Goal: Task Accomplishment & Management: Use online tool/utility

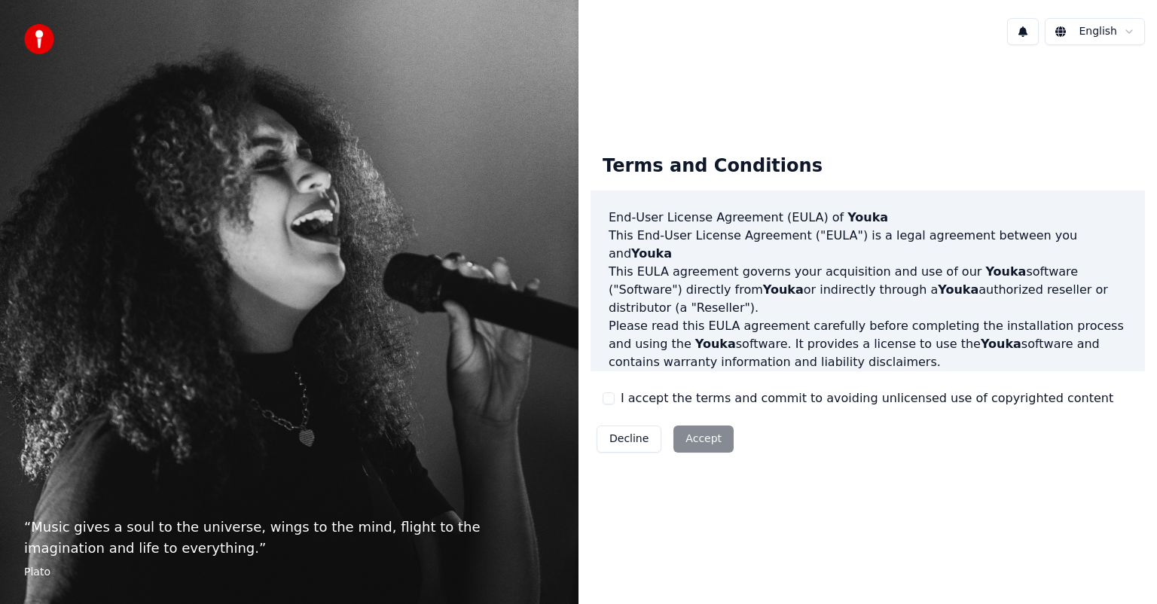
click at [612, 402] on button "I accept the terms and commit to avoiding unlicensed use of copyrighted content" at bounding box center [609, 398] width 12 height 12
click at [711, 442] on button "Accept" at bounding box center [703, 439] width 60 height 27
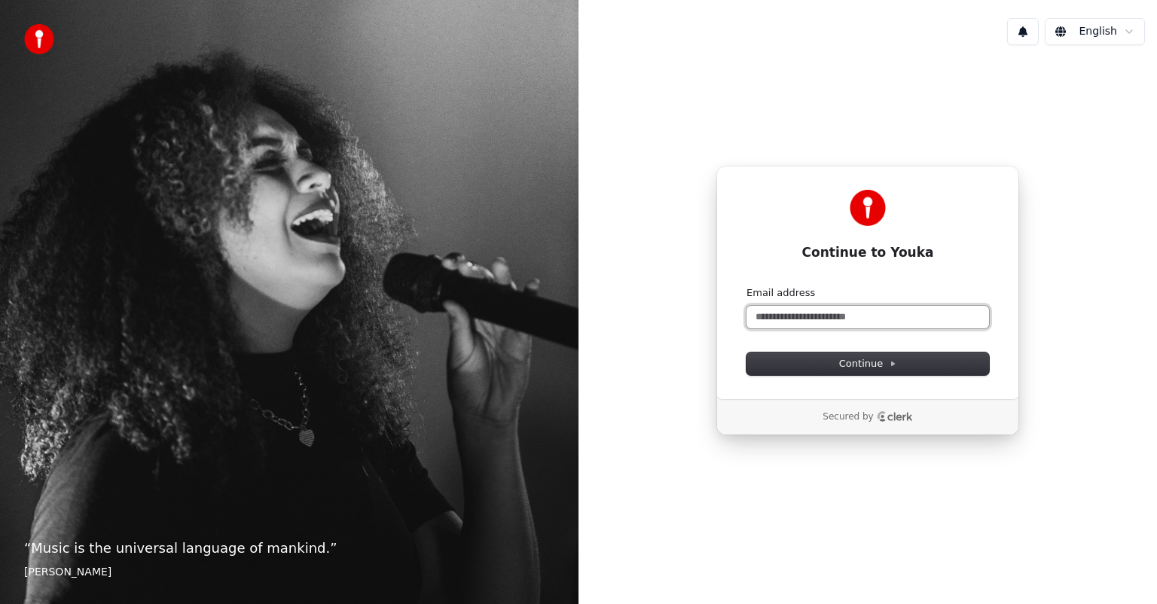
click at [829, 316] on input "Email address" at bounding box center [868, 317] width 243 height 23
click at [771, 314] on input "**********" at bounding box center [868, 317] width 243 height 23
click at [887, 370] on span "Continue" at bounding box center [867, 364] width 57 height 14
type input "**********"
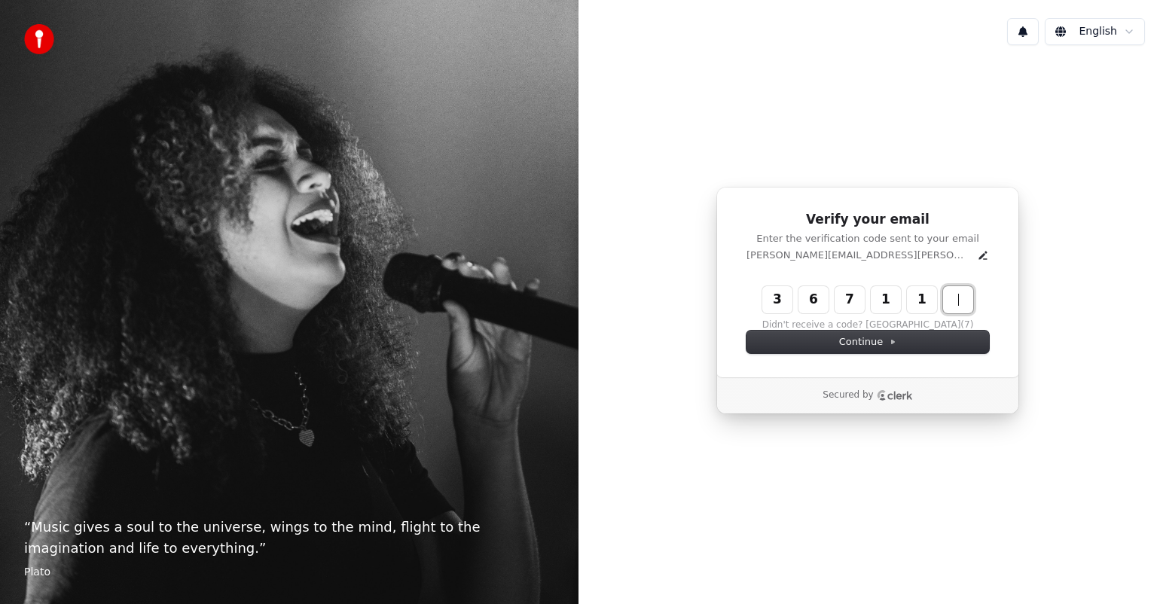
type input "******"
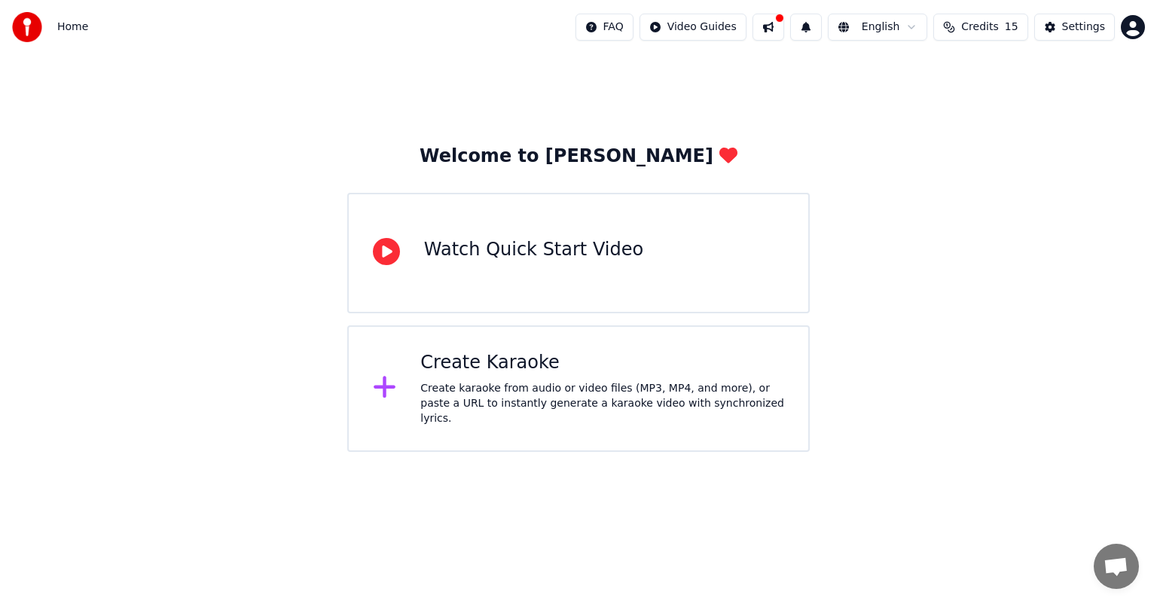
click at [623, 407] on div "Create karaoke from audio or video files (MP3, MP4, and more), or paste a URL t…" at bounding box center [602, 403] width 364 height 45
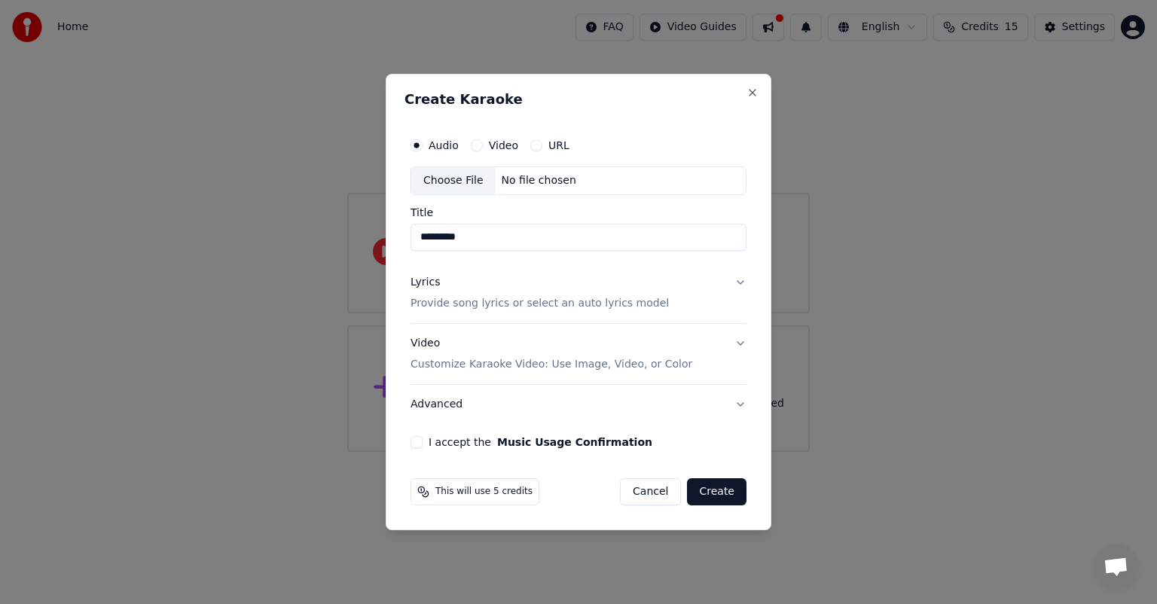
click at [736, 282] on button "Lyrics Provide song lyrics or select an auto lyrics model" at bounding box center [579, 293] width 336 height 60
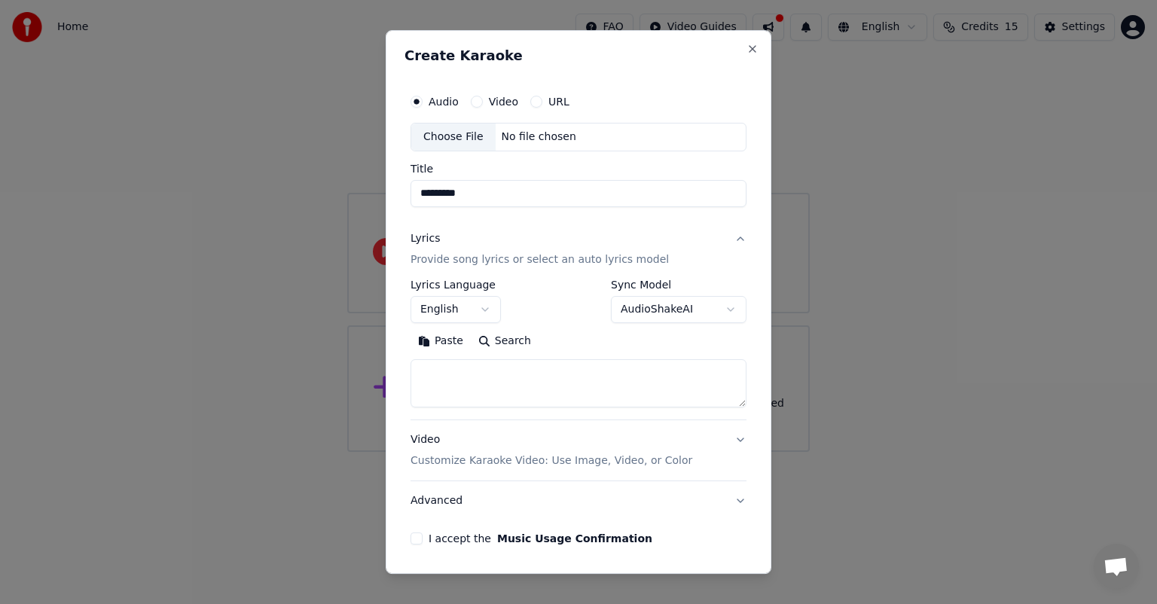
click at [446, 391] on textarea at bounding box center [579, 383] width 336 height 48
click at [481, 311] on button "English" at bounding box center [456, 309] width 90 height 27
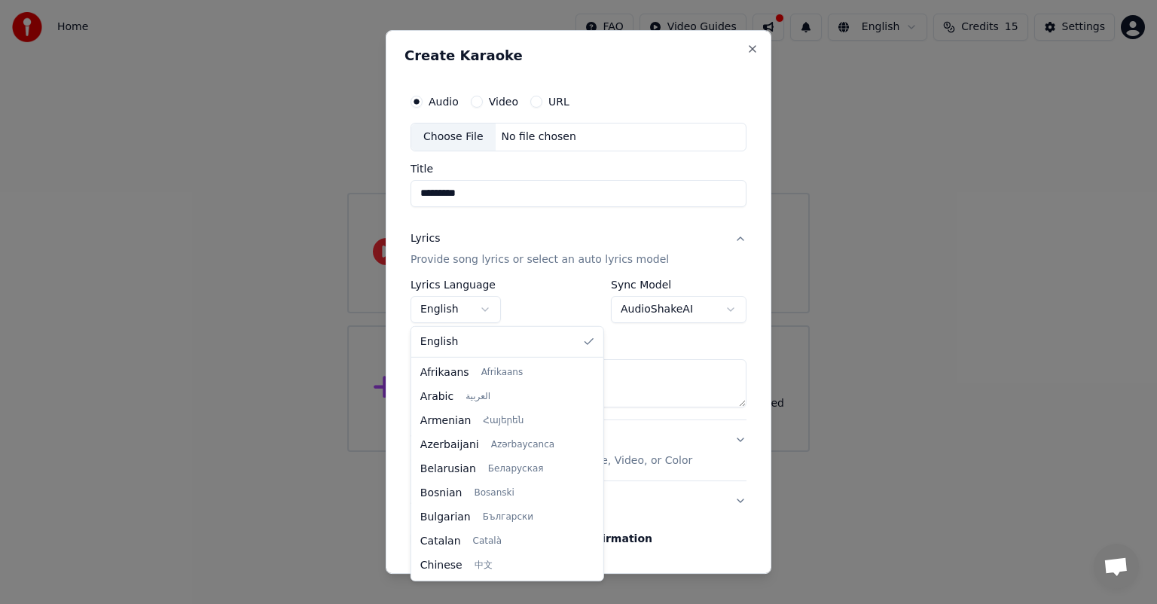
click at [631, 75] on div at bounding box center [578, 302] width 1157 height 604
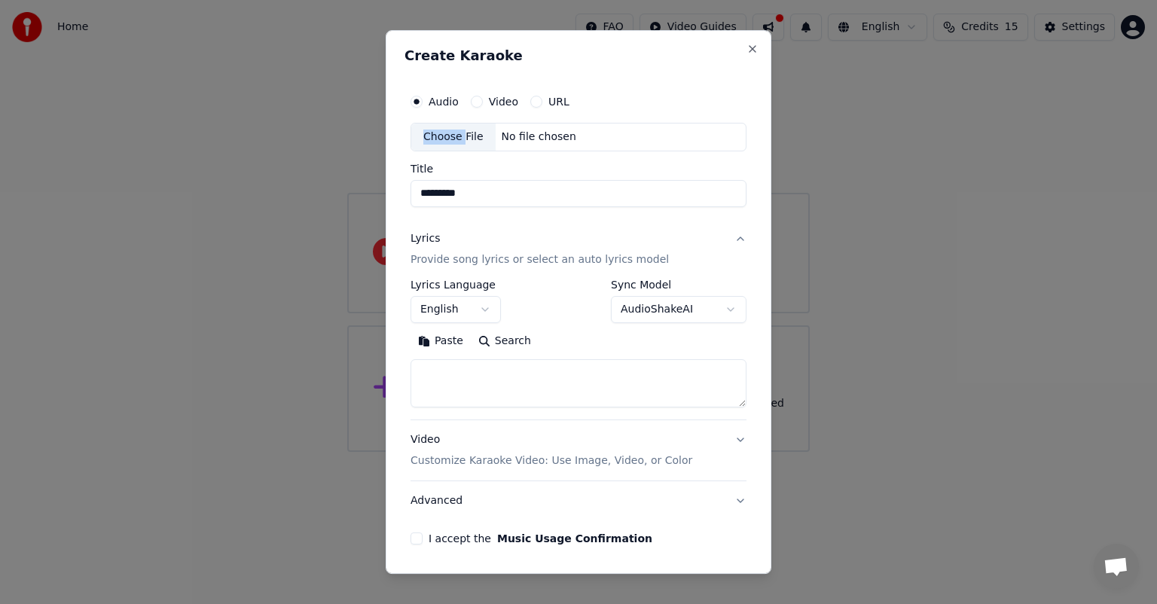
click at [631, 75] on div "**********" at bounding box center [579, 302] width 386 height 544
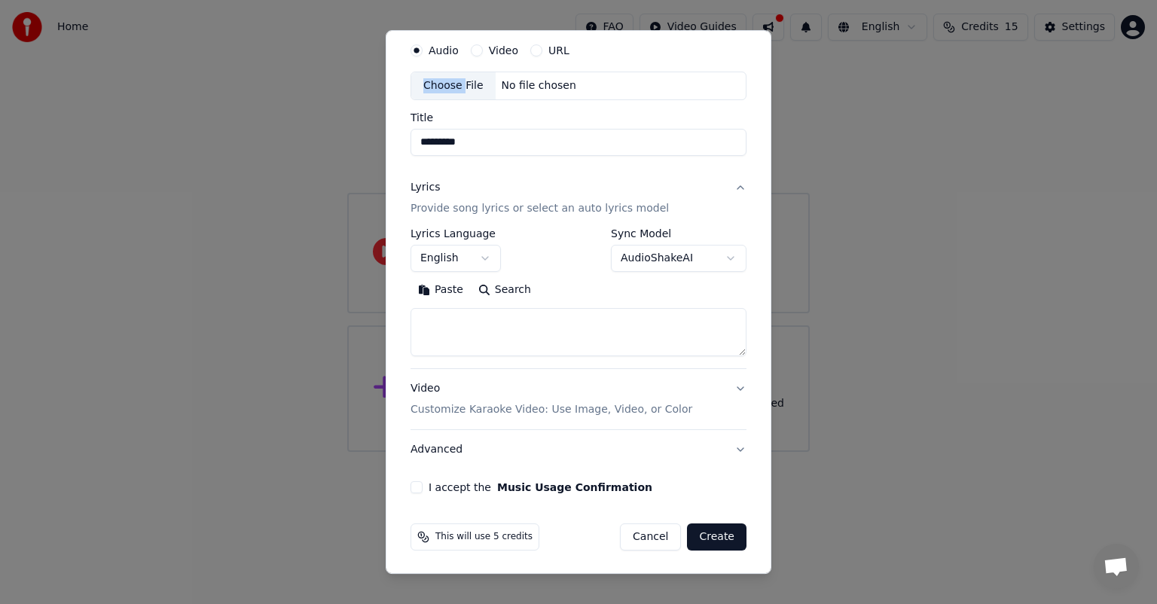
click at [444, 81] on div "Choose File" at bounding box center [453, 85] width 84 height 27
type input "**********"
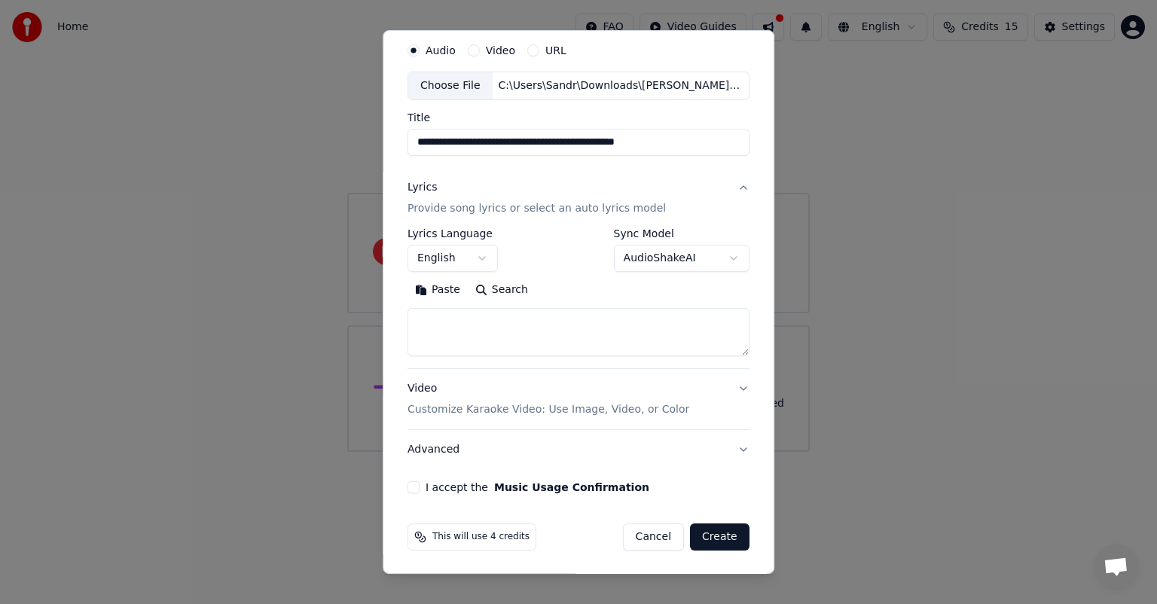
click at [485, 259] on button "English" at bounding box center [453, 258] width 90 height 27
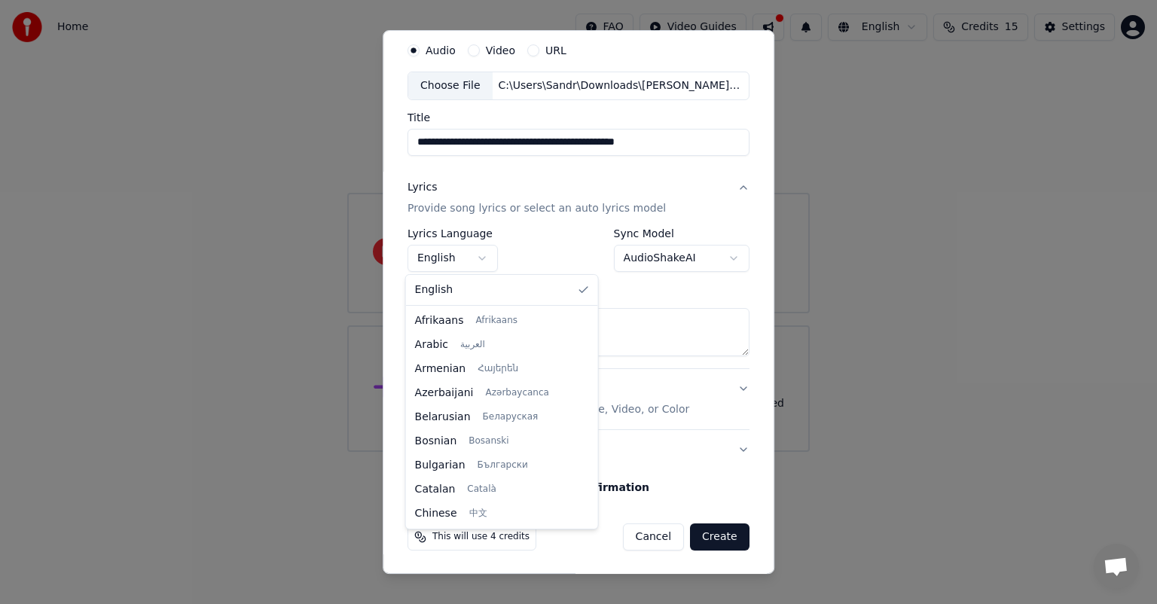
scroll to position [795, 0]
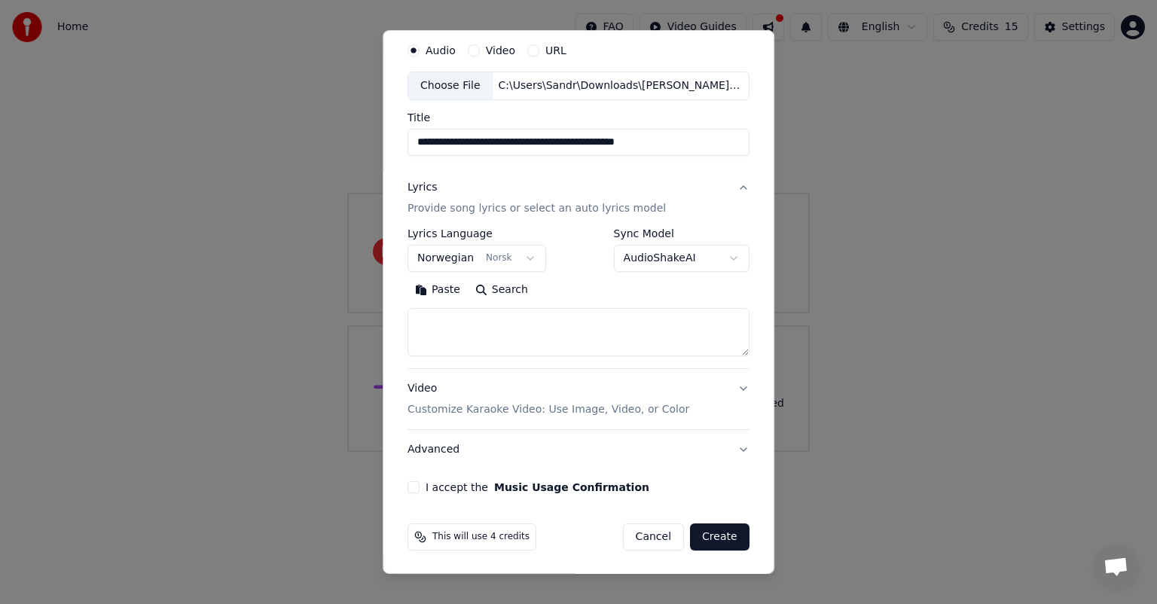
click at [527, 313] on textarea at bounding box center [579, 332] width 342 height 48
click at [710, 253] on body "**********" at bounding box center [578, 226] width 1157 height 452
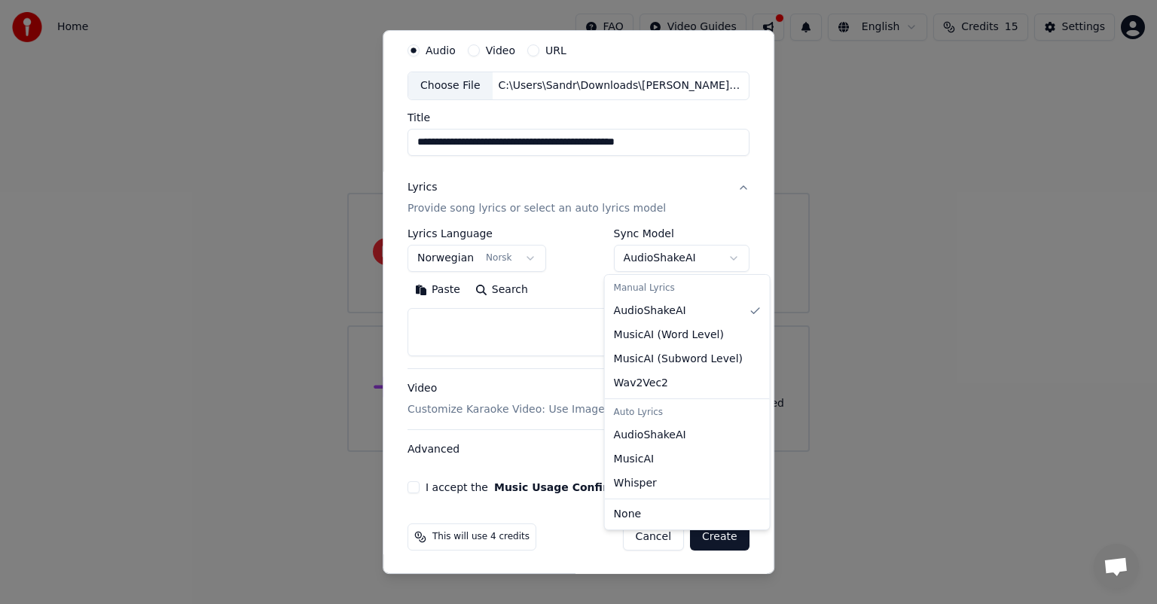
click at [690, 222] on body "**********" at bounding box center [578, 226] width 1157 height 452
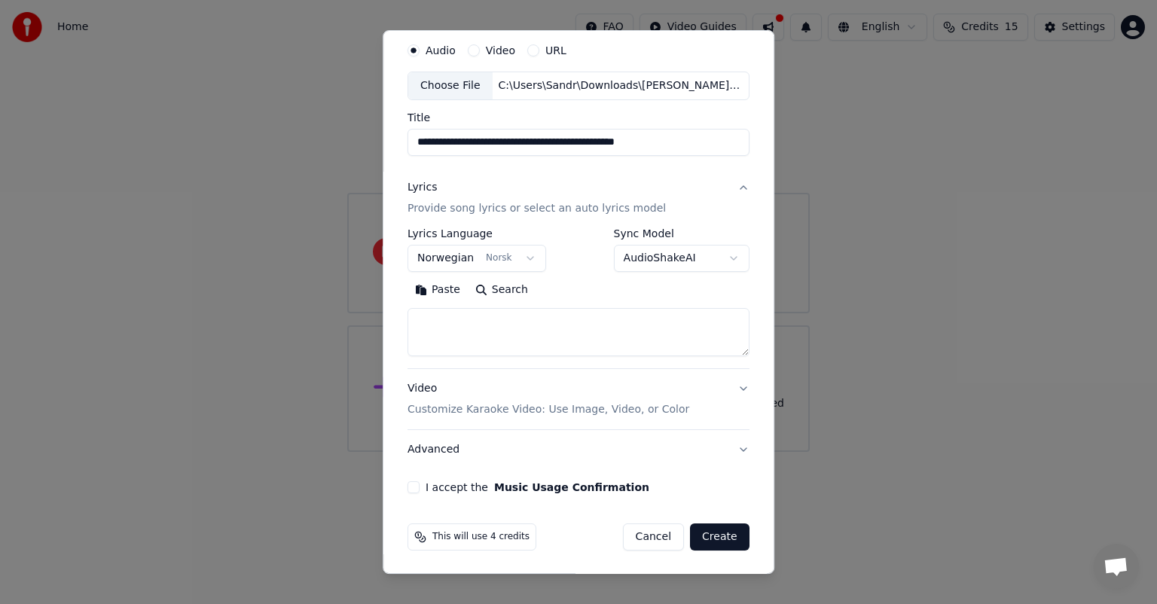
click at [512, 304] on div "Paste Search" at bounding box center [579, 317] width 342 height 78
click at [408, 484] on button "I accept the Music Usage Confirmation" at bounding box center [414, 487] width 12 height 12
click at [720, 528] on button "Create" at bounding box center [720, 537] width 60 height 27
select select "**"
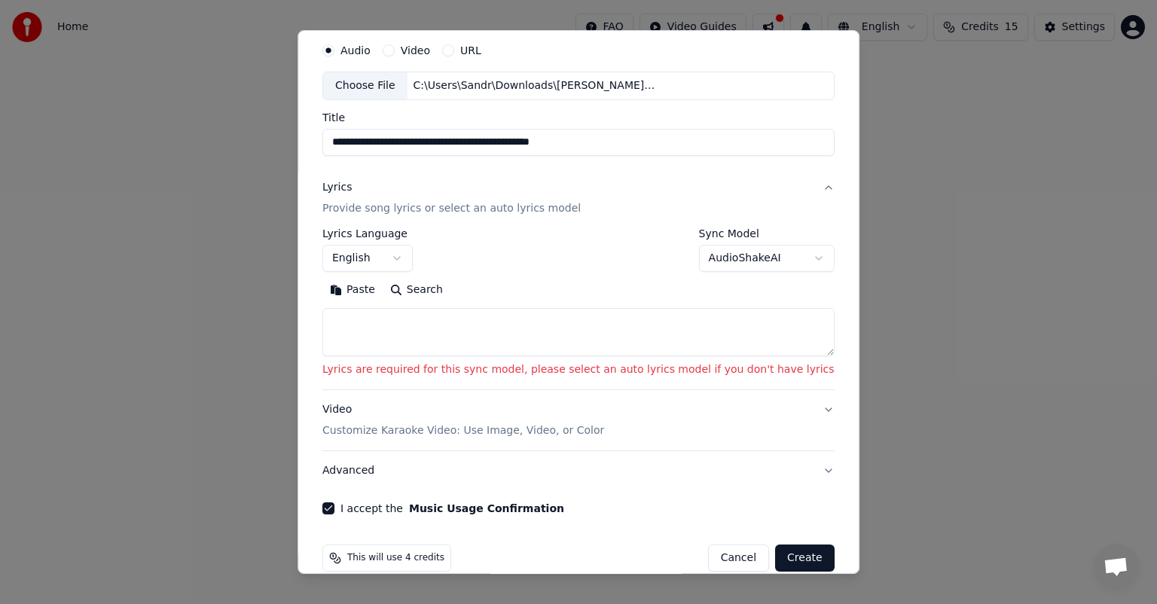
click at [545, 340] on textarea at bounding box center [578, 332] width 512 height 48
click at [713, 262] on body "**********" at bounding box center [578, 226] width 1157 height 452
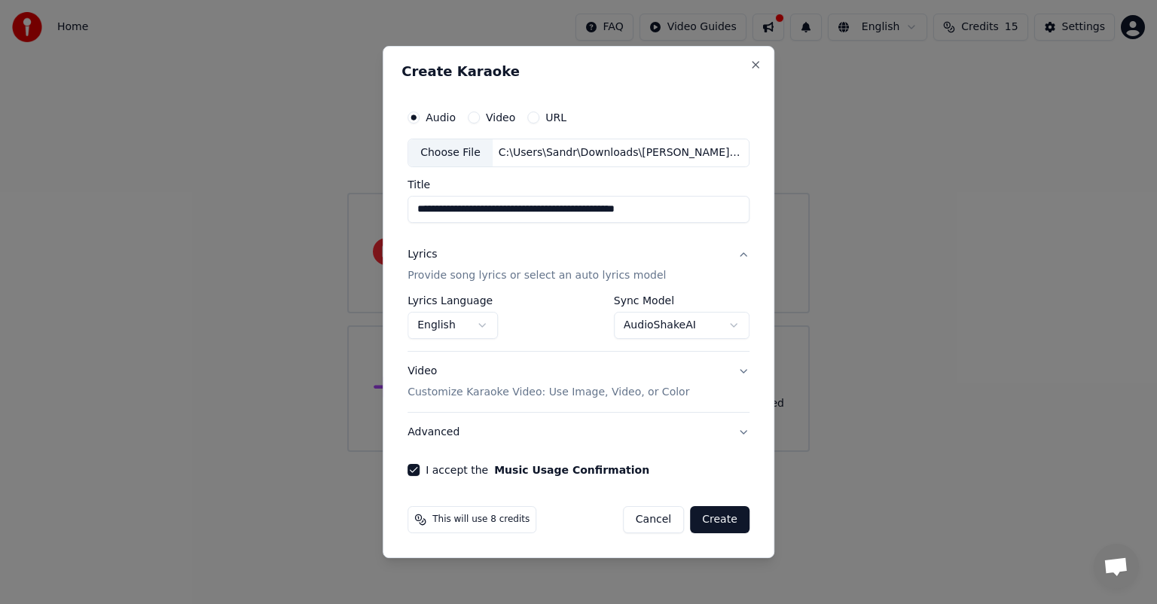
scroll to position [0, 0]
click at [713, 322] on body "**********" at bounding box center [578, 226] width 1157 height 452
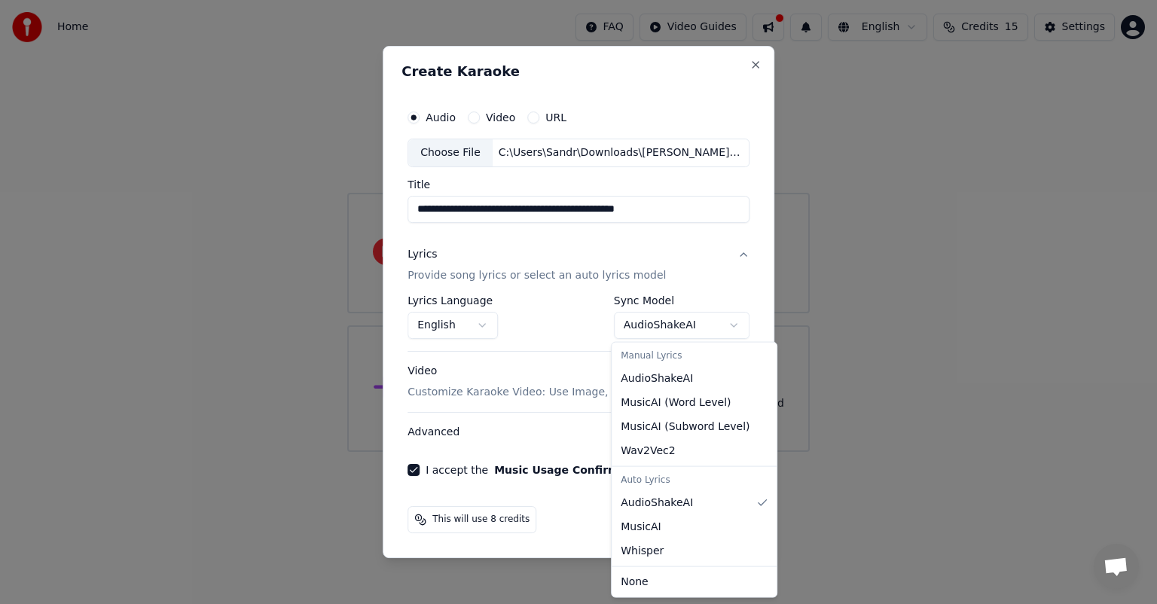
select select "**********"
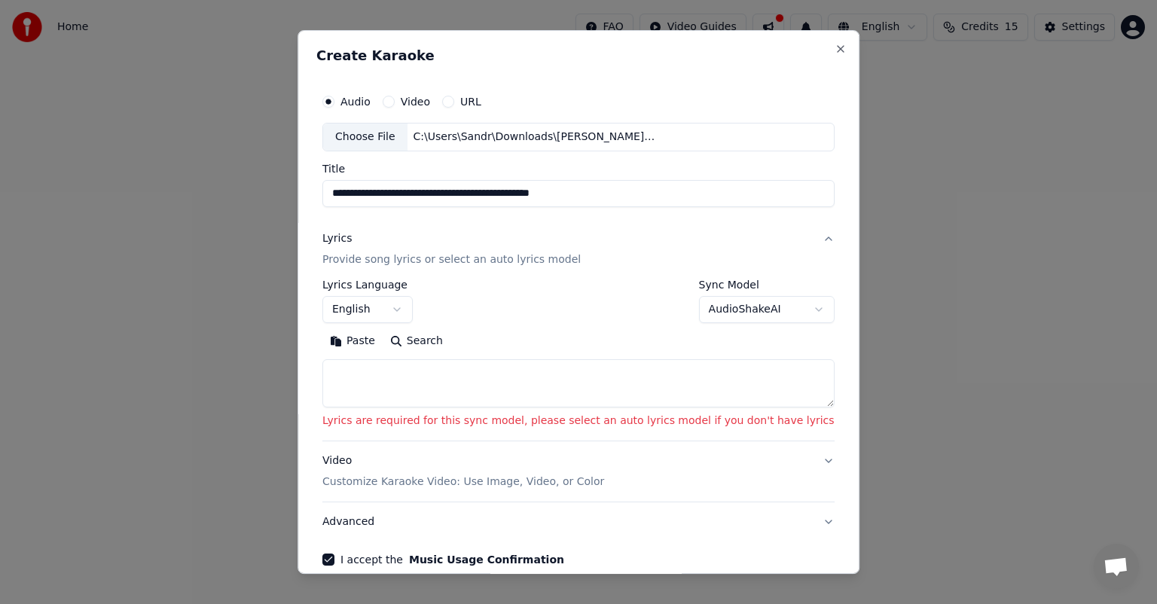
click at [579, 378] on textarea at bounding box center [578, 383] width 512 height 48
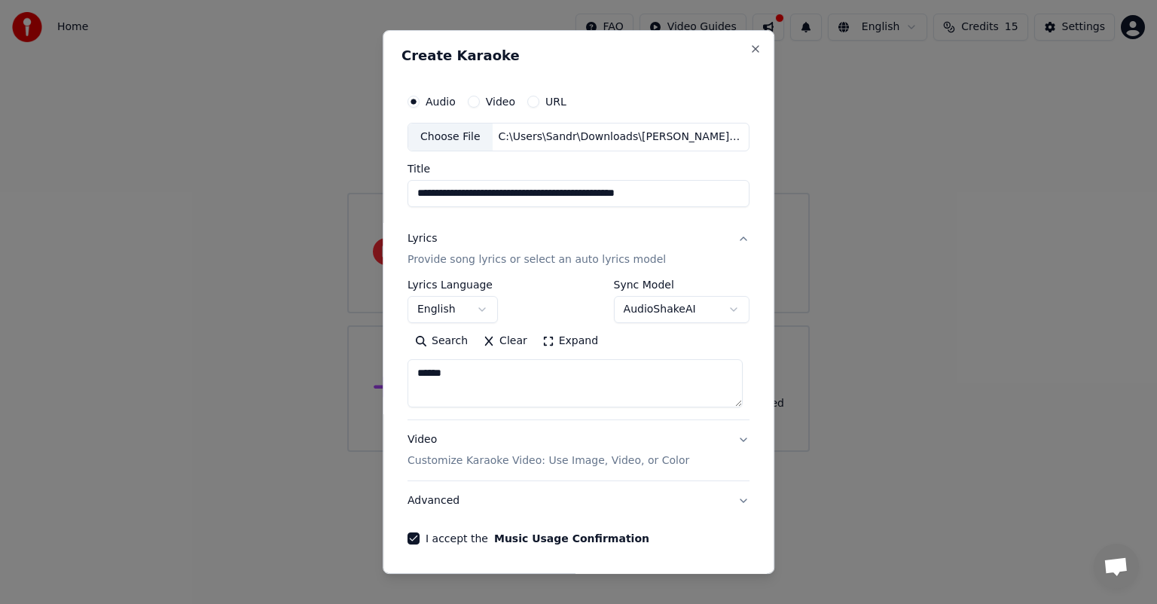
type textarea "******"
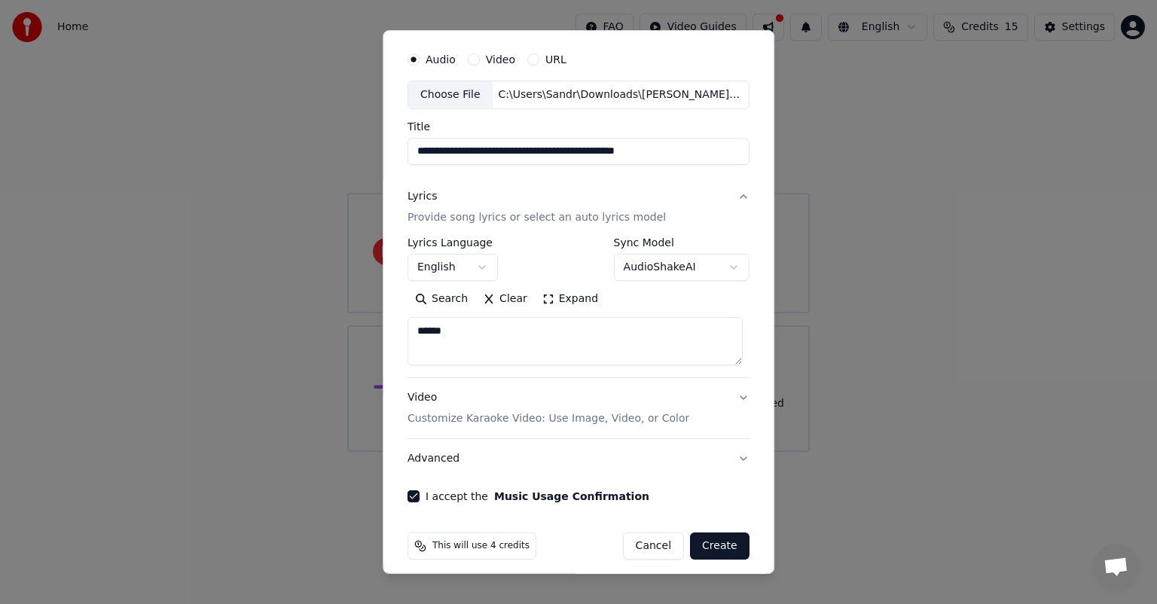
scroll to position [45, 0]
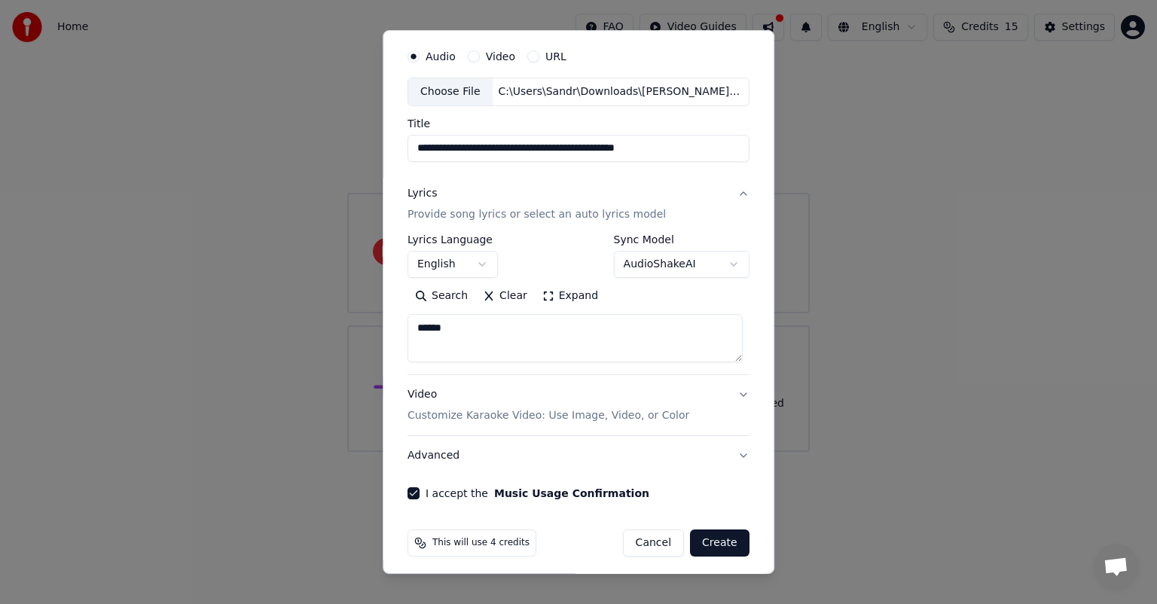
click at [728, 449] on button "Advanced" at bounding box center [579, 455] width 342 height 39
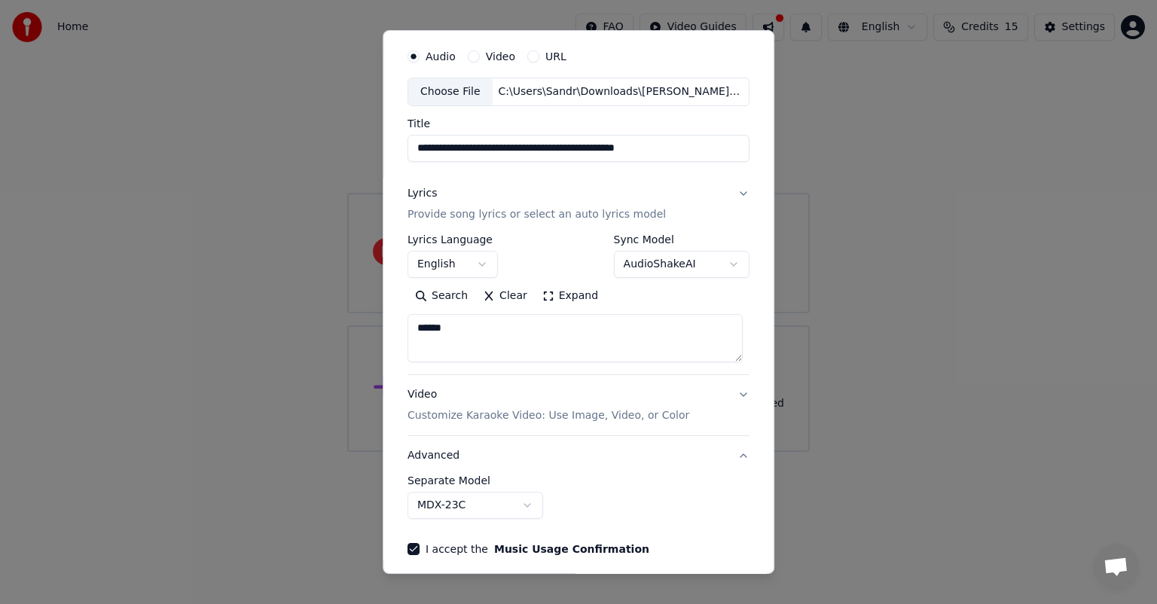
scroll to position [0, 0]
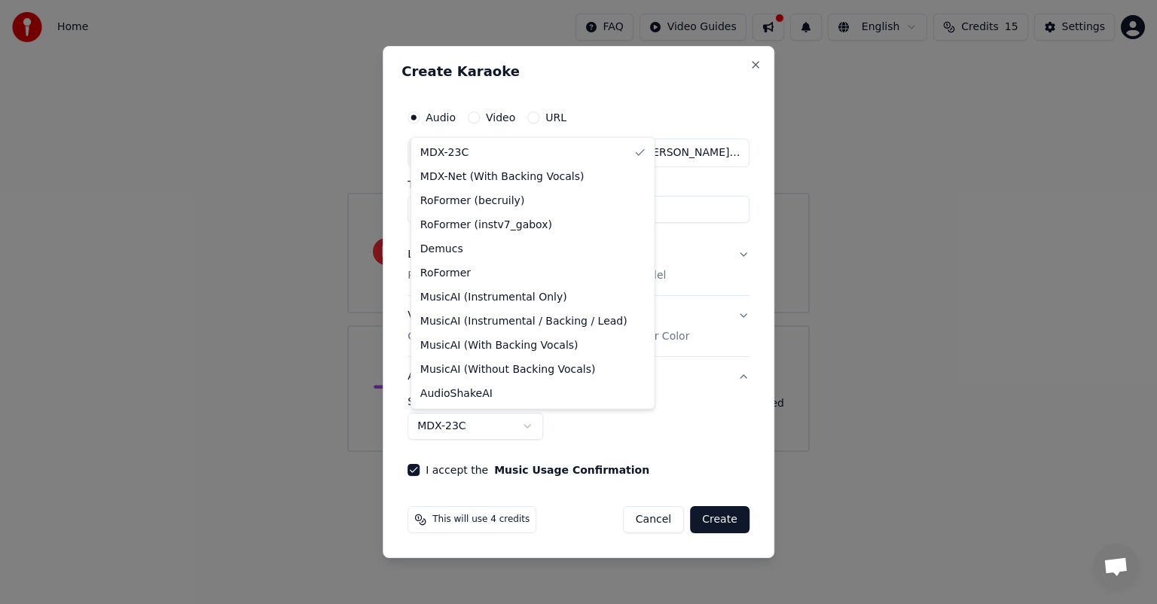
click at [520, 428] on body "**********" at bounding box center [578, 226] width 1157 height 452
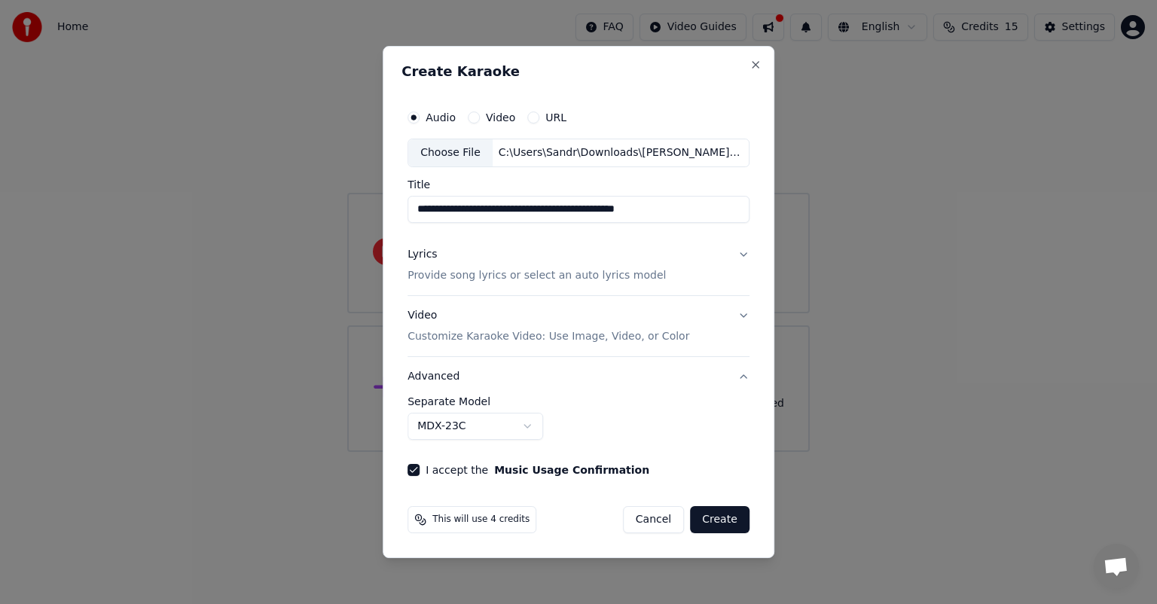
click at [520, 428] on body "**********" at bounding box center [578, 226] width 1157 height 452
click at [740, 326] on button "Video Customize Karaoke Video: Use Image, Video, or Color" at bounding box center [579, 326] width 342 height 60
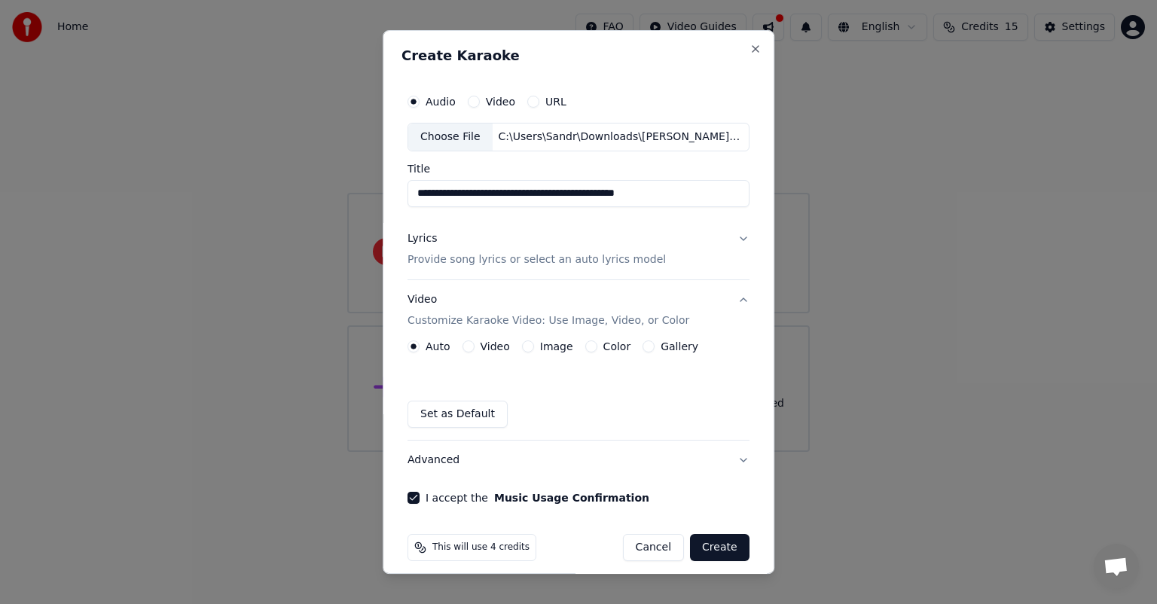
click at [540, 343] on label "Image" at bounding box center [556, 346] width 33 height 11
click at [533, 343] on button "Image" at bounding box center [528, 346] width 12 height 12
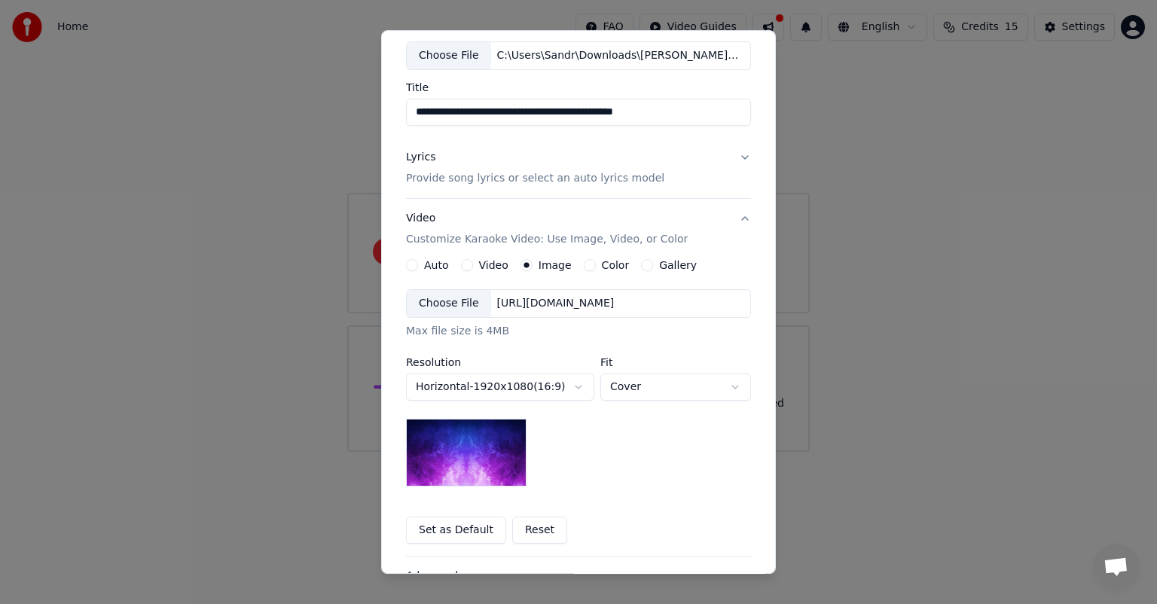
scroll to position [85, 0]
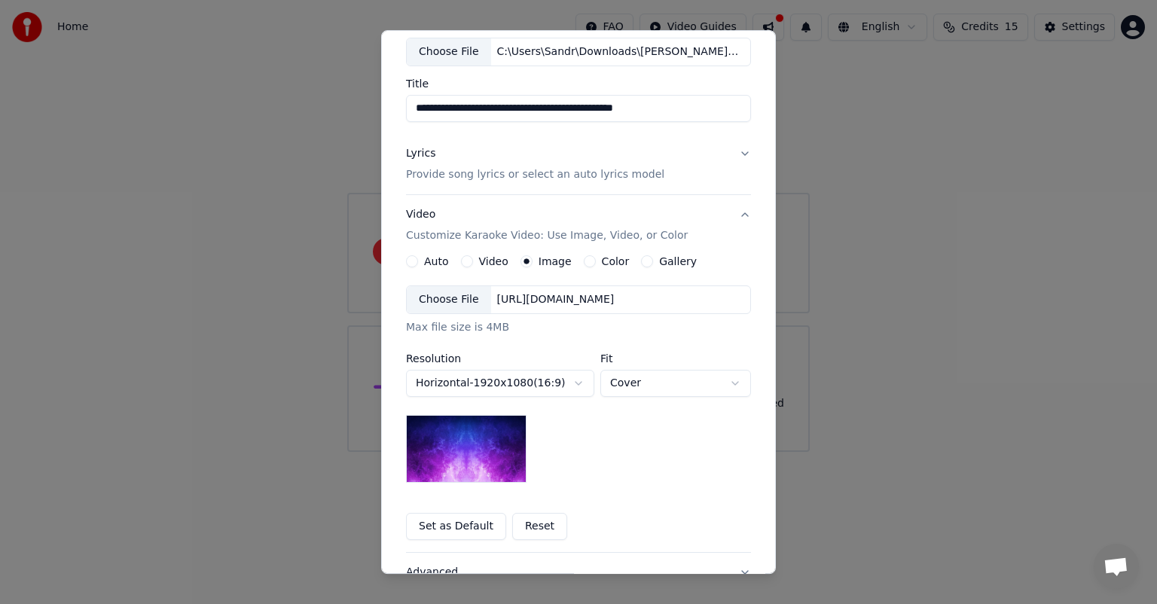
click at [641, 259] on button "Gallery" at bounding box center [647, 261] width 12 height 12
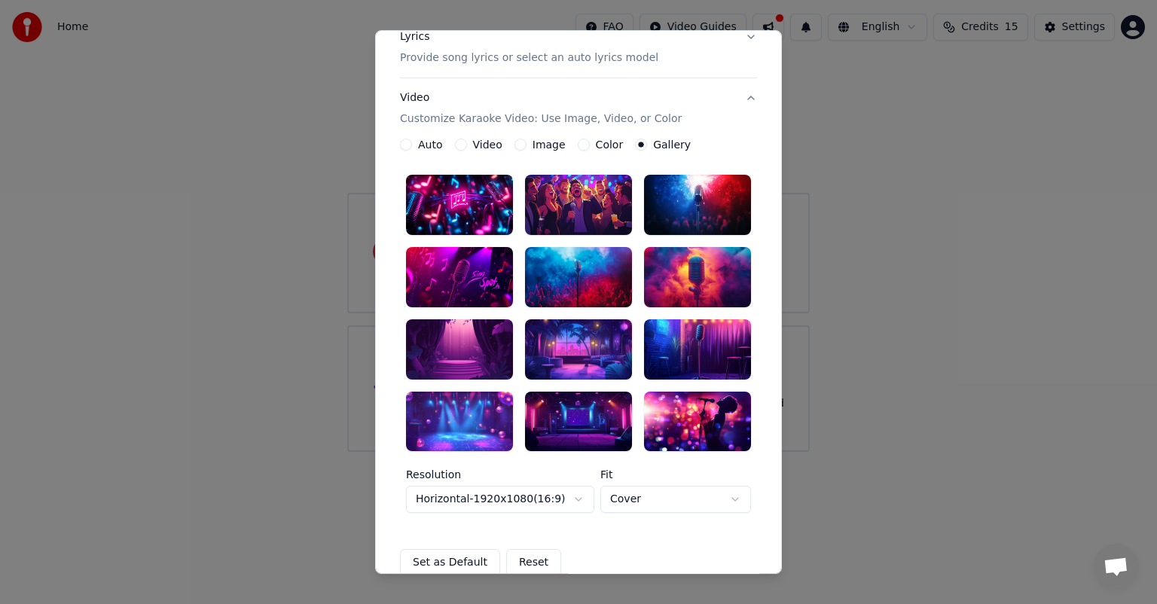
scroll to position [192, 0]
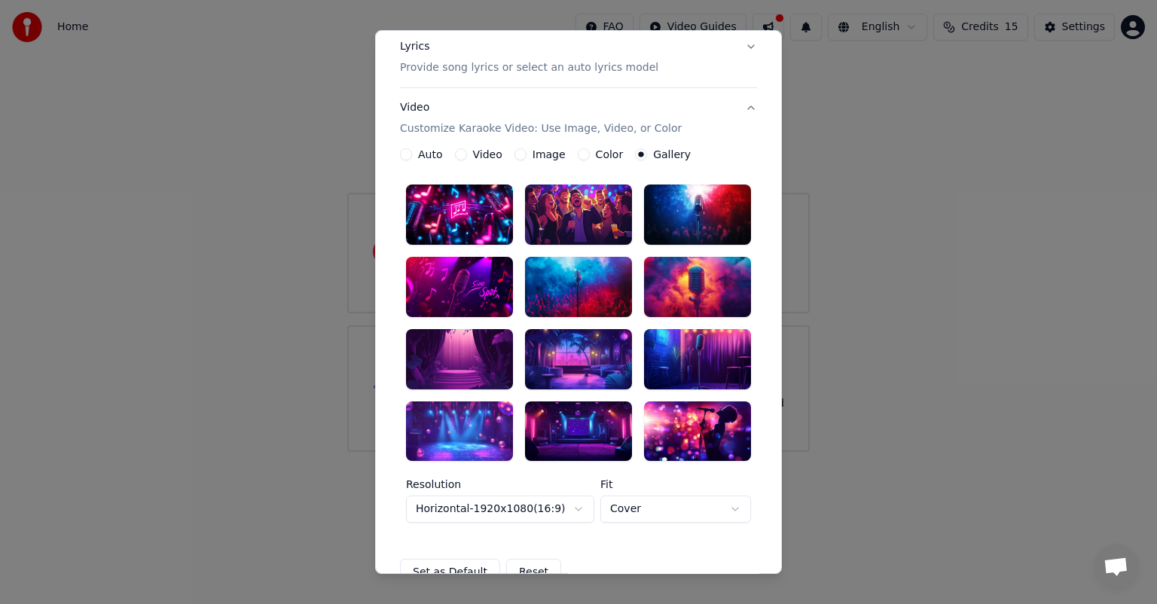
click at [461, 438] on div at bounding box center [459, 431] width 107 height 60
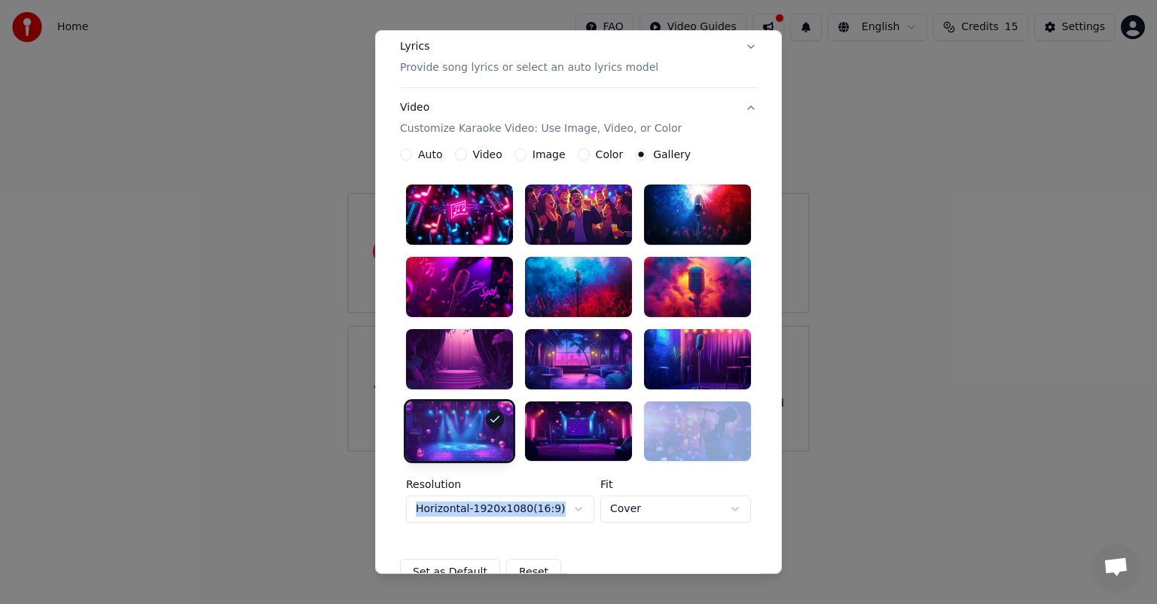
drag, startPoint x: 774, startPoint y: 422, endPoint x: 764, endPoint y: 473, distance: 52.3
click at [764, 473] on div "**********" at bounding box center [578, 302] width 407 height 544
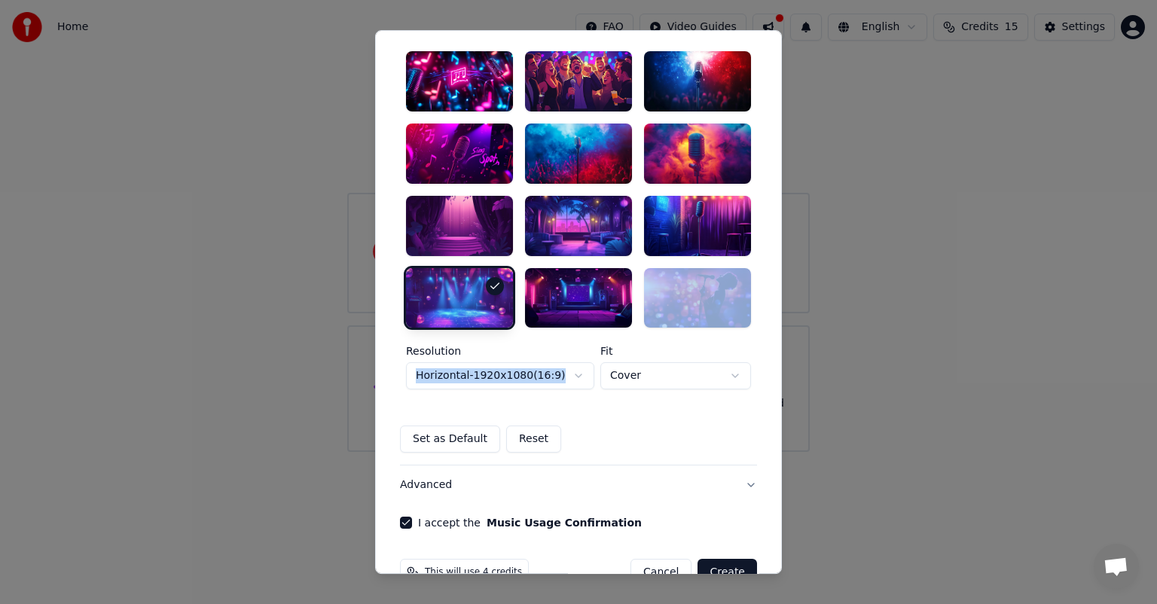
scroll to position [362, 0]
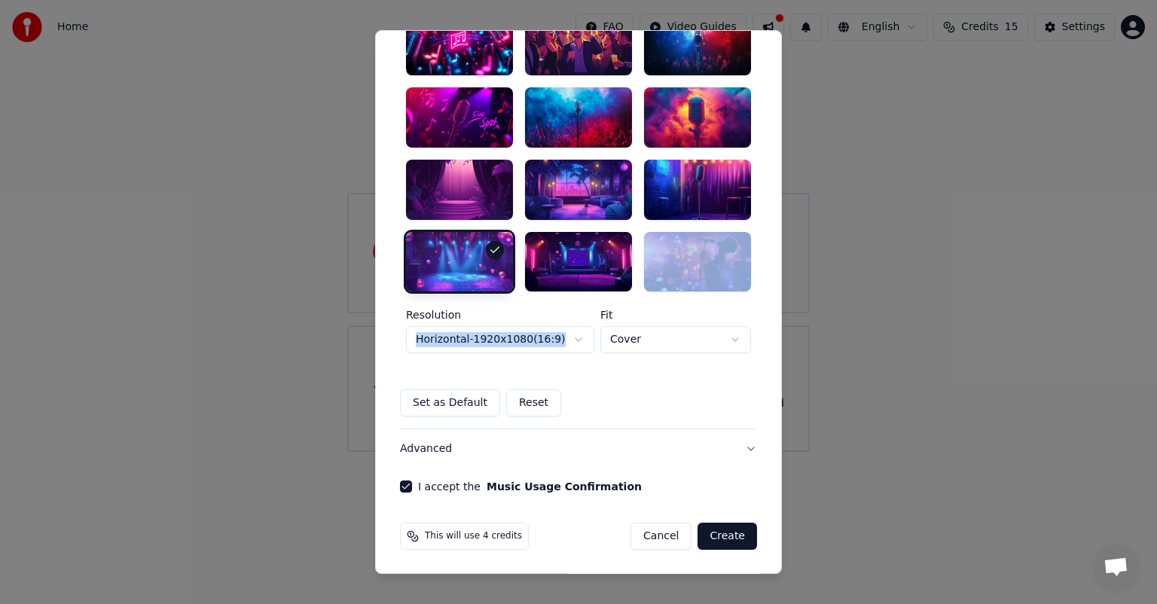
click at [729, 537] on button "Create" at bounding box center [728, 537] width 60 height 27
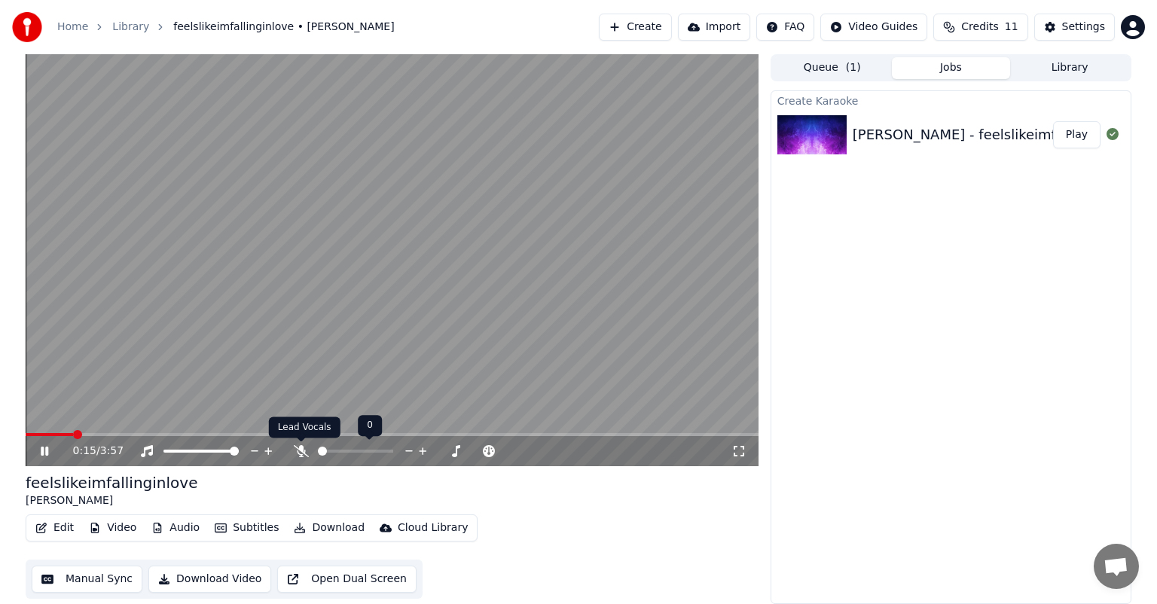
click at [296, 449] on icon at bounding box center [301, 451] width 15 height 12
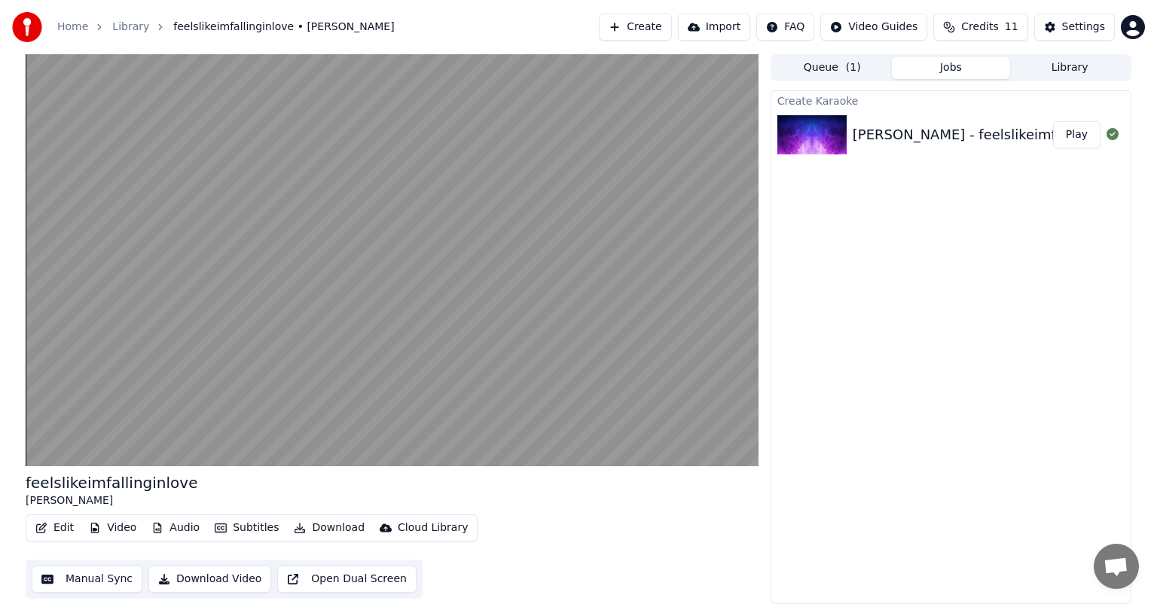
click at [1073, 141] on button "Play" at bounding box center [1076, 134] width 47 height 27
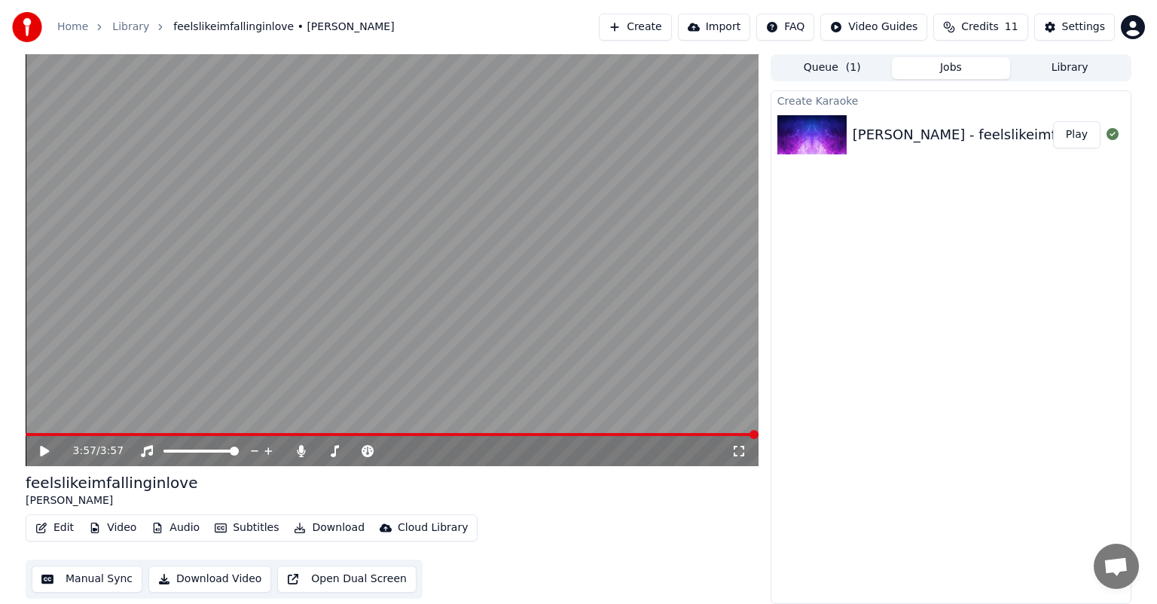
click at [1088, 136] on button "Play" at bounding box center [1076, 134] width 47 height 27
click at [393, 429] on video at bounding box center [392, 260] width 733 height 412
click at [393, 436] on span at bounding box center [392, 434] width 733 height 3
click at [1036, 408] on div "Create Karaoke [PERSON_NAME] - feelslikeimfallinginlove (Official Audio) Play" at bounding box center [951, 347] width 361 height 514
click at [963, 130] on div "[PERSON_NAME] - feelslikeimfallinginlove (Official Audio)" at bounding box center [1046, 134] width 386 height 21
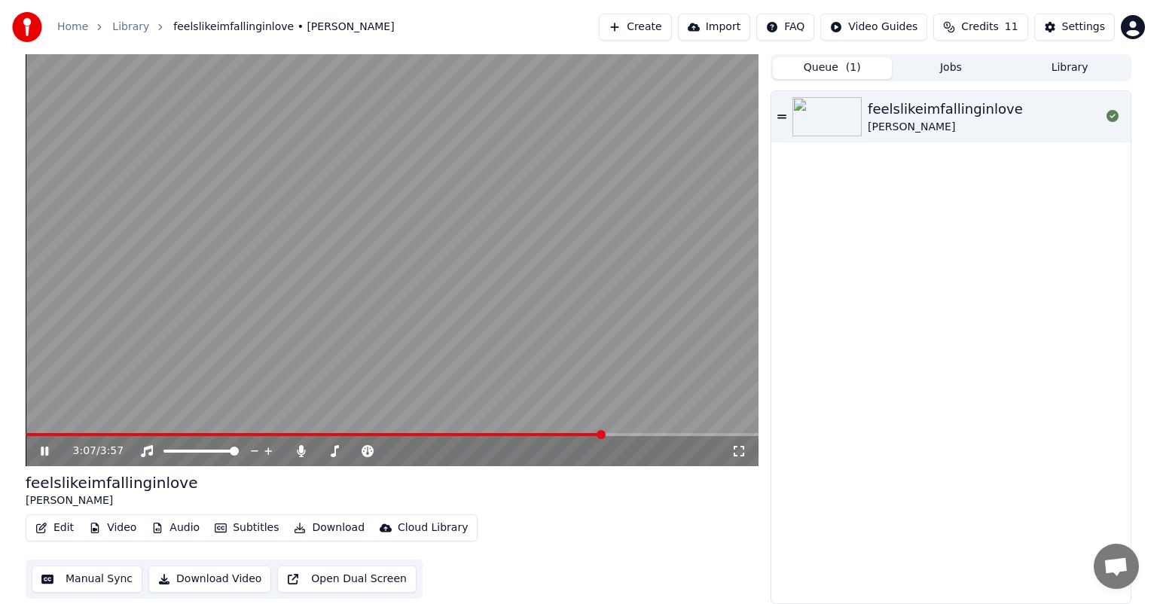
click at [817, 71] on button "Queue ( 1 )" at bounding box center [832, 68] width 119 height 22
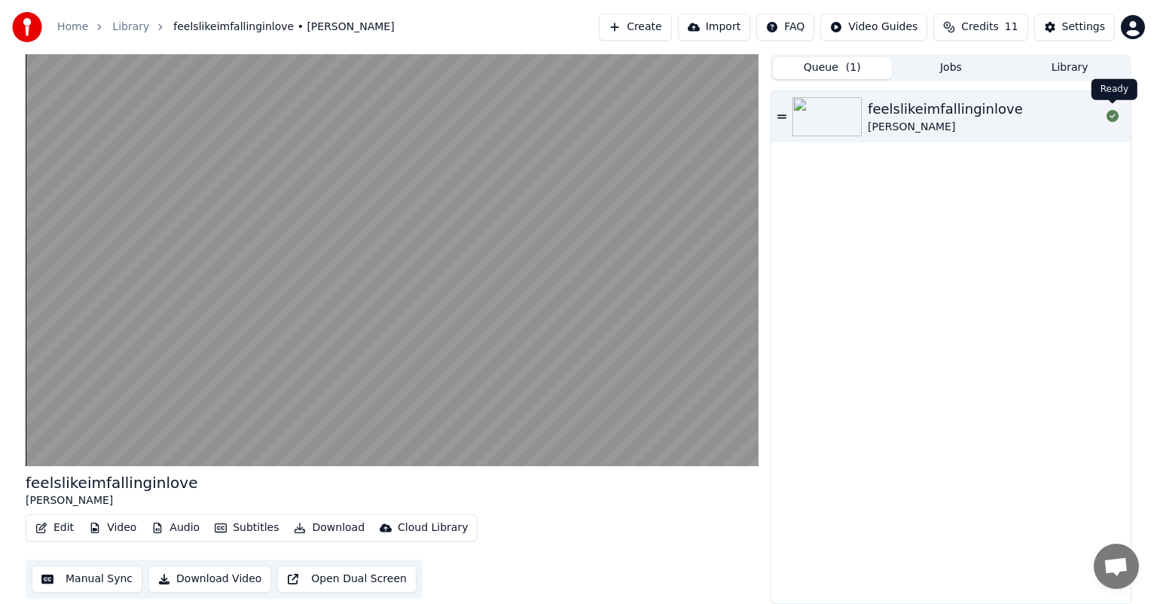
click at [1113, 120] on icon at bounding box center [1113, 116] width 12 height 12
click at [784, 119] on icon at bounding box center [781, 116] width 9 height 11
click at [163, 524] on button "Audio" at bounding box center [175, 528] width 60 height 21
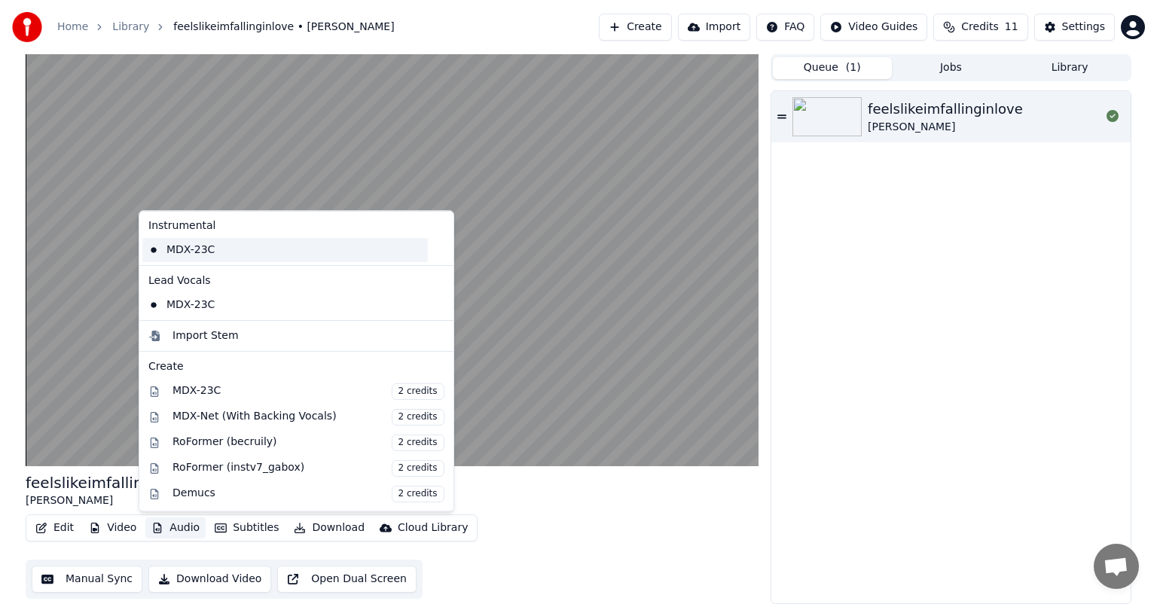
click at [234, 247] on div "MDX-23C" at bounding box center [284, 250] width 285 height 24
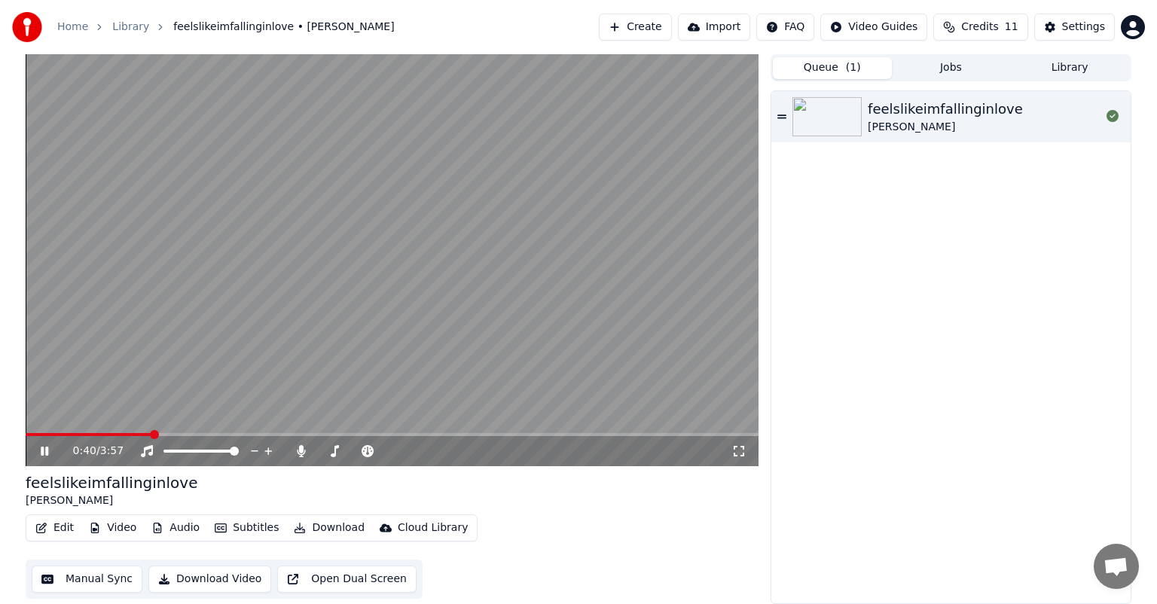
click at [690, 503] on div "feelslikeimfallinginlove [PERSON_NAME]" at bounding box center [392, 490] width 733 height 36
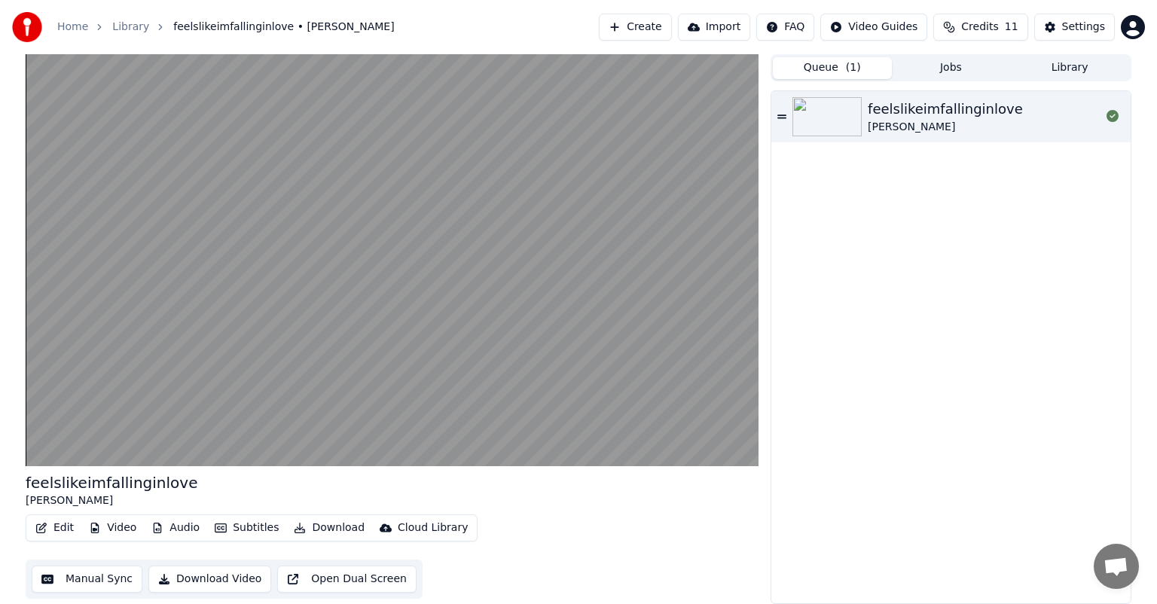
click at [879, 443] on div "feelslikeimfallinginlove [PERSON_NAME]" at bounding box center [950, 347] width 359 height 512
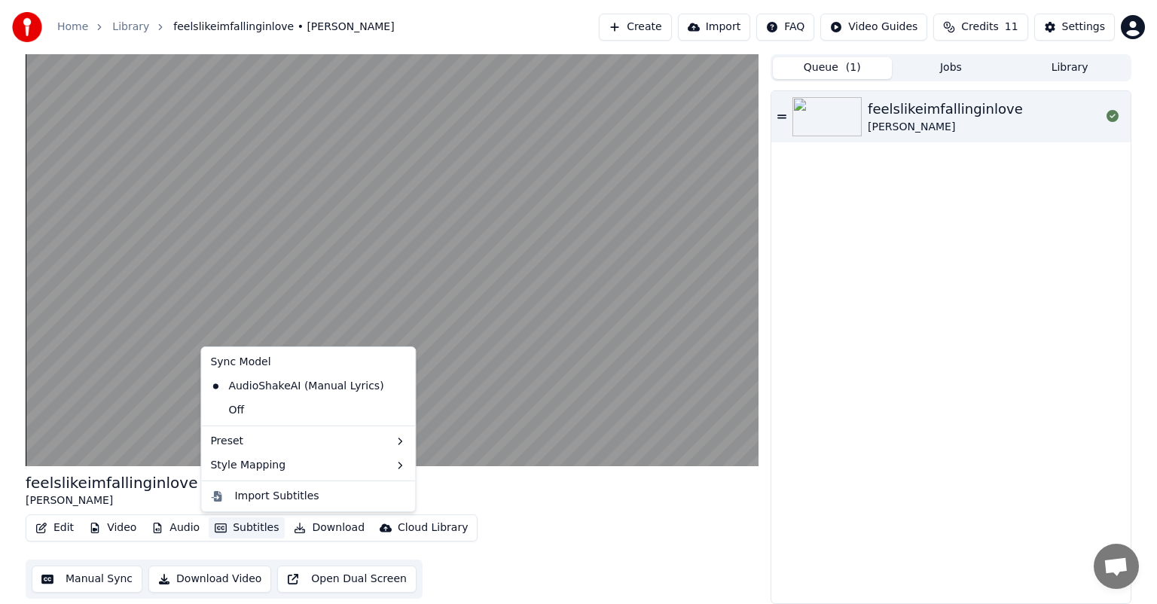
click at [250, 524] on button "Subtitles" at bounding box center [247, 528] width 76 height 21
click at [284, 495] on div "Import Subtitles" at bounding box center [276, 496] width 84 height 15
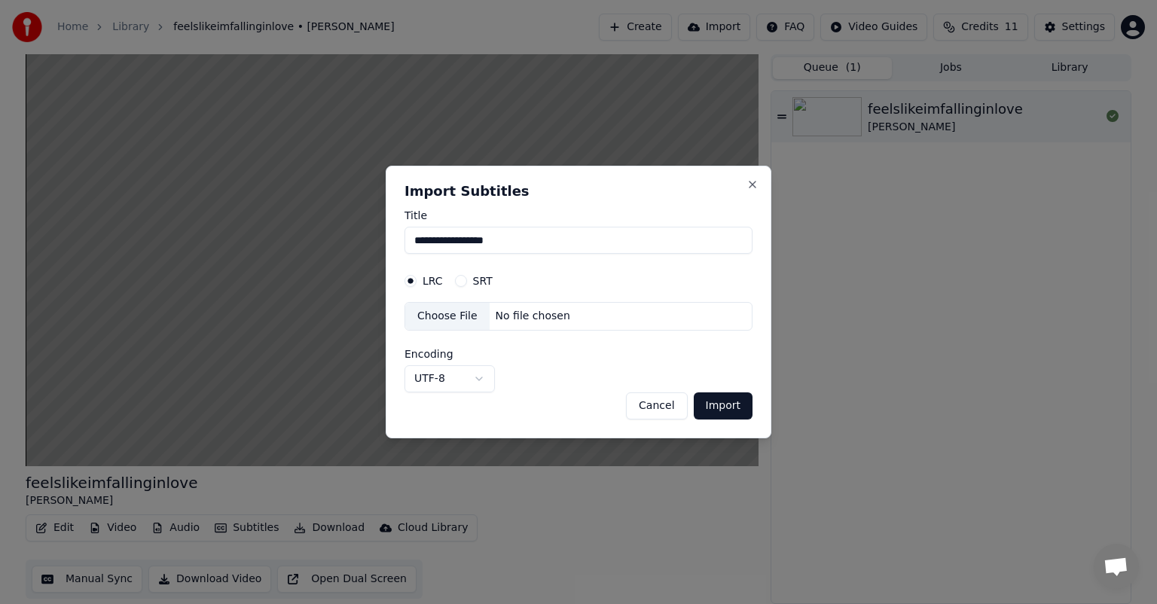
click at [464, 288] on div "LRC SRT" at bounding box center [579, 281] width 348 height 30
click at [450, 280] on div "LRC SRT" at bounding box center [449, 281] width 88 height 12
click at [456, 280] on button "SRT" at bounding box center [461, 281] width 12 height 12
click at [400, 263] on div "**********" at bounding box center [579, 302] width 386 height 273
click at [467, 328] on div "Choose File" at bounding box center [447, 316] width 84 height 27
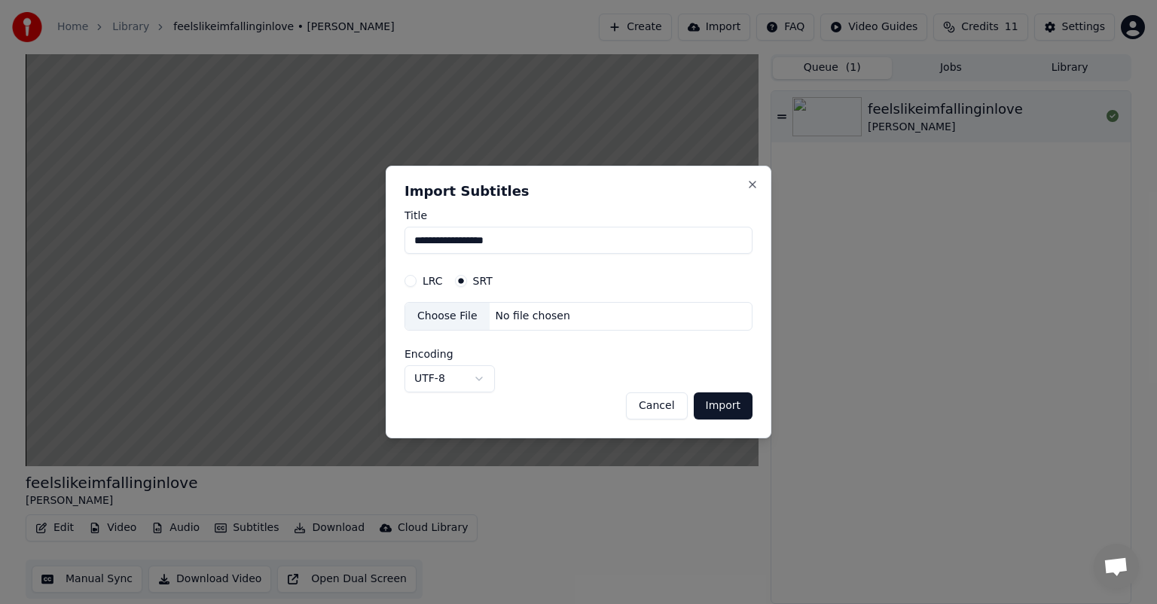
click at [505, 325] on div "Choose File No file chosen" at bounding box center [579, 316] width 348 height 29
click at [413, 290] on div "LRC SRT" at bounding box center [579, 281] width 348 height 30
click at [410, 278] on button "LRC" at bounding box center [411, 281] width 12 height 12
click at [441, 322] on div "Choose File" at bounding box center [447, 316] width 84 height 27
click at [728, 416] on button "Import" at bounding box center [723, 405] width 59 height 27
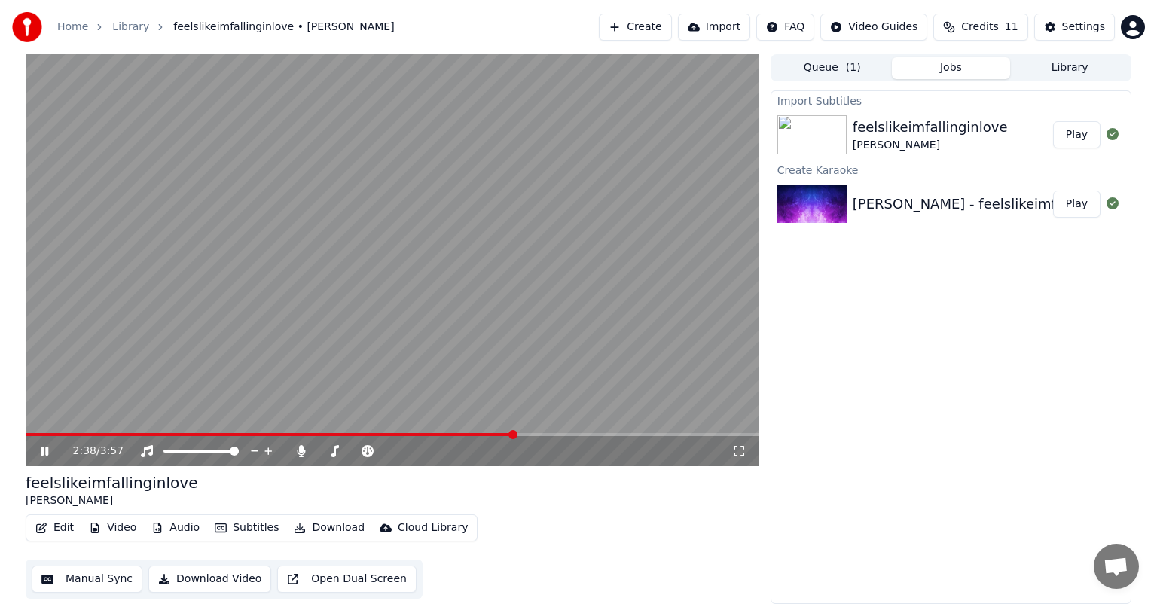
click at [1073, 139] on button "Play" at bounding box center [1076, 134] width 47 height 27
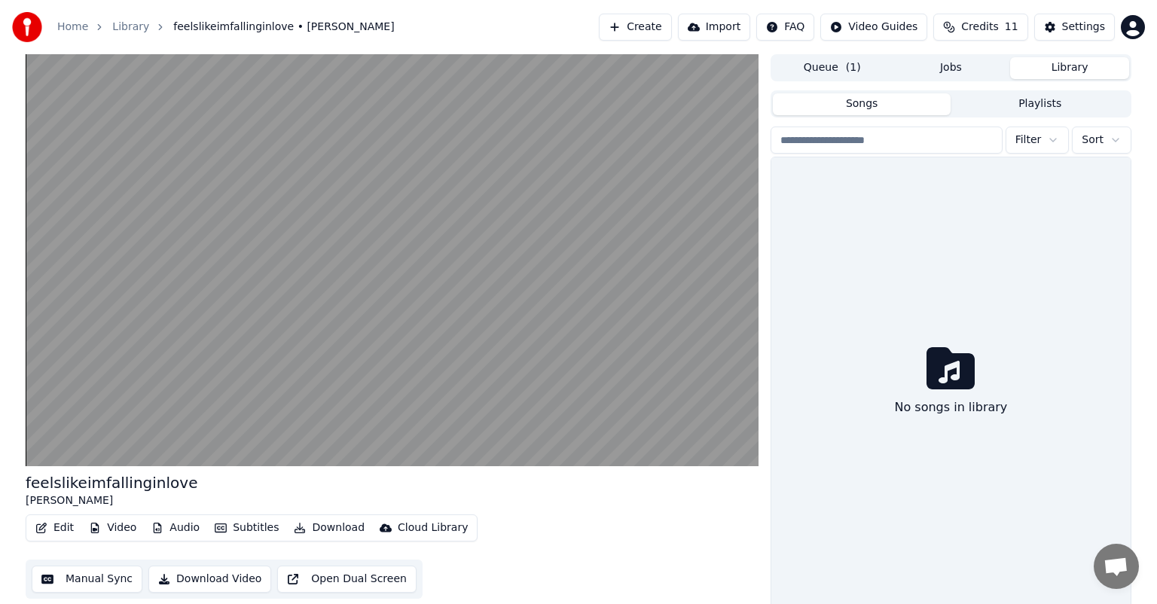
click at [1064, 63] on button "Library" at bounding box center [1069, 68] width 119 height 22
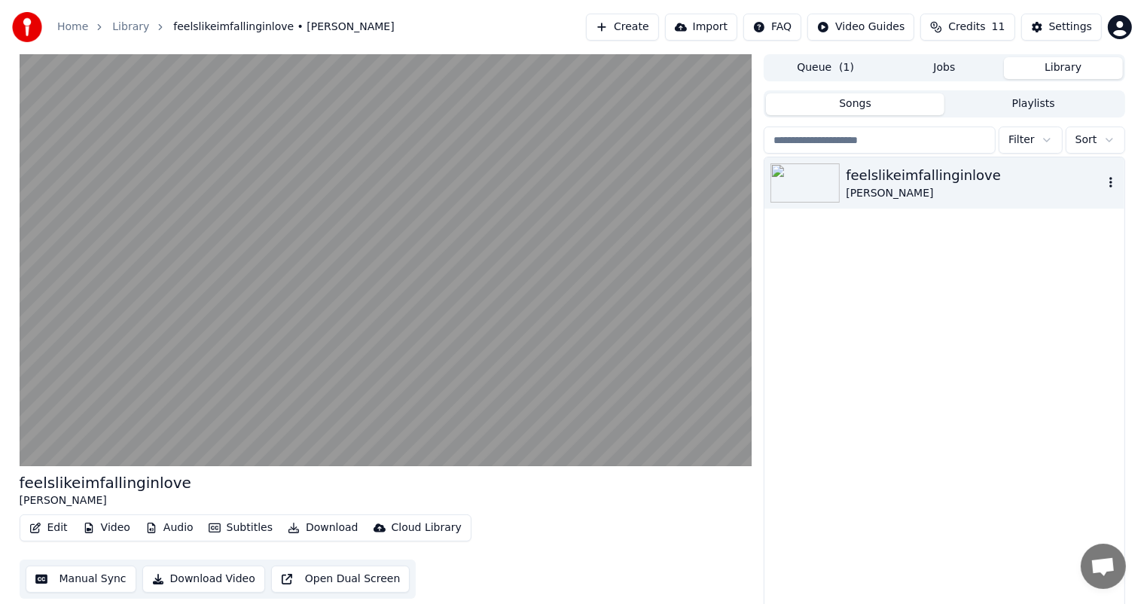
click at [1097, 197] on div "[PERSON_NAME]" at bounding box center [974, 193] width 257 height 15
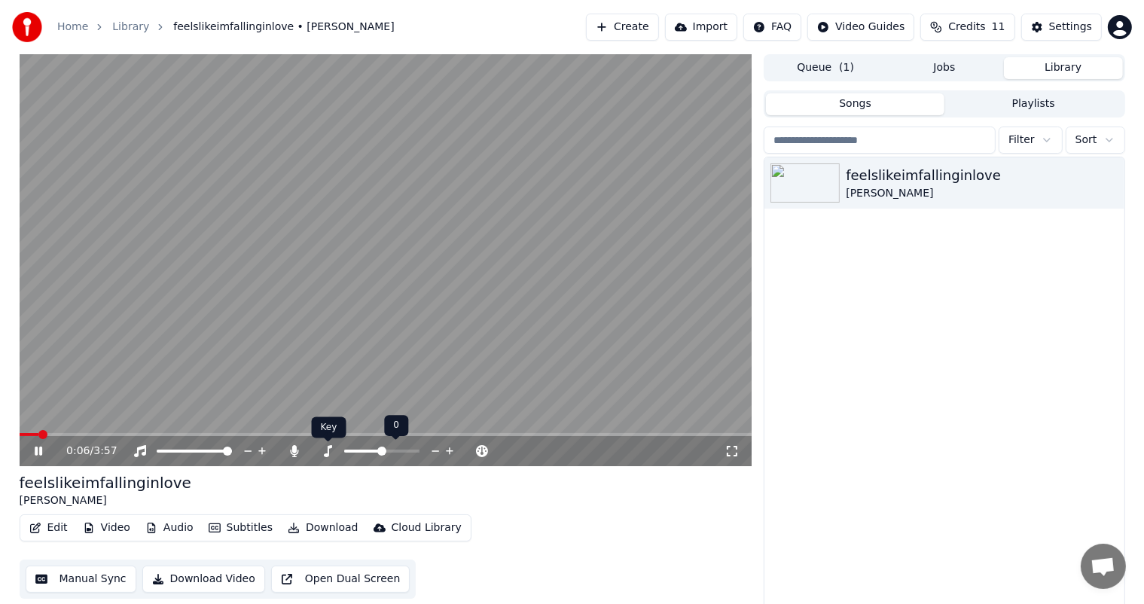
click at [326, 453] on icon at bounding box center [327, 451] width 15 height 12
click at [299, 454] on icon at bounding box center [294, 451] width 15 height 12
click at [291, 453] on icon at bounding box center [294, 451] width 15 height 12
click at [57, 530] on button "Edit" at bounding box center [48, 528] width 50 height 21
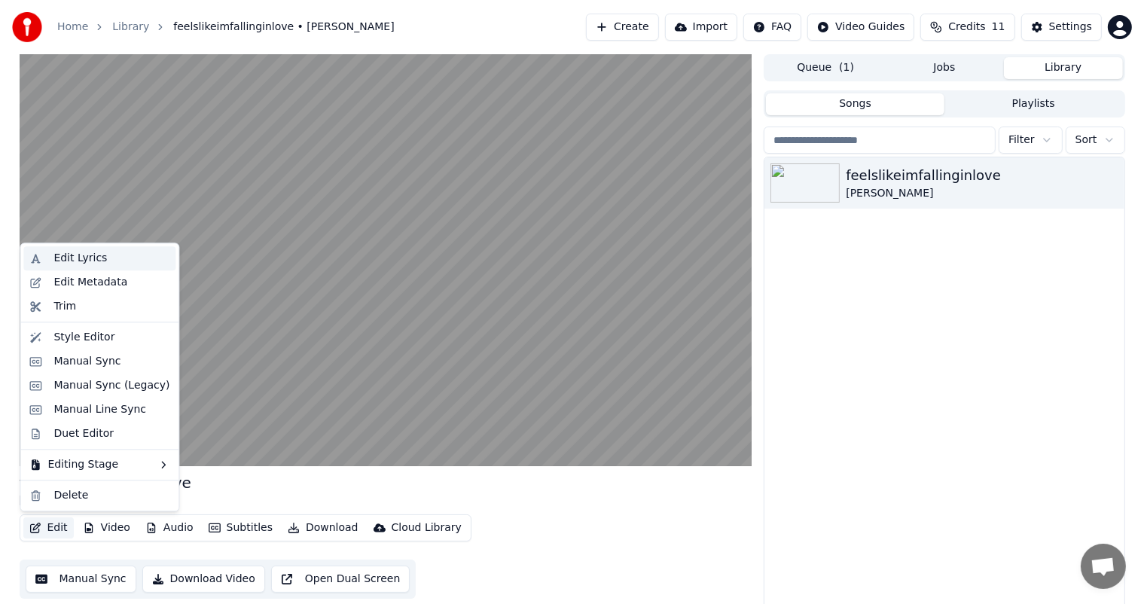
click at [102, 253] on div "Edit Lyrics" at bounding box center [111, 258] width 116 height 15
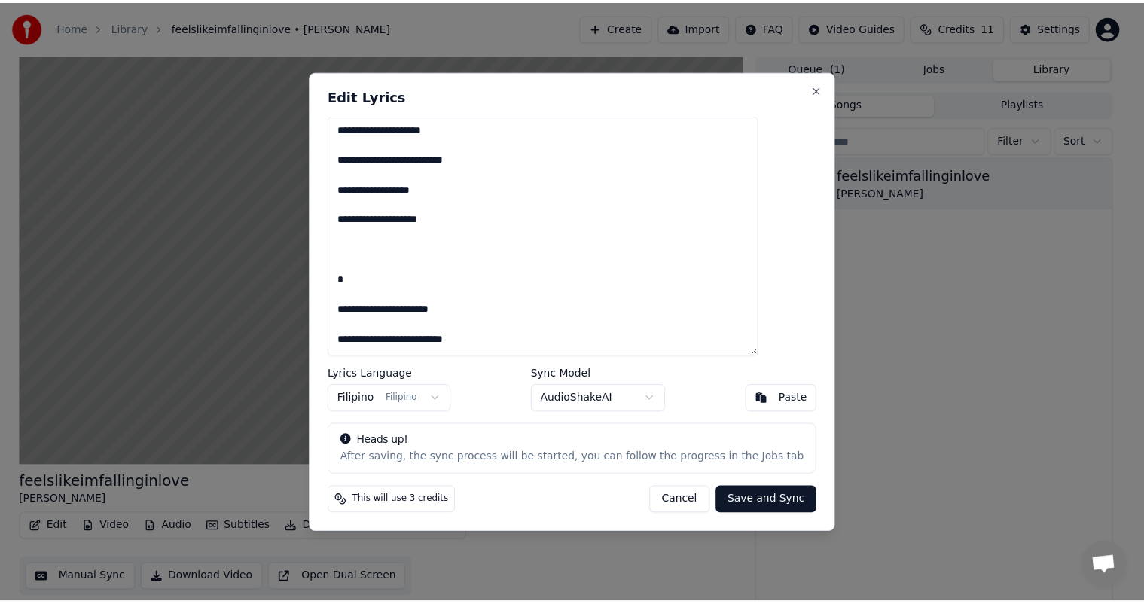
scroll to position [1751, 0]
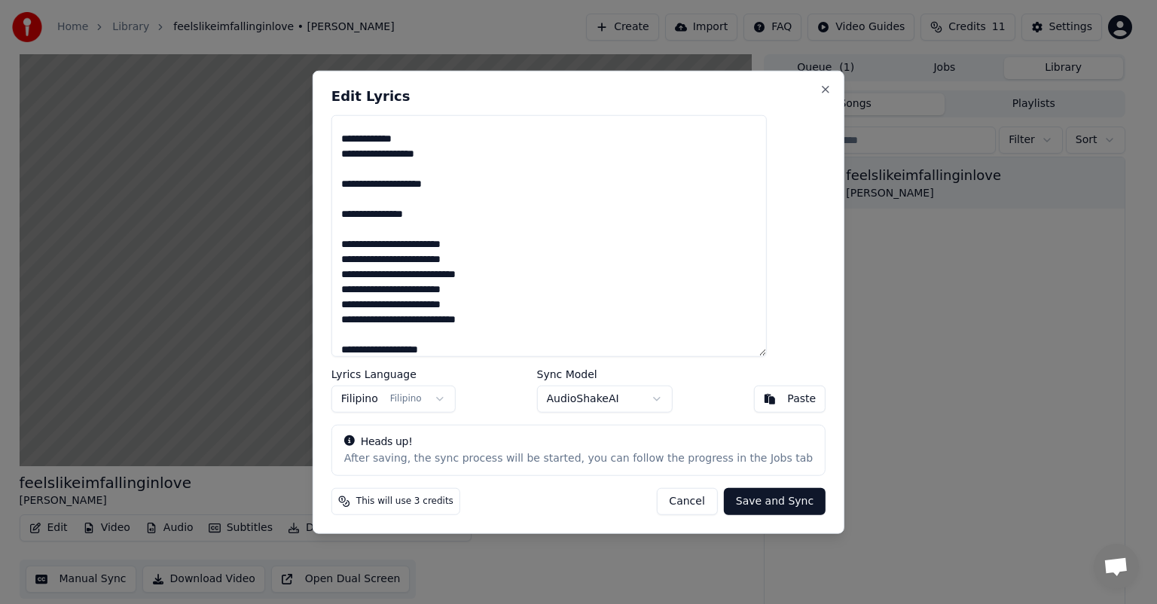
click at [761, 502] on button "Save and Sync" at bounding box center [775, 500] width 102 height 27
type textarea "**********"
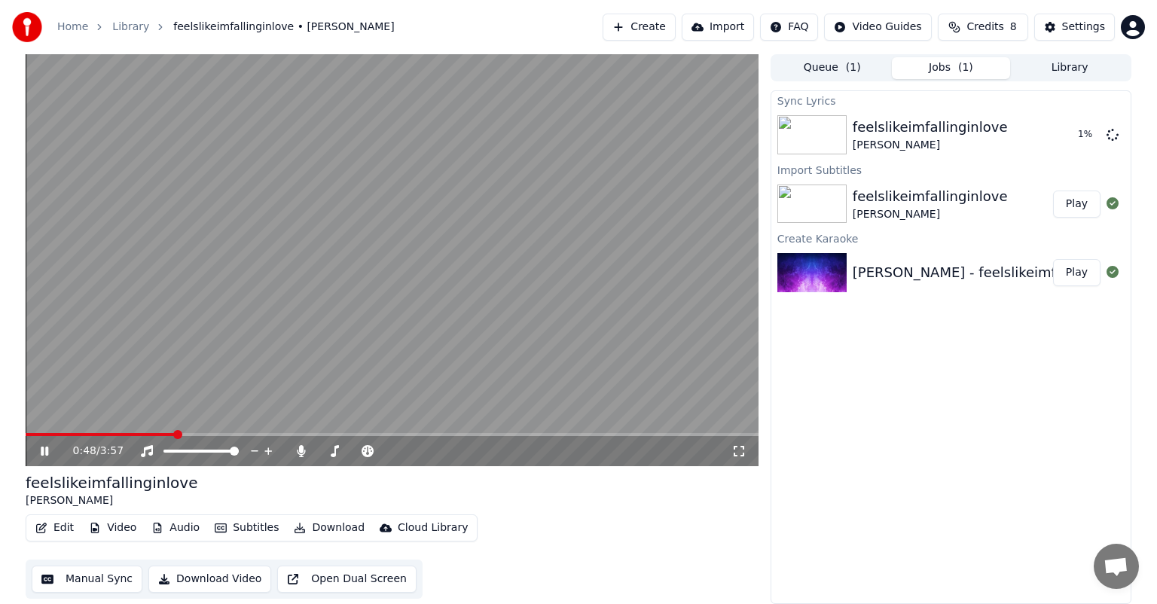
click at [43, 450] on icon at bounding box center [45, 451] width 8 height 9
click at [39, 431] on video at bounding box center [392, 260] width 733 height 412
click at [26, 436] on span at bounding box center [26, 434] width 0 height 3
click at [50, 452] on icon at bounding box center [55, 451] width 35 height 12
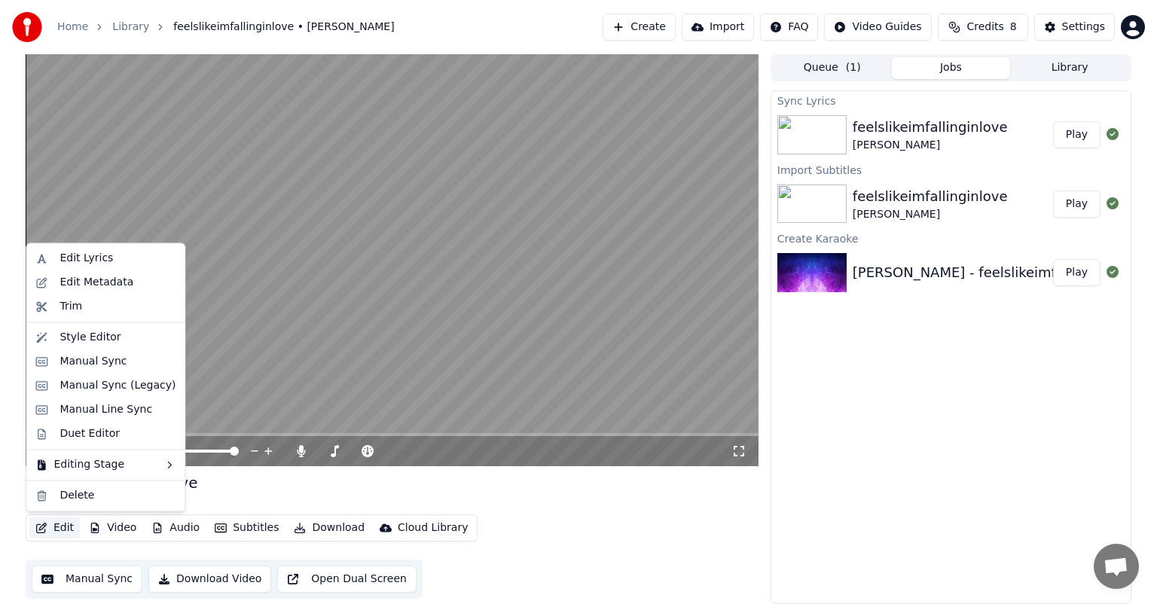
click at [58, 529] on button "Edit" at bounding box center [54, 528] width 50 height 21
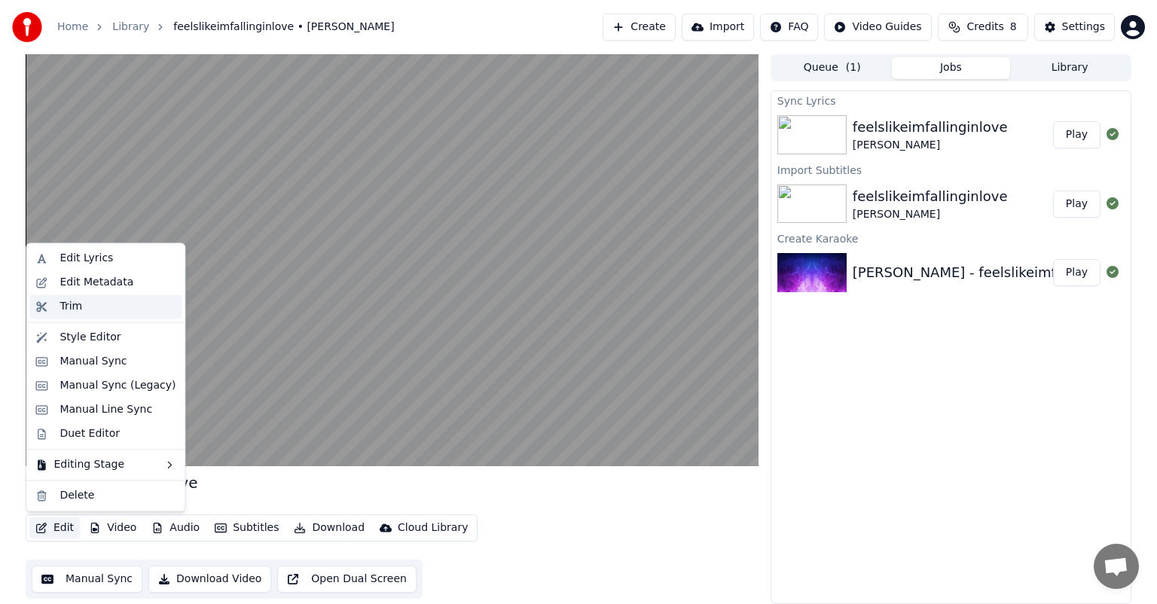
click at [114, 309] on div "Trim" at bounding box center [118, 306] width 116 height 15
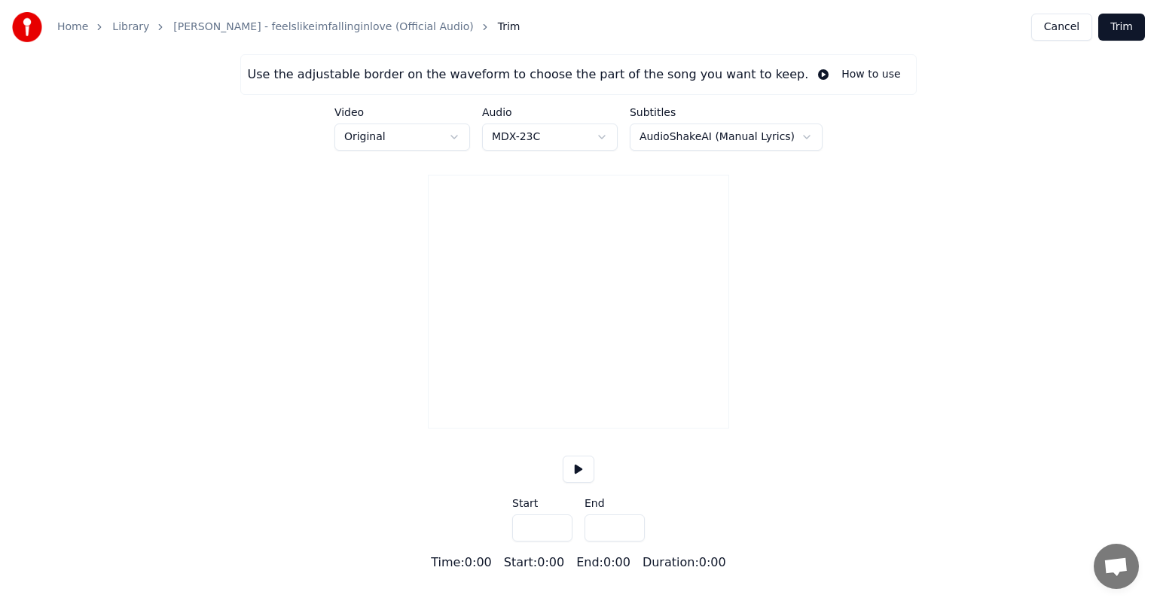
type input "*****"
click at [1070, 27] on button "Cancel" at bounding box center [1061, 27] width 61 height 27
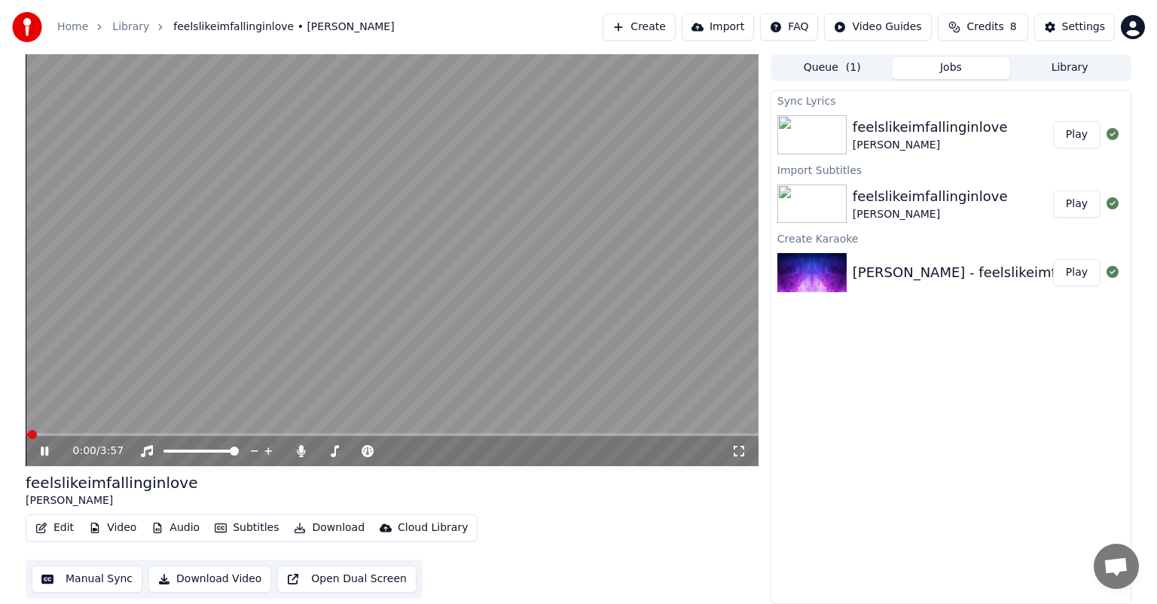
click at [63, 579] on button "Manual Sync" at bounding box center [87, 579] width 111 height 27
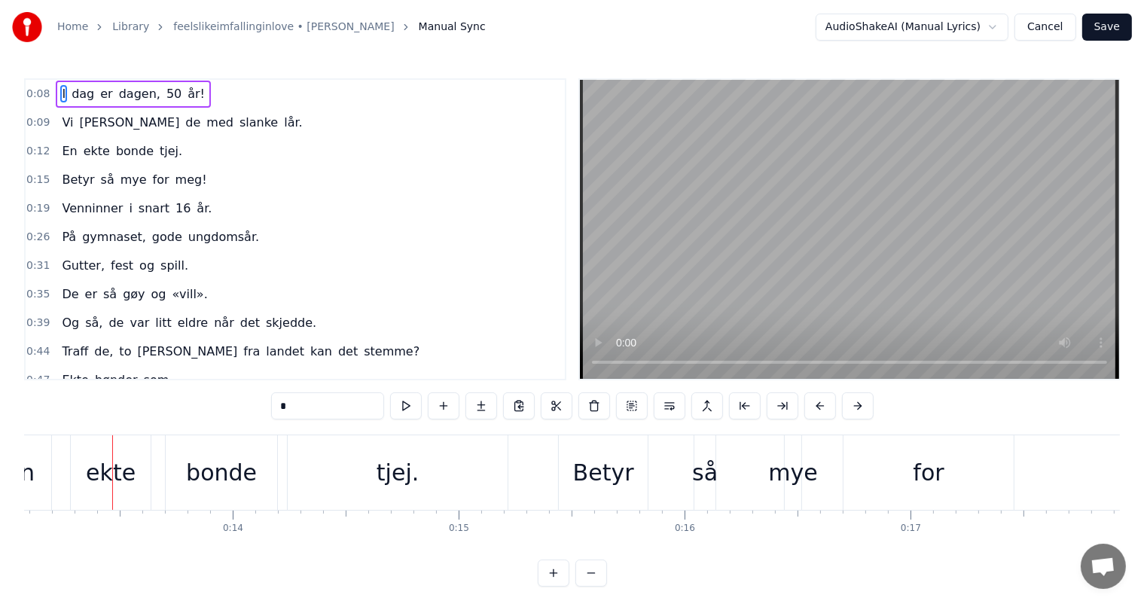
scroll to position [0, 2968]
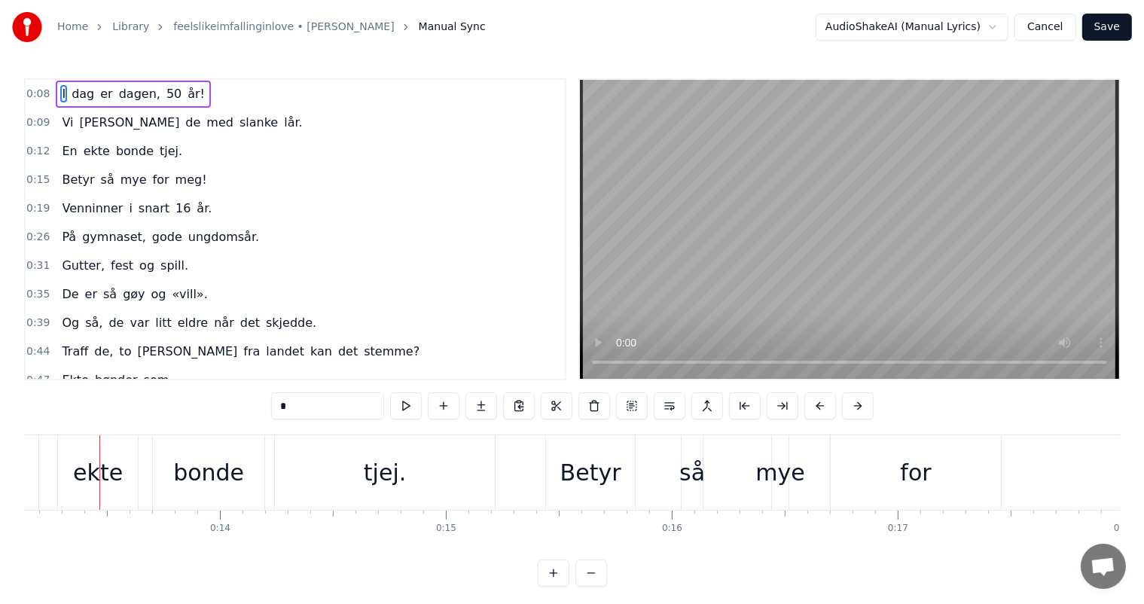
click at [33, 118] on span "0:09" at bounding box center [37, 122] width 23 height 15
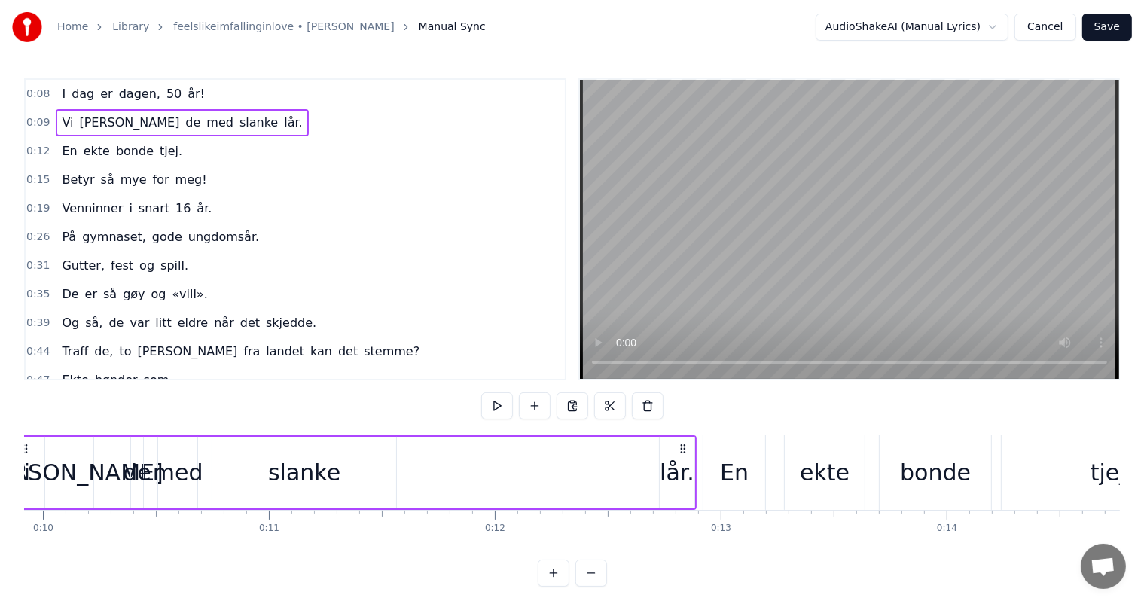
scroll to position [0, 2152]
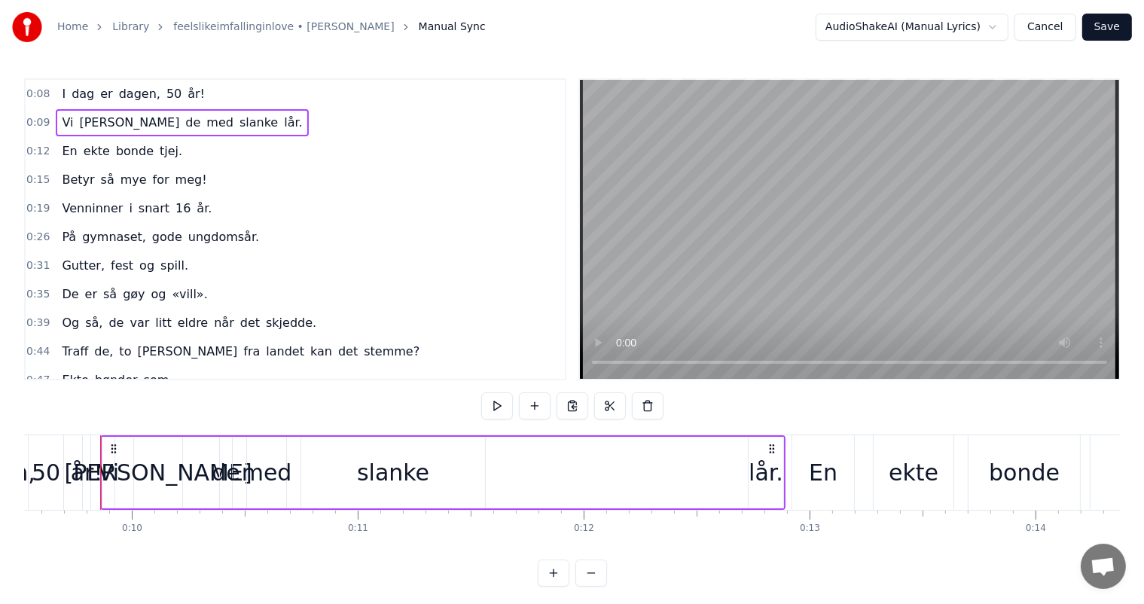
click at [39, 120] on span "0:09" at bounding box center [37, 122] width 23 height 15
drag, startPoint x: 124, startPoint y: 444, endPoint x: 117, endPoint y: 444, distance: 7.6
click at [117, 444] on div "Vi [PERSON_NAME] de med slanke lår." at bounding box center [442, 472] width 685 height 75
click at [114, 445] on circle at bounding box center [114, 445] width 1 height 1
drag, startPoint x: 100, startPoint y: 490, endPoint x: 127, endPoint y: 490, distance: 26.4
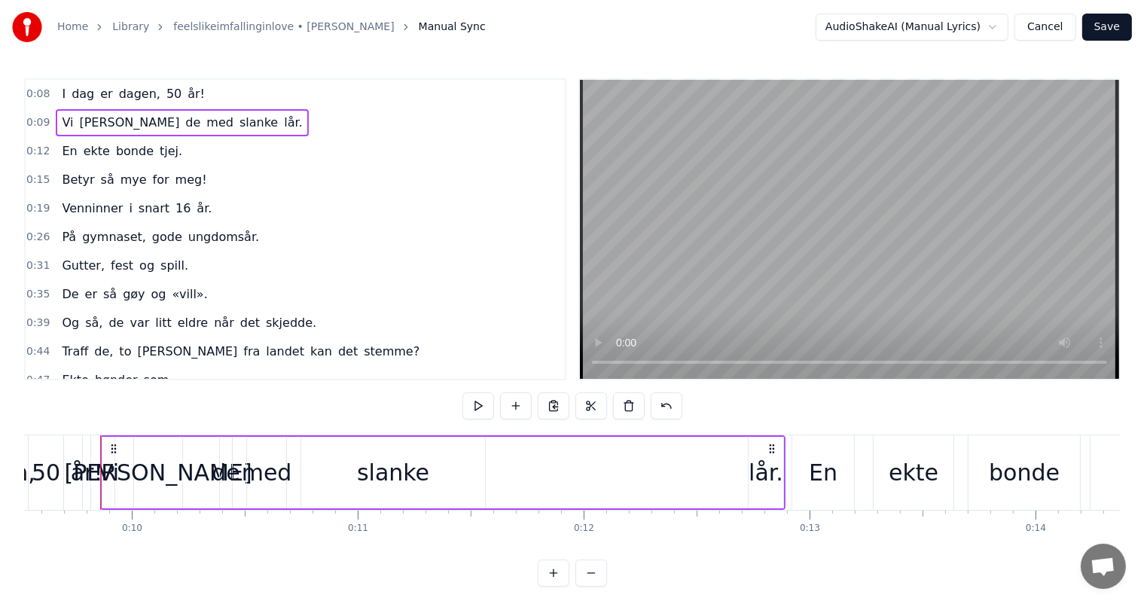
click at [127, 490] on div "Vi [PERSON_NAME] de med slanke lår." at bounding box center [442, 472] width 685 height 75
drag, startPoint x: 524, startPoint y: 437, endPoint x: 517, endPoint y: 447, distance: 11.9
click at [517, 447] on div "Vi [PERSON_NAME] de med slanke lår." at bounding box center [442, 472] width 685 height 75
click at [110, 503] on div "Vi" at bounding box center [108, 473] width 12 height 72
click at [114, 503] on div at bounding box center [115, 472] width 6 height 69
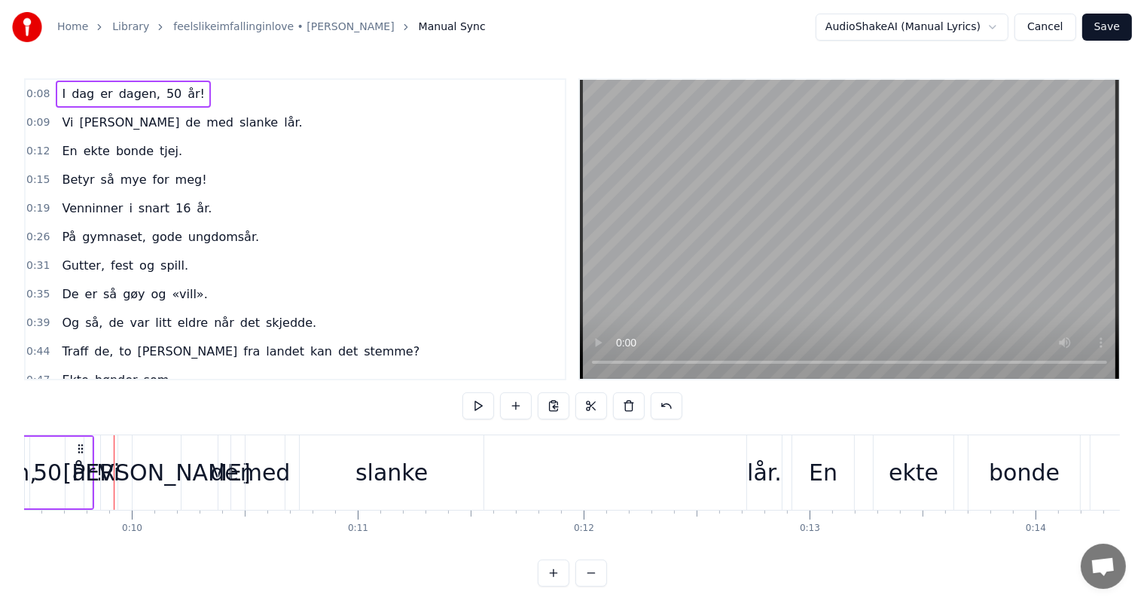
scroll to position [0, 2143]
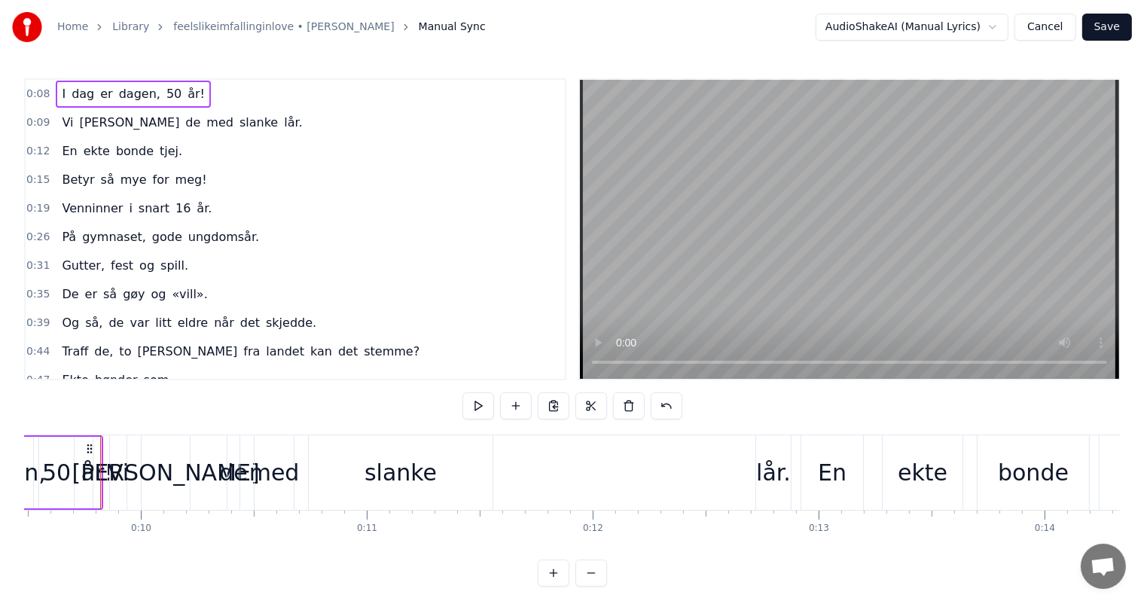
click at [107, 456] on div "år!" at bounding box center [97, 473] width 32 height 34
click at [125, 479] on div "Vi" at bounding box center [115, 473] width 21 height 34
type input "**"
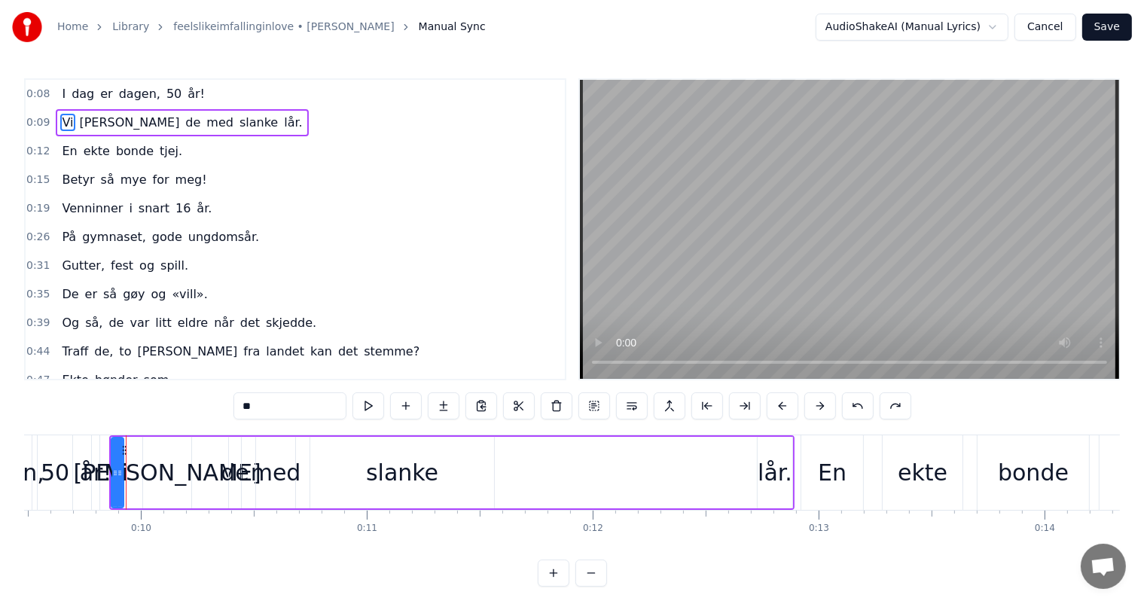
click at [42, 121] on span "0:09" at bounding box center [37, 122] width 23 height 15
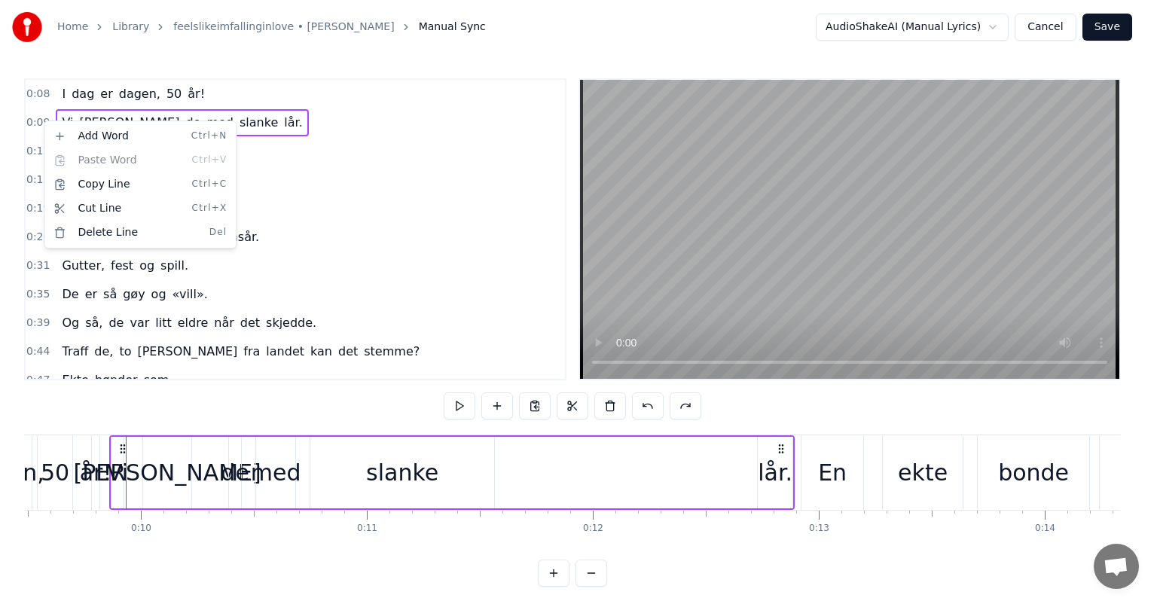
click at [42, 121] on html "Home Library feelslikeimfallinginlove • [PERSON_NAME] Manual Sync AudioShakeAI …" at bounding box center [578, 305] width 1157 height 611
click at [474, 242] on html "Home Library feelslikeimfallinginlove • [PERSON_NAME] Manual Sync AudioShakeAI …" at bounding box center [578, 305] width 1157 height 611
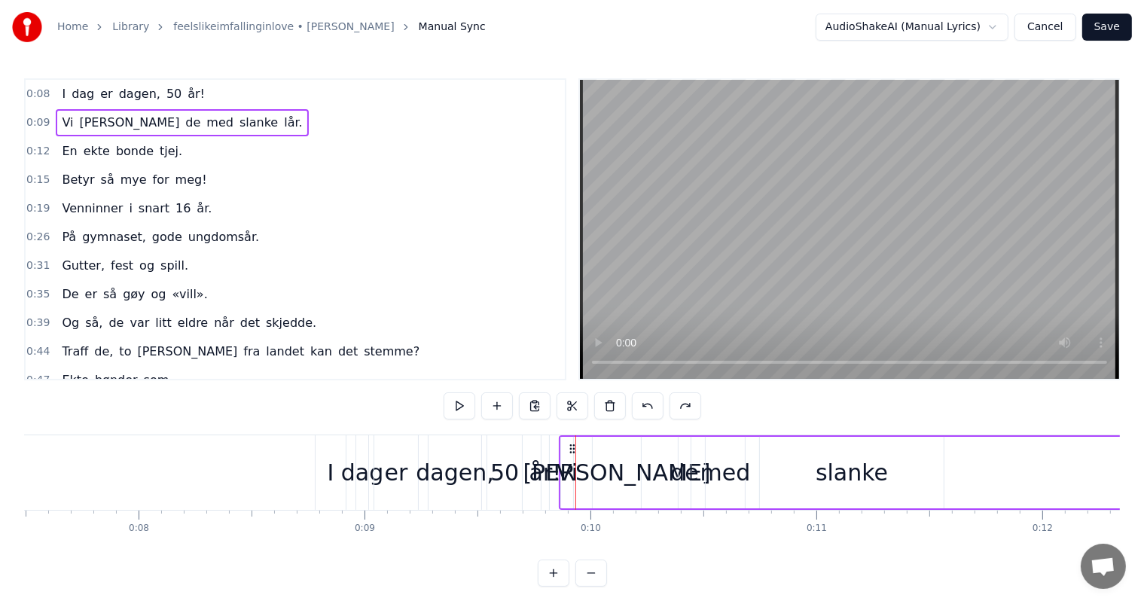
scroll to position [0, 1754]
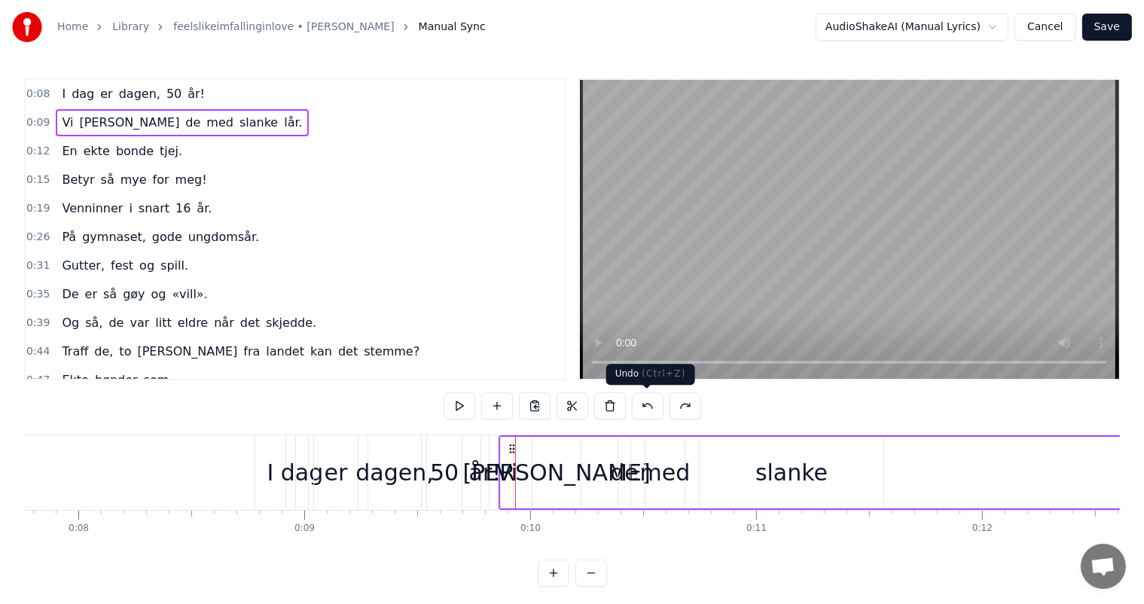
click at [651, 411] on button at bounding box center [648, 405] width 32 height 27
click at [510, 448] on circle at bounding box center [510, 448] width 1 height 1
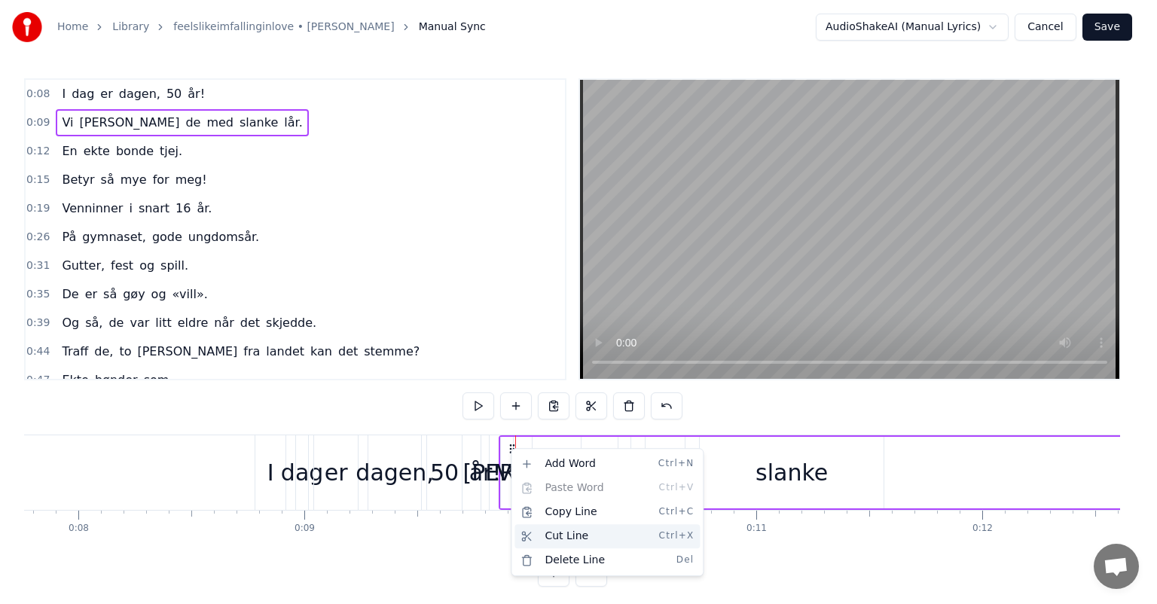
click at [550, 527] on div "Cut Line Ctrl+X" at bounding box center [606, 536] width 185 height 24
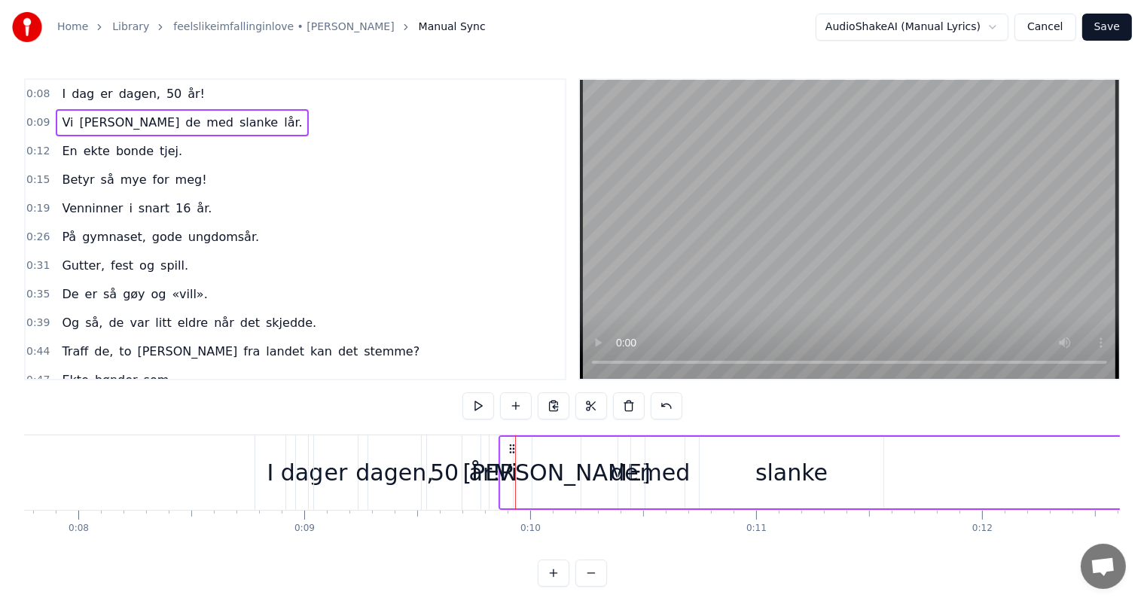
click at [552, 473] on div "[PERSON_NAME]" at bounding box center [557, 473] width 188 height 34
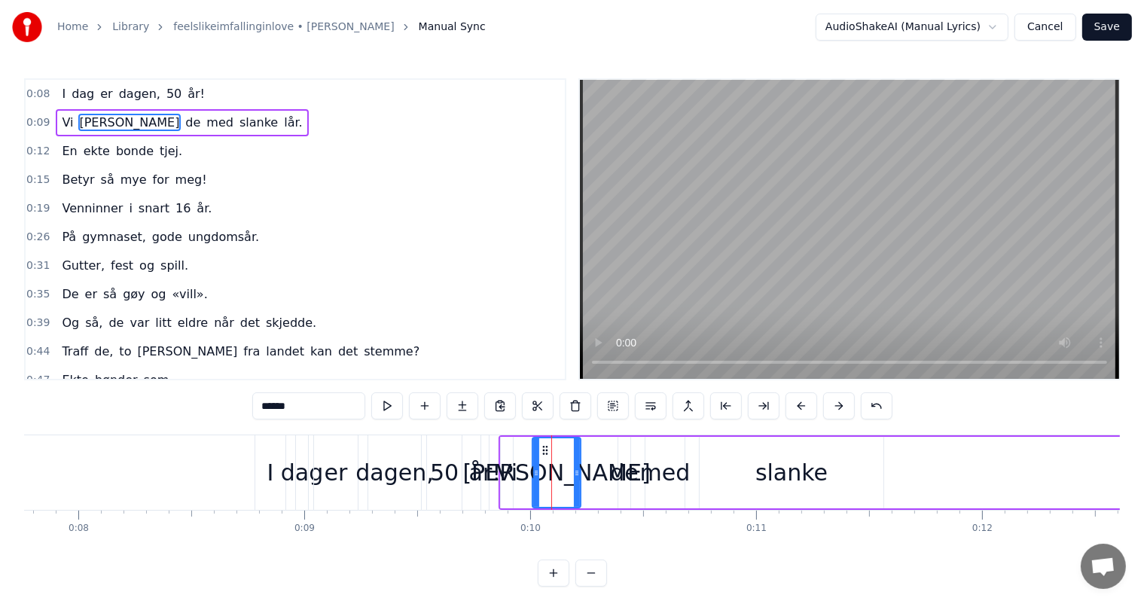
click at [590, 476] on div "Vi [PERSON_NAME] de med slanke lår." at bounding box center [841, 472] width 685 height 75
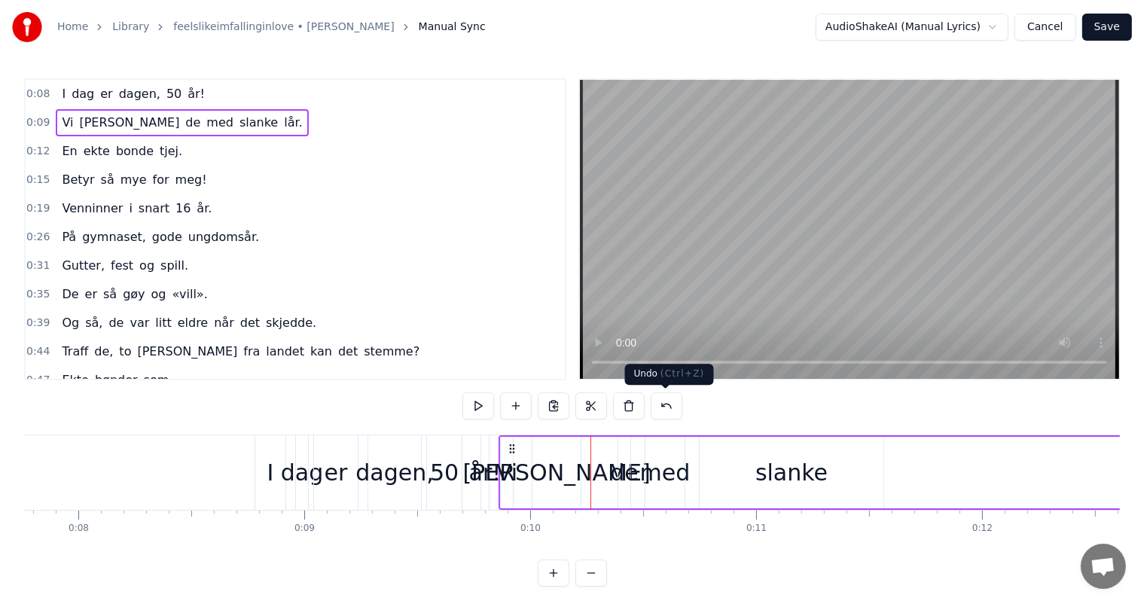
click at [670, 410] on button at bounding box center [667, 405] width 32 height 27
click at [737, 407] on div "0:08 I dag [PERSON_NAME], 50 år! 0:09 Vi [PERSON_NAME] de med slanke lår. 0:12 …" at bounding box center [572, 332] width 1096 height 508
drag, startPoint x: 501, startPoint y: 452, endPoint x: 579, endPoint y: 449, distance: 78.4
click at [579, 449] on div "Vi [PERSON_NAME] de med slanke lår." at bounding box center [841, 472] width 685 height 75
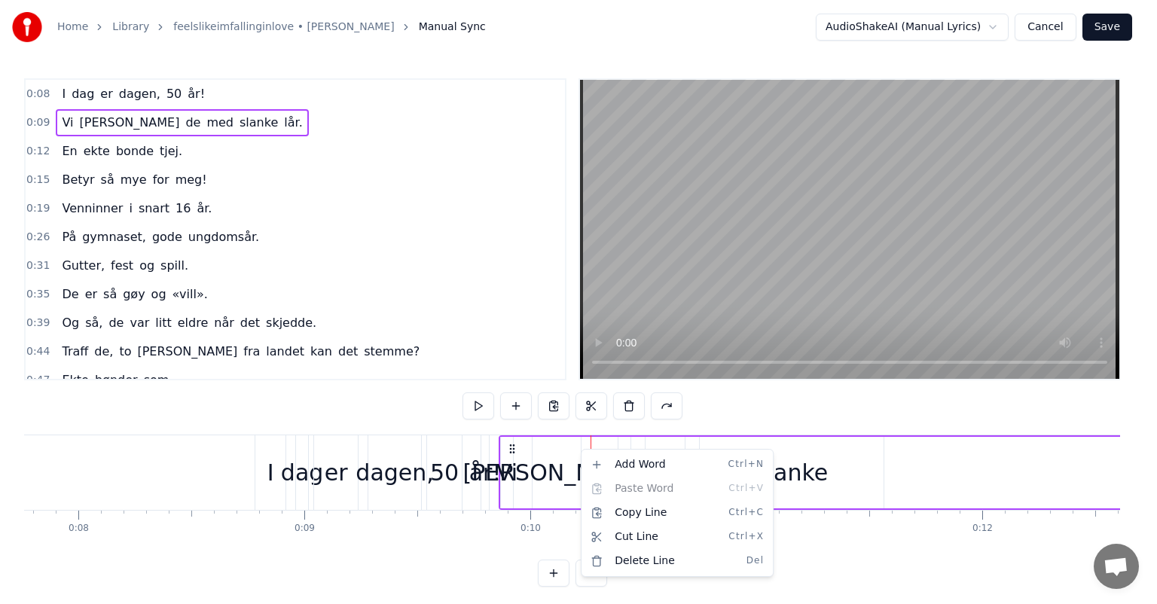
click at [554, 452] on html "Home Library feelslikeimfallinginlove • [PERSON_NAME] Manual Sync AudioShakeAI …" at bounding box center [578, 305] width 1157 height 611
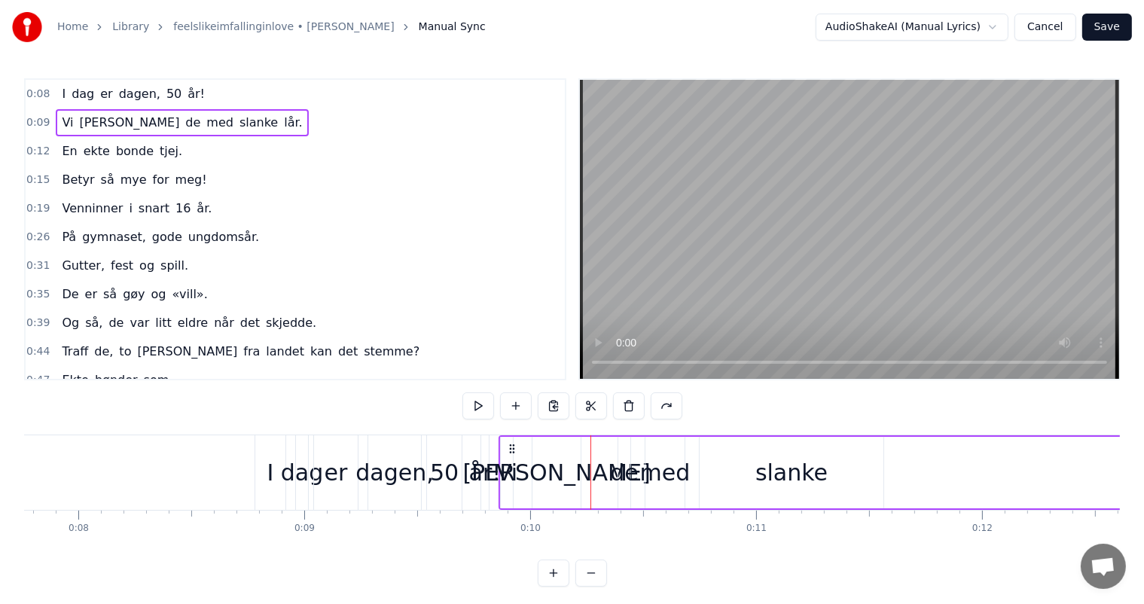
drag, startPoint x: 512, startPoint y: 478, endPoint x: 624, endPoint y: 475, distance: 112.3
click at [624, 475] on div "Vi [PERSON_NAME] de med slanke lår." at bounding box center [841, 472] width 685 height 75
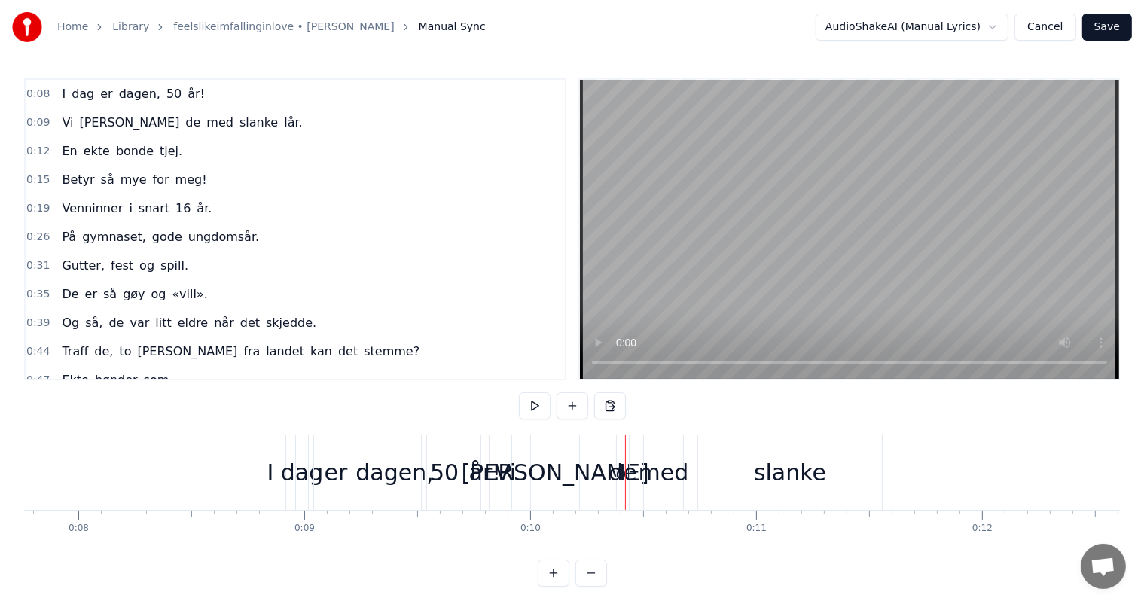
click at [625, 475] on div at bounding box center [625, 472] width 1 height 75
drag, startPoint x: 551, startPoint y: 444, endPoint x: 502, endPoint y: 447, distance: 49.0
click at [502, 447] on div "Vi [PERSON_NAME] de med slanke lår." at bounding box center [841, 472] width 685 height 75
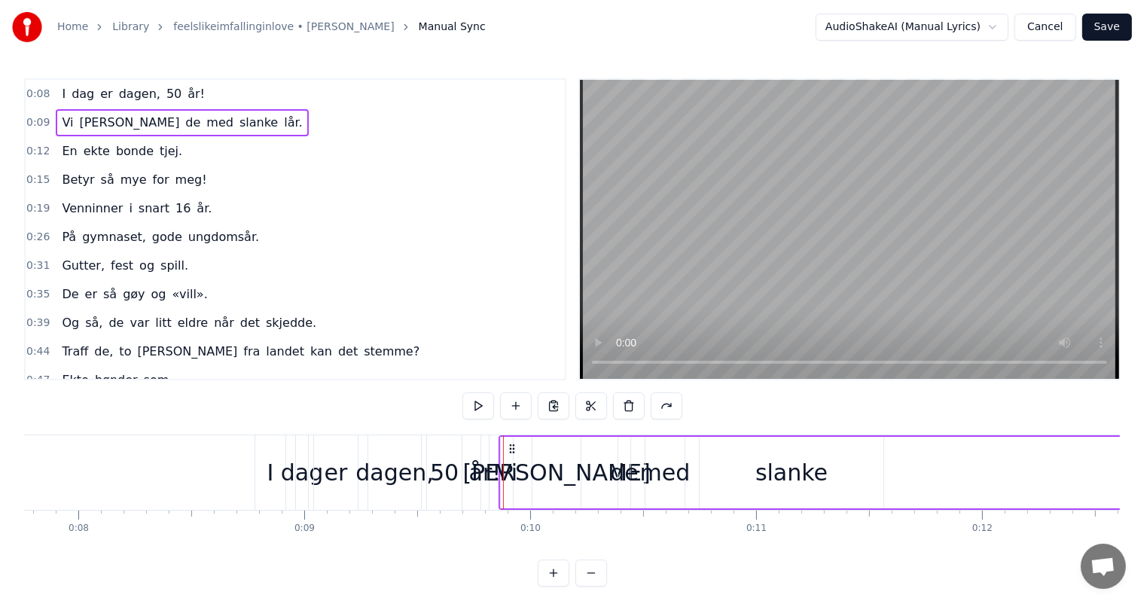
click at [499, 449] on div "Vi [PERSON_NAME] de med slanke lår." at bounding box center [841, 472] width 685 height 75
click at [503, 449] on div at bounding box center [503, 472] width 1 height 75
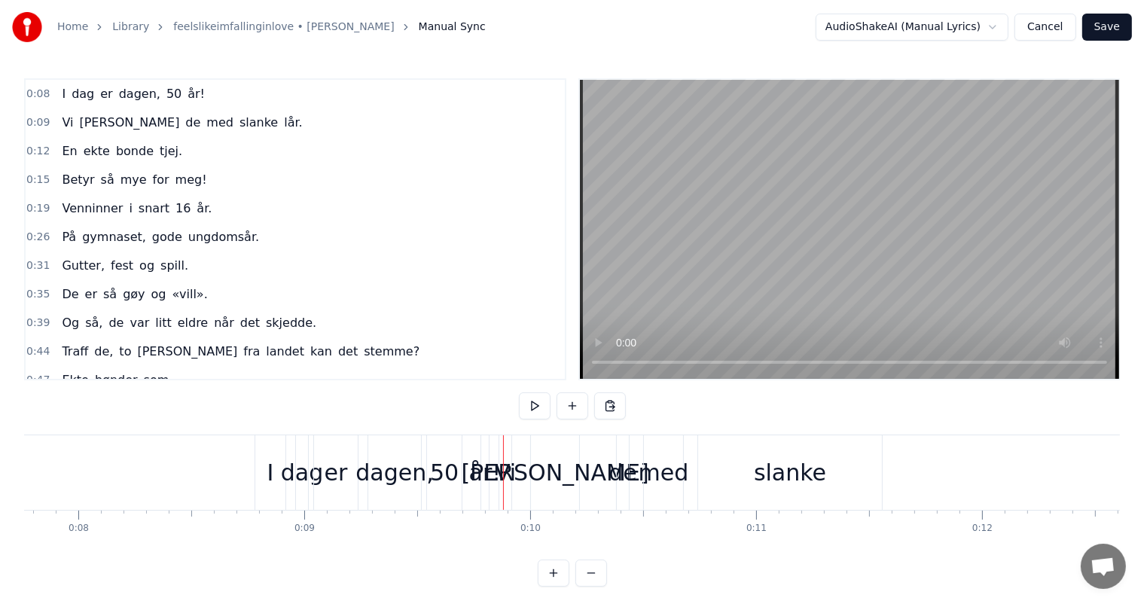
click at [503, 449] on div at bounding box center [503, 472] width 1 height 75
drag, startPoint x: 502, startPoint y: 449, endPoint x: 528, endPoint y: 449, distance: 25.6
click at [529, 449] on div at bounding box center [529, 472] width 1 height 75
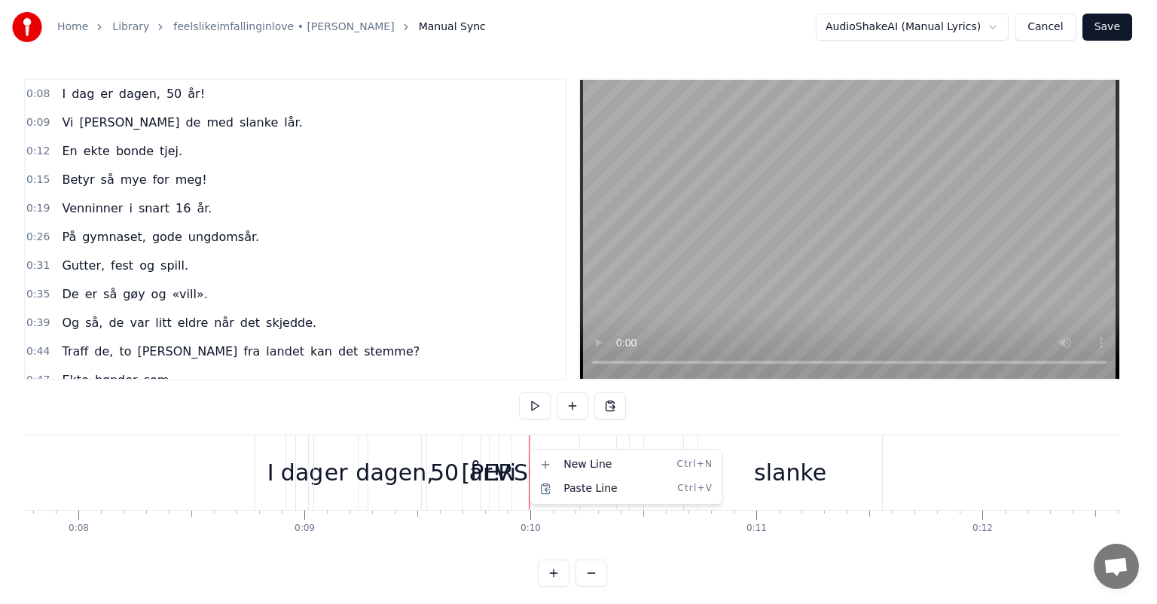
click at [514, 455] on html "Home Library feelslikeimfallinginlove • [PERSON_NAME] Manual Sync AudioShakeAI …" at bounding box center [578, 305] width 1157 height 611
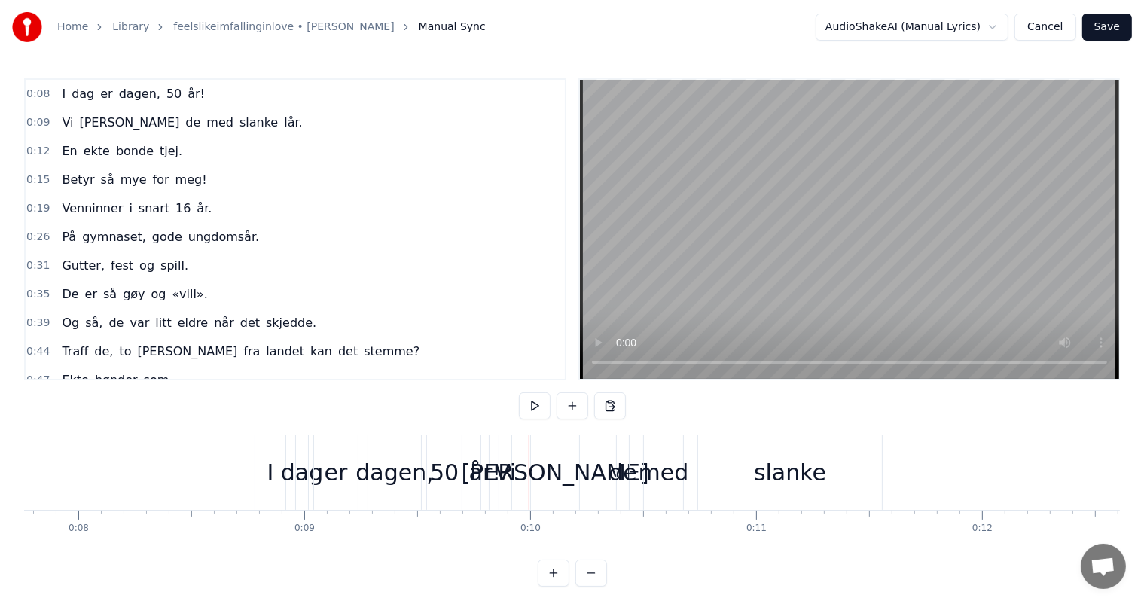
drag, startPoint x: 499, startPoint y: 508, endPoint x: 467, endPoint y: 498, distance: 34.1
click at [554, 384] on div "0:08 I dag [PERSON_NAME], 50 år! 0:09 Vi [PERSON_NAME] de med slanke lår. 0:12 …" at bounding box center [572, 332] width 1096 height 508
click at [545, 401] on button at bounding box center [535, 405] width 32 height 27
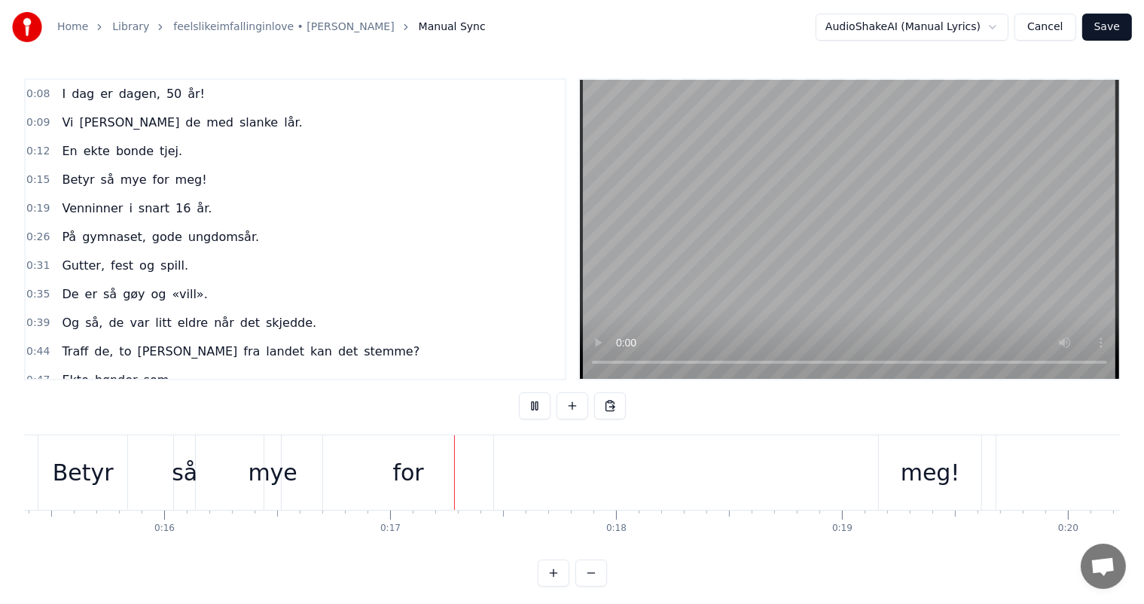
scroll to position [0, 3711]
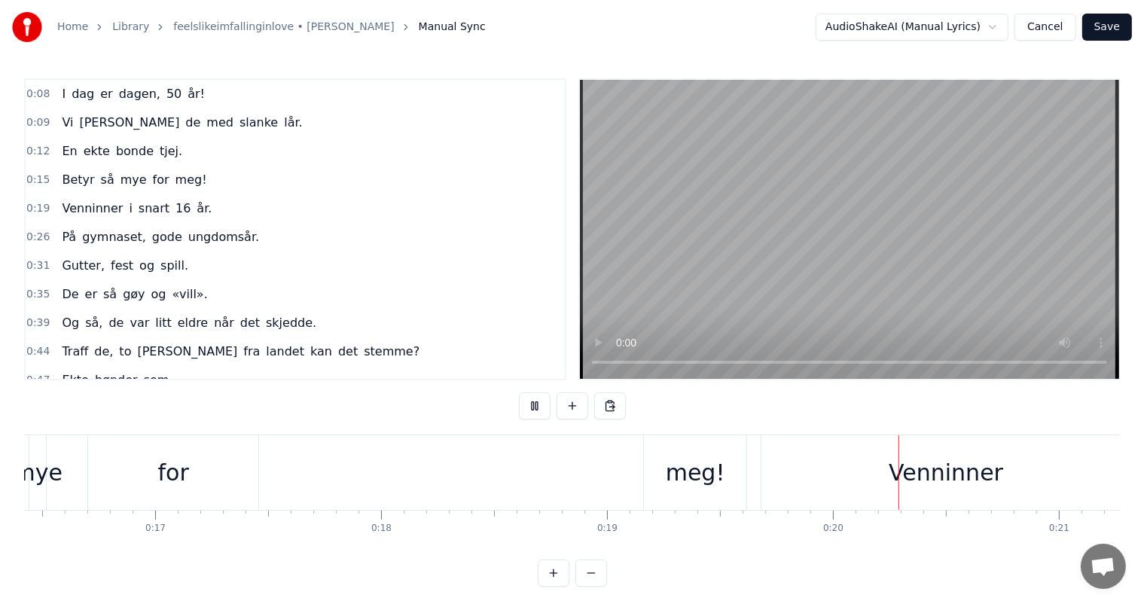
click at [84, 97] on span "dag" at bounding box center [83, 93] width 26 height 17
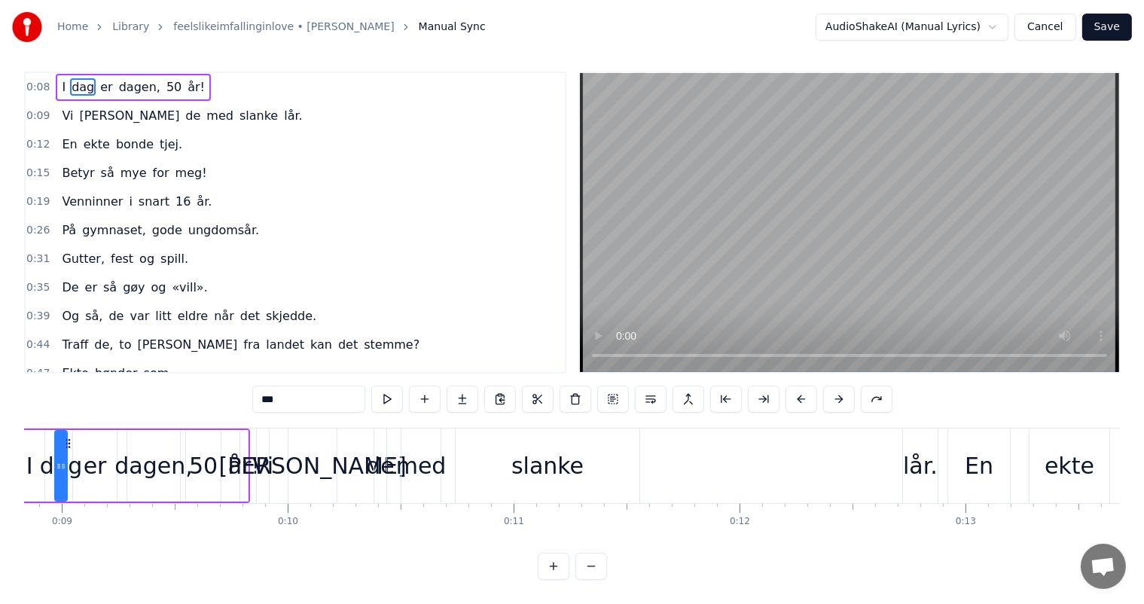
scroll to position [0, 1603]
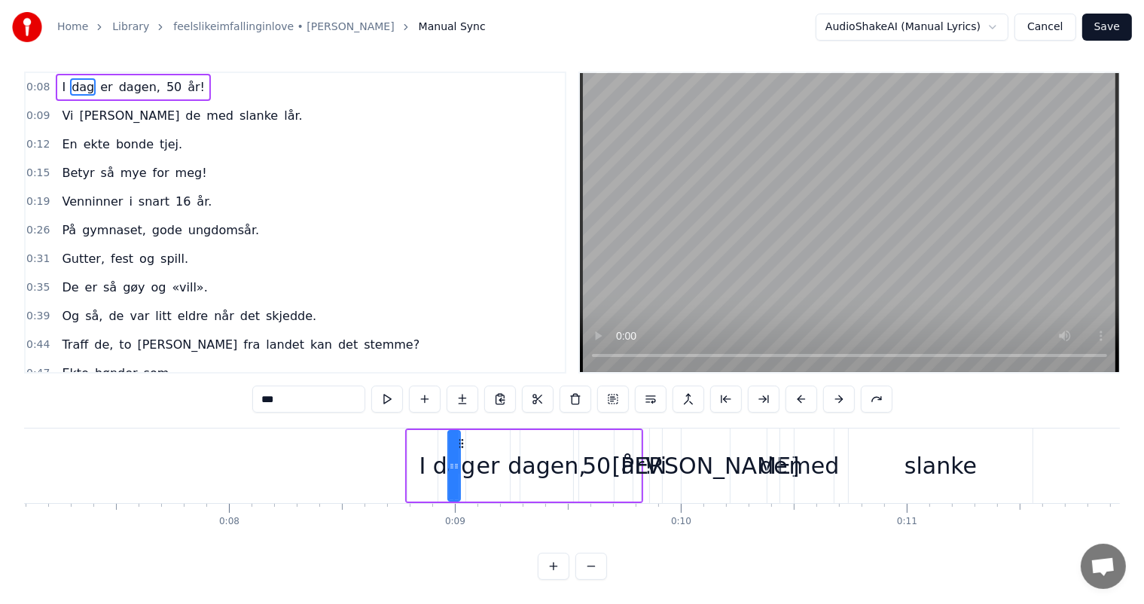
click at [641, 461] on div "år!" at bounding box center [637, 466] width 32 height 34
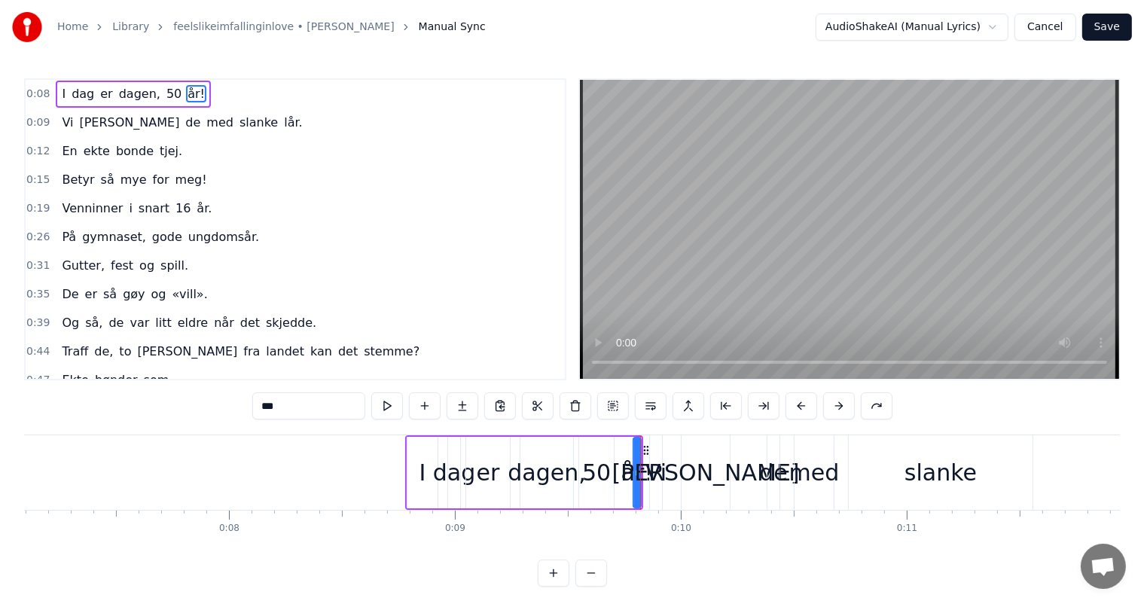
click at [650, 461] on div "Vi" at bounding box center [656, 473] width 21 height 34
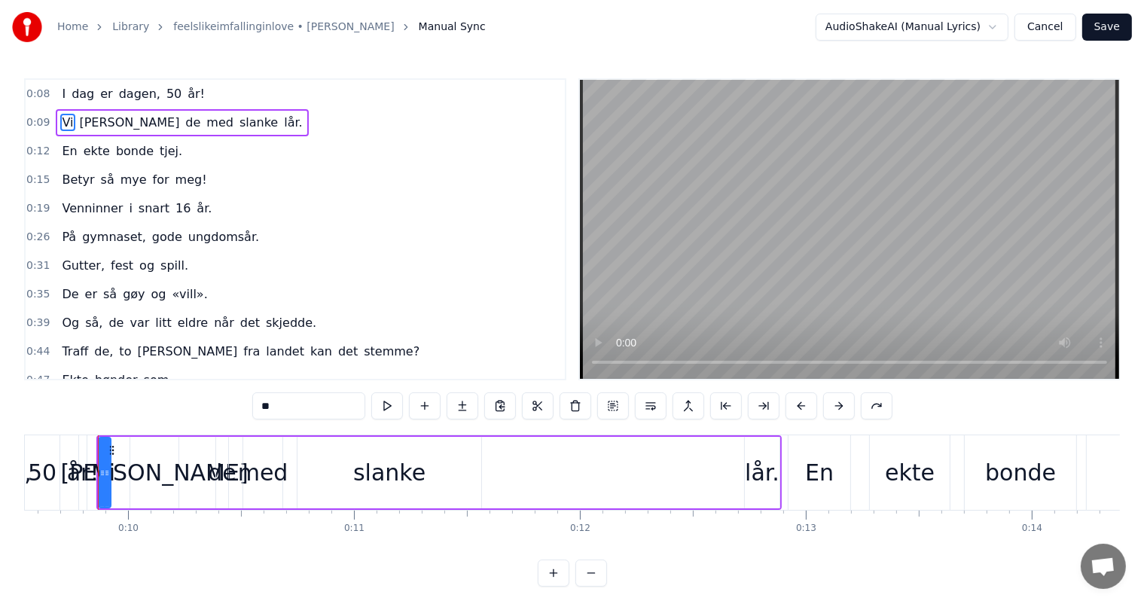
scroll to position [0, 2154]
click at [924, 401] on div "0:08 I dag [PERSON_NAME], 50 år! 0:09 Vi [PERSON_NAME] de med slanke lår. 0:12 …" at bounding box center [572, 332] width 1096 height 508
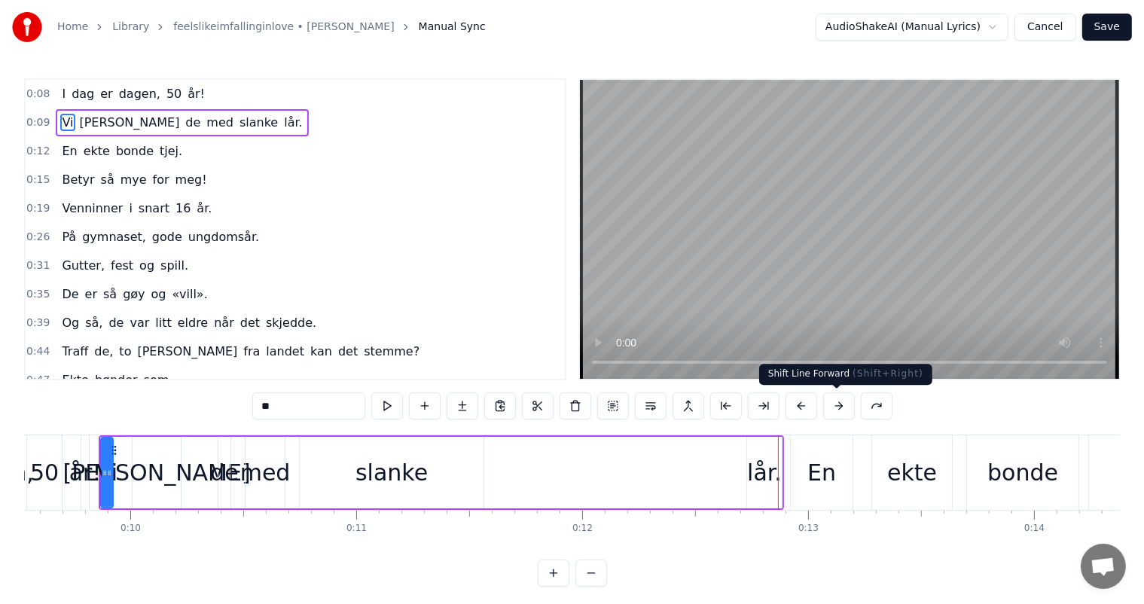
click at [838, 409] on button at bounding box center [839, 405] width 32 height 27
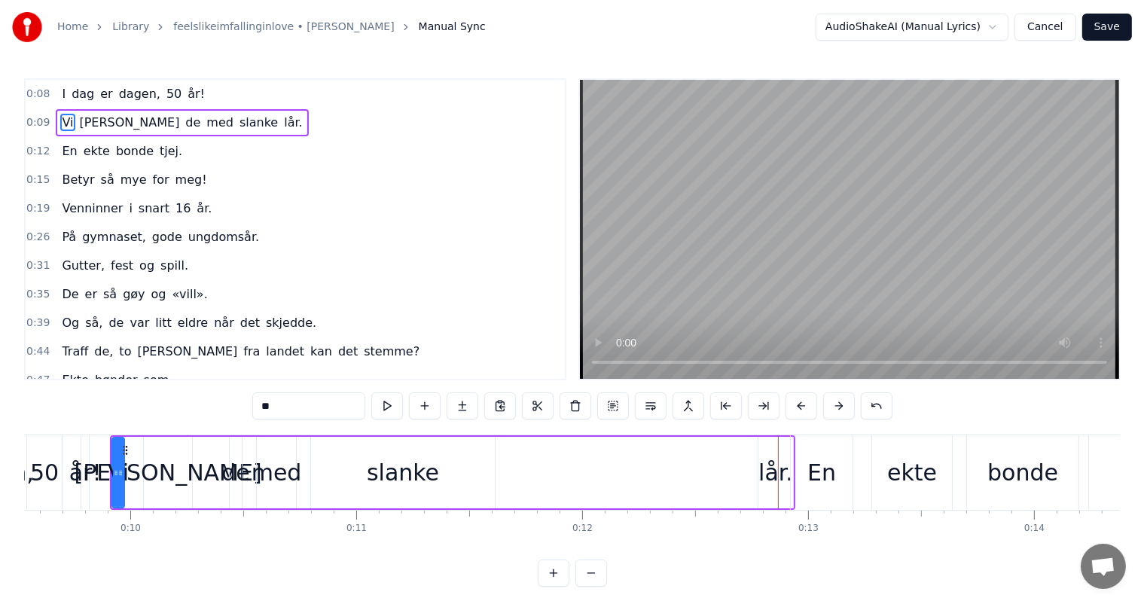
click at [838, 409] on button at bounding box center [839, 405] width 32 height 27
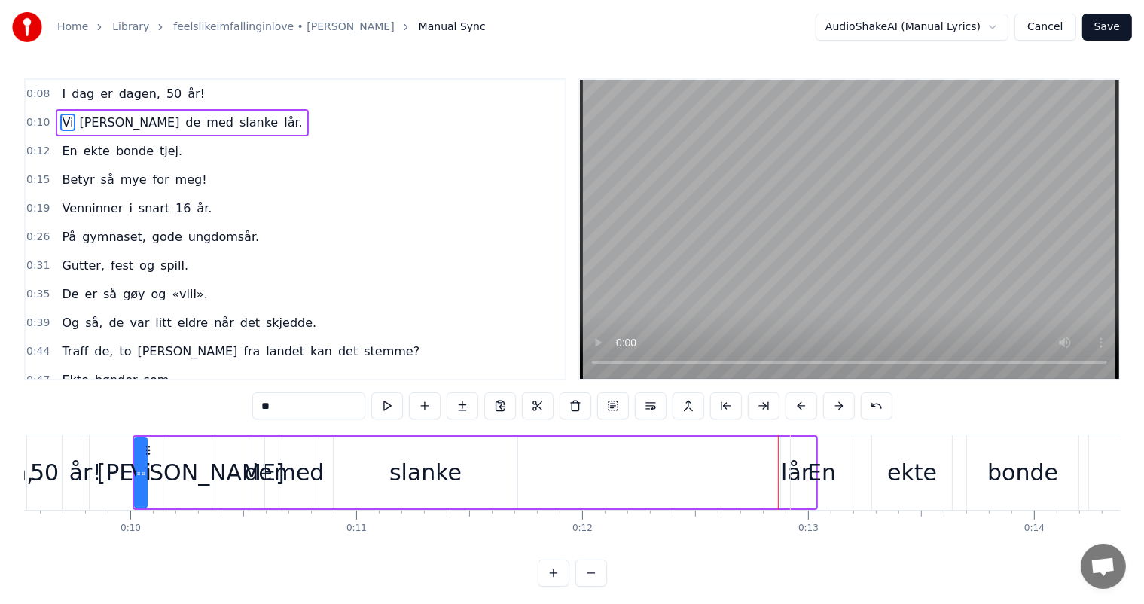
click at [838, 409] on button at bounding box center [839, 405] width 32 height 27
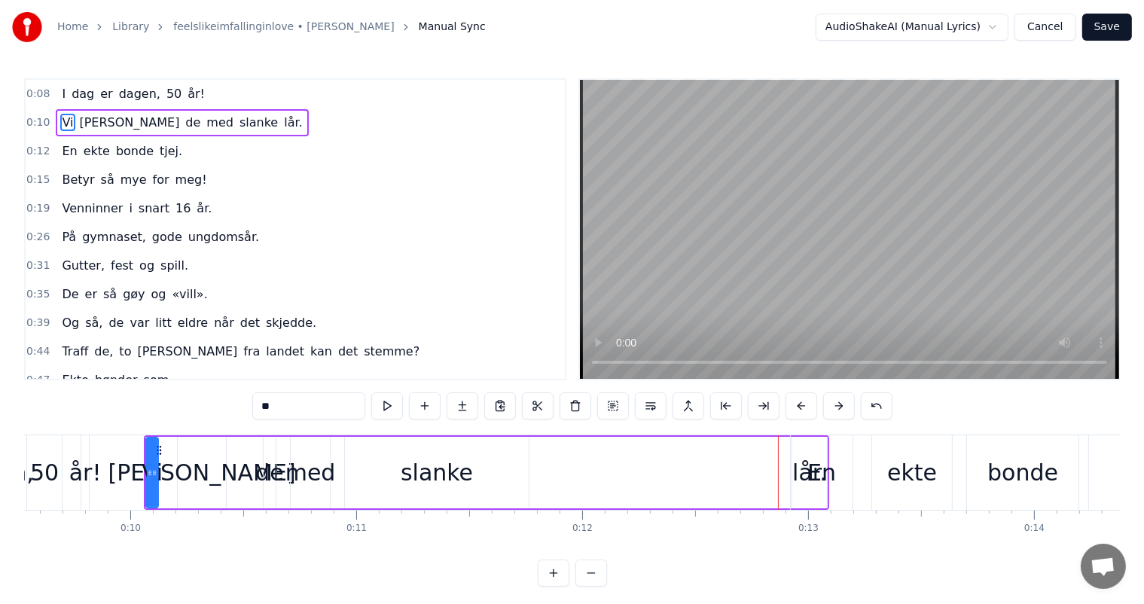
click at [838, 409] on button at bounding box center [839, 405] width 32 height 27
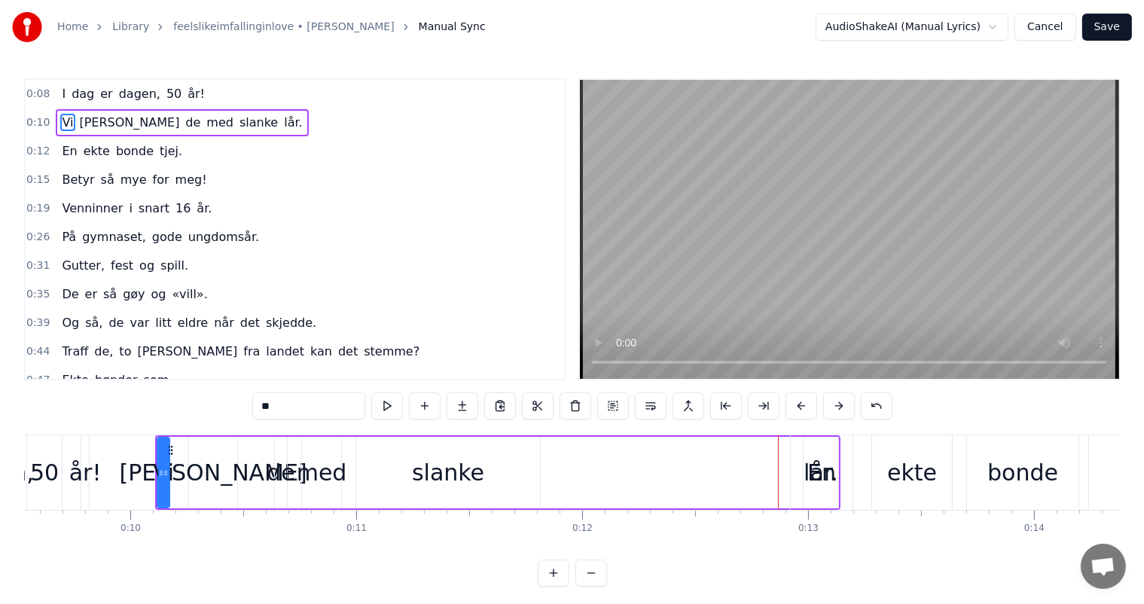
click at [838, 409] on button at bounding box center [839, 405] width 32 height 27
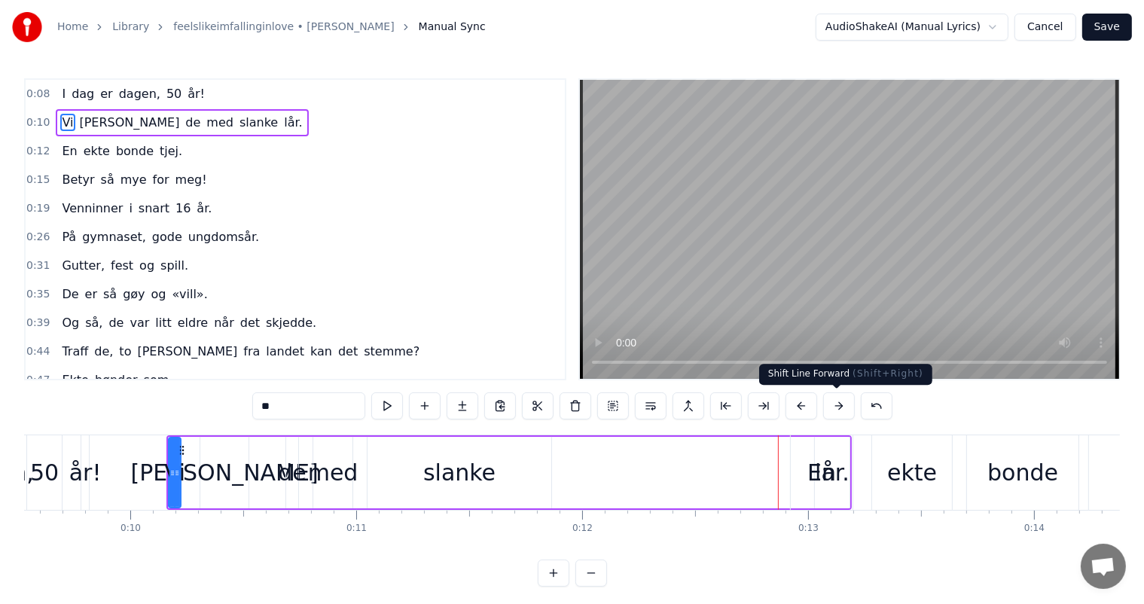
click at [825, 414] on button at bounding box center [839, 405] width 32 height 27
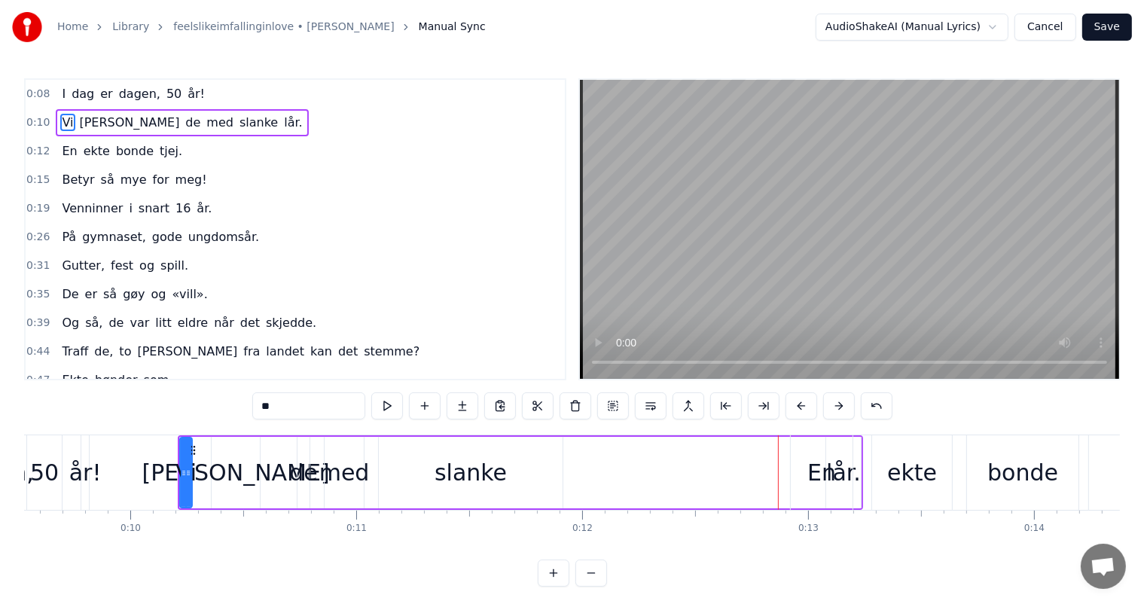
click at [825, 414] on button at bounding box center [839, 405] width 32 height 27
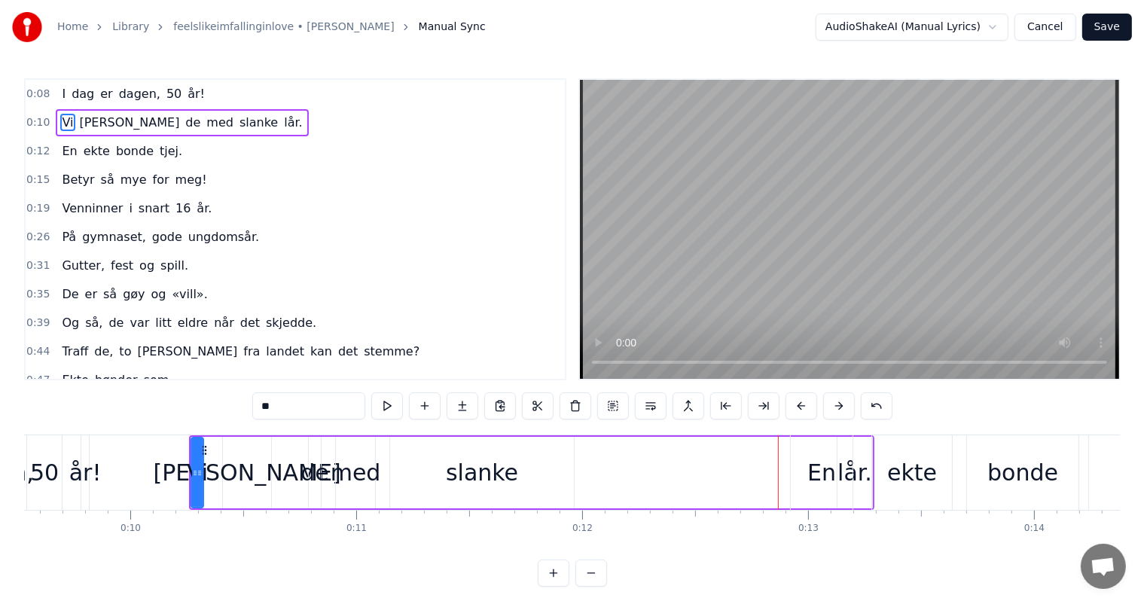
click at [825, 414] on button at bounding box center [839, 405] width 32 height 27
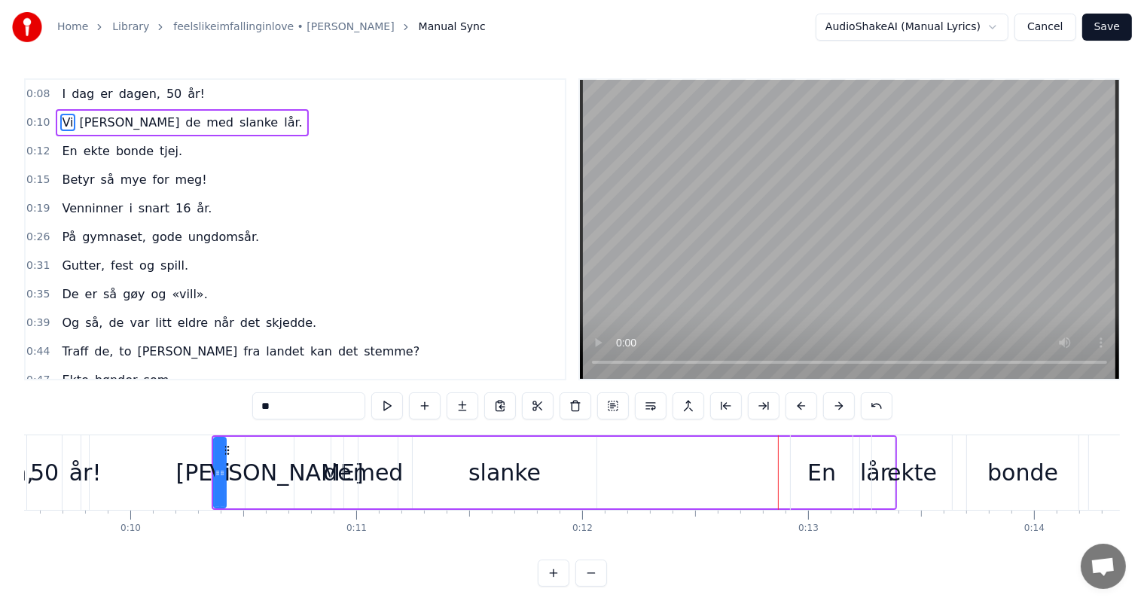
click at [825, 414] on button at bounding box center [839, 405] width 32 height 27
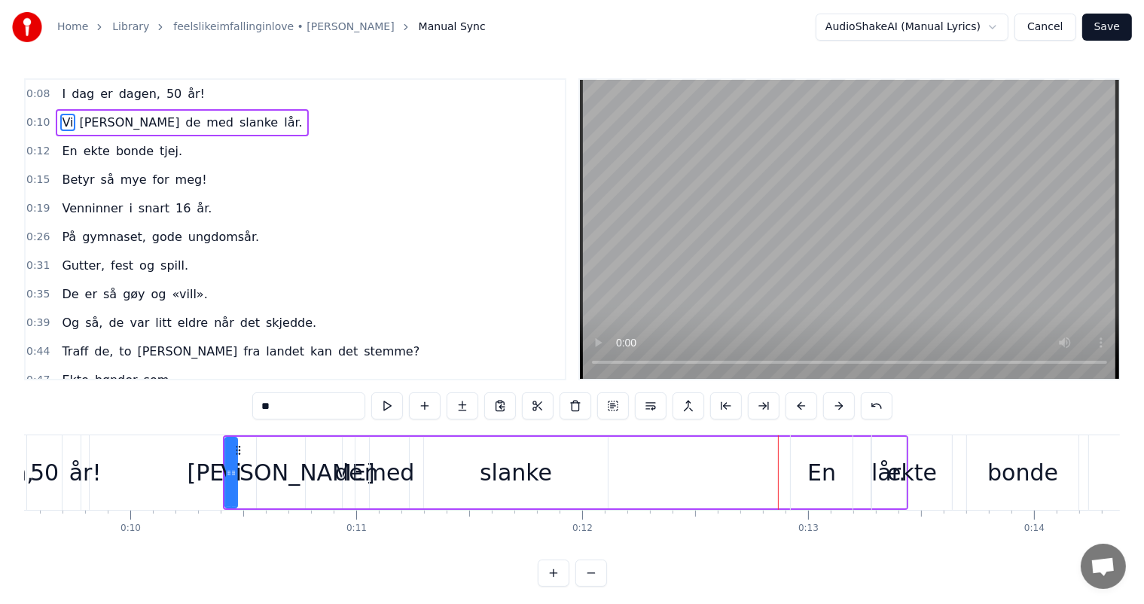
click at [825, 414] on button at bounding box center [839, 405] width 32 height 27
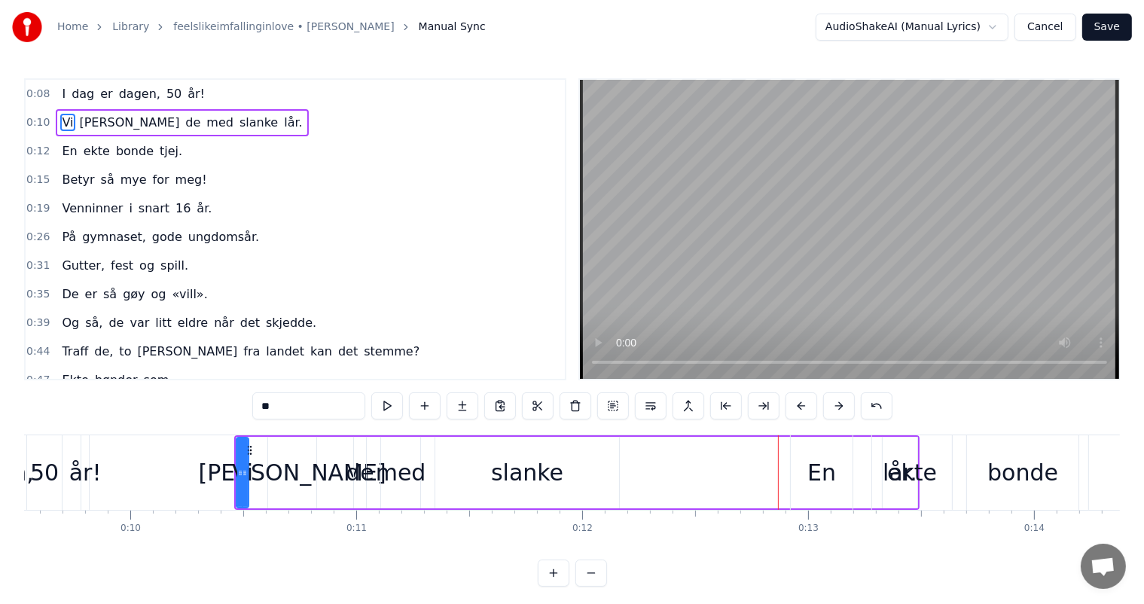
click at [825, 414] on button at bounding box center [839, 405] width 32 height 27
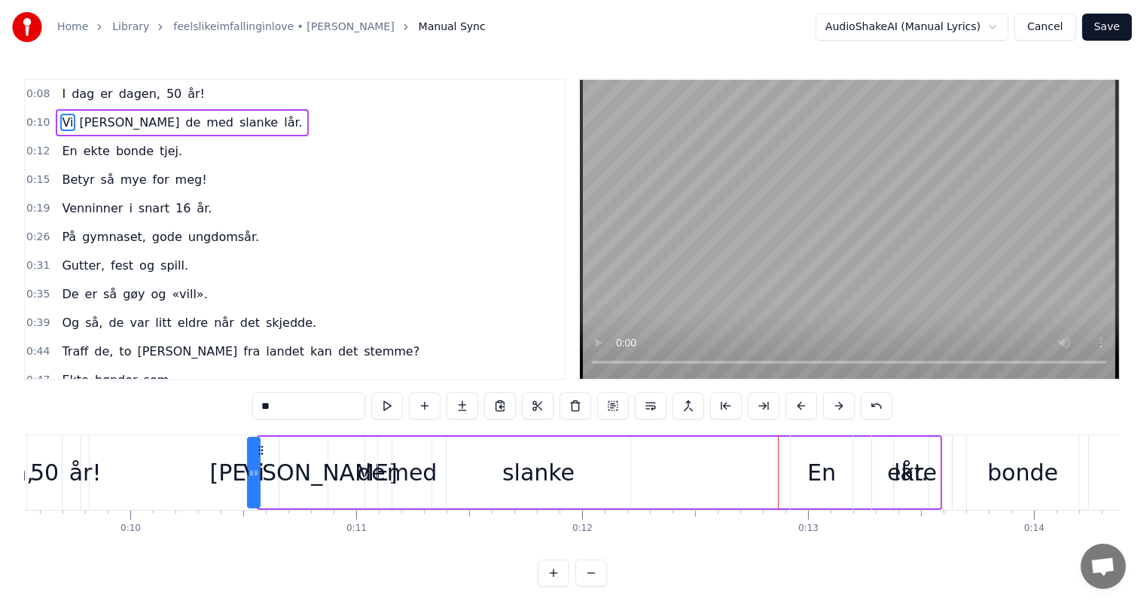
click at [825, 414] on button at bounding box center [839, 405] width 32 height 27
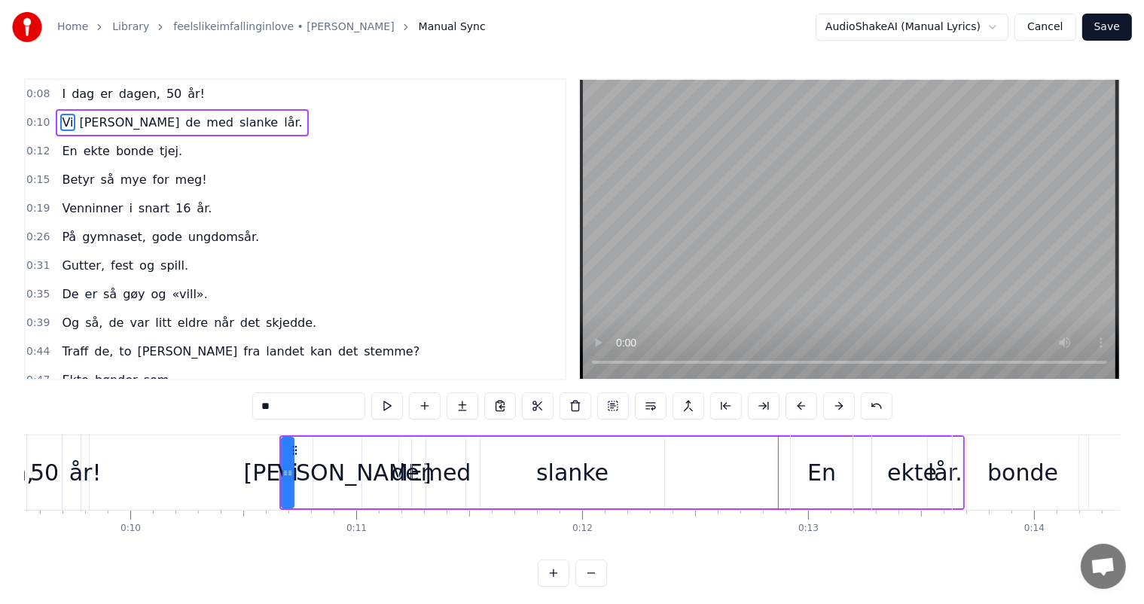
click at [825, 414] on button at bounding box center [839, 405] width 32 height 27
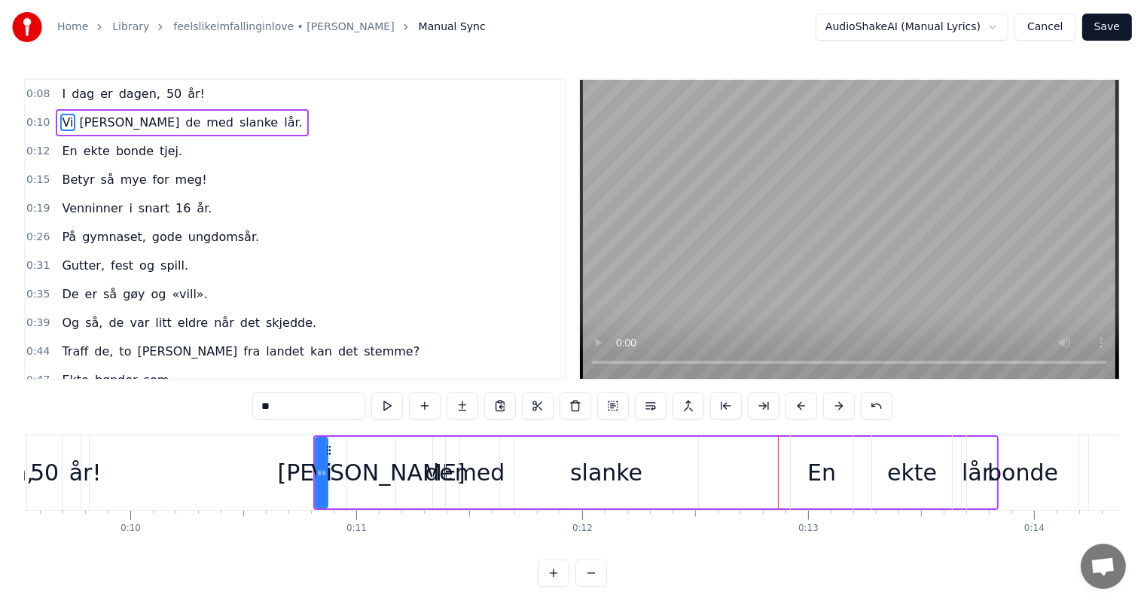
click at [825, 414] on button at bounding box center [839, 405] width 32 height 27
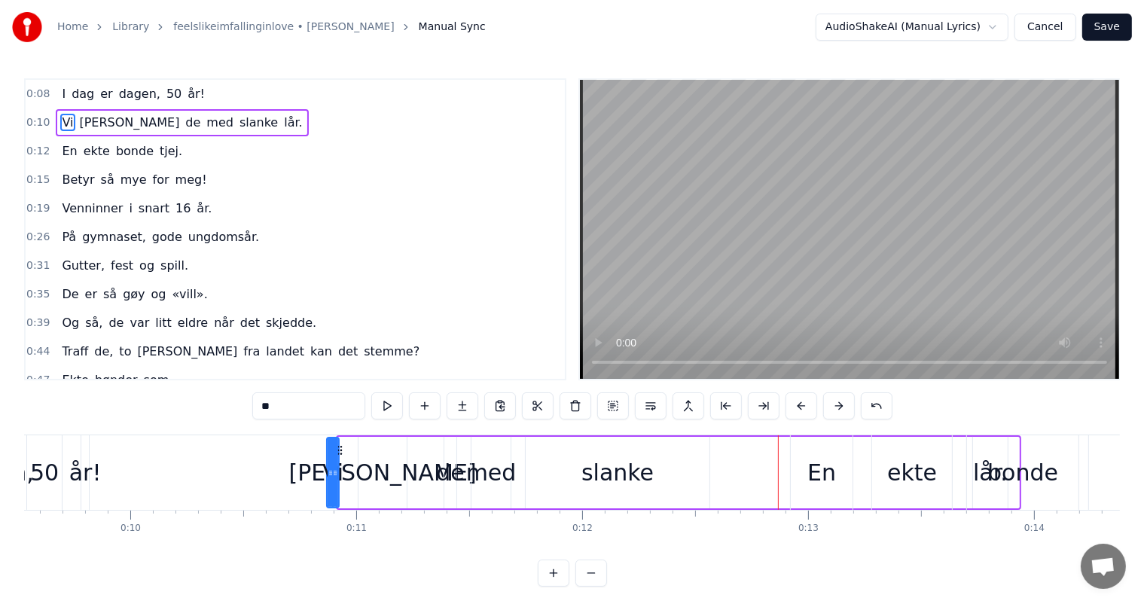
click at [825, 414] on button at bounding box center [839, 405] width 32 height 27
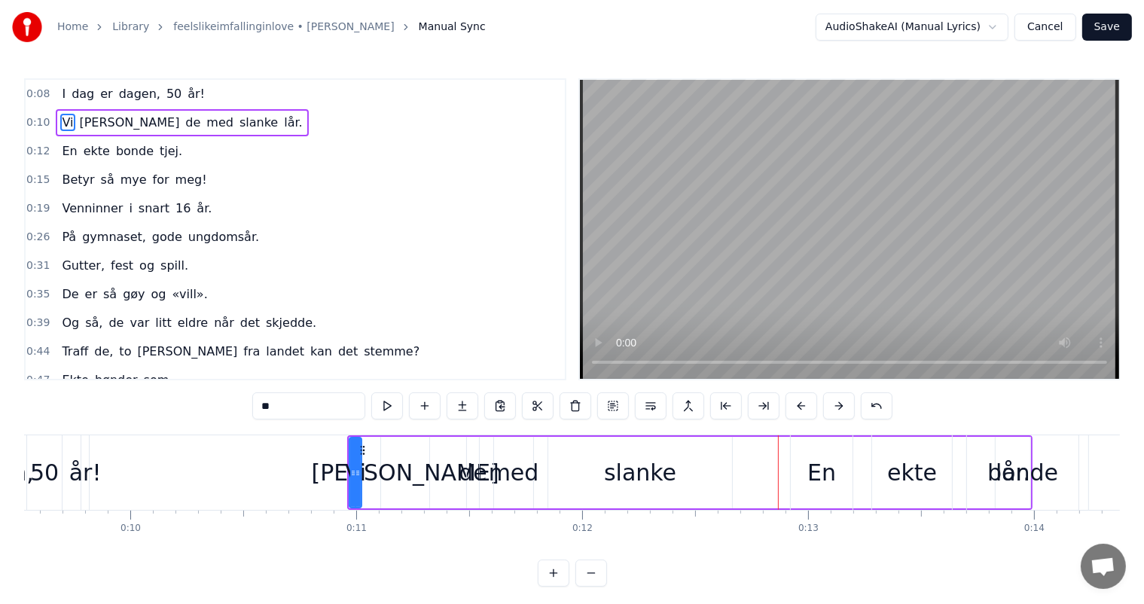
click at [825, 414] on button at bounding box center [839, 405] width 32 height 27
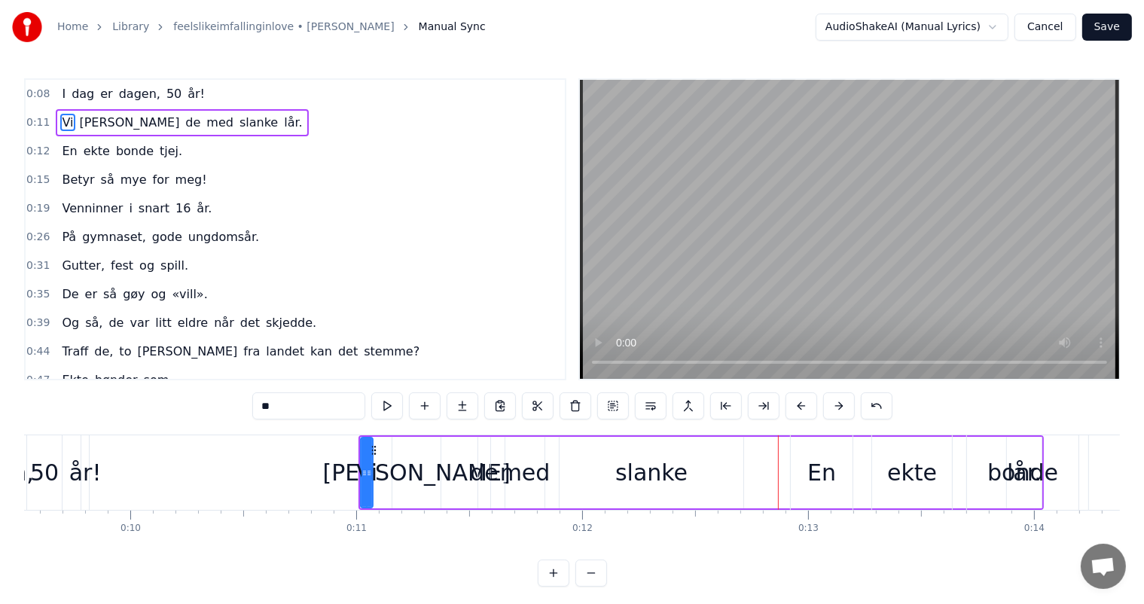
click at [825, 414] on button at bounding box center [839, 405] width 32 height 27
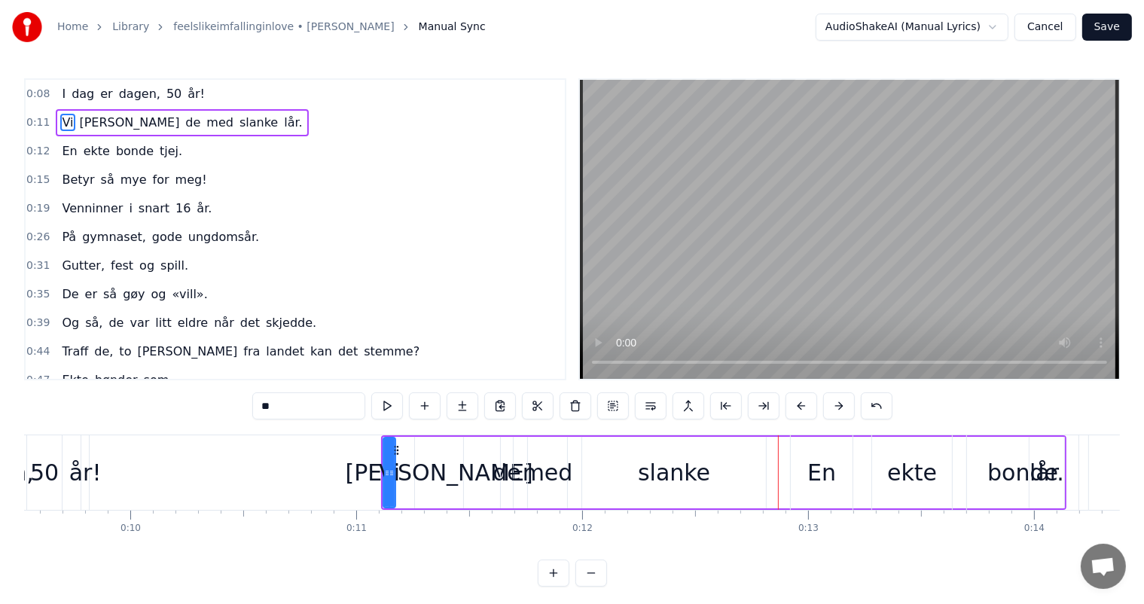
click at [825, 414] on button at bounding box center [839, 405] width 32 height 27
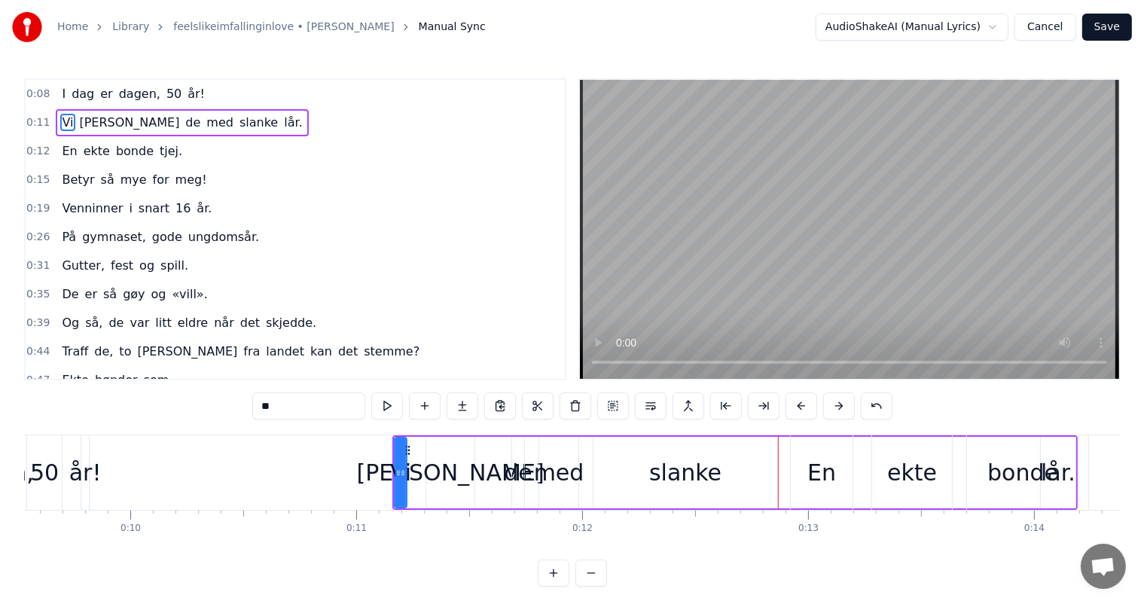
click at [825, 414] on button at bounding box center [839, 405] width 32 height 27
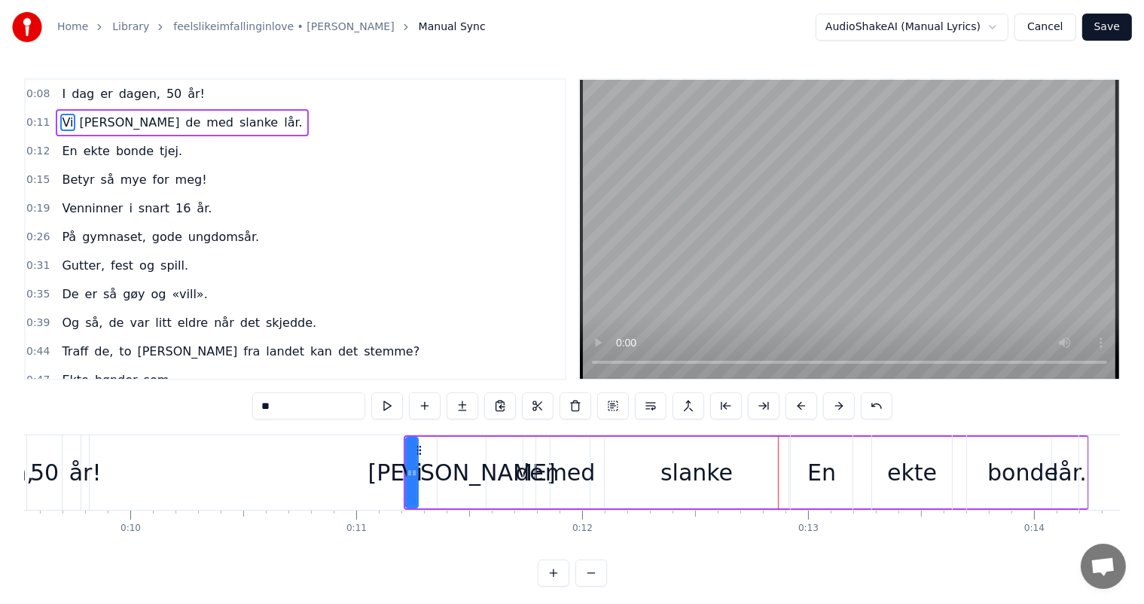
click at [825, 414] on button at bounding box center [839, 405] width 32 height 27
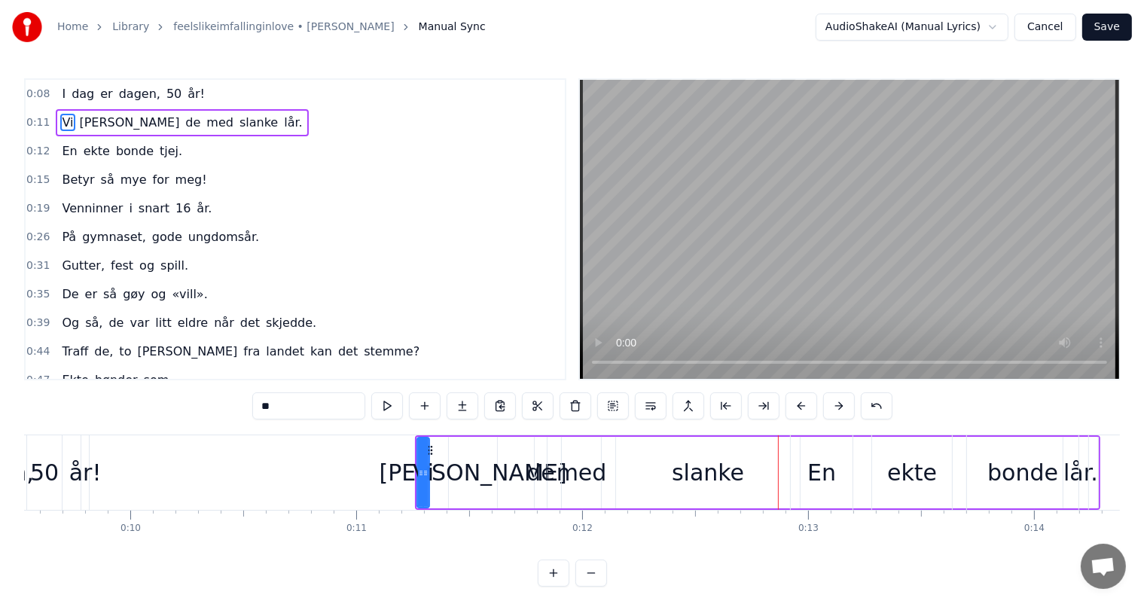
click at [825, 414] on button at bounding box center [839, 405] width 32 height 27
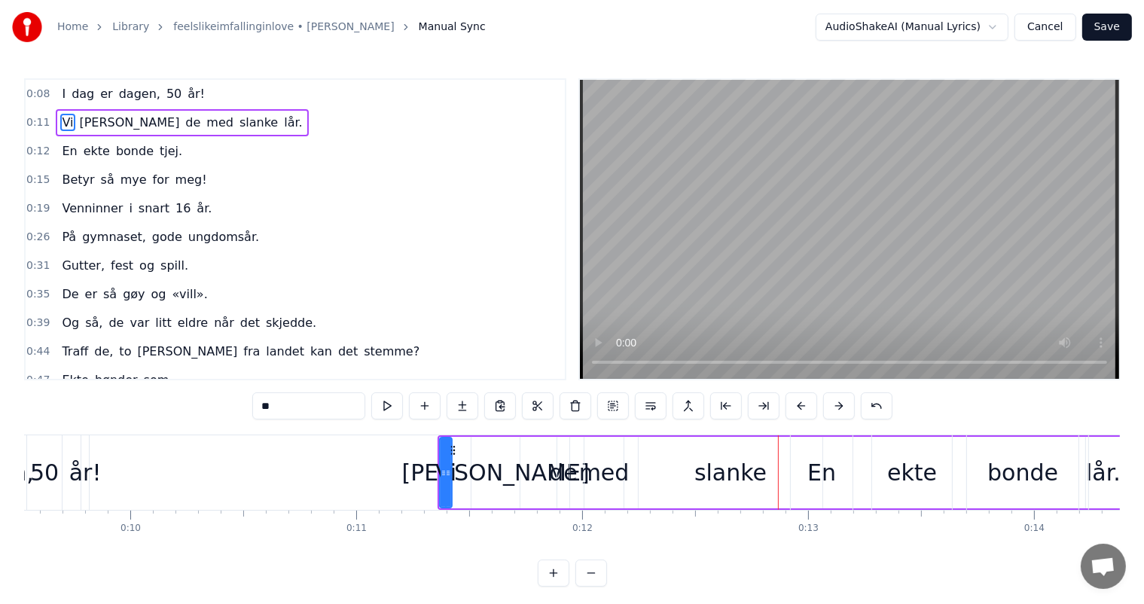
click at [825, 414] on button at bounding box center [839, 405] width 32 height 27
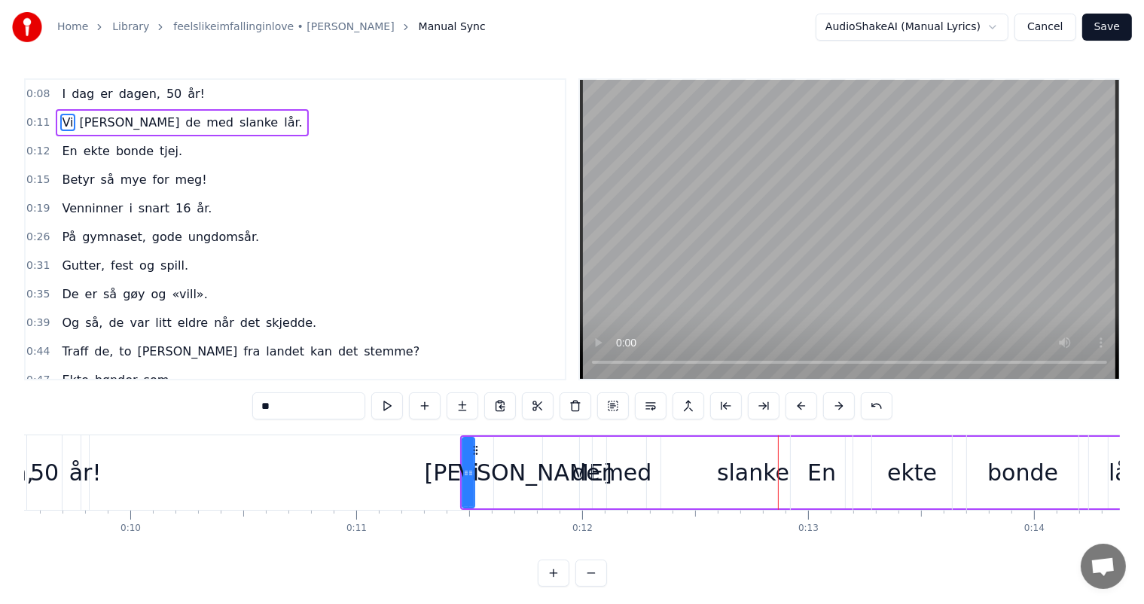
click at [825, 414] on button at bounding box center [839, 405] width 32 height 27
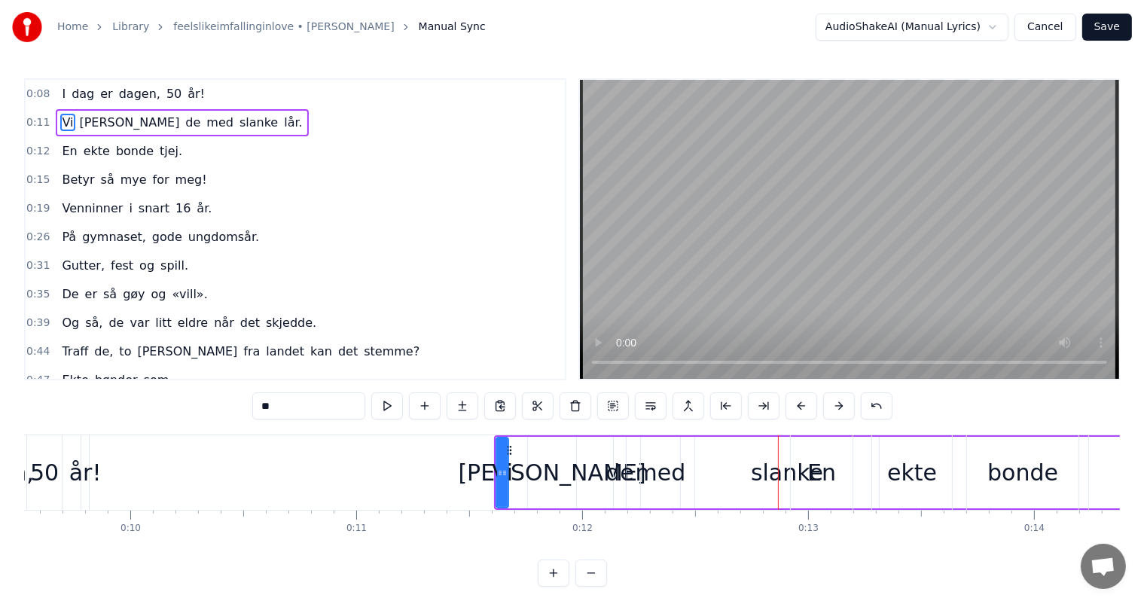
click at [825, 414] on button at bounding box center [839, 405] width 32 height 27
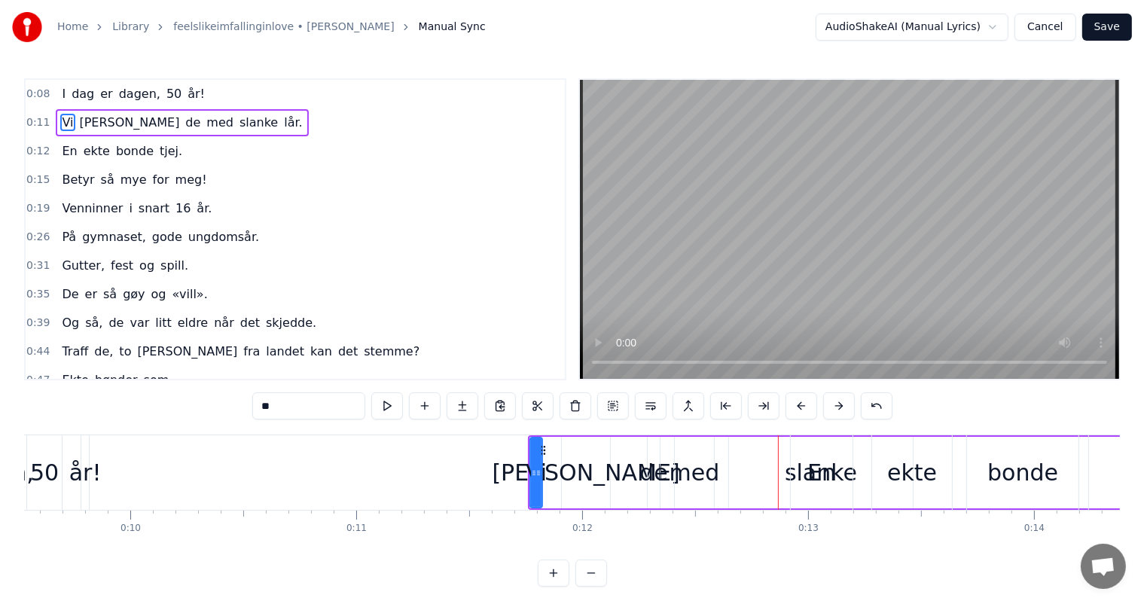
click at [825, 414] on button at bounding box center [839, 405] width 32 height 27
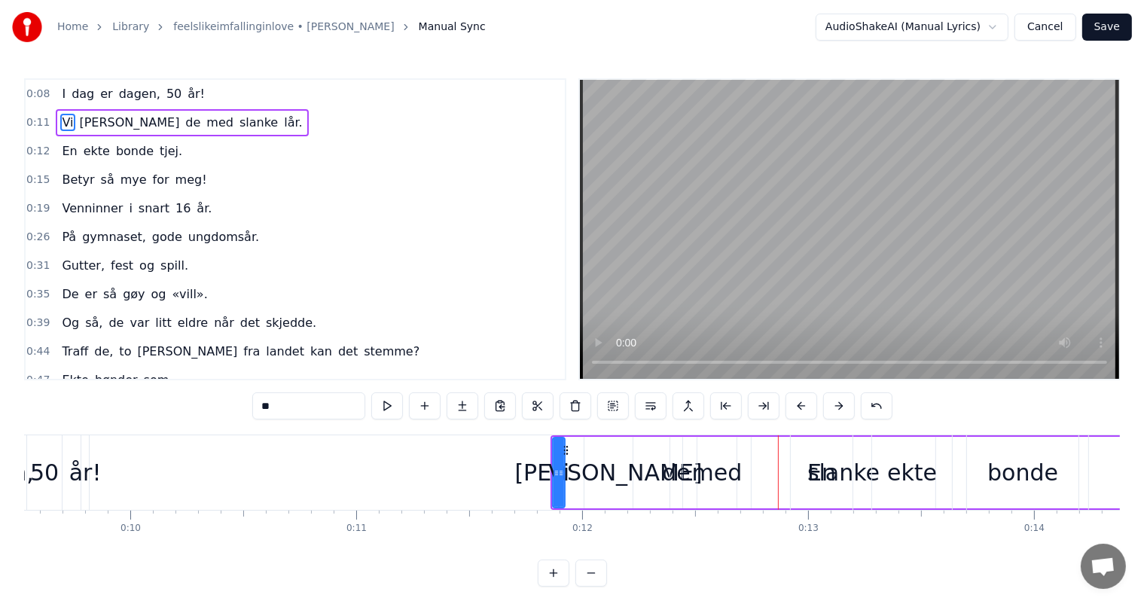
click at [825, 414] on button at bounding box center [839, 405] width 32 height 27
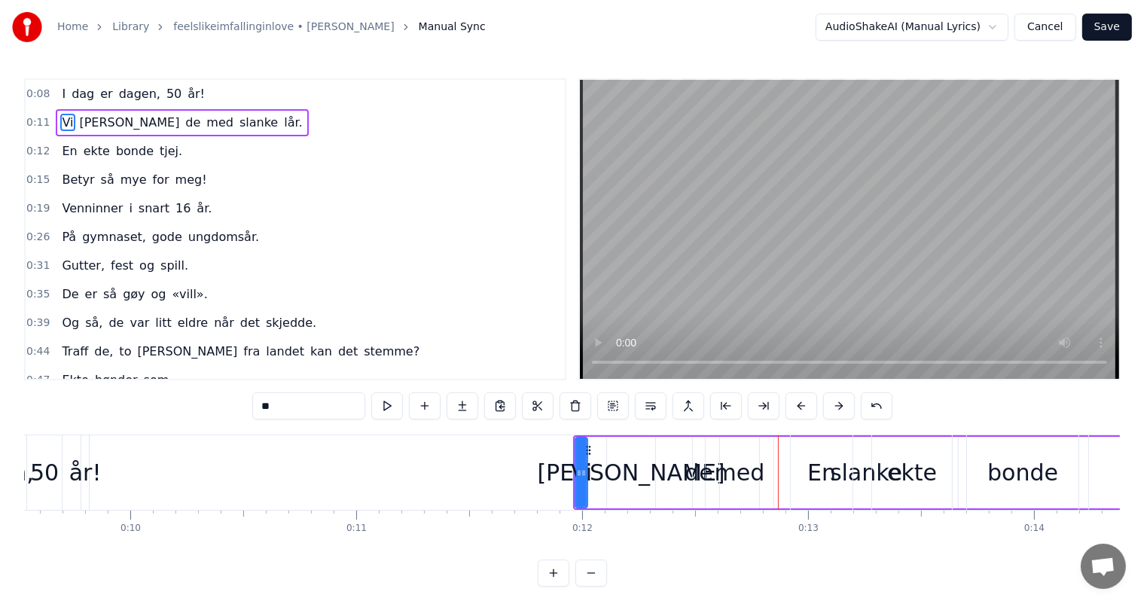
click at [825, 414] on button at bounding box center [839, 405] width 32 height 27
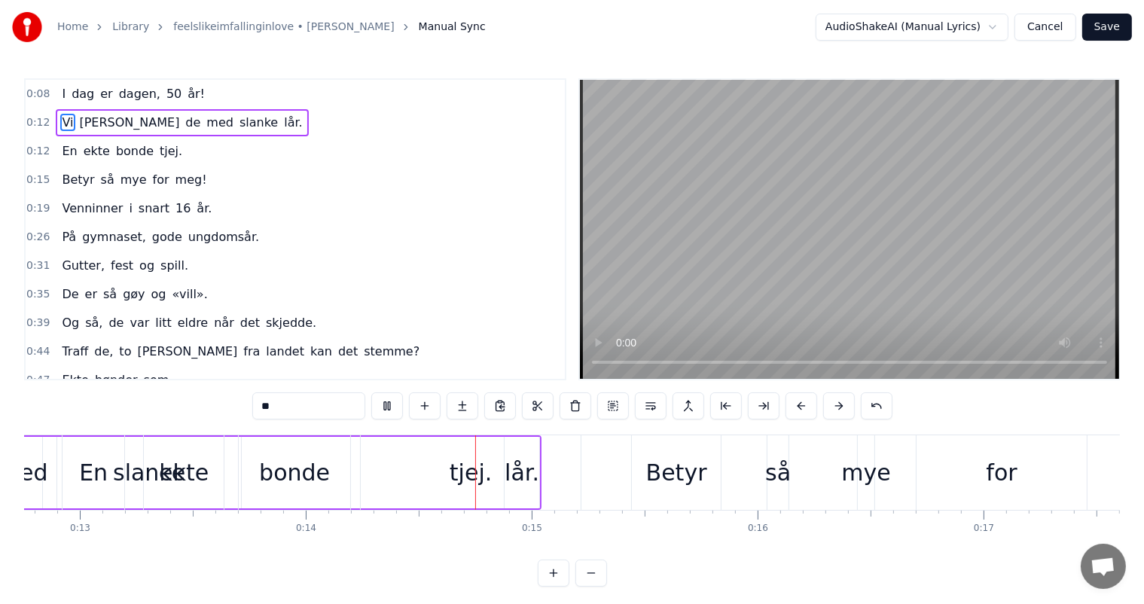
scroll to position [0, 3137]
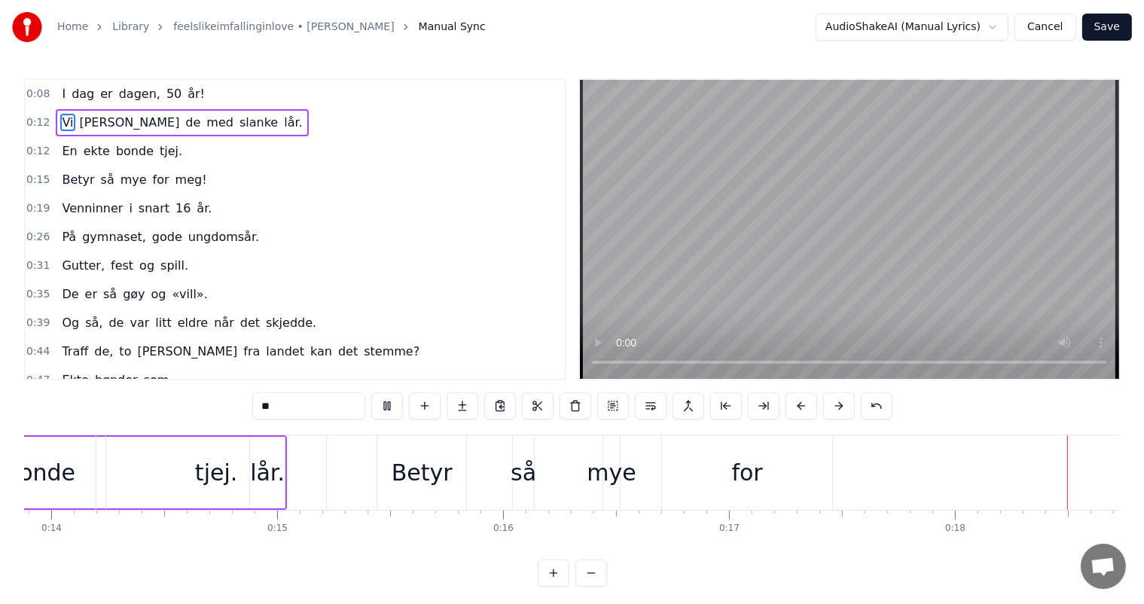
click at [385, 462] on div "Betyr" at bounding box center [421, 472] width 89 height 75
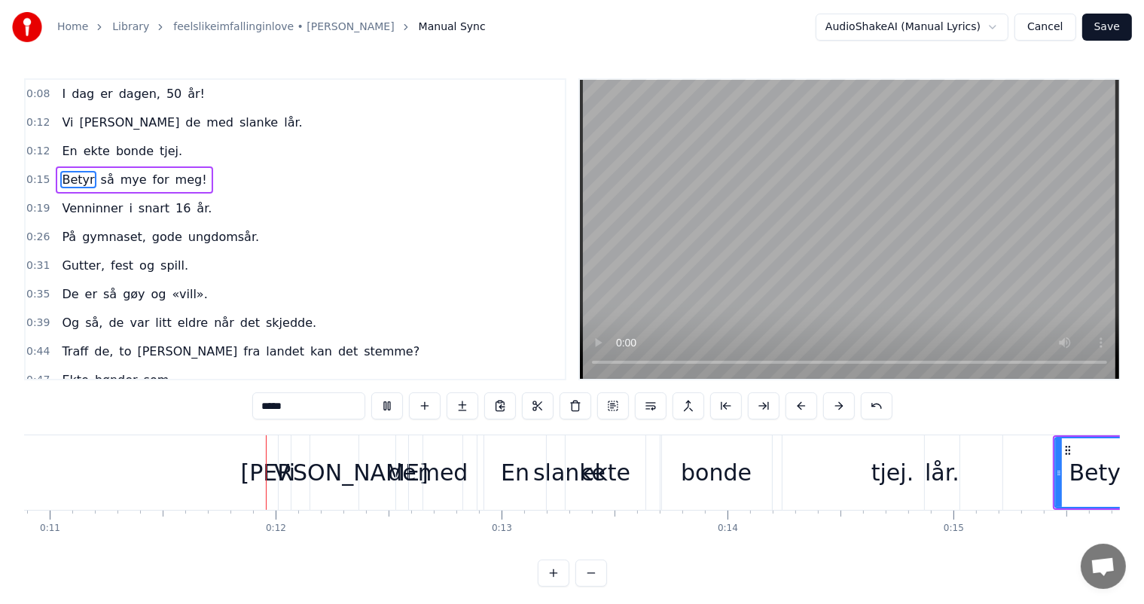
scroll to position [0, 2477]
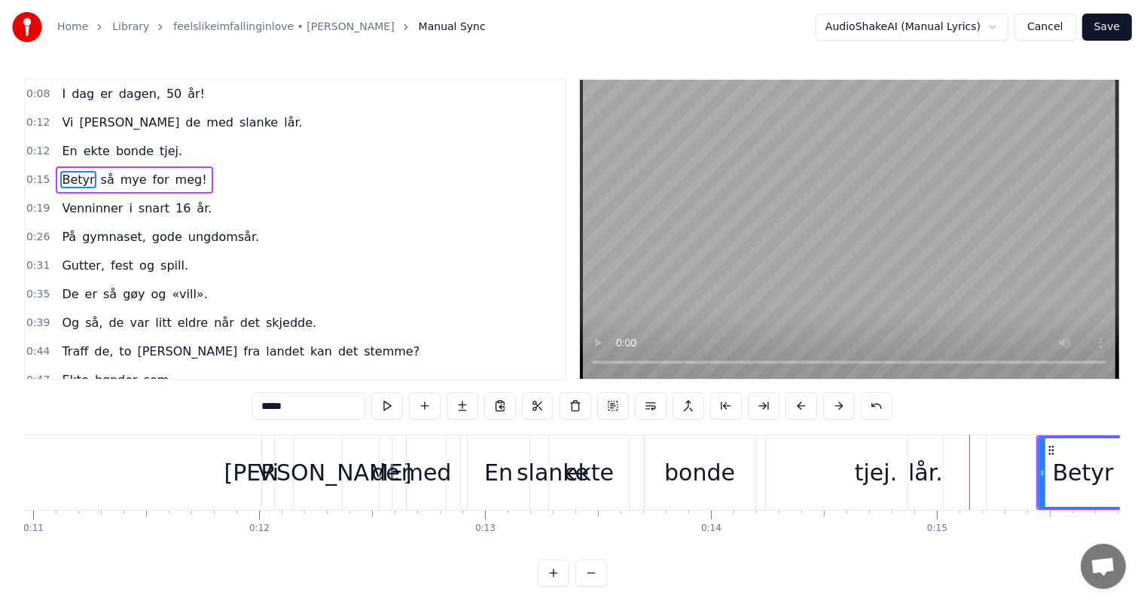
click at [511, 479] on div "En" at bounding box center [499, 472] width 62 height 75
type input "**"
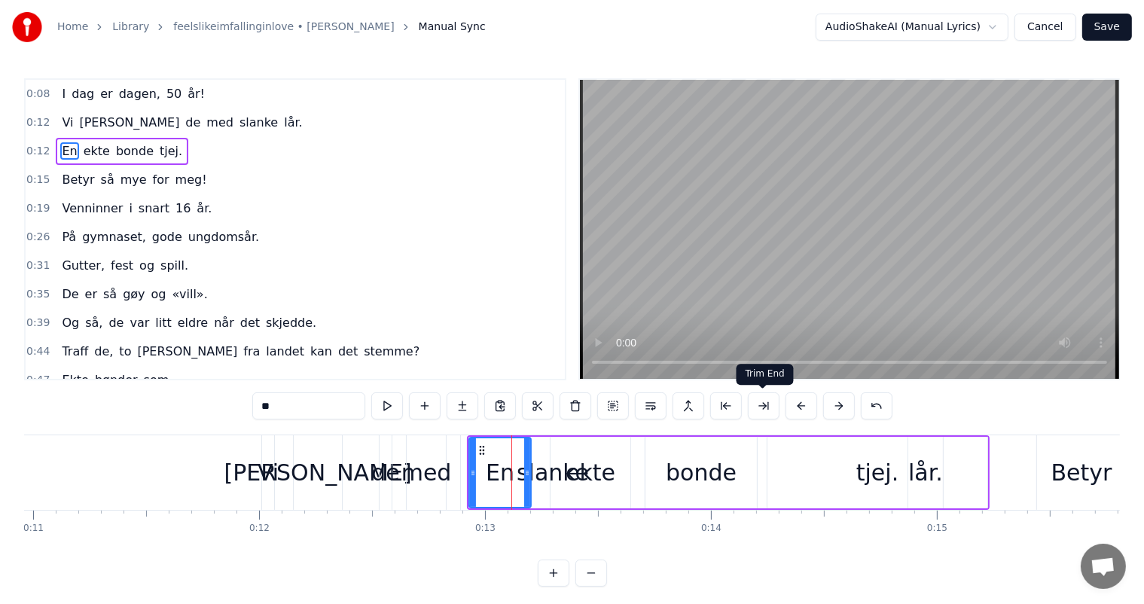
click at [753, 409] on button at bounding box center [764, 405] width 32 height 27
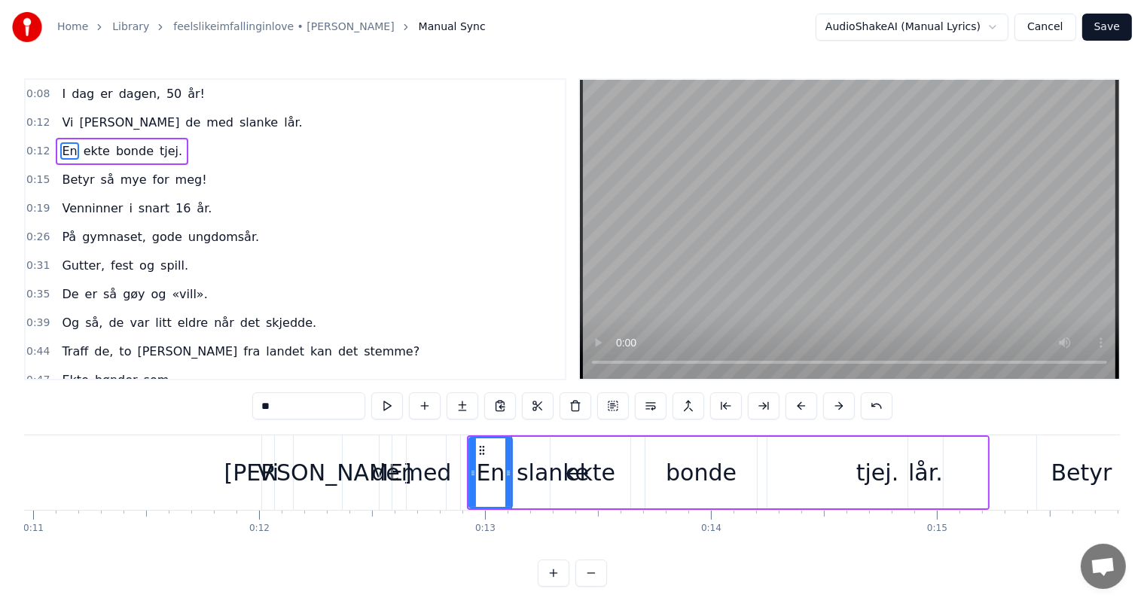
click at [753, 409] on button at bounding box center [764, 405] width 32 height 27
click at [823, 406] on button at bounding box center [839, 405] width 32 height 27
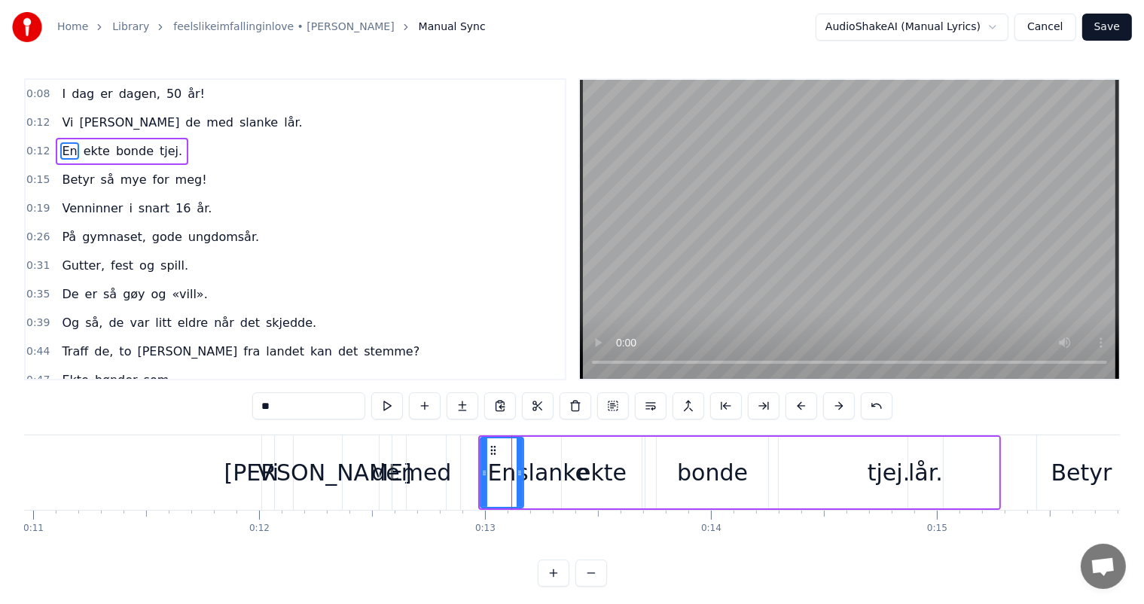
click at [823, 406] on button at bounding box center [839, 405] width 32 height 27
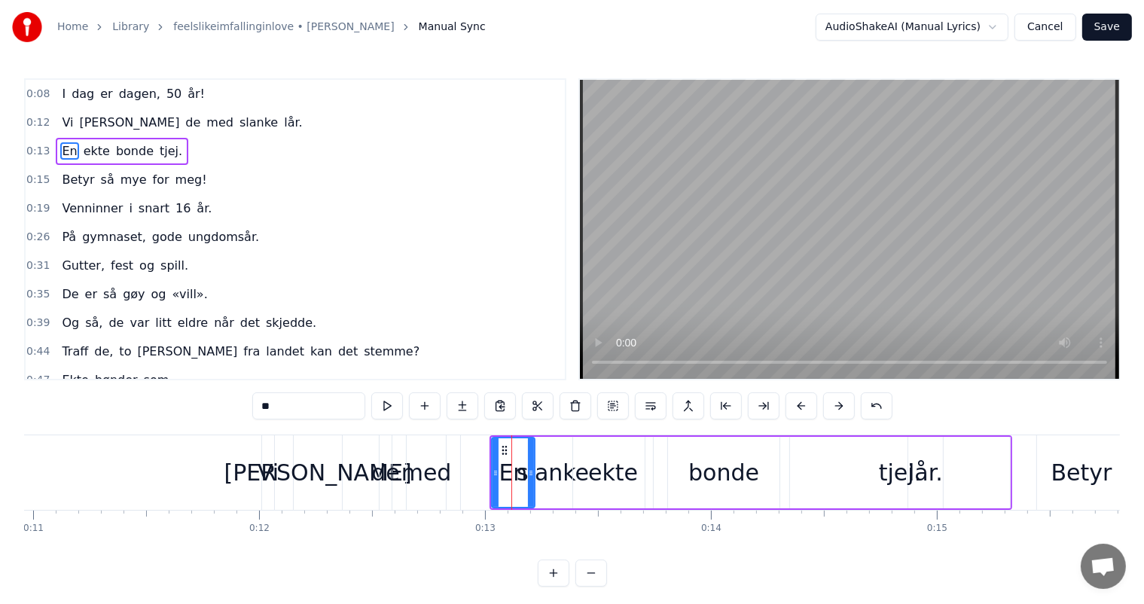
click at [823, 406] on button at bounding box center [839, 405] width 32 height 27
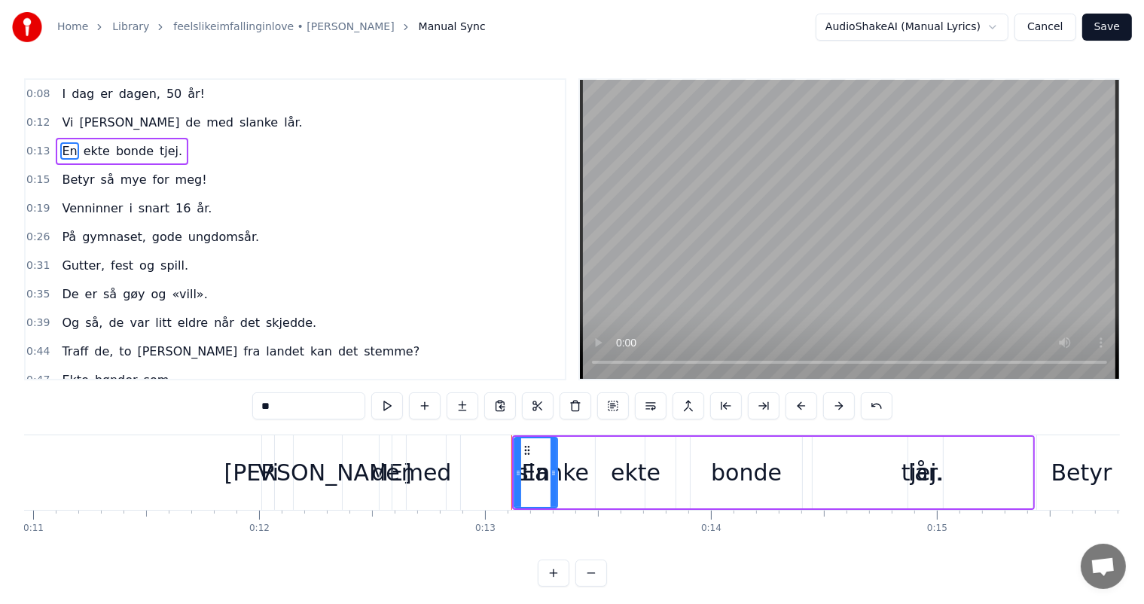
click at [823, 406] on button at bounding box center [839, 405] width 32 height 27
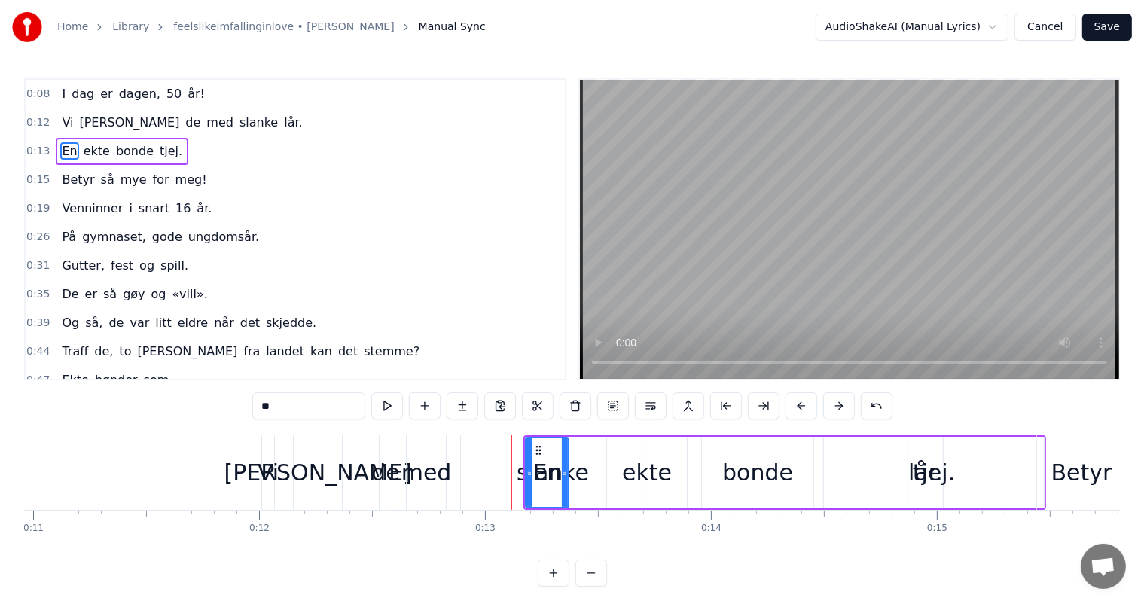
click at [823, 406] on button at bounding box center [839, 405] width 32 height 27
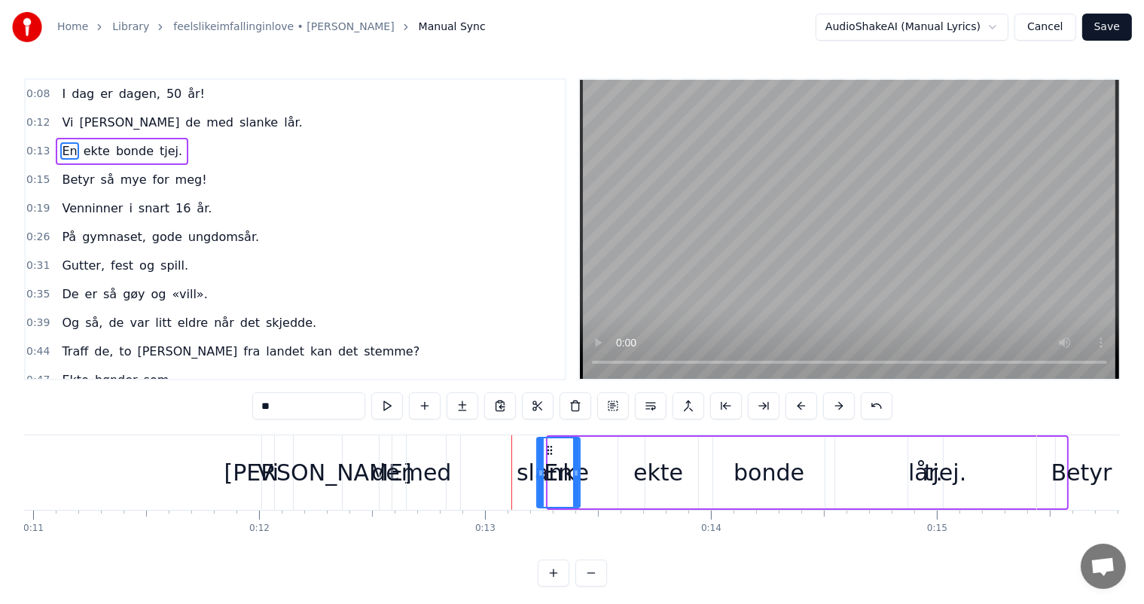
click at [823, 406] on button at bounding box center [839, 405] width 32 height 27
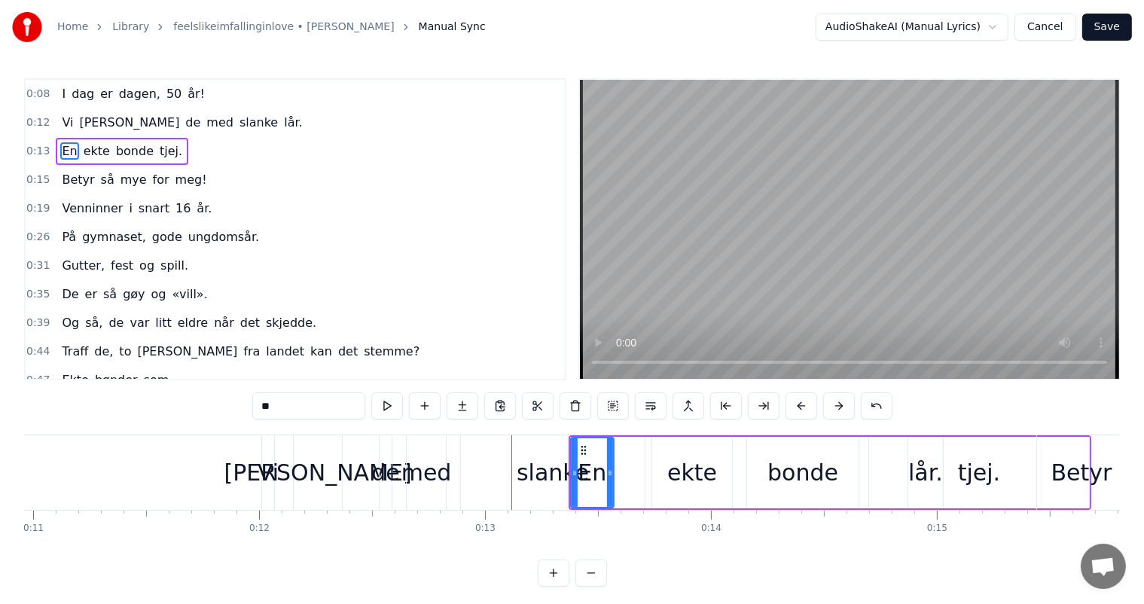
click at [823, 406] on button at bounding box center [839, 405] width 32 height 27
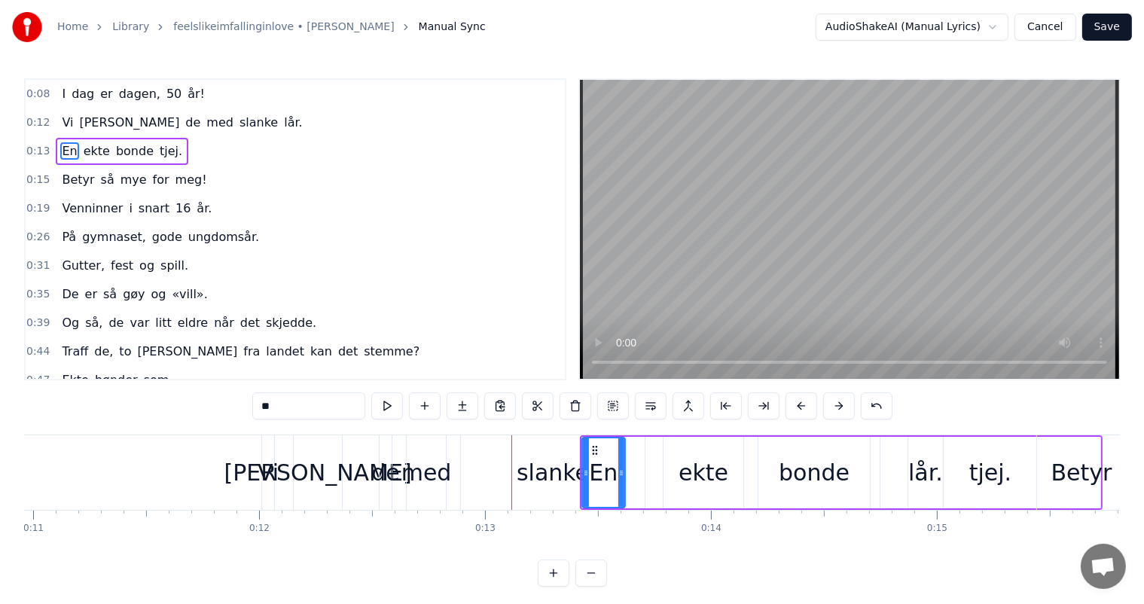
click at [823, 406] on button at bounding box center [839, 405] width 32 height 27
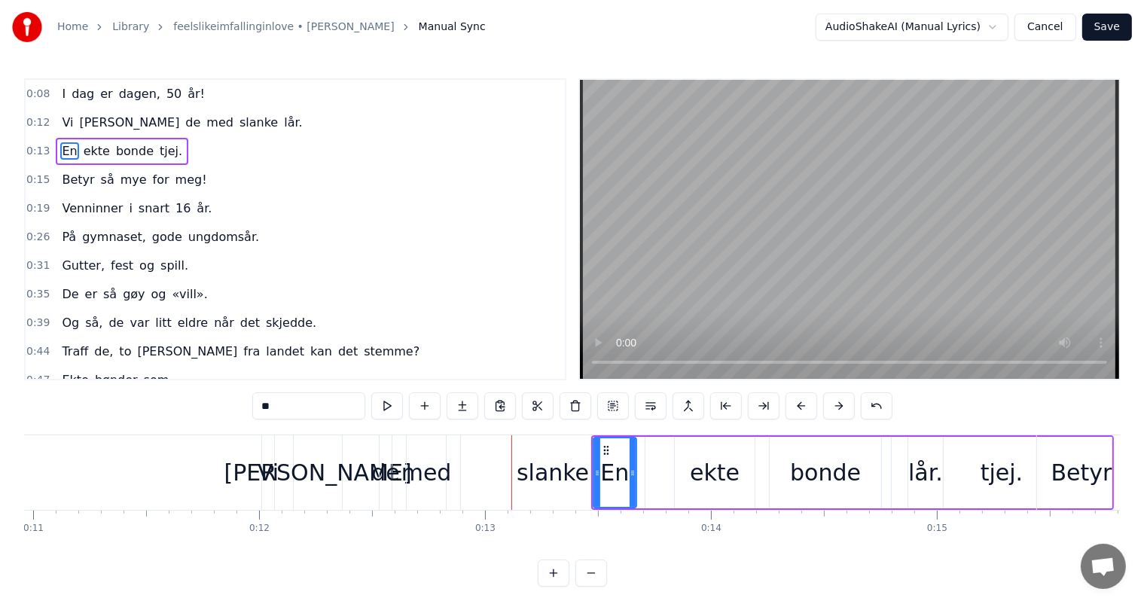
click at [823, 406] on button at bounding box center [839, 405] width 32 height 27
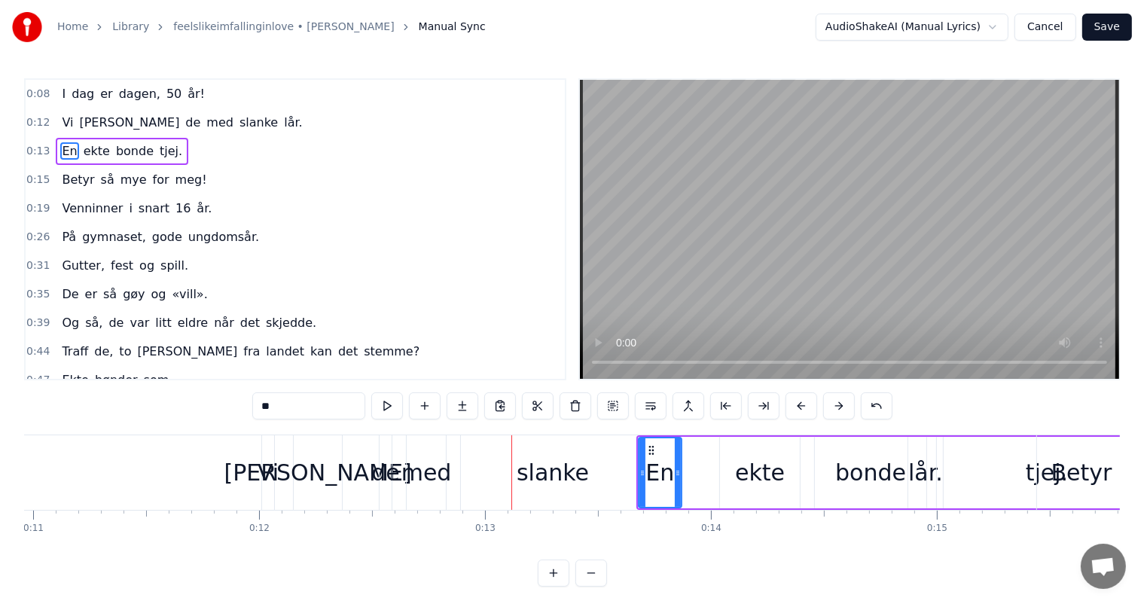
click at [823, 406] on button at bounding box center [839, 405] width 32 height 27
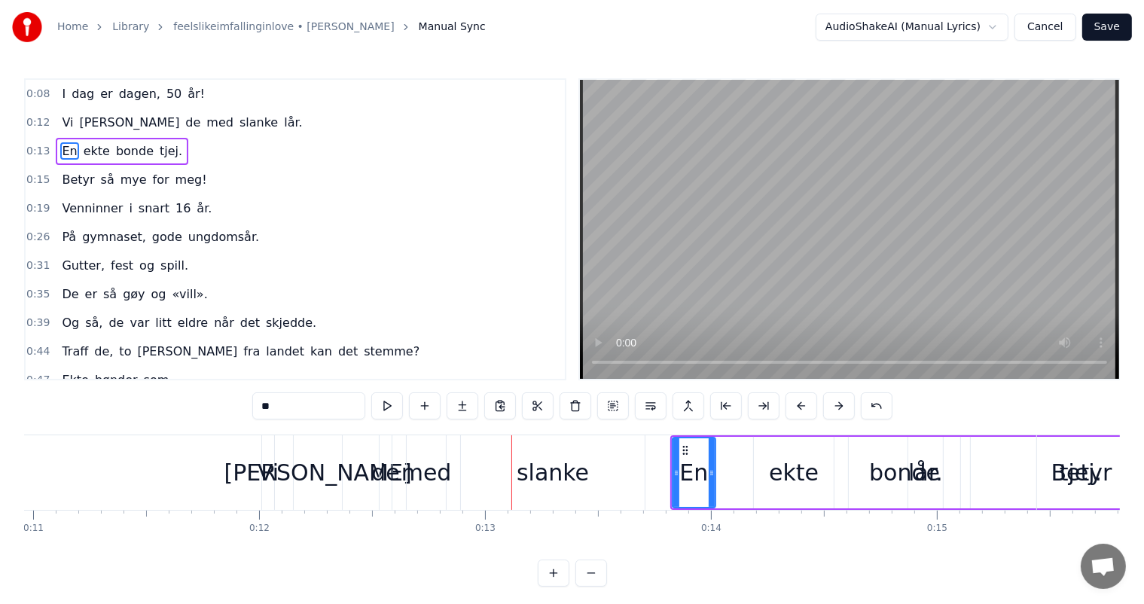
click at [823, 406] on button at bounding box center [839, 405] width 32 height 27
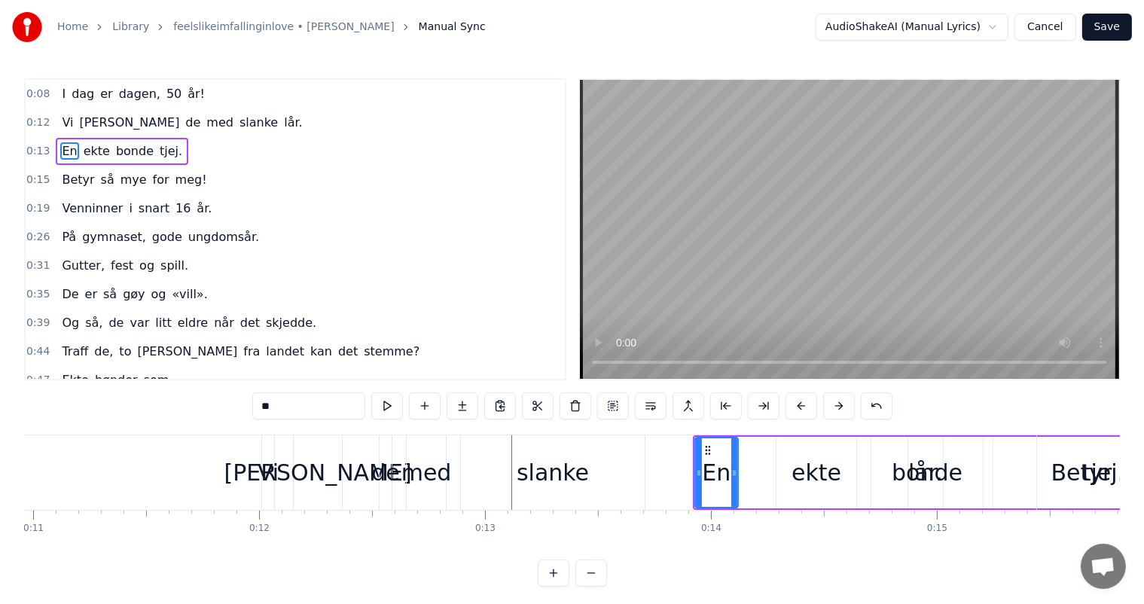
click at [823, 406] on button at bounding box center [839, 405] width 32 height 27
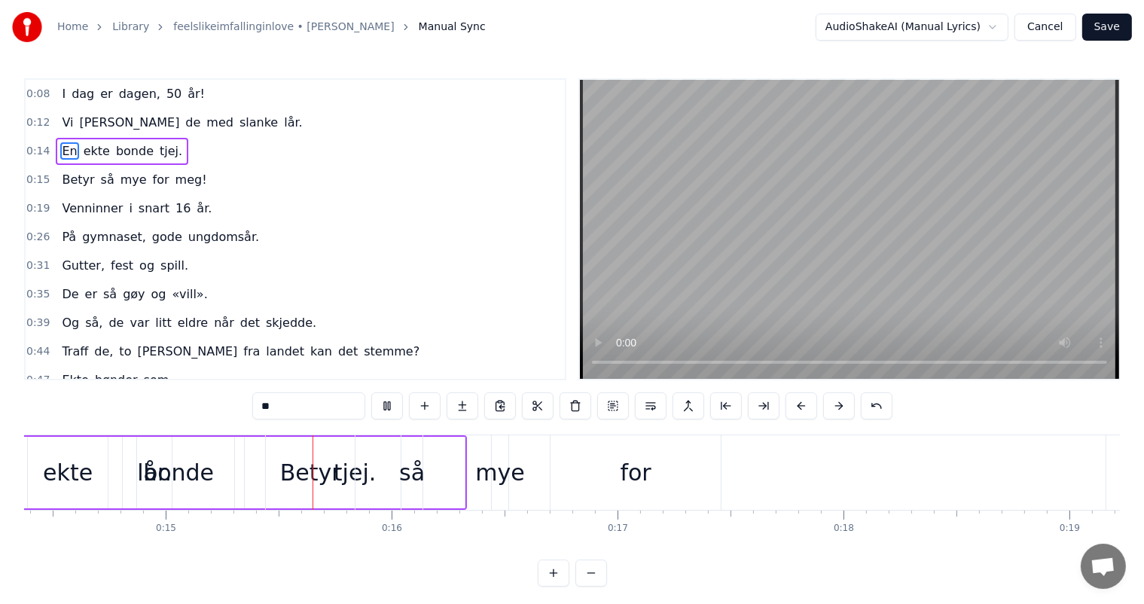
scroll to position [0, 3310]
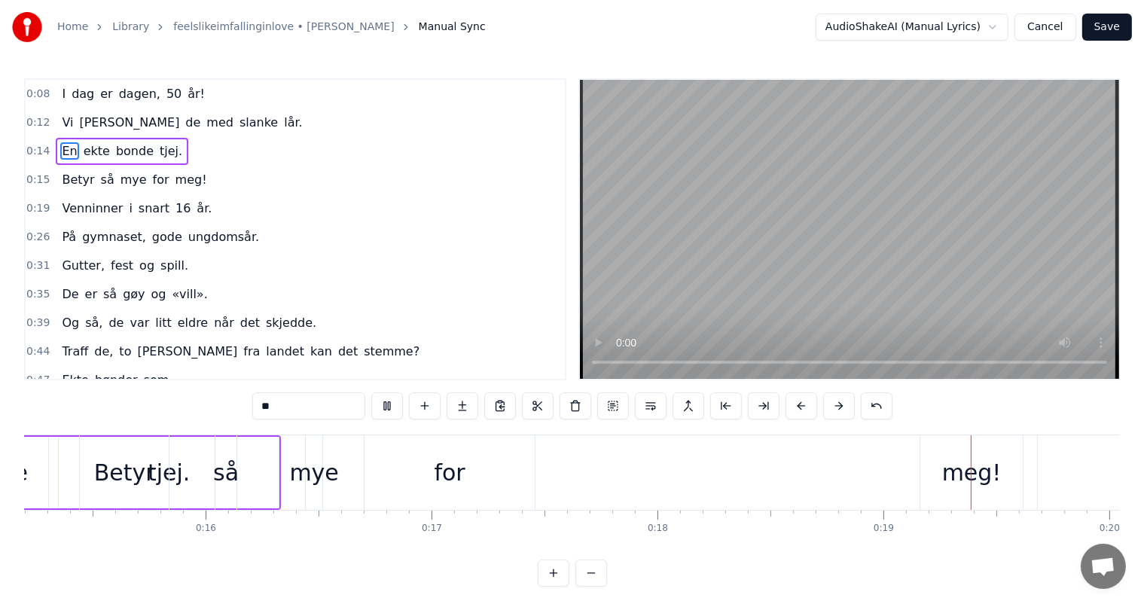
click at [231, 494] on div "Betyr så mye for meg!" at bounding box center [553, 472] width 948 height 75
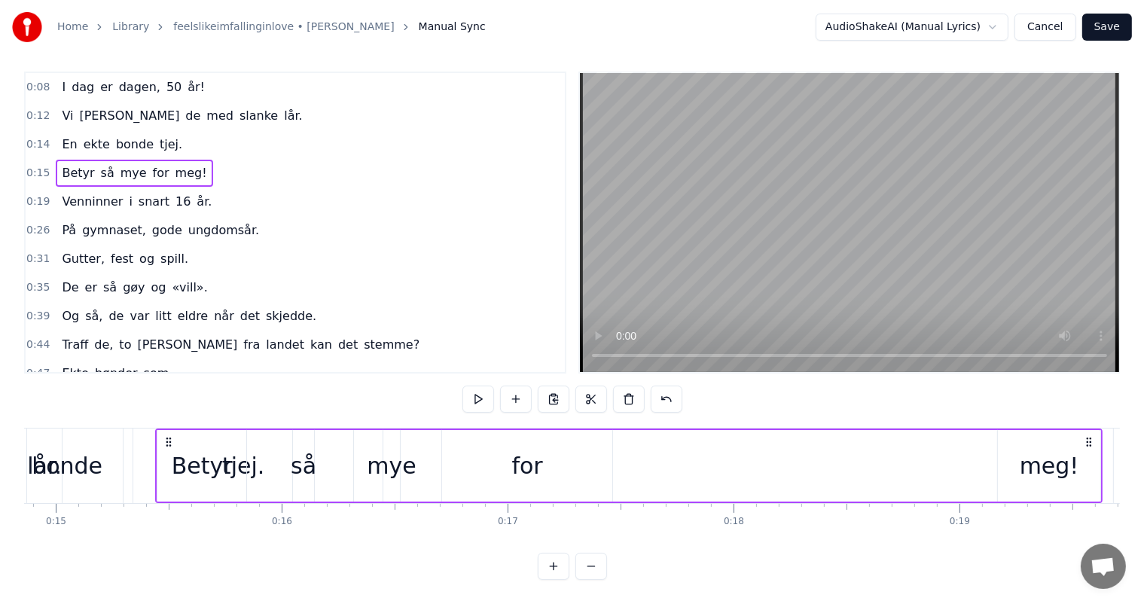
scroll to position [0, 3327]
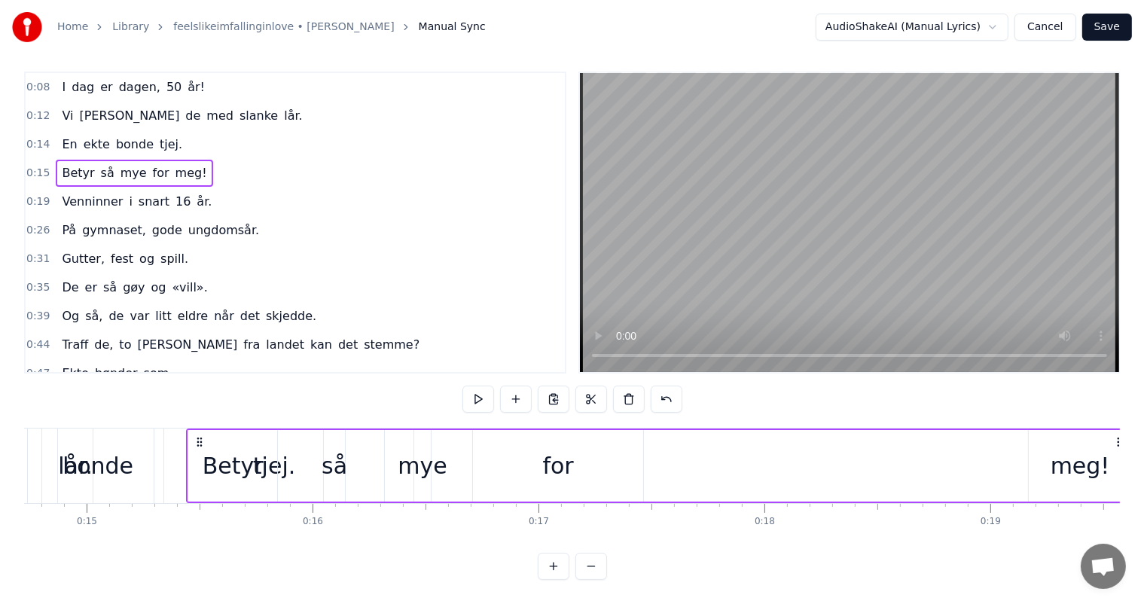
click at [215, 430] on div "Betyr" at bounding box center [232, 466] width 89 height 72
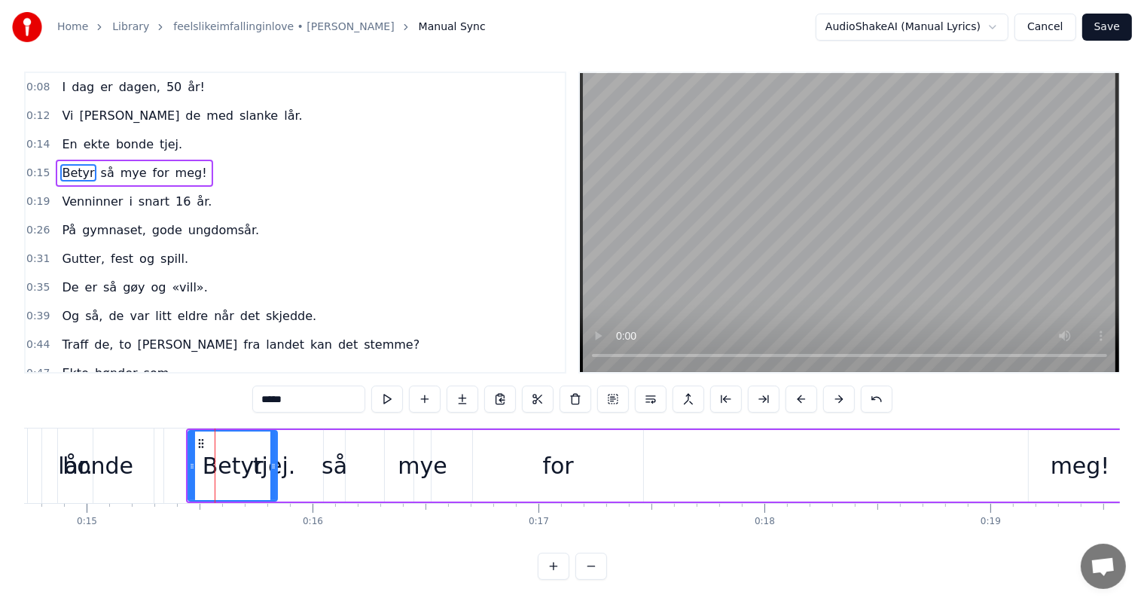
scroll to position [0, 0]
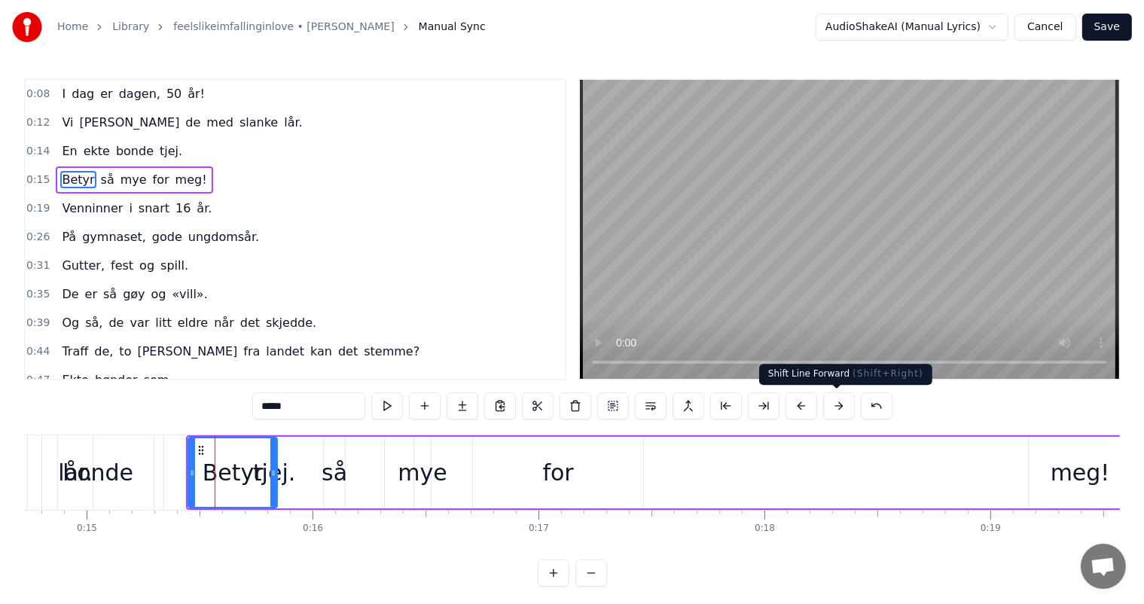
click at [835, 412] on button at bounding box center [839, 405] width 32 height 27
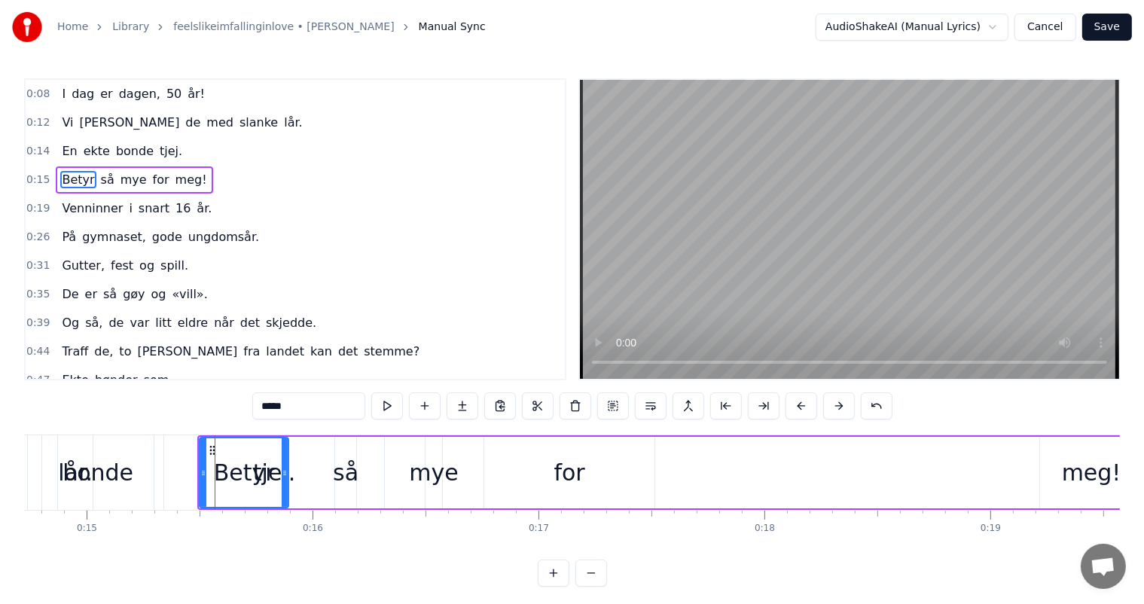
click at [835, 412] on button at bounding box center [839, 405] width 32 height 27
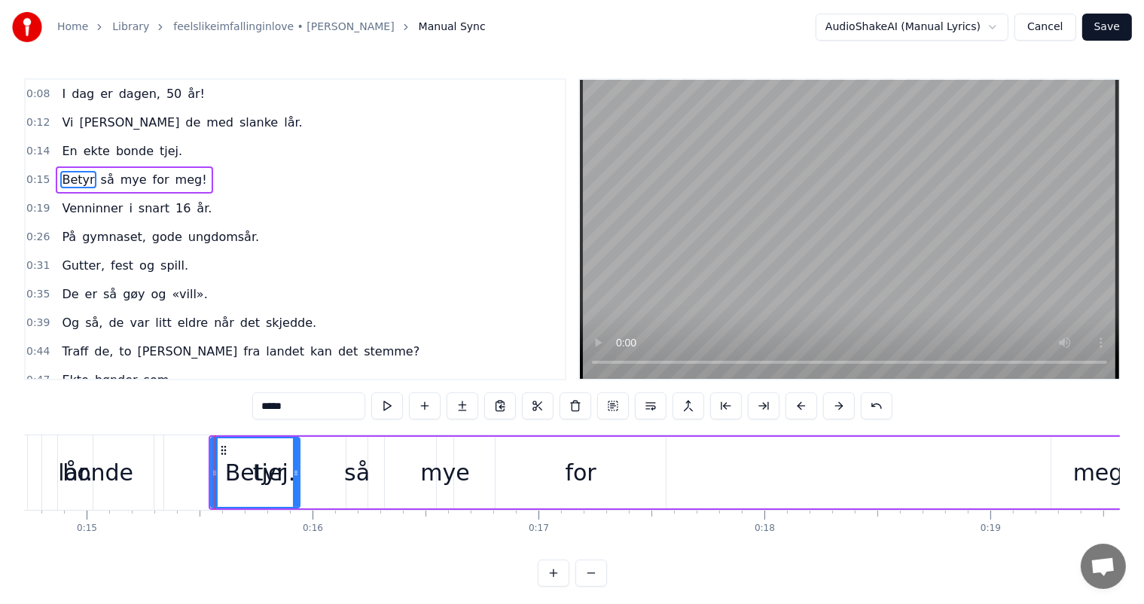
click at [835, 412] on button at bounding box center [839, 405] width 32 height 27
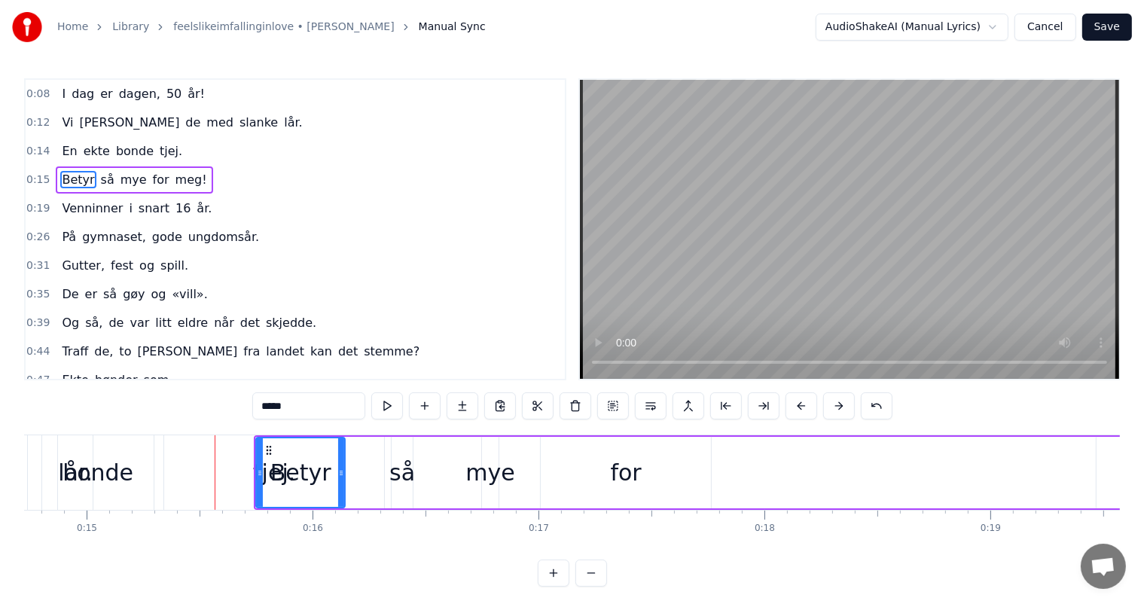
click at [835, 412] on button at bounding box center [839, 405] width 32 height 27
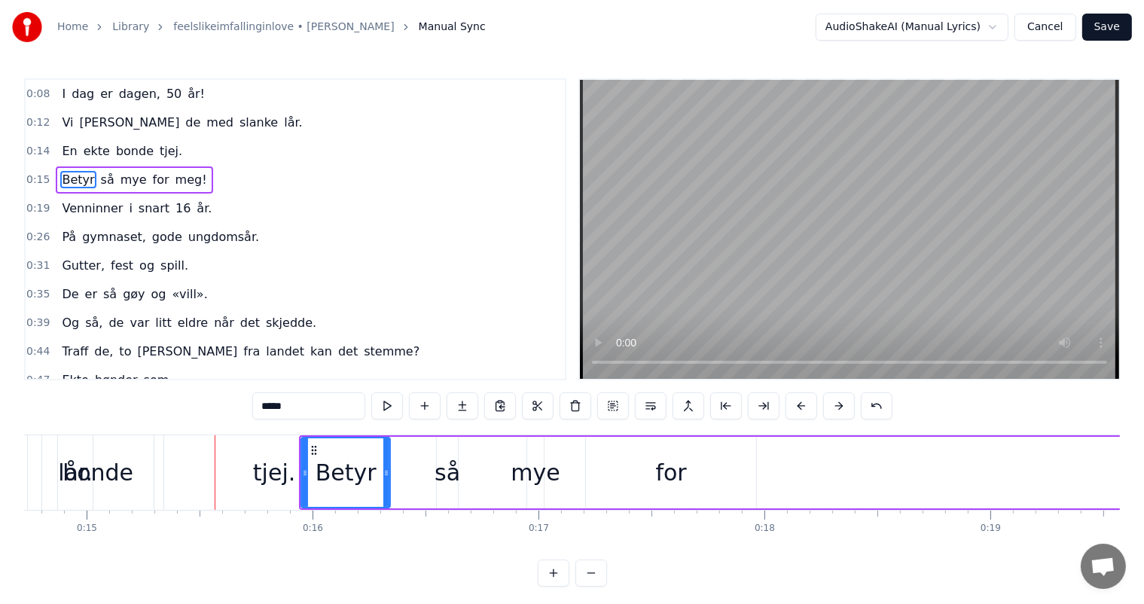
click at [835, 412] on button at bounding box center [839, 405] width 32 height 27
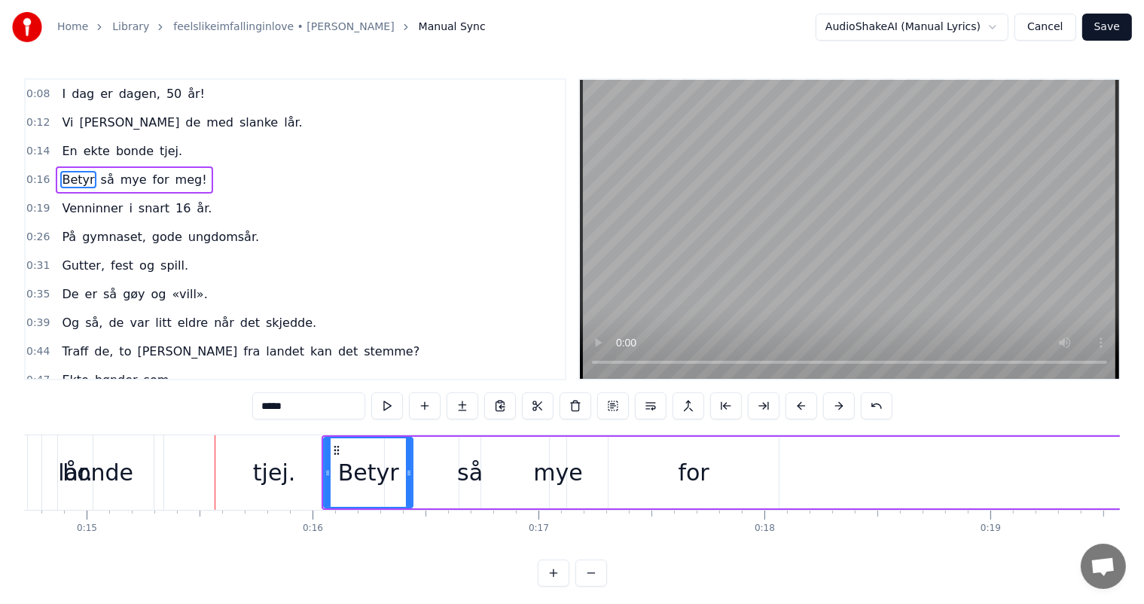
click at [835, 412] on button at bounding box center [839, 405] width 32 height 27
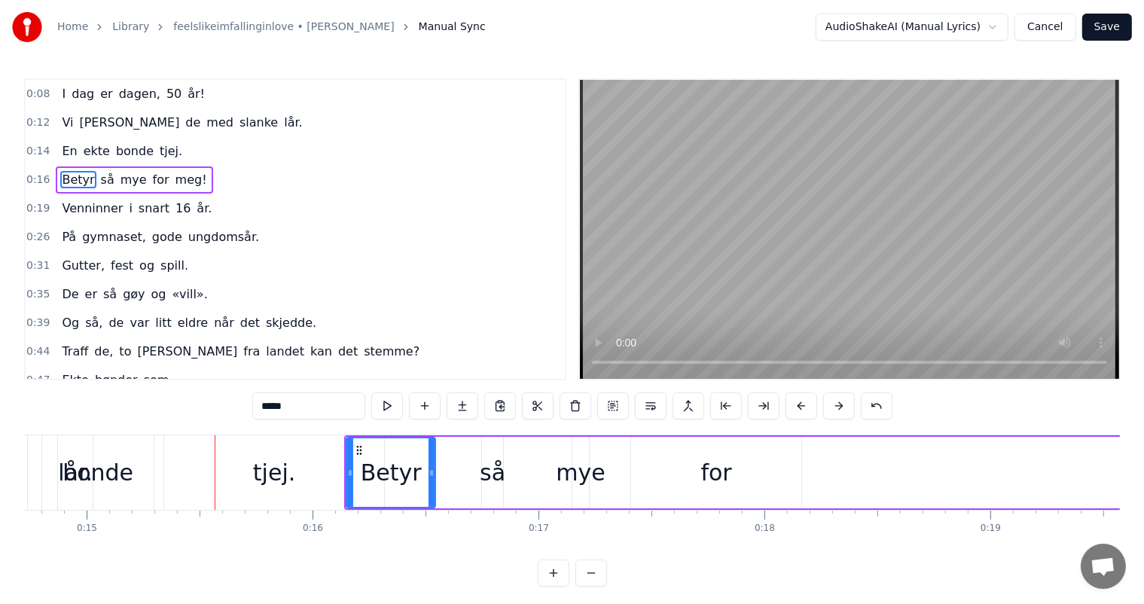
click at [835, 412] on button at bounding box center [839, 405] width 32 height 27
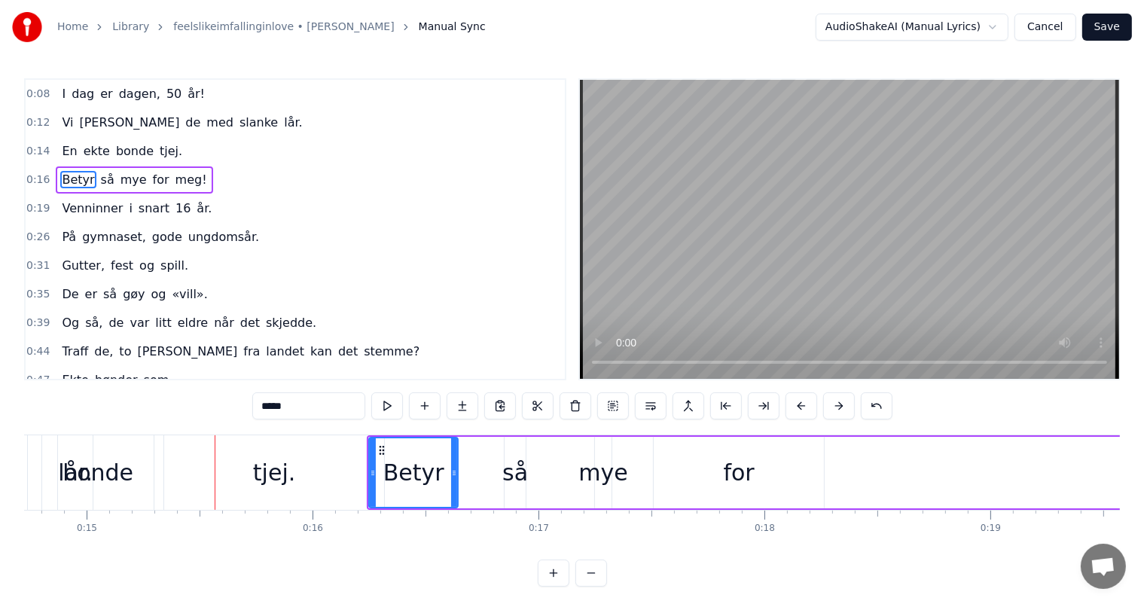
click at [835, 412] on button at bounding box center [839, 405] width 32 height 27
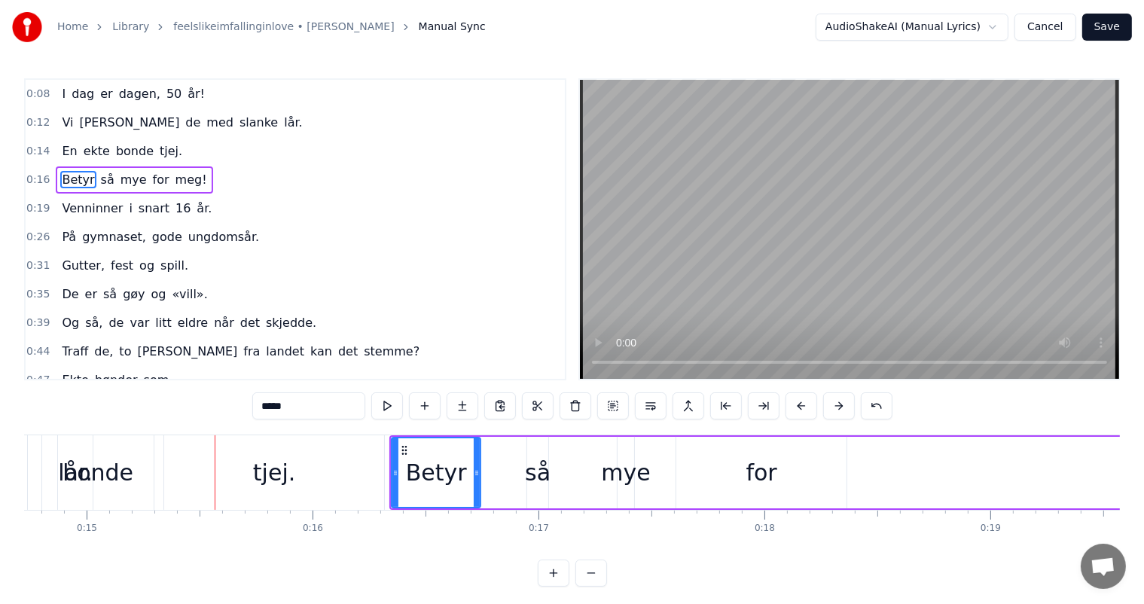
click at [835, 412] on button at bounding box center [839, 405] width 32 height 27
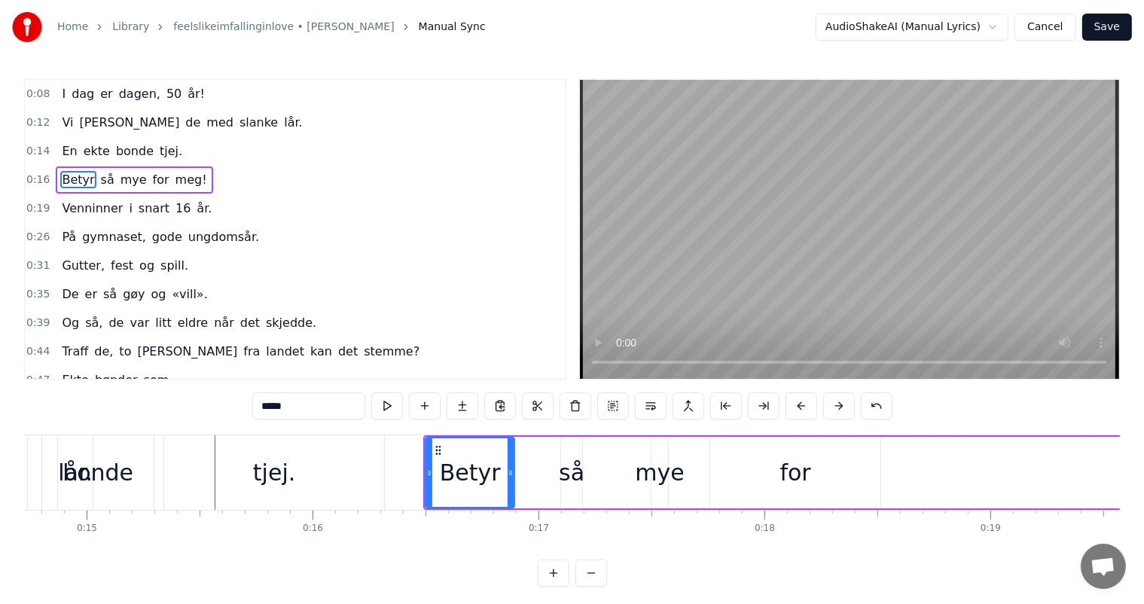
click at [835, 412] on button at bounding box center [839, 405] width 32 height 27
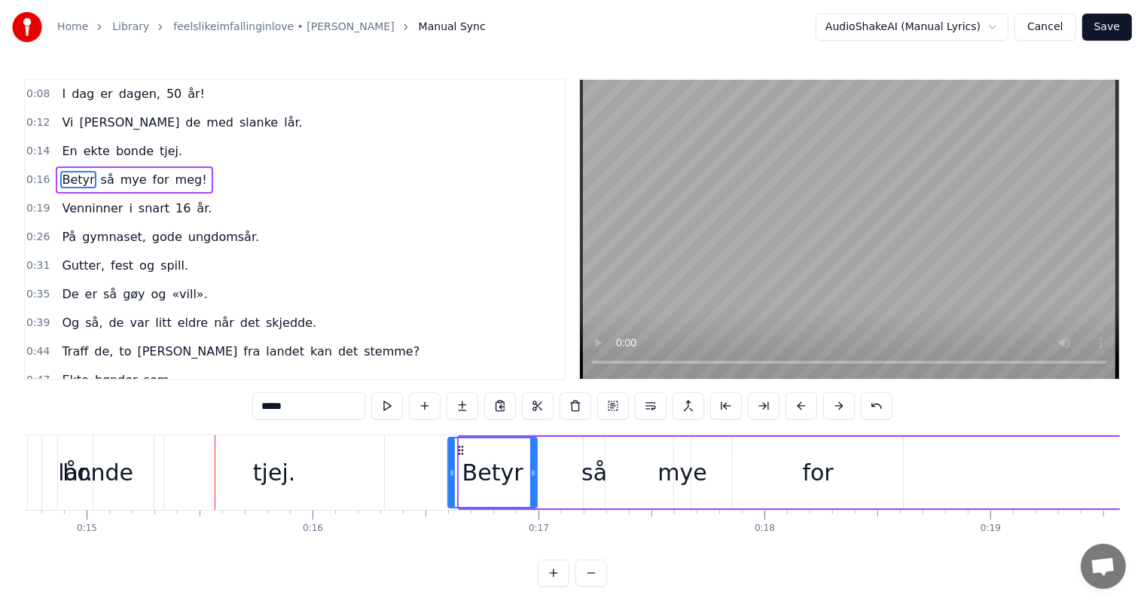
click at [835, 412] on button at bounding box center [839, 405] width 32 height 27
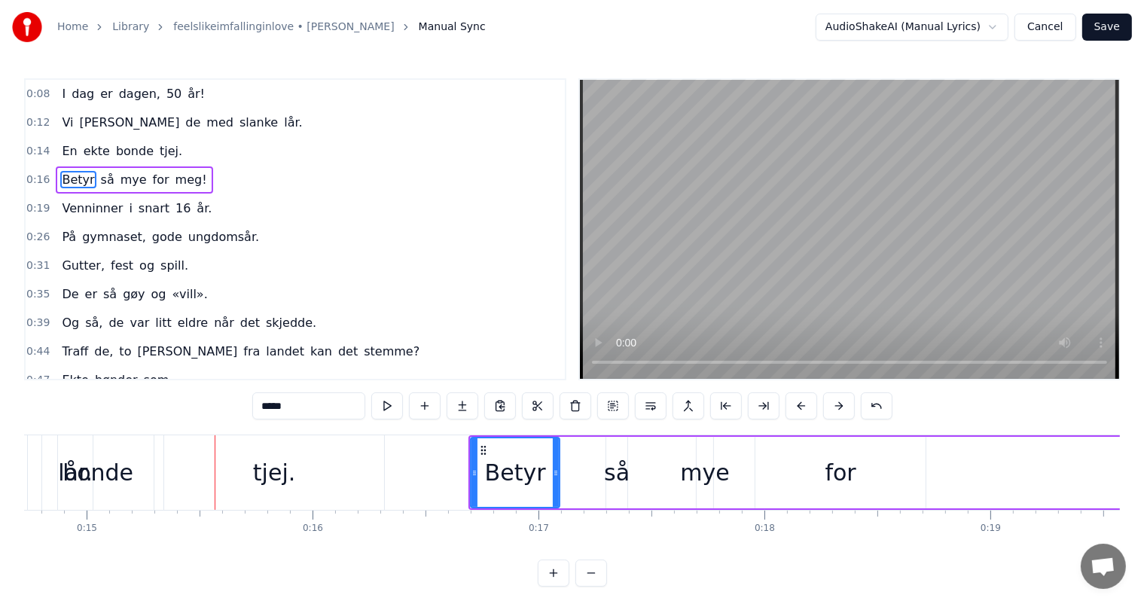
click at [835, 412] on button at bounding box center [839, 405] width 32 height 27
click at [239, 485] on div "tjej." at bounding box center [274, 472] width 220 height 75
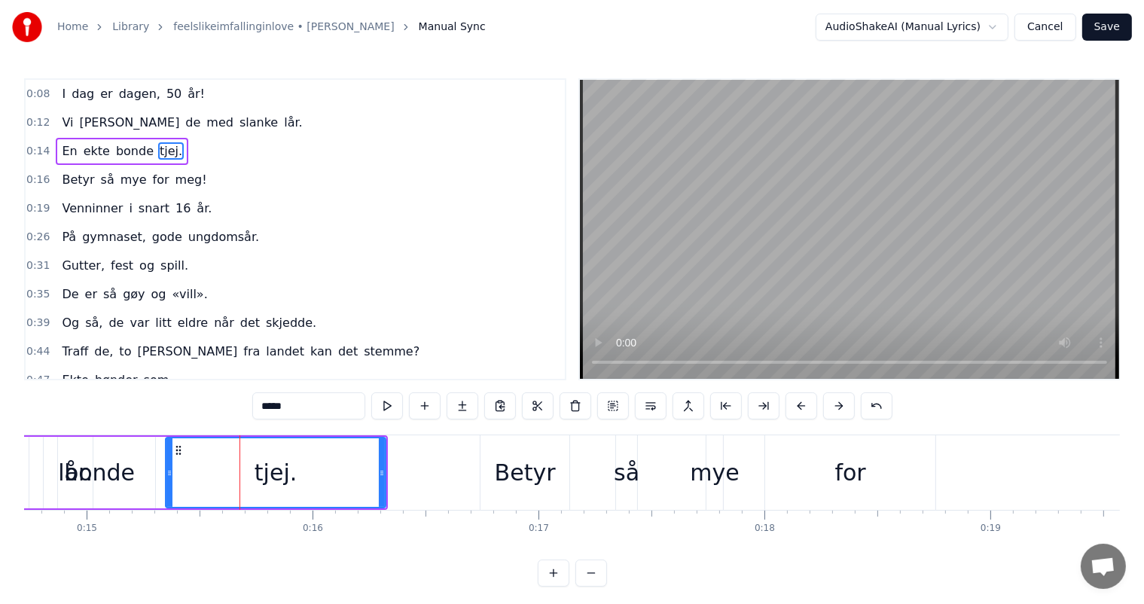
click at [205, 485] on div "tjej." at bounding box center [275, 472] width 218 height 69
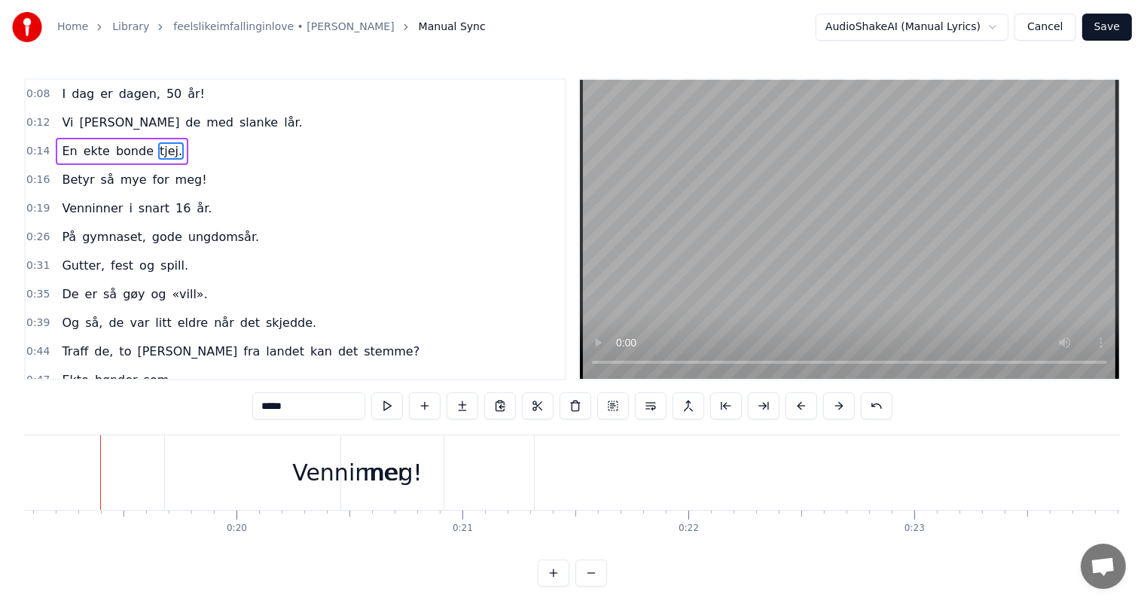
scroll to position [0, 4308]
click at [174, 179] on span "meg!" at bounding box center [191, 179] width 35 height 17
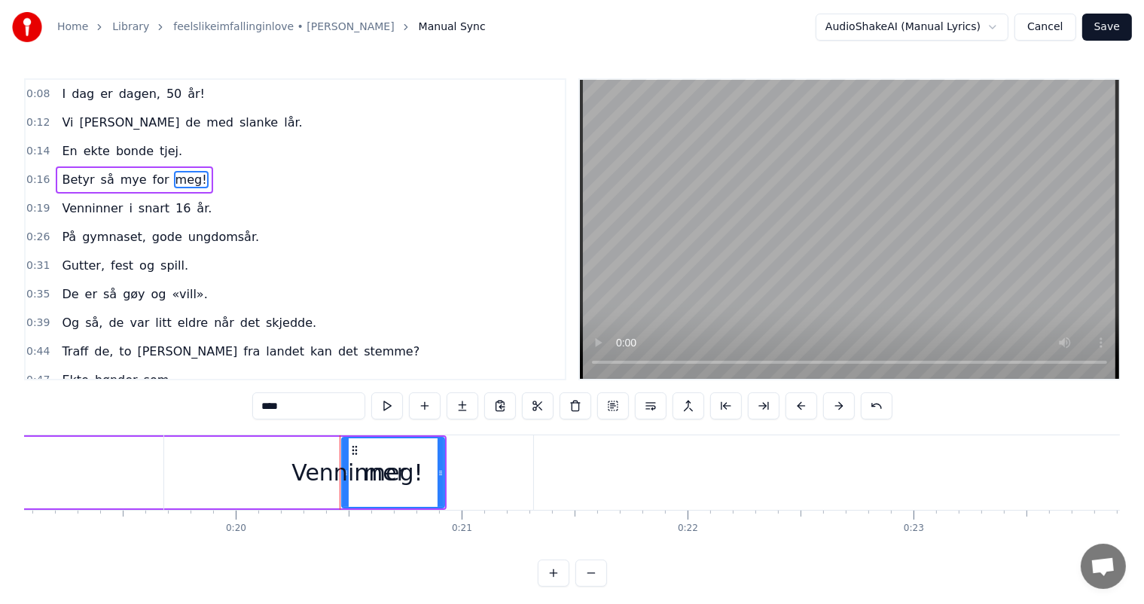
click at [99, 180] on span "så" at bounding box center [107, 179] width 17 height 17
type input "**"
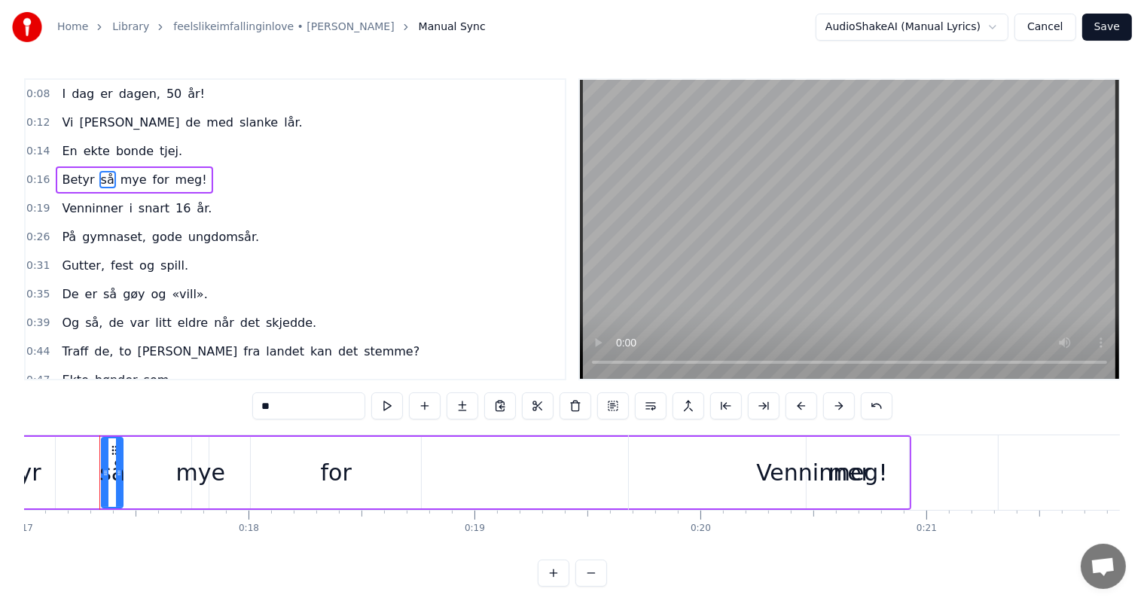
scroll to position [0, 3842]
click at [832, 410] on button at bounding box center [839, 405] width 32 height 27
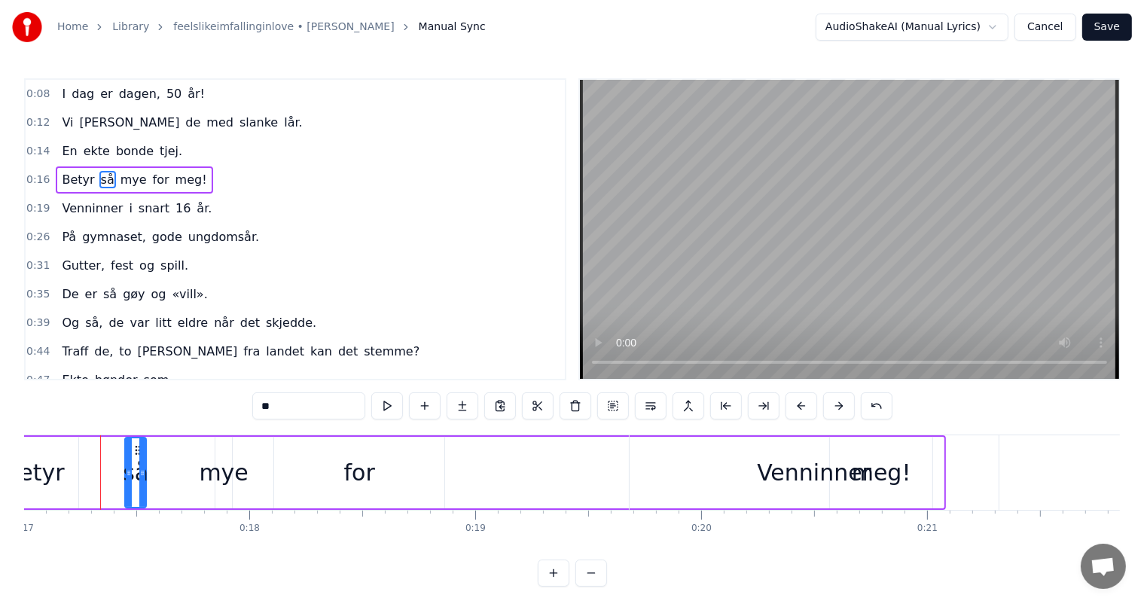
click at [832, 410] on button at bounding box center [839, 405] width 32 height 27
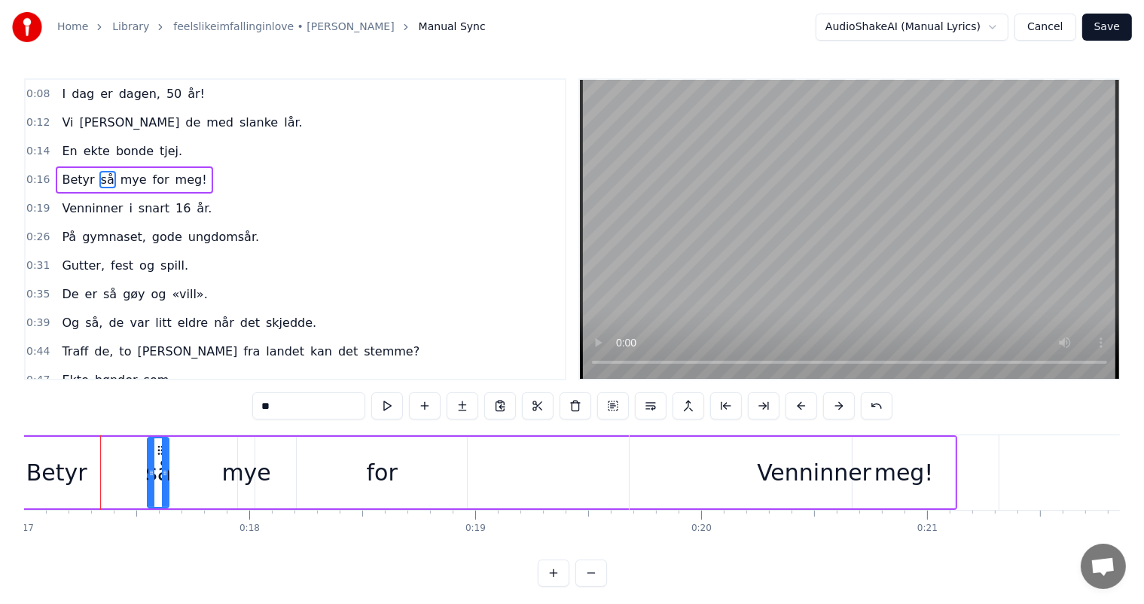
click at [832, 410] on button at bounding box center [839, 405] width 32 height 27
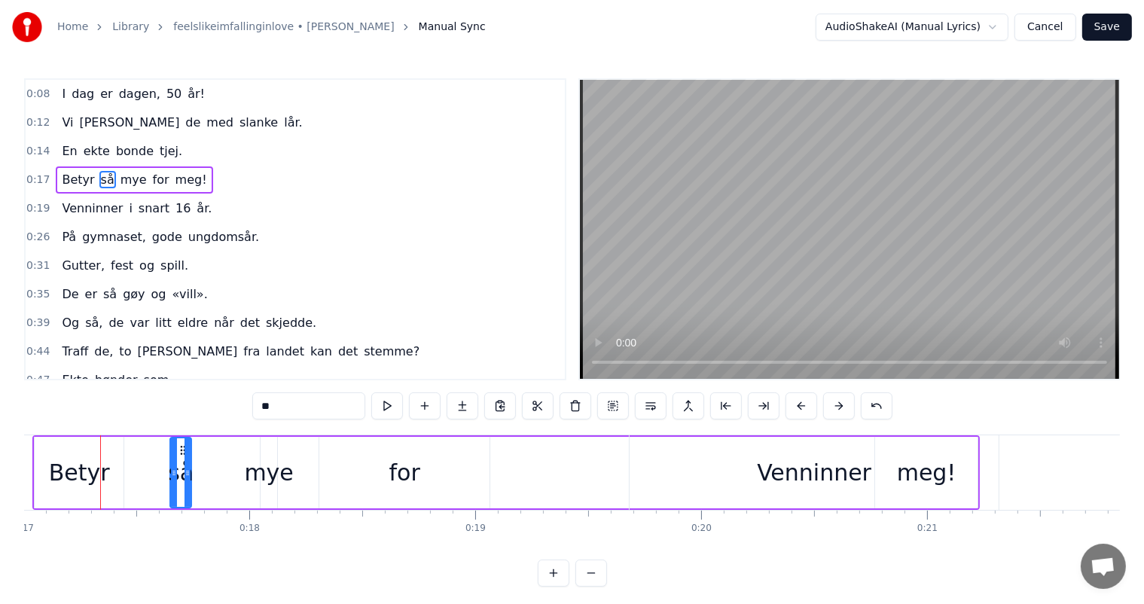
click at [832, 410] on button at bounding box center [839, 405] width 32 height 27
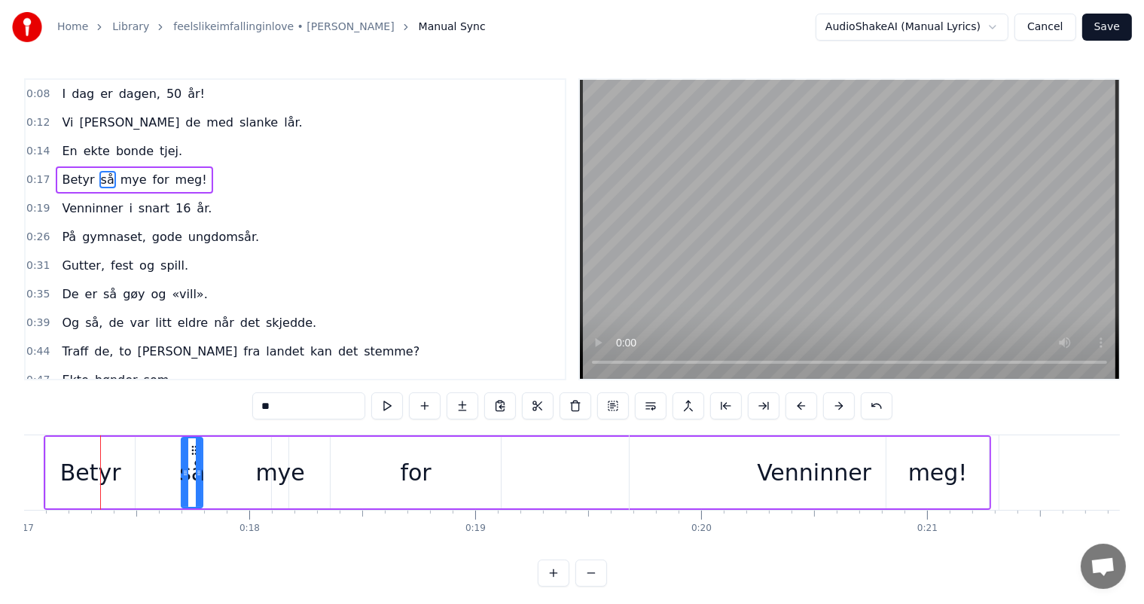
click at [832, 410] on button at bounding box center [839, 405] width 32 height 27
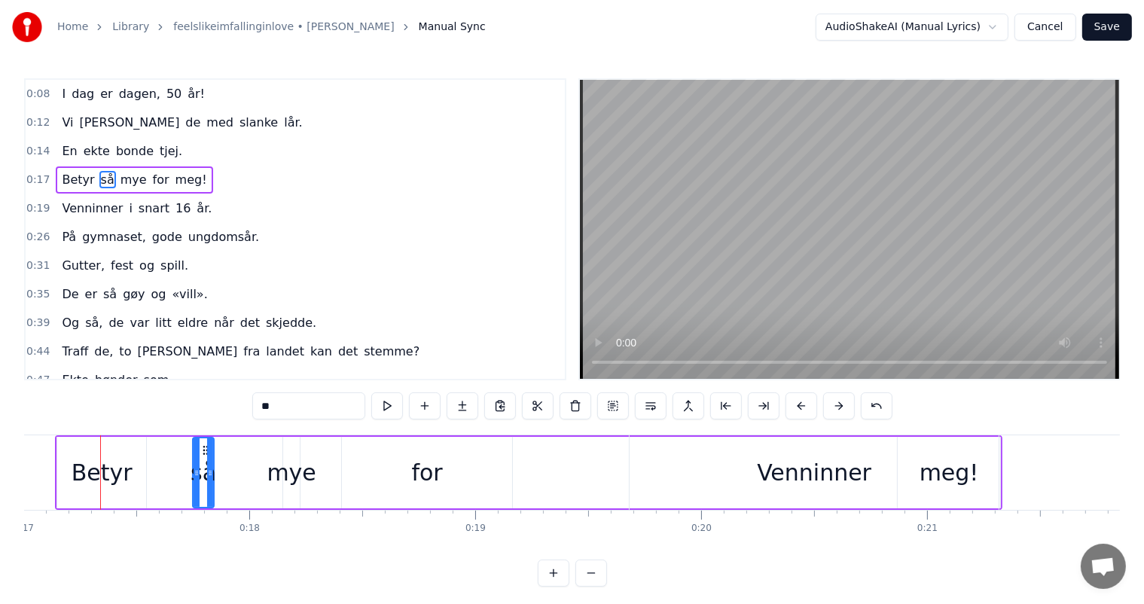
click at [832, 410] on button at bounding box center [839, 405] width 32 height 27
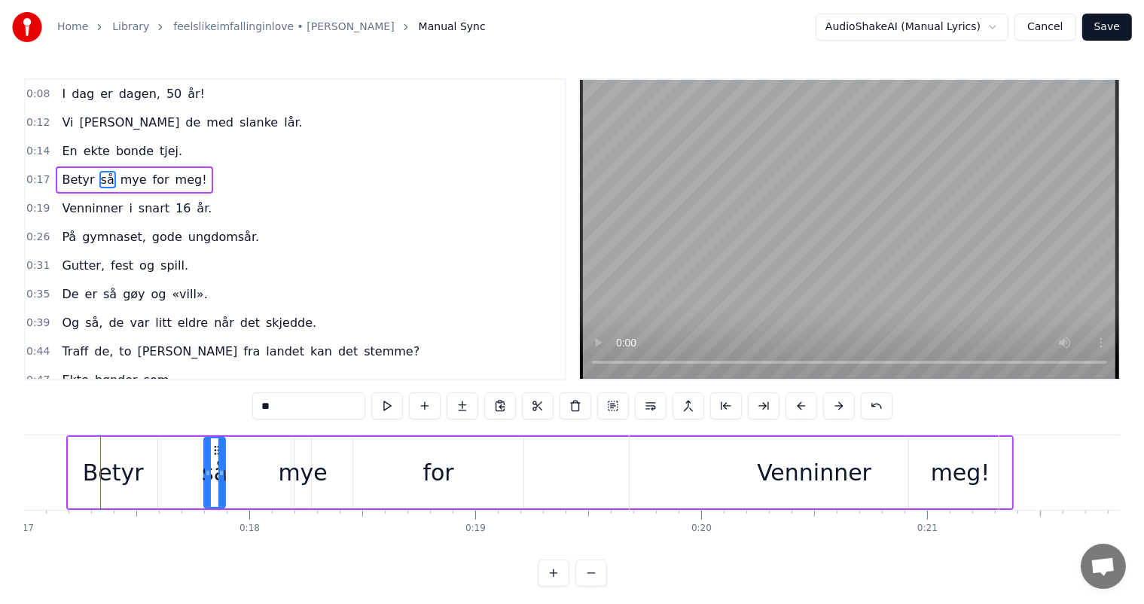
click at [832, 410] on button at bounding box center [839, 405] width 32 height 27
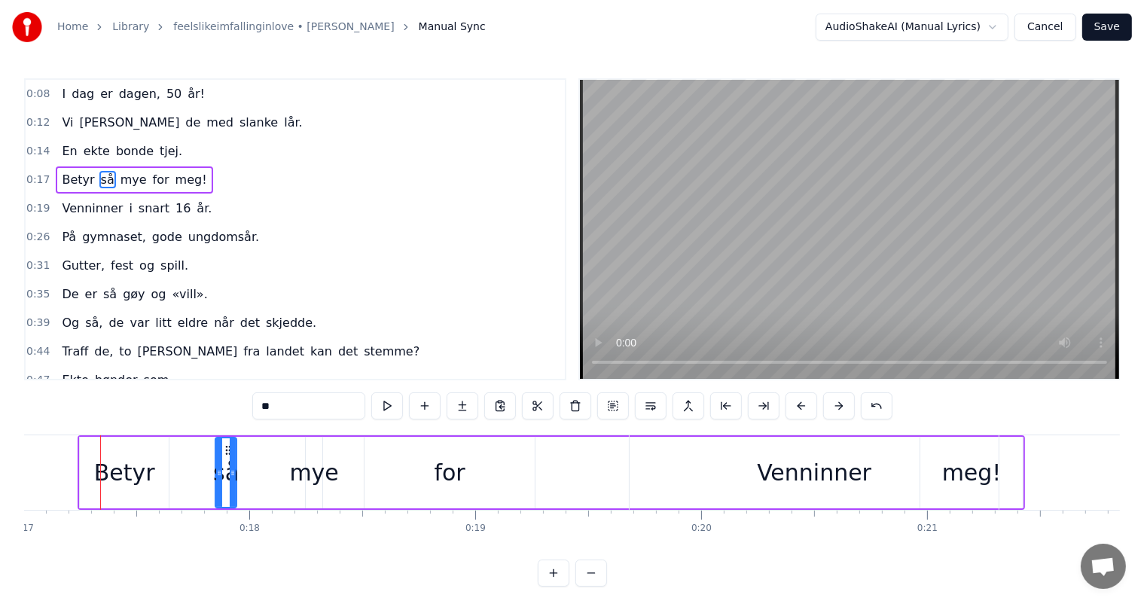
click at [832, 410] on button at bounding box center [839, 405] width 32 height 27
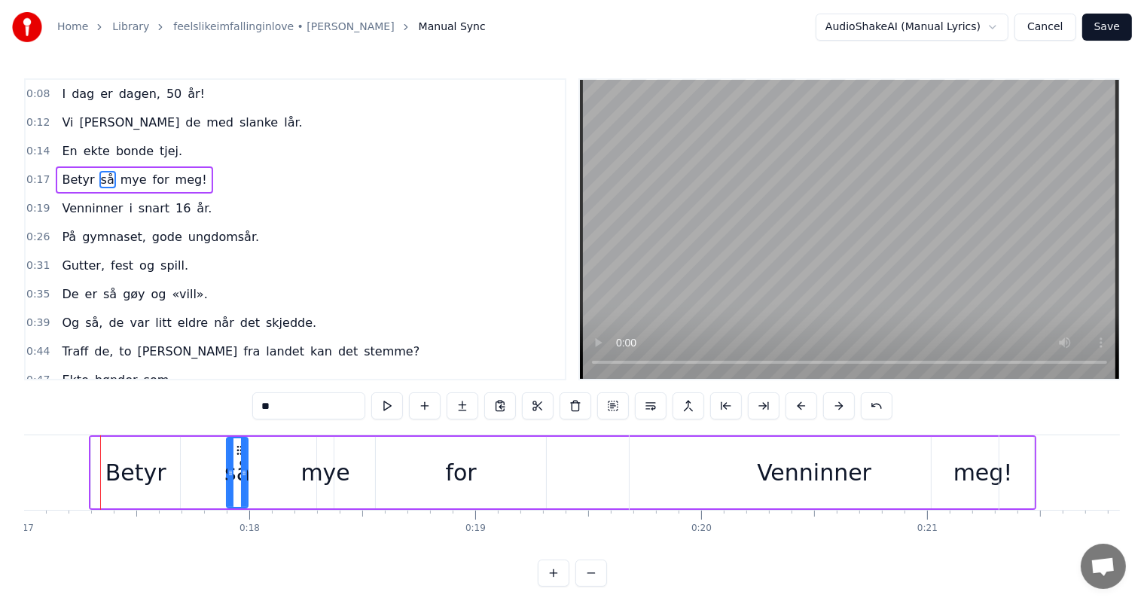
click at [832, 410] on button at bounding box center [839, 405] width 32 height 27
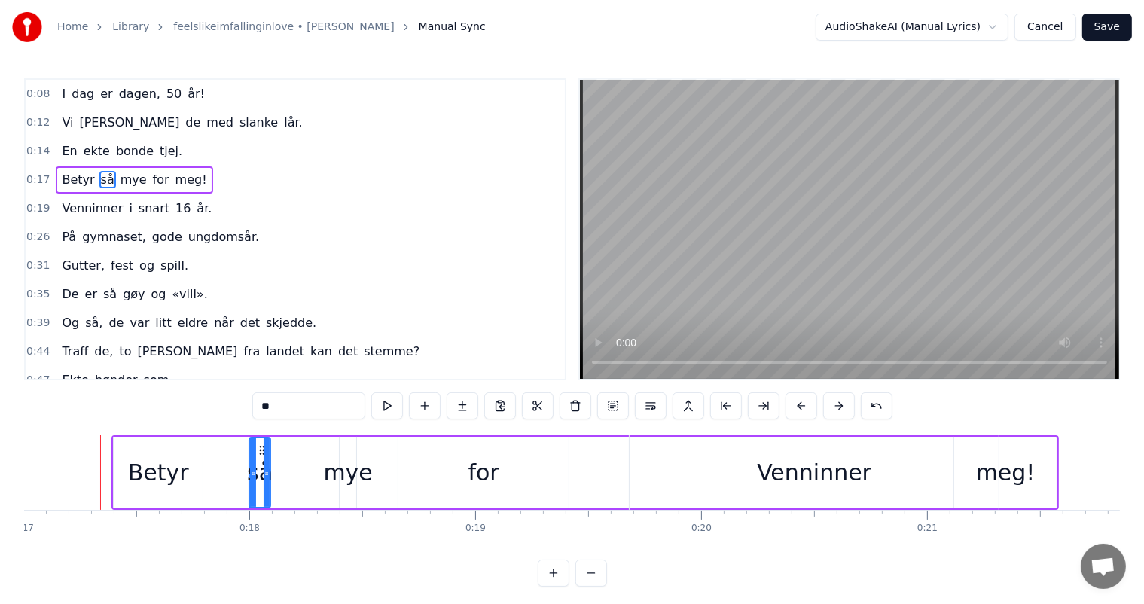
click at [832, 410] on button at bounding box center [839, 405] width 32 height 27
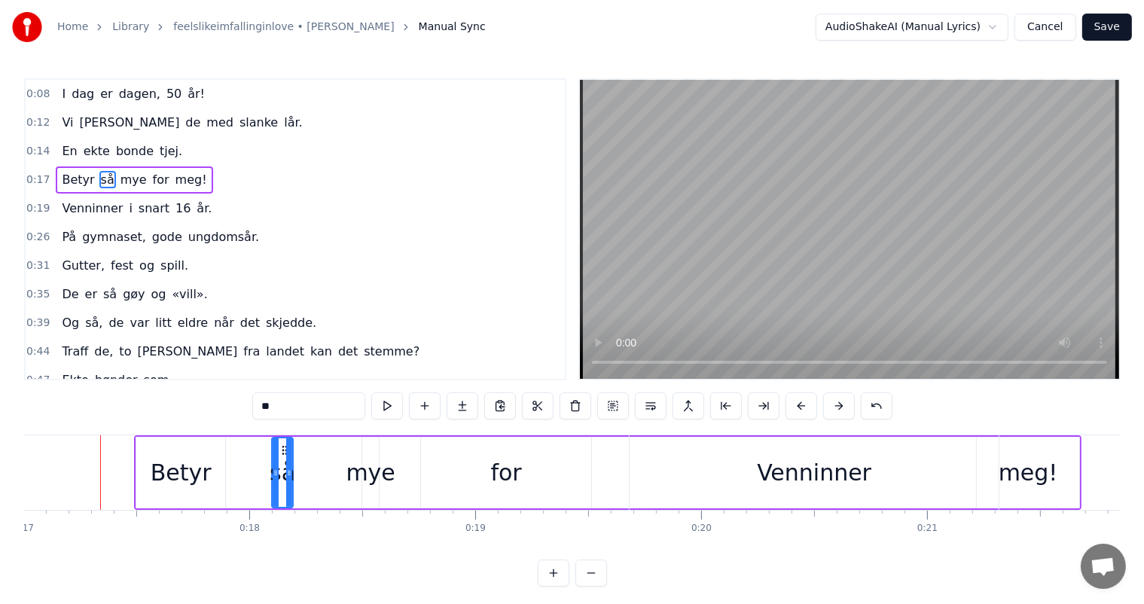
click at [832, 410] on button at bounding box center [839, 405] width 32 height 27
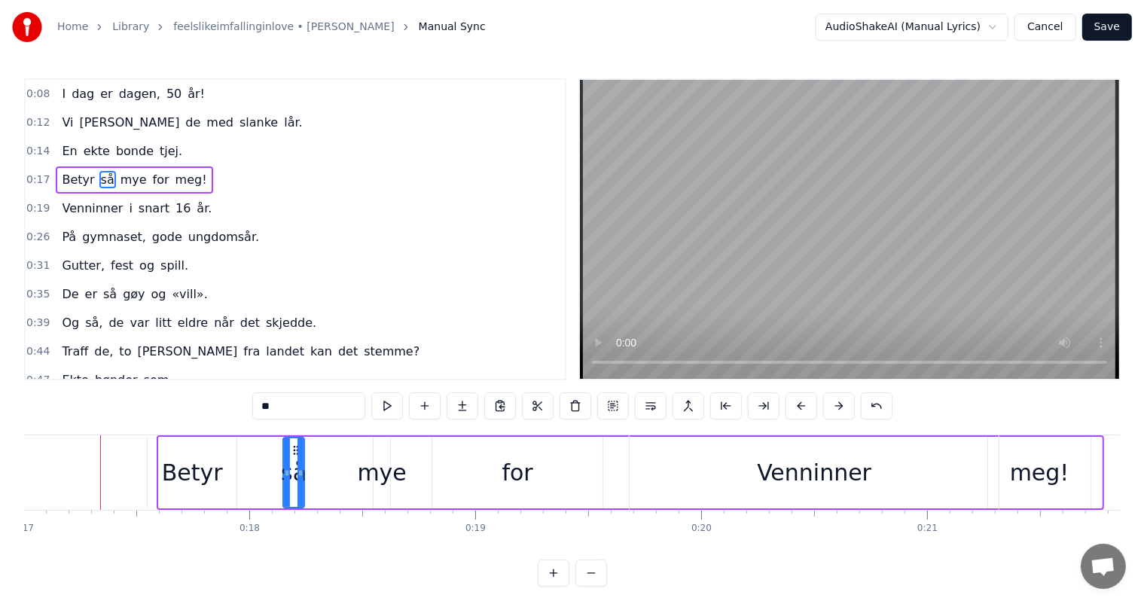
click at [832, 410] on button at bounding box center [839, 405] width 32 height 27
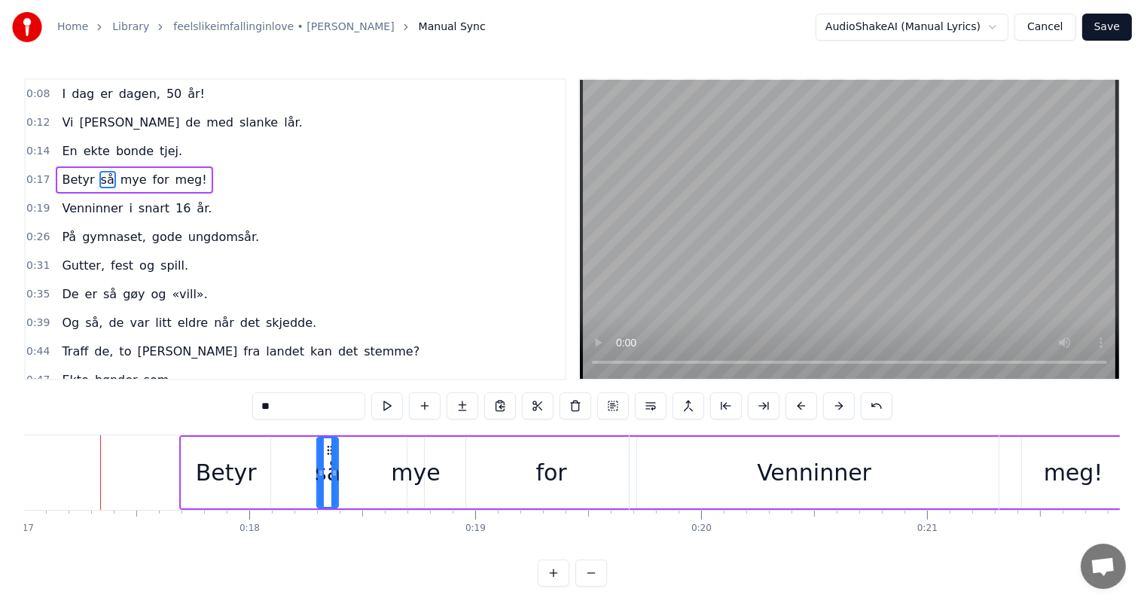
click at [832, 410] on button at bounding box center [839, 405] width 32 height 27
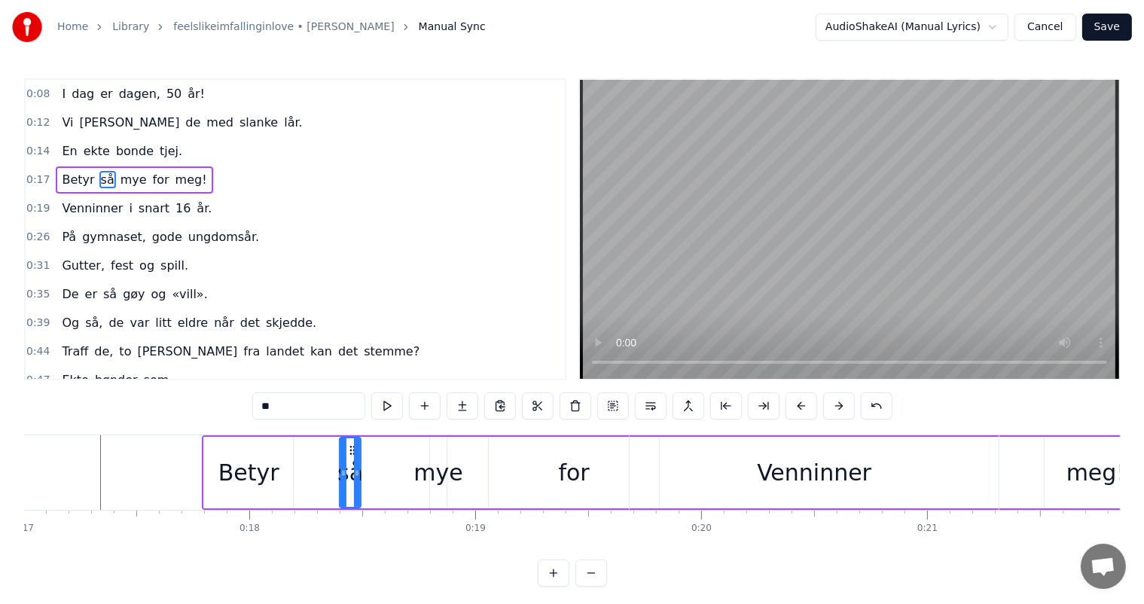
click at [832, 410] on button at bounding box center [839, 405] width 32 height 27
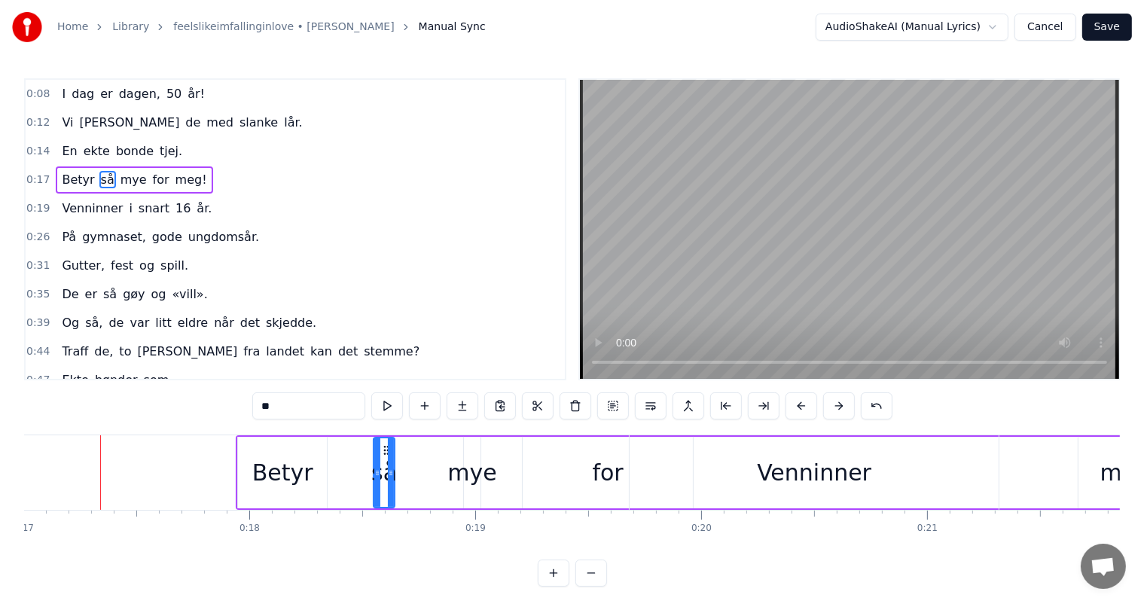
click at [832, 410] on button at bounding box center [839, 405] width 32 height 27
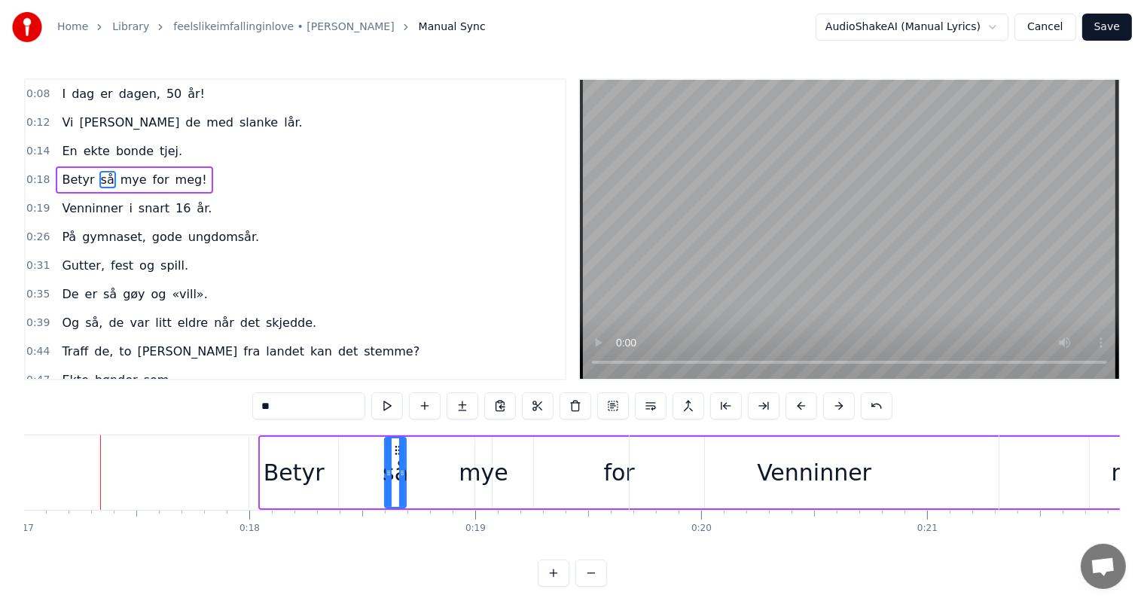
click at [832, 410] on button at bounding box center [839, 405] width 32 height 27
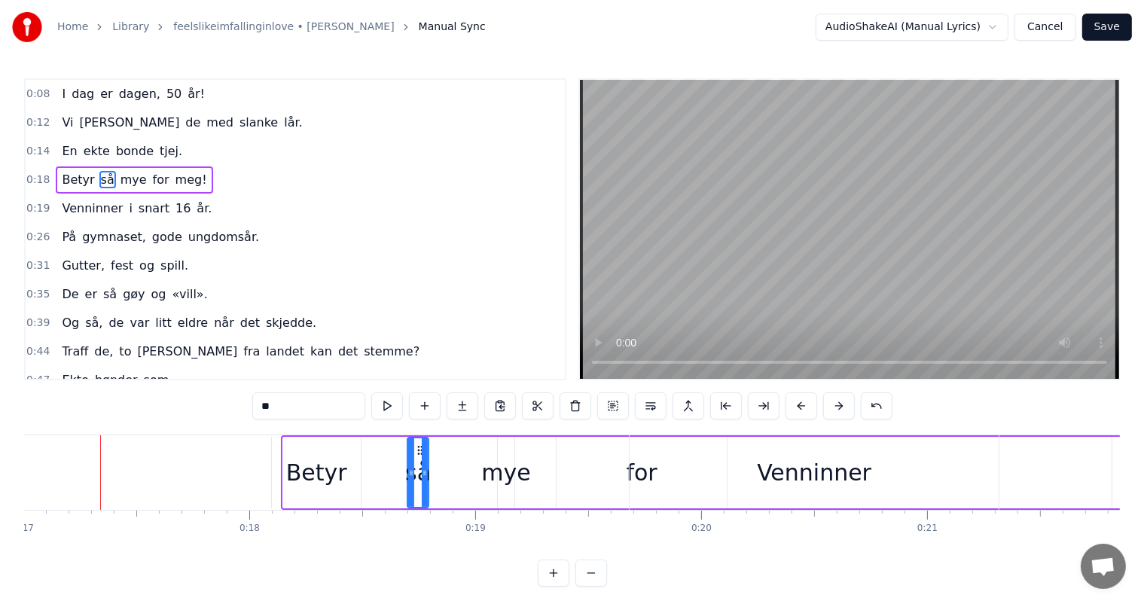
click at [832, 410] on button at bounding box center [839, 405] width 32 height 27
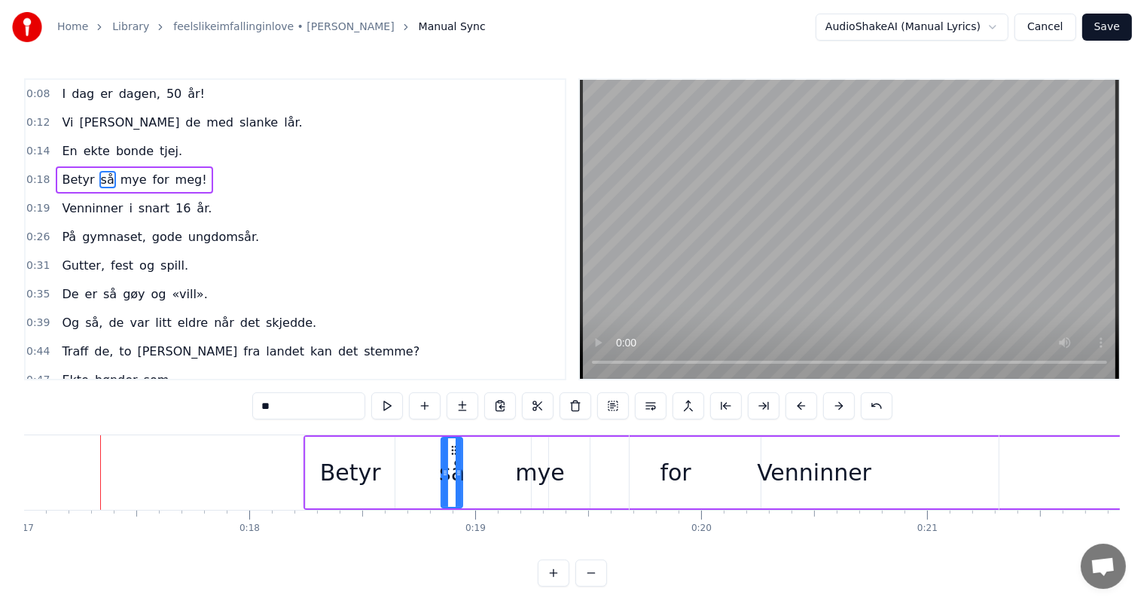
click at [832, 410] on button at bounding box center [839, 405] width 32 height 27
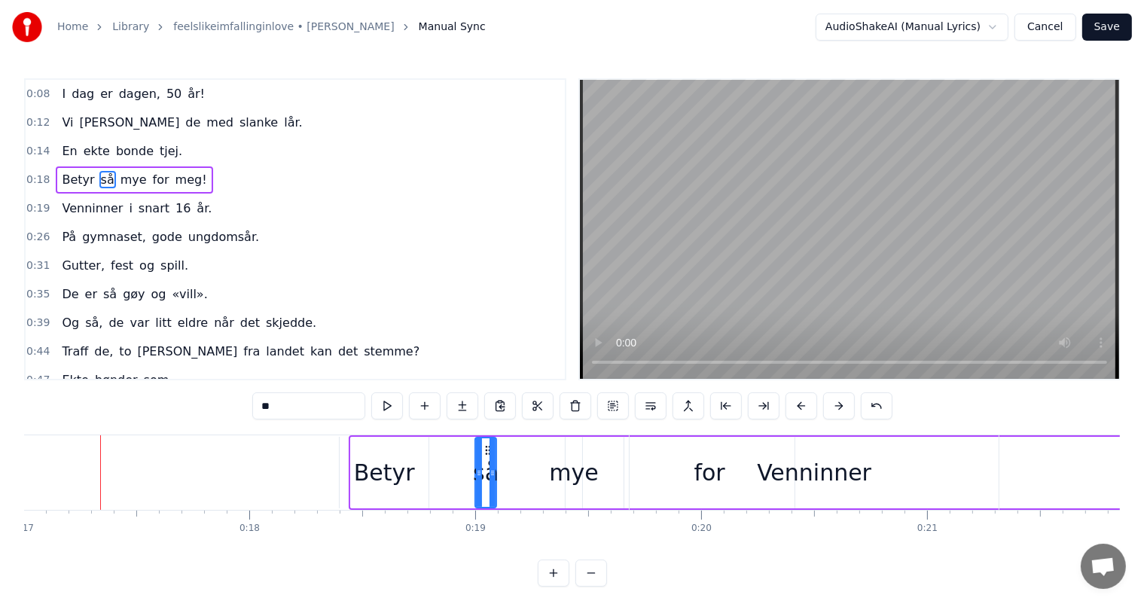
click at [832, 410] on button at bounding box center [839, 405] width 32 height 27
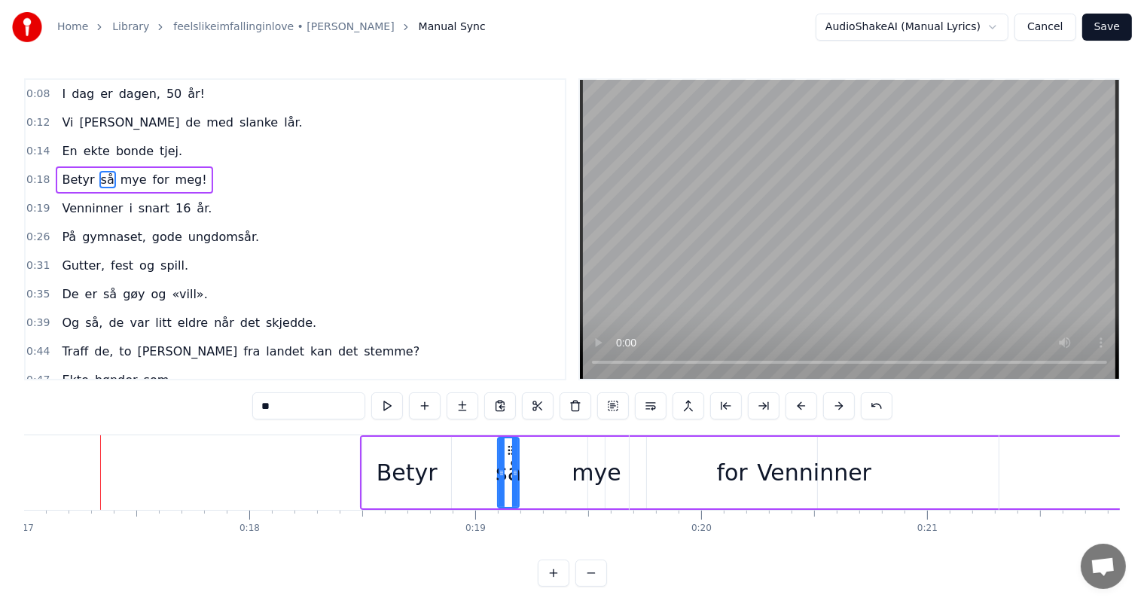
click at [832, 410] on button at bounding box center [839, 405] width 32 height 27
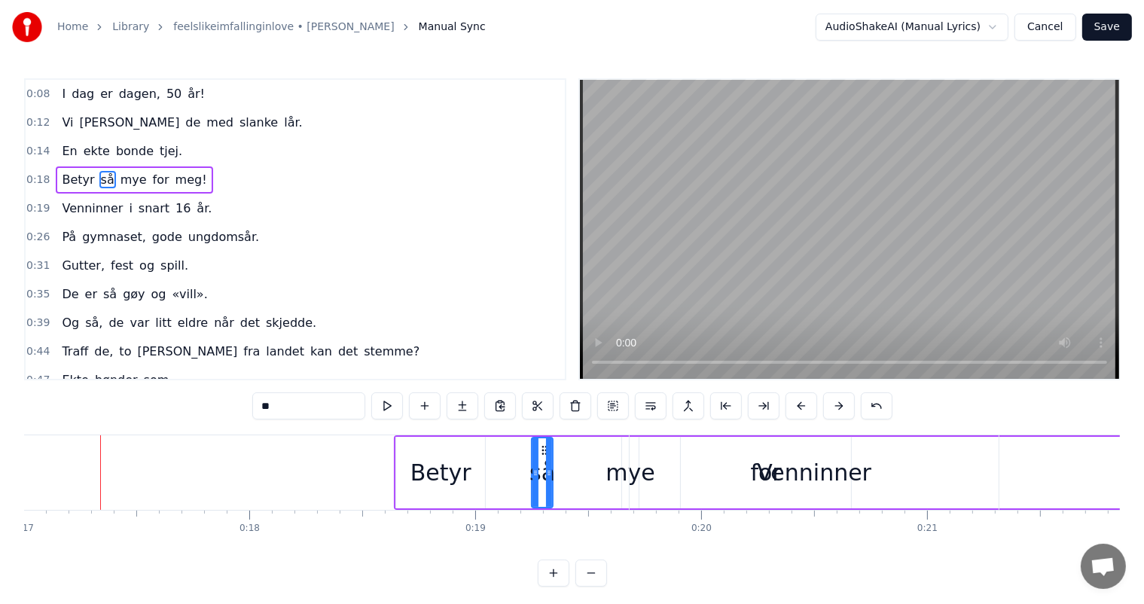
click at [832, 410] on button at bounding box center [839, 405] width 32 height 27
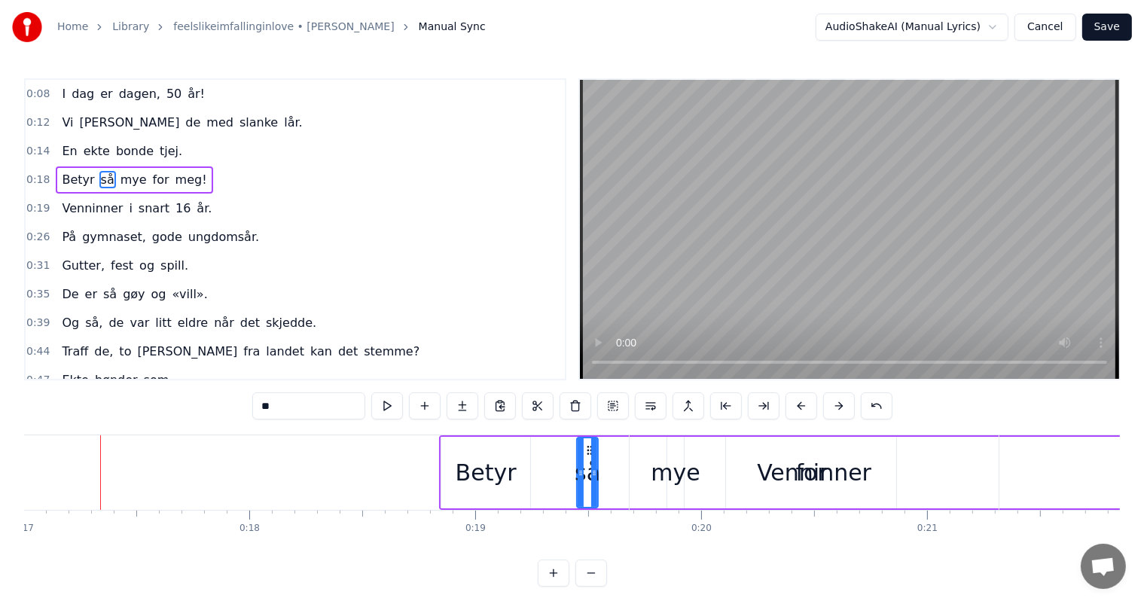
click at [832, 410] on button at bounding box center [839, 405] width 32 height 27
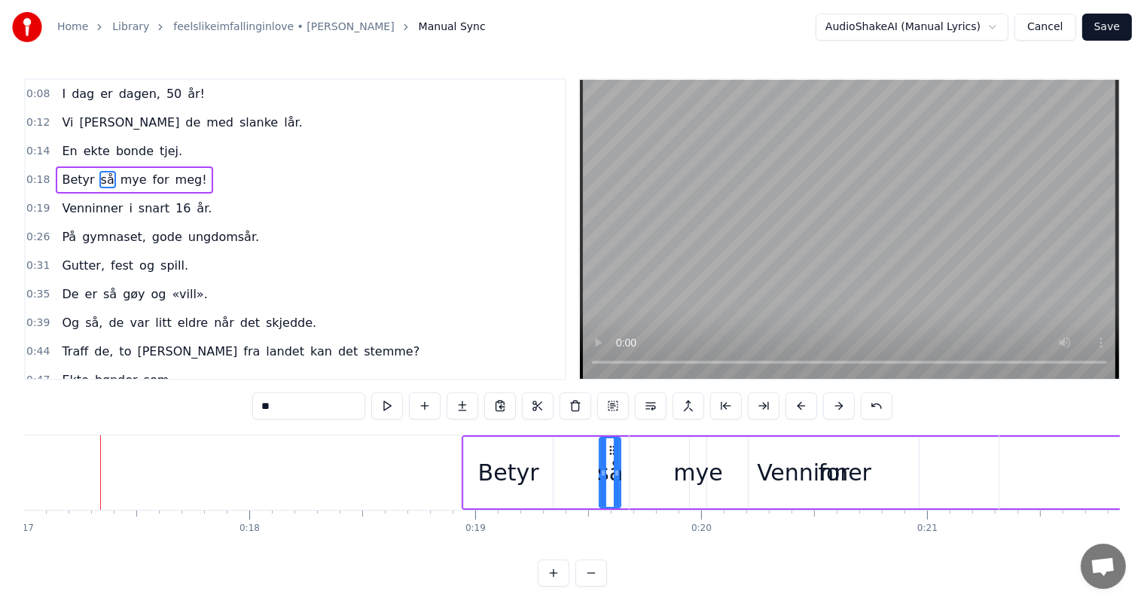
click at [832, 410] on button at bounding box center [839, 405] width 32 height 27
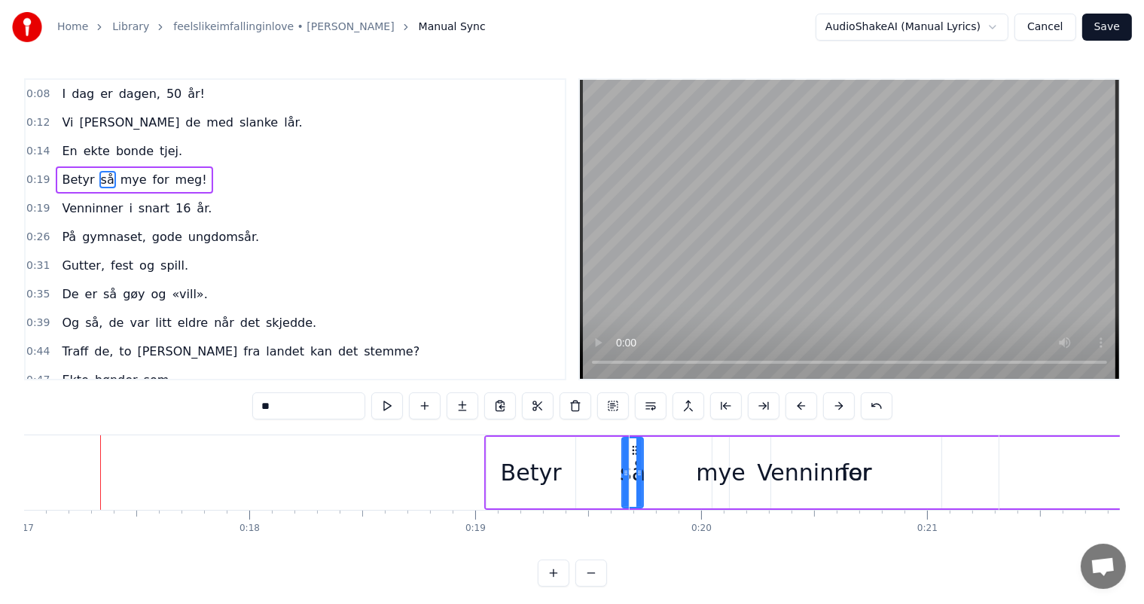
click at [832, 410] on button at bounding box center [839, 405] width 32 height 27
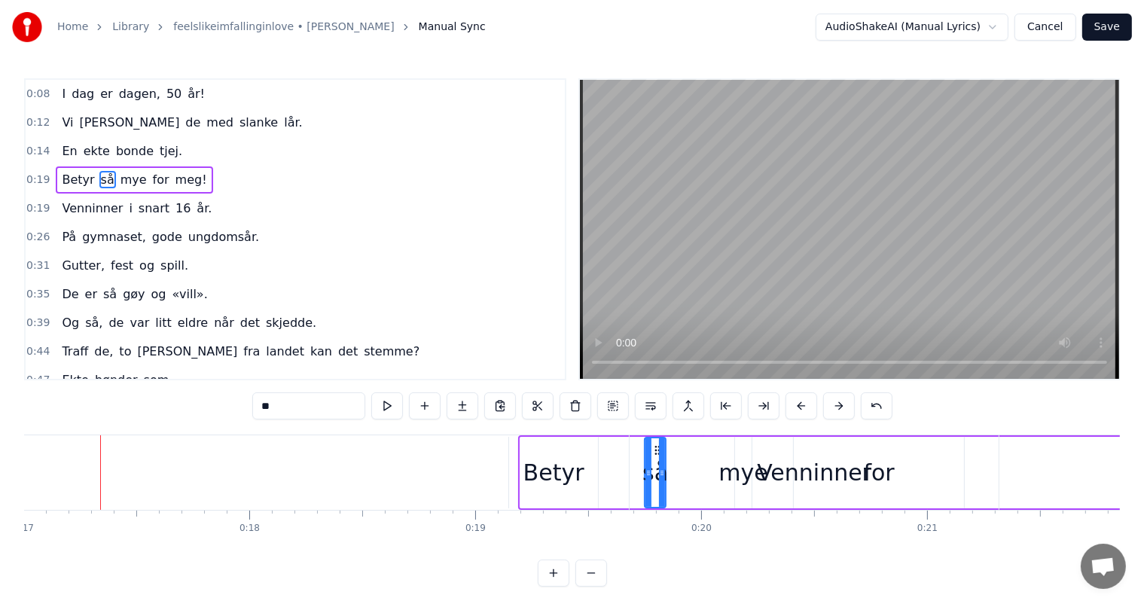
click at [832, 410] on button at bounding box center [839, 405] width 32 height 27
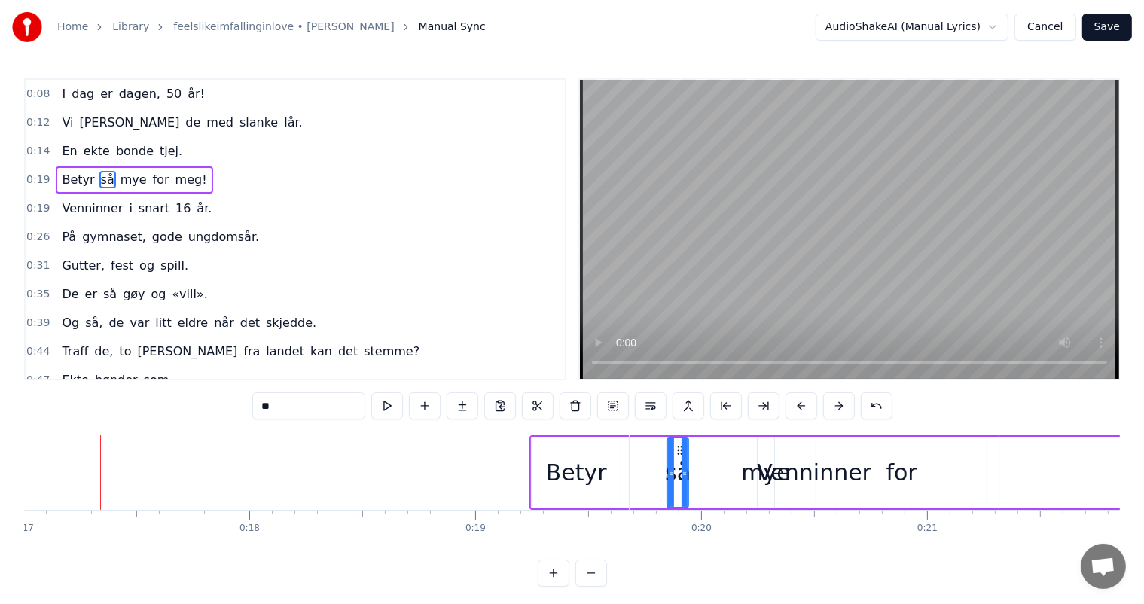
click at [832, 410] on button at bounding box center [839, 405] width 32 height 27
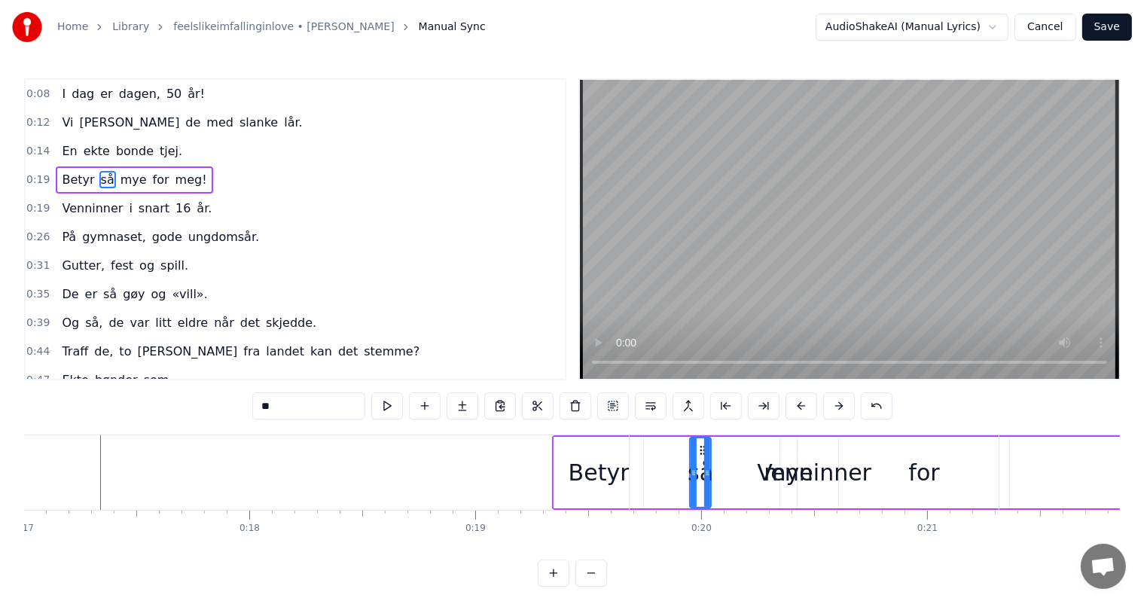
click at [832, 410] on button at bounding box center [839, 405] width 32 height 27
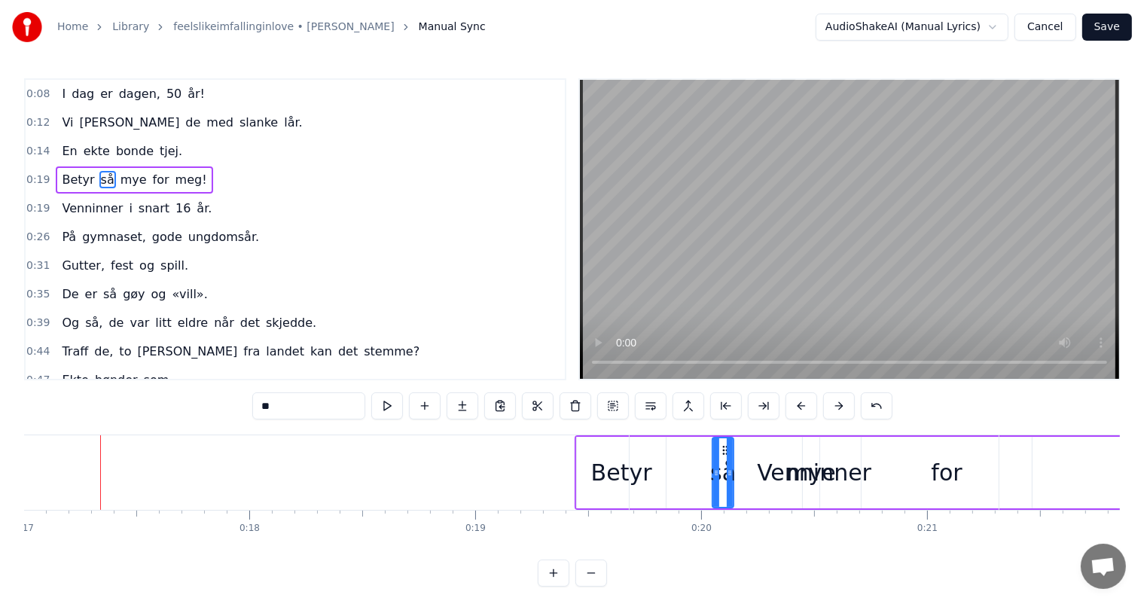
click at [832, 410] on button at bounding box center [839, 405] width 32 height 27
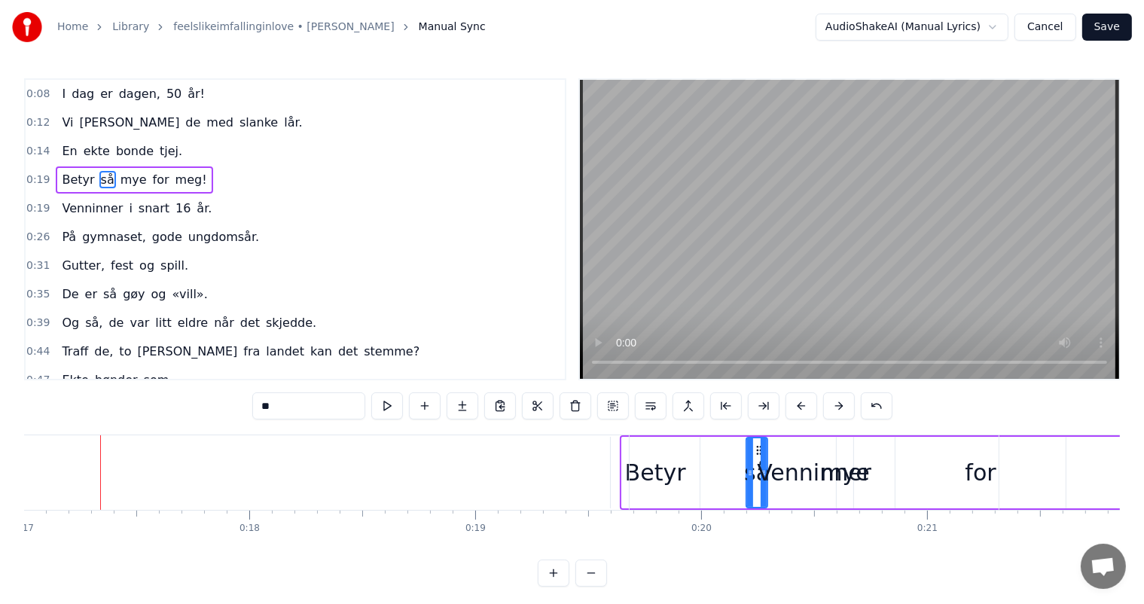
click at [832, 410] on button at bounding box center [839, 405] width 32 height 27
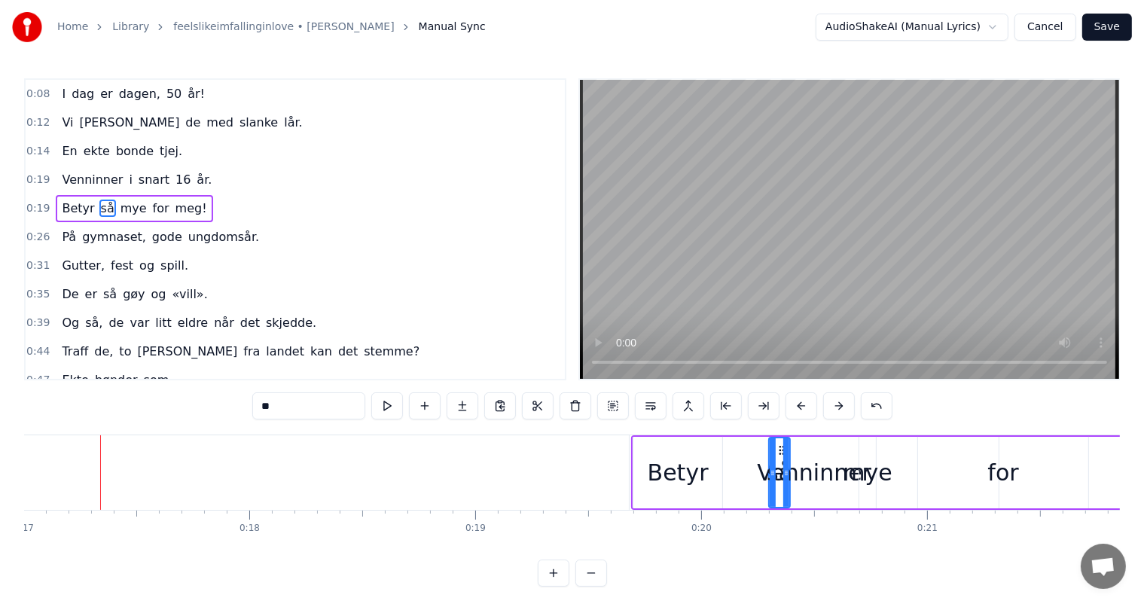
click at [832, 410] on button at bounding box center [839, 405] width 32 height 27
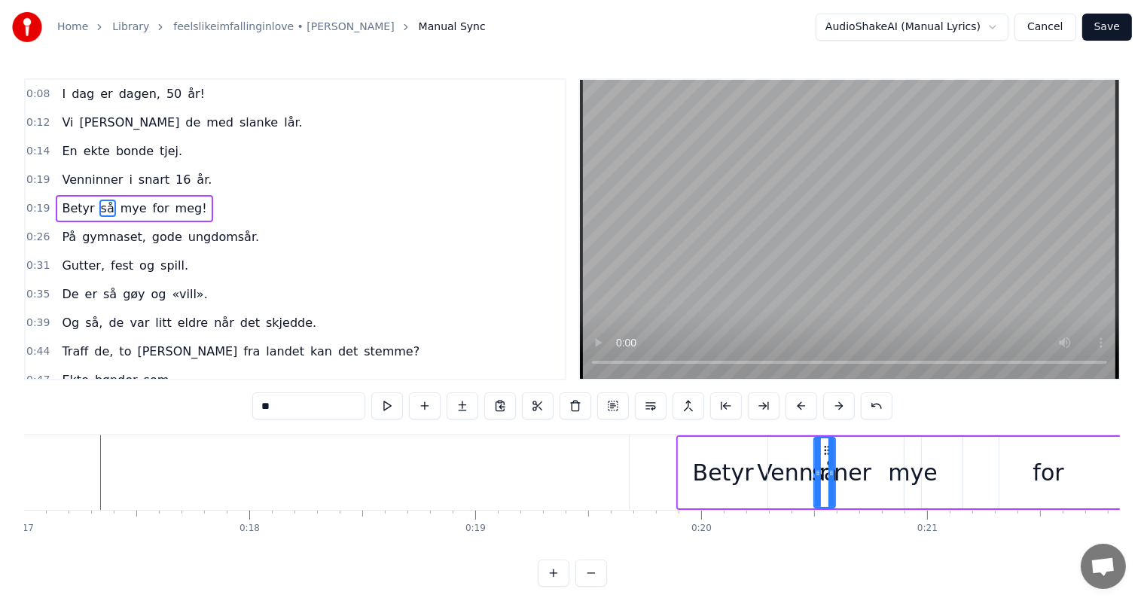
click at [832, 410] on button at bounding box center [839, 405] width 32 height 27
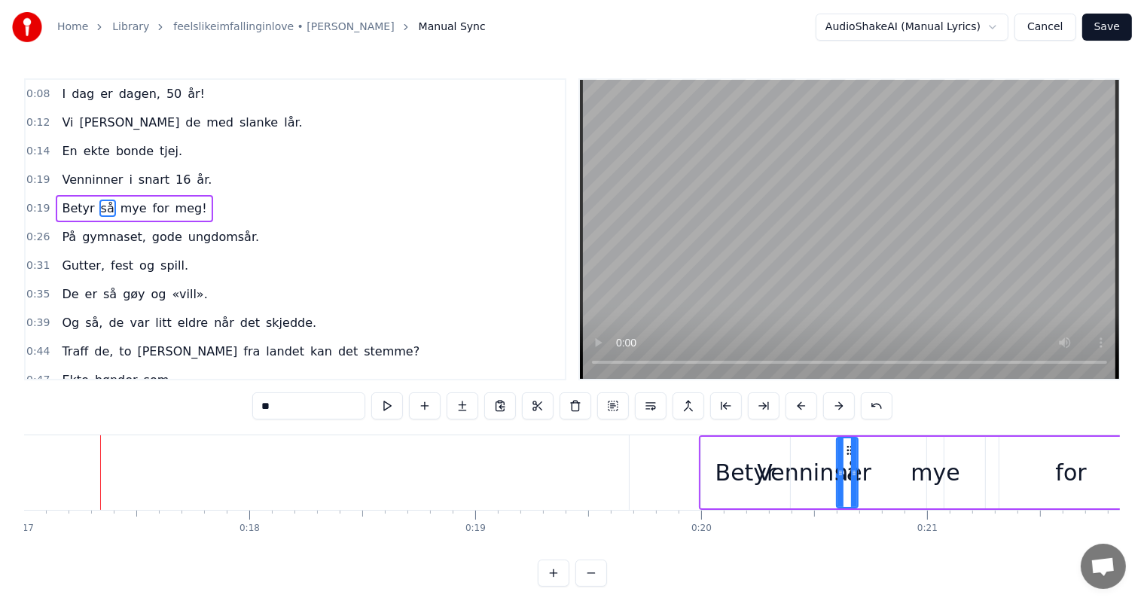
click at [832, 410] on button at bounding box center [839, 405] width 32 height 27
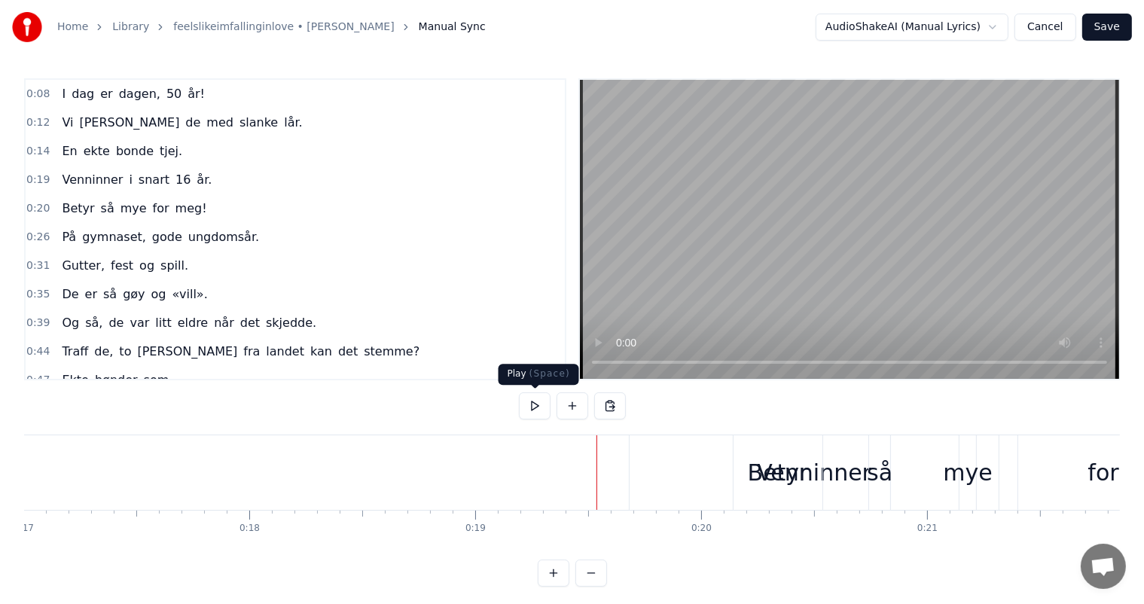
click at [530, 400] on button at bounding box center [535, 405] width 32 height 27
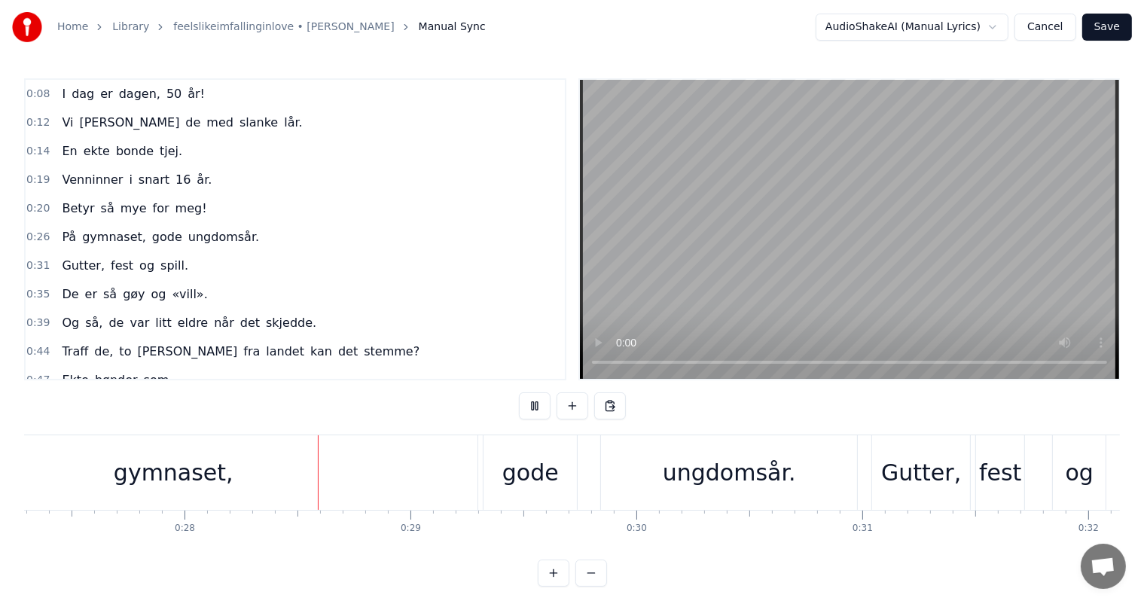
scroll to position [0, 6232]
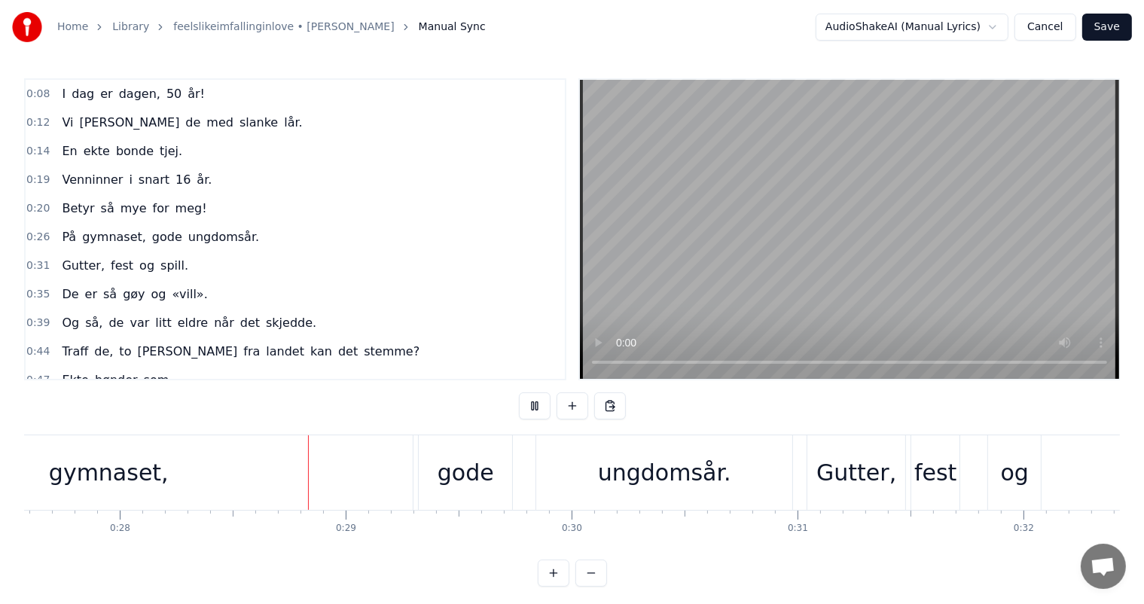
click at [806, 206] on video at bounding box center [849, 229] width 539 height 299
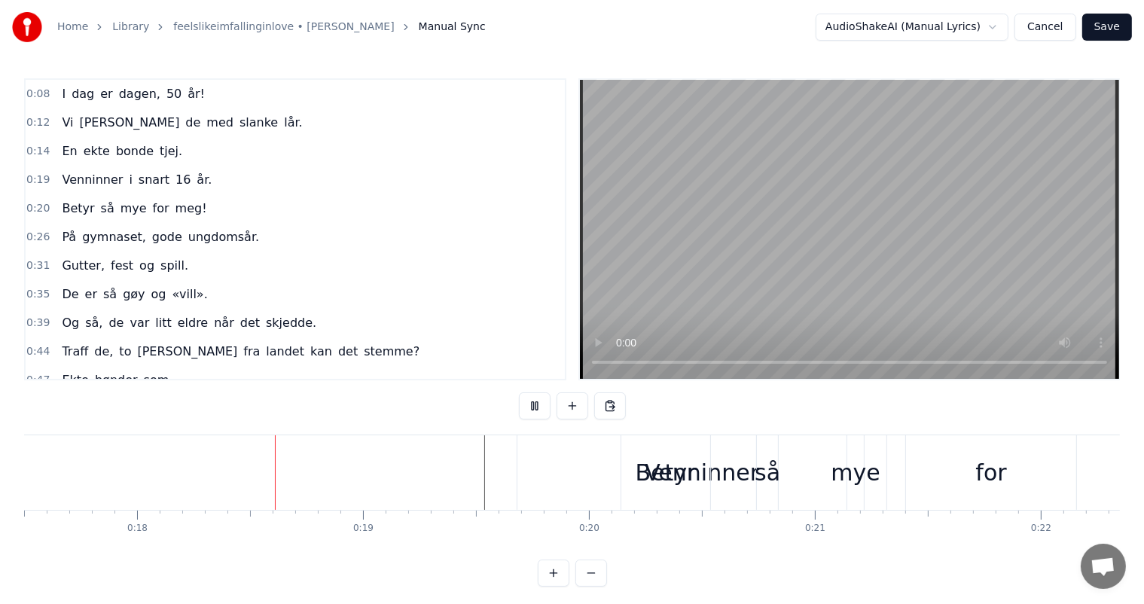
scroll to position [0, 3959]
click at [87, 208] on div "Betyr så mye for meg!" at bounding box center [134, 208] width 157 height 27
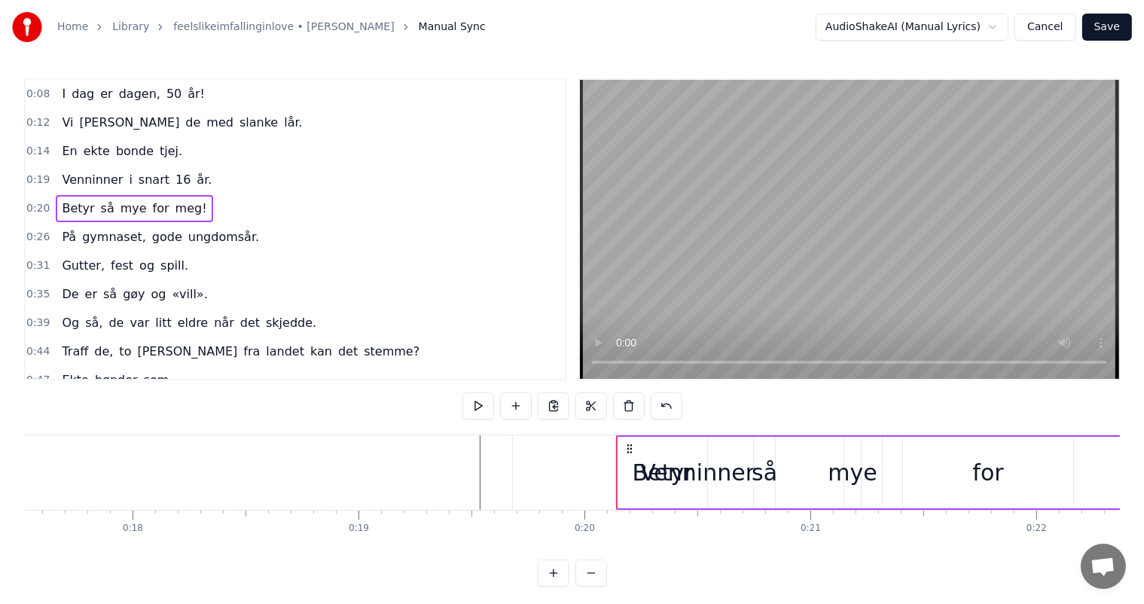
click at [645, 472] on div "Betyr" at bounding box center [663, 473] width 61 height 34
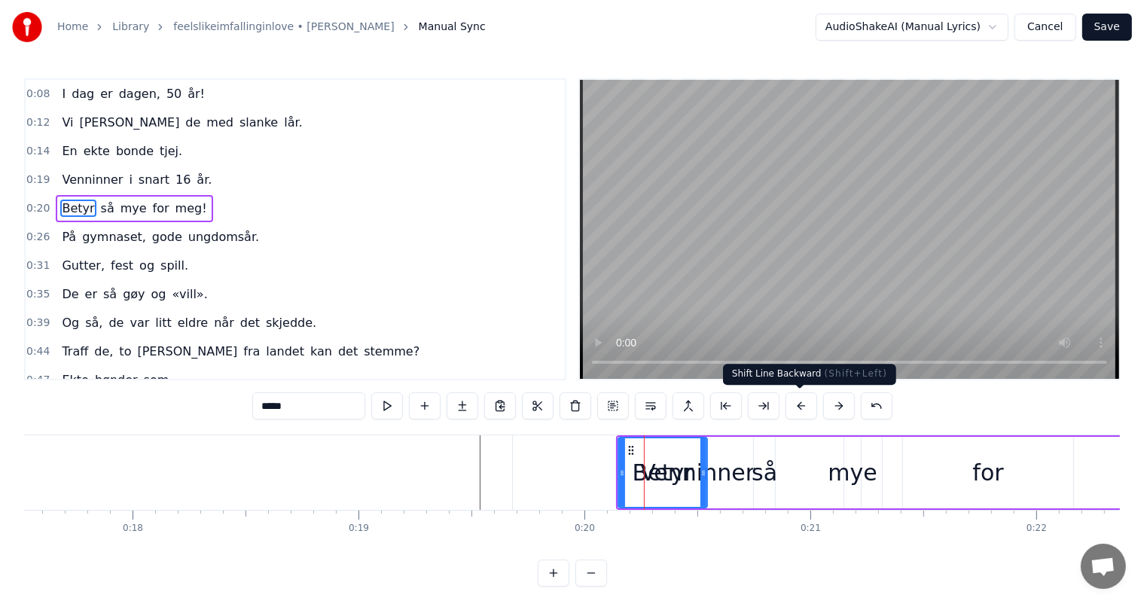
click at [786, 413] on button at bounding box center [802, 405] width 32 height 27
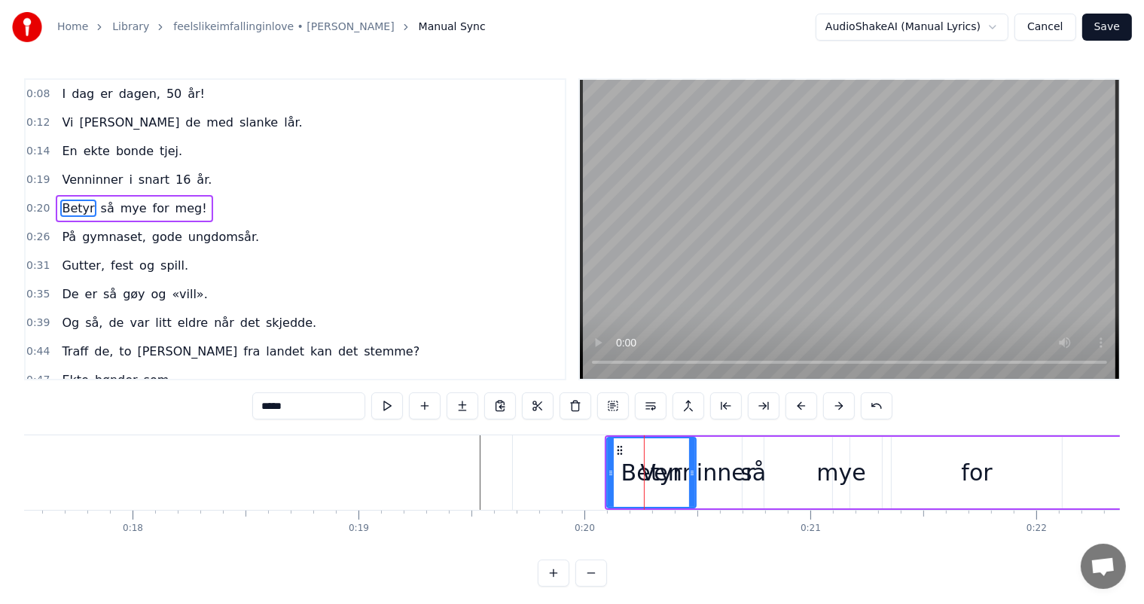
click at [786, 413] on button at bounding box center [802, 405] width 32 height 27
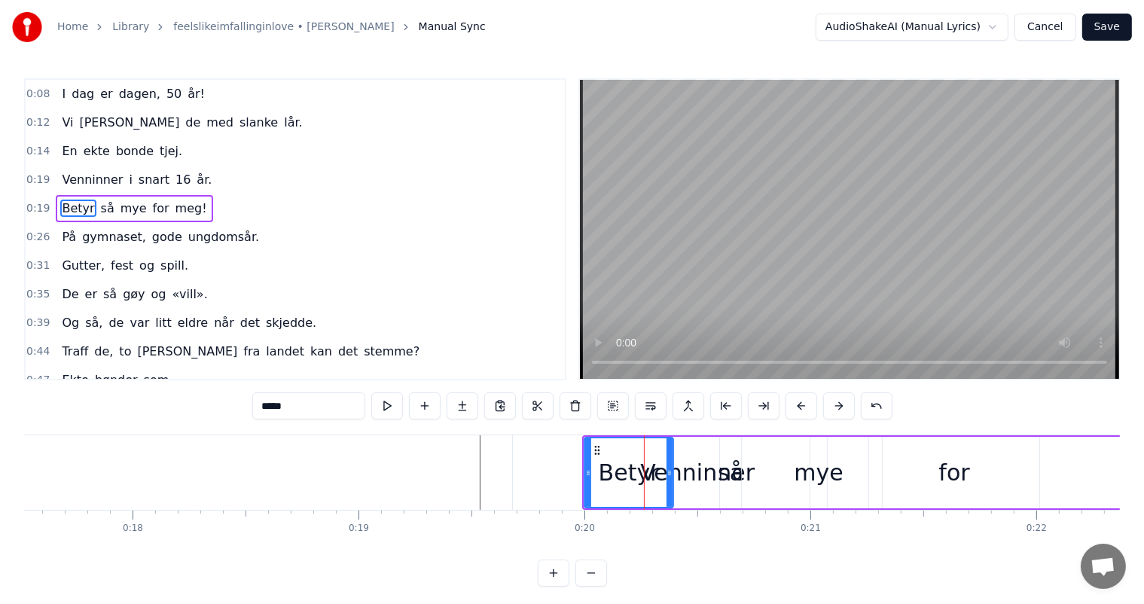
click at [786, 413] on button at bounding box center [802, 405] width 32 height 27
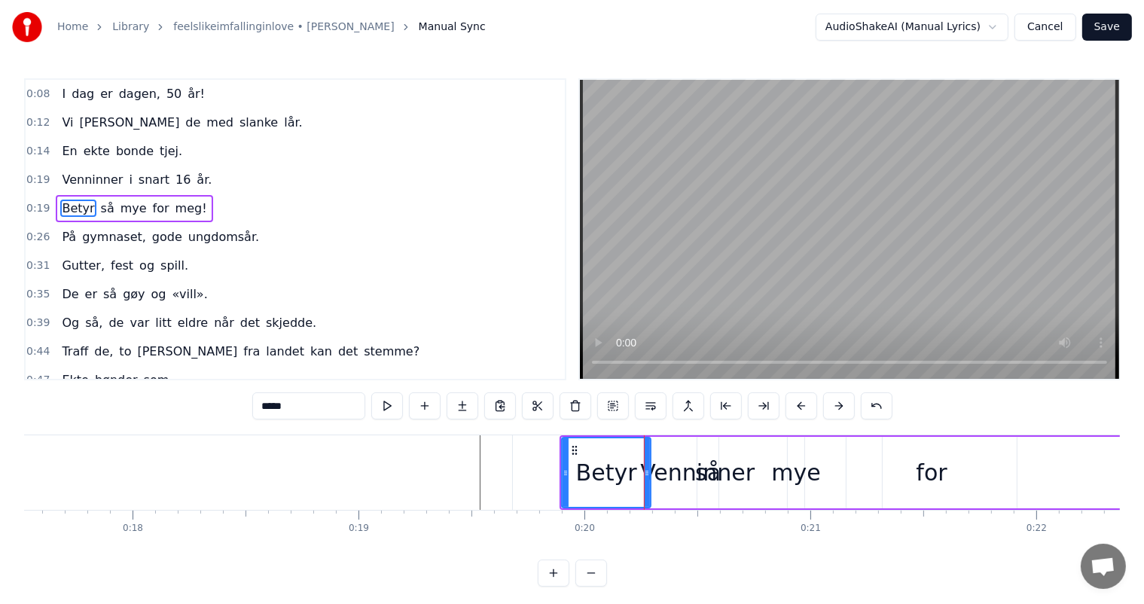
click at [786, 413] on button at bounding box center [802, 405] width 32 height 27
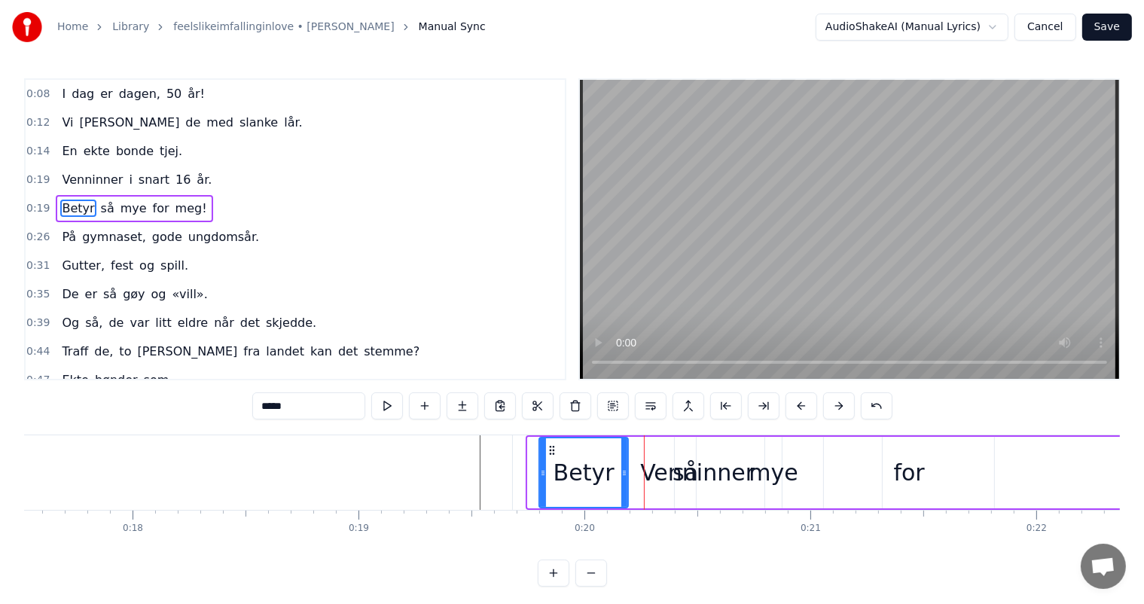
click at [786, 413] on button at bounding box center [802, 405] width 32 height 27
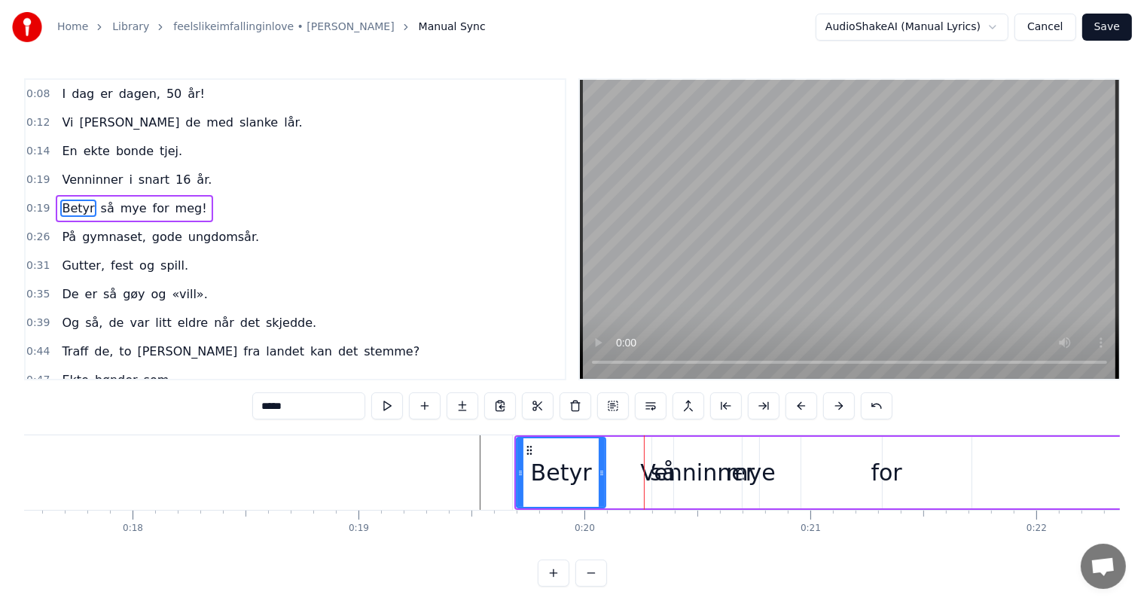
click at [786, 413] on button at bounding box center [802, 405] width 32 height 27
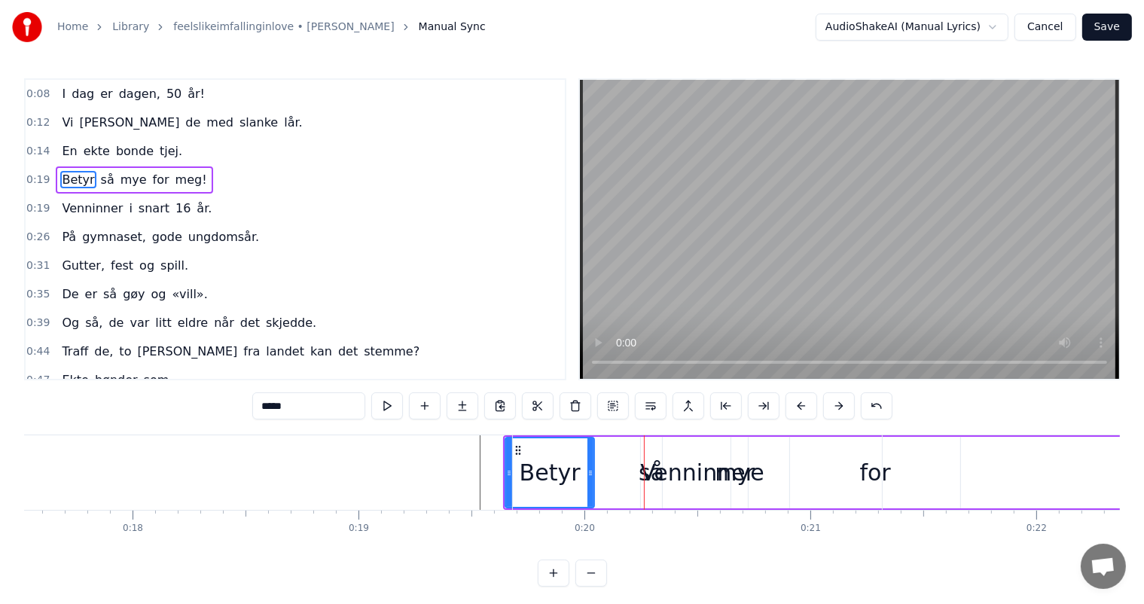
click at [786, 413] on button at bounding box center [802, 405] width 32 height 27
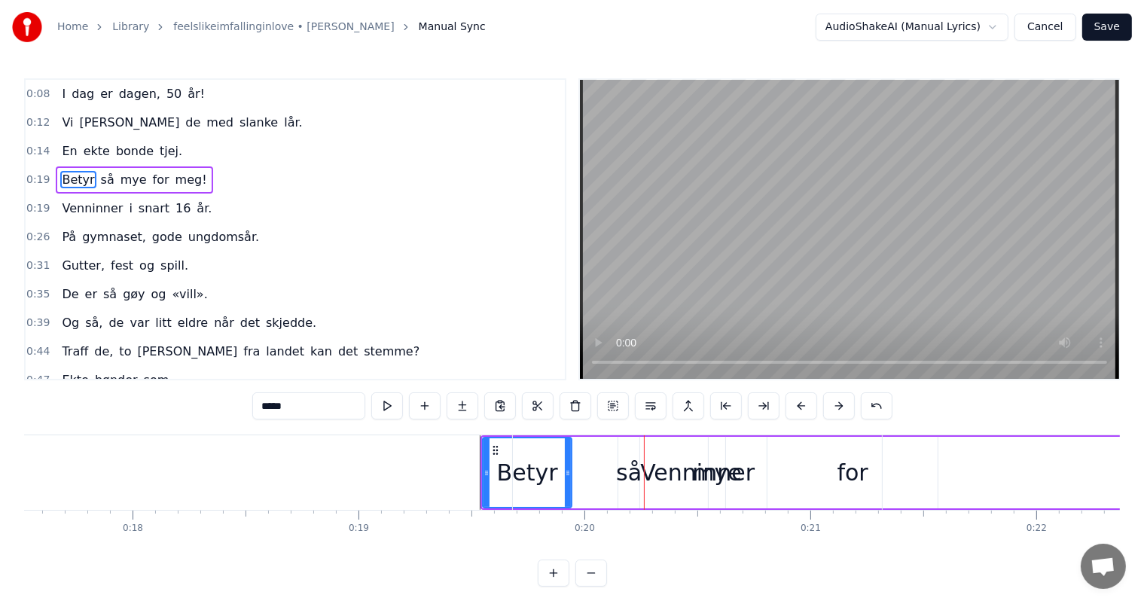
click at [786, 413] on button at bounding box center [802, 405] width 32 height 27
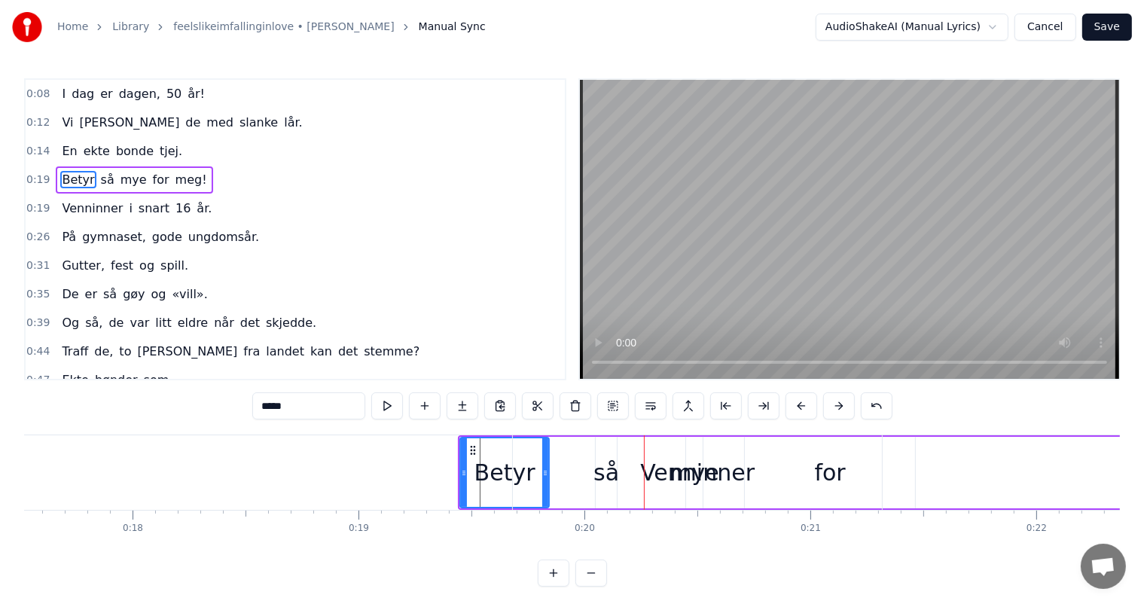
click at [786, 413] on button at bounding box center [802, 405] width 32 height 27
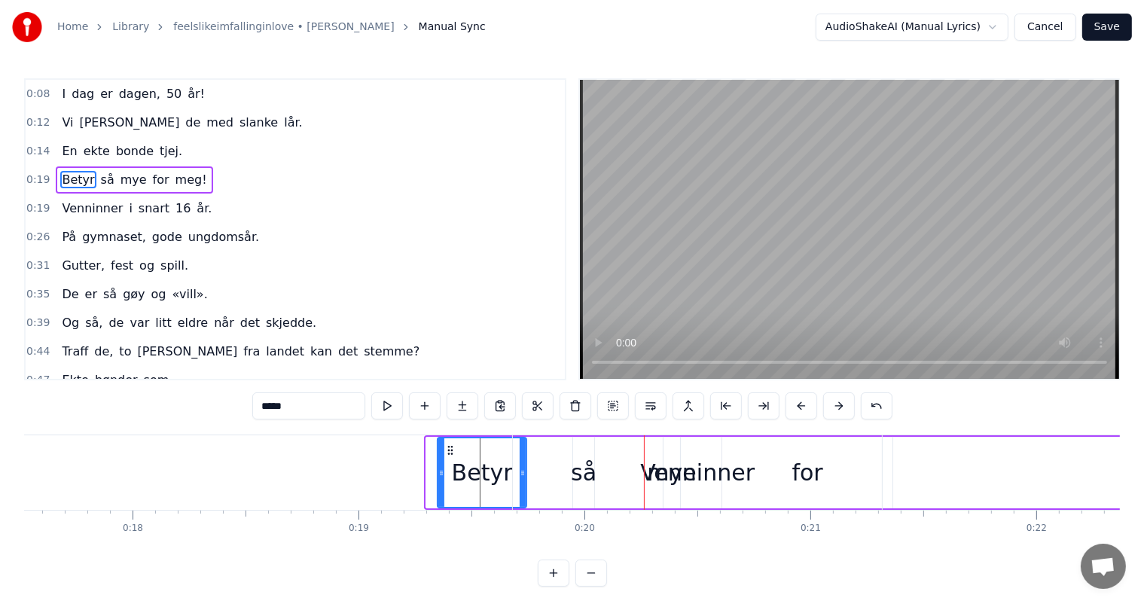
click at [786, 413] on button at bounding box center [802, 405] width 32 height 27
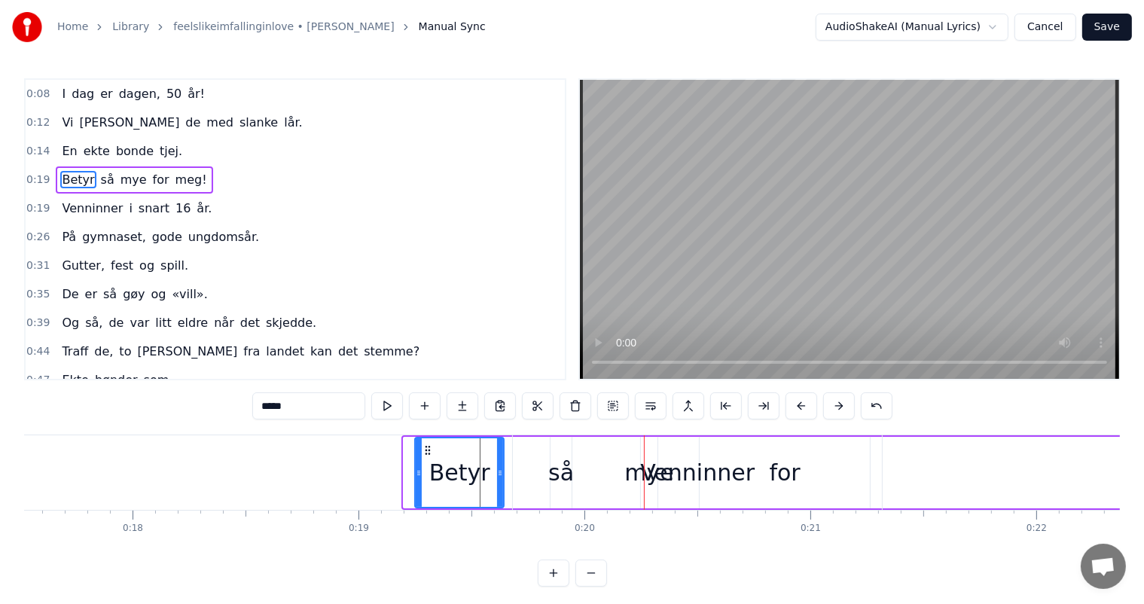
click at [786, 413] on button at bounding box center [802, 405] width 32 height 27
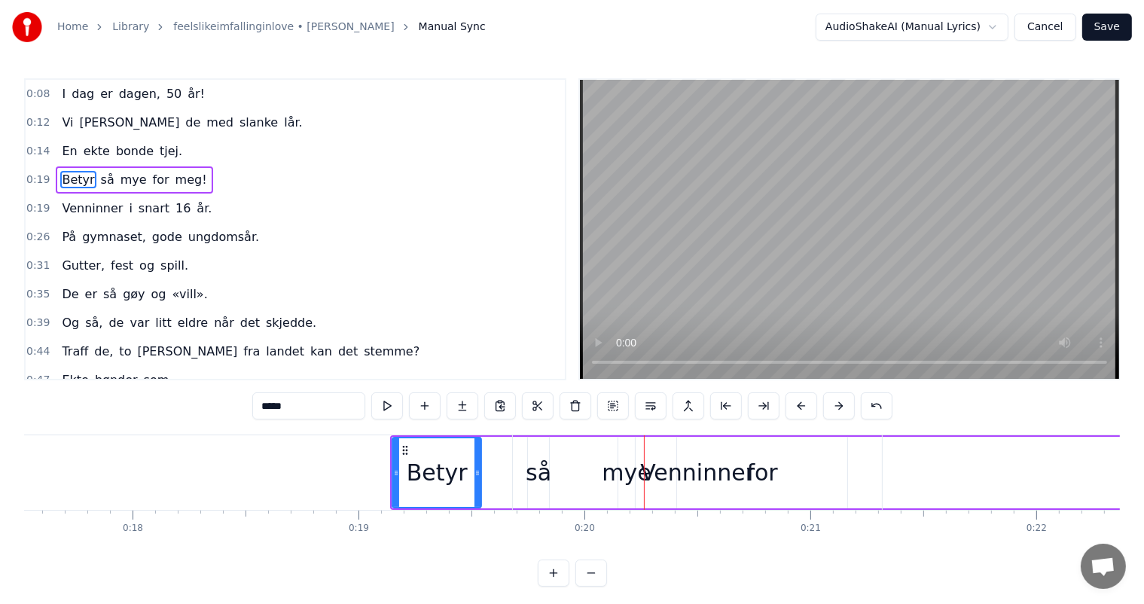
click at [786, 413] on button at bounding box center [802, 405] width 32 height 27
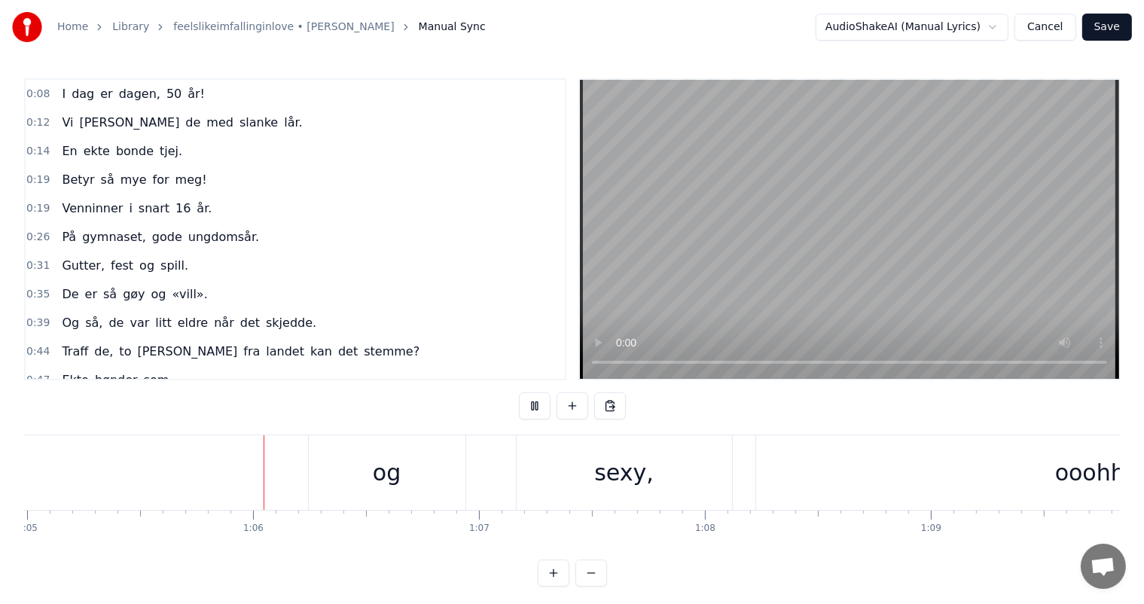
scroll to position [0, 14721]
click at [165, 494] on div "Fortsatt ung og sexy, ooohhh." at bounding box center [475, 472] width 1879 height 75
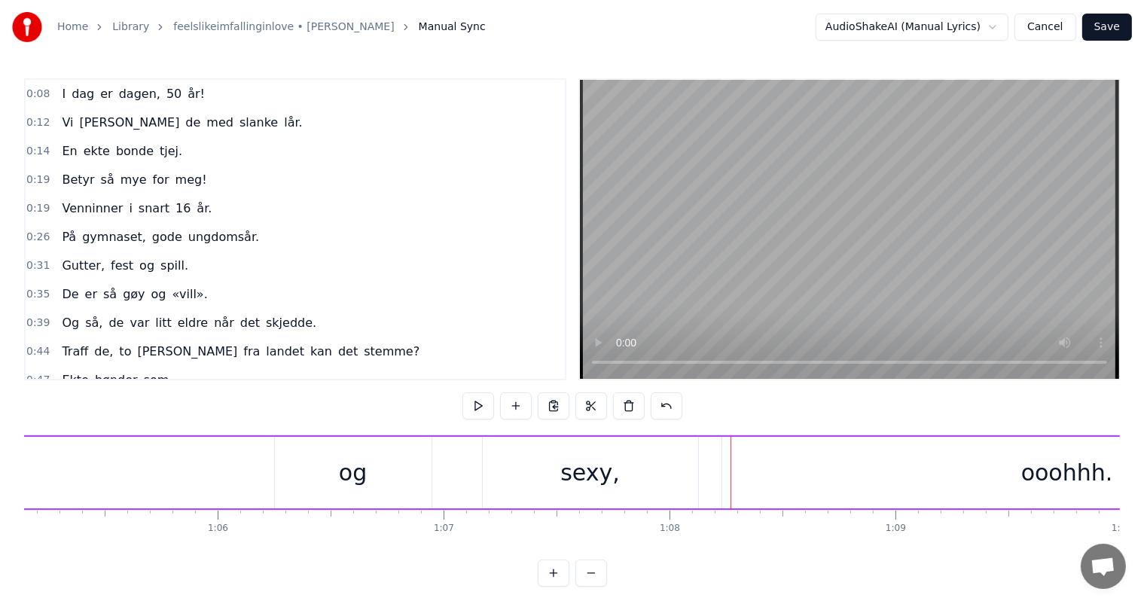
drag, startPoint x: 165, startPoint y: 494, endPoint x: 392, endPoint y: 365, distance: 261.1
click at [169, 488] on div "Fortsatt ung og sexy, ooohhh." at bounding box center [475, 472] width 1879 height 75
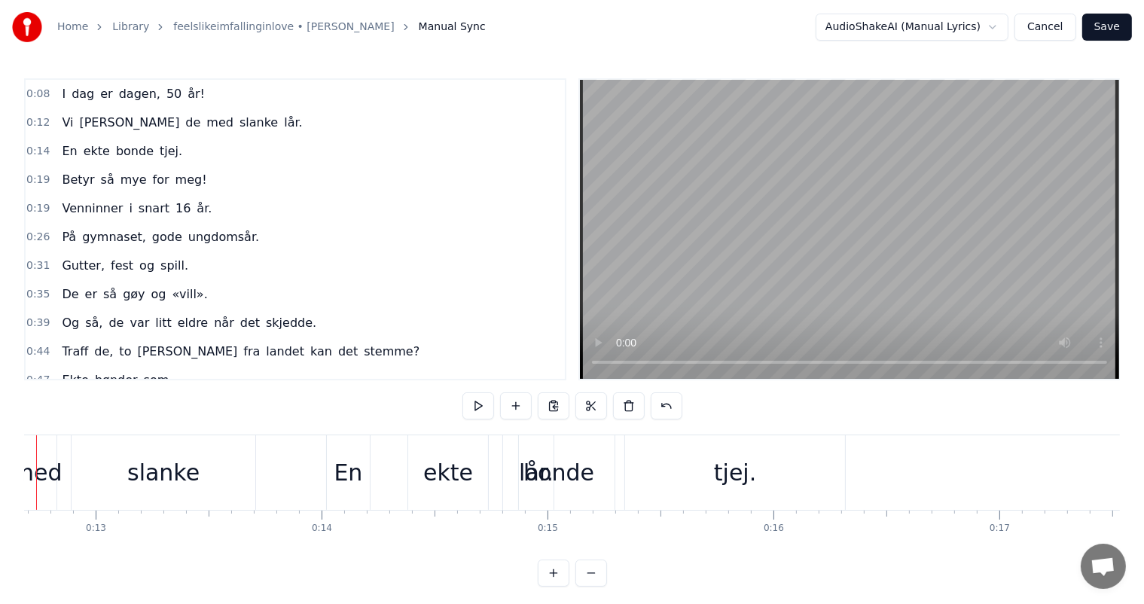
scroll to position [0, 2802]
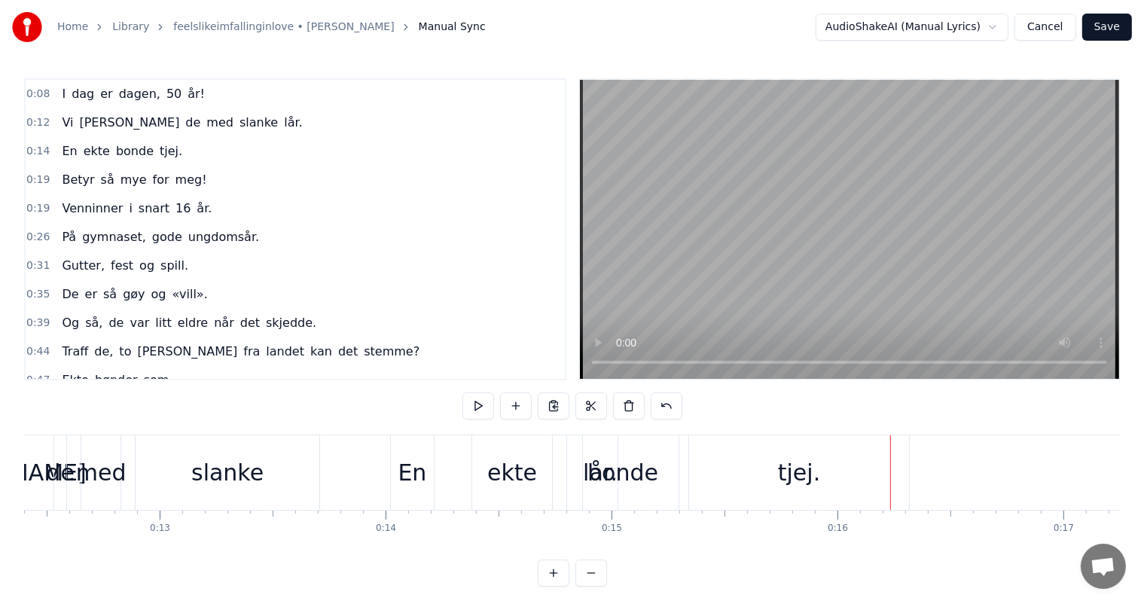
click at [401, 481] on div "En" at bounding box center [412, 473] width 29 height 34
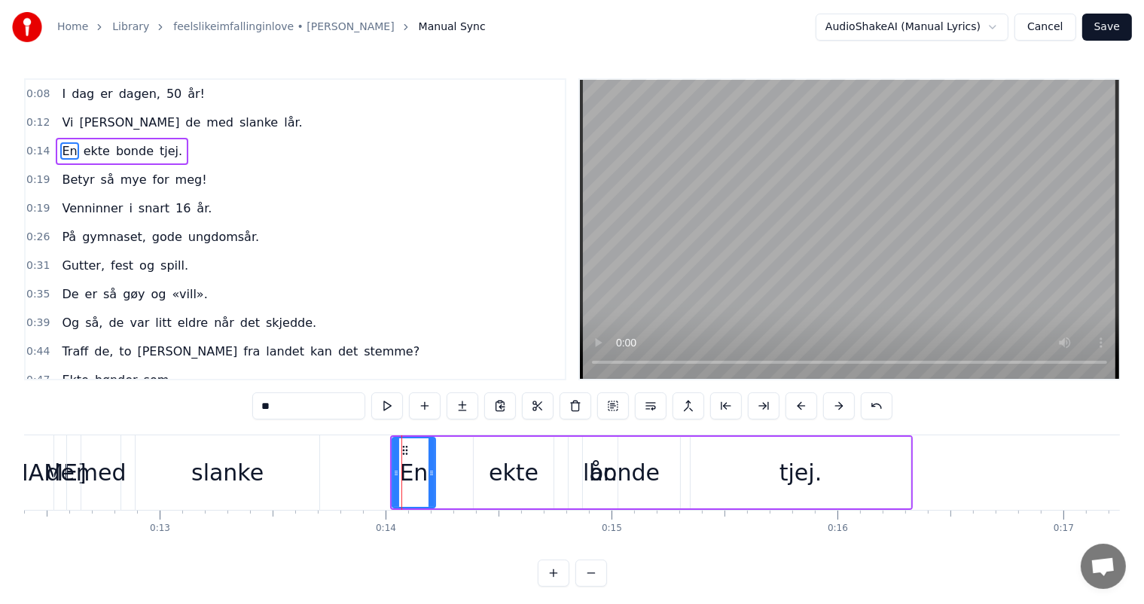
drag, startPoint x: 578, startPoint y: 478, endPoint x: 514, endPoint y: 469, distance: 64.6
click at [514, 469] on div "En ekte bonde tjej." at bounding box center [651, 472] width 523 height 75
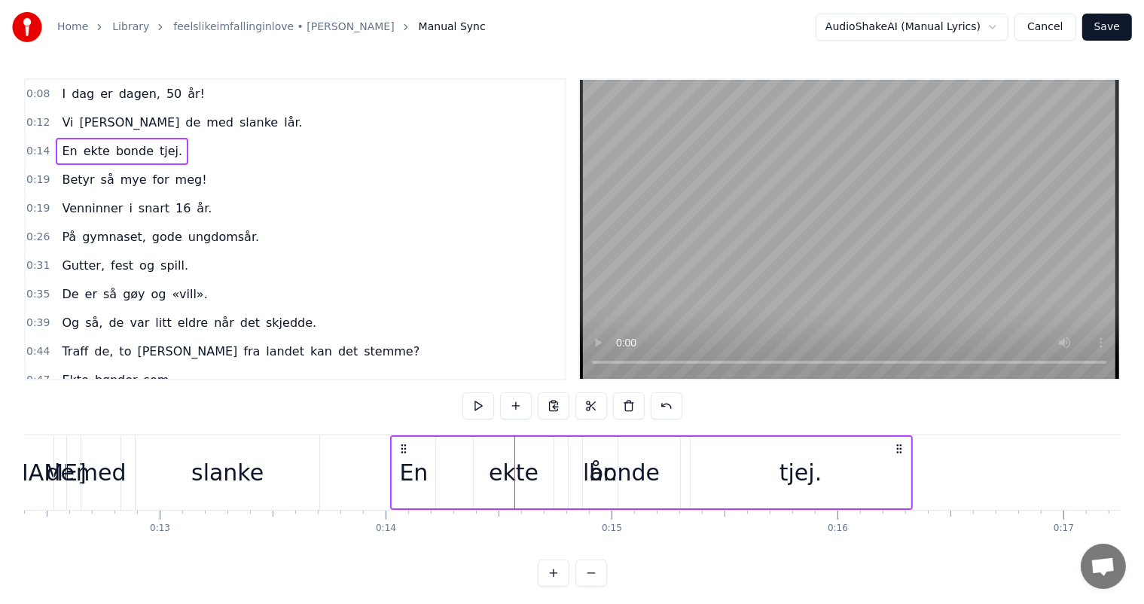
click at [398, 453] on icon at bounding box center [404, 449] width 12 height 12
click at [412, 463] on div "En" at bounding box center [413, 473] width 29 height 34
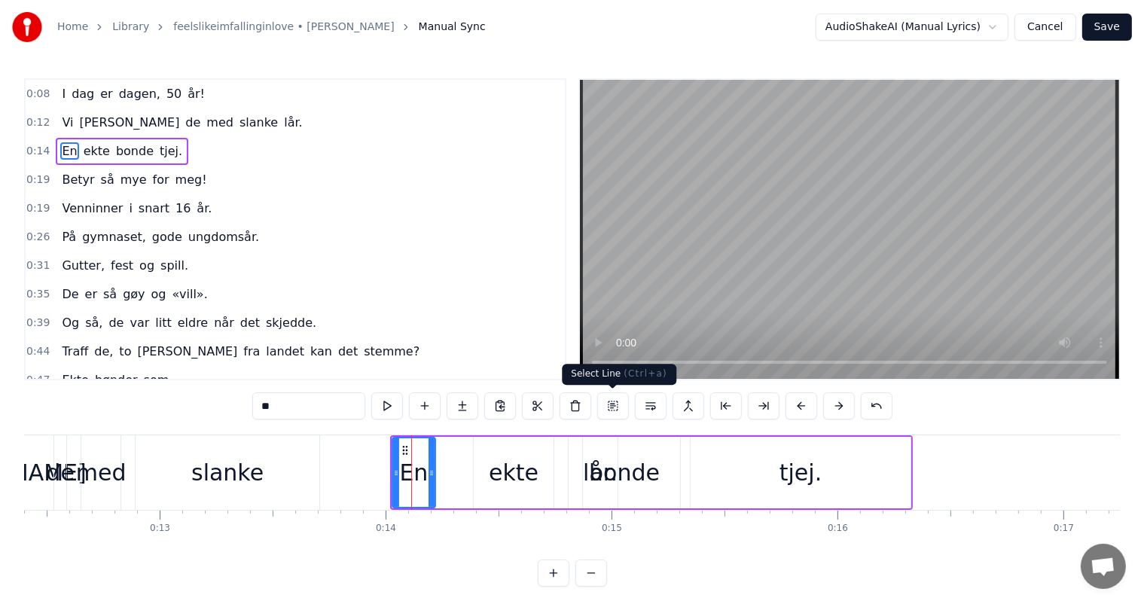
click at [609, 401] on button at bounding box center [613, 405] width 32 height 27
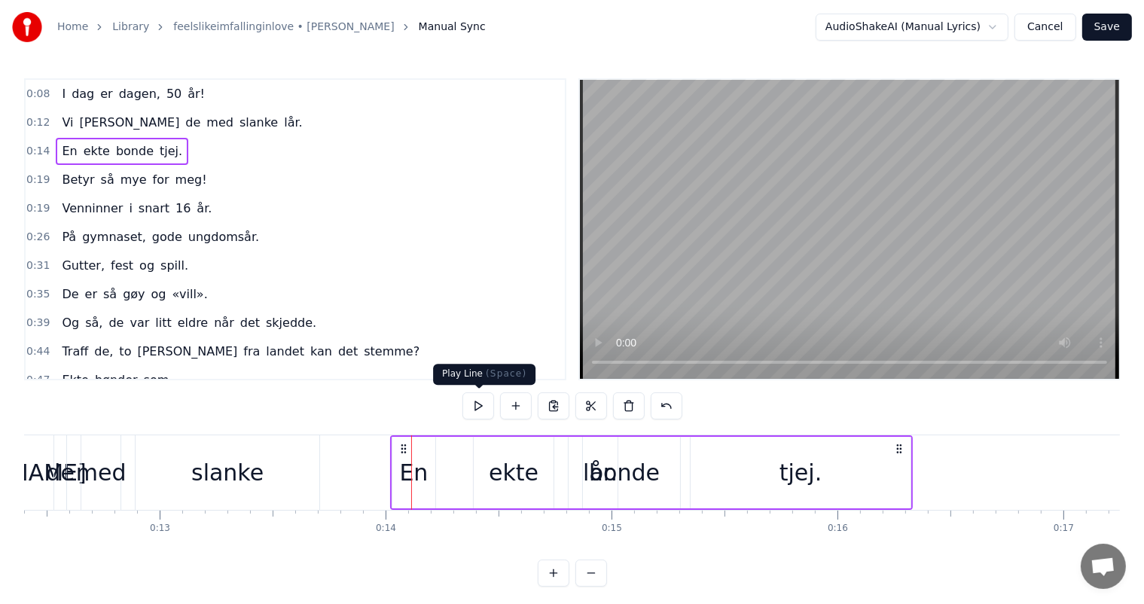
click at [476, 410] on button at bounding box center [479, 405] width 32 height 27
click at [513, 417] on button at bounding box center [516, 405] width 32 height 27
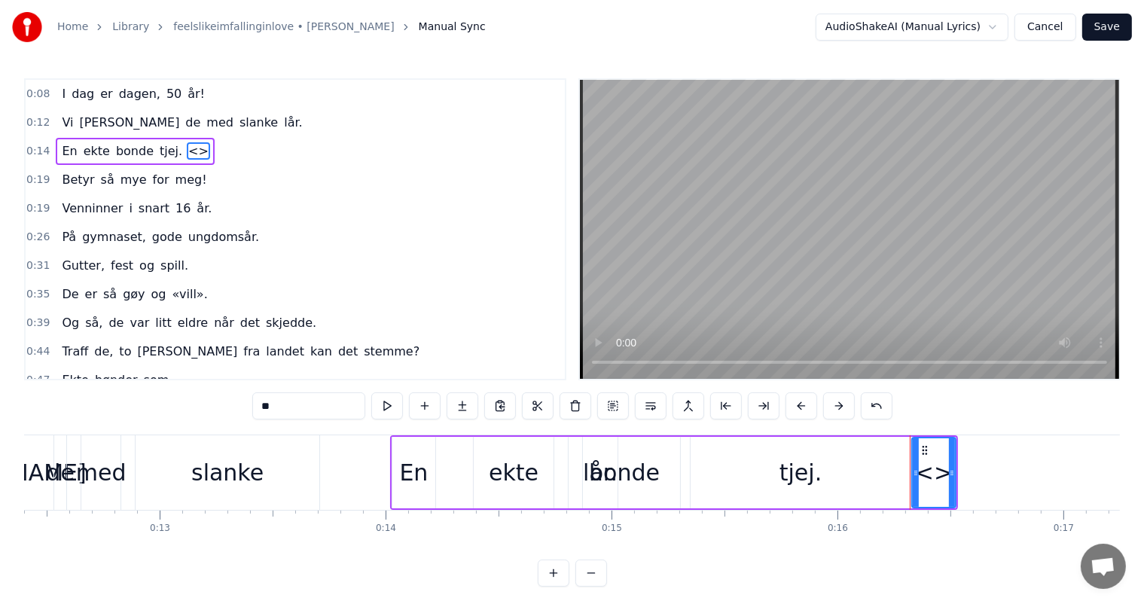
click at [878, 409] on button at bounding box center [877, 405] width 32 height 27
click at [554, 584] on button at bounding box center [554, 573] width 32 height 27
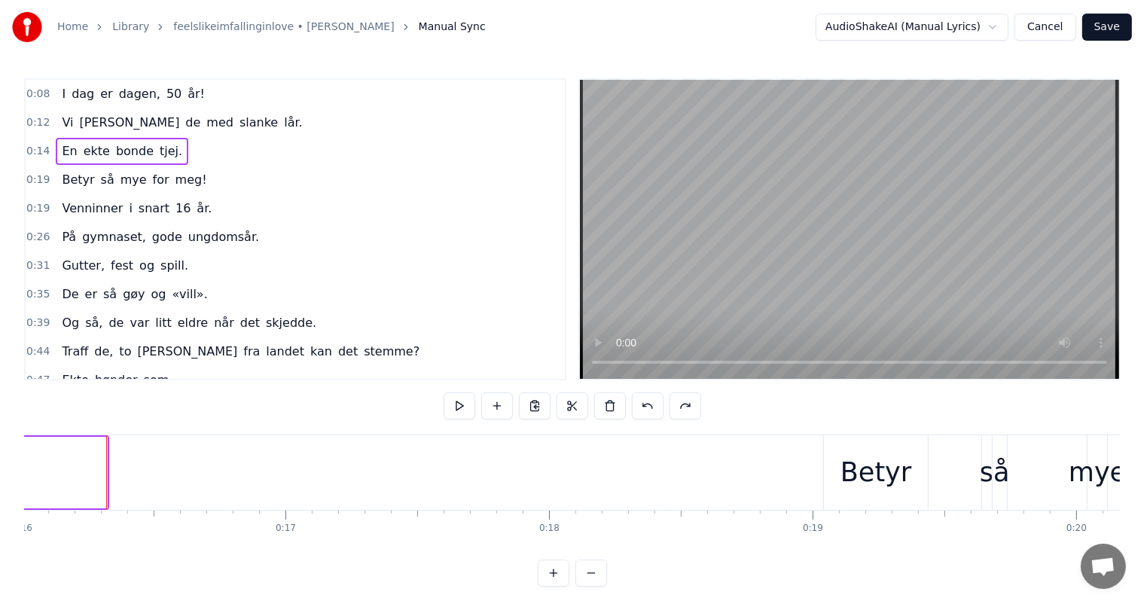
scroll to position [0, 4227]
click at [466, 408] on button at bounding box center [460, 405] width 32 height 27
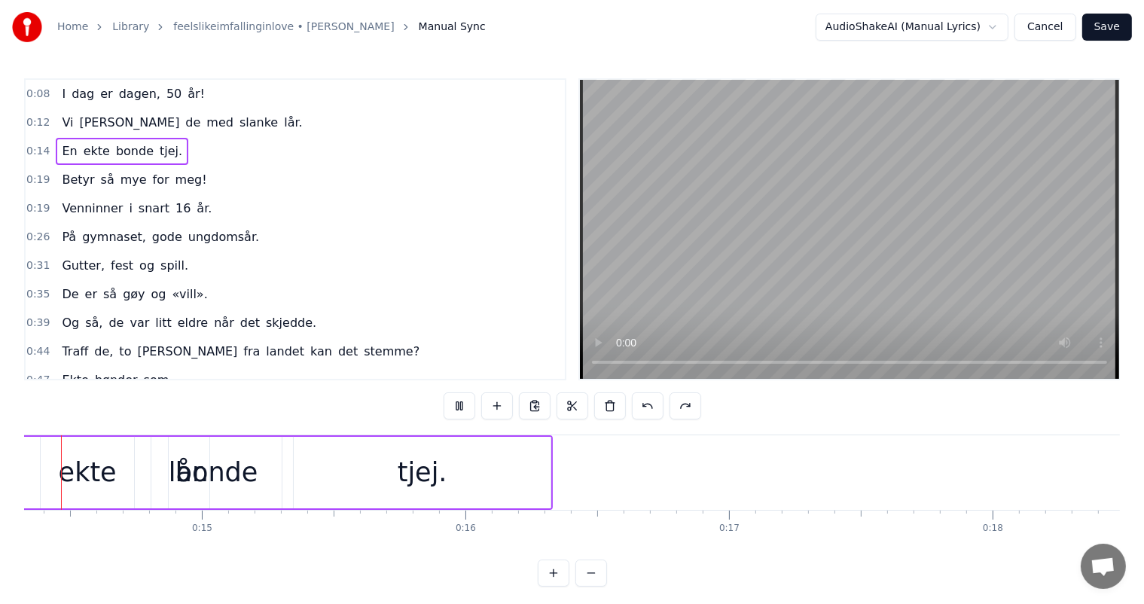
scroll to position [0, 3736]
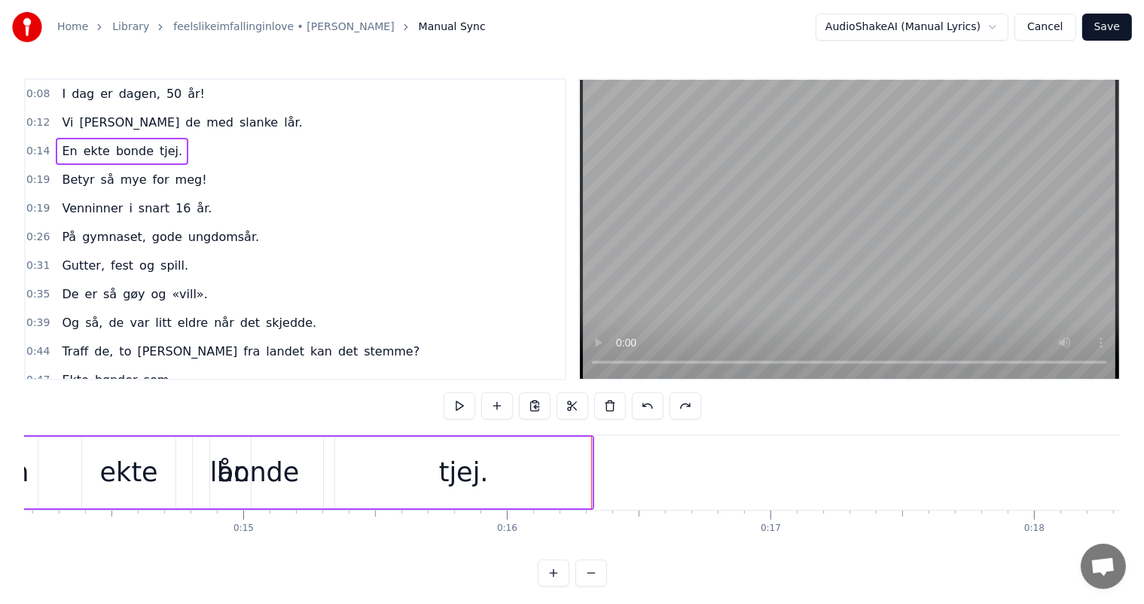
click at [648, 407] on button at bounding box center [648, 405] width 32 height 27
click at [458, 409] on button at bounding box center [460, 405] width 32 height 27
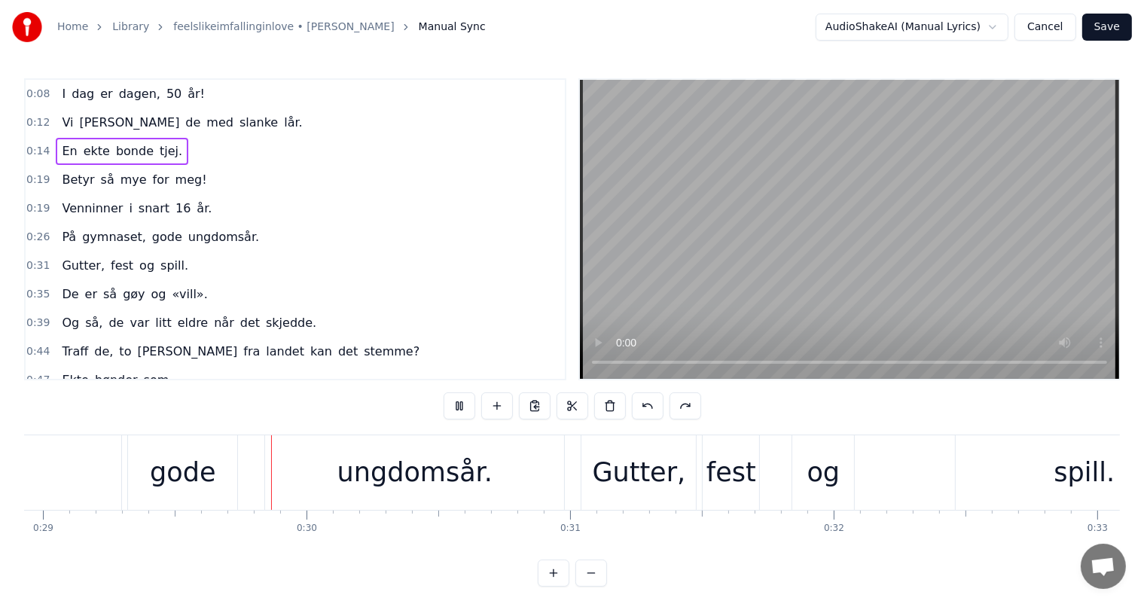
scroll to position [0, 7651]
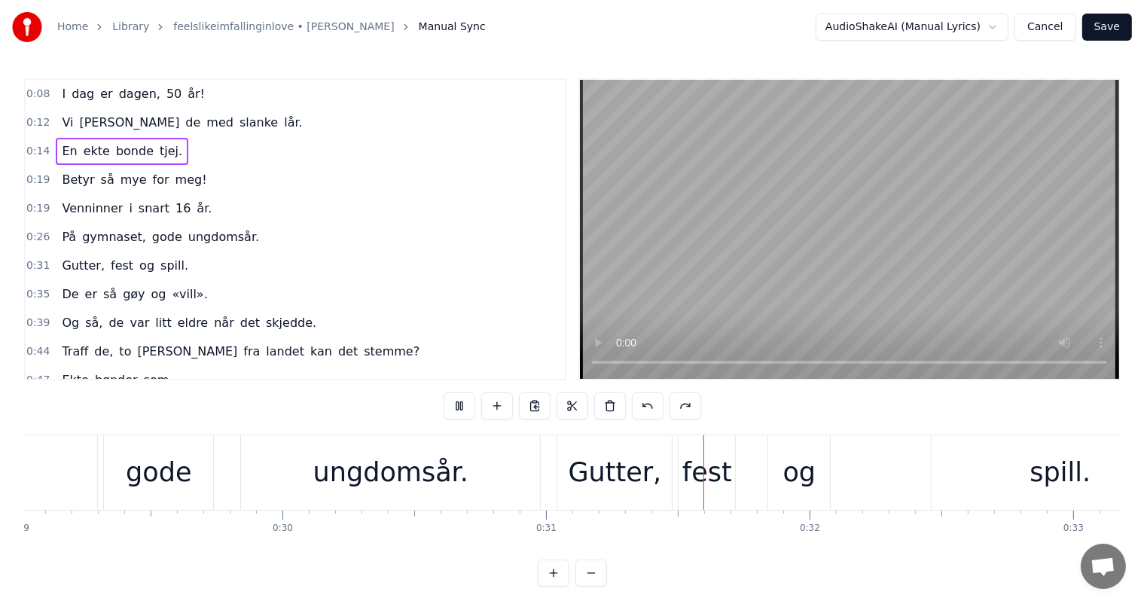
click at [41, 153] on span "0:14" at bounding box center [37, 151] width 23 height 15
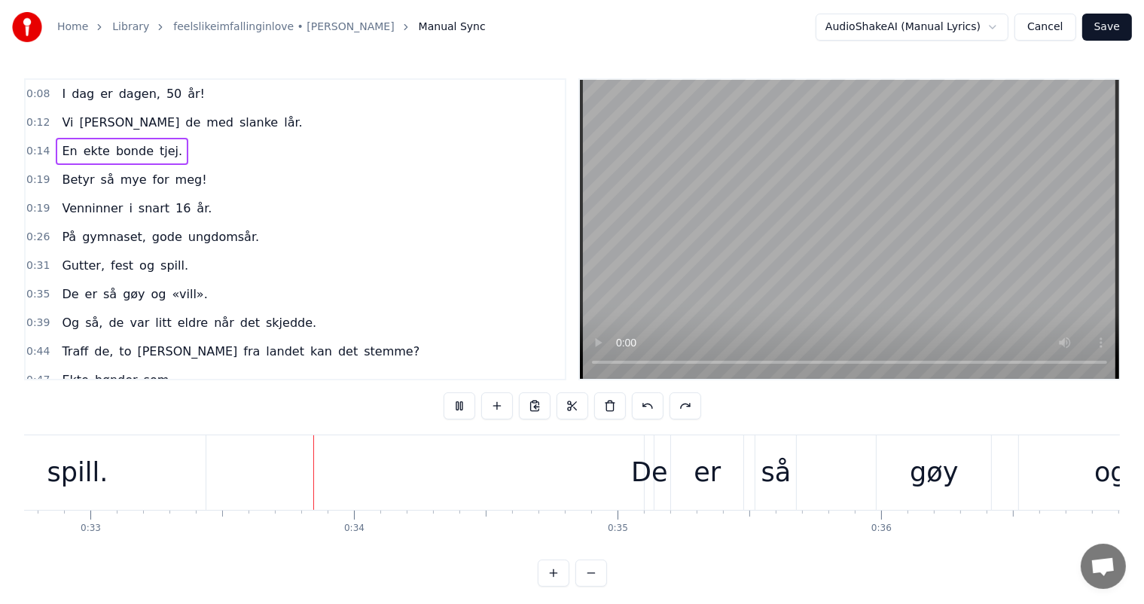
scroll to position [0, 8664]
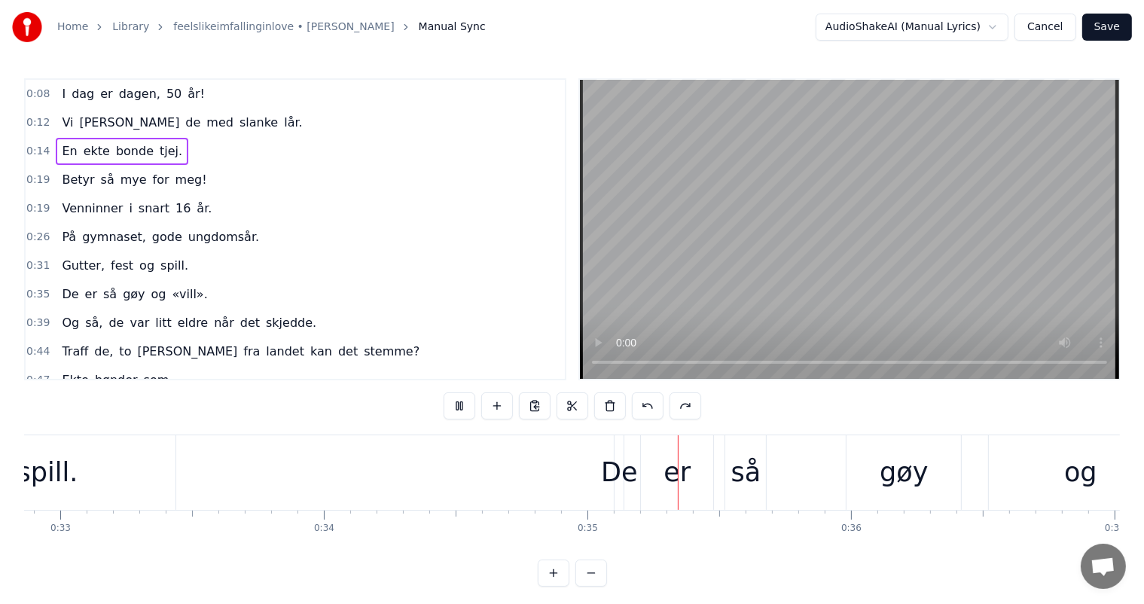
click at [33, 204] on span "0:19" at bounding box center [37, 208] width 23 height 15
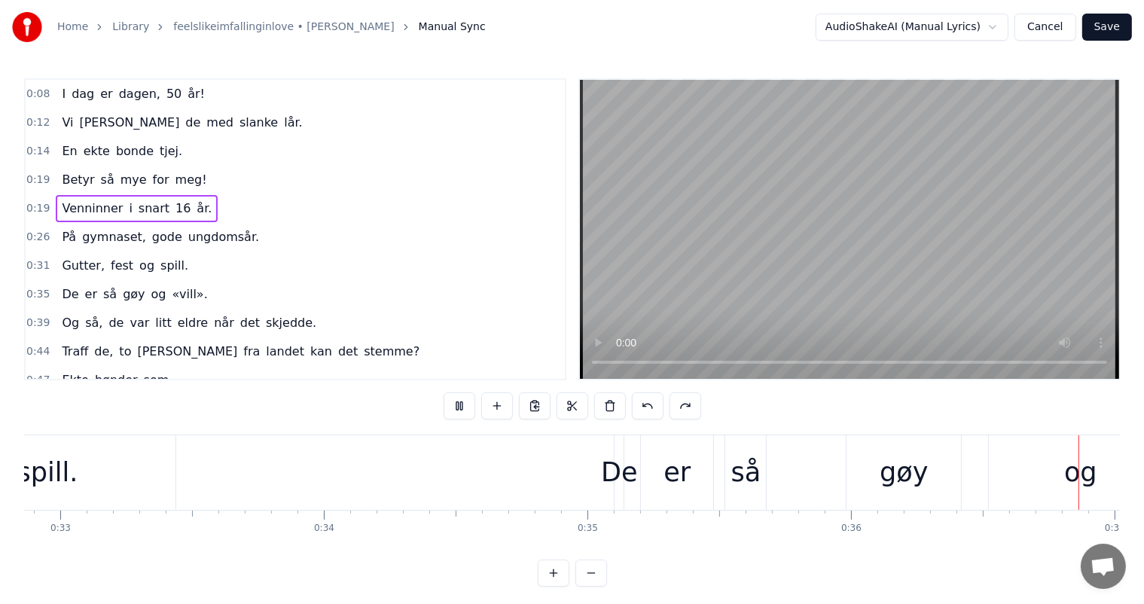
click at [60, 202] on span "Venninner" at bounding box center [92, 208] width 64 height 17
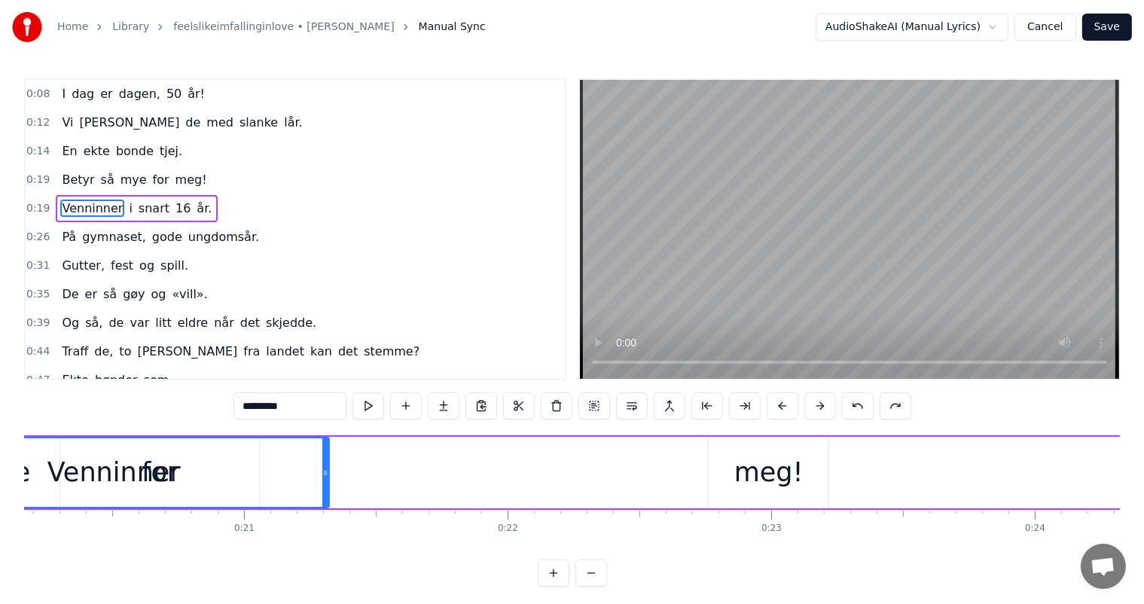
scroll to position [0, 5113]
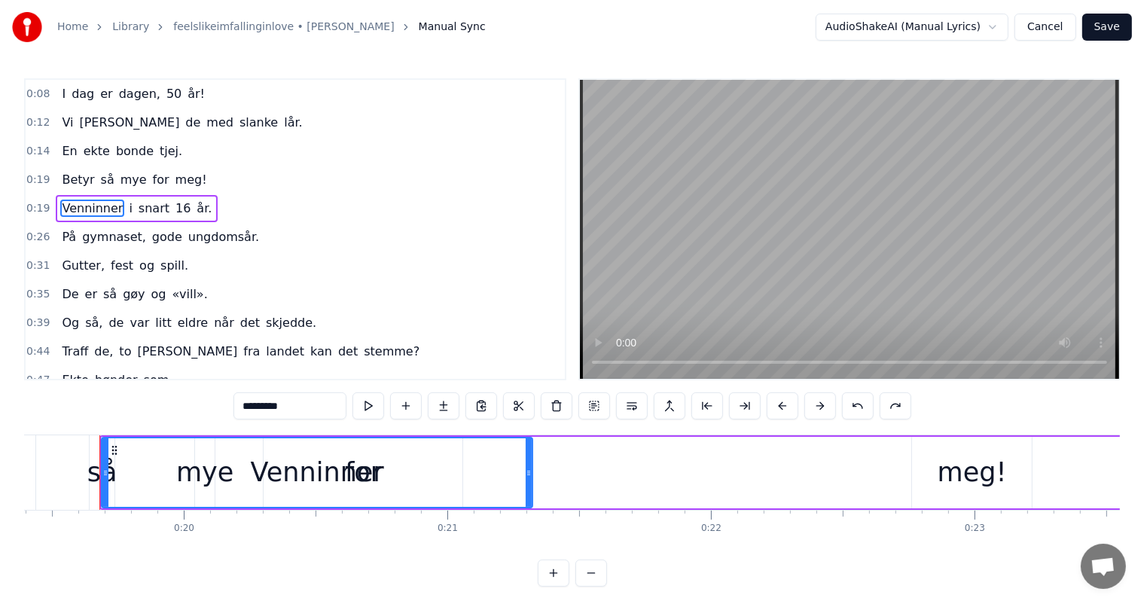
click at [890, 22] on html "Home Library feelslikeimfallinginlove • [PERSON_NAME] Manual Sync AudioShakeAI …" at bounding box center [572, 305] width 1144 height 611
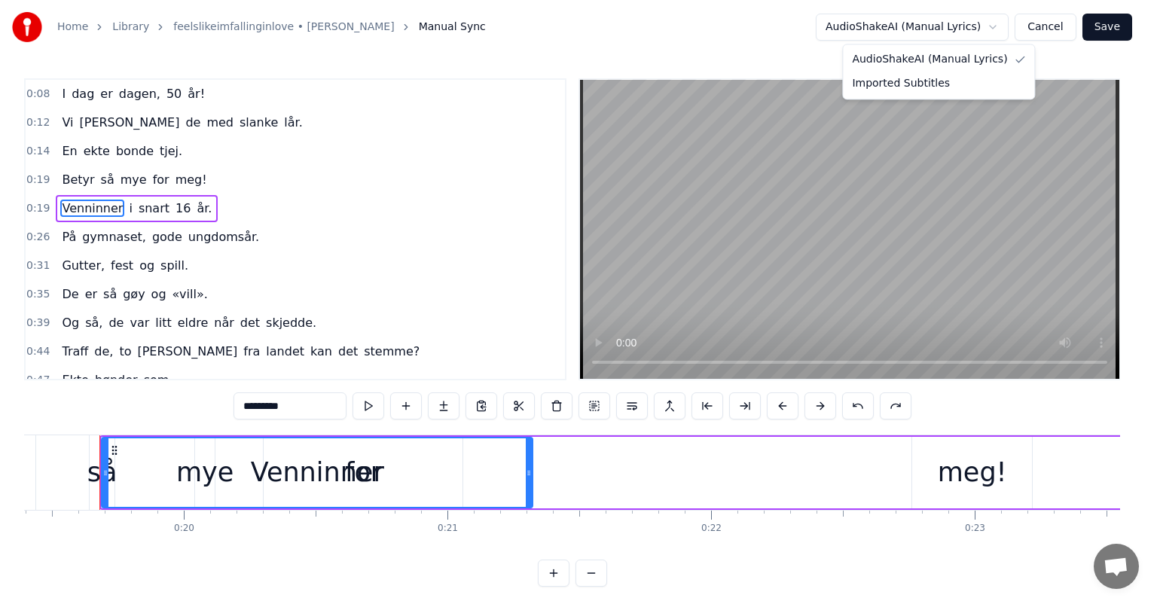
click at [702, 35] on html "Home Library feelslikeimfallinginlove • [PERSON_NAME] Manual Sync AudioShakeAI …" at bounding box center [578, 305] width 1157 height 611
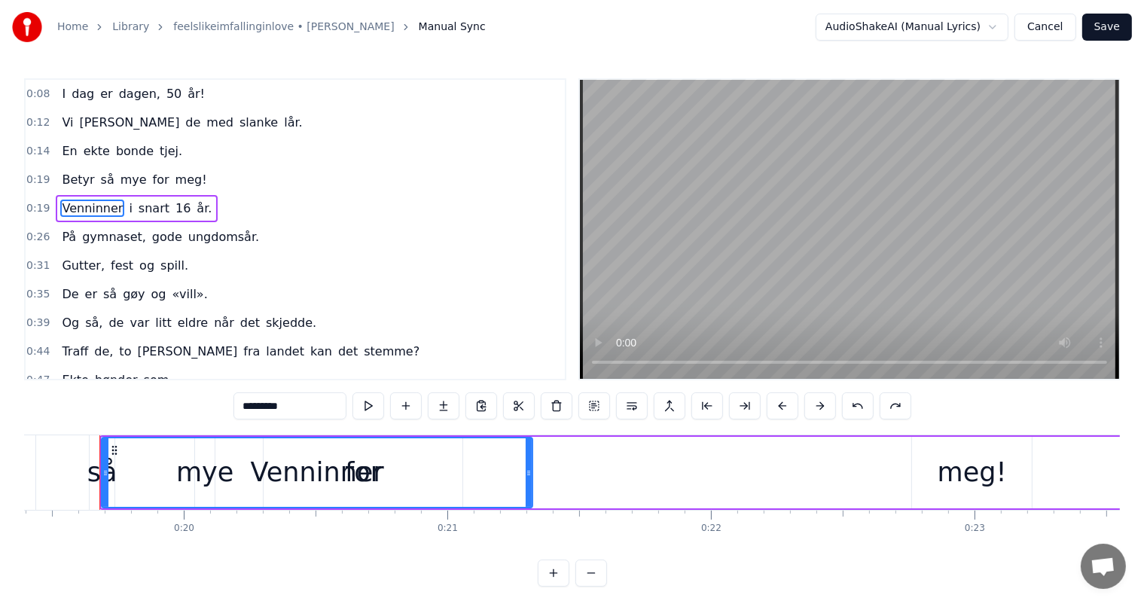
click at [389, 463] on div "Venninner" at bounding box center [316, 472] width 429 height 69
click at [1107, 560] on span "Open chat" at bounding box center [1103, 567] width 25 height 21
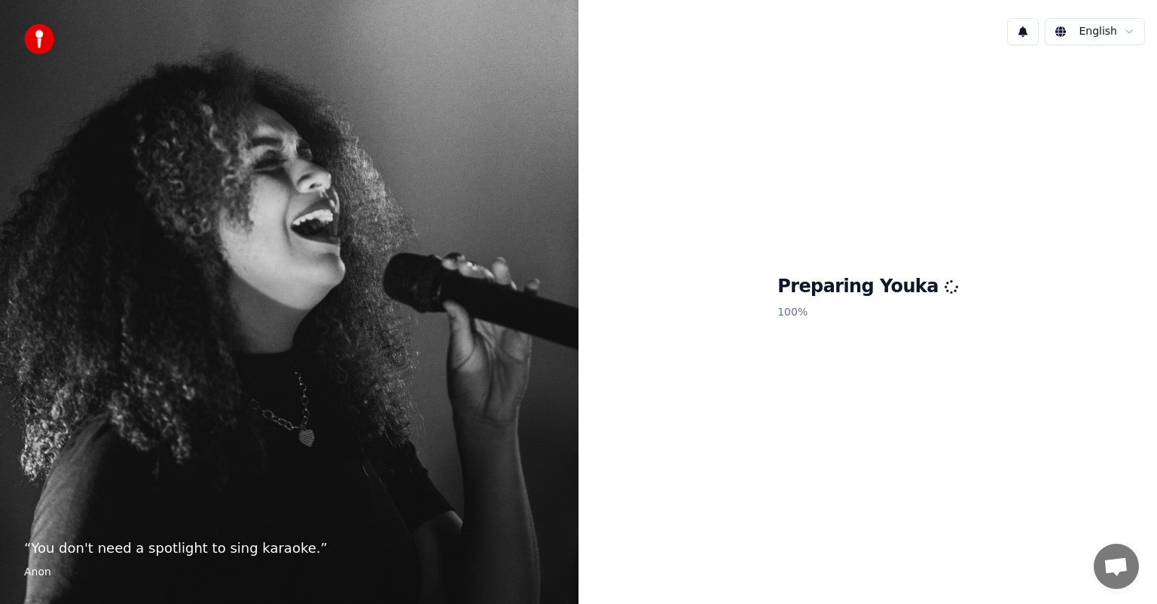
click at [1096, 30] on html "“ You don't need a spotlight to sing karaoke. ” Anon English Preparing Youka 10…" at bounding box center [578, 302] width 1157 height 604
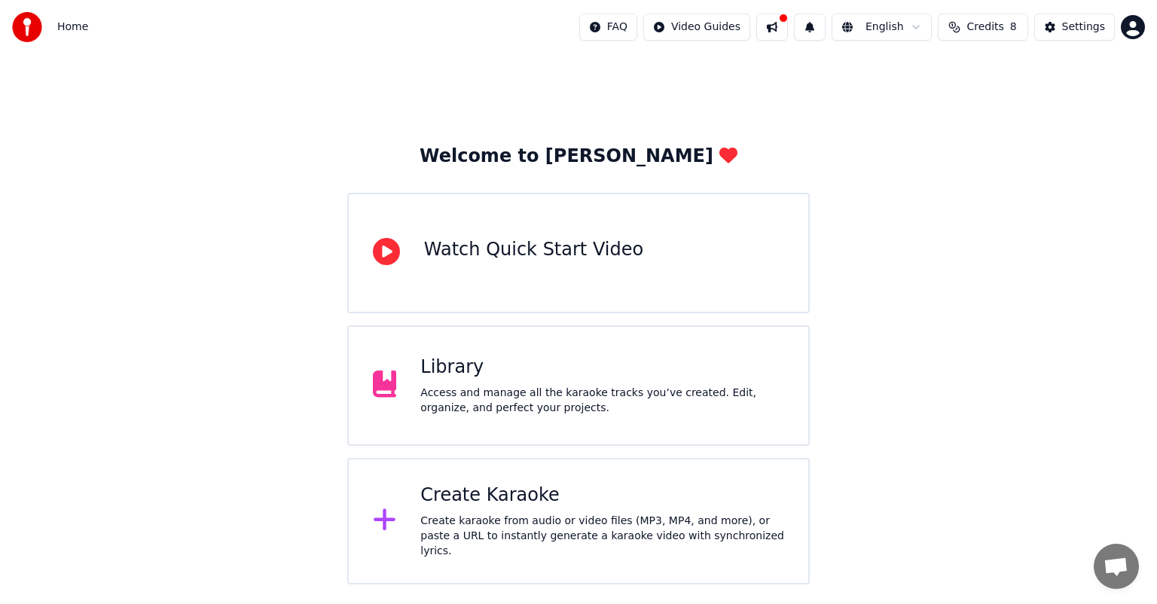
click at [612, 411] on div "Access and manage all the karaoke tracks you’ve created. Edit, organize, and pe…" at bounding box center [602, 401] width 364 height 30
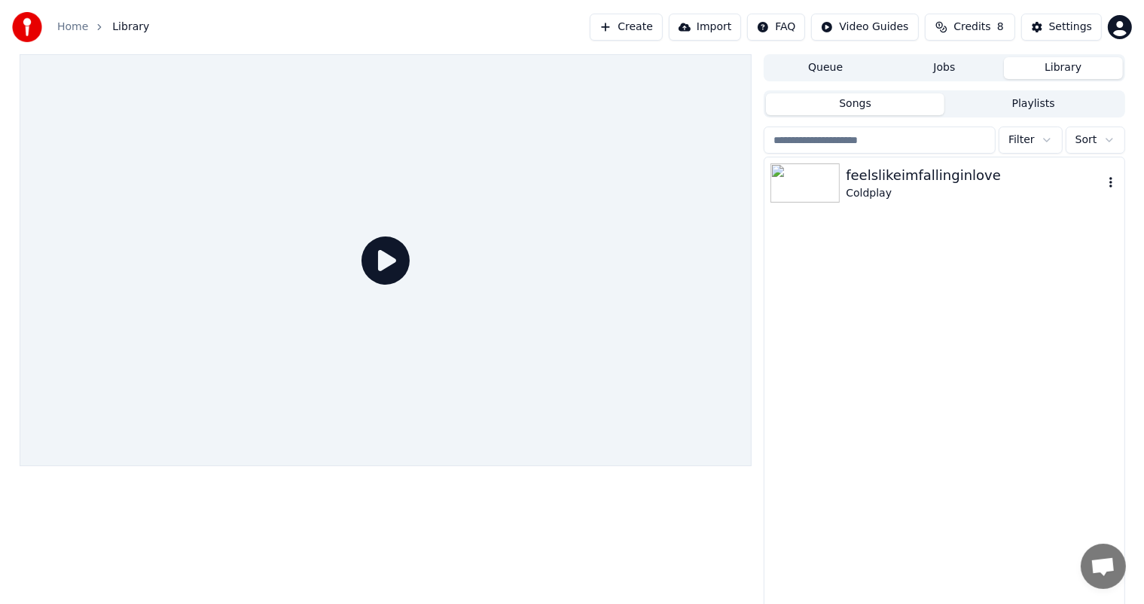
click at [934, 179] on div "feelslikeimfallinginlove" at bounding box center [974, 175] width 257 height 21
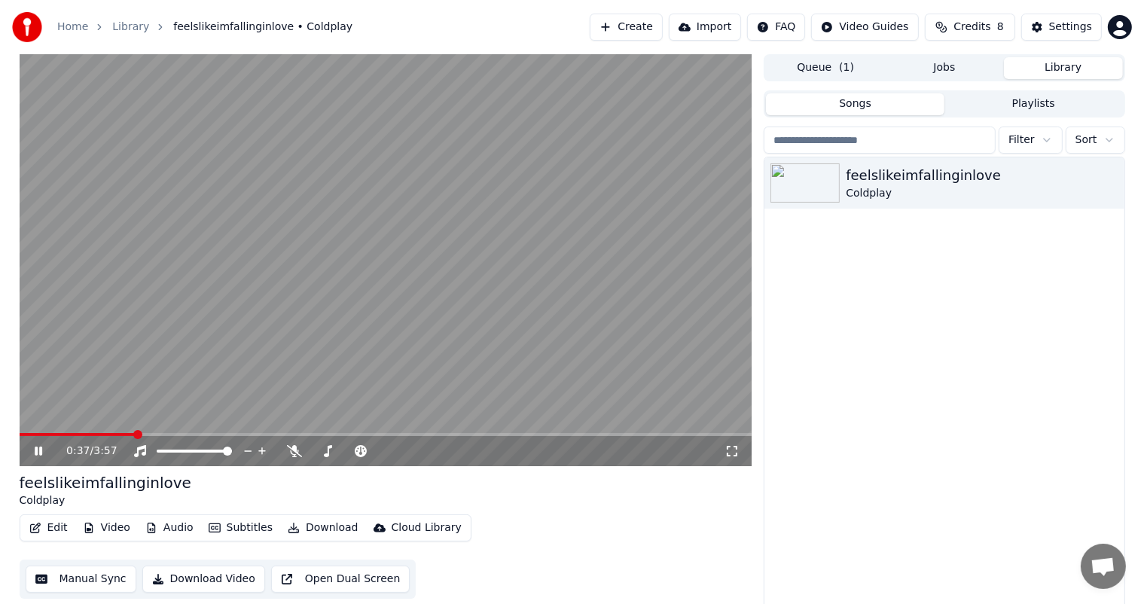
click at [36, 454] on icon at bounding box center [39, 451] width 8 height 9
click at [48, 534] on button "Edit" at bounding box center [48, 528] width 50 height 21
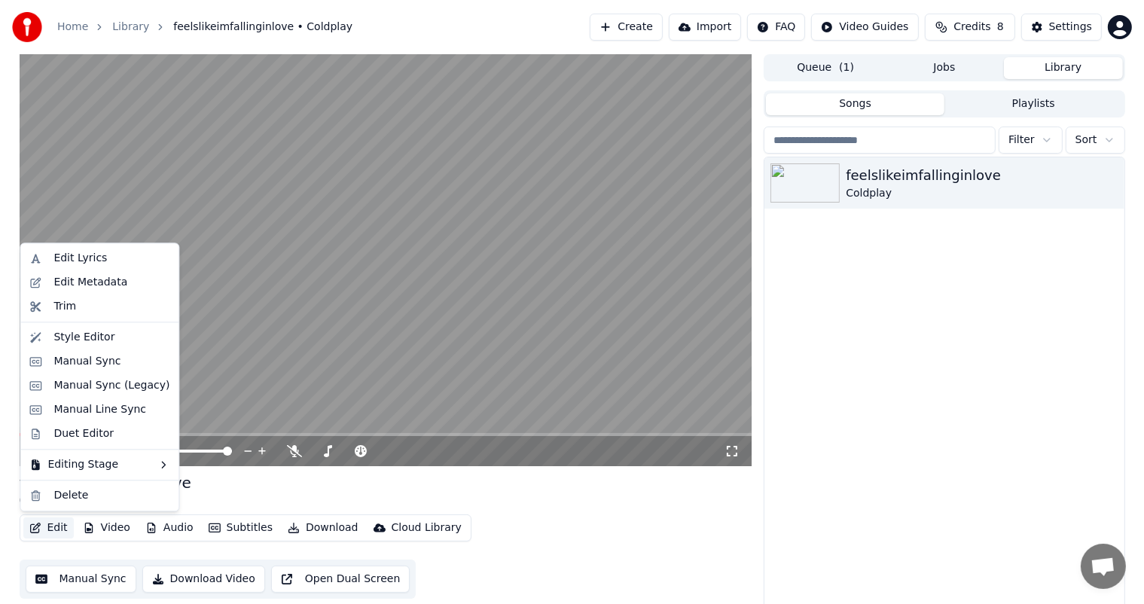
click at [48, 534] on button "Edit" at bounding box center [48, 528] width 50 height 21
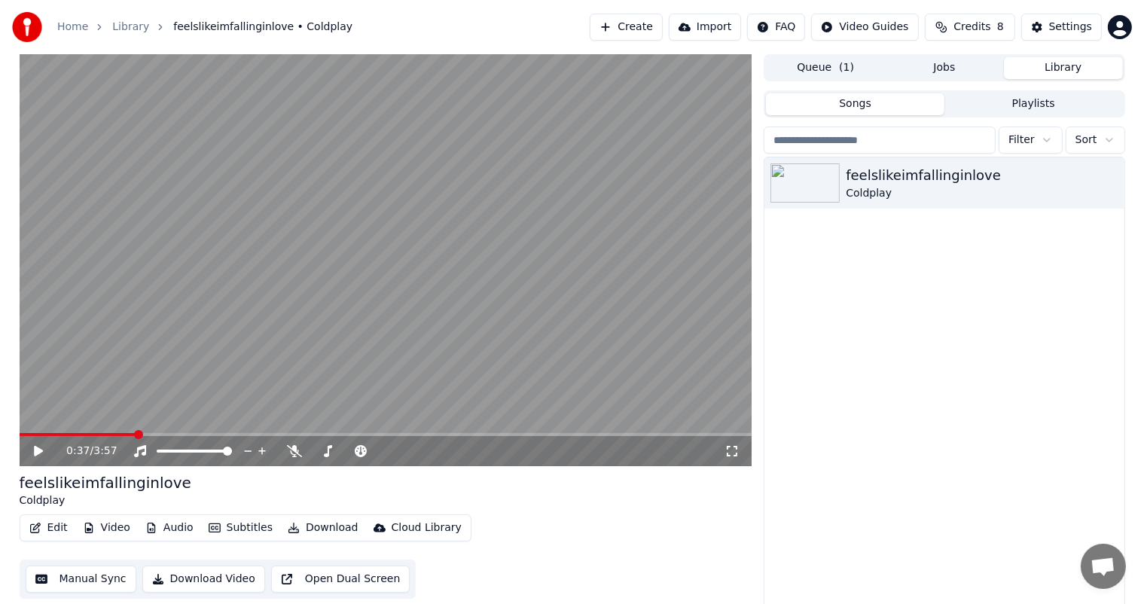
click at [48, 534] on button "Edit" at bounding box center [48, 528] width 50 height 21
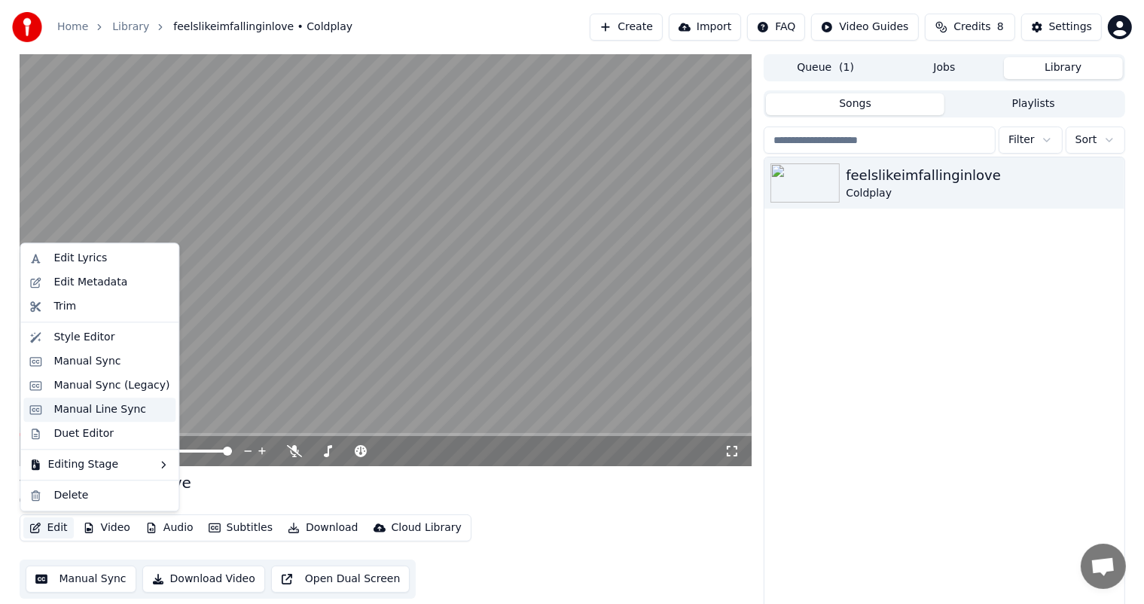
click at [57, 411] on div "Manual Line Sync" at bounding box center [99, 409] width 93 height 15
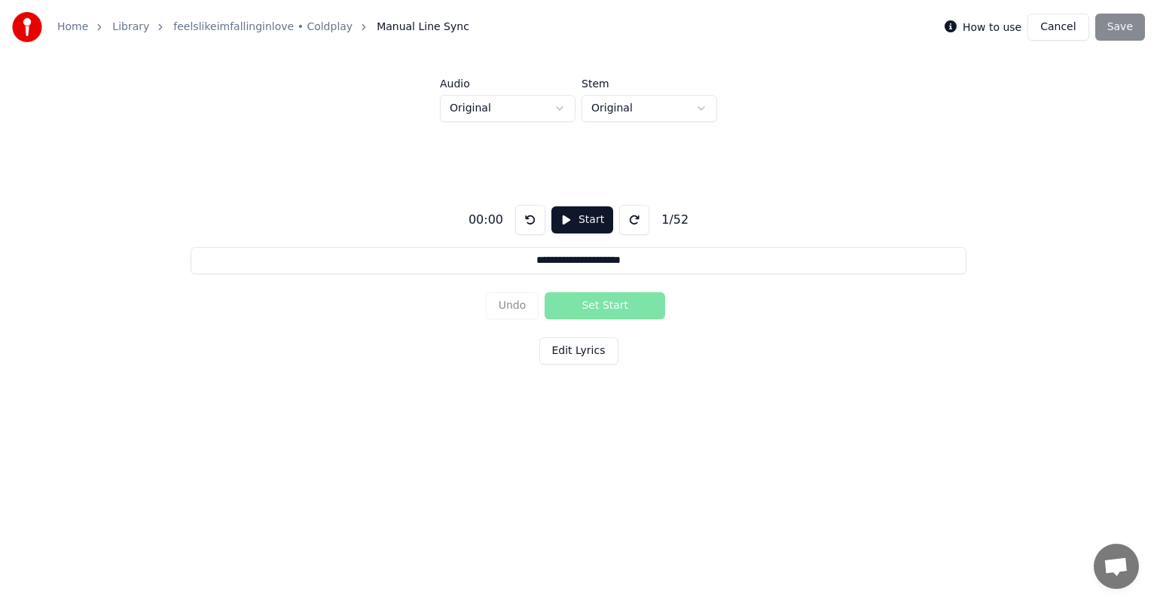
click at [562, 226] on button "Start" at bounding box center [582, 219] width 62 height 27
click at [521, 213] on button at bounding box center [527, 220] width 30 height 30
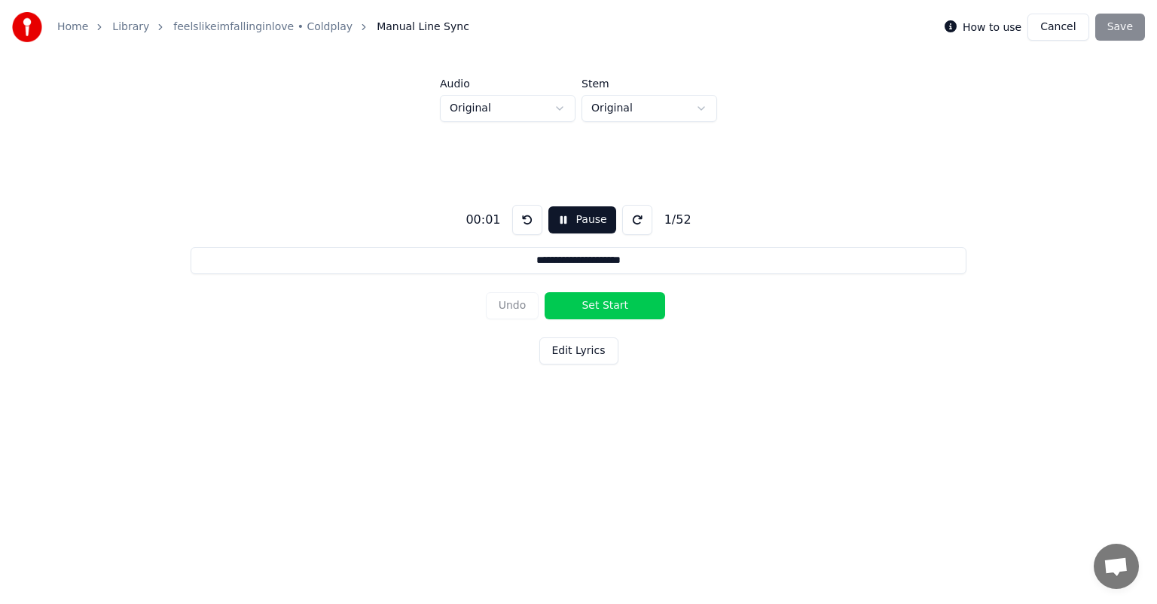
click at [521, 213] on button at bounding box center [527, 220] width 30 height 30
click at [604, 300] on button "Set Start" at bounding box center [605, 305] width 121 height 27
click at [604, 300] on button "Set End" at bounding box center [605, 305] width 121 height 27
click at [604, 300] on button "Set Start" at bounding box center [605, 305] width 121 height 27
click at [604, 300] on button "Set End" at bounding box center [605, 305] width 121 height 27
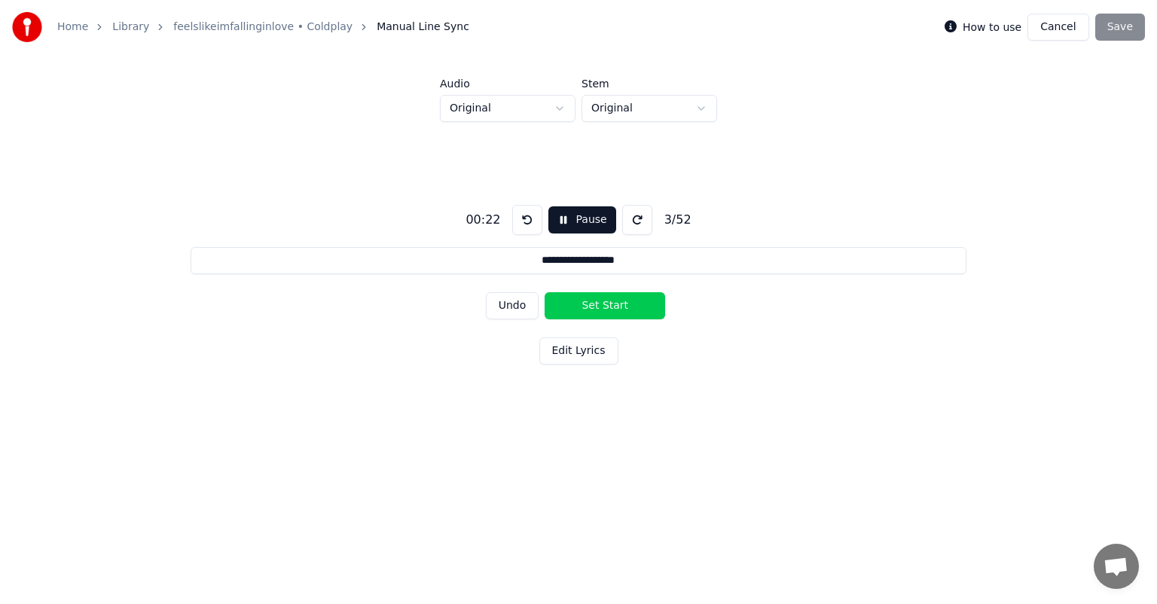
click at [585, 223] on button "Pause" at bounding box center [581, 219] width 67 height 27
drag, startPoint x: 419, startPoint y: 264, endPoint x: 317, endPoint y: 262, distance: 101.7
click at [317, 262] on input "**********" at bounding box center [579, 260] width 776 height 27
click at [685, 229] on div "00:22 Start 3 / 52" at bounding box center [579, 220] width 232 height 30
click at [533, 226] on button at bounding box center [530, 220] width 30 height 30
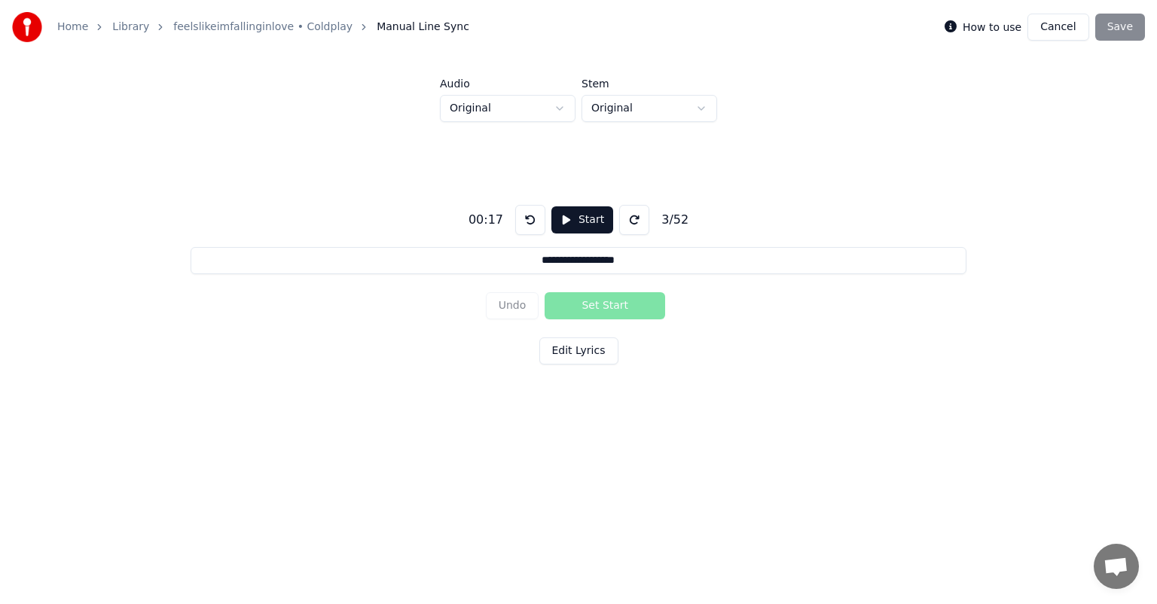
click at [533, 226] on button at bounding box center [530, 220] width 30 height 30
click at [569, 216] on button "Start" at bounding box center [582, 219] width 62 height 27
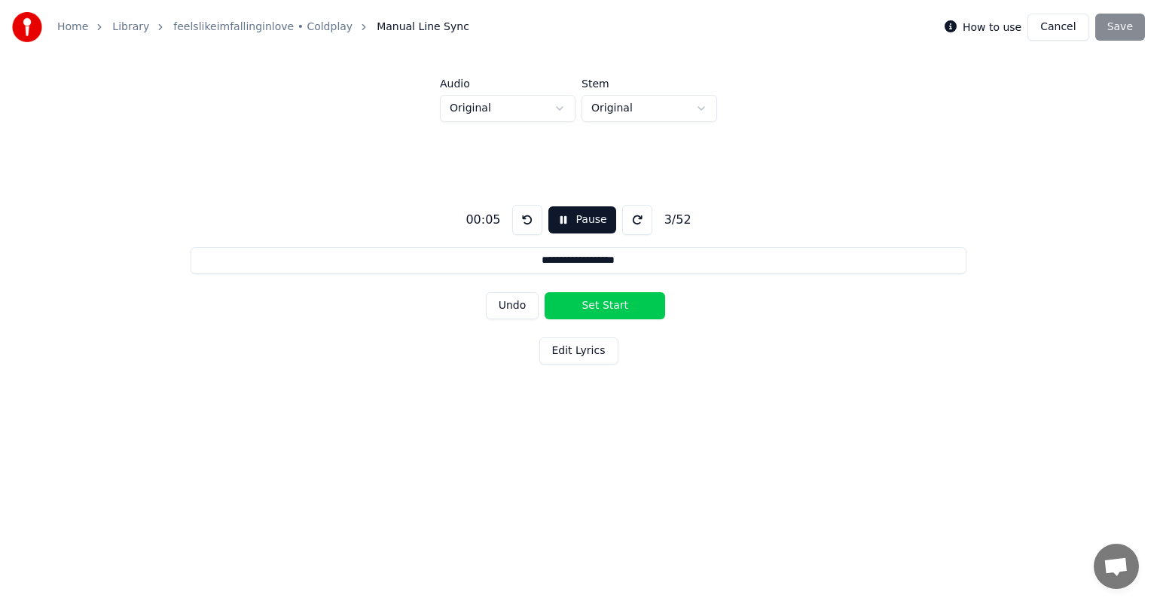
click at [529, 313] on button "Undo" at bounding box center [512, 305] width 53 height 27
type input "**********"
click at [529, 313] on button "Undo" at bounding box center [512, 305] width 53 height 27
click at [569, 108] on html "**********" at bounding box center [578, 232] width 1157 height 465
click at [624, 72] on html "**********" at bounding box center [578, 232] width 1157 height 465
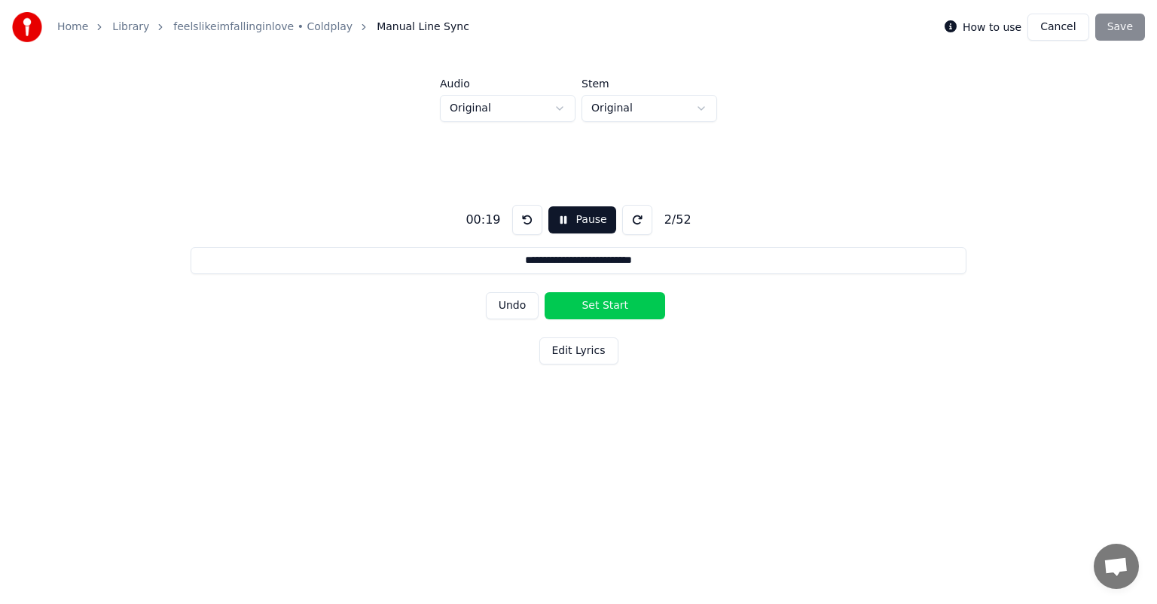
click at [620, 115] on html "**********" at bounding box center [578, 232] width 1157 height 465
click at [808, 160] on html "**********" at bounding box center [578, 232] width 1157 height 465
click at [550, 343] on button "Edit Lyrics" at bounding box center [578, 350] width 79 height 27
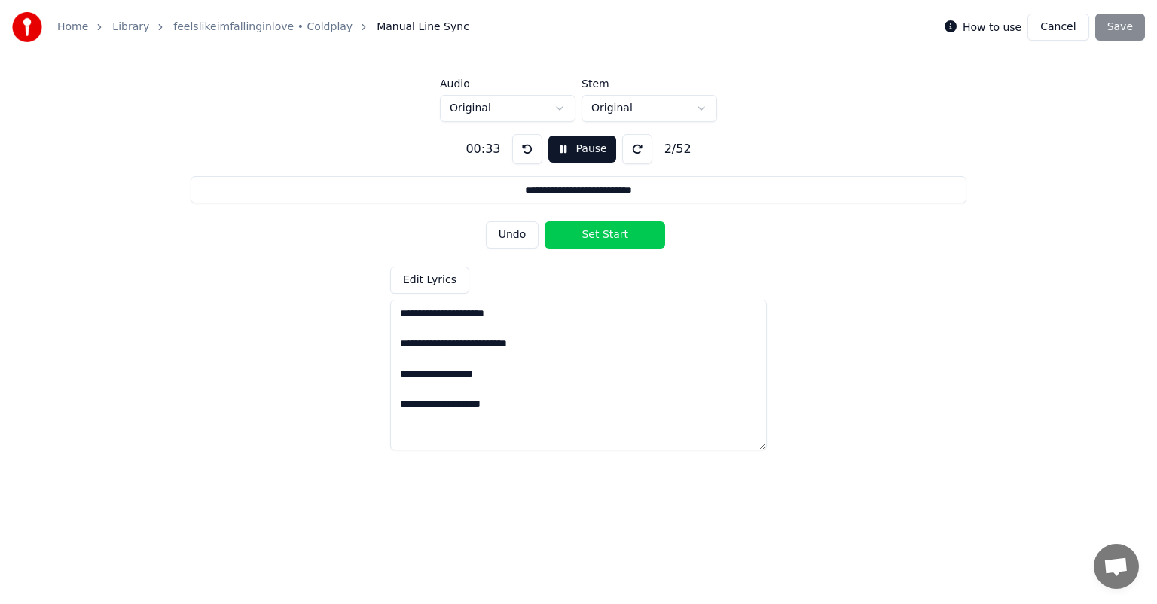
click at [533, 400] on textarea at bounding box center [578, 375] width 377 height 151
click at [514, 423] on textarea at bounding box center [578, 375] width 377 height 151
click at [551, 422] on textarea at bounding box center [578, 375] width 377 height 151
type textarea "**********"
click at [885, 275] on div "**********" at bounding box center [578, 286] width 1109 height 328
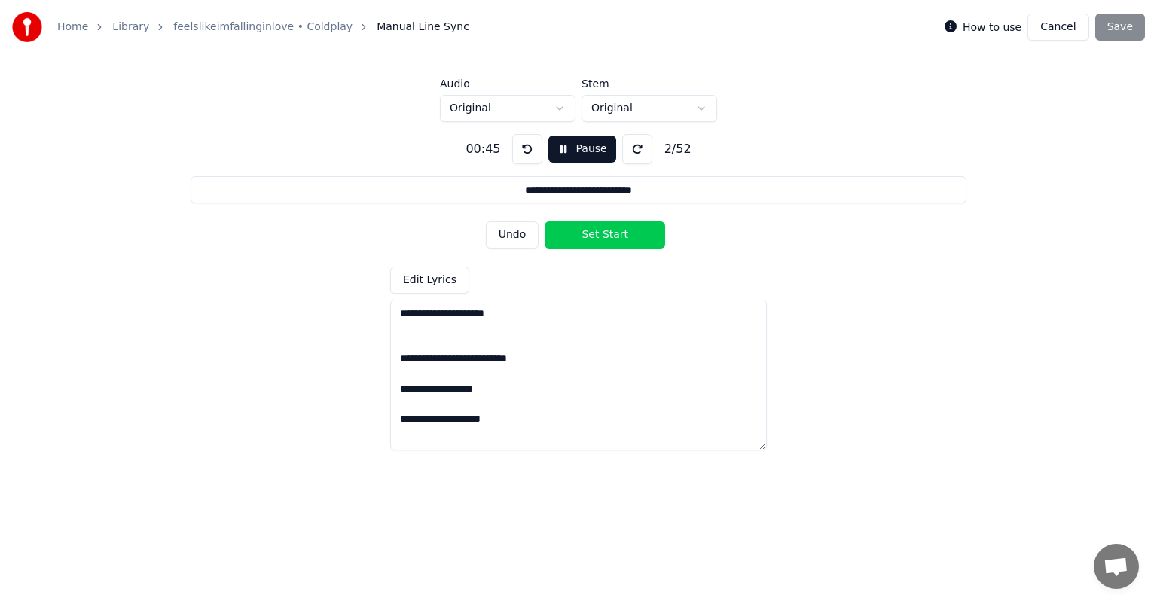
click at [1083, 35] on button "Cancel" at bounding box center [1057, 27] width 61 height 27
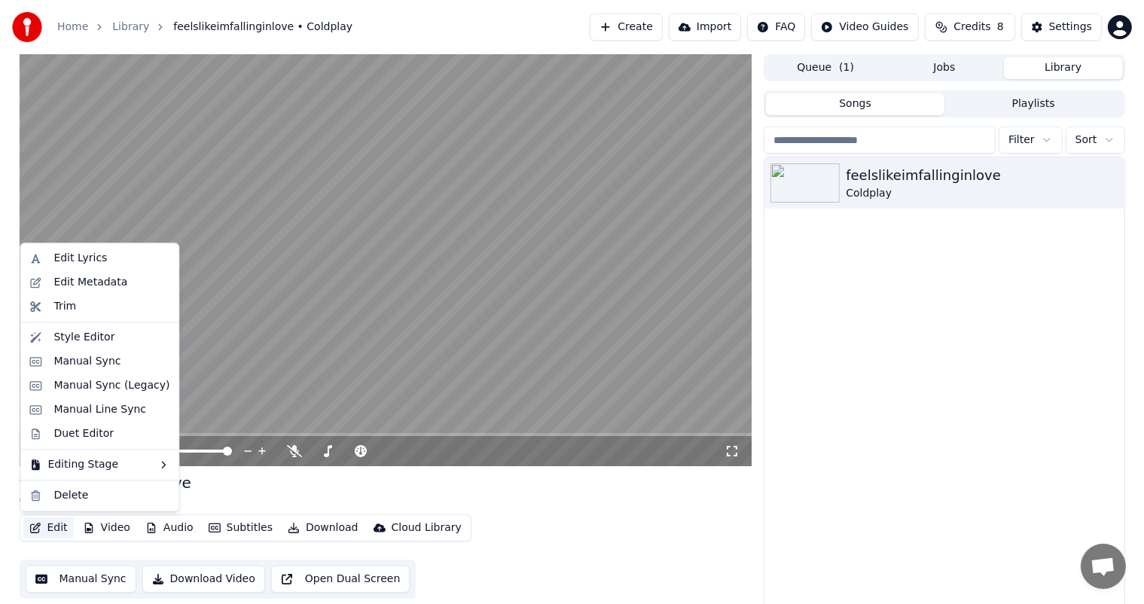
click at [41, 533] on button "Edit" at bounding box center [48, 528] width 50 height 21
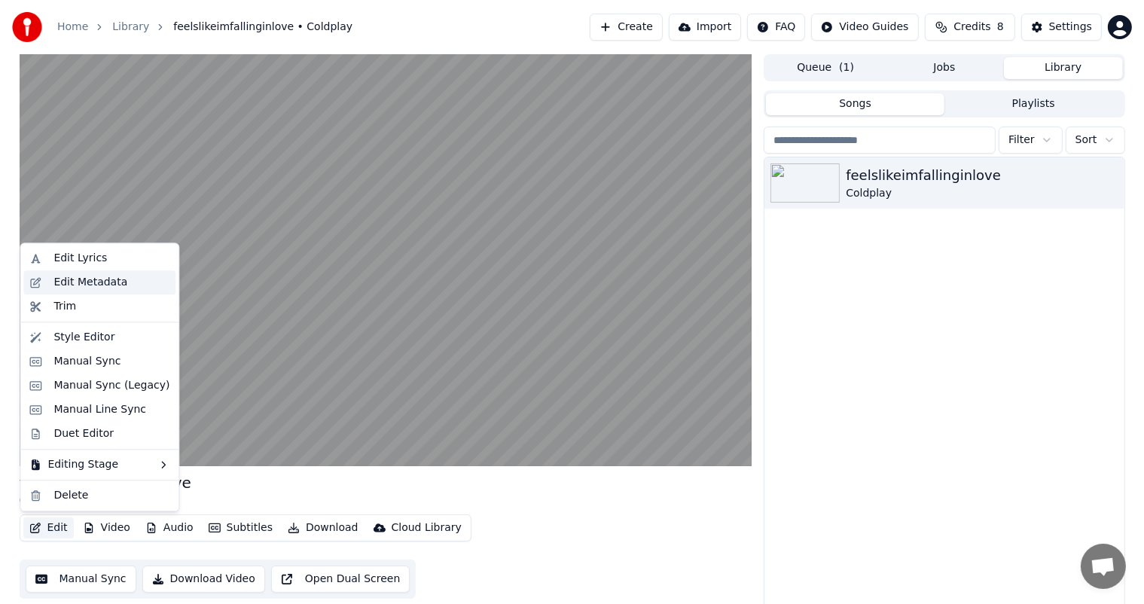
click at [128, 283] on div "Edit Metadata" at bounding box center [111, 282] width 116 height 15
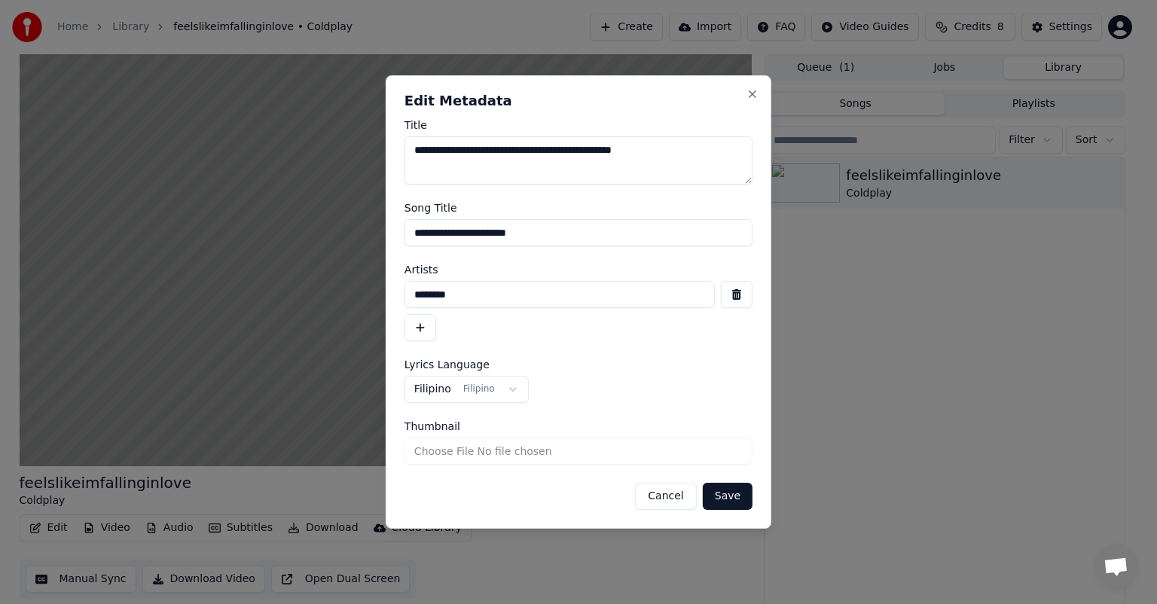
drag, startPoint x: 654, startPoint y: 163, endPoint x: 411, endPoint y: 153, distance: 242.8
click at [411, 153] on textarea "**********" at bounding box center [579, 160] width 348 height 48
type textarea "******"
drag, startPoint x: 572, startPoint y: 235, endPoint x: 313, endPoint y: 249, distance: 259.5
click at [313, 249] on body "**********" at bounding box center [572, 302] width 1144 height 604
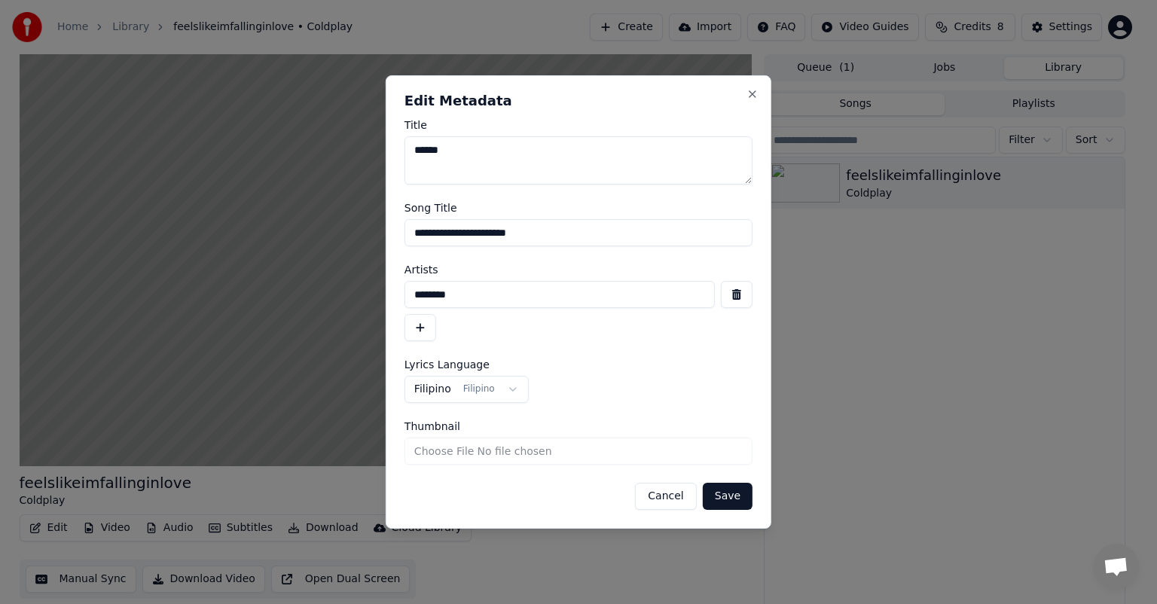
click at [436, 203] on label "Song Title" at bounding box center [579, 208] width 348 height 11
click at [436, 219] on input "**********" at bounding box center [579, 232] width 348 height 27
paste input
type input "**********"
click at [726, 499] on button "Save" at bounding box center [728, 496] width 50 height 27
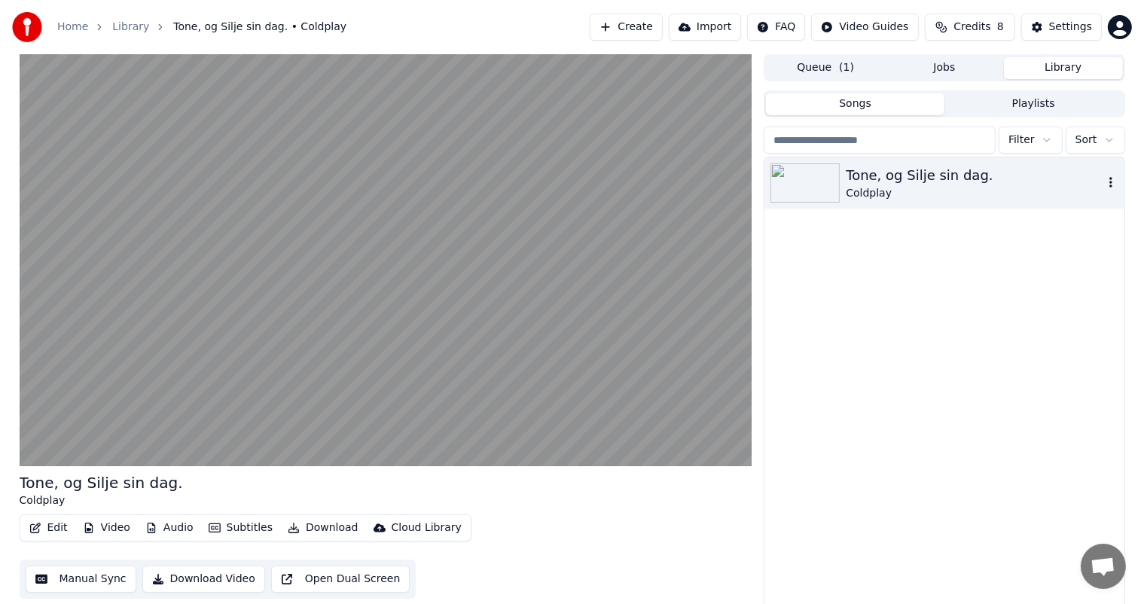
click at [819, 182] on img at bounding box center [805, 182] width 69 height 39
click at [1107, 179] on icon "button" at bounding box center [1111, 182] width 15 height 12
click at [970, 256] on div "Tone, og Silje sin dag. Coldplay" at bounding box center [944, 383] width 359 height 452
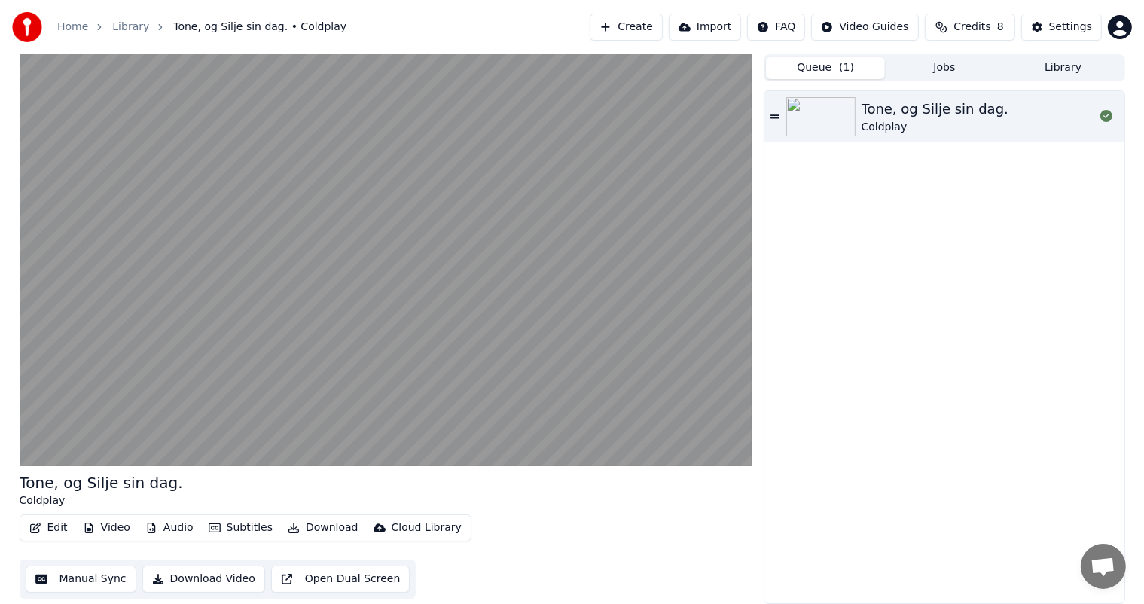
click at [811, 60] on button "Queue ( 1 )" at bounding box center [825, 68] width 119 height 22
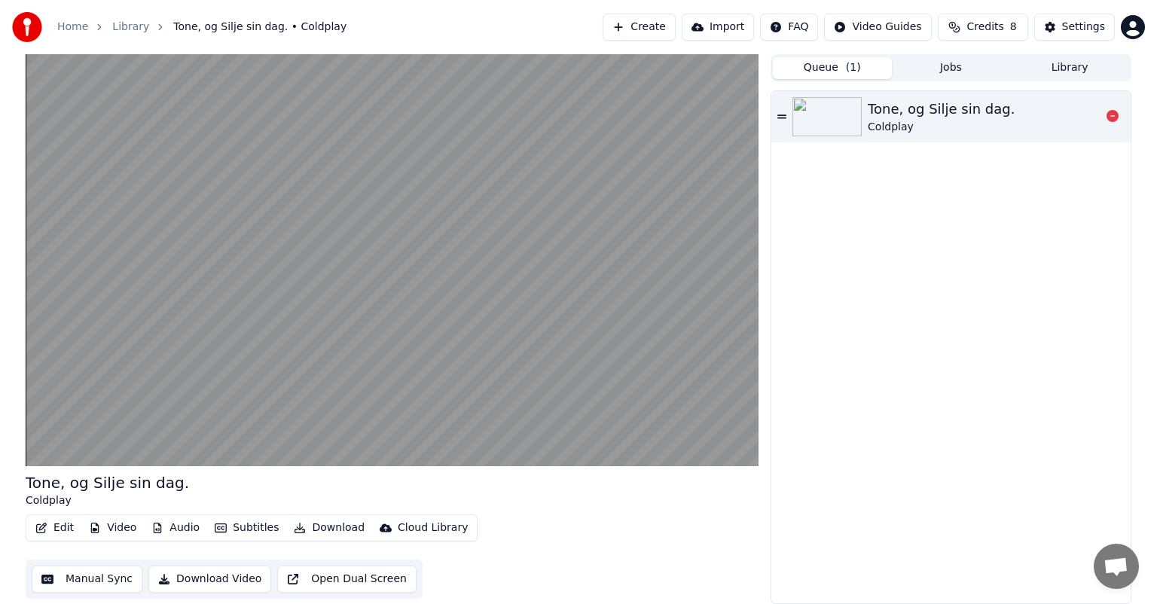
drag, startPoint x: 811, startPoint y: 60, endPoint x: 954, endPoint y: 127, distance: 157.4
click at [954, 127] on div "Queue ( 1 ) Jobs Library Tone, og Silje sin dag. Coldplay" at bounding box center [951, 329] width 361 height 550
click at [998, 116] on div "Tone, og Silje sin dag. Coldplay" at bounding box center [984, 117] width 233 height 36
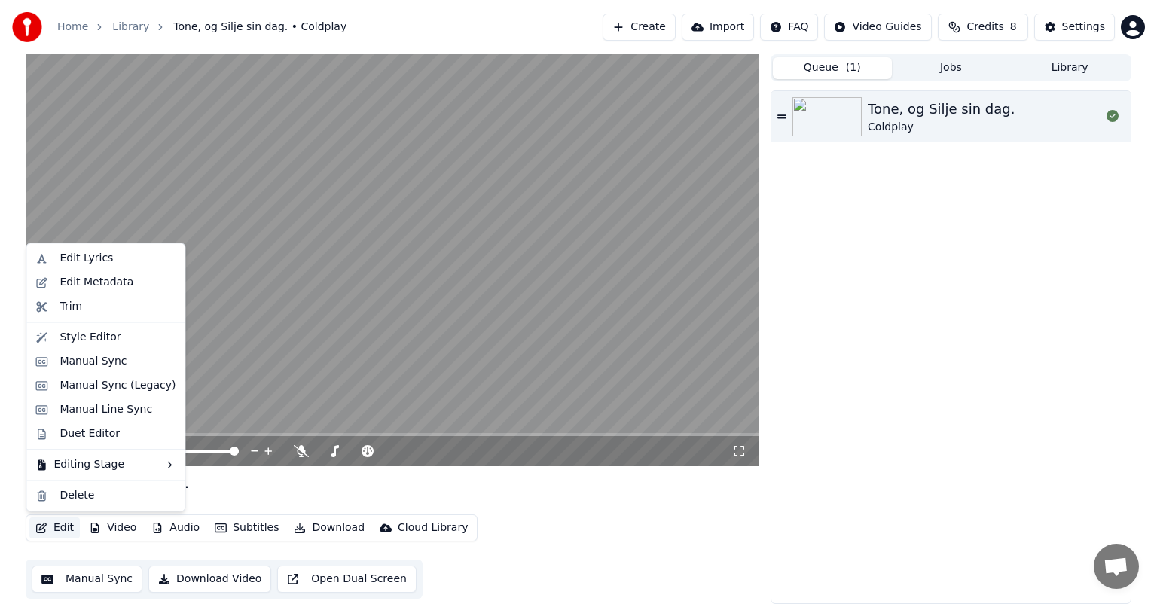
click at [49, 528] on button "Edit" at bounding box center [54, 528] width 50 height 21
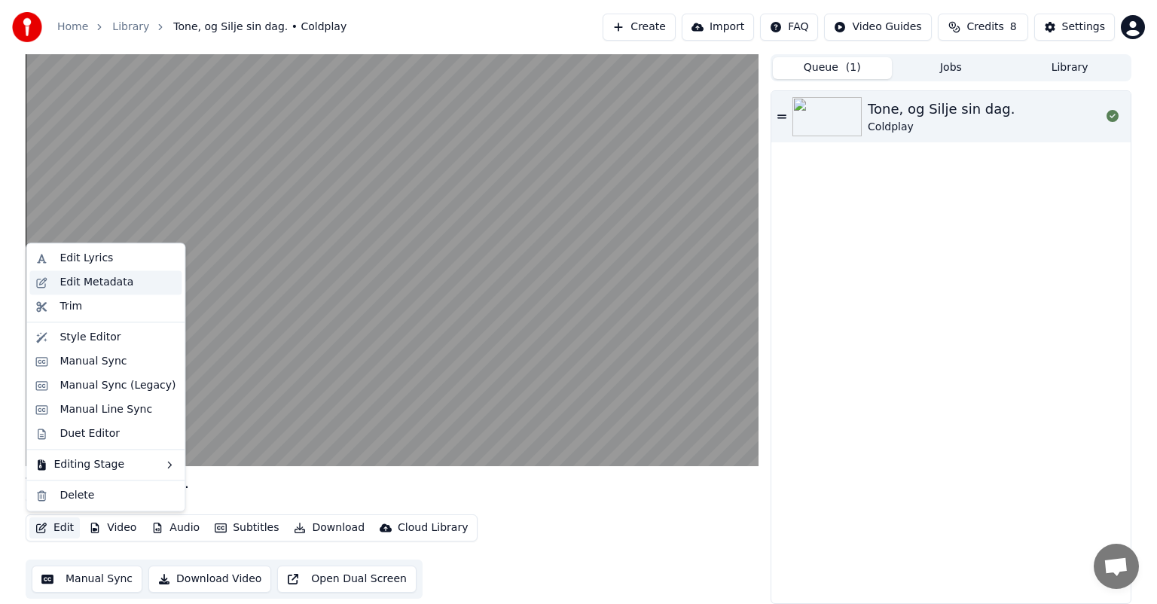
click at [114, 292] on div "Edit Metadata" at bounding box center [105, 282] width 152 height 24
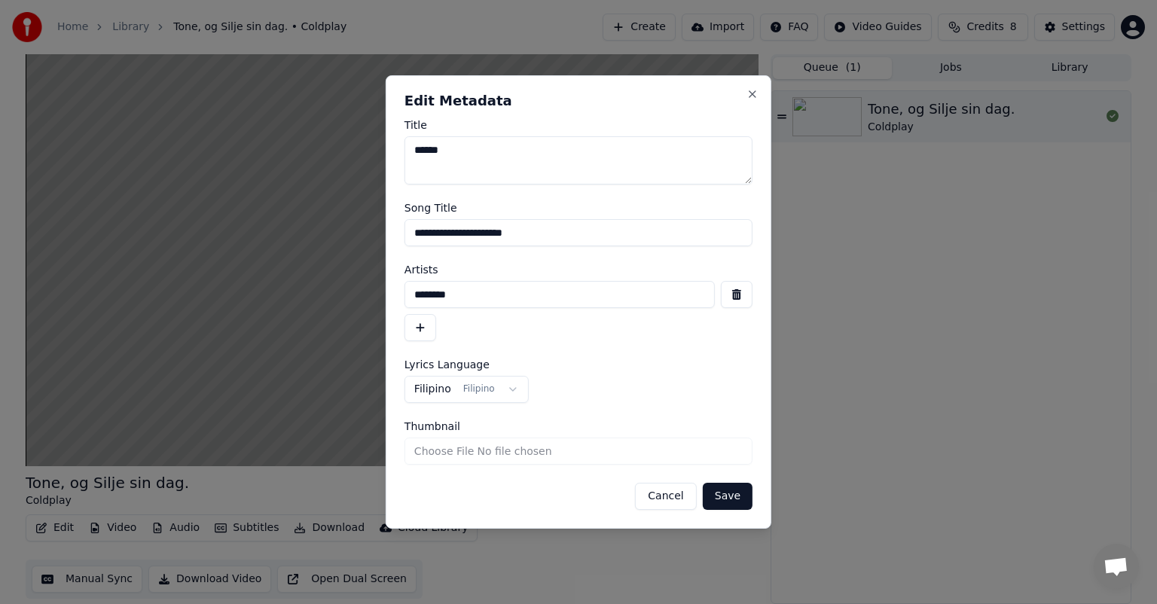
drag, startPoint x: 466, startPoint y: 293, endPoint x: 275, endPoint y: 266, distance: 193.2
click at [275, 266] on body "**********" at bounding box center [578, 302] width 1157 height 604
type input "******"
click at [509, 398] on button "Filipino Filipino" at bounding box center [467, 389] width 124 height 27
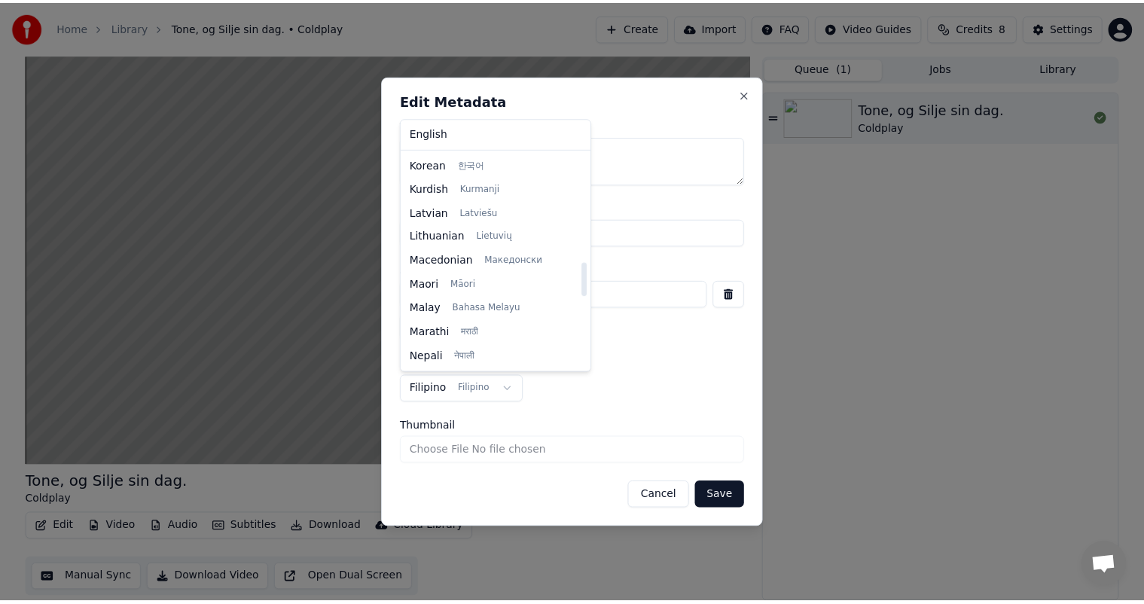
scroll to position [722, 0]
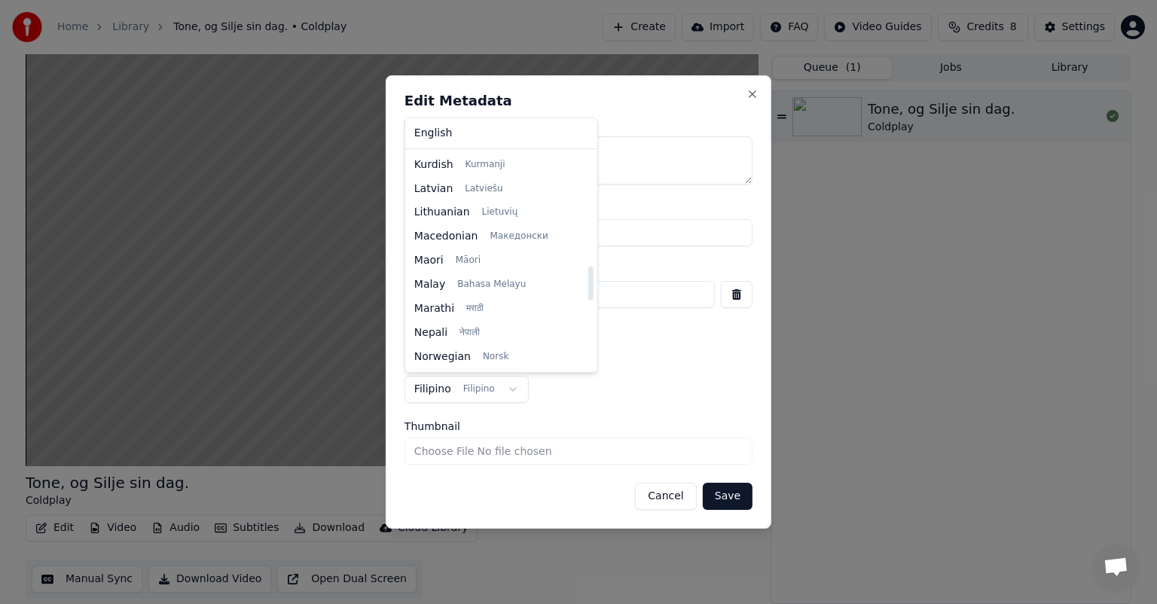
select select "**"
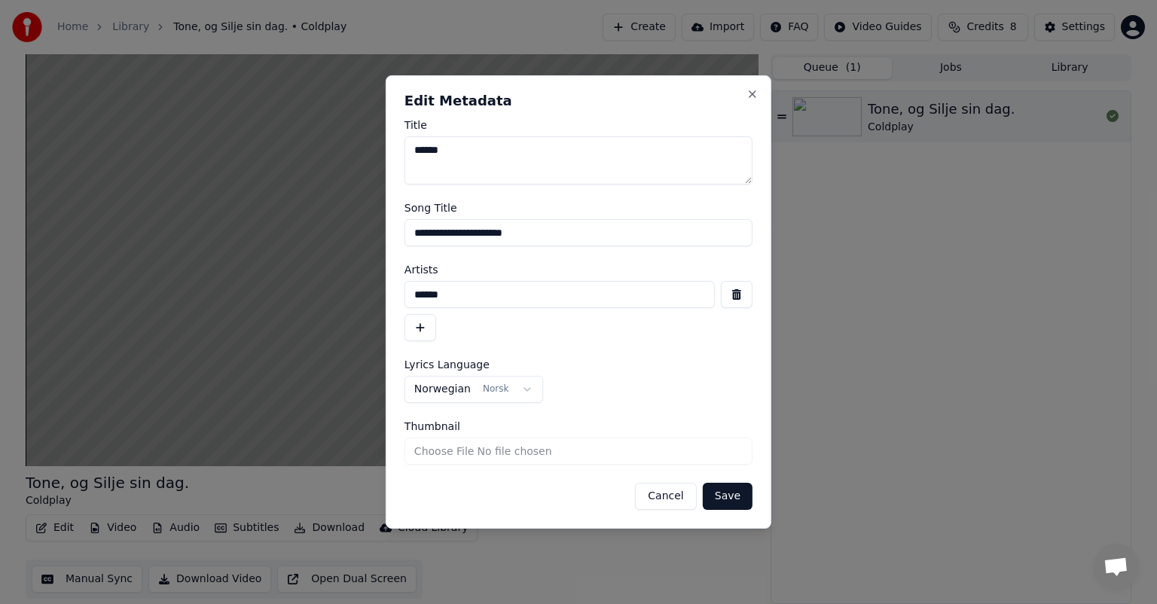
click at [731, 488] on button "Save" at bounding box center [728, 496] width 50 height 27
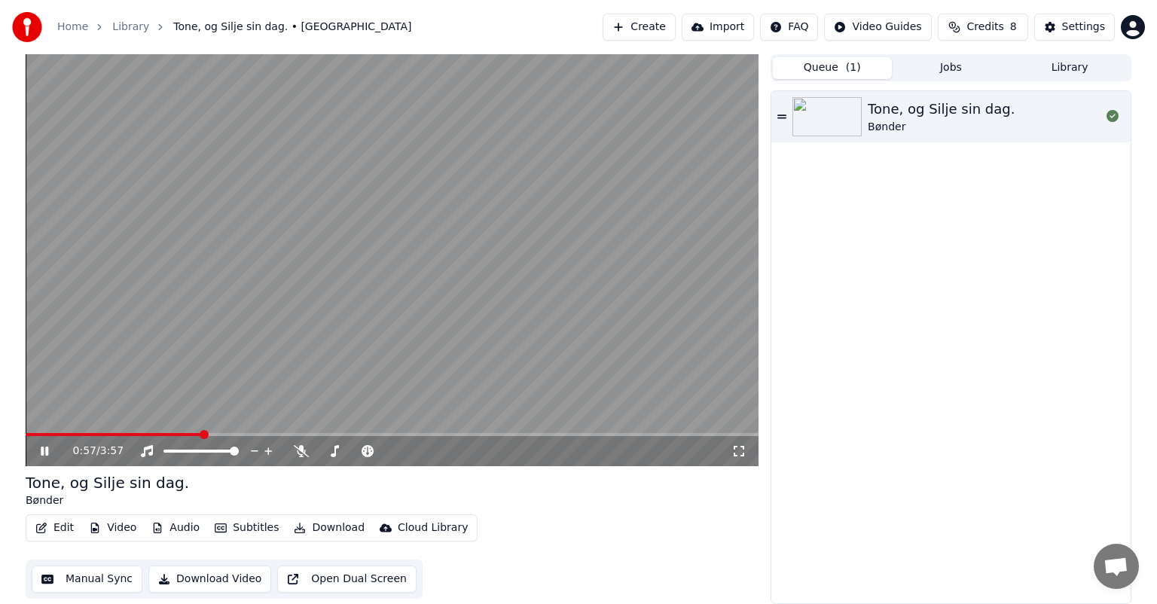
click at [28, 436] on div "0:57 / 3:57" at bounding box center [392, 449] width 733 height 33
click at [28, 435] on span at bounding box center [115, 434] width 179 height 3
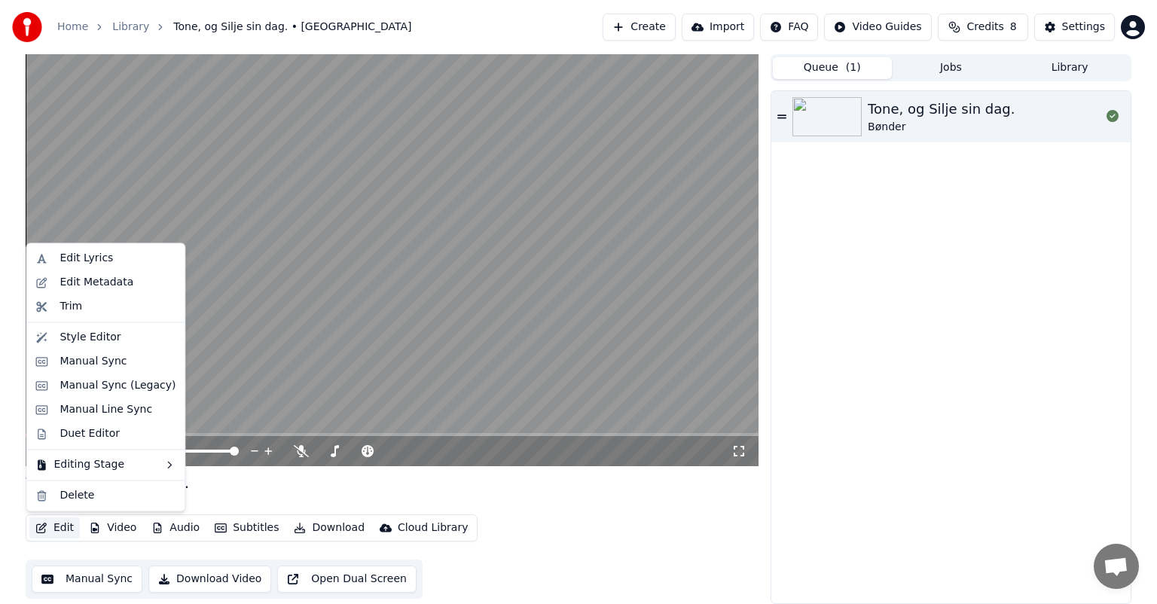
click at [52, 532] on button "Edit" at bounding box center [54, 528] width 50 height 21
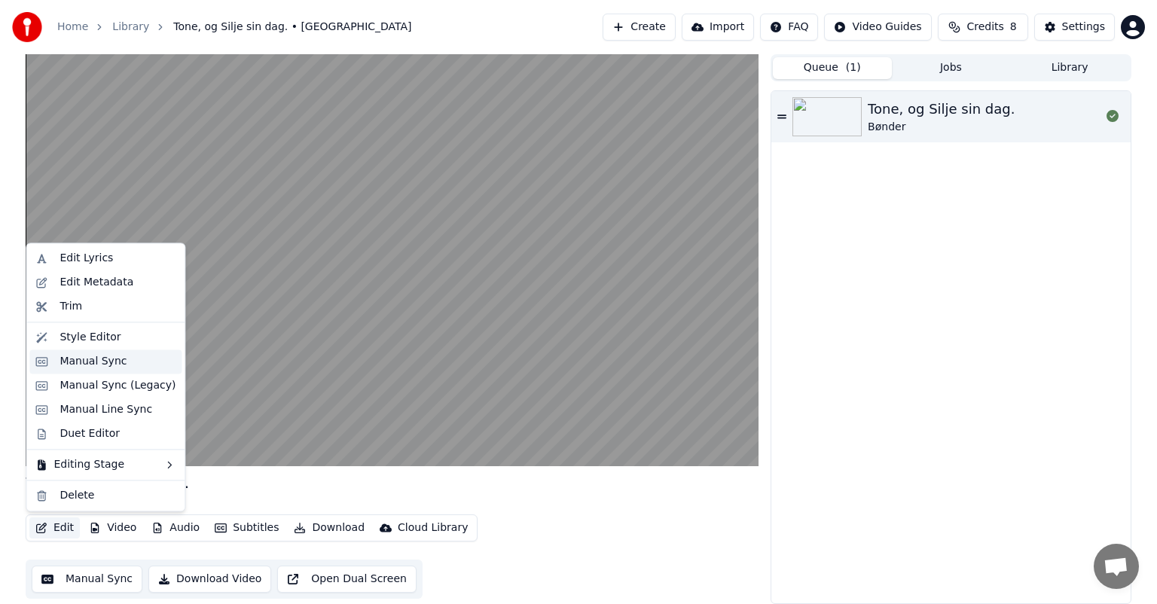
click at [96, 358] on div "Manual Sync" at bounding box center [93, 361] width 67 height 15
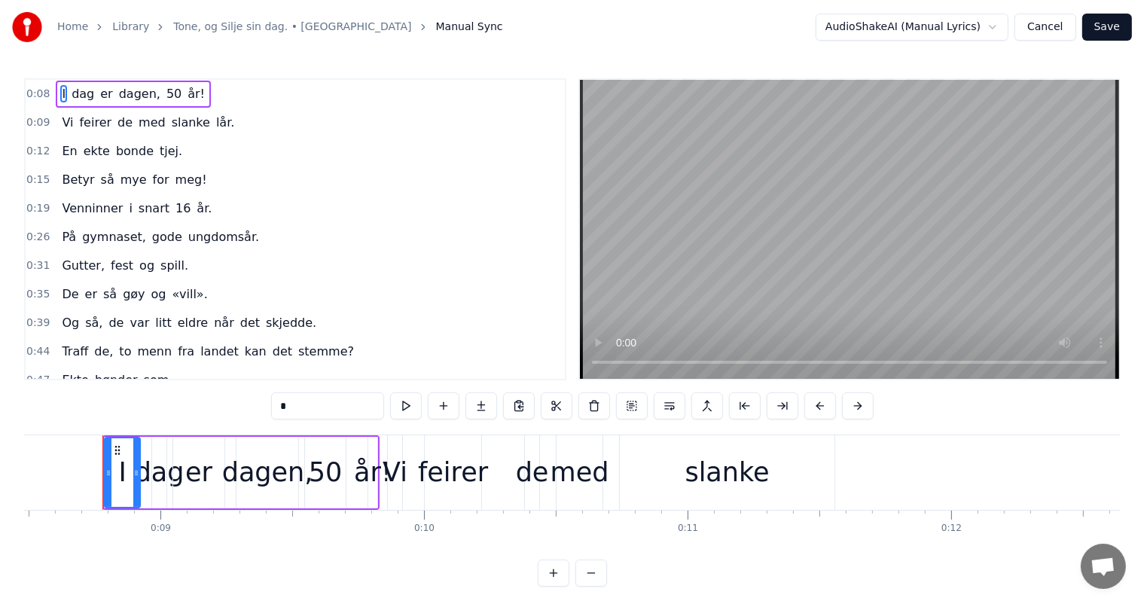
scroll to position [0, 2239]
click at [144, 123] on span "med" at bounding box center [152, 122] width 30 height 17
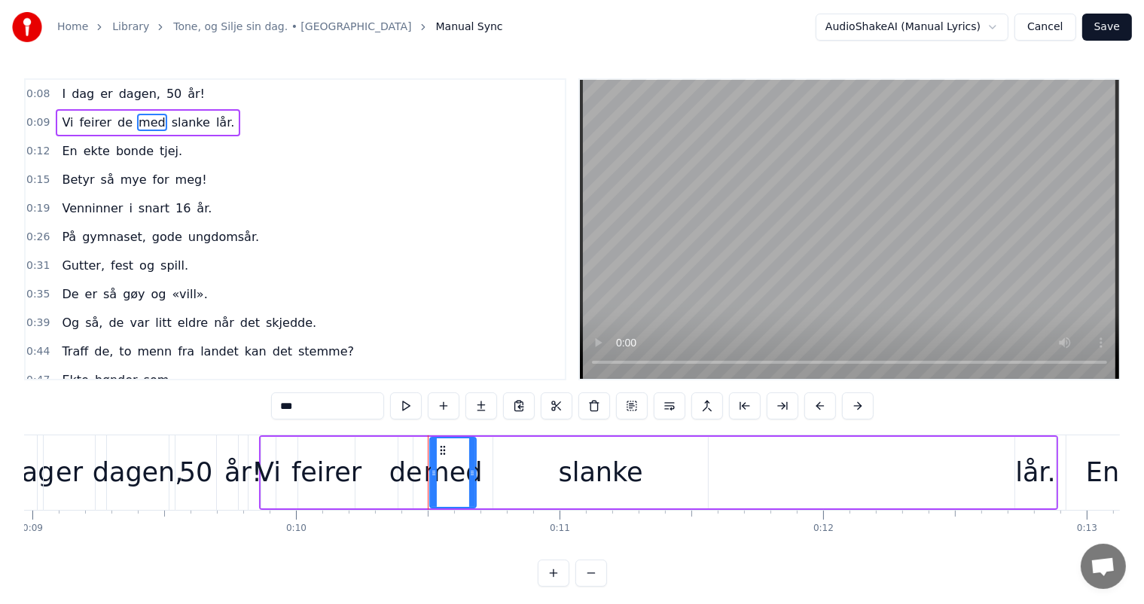
scroll to position [0, 2011]
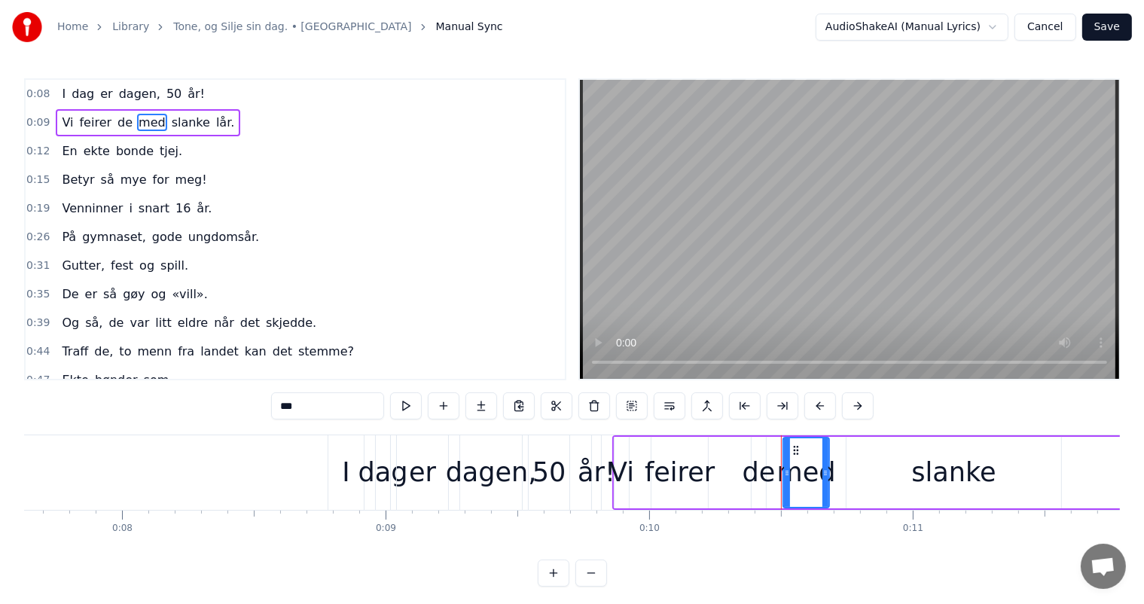
click at [613, 453] on div "Vi" at bounding box center [621, 473] width 25 height 40
type input "**"
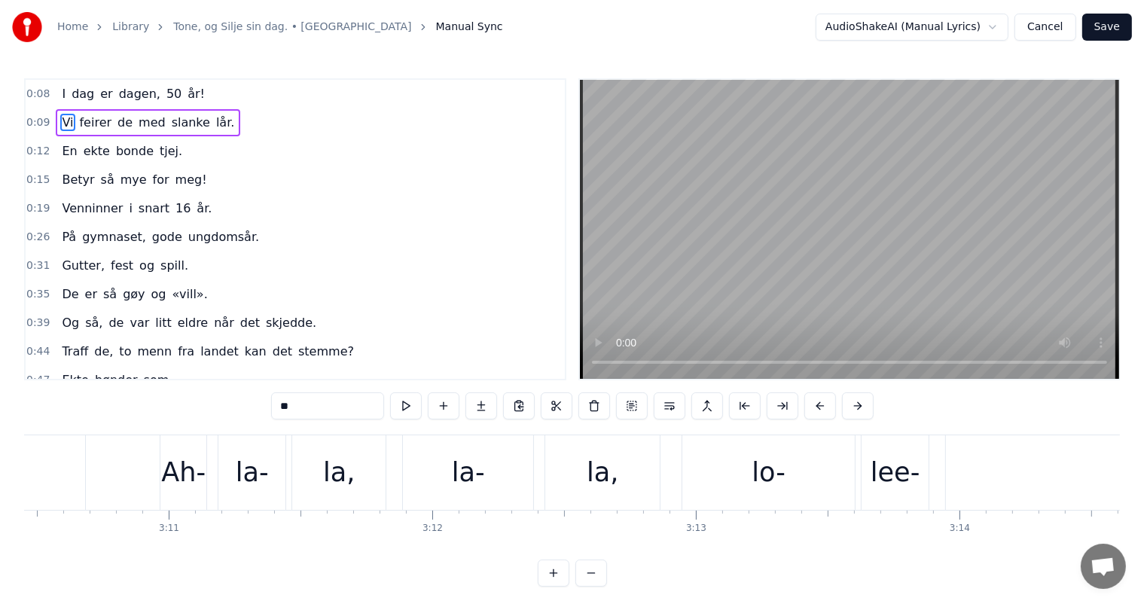
scroll to position [0, 50928]
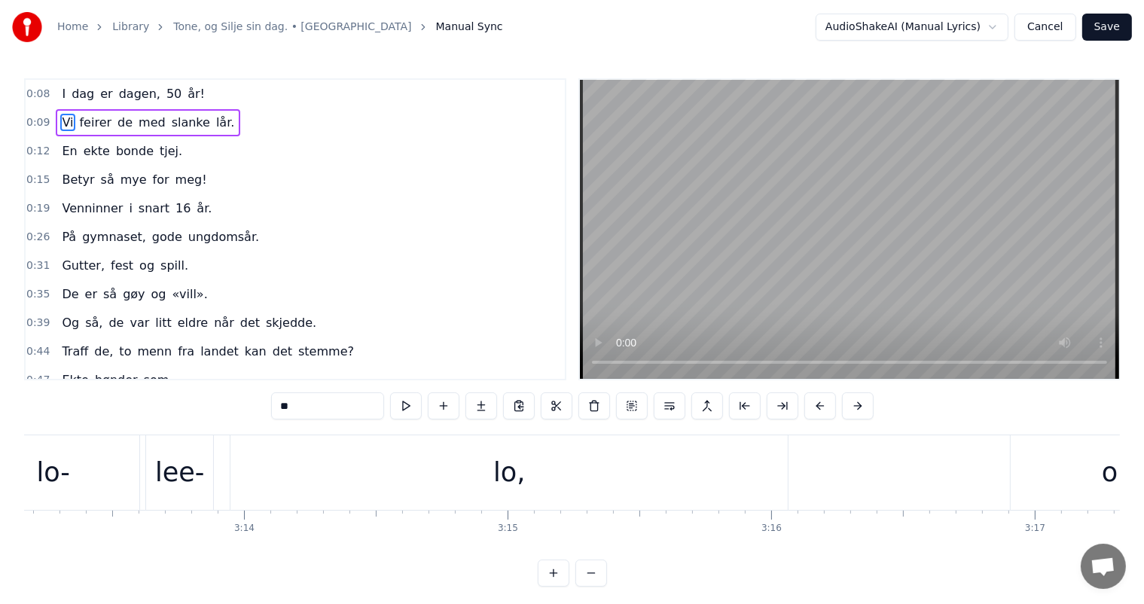
click at [924, 452] on div "Ah- la- la, la- la, lo- lee- lo, oh" at bounding box center [336, 472] width 1785 height 75
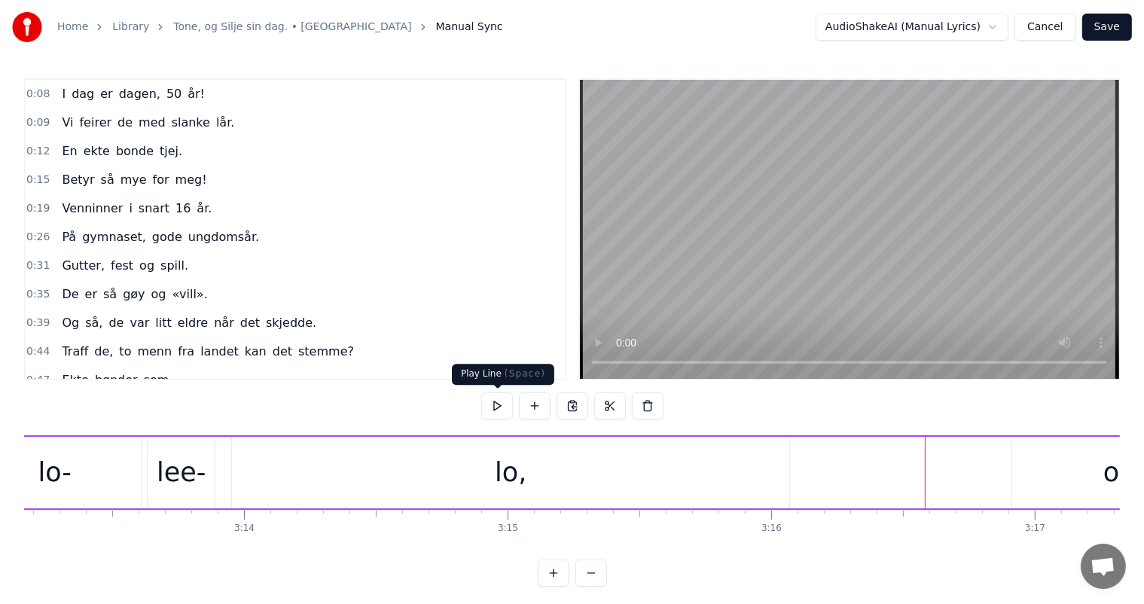
click at [502, 407] on button at bounding box center [497, 405] width 32 height 27
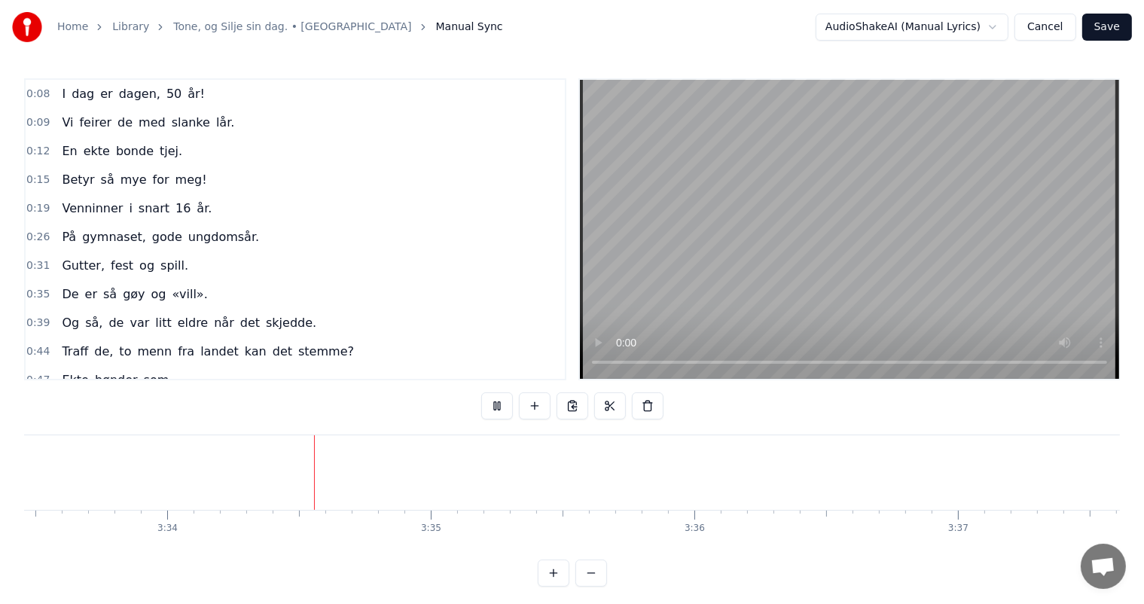
scroll to position [0, 56279]
click at [512, 374] on div "0:47 Ekte bønder som," at bounding box center [295, 380] width 539 height 29
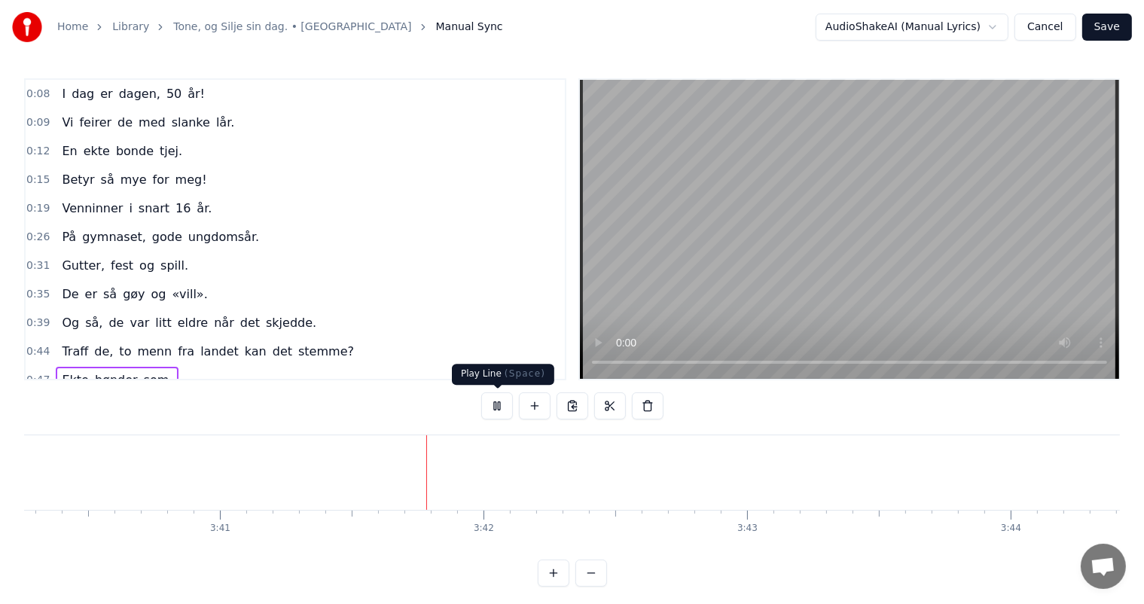
scroll to position [0, 58266]
click at [490, 410] on button at bounding box center [497, 405] width 32 height 27
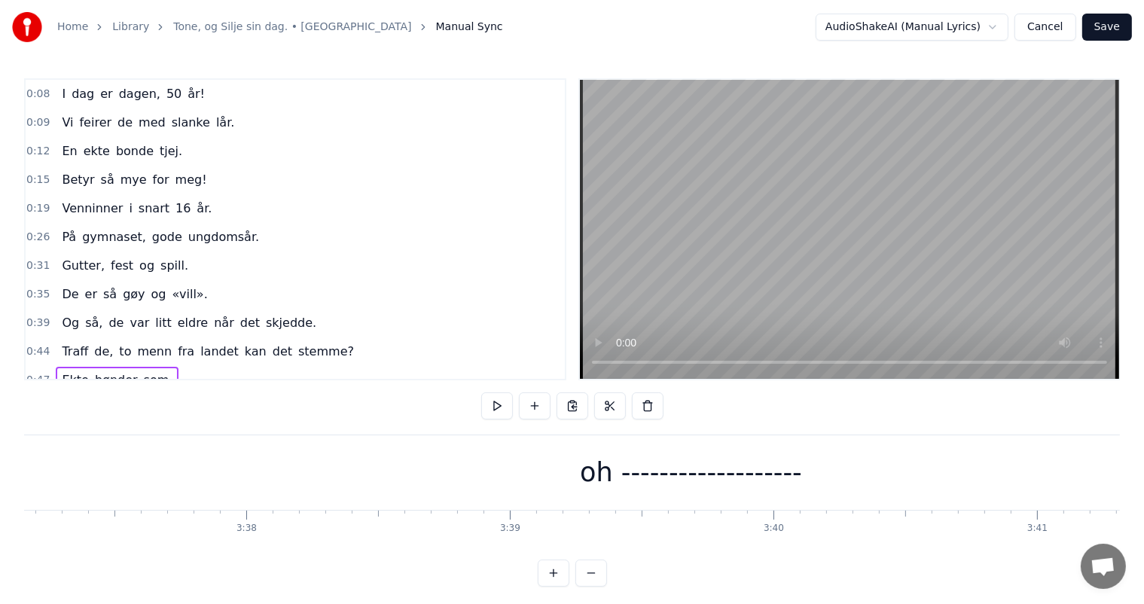
click at [802, 475] on div "oh -------------------" at bounding box center [691, 473] width 222 height 40
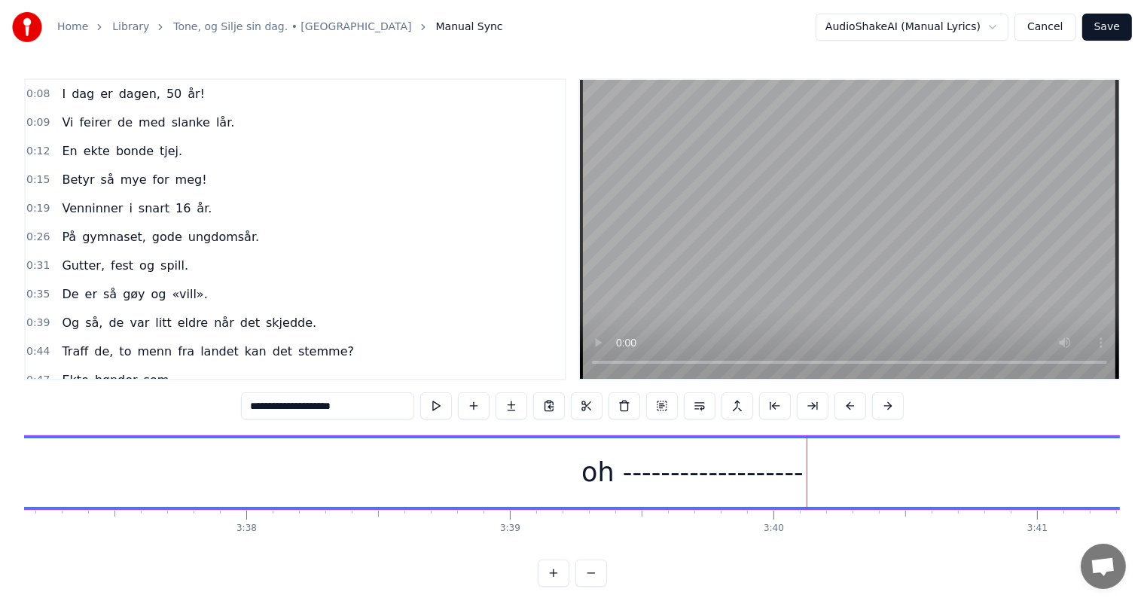
scroll to position [20, 0]
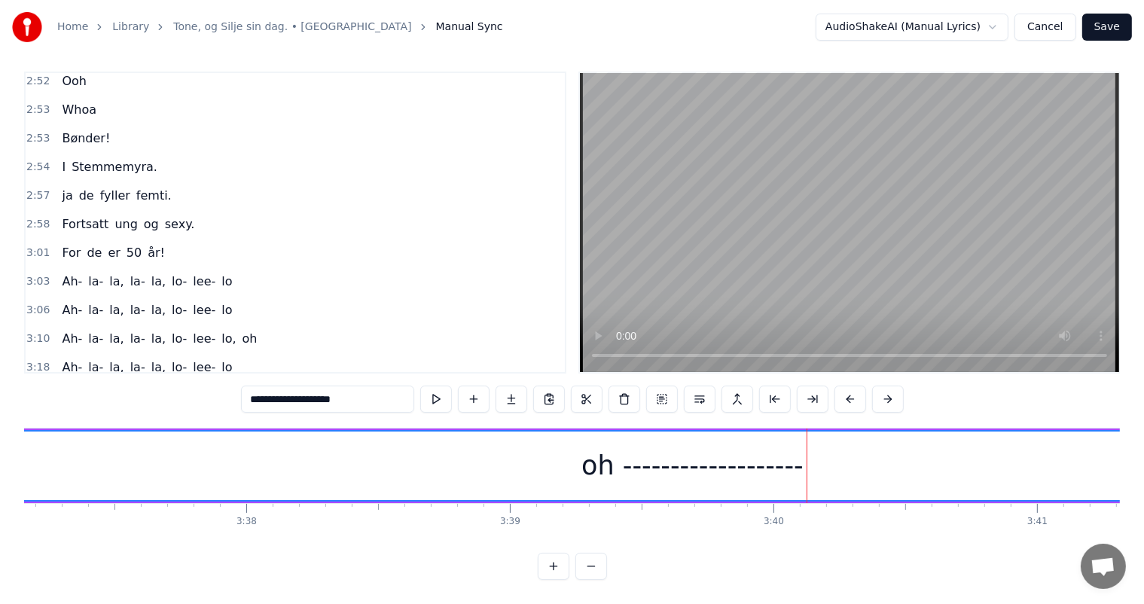
click at [780, 477] on div "oh -------------------" at bounding box center [692, 466] width 3656 height 69
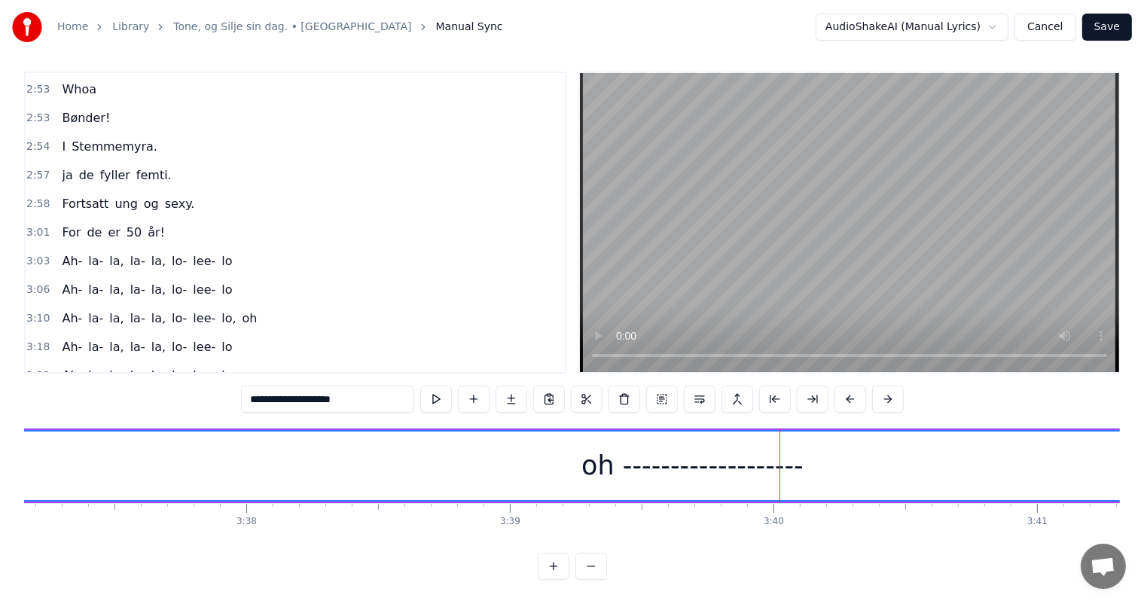
click at [737, 456] on div "oh -------------------" at bounding box center [693, 466] width 222 height 40
click at [598, 454] on div "oh -------------------" at bounding box center [693, 466] width 222 height 40
click at [395, 391] on input "**********" at bounding box center [327, 399] width 173 height 27
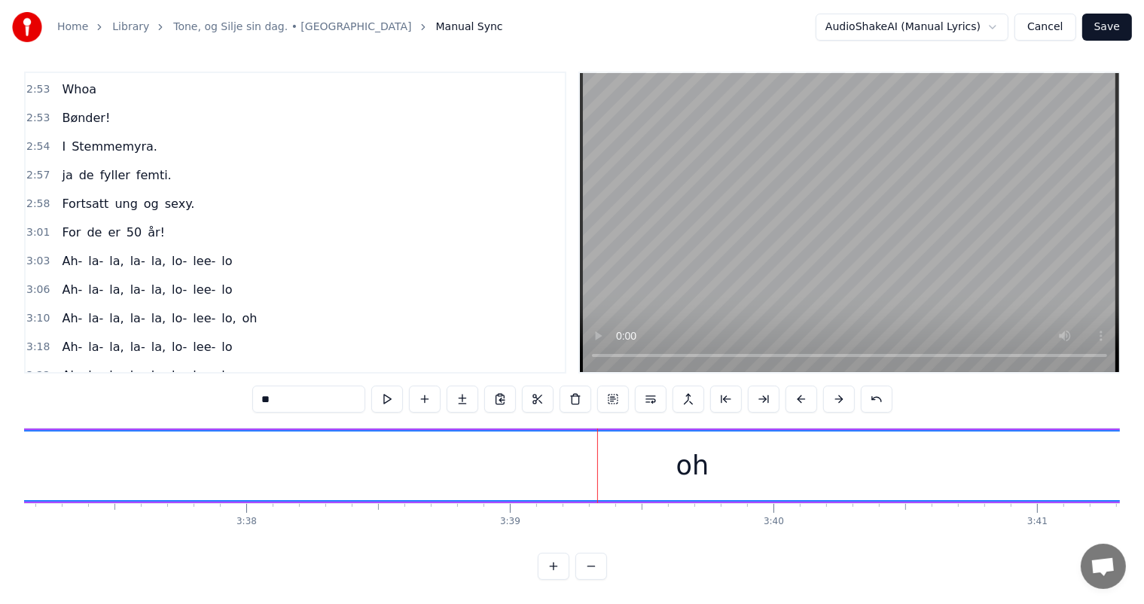
type input "**"
click at [139, 248] on div "Ah- la- la, la- la, lo- lee- lo" at bounding box center [147, 261] width 182 height 27
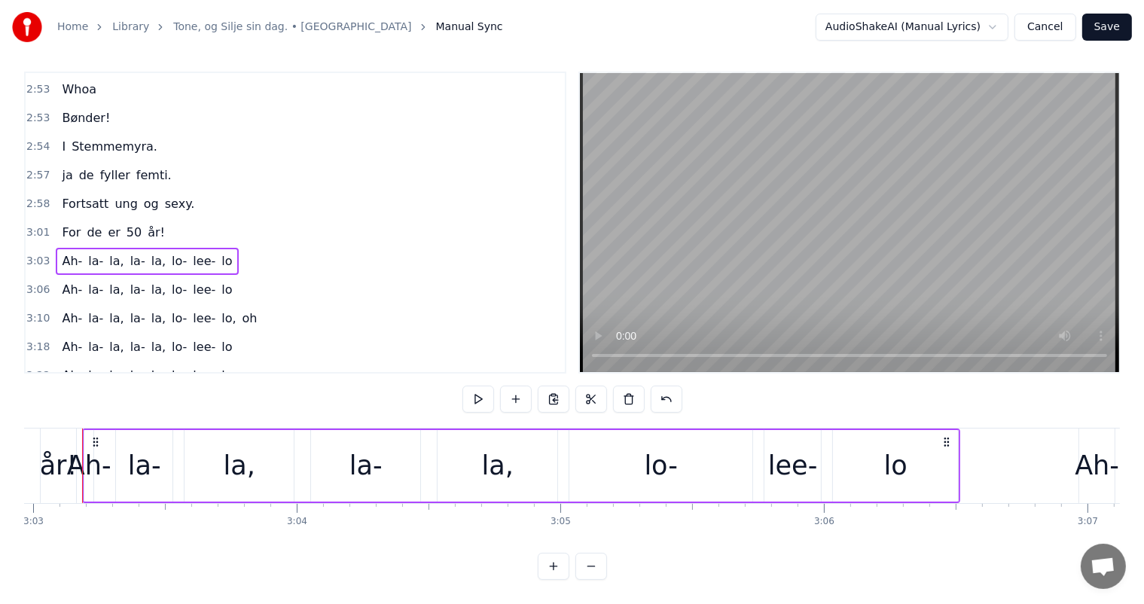
scroll to position [0, 48221]
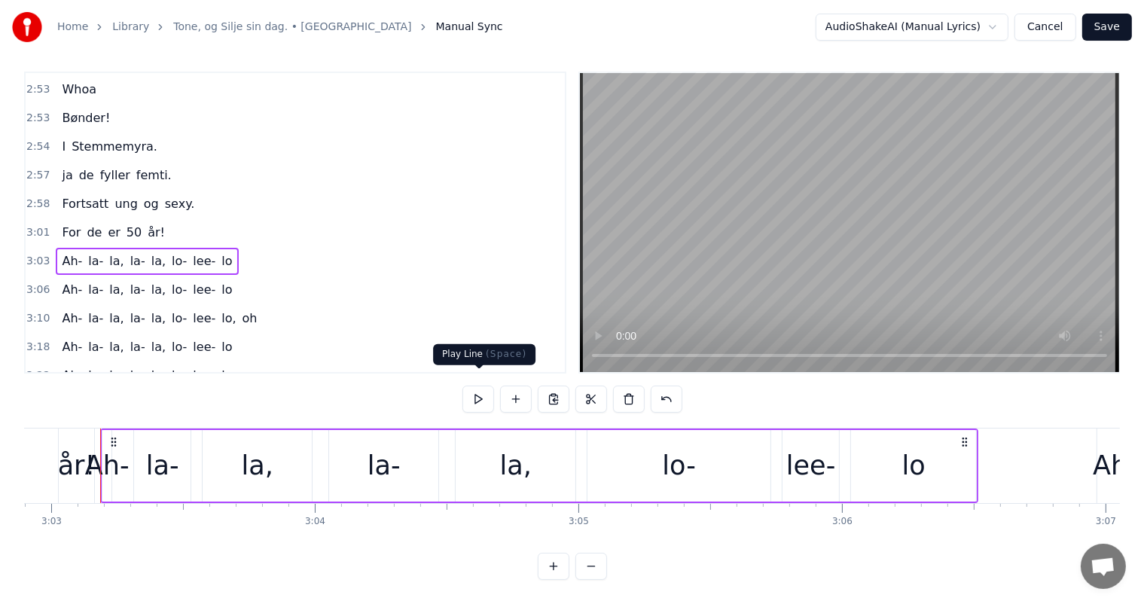
click at [472, 386] on button at bounding box center [479, 399] width 32 height 27
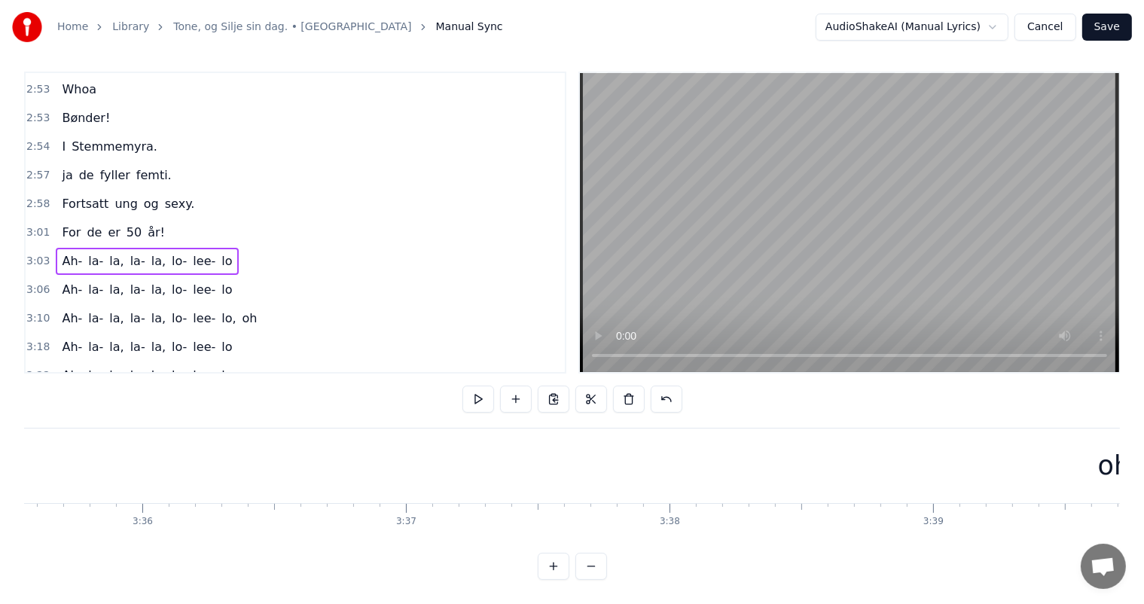
scroll to position [0, 55842]
click at [241, 395] on span "oh" at bounding box center [250, 403] width 18 height 17
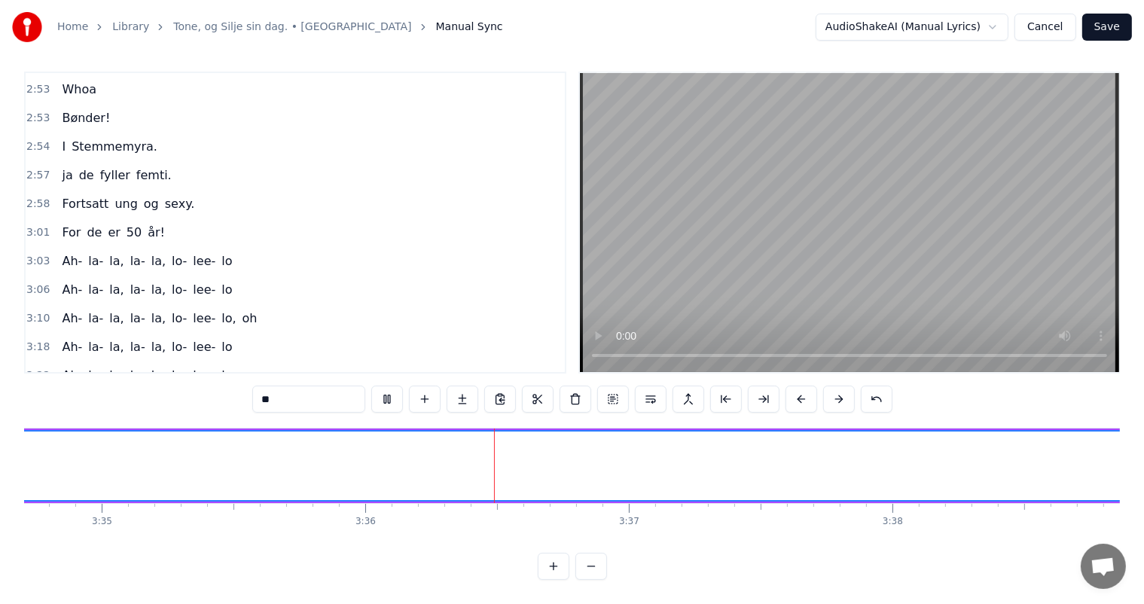
scroll to position [0, 56853]
click at [244, 390] on div "3:26 Ah- la- la, la- la, lo- lee- lo, oh" at bounding box center [295, 404] width 539 height 29
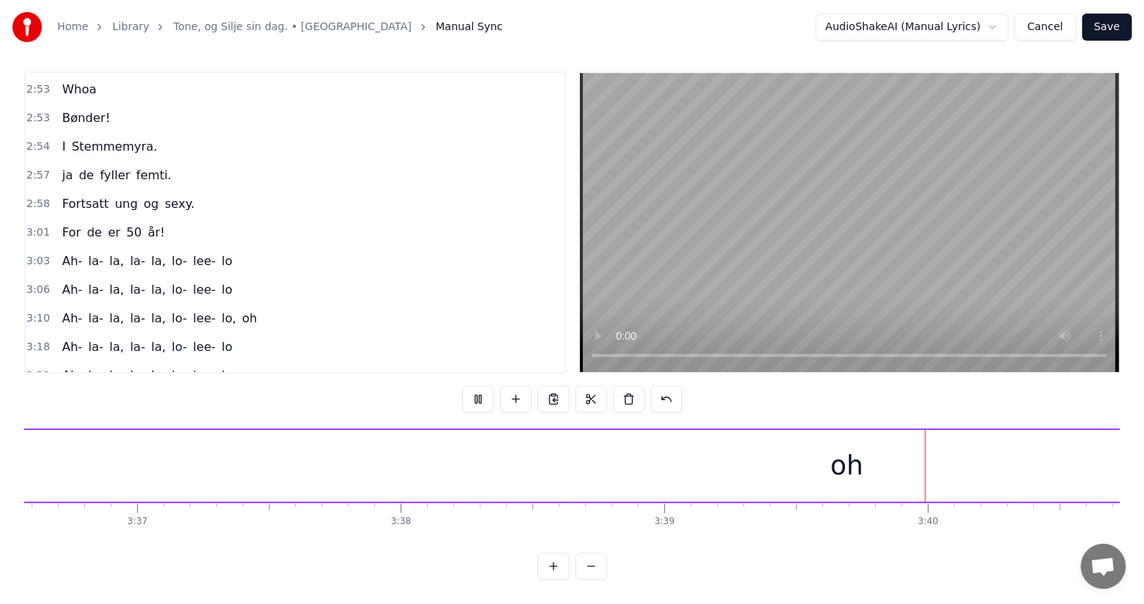
click at [241, 395] on span "oh" at bounding box center [250, 403] width 18 height 17
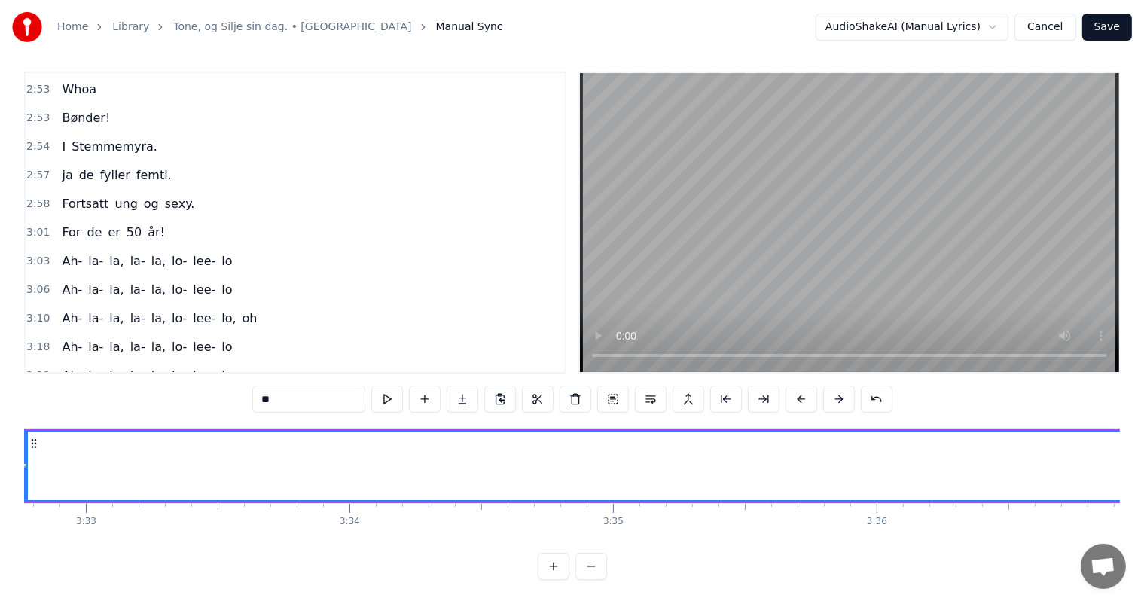
scroll to position [0, 56014]
drag, startPoint x: 289, startPoint y: 389, endPoint x: 251, endPoint y: 392, distance: 38.5
click at [251, 392] on div "0:08 I dag [PERSON_NAME], 50 år! 0:09 Vi [PERSON_NAME] de med slanke lår. 0:12 …" at bounding box center [572, 326] width 1096 height 508
click at [259, 390] on div "3:26 Ah- la- la, la- la, lo- lee- lo," at bounding box center [295, 404] width 539 height 29
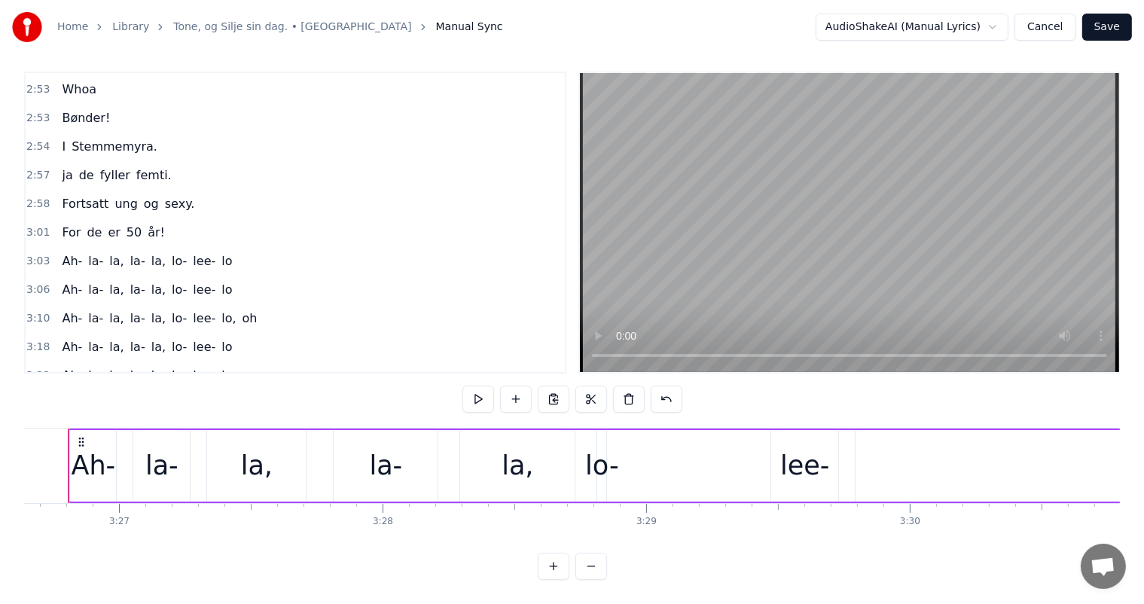
scroll to position [0, 54449]
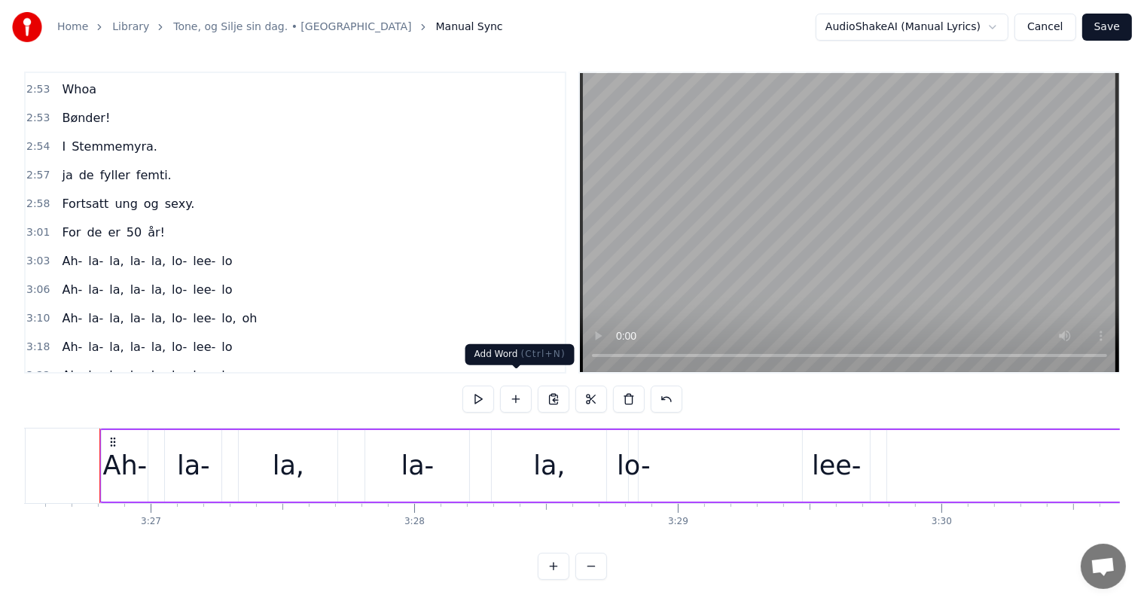
click at [524, 390] on button at bounding box center [516, 399] width 32 height 27
click at [540, 389] on button at bounding box center [535, 399] width 32 height 27
click at [392, 390] on div "3:26 Ah- la- la, la- la, lo- lee- lo," at bounding box center [295, 404] width 539 height 29
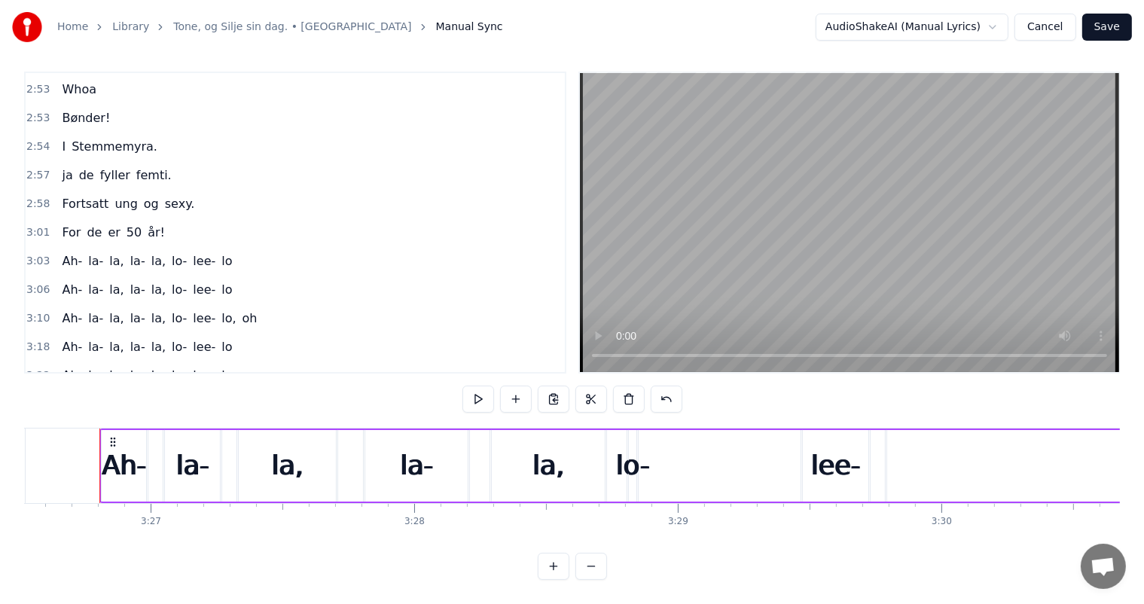
click at [36, 368] on span "3:22" at bounding box center [37, 375] width 23 height 15
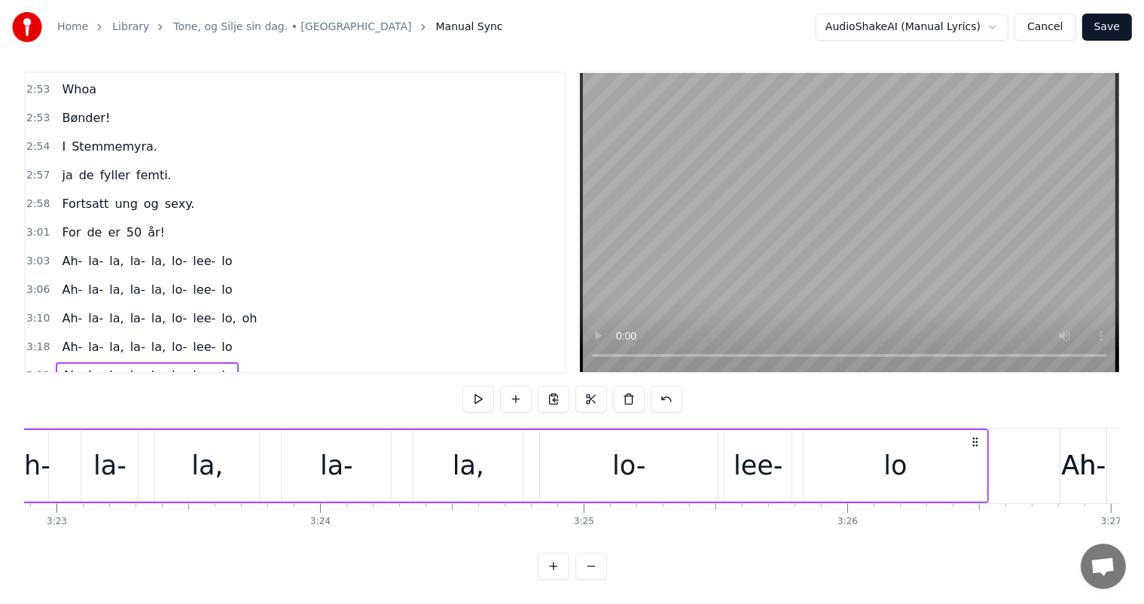
scroll to position [0, 53393]
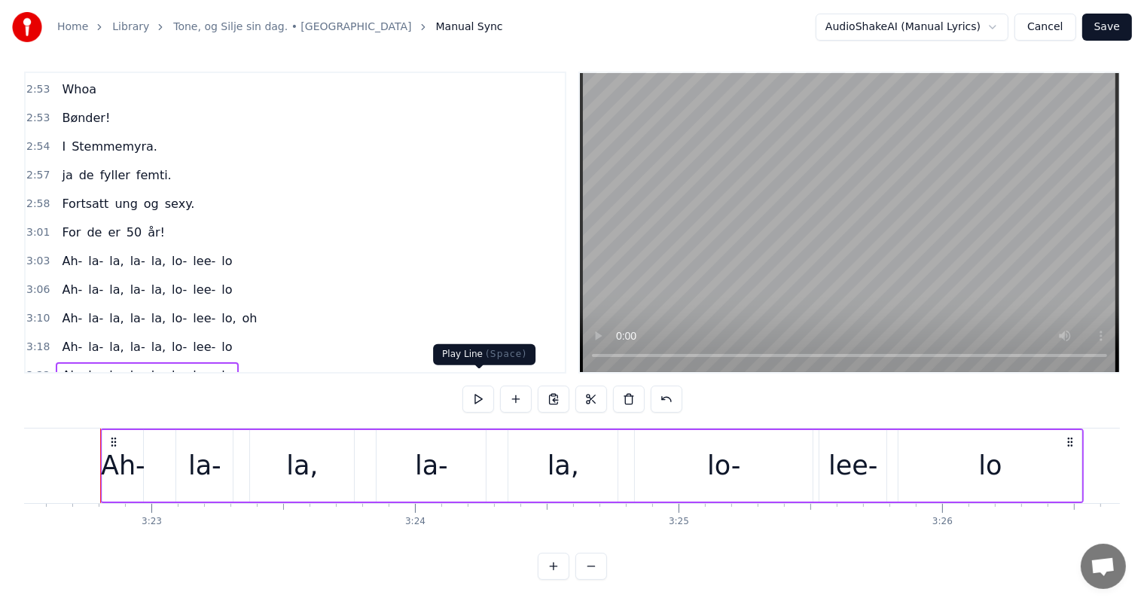
click at [493, 393] on button at bounding box center [479, 399] width 32 height 27
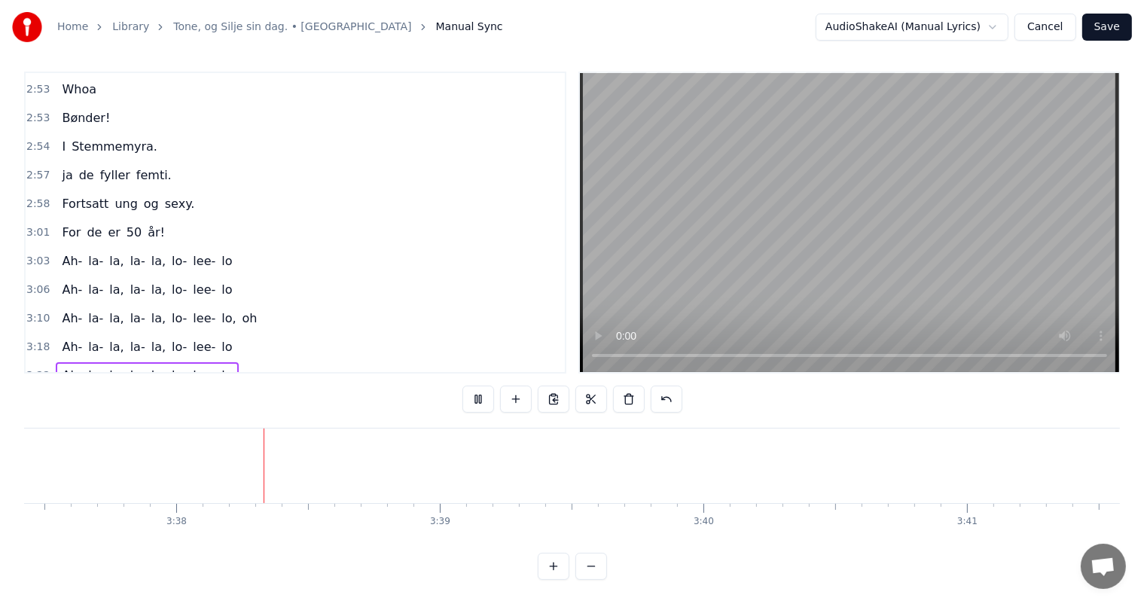
scroll to position [0, 57326]
click at [202, 391] on div "Ah- la- la, la- la, lo- lee- lo," at bounding box center [150, 404] width 189 height 27
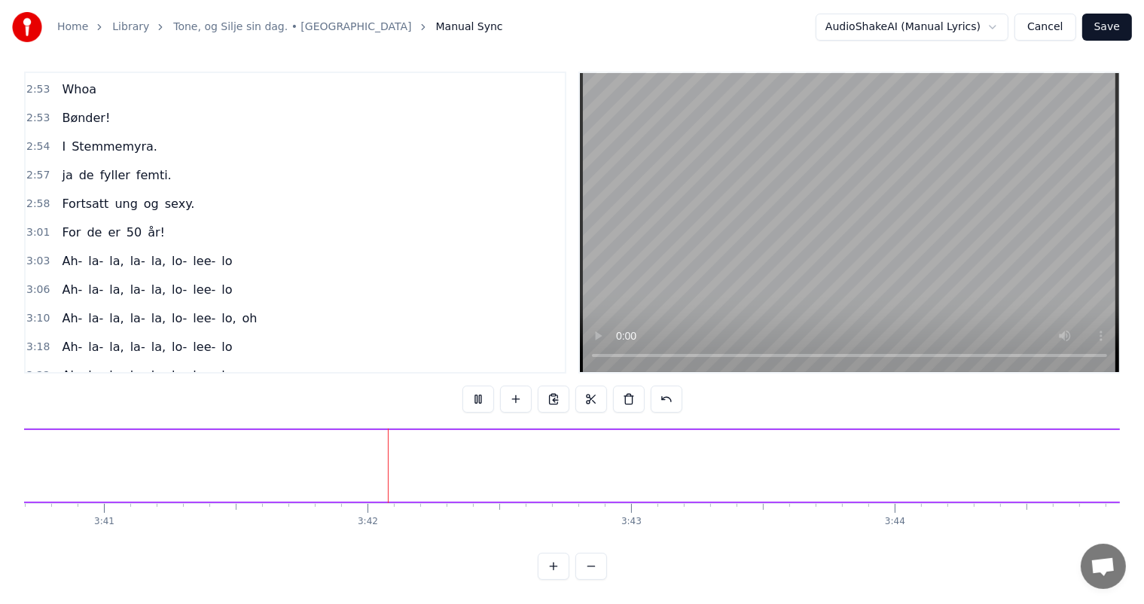
scroll to position [0, 58337]
click at [1107, 43] on div "Home Library Tone, og Silje sin dag. • Bønder Manual Sync AudioShakeAI (Manual …" at bounding box center [572, 27] width 1144 height 54
click at [1109, 38] on button "Save" at bounding box center [1107, 27] width 50 height 27
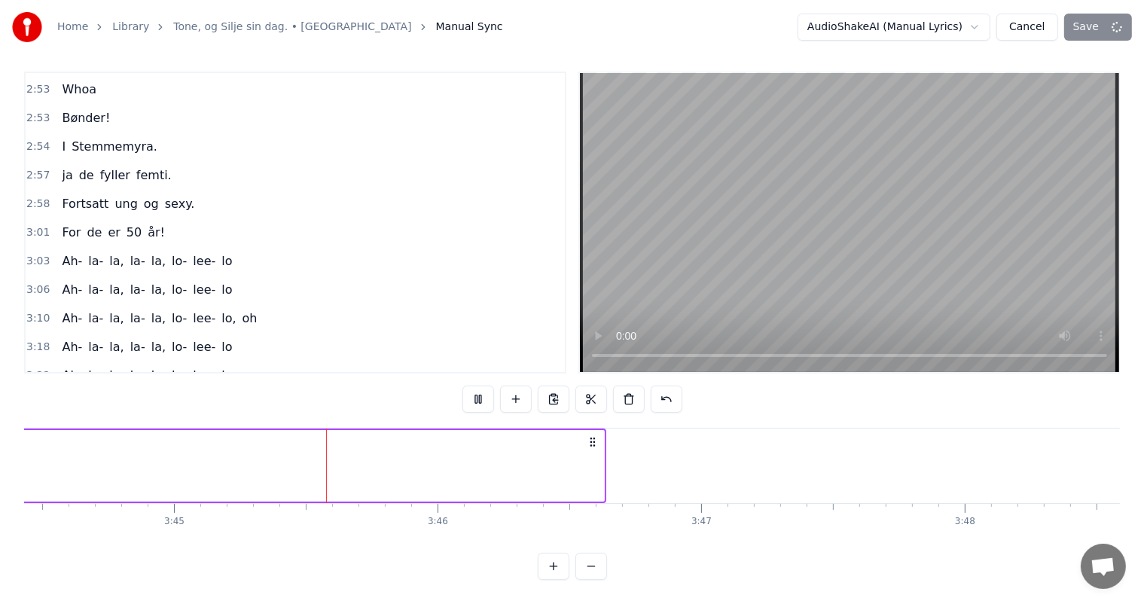
scroll to position [0, 59291]
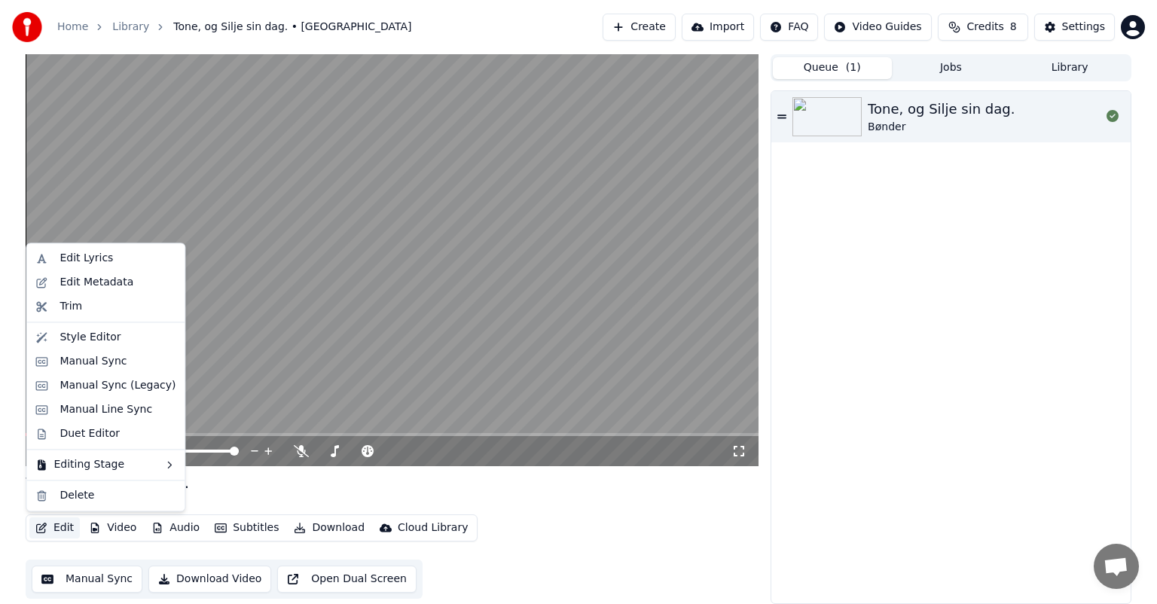
click at [62, 528] on button "Edit" at bounding box center [54, 528] width 50 height 21
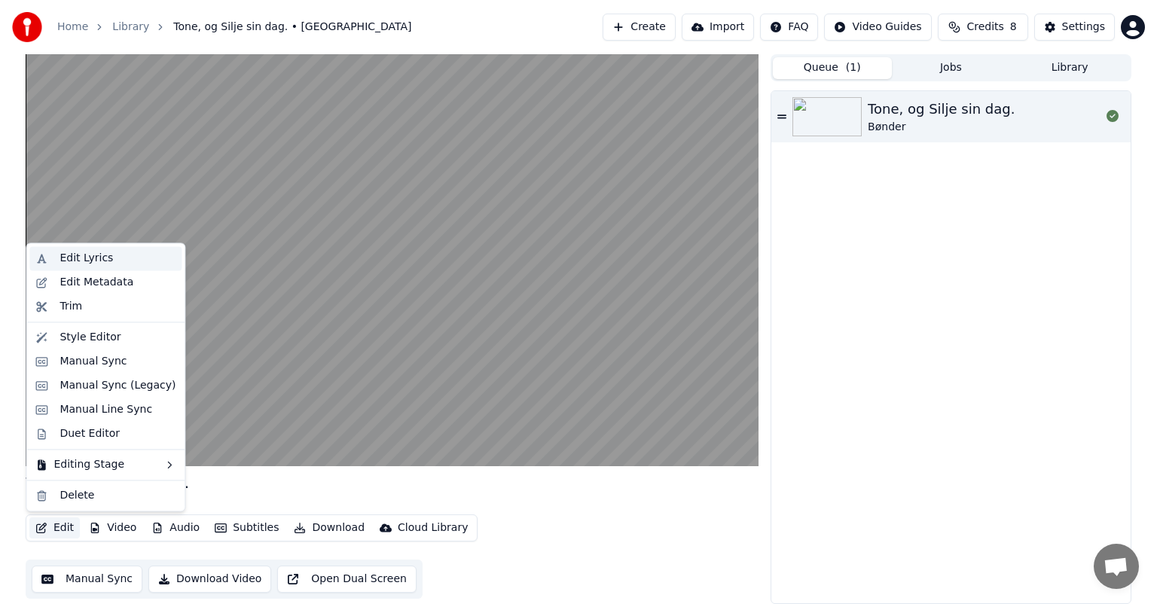
click at [139, 262] on div "Edit Lyrics" at bounding box center [118, 258] width 116 height 15
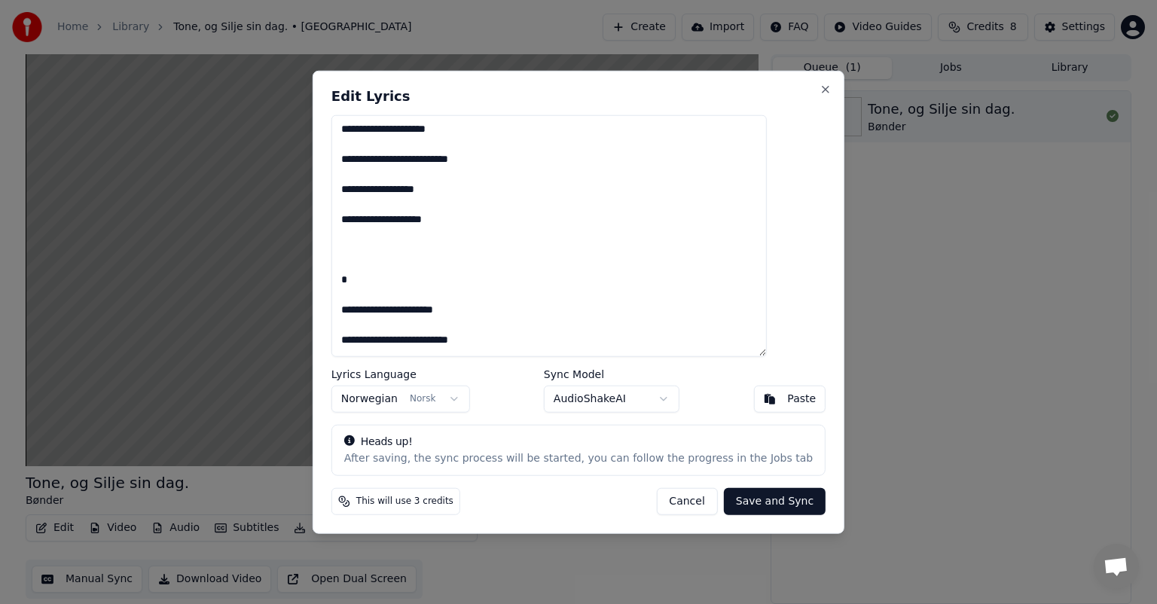
click at [574, 240] on textarea at bounding box center [548, 236] width 435 height 242
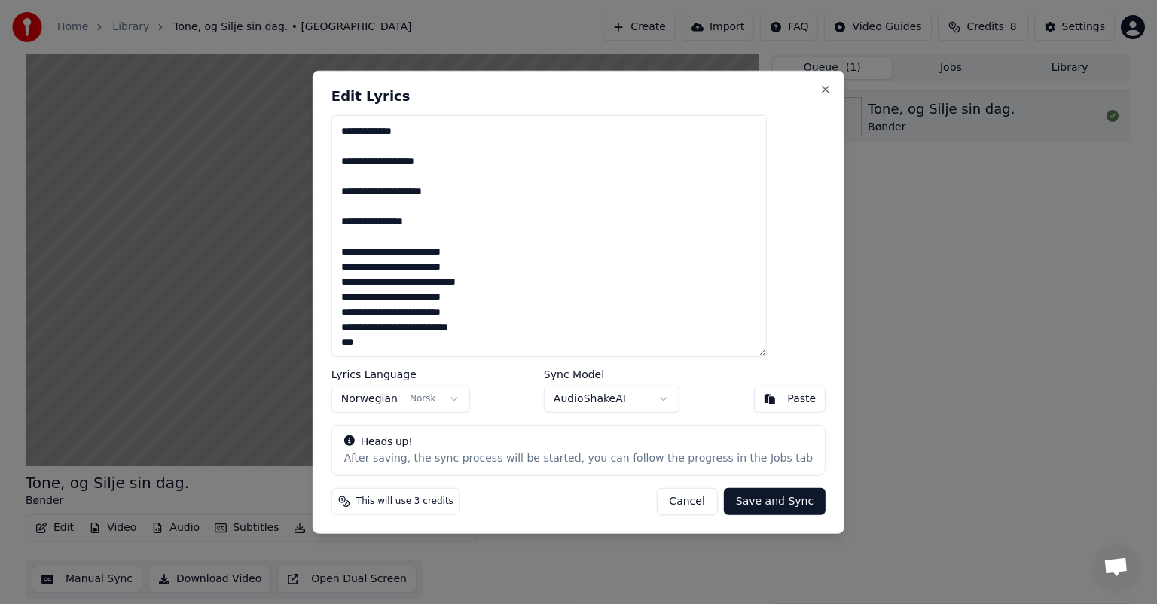
scroll to position [1217, 0]
click at [737, 499] on button "Save and Sync" at bounding box center [775, 500] width 102 height 27
type textarea "**********"
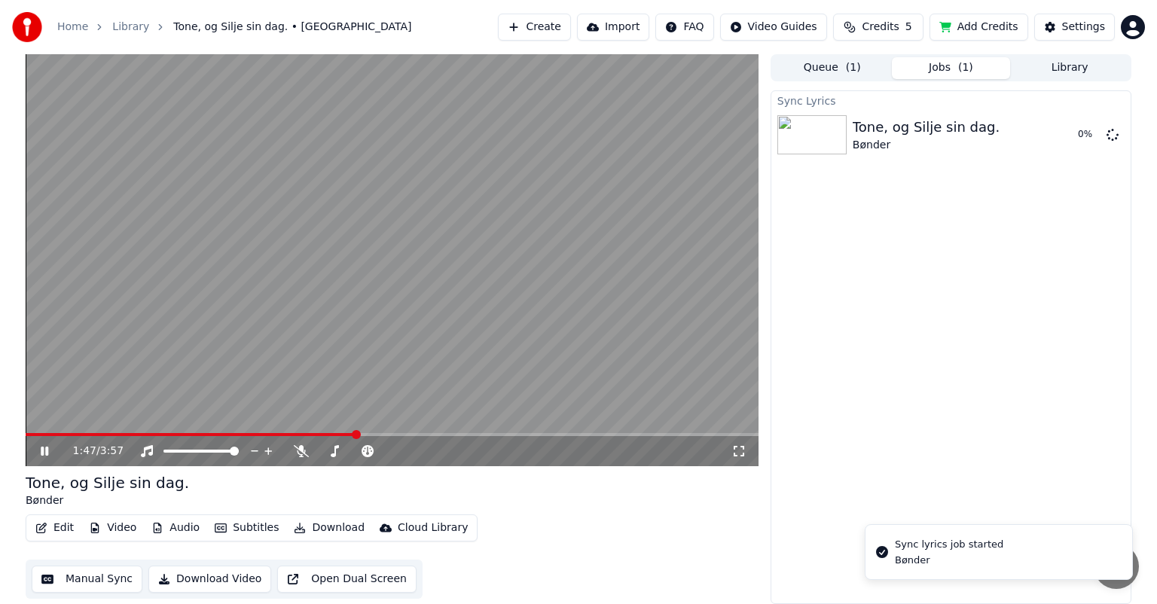
click at [56, 453] on icon at bounding box center [55, 451] width 35 height 12
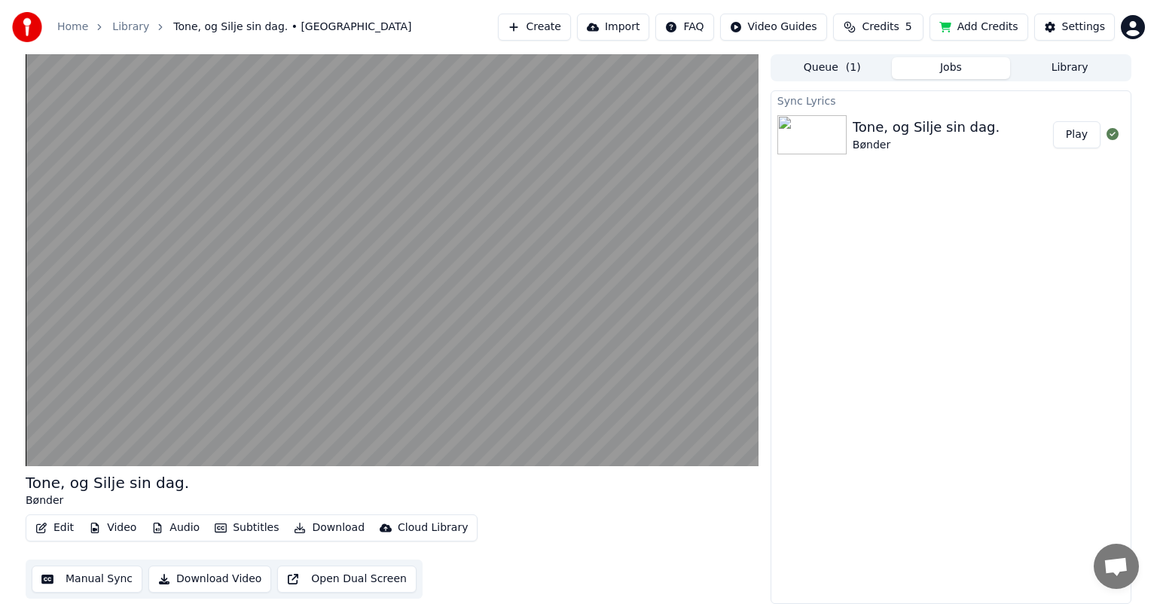
click at [1091, 127] on button "Play" at bounding box center [1076, 134] width 47 height 27
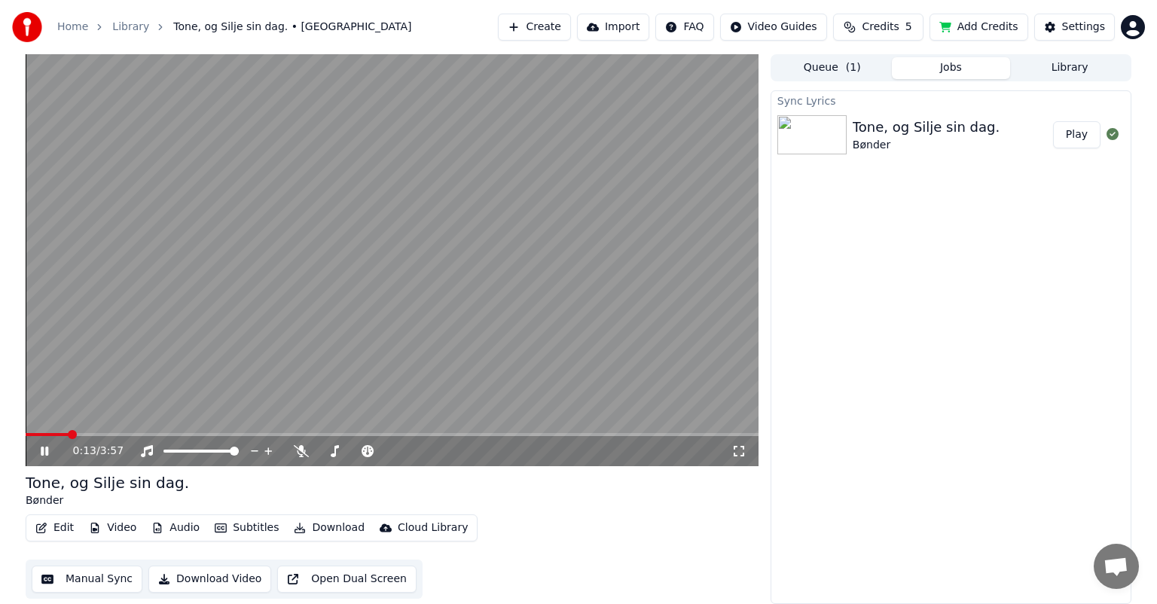
click at [515, 430] on video at bounding box center [392, 260] width 733 height 412
click at [304, 456] on icon at bounding box center [301, 451] width 15 height 12
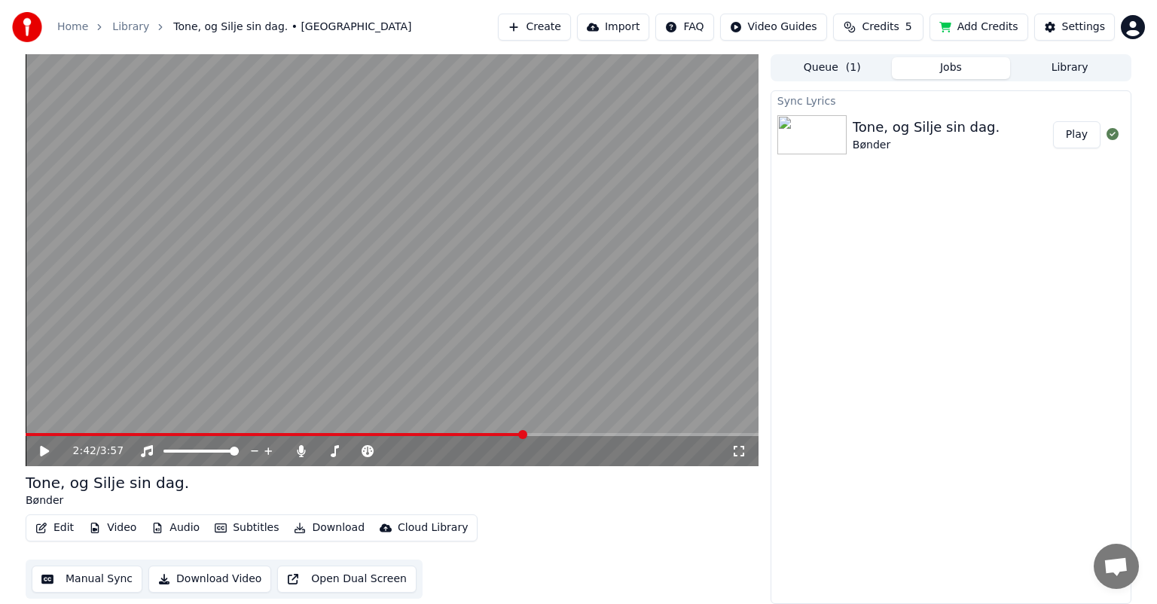
click at [524, 433] on span at bounding box center [392, 434] width 733 height 3
click at [36, 452] on div "2:42 / 3:57" at bounding box center [392, 451] width 721 height 15
click at [44, 449] on icon at bounding box center [44, 451] width 9 height 11
click at [664, 435] on span at bounding box center [392, 434] width 733 height 3
click at [629, 435] on span at bounding box center [327, 434] width 603 height 3
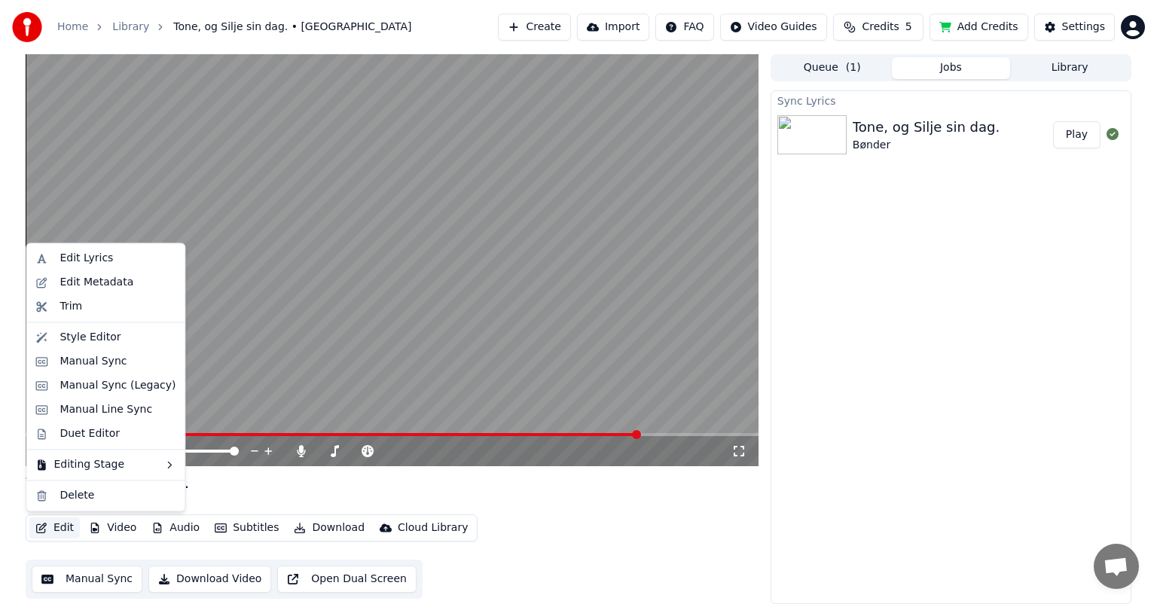
click at [60, 533] on button "Edit" at bounding box center [54, 528] width 50 height 21
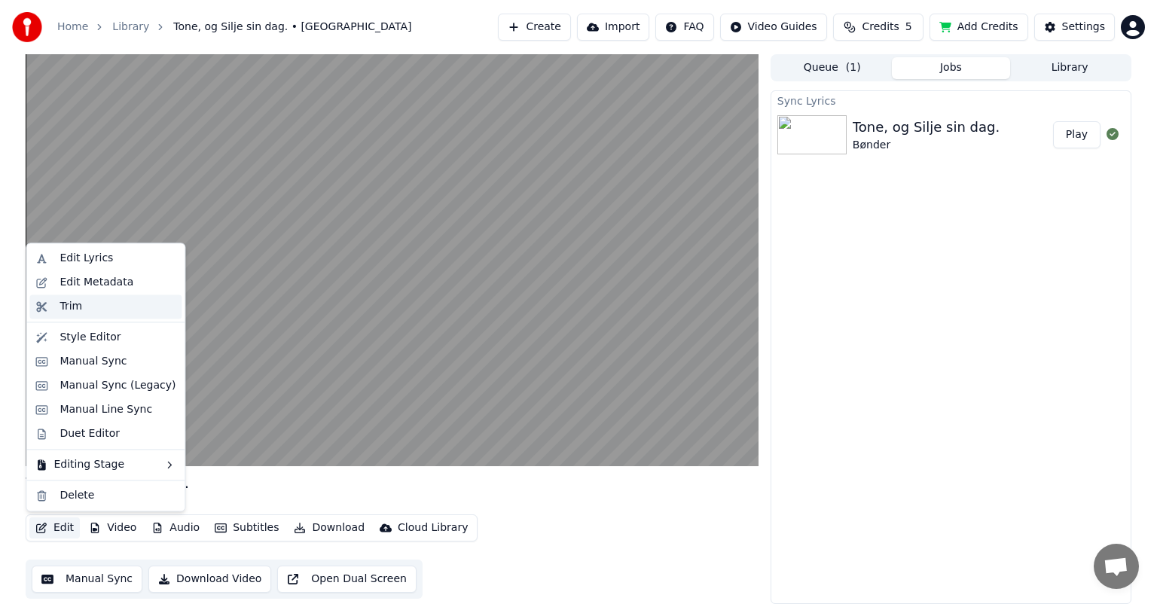
click at [99, 310] on div "Trim" at bounding box center [118, 306] width 116 height 15
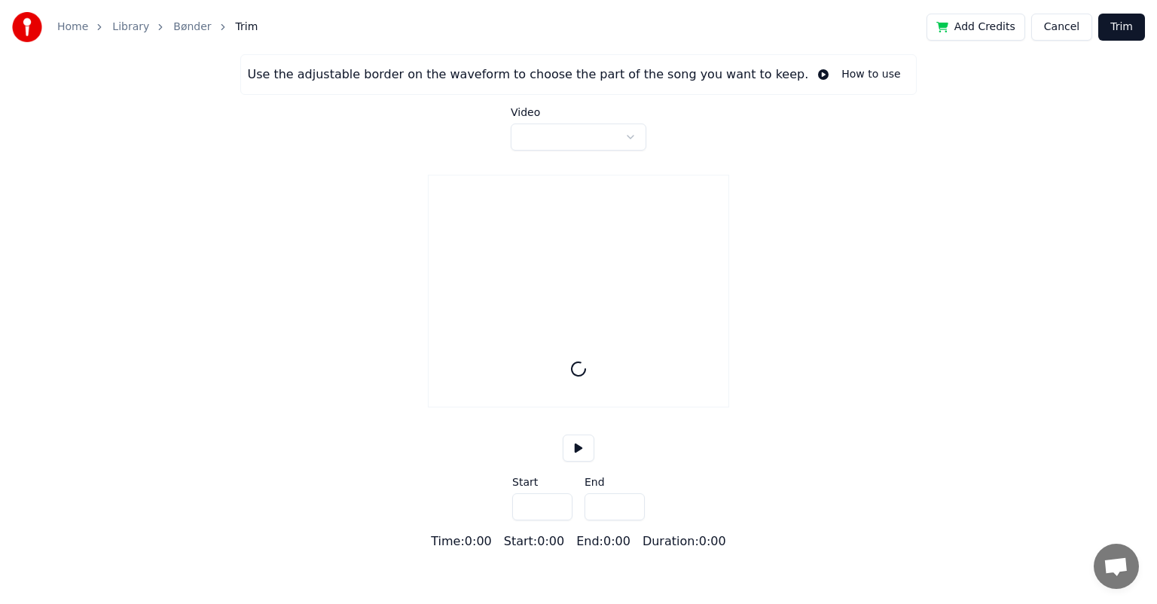
type input "*****"
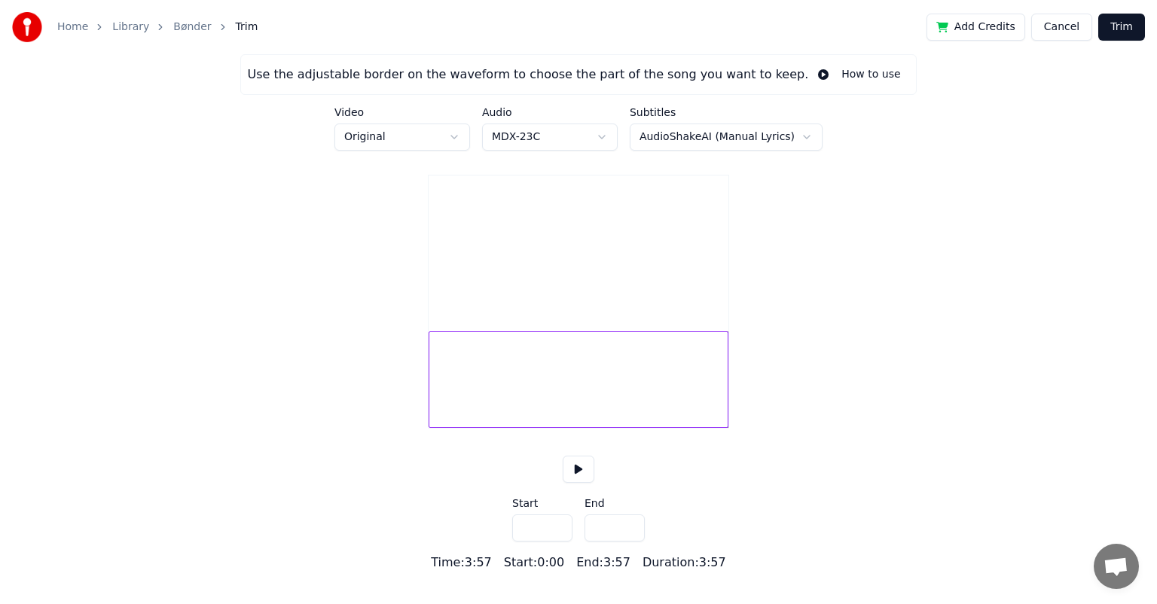
click at [173, 30] on link "Bønder" at bounding box center [192, 27] width 38 height 15
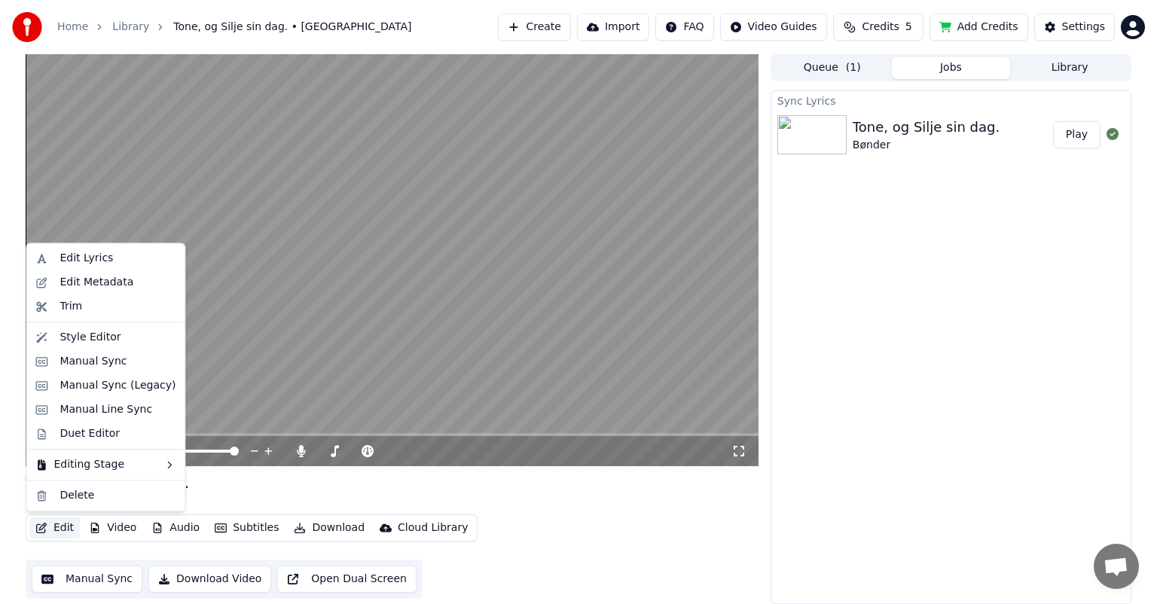
click at [52, 534] on button "Edit" at bounding box center [54, 528] width 50 height 21
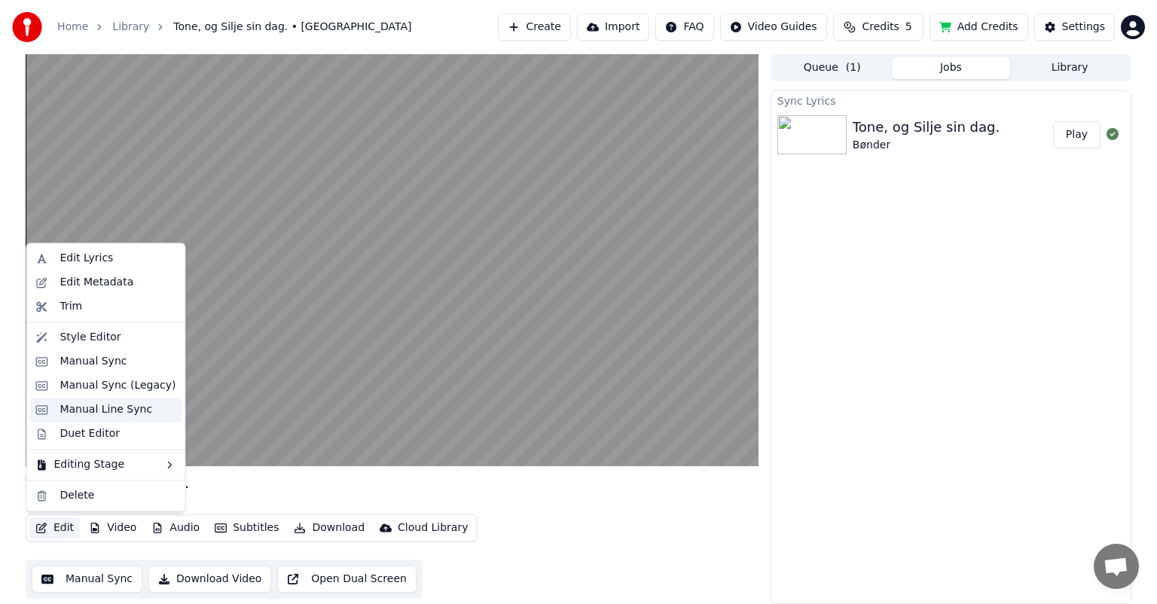
click at [118, 414] on div "Manual Line Sync" at bounding box center [106, 409] width 93 height 15
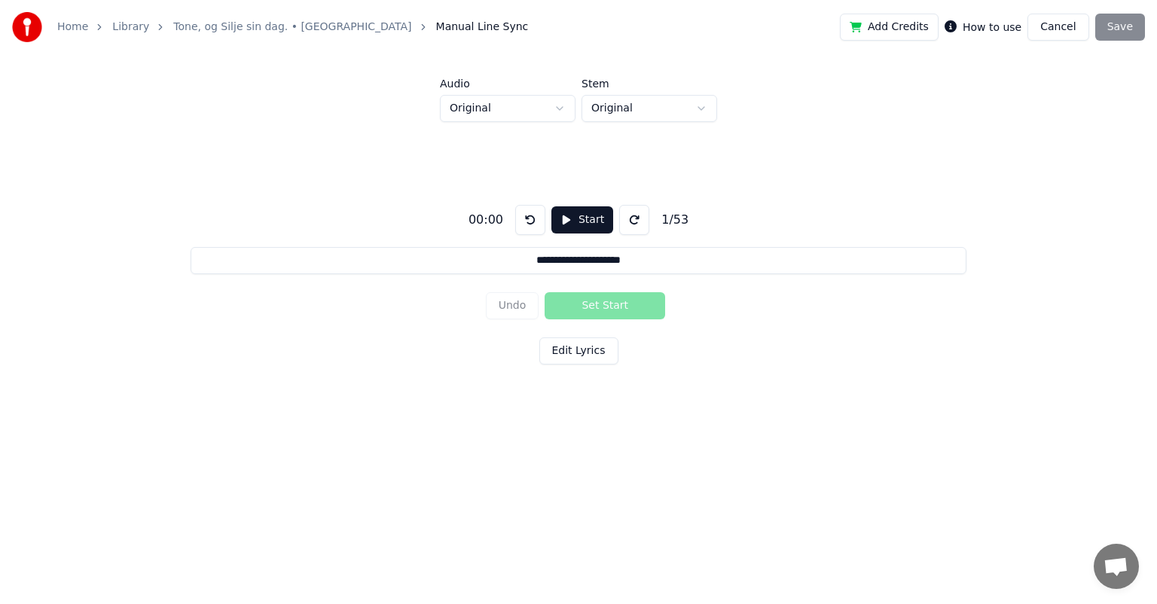
click at [261, 21] on link "Tone, og Silje sin dag. • Bønder" at bounding box center [292, 27] width 238 height 15
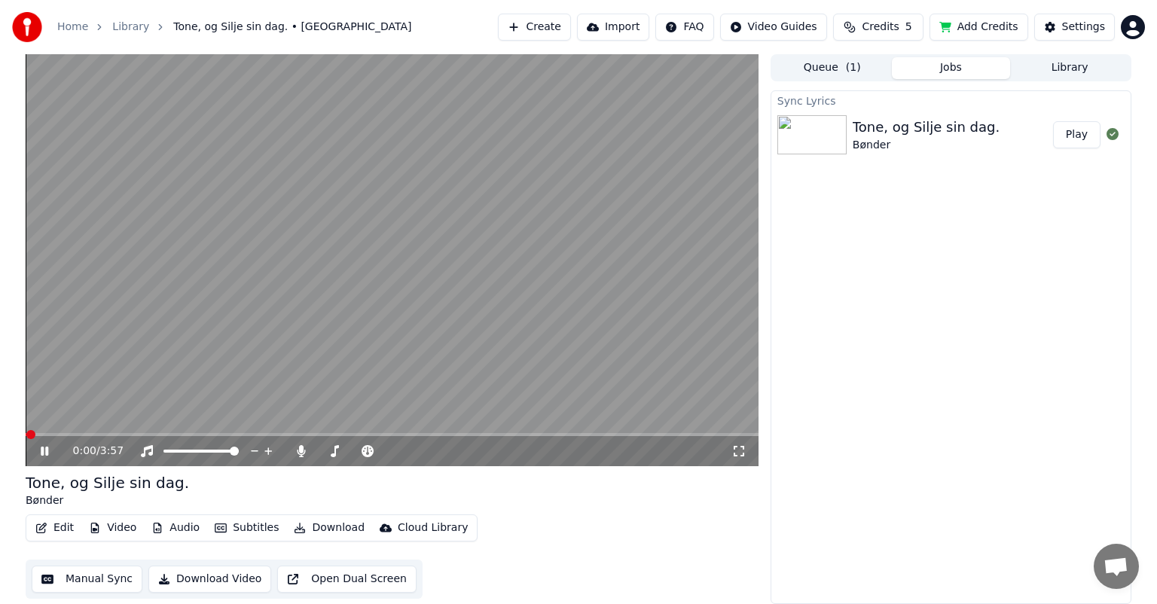
click at [58, 524] on button "Edit" at bounding box center [54, 528] width 50 height 21
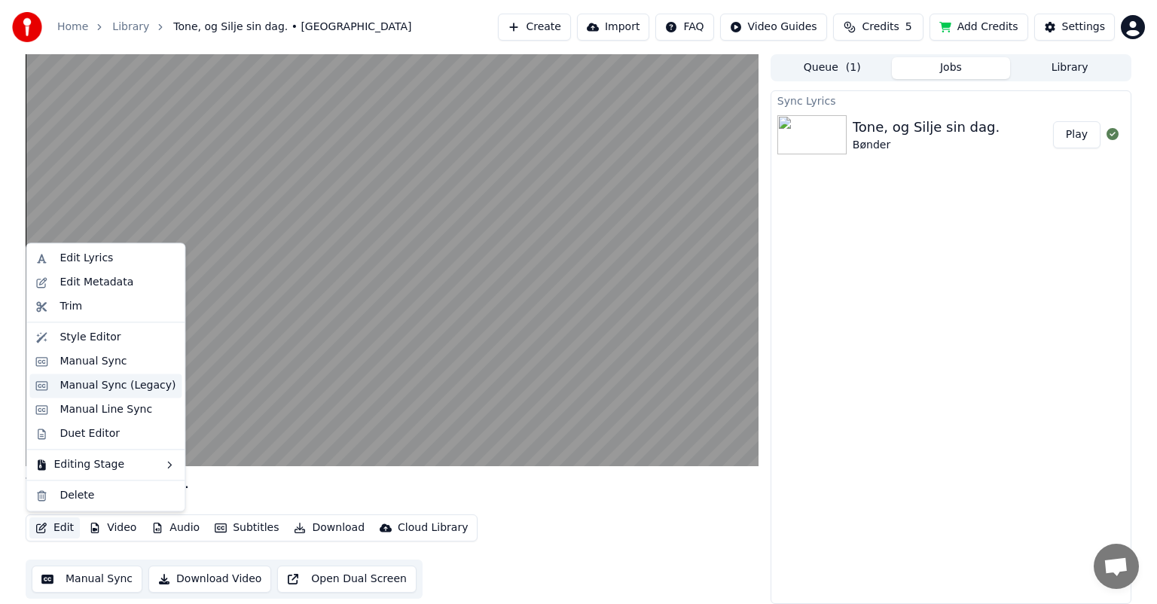
click at [133, 385] on div "Manual Sync (Legacy)" at bounding box center [118, 385] width 116 height 15
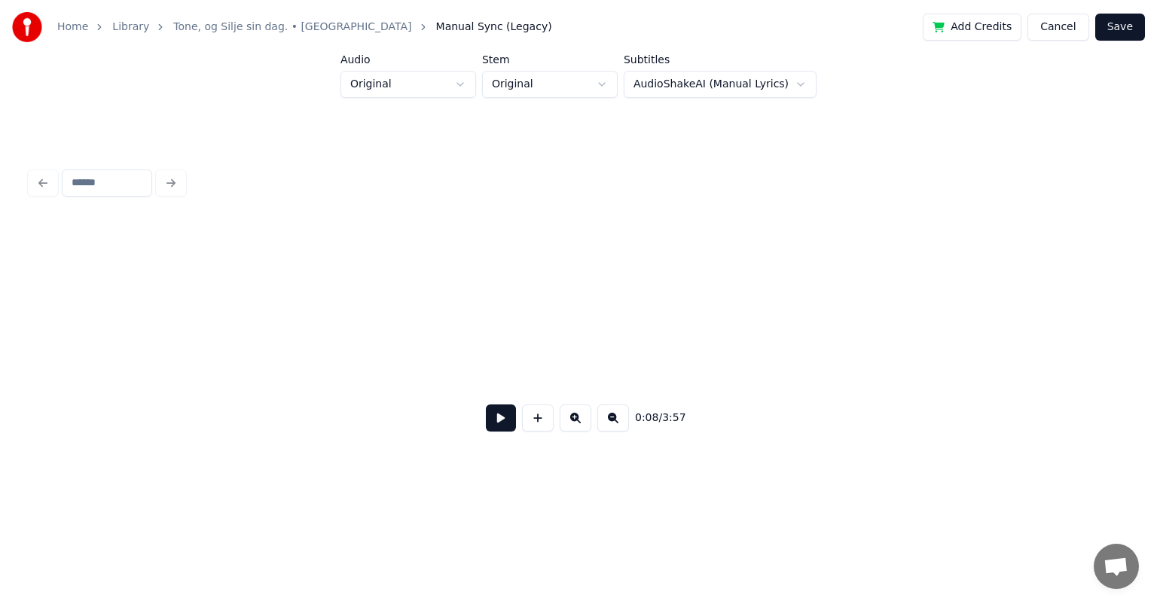
scroll to position [0, 1323]
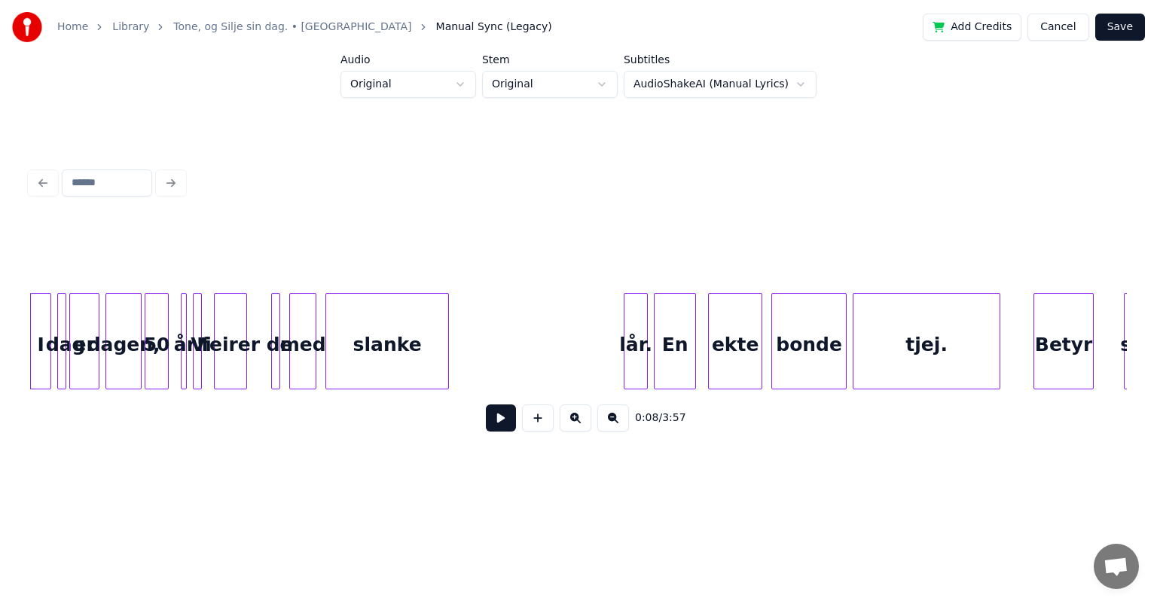
click at [510, 423] on button at bounding box center [501, 418] width 30 height 27
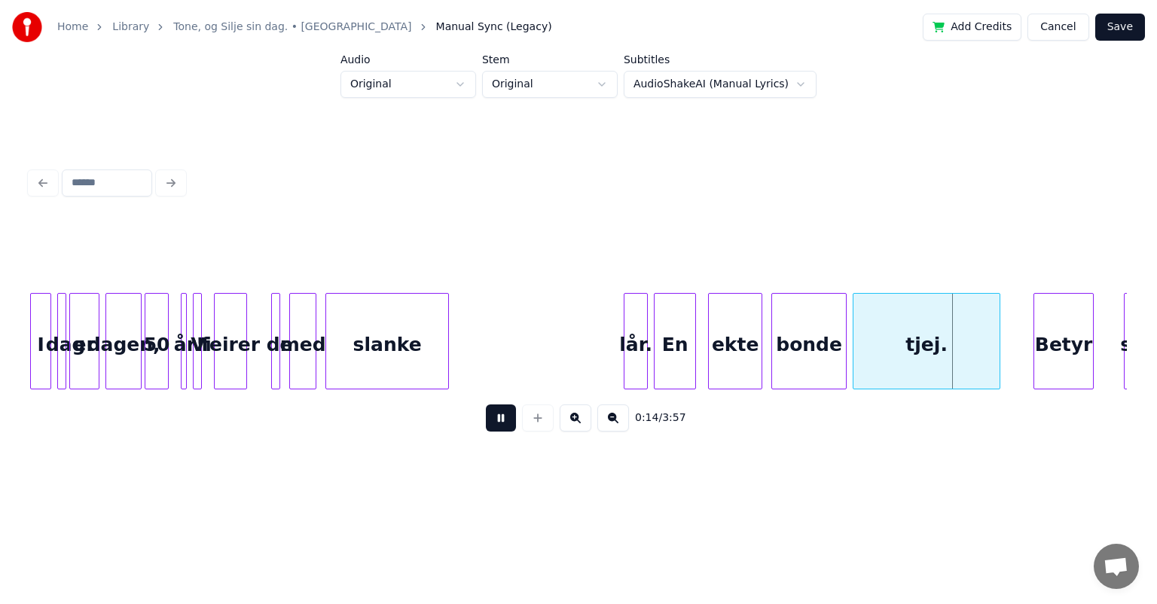
click at [499, 423] on button at bounding box center [501, 418] width 30 height 27
click at [215, 330] on div "[PERSON_NAME]" at bounding box center [231, 345] width 32 height 102
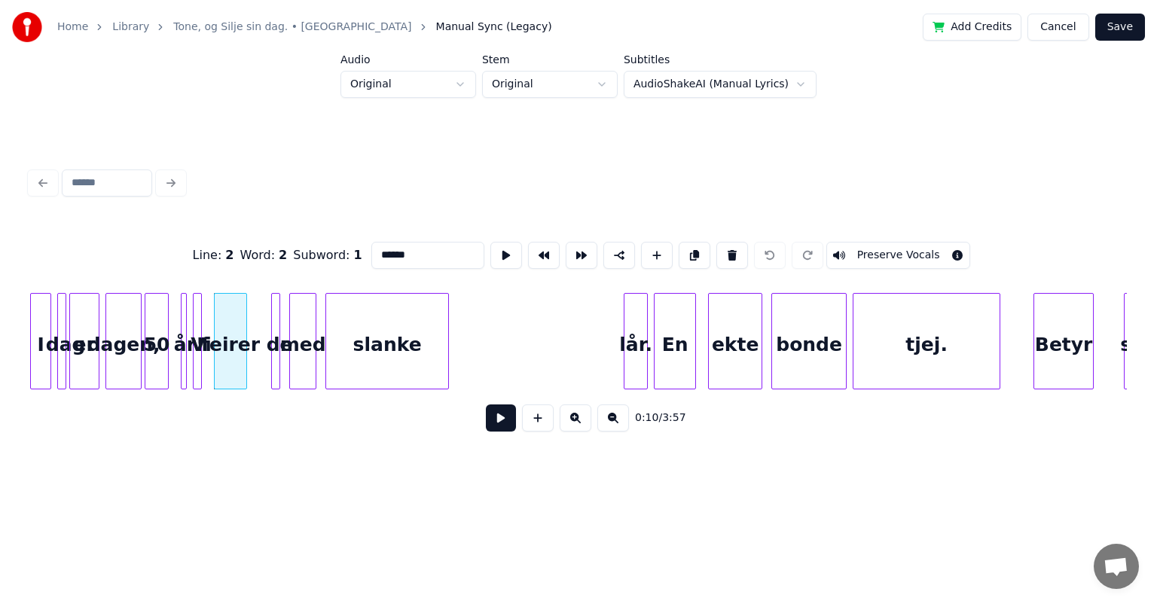
click at [194, 338] on div at bounding box center [196, 341] width 5 height 95
click at [190, 339] on div "år!" at bounding box center [189, 345] width 15 height 102
click at [197, 339] on div at bounding box center [199, 341] width 5 height 95
type input "**"
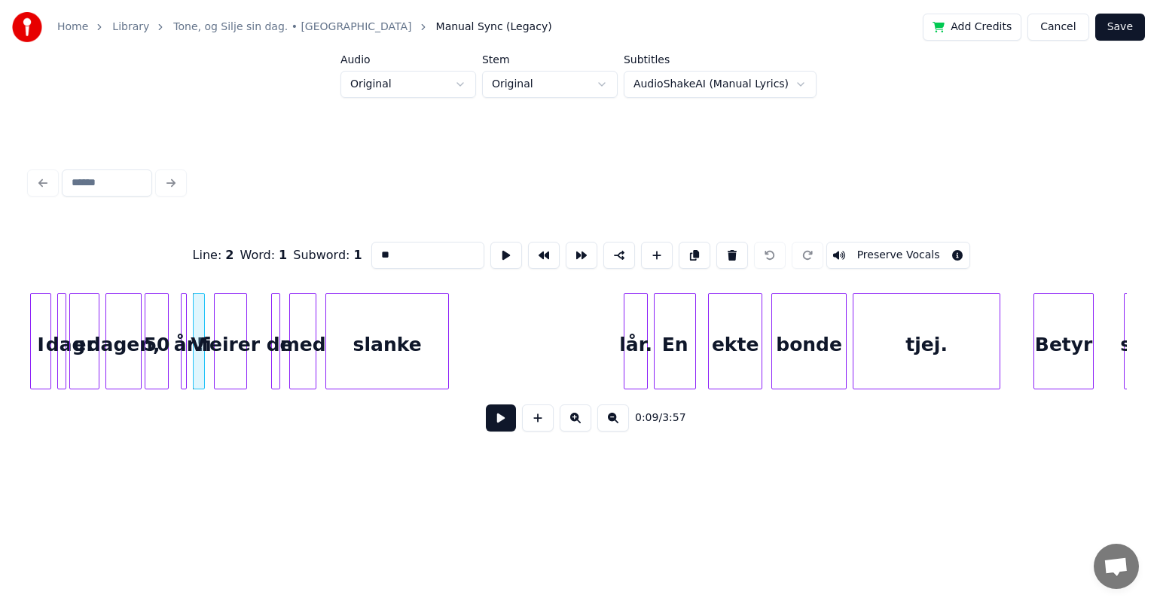
click at [200, 321] on div at bounding box center [202, 341] width 5 height 95
click at [582, 415] on button at bounding box center [576, 418] width 32 height 27
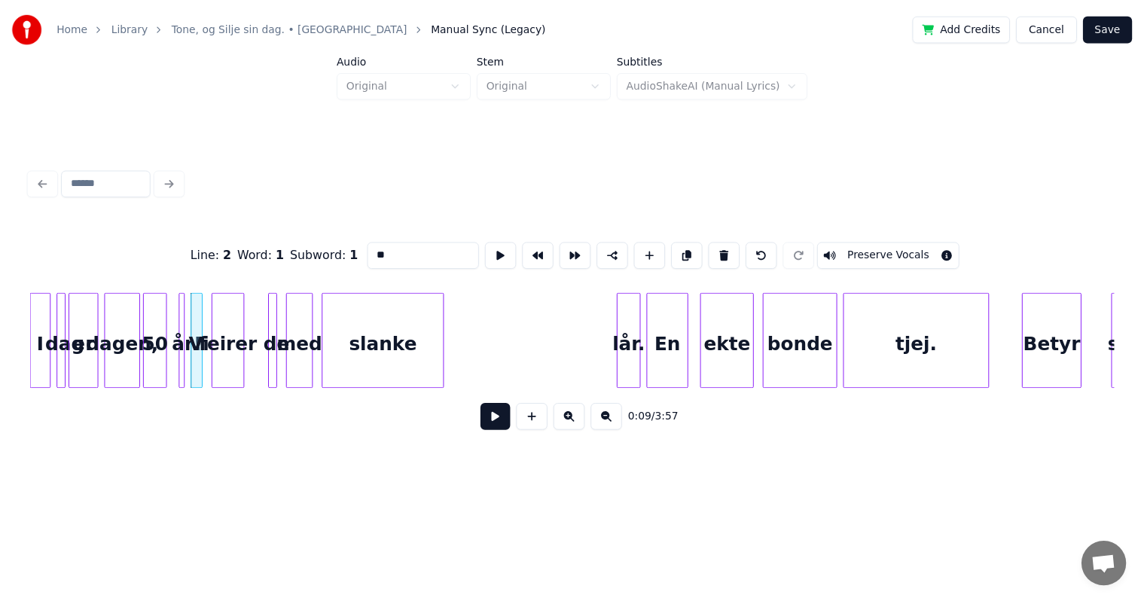
scroll to position [0, 1693]
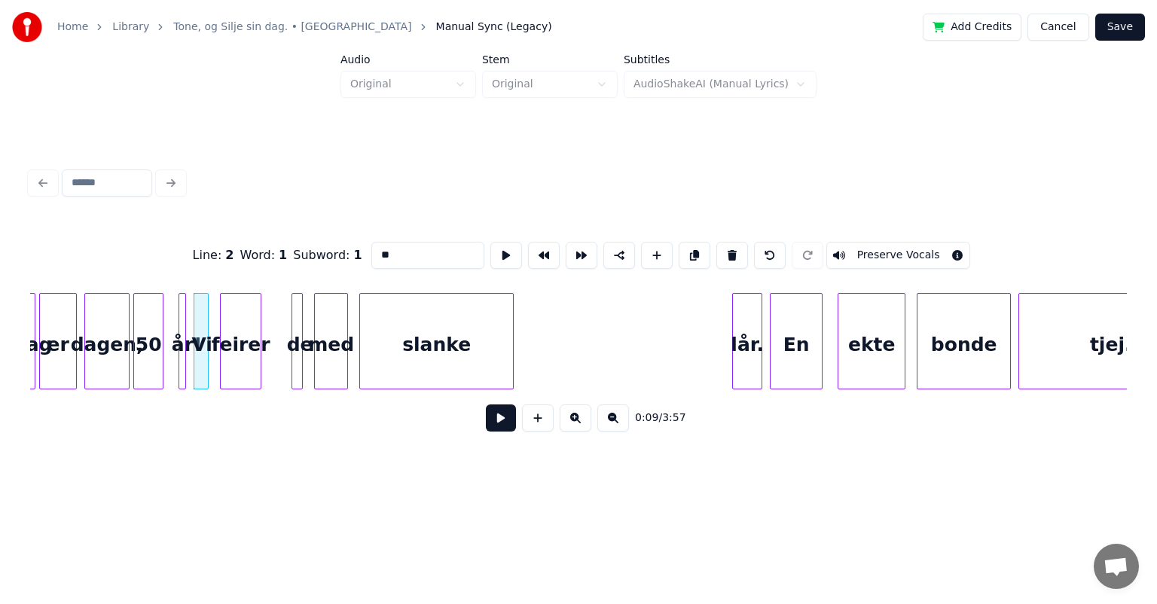
click at [203, 369] on div at bounding box center [205, 341] width 5 height 95
click at [246, 325] on div "[PERSON_NAME]" at bounding box center [241, 345] width 40 height 102
click at [204, 327] on div at bounding box center [205, 341] width 5 height 95
type input "**"
click at [199, 337] on div at bounding box center [199, 341] width 5 height 95
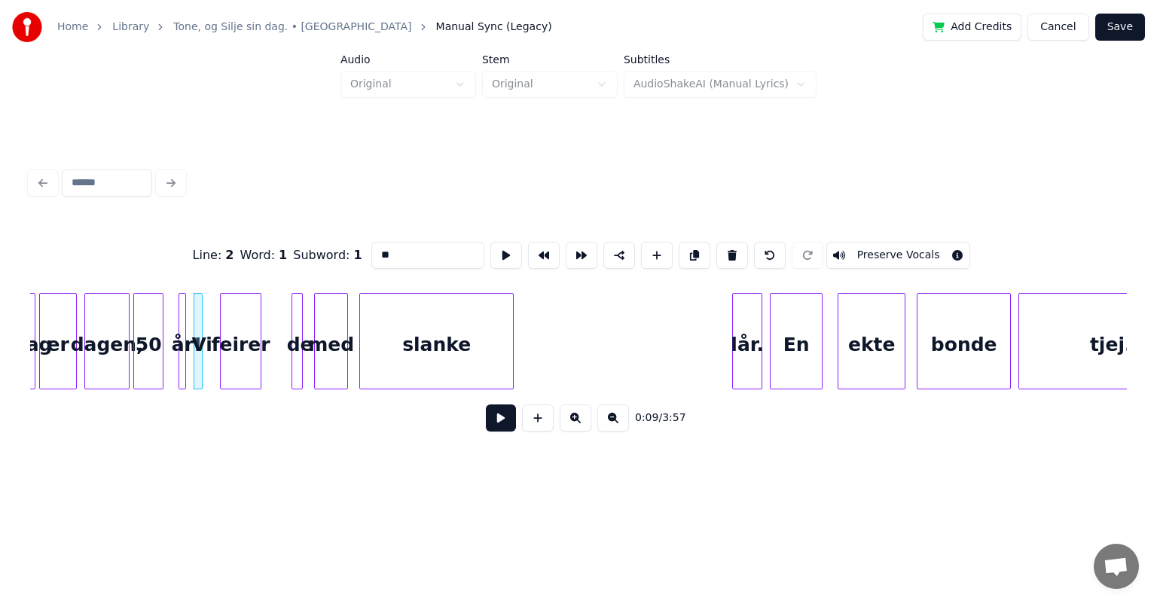
click at [295, 29] on link "Tone, og Silje sin dag. • Bønder" at bounding box center [292, 27] width 238 height 15
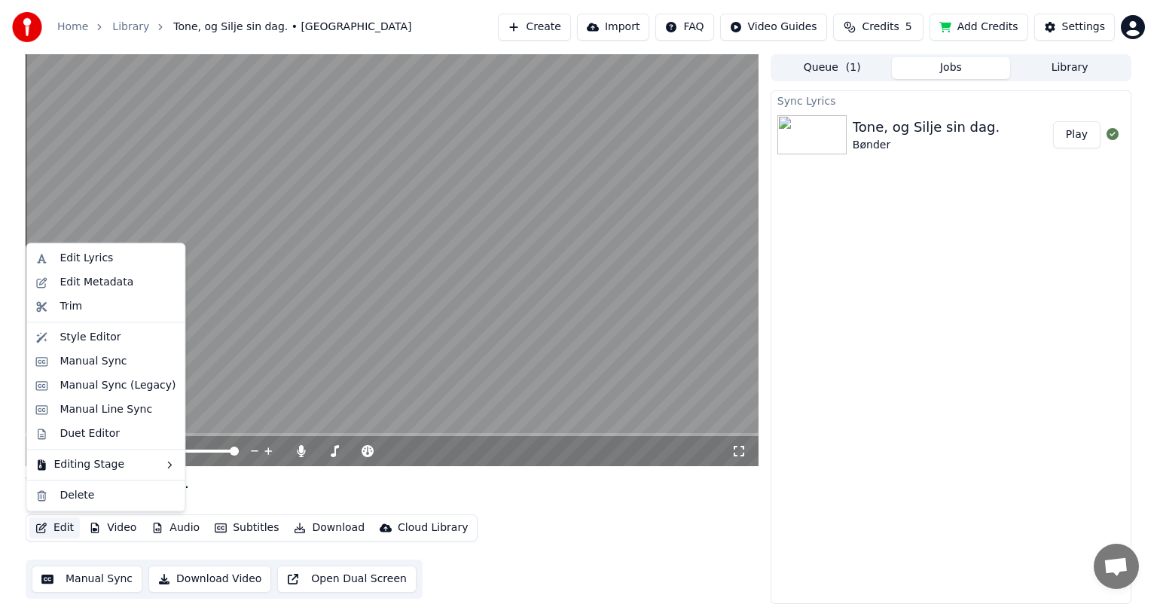
click at [58, 530] on button "Edit" at bounding box center [54, 528] width 50 height 21
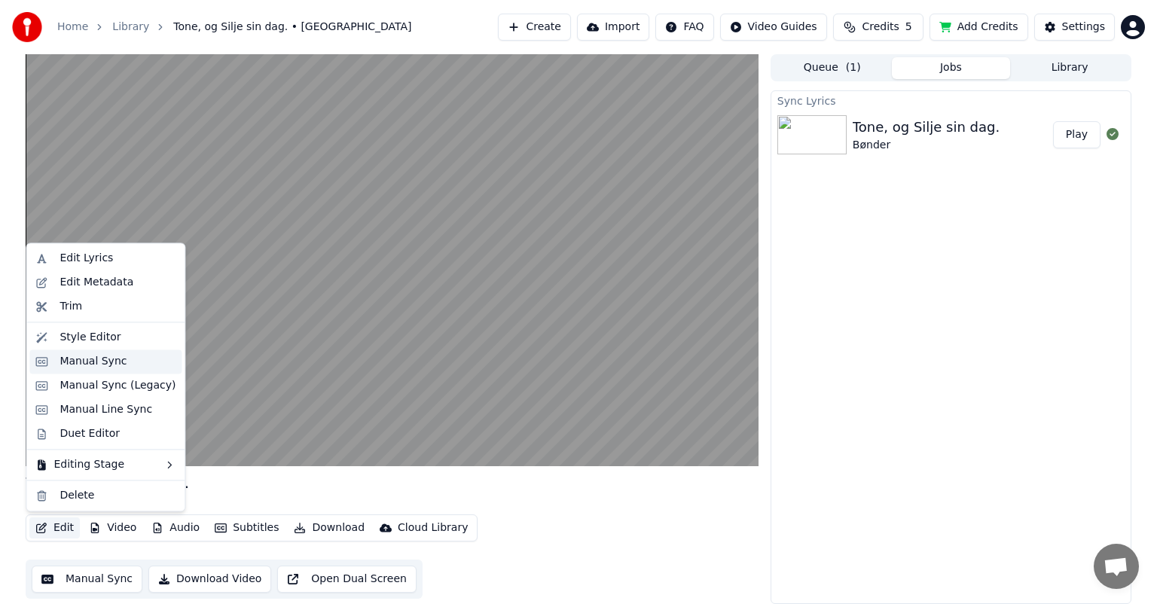
click at [111, 365] on div "Manual Sync" at bounding box center [93, 361] width 67 height 15
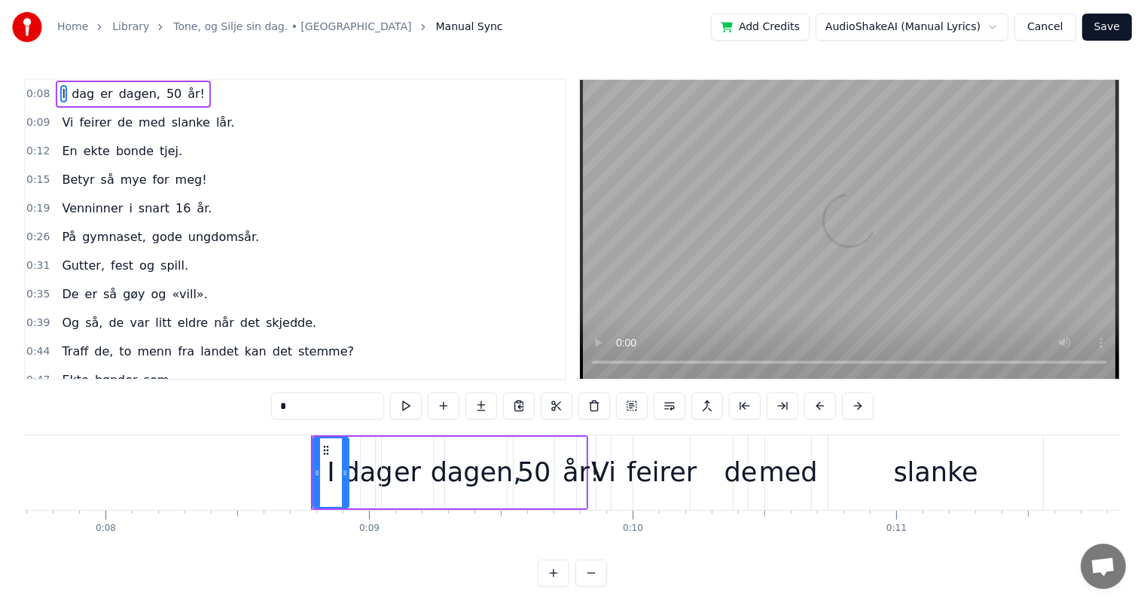
scroll to position [0, 2239]
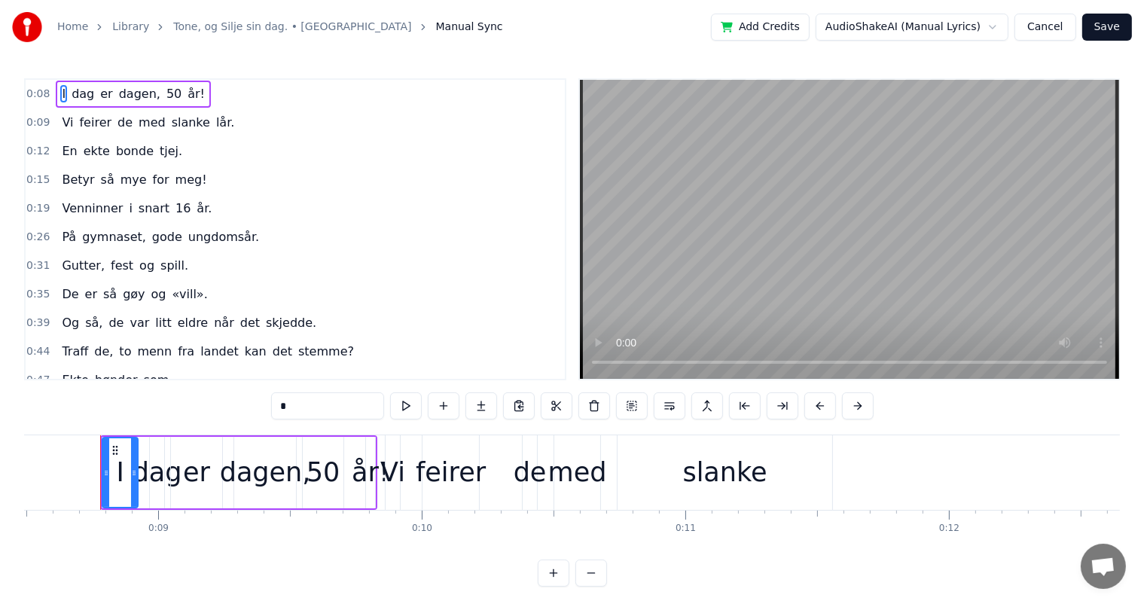
click at [395, 460] on div "Vi" at bounding box center [392, 473] width 25 height 40
type input "**"
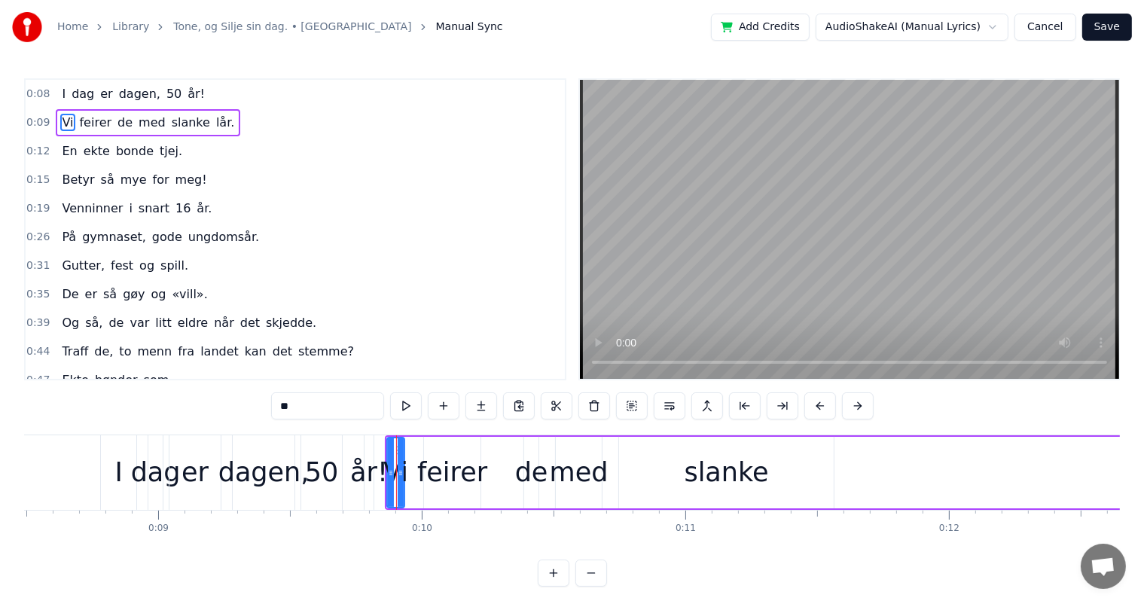
click at [401, 450] on div at bounding box center [401, 472] width 6 height 69
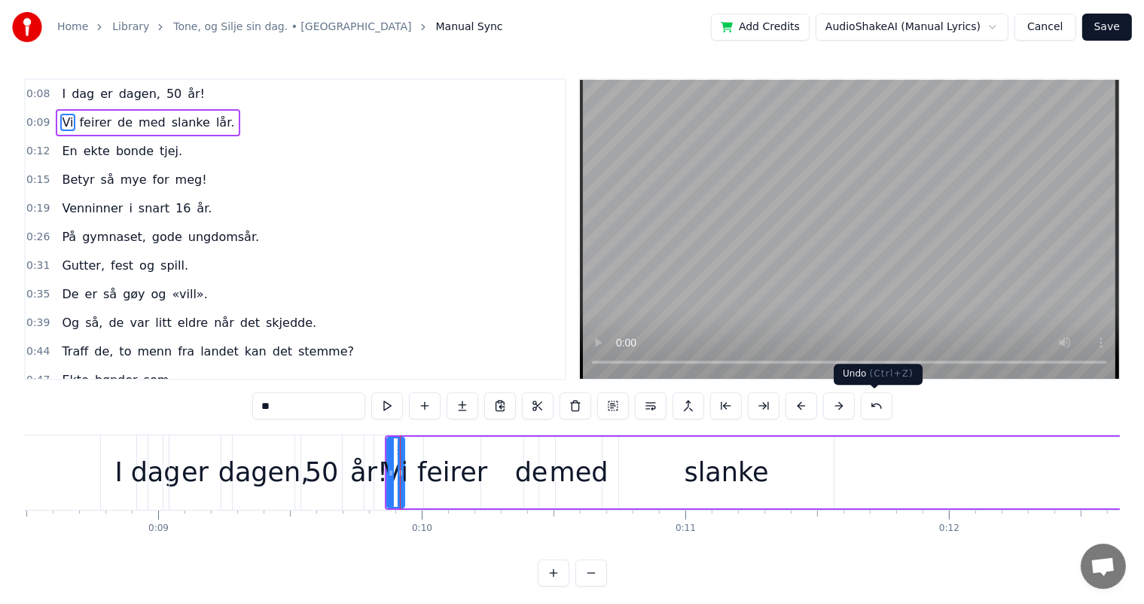
click at [864, 416] on button at bounding box center [877, 405] width 32 height 27
click at [41, 111] on div "0:09 Vi feirer de med slanke lår." at bounding box center [295, 122] width 539 height 29
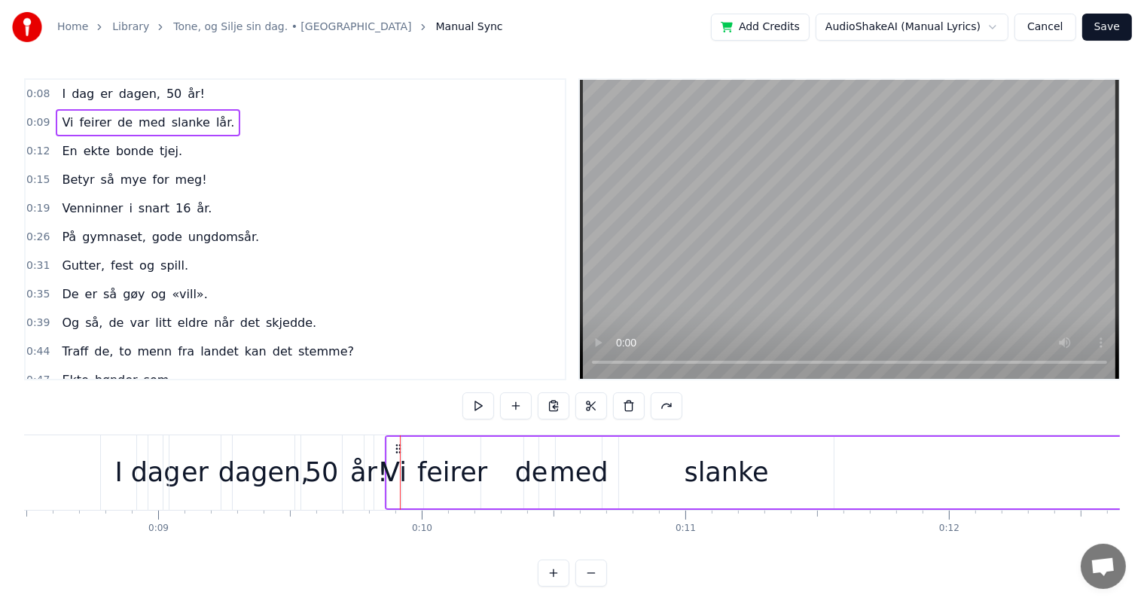
click at [78, 118] on span "[PERSON_NAME]" at bounding box center [95, 122] width 35 height 17
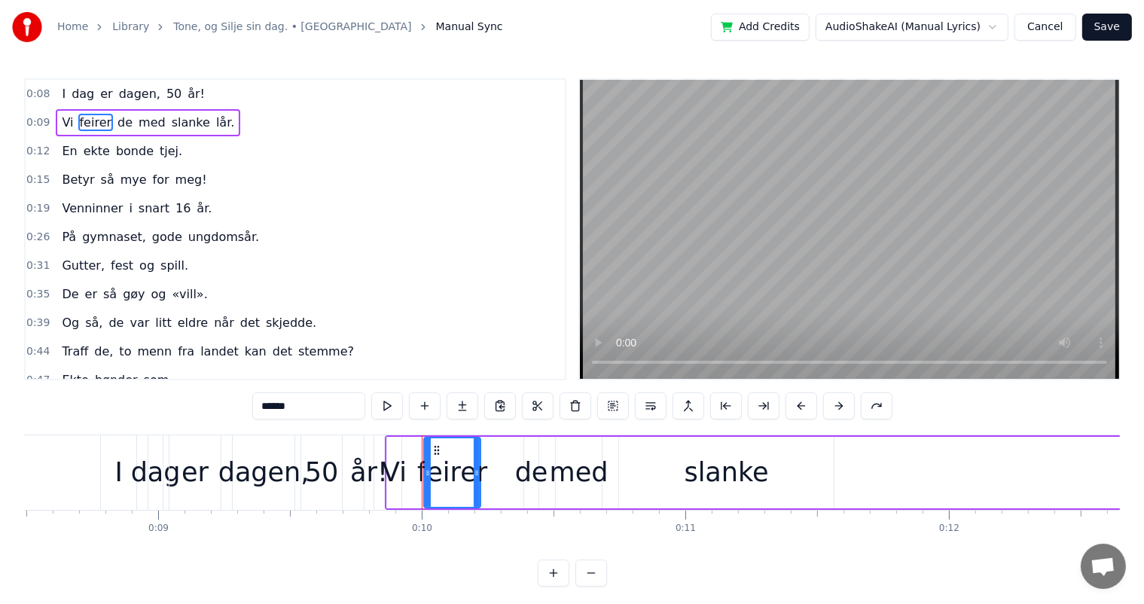
click at [78, 118] on span "[PERSON_NAME]" at bounding box center [95, 122] width 35 height 17
click at [65, 119] on span "Vi" at bounding box center [67, 122] width 14 height 17
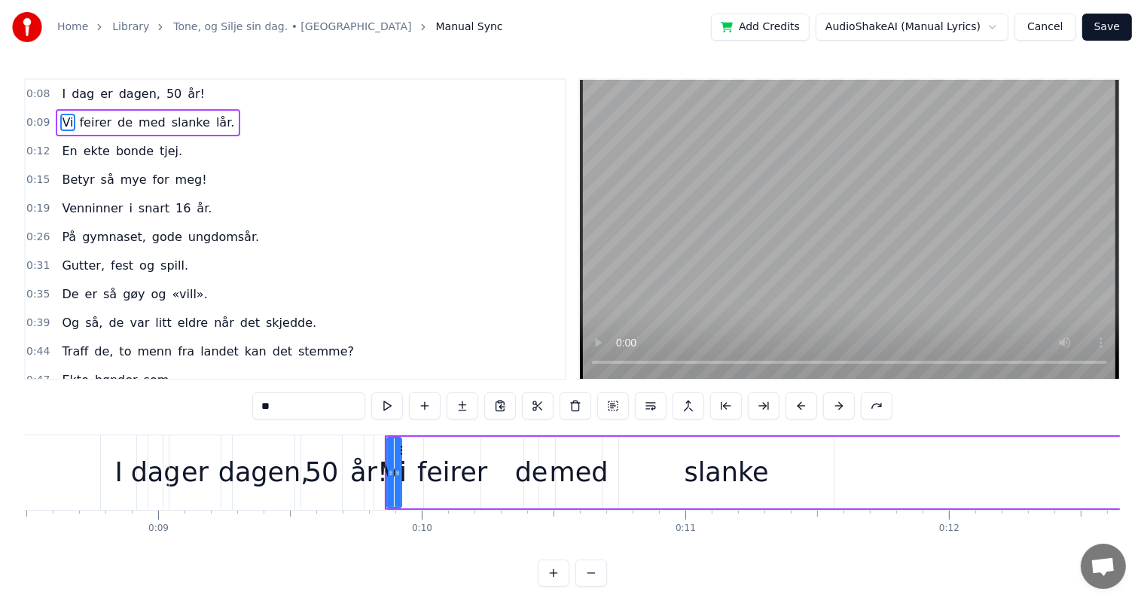
click at [65, 119] on span "Vi" at bounding box center [67, 122] width 14 height 17
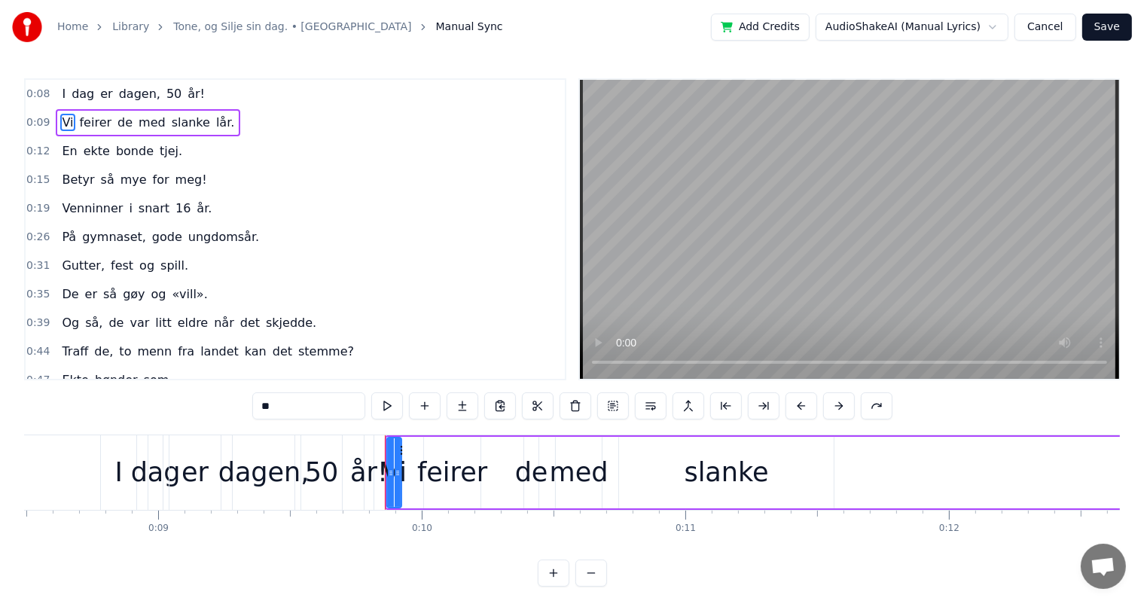
click at [65, 119] on span "Vi" at bounding box center [67, 122] width 14 height 17
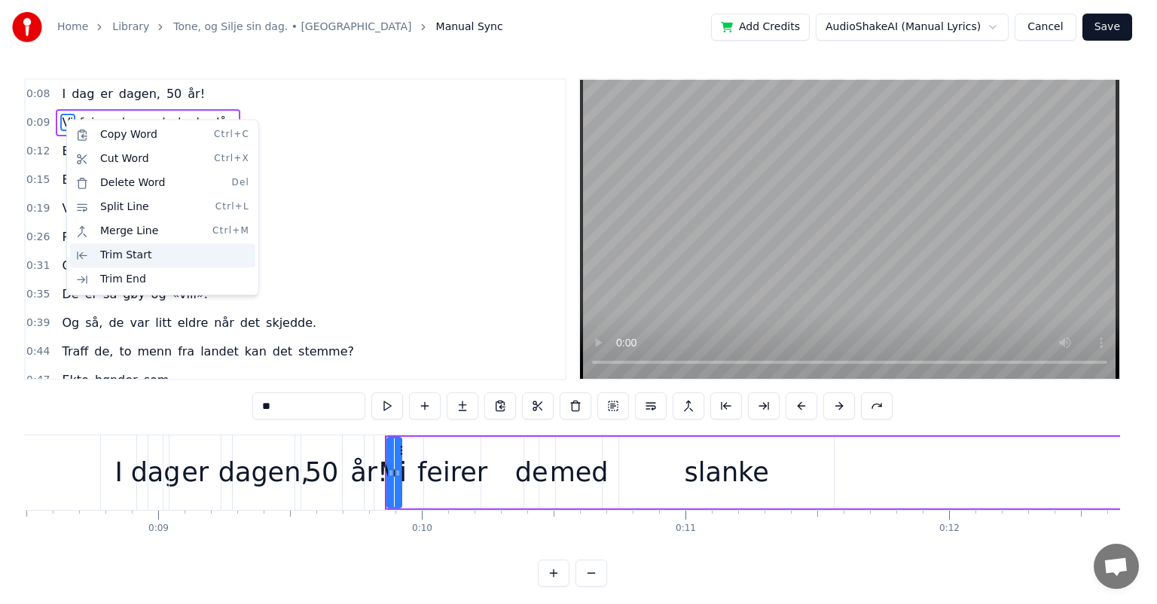
click at [108, 255] on div "Trim Start" at bounding box center [162, 255] width 185 height 24
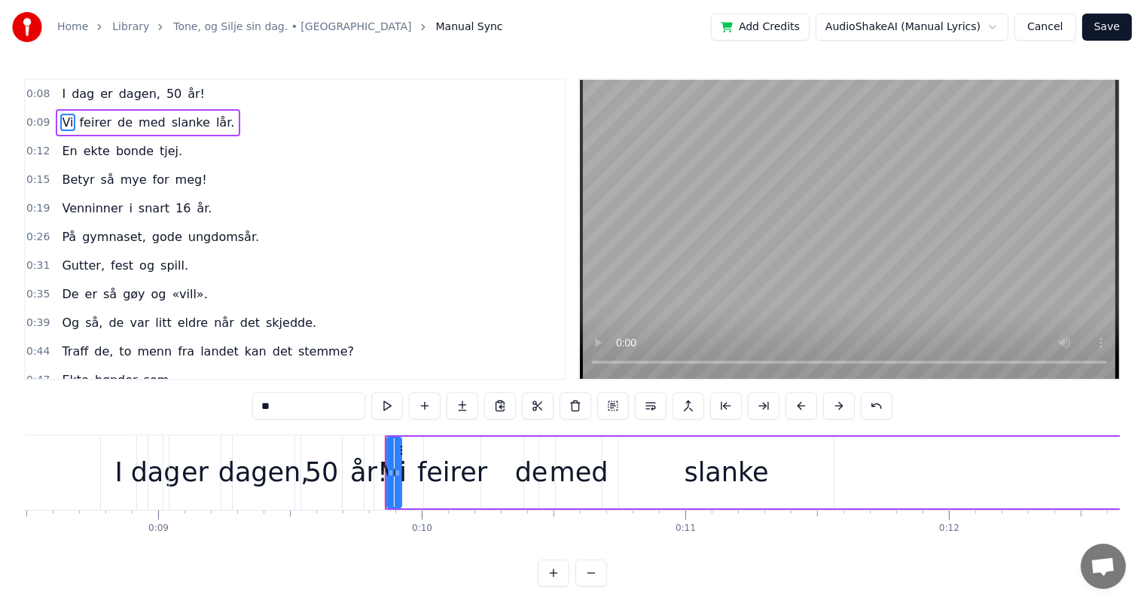
drag, startPoint x: 205, startPoint y: 337, endPoint x: 413, endPoint y: 440, distance: 232.1
click at [207, 343] on span "landet" at bounding box center [219, 351] width 41 height 17
type input "******"
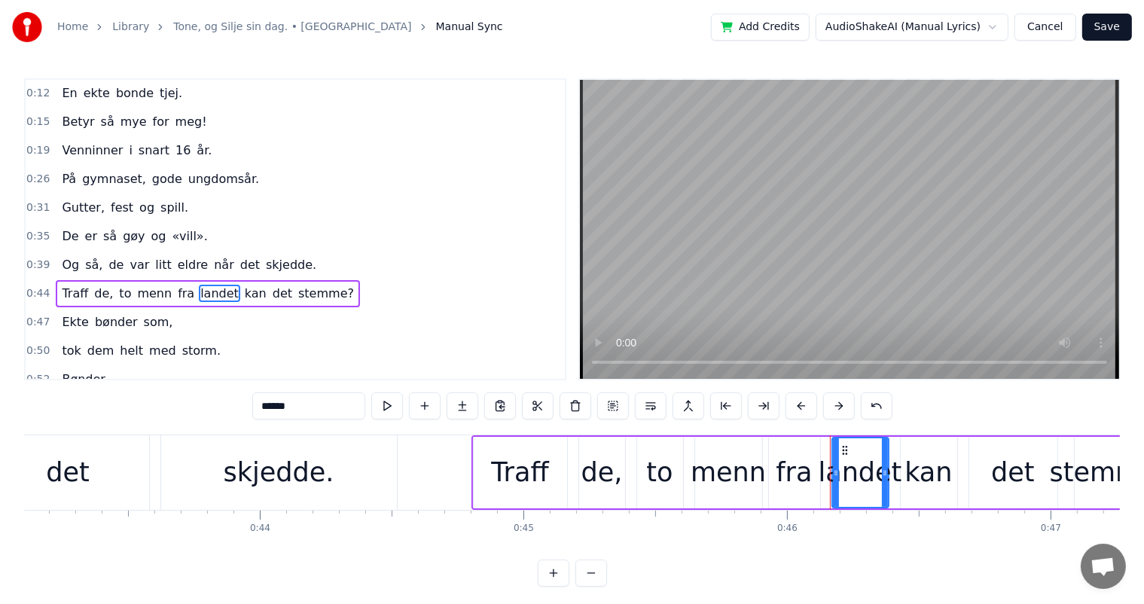
scroll to position [0, 12095]
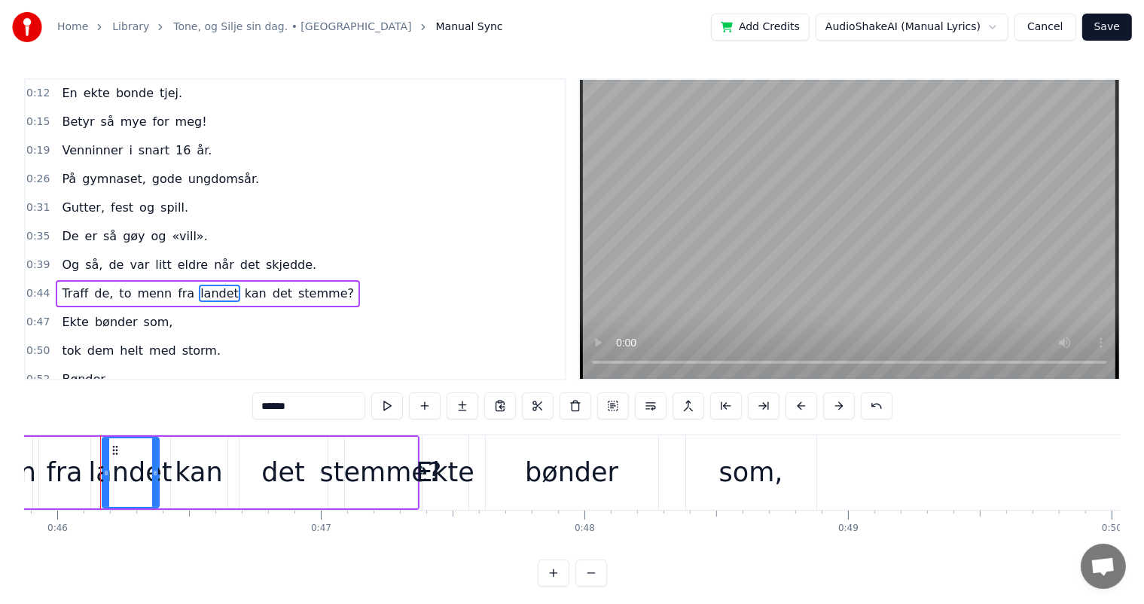
click at [151, 118] on div "Betyr så mye for meg!" at bounding box center [134, 121] width 157 height 27
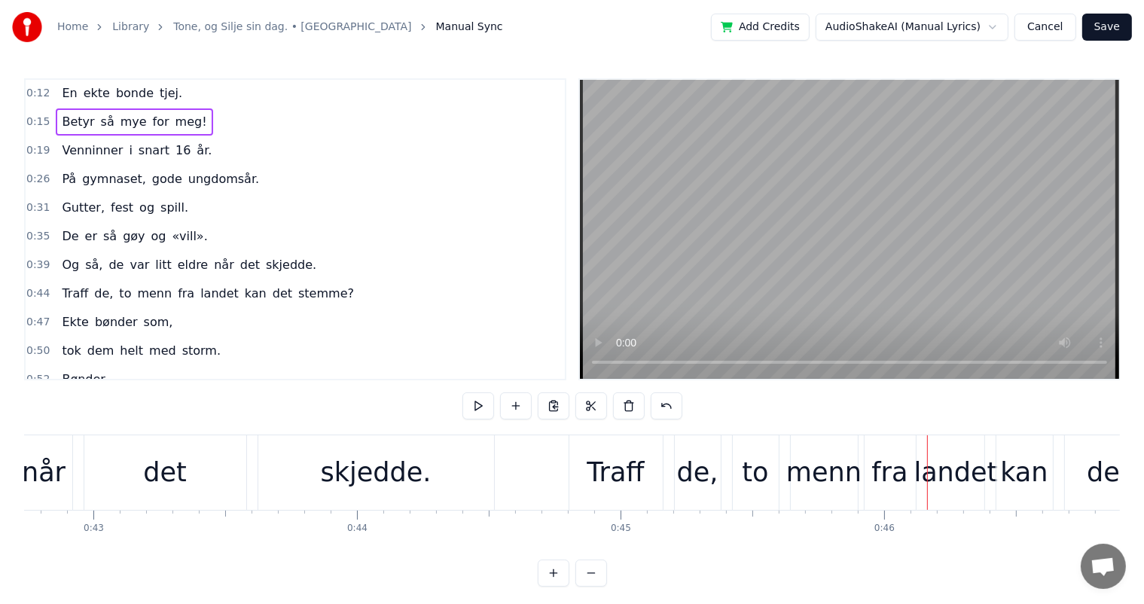
click at [151, 118] on div "Betyr så mye for meg!" at bounding box center [134, 121] width 157 height 27
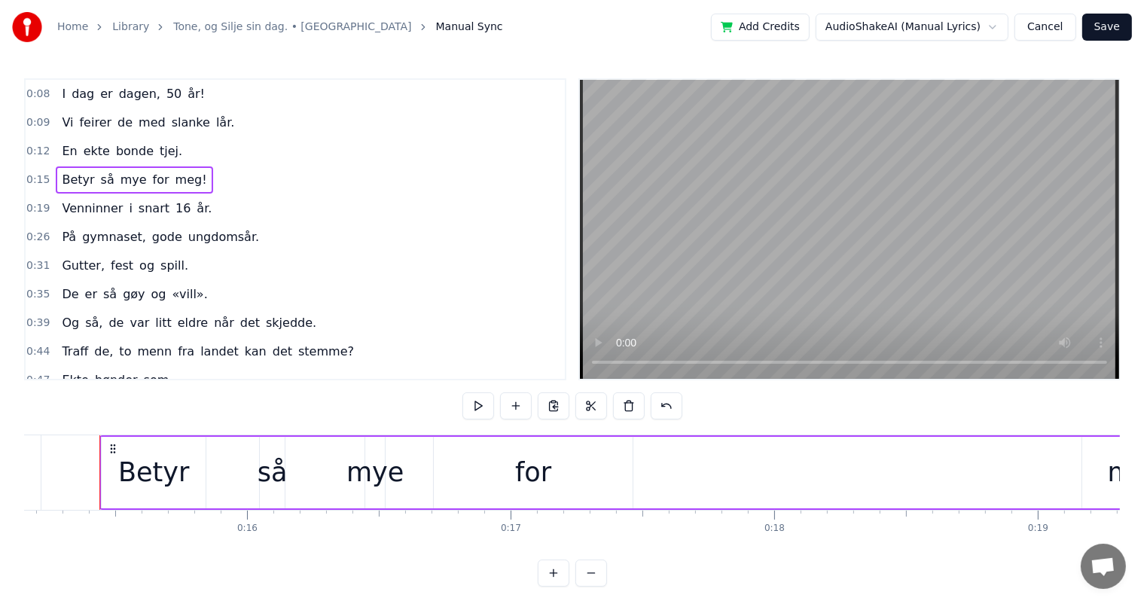
scroll to position [30, 0]
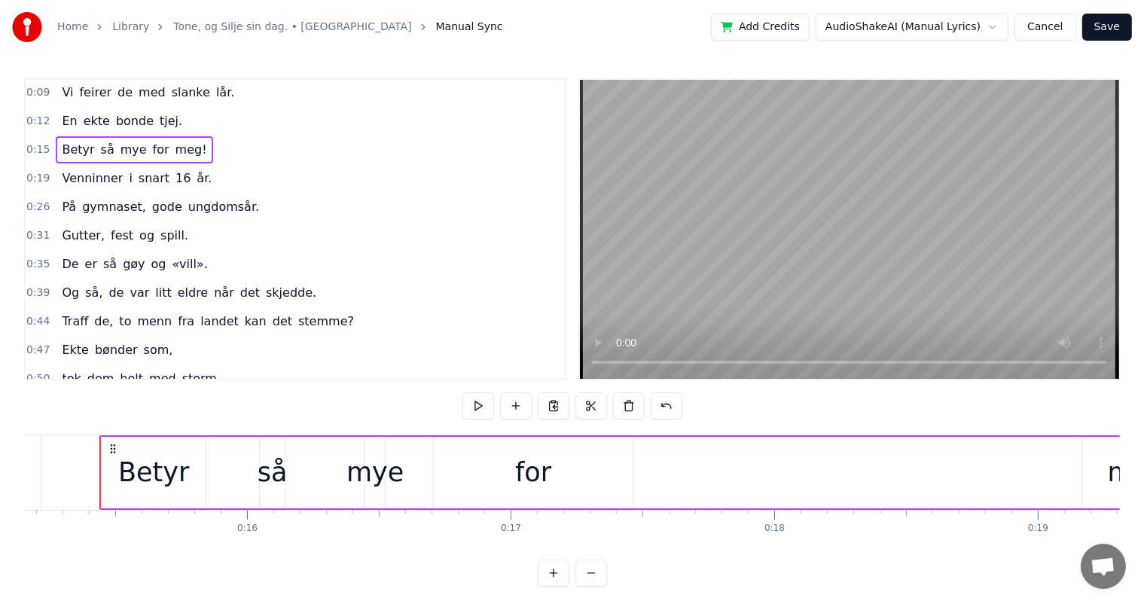
click at [66, 93] on span "Vi" at bounding box center [67, 92] width 14 height 17
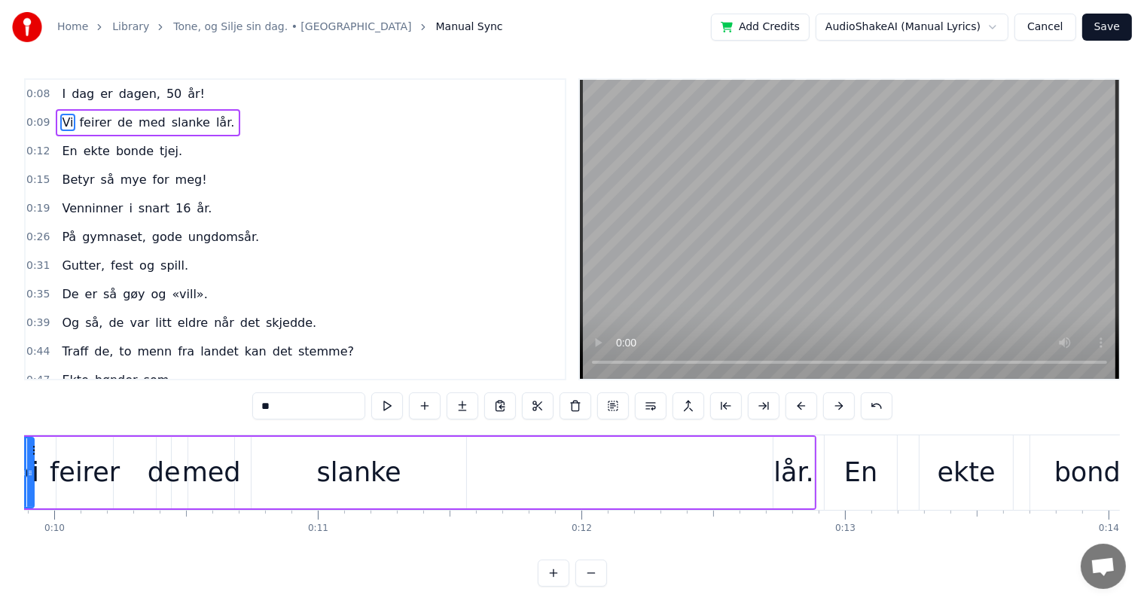
scroll to position [0, 2523]
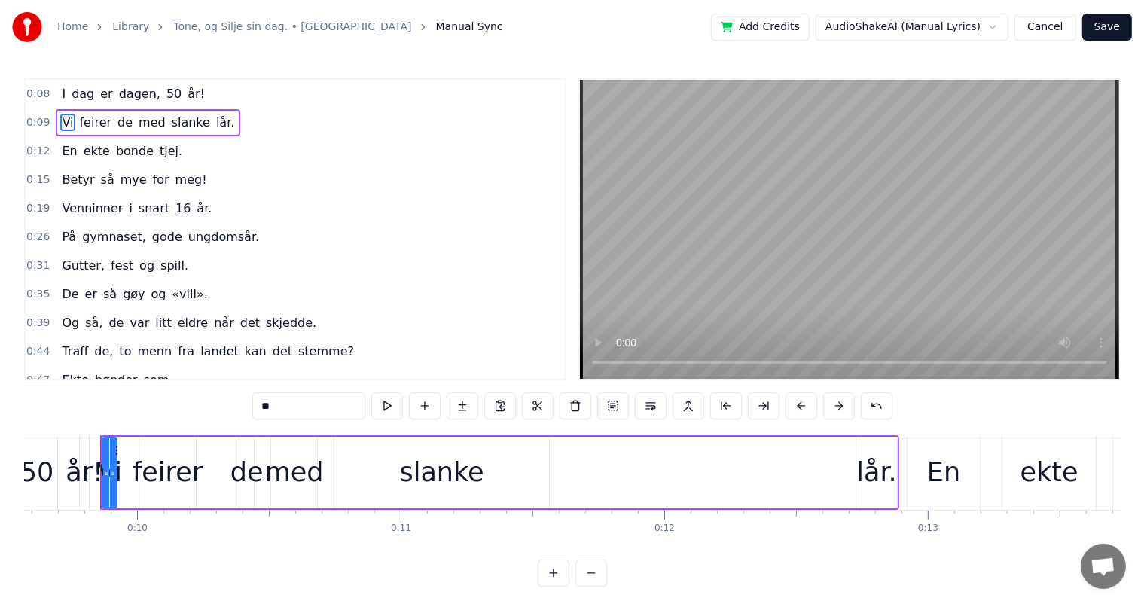
drag, startPoint x: 762, startPoint y: 436, endPoint x: 815, endPoint y: 436, distance: 53.5
click at [815, 436] on div "Vi [PERSON_NAME] de med slanke lår." at bounding box center [499, 472] width 799 height 75
click at [111, 449] on icon at bounding box center [114, 449] width 12 height 12
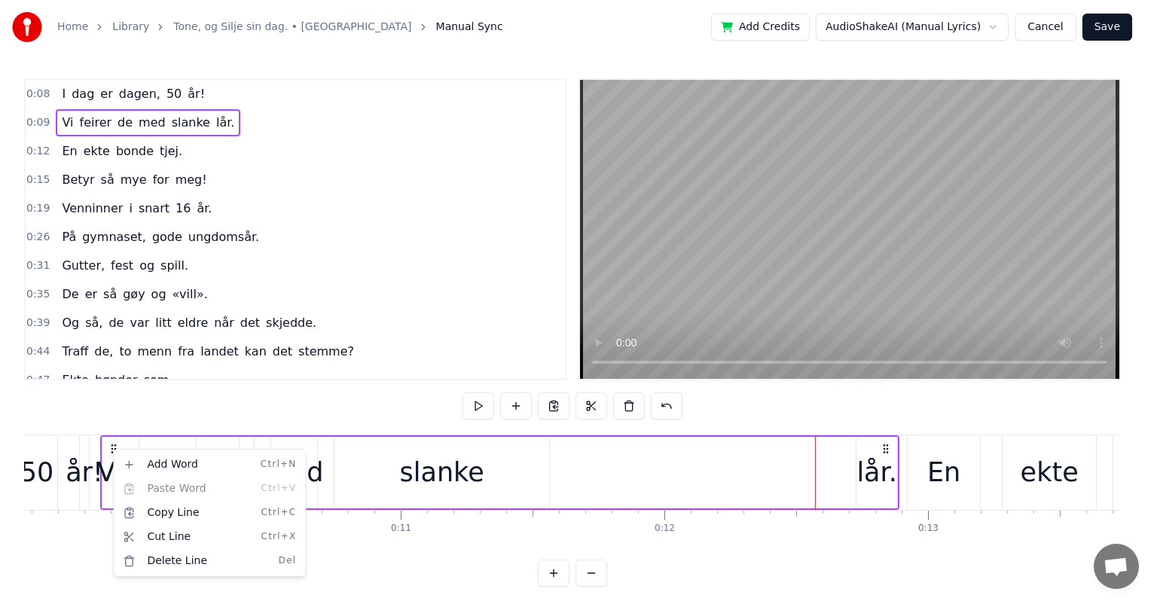
click at [111, 449] on html "Home Library Tone, og Silje sin dag. • Bønder Manual Sync Add Credits AudioShak…" at bounding box center [578, 305] width 1157 height 611
click at [206, 542] on div "Cut Line Ctrl+X" at bounding box center [209, 537] width 185 height 24
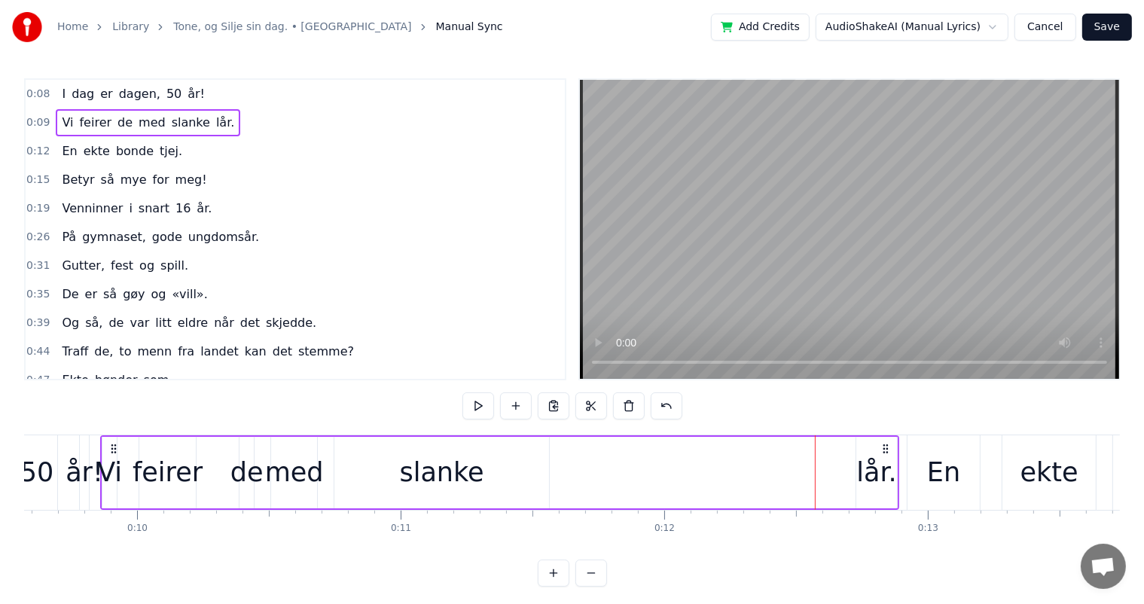
click at [661, 479] on div "Vi [PERSON_NAME] de med slanke lår." at bounding box center [499, 472] width 799 height 75
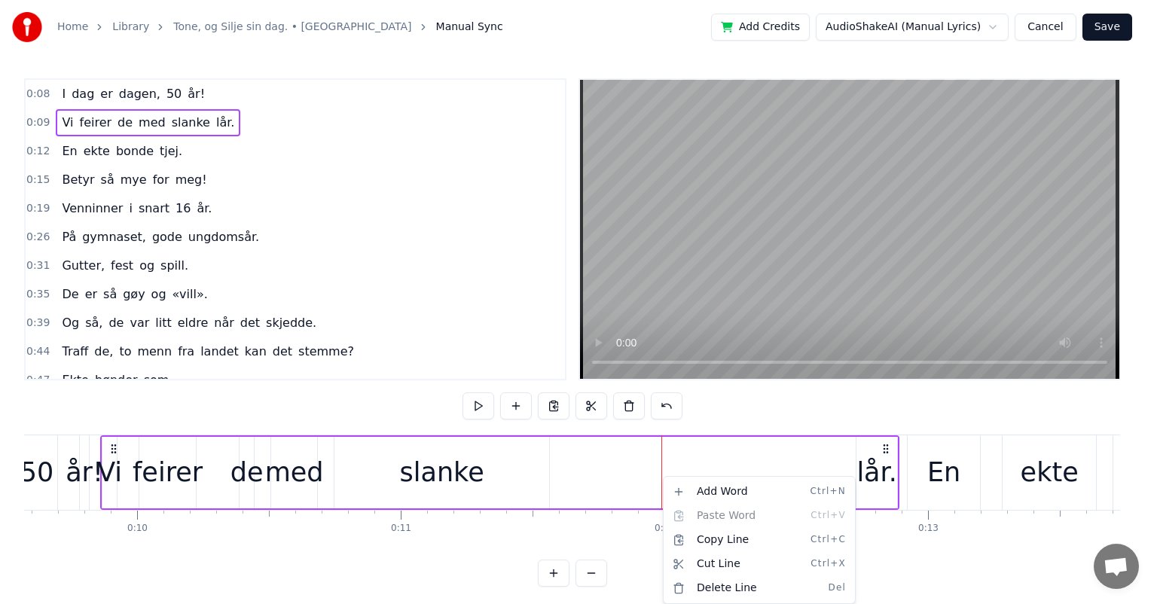
click at [712, 524] on div "Add Word Ctrl+N Paste Word Ctrl+V Copy Line Ctrl+C Cut Line Ctrl+X Delete Line …" at bounding box center [759, 540] width 185 height 121
click at [123, 451] on html "Home Library Tone, og Silje sin dag. • Bønder Manual Sync Add Credits AudioShak…" at bounding box center [578, 305] width 1157 height 611
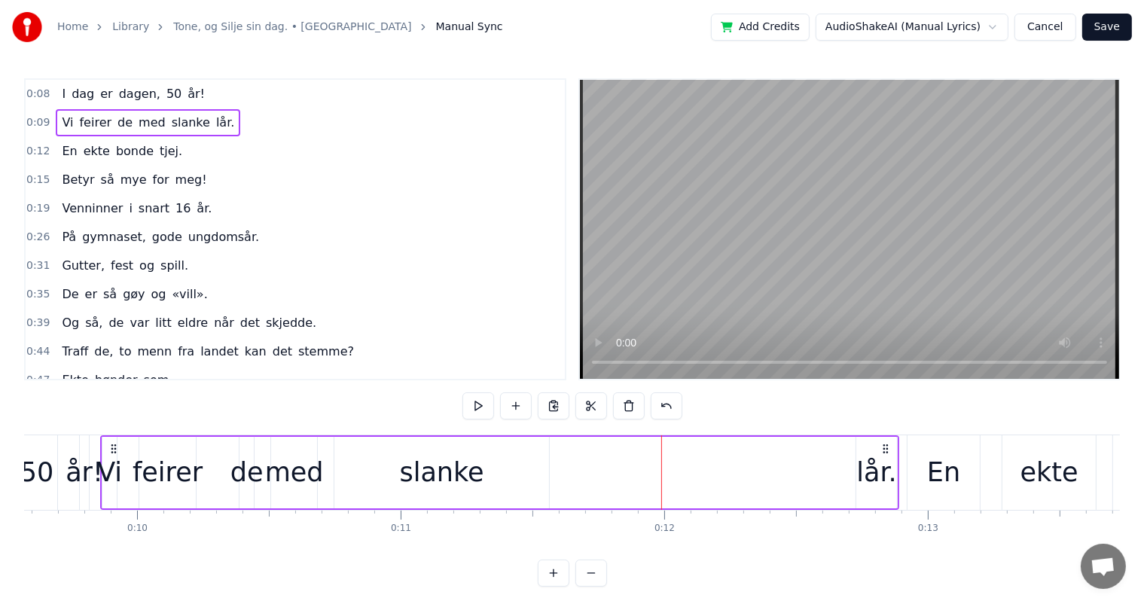
click at [114, 450] on icon at bounding box center [114, 449] width 12 height 12
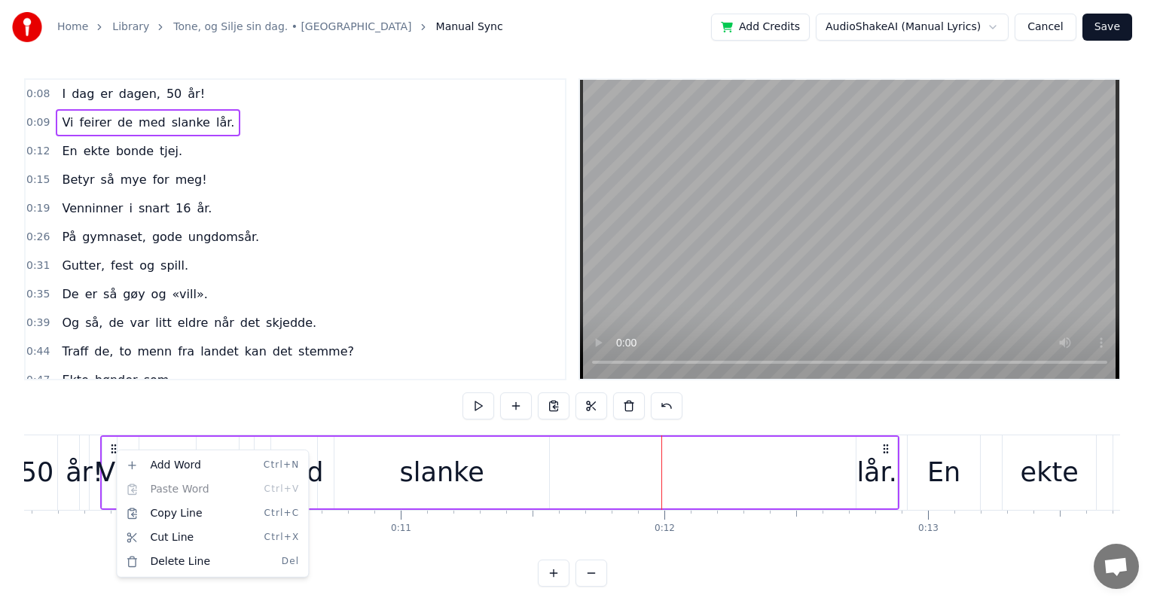
drag, startPoint x: 163, startPoint y: 530, endPoint x: 163, endPoint y: 576, distance: 46.0
click at [163, 576] on div "Add Word Ctrl+N Paste Word Ctrl+V Copy Line Ctrl+C Cut Line Ctrl+X Delete Line …" at bounding box center [212, 514] width 193 height 128
click at [709, 447] on div "Vi [PERSON_NAME] de med slanke lår." at bounding box center [499, 472] width 799 height 75
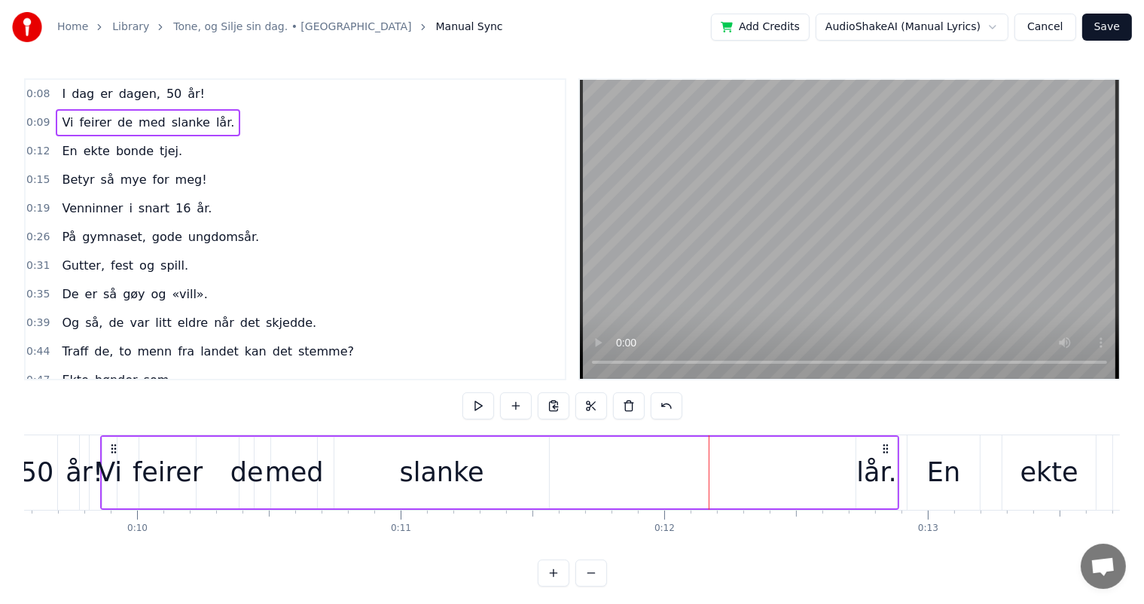
click at [896, 467] on div "lår." at bounding box center [877, 473] width 42 height 72
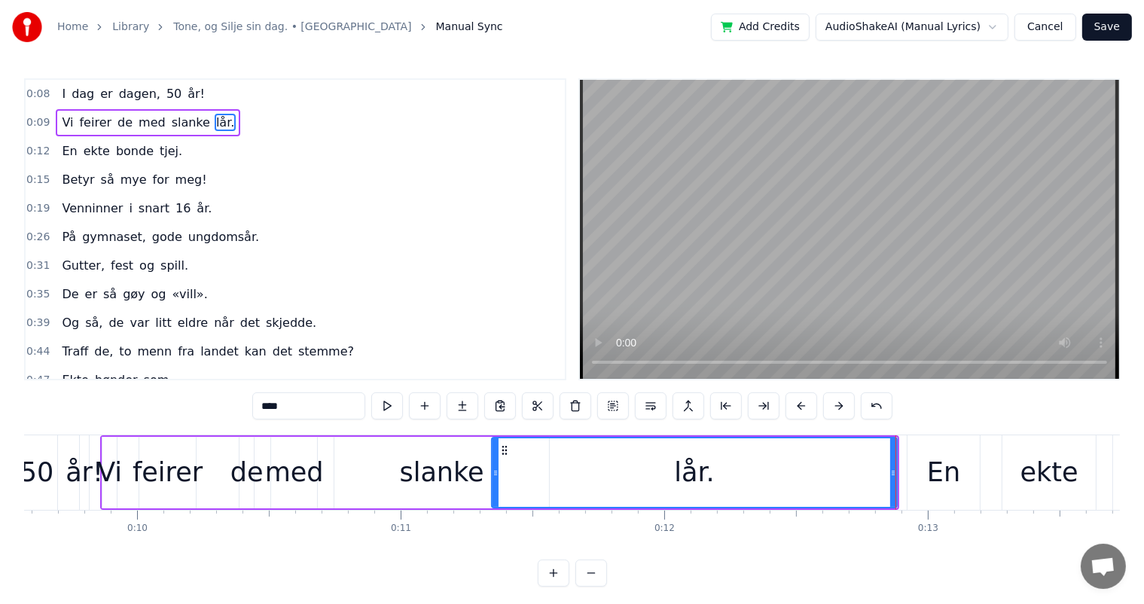
drag, startPoint x: 859, startPoint y: 465, endPoint x: 494, endPoint y: 492, distance: 365.6
click at [494, 492] on div at bounding box center [496, 472] width 6 height 69
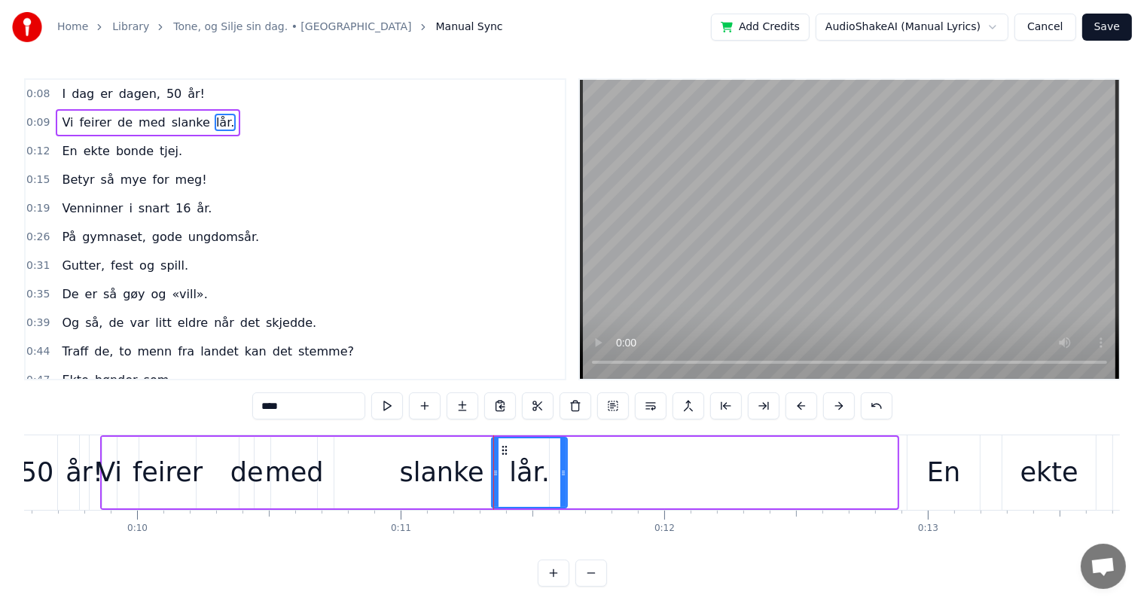
drag, startPoint x: 894, startPoint y: 467, endPoint x: 564, endPoint y: 495, distance: 331.1
click at [564, 495] on div at bounding box center [563, 472] width 6 height 69
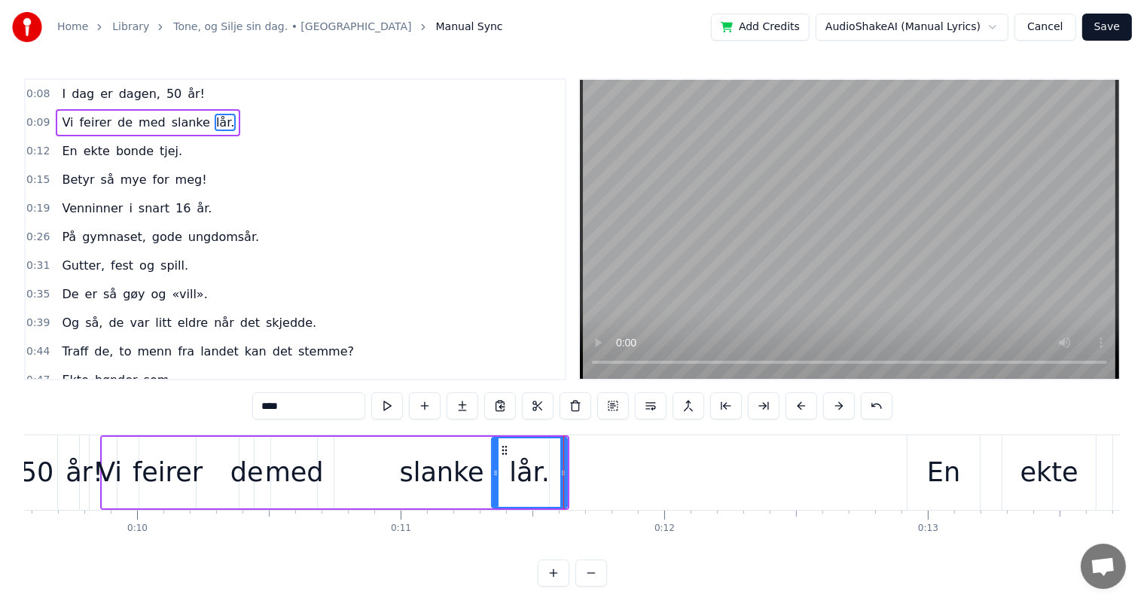
click at [118, 438] on div "Vi [PERSON_NAME] de med slanke lår." at bounding box center [334, 472] width 469 height 75
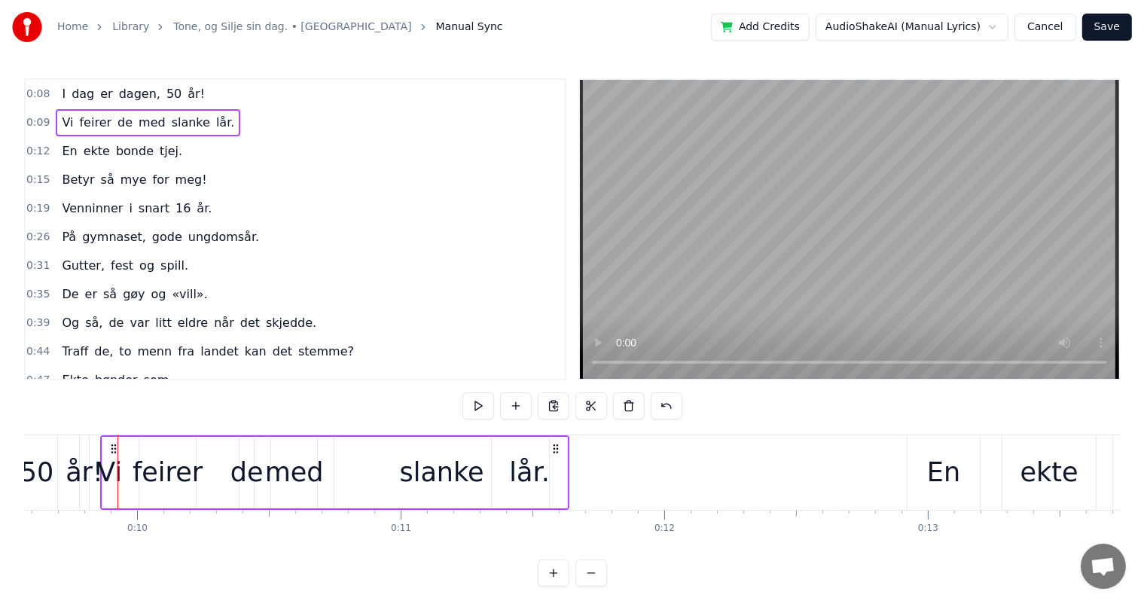
drag, startPoint x: 114, startPoint y: 440, endPoint x: 569, endPoint y: 425, distance: 455.2
click at [569, 425] on div "0:08 I dag er dagen, 50 år! 0:09 Vi feirer de med slanke lår. 0:12 En ekte bond…" at bounding box center [572, 332] width 1096 height 508
click at [121, 115] on div "Vi [PERSON_NAME] de med slanke lår." at bounding box center [148, 122] width 185 height 27
click at [78, 121] on span "[PERSON_NAME]" at bounding box center [95, 122] width 35 height 17
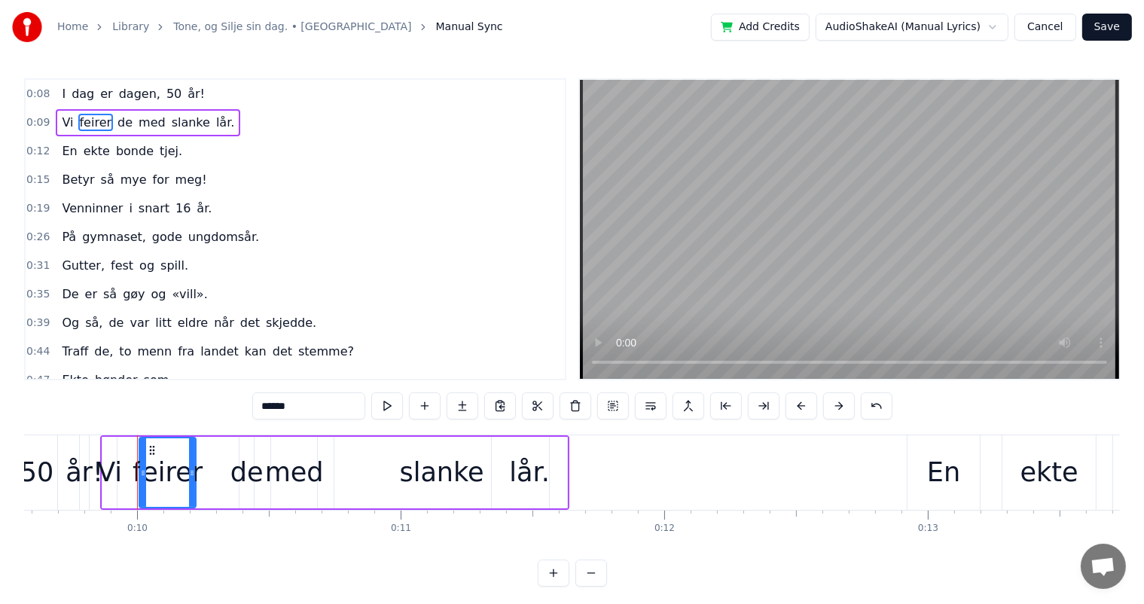
click at [65, 121] on span "Vi" at bounding box center [67, 122] width 14 height 17
type input "**"
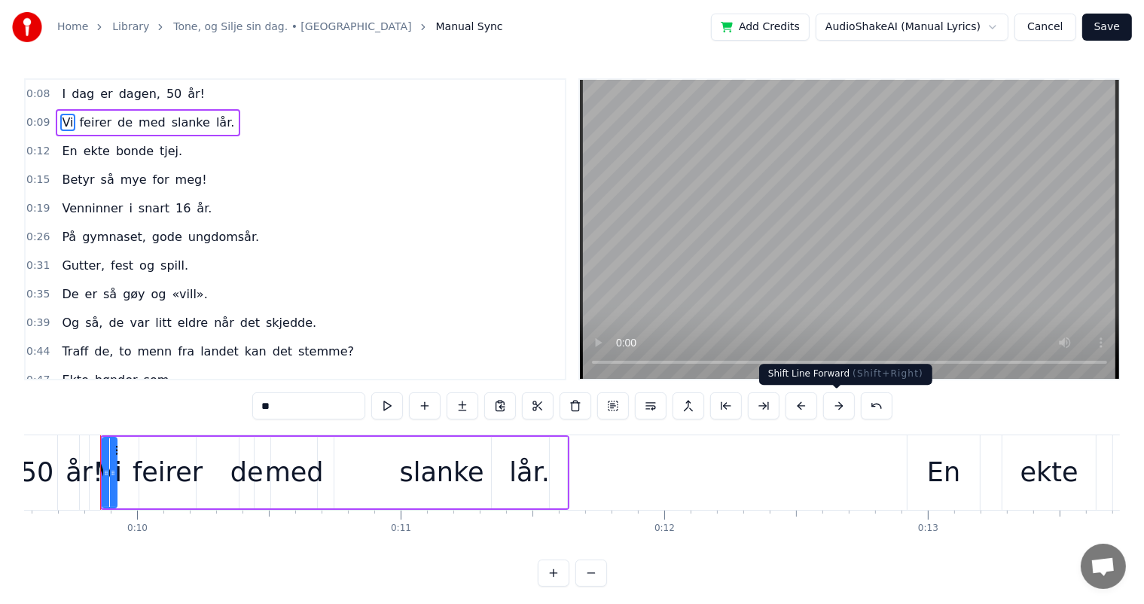
click at [829, 401] on button at bounding box center [839, 405] width 32 height 27
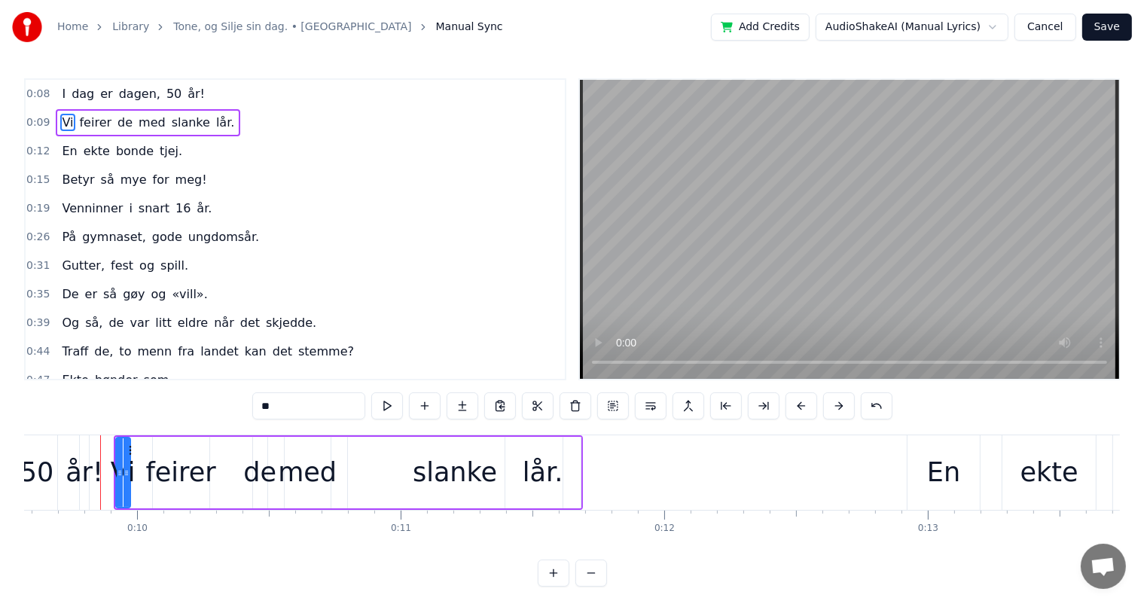
click at [829, 401] on button at bounding box center [839, 405] width 32 height 27
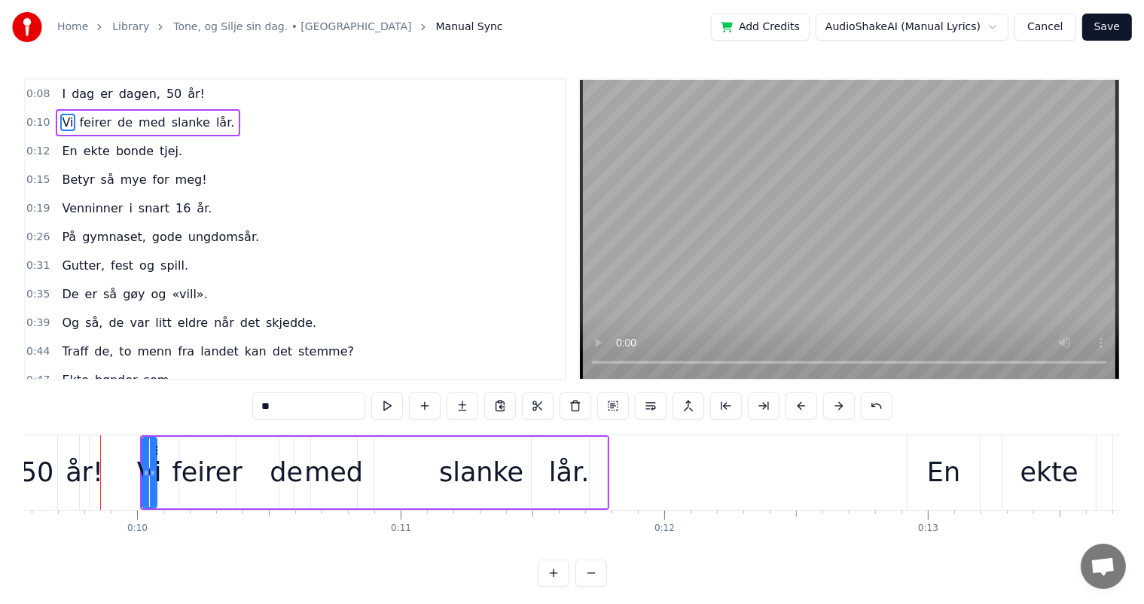
click at [829, 401] on button at bounding box center [839, 405] width 32 height 27
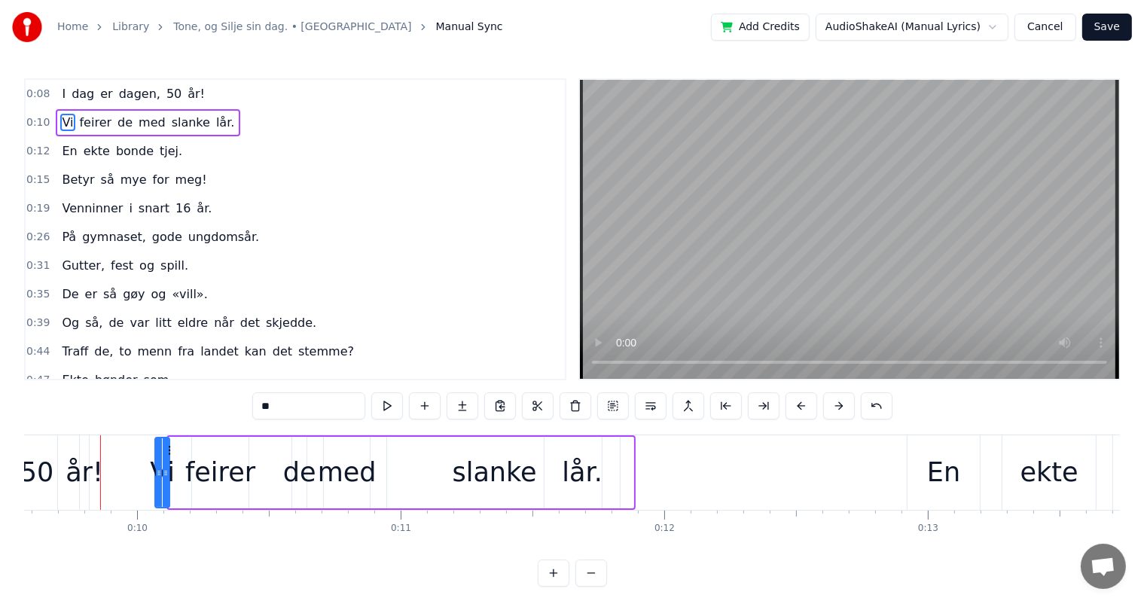
click at [829, 401] on button at bounding box center [839, 405] width 32 height 27
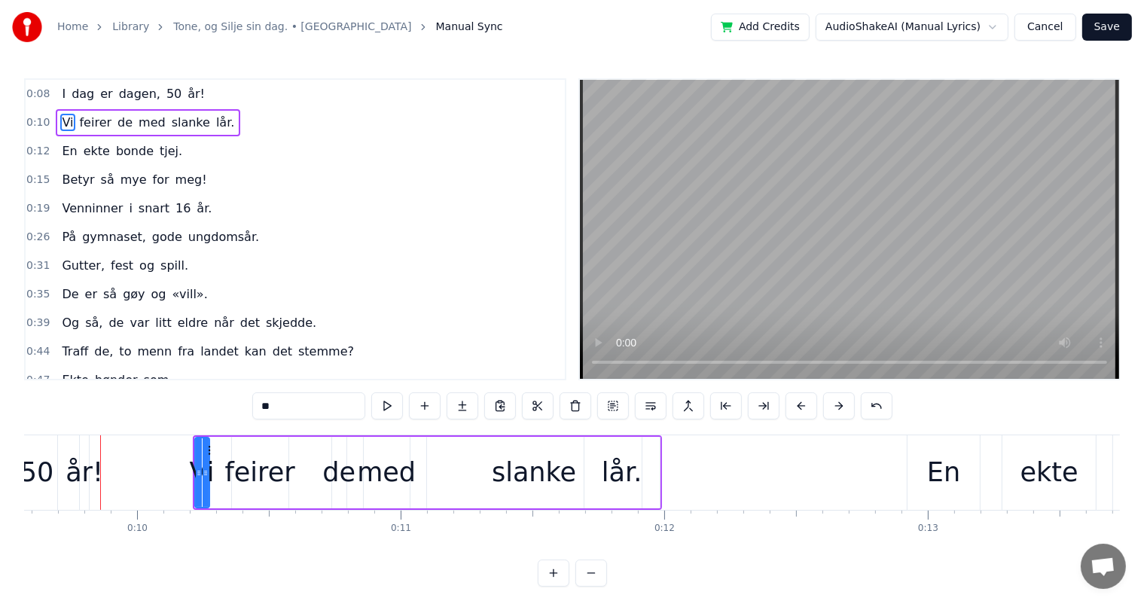
click at [829, 401] on button at bounding box center [839, 405] width 32 height 27
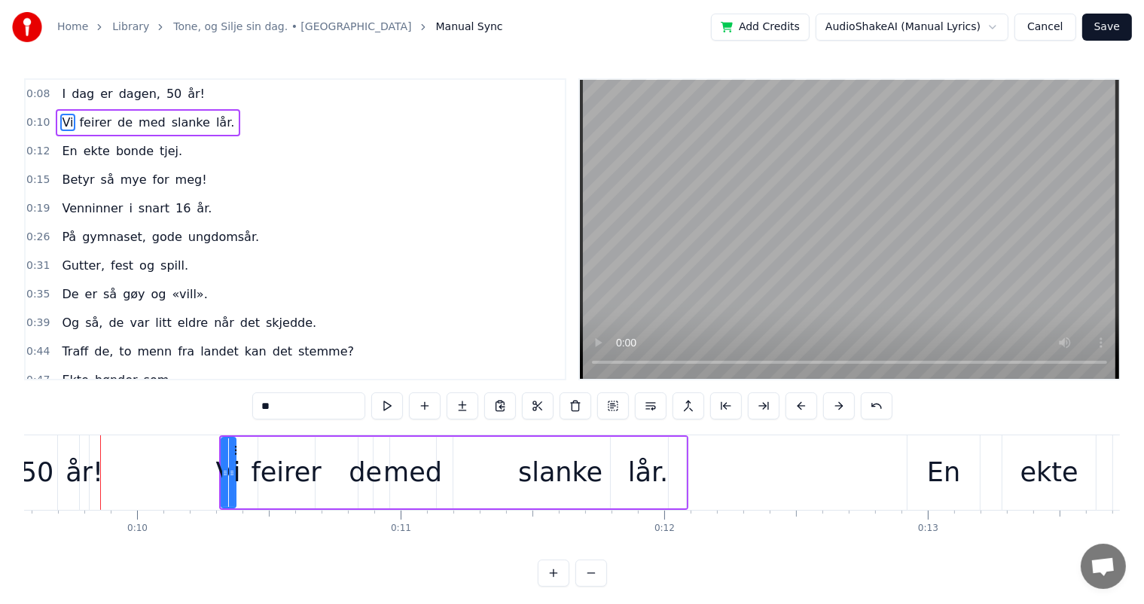
click at [829, 401] on button at bounding box center [839, 405] width 32 height 27
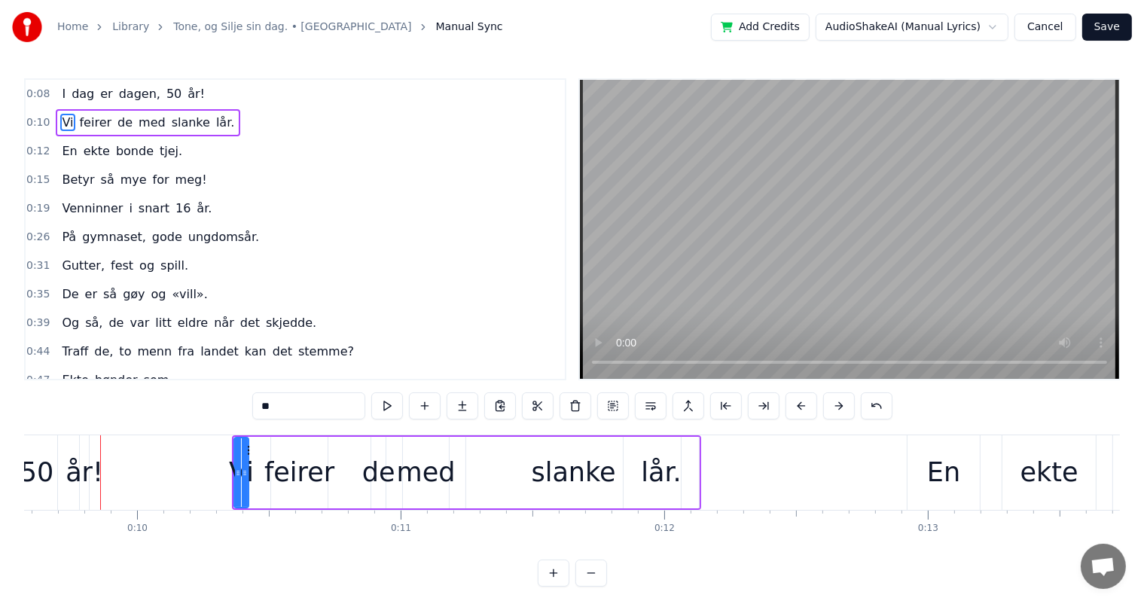
click at [829, 401] on button at bounding box center [839, 405] width 32 height 27
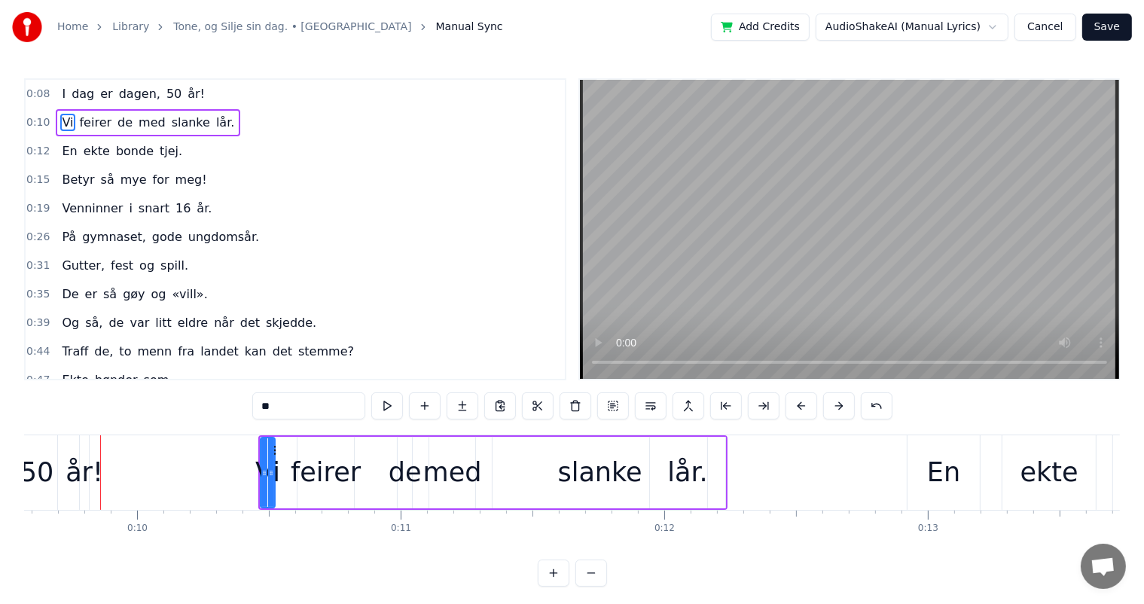
click at [829, 401] on button at bounding box center [839, 405] width 32 height 27
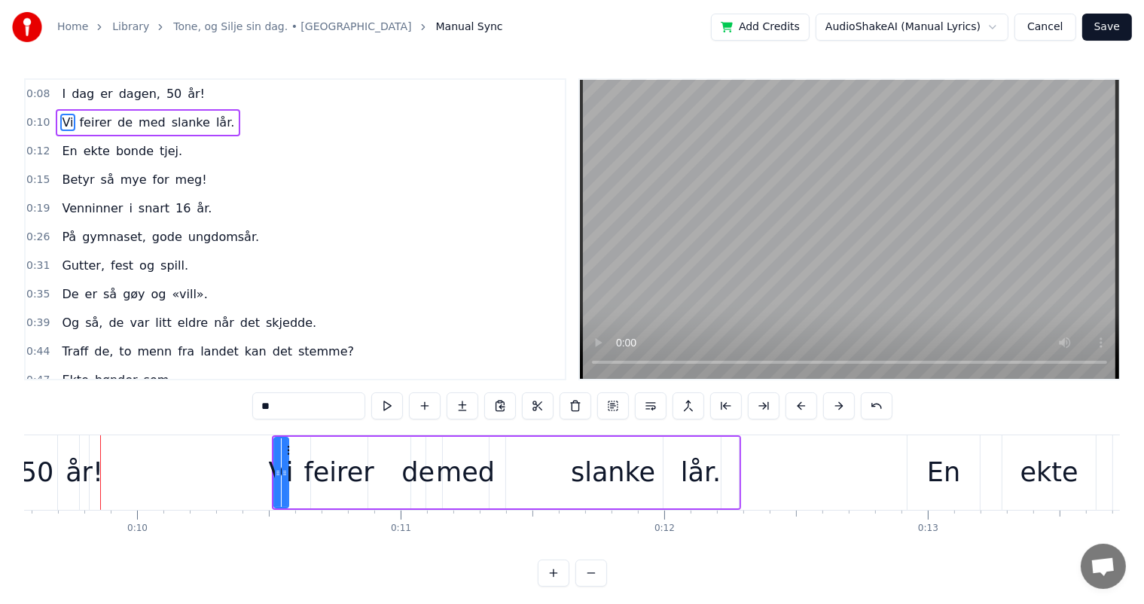
click at [829, 401] on button at bounding box center [839, 405] width 32 height 27
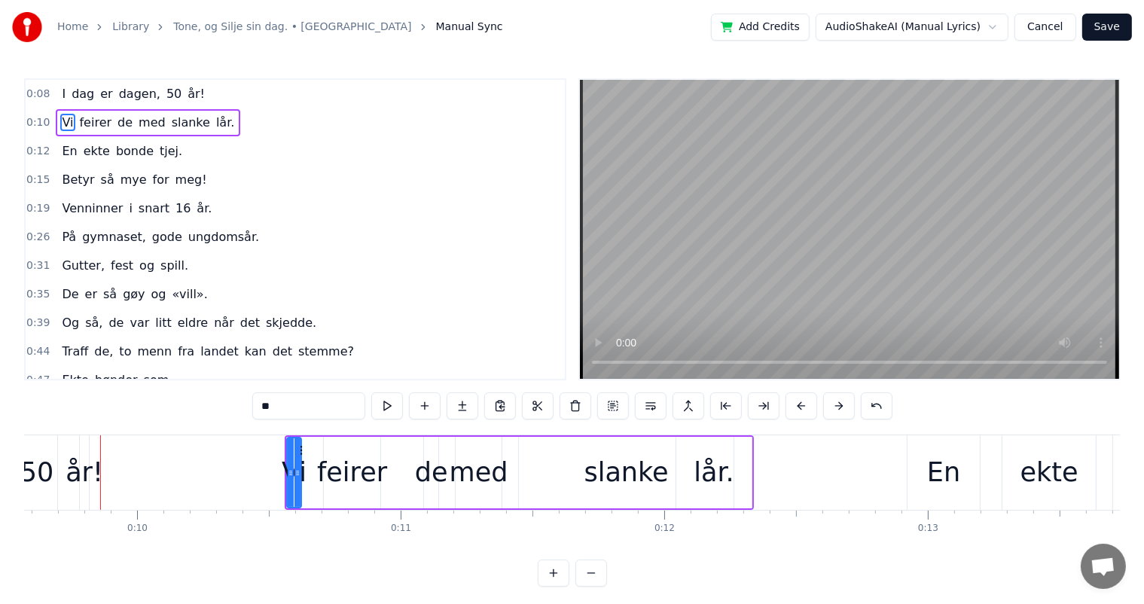
click at [829, 401] on button at bounding box center [839, 405] width 32 height 27
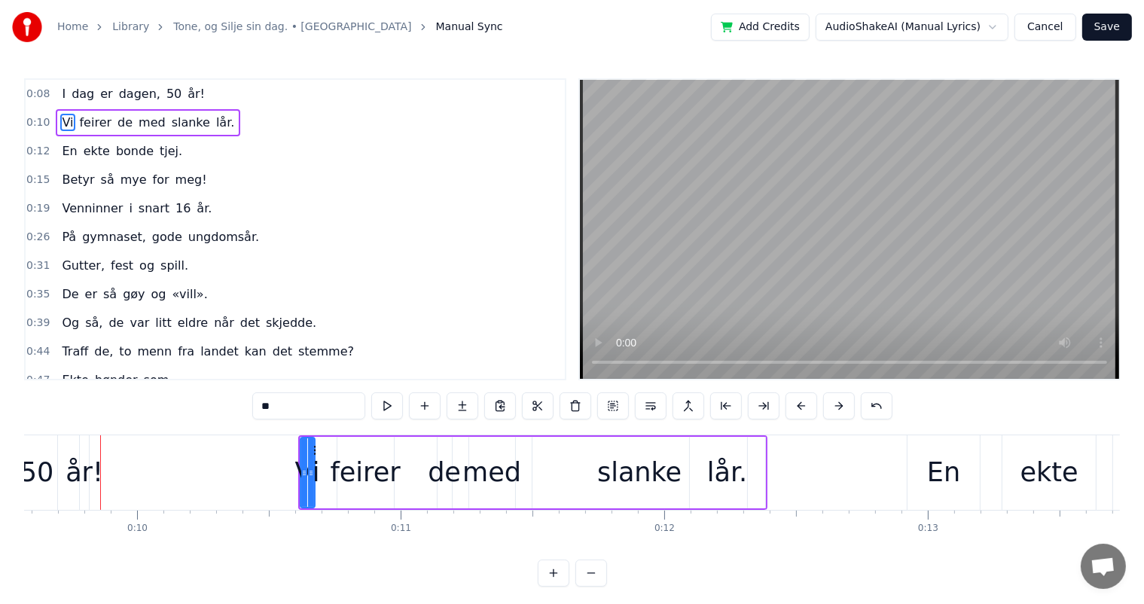
click at [829, 401] on button at bounding box center [839, 405] width 32 height 27
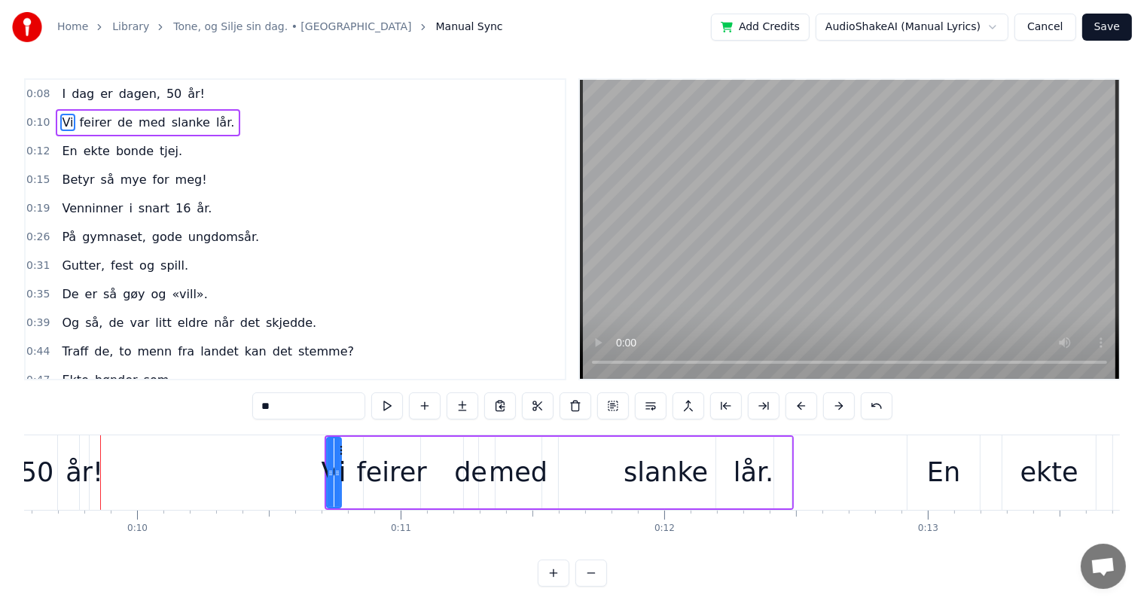
click at [829, 401] on button at bounding box center [839, 405] width 32 height 27
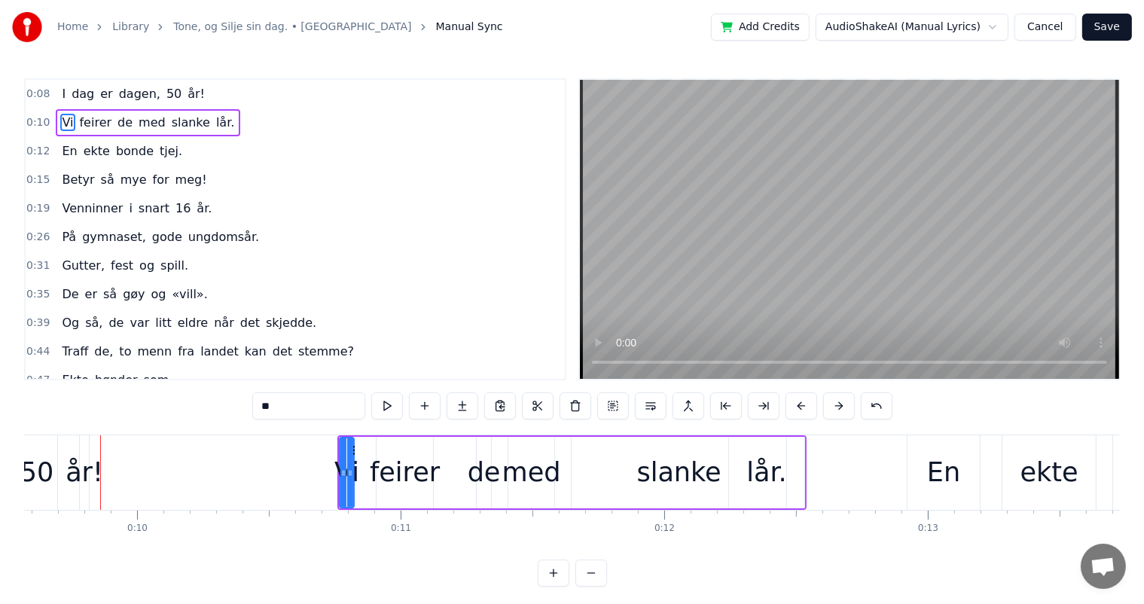
click at [829, 401] on button at bounding box center [839, 405] width 32 height 27
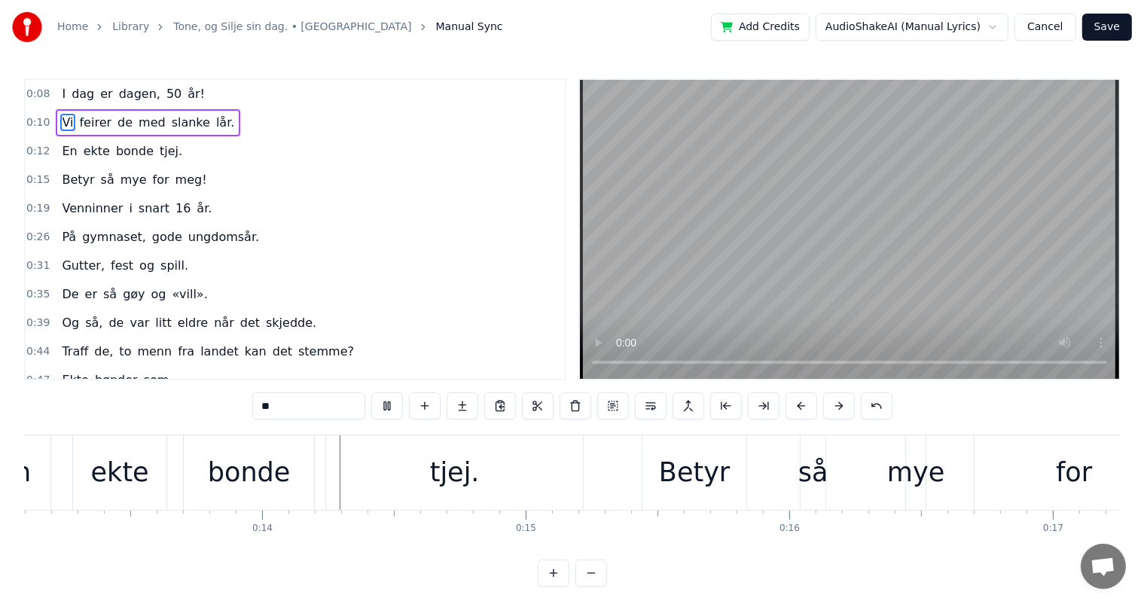
scroll to position [0, 3530]
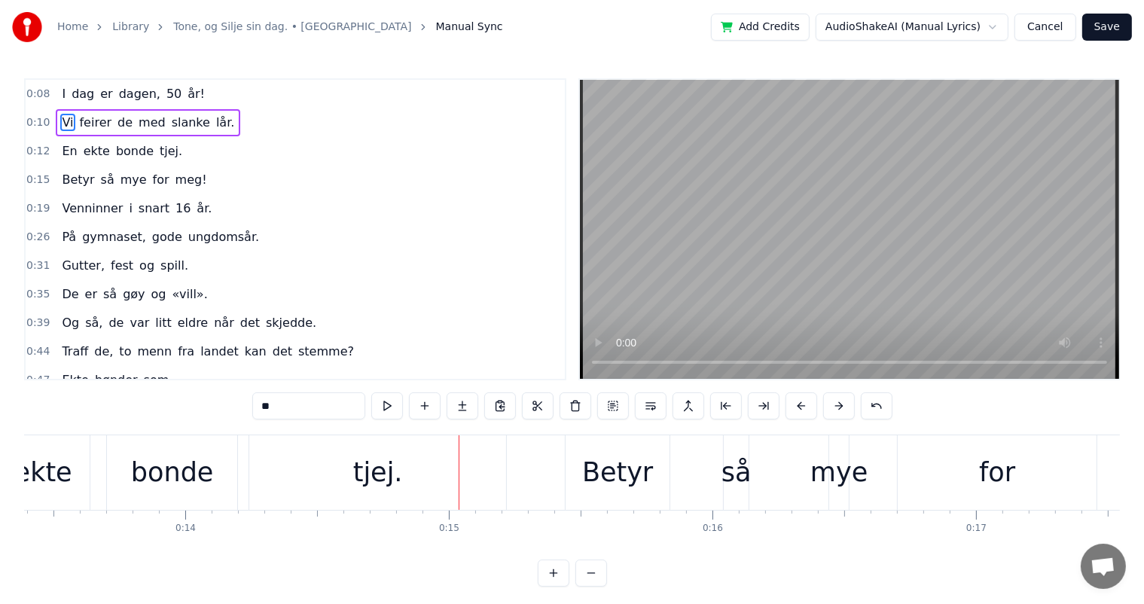
click at [506, 474] on div "En ekte bonde tjej." at bounding box center [205, 472] width 609 height 75
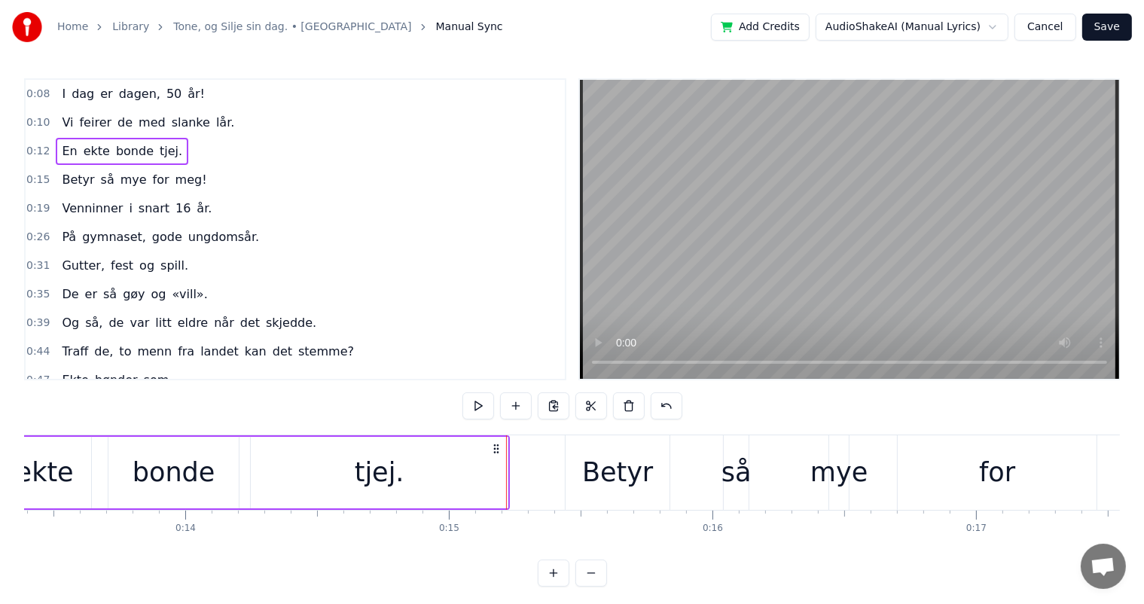
drag, startPoint x: 505, startPoint y: 470, endPoint x: 476, endPoint y: 472, distance: 28.7
click at [476, 472] on div "tjej." at bounding box center [379, 473] width 257 height 72
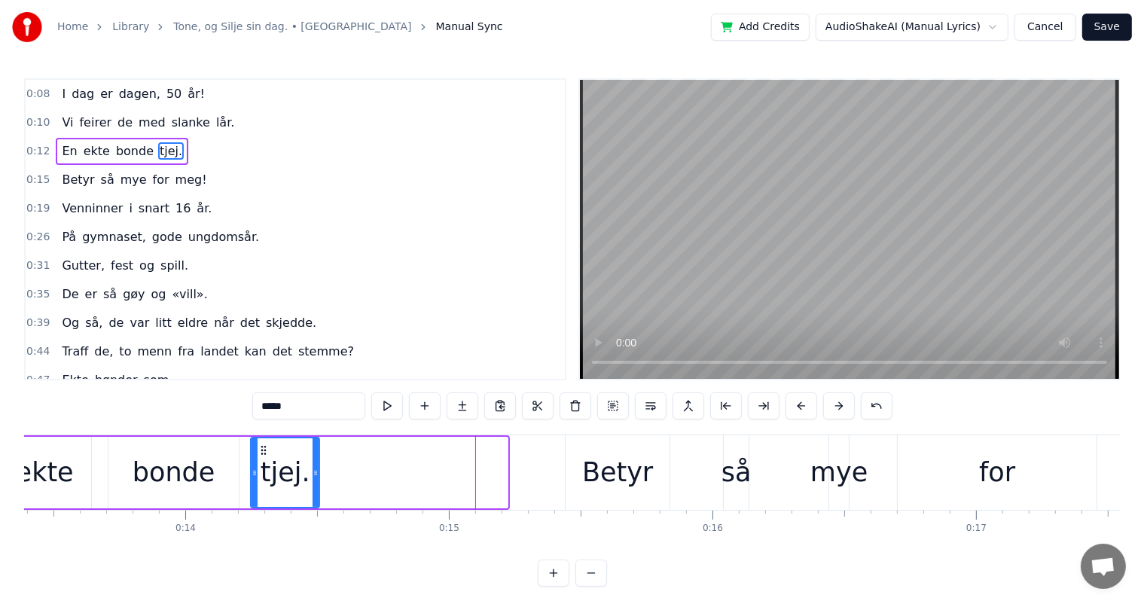
drag, startPoint x: 503, startPoint y: 472, endPoint x: 315, endPoint y: 505, distance: 191.2
click at [315, 505] on div at bounding box center [316, 472] width 6 height 69
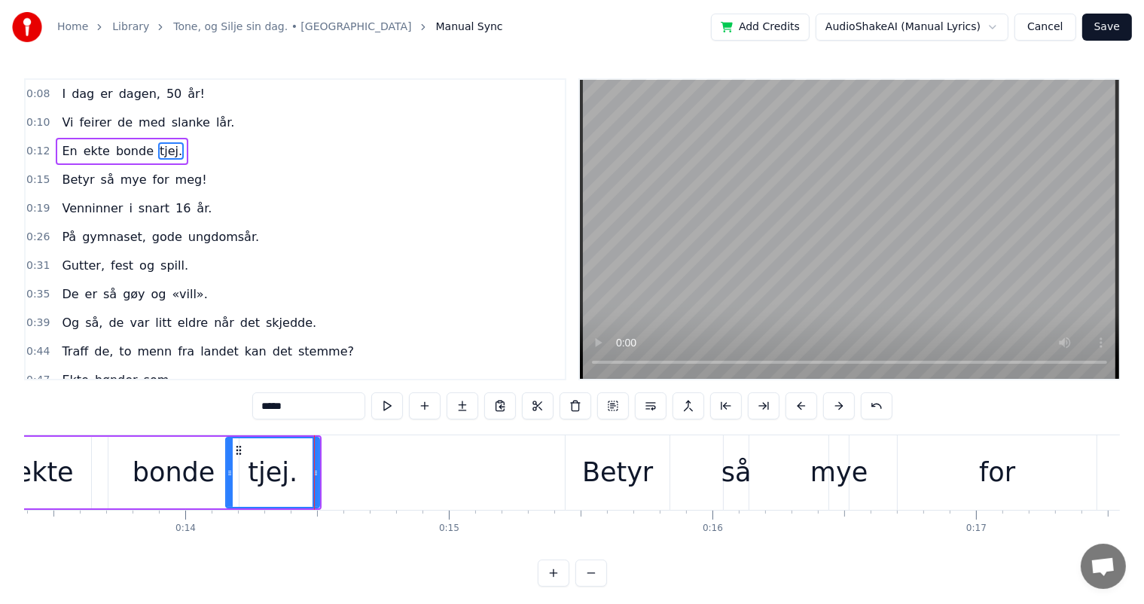
drag, startPoint x: 254, startPoint y: 481, endPoint x: 229, endPoint y: 482, distance: 24.9
click at [229, 482] on div at bounding box center [230, 472] width 6 height 69
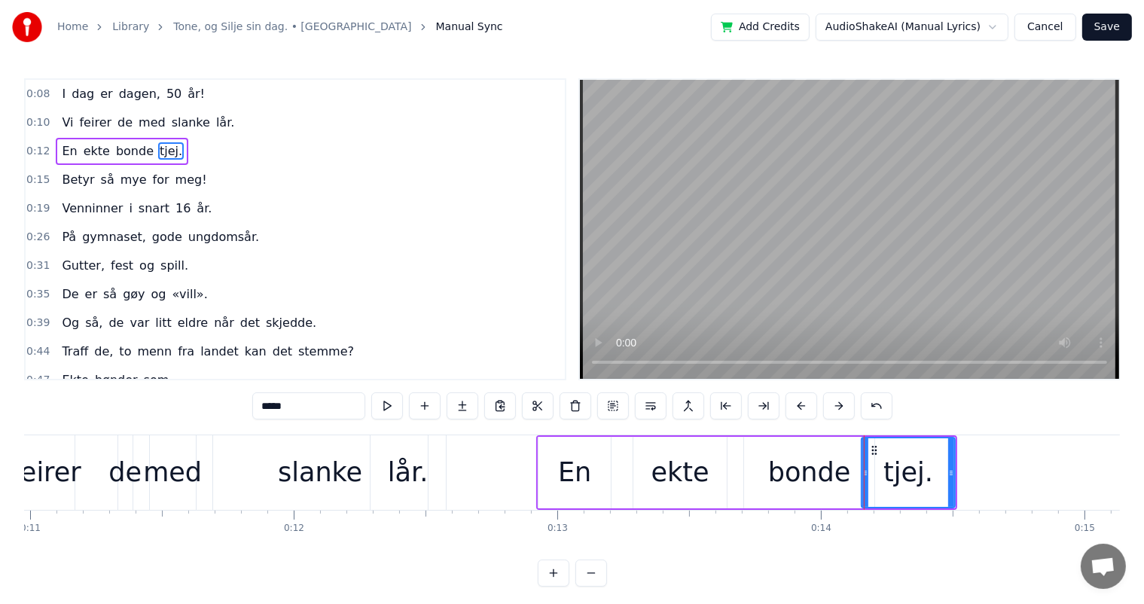
scroll to position [0, 2647]
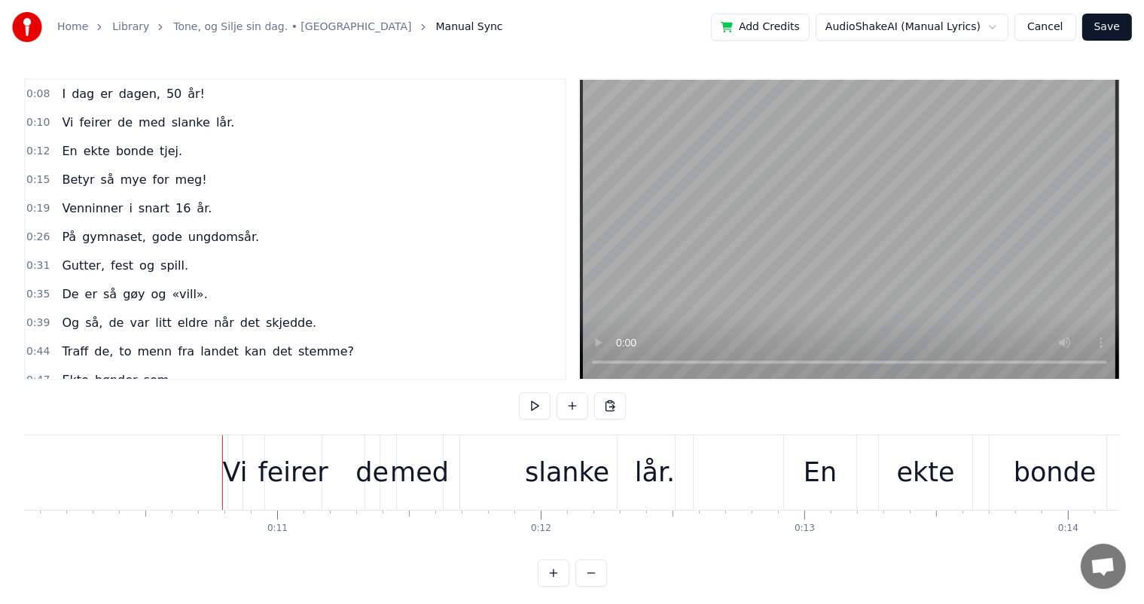
click at [60, 151] on span "En" at bounding box center [69, 150] width 18 height 17
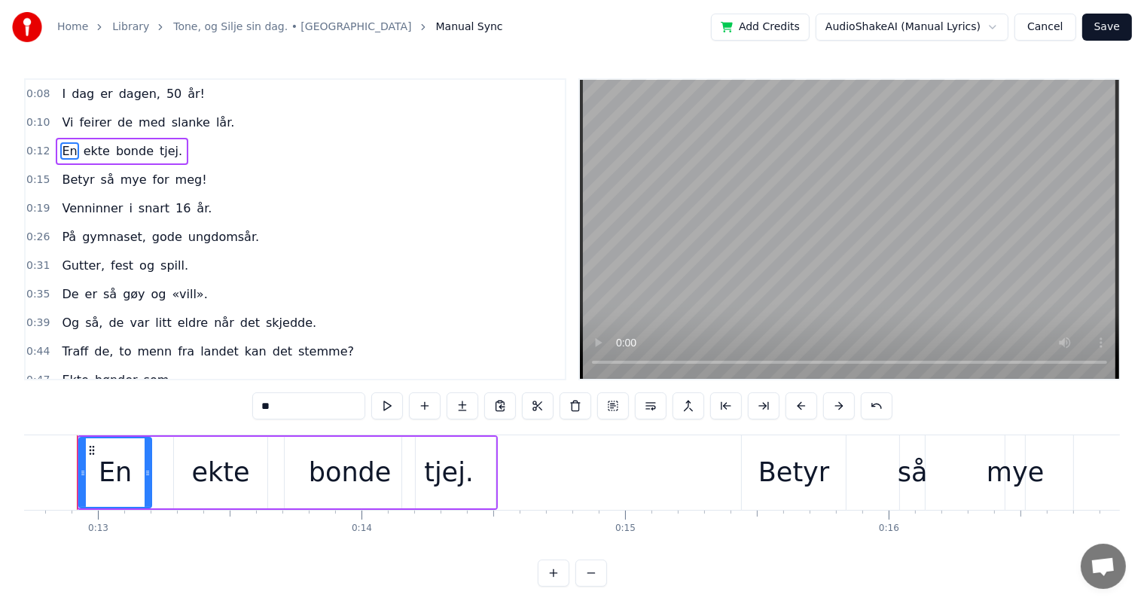
scroll to position [0, 3317]
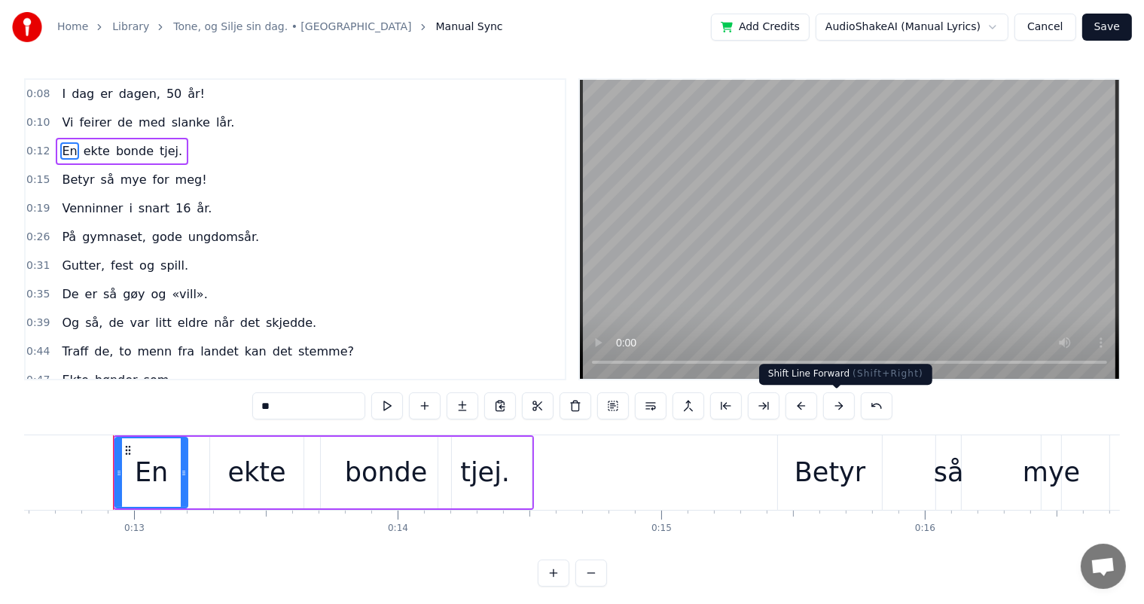
click at [826, 407] on button at bounding box center [839, 405] width 32 height 27
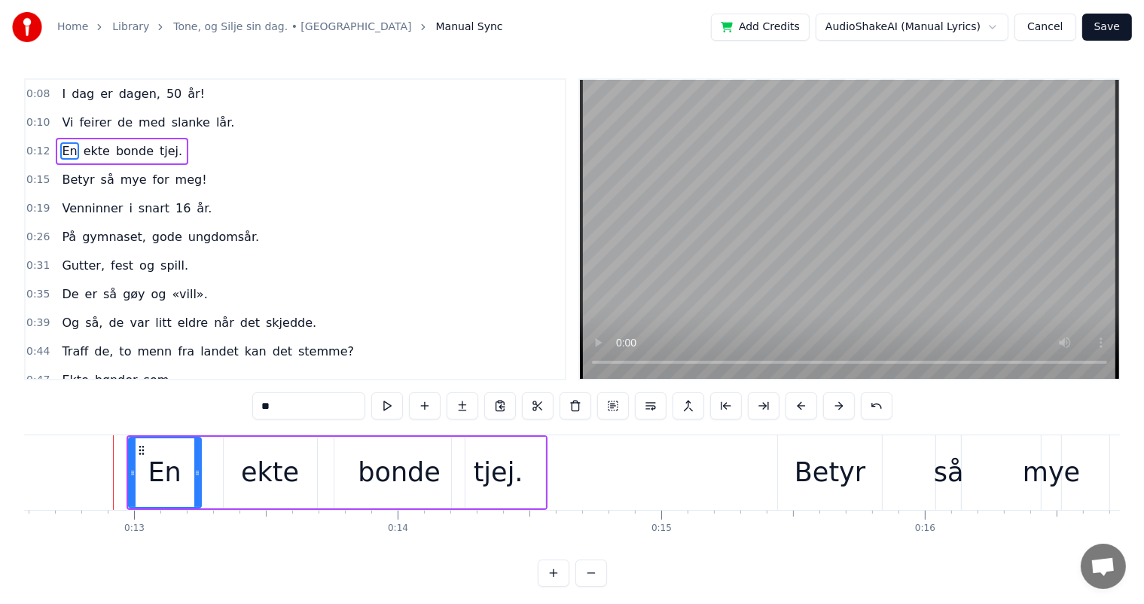
click at [826, 407] on button at bounding box center [839, 405] width 32 height 27
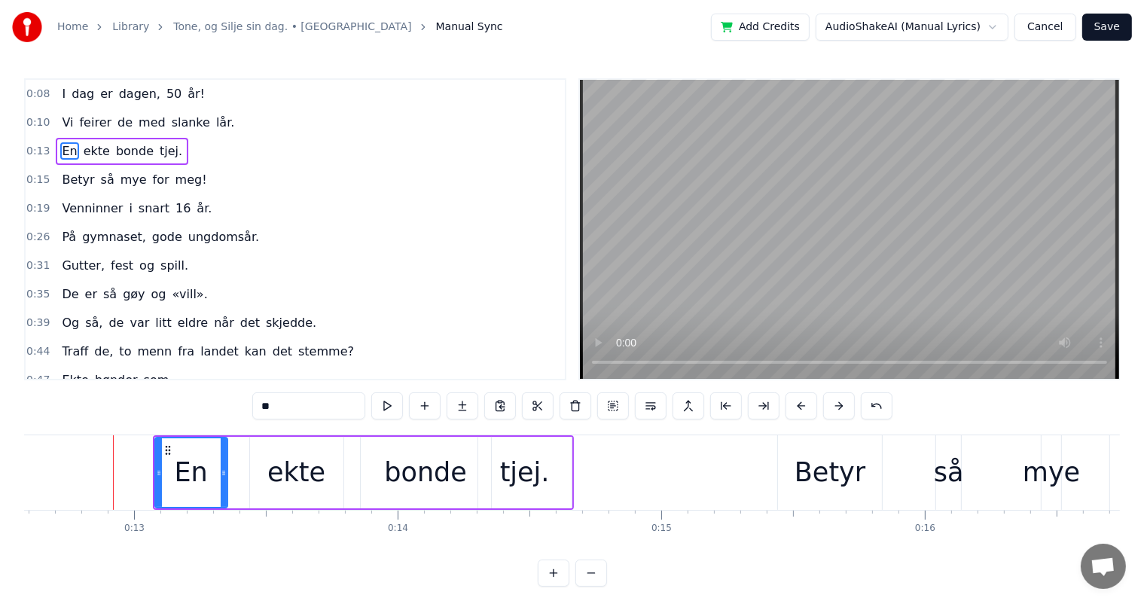
click at [826, 407] on button at bounding box center [839, 405] width 32 height 27
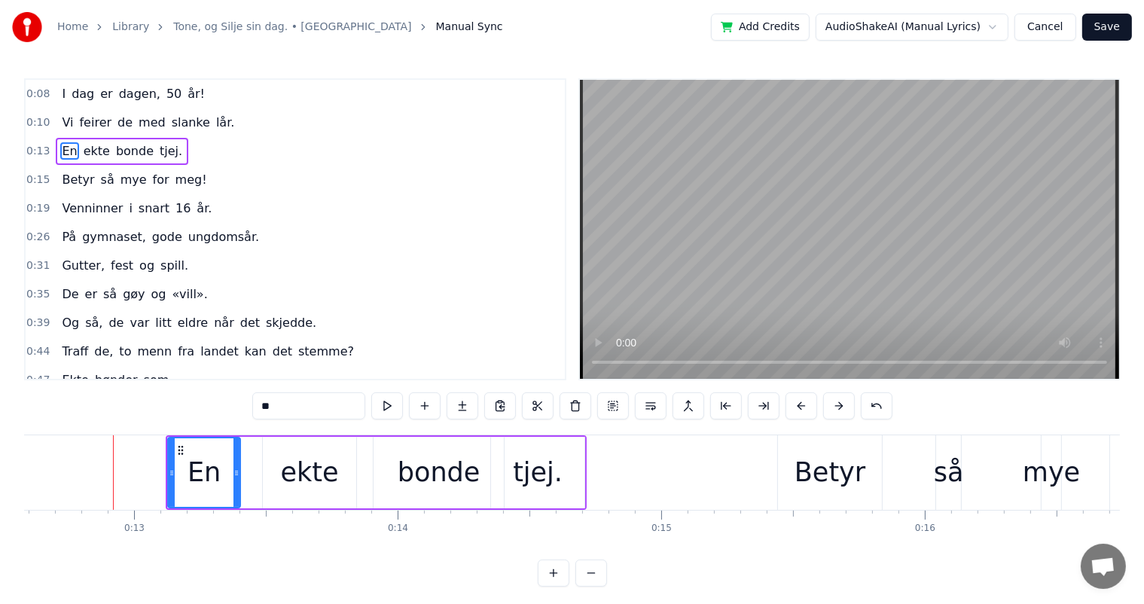
click at [826, 407] on button at bounding box center [839, 405] width 32 height 27
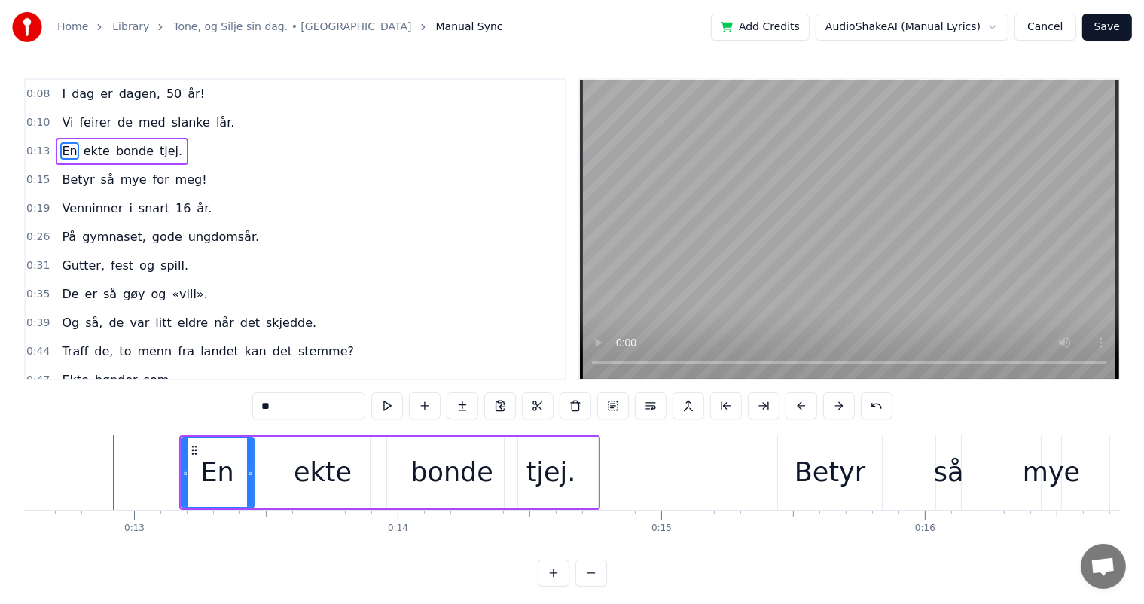
click at [826, 407] on button at bounding box center [839, 405] width 32 height 27
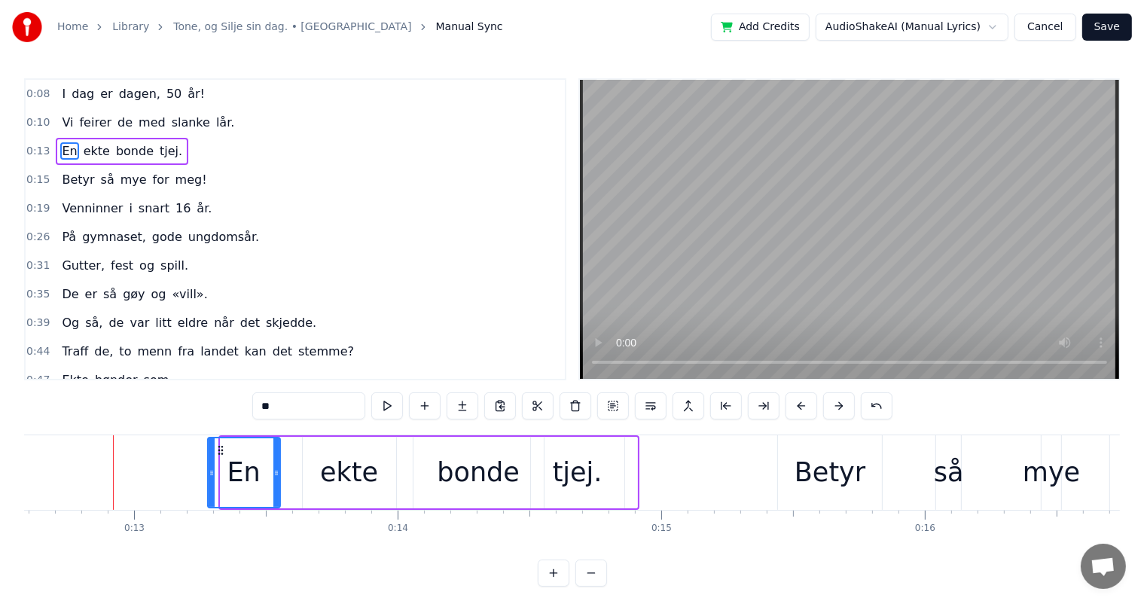
click at [826, 407] on button at bounding box center [839, 405] width 32 height 27
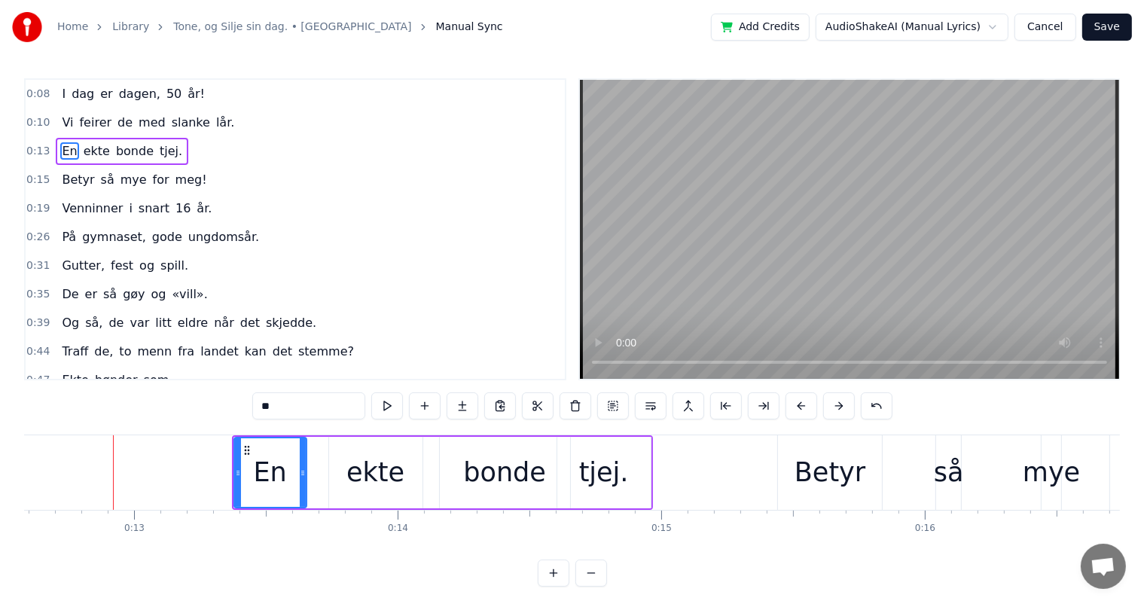
click at [826, 407] on button at bounding box center [839, 405] width 32 height 27
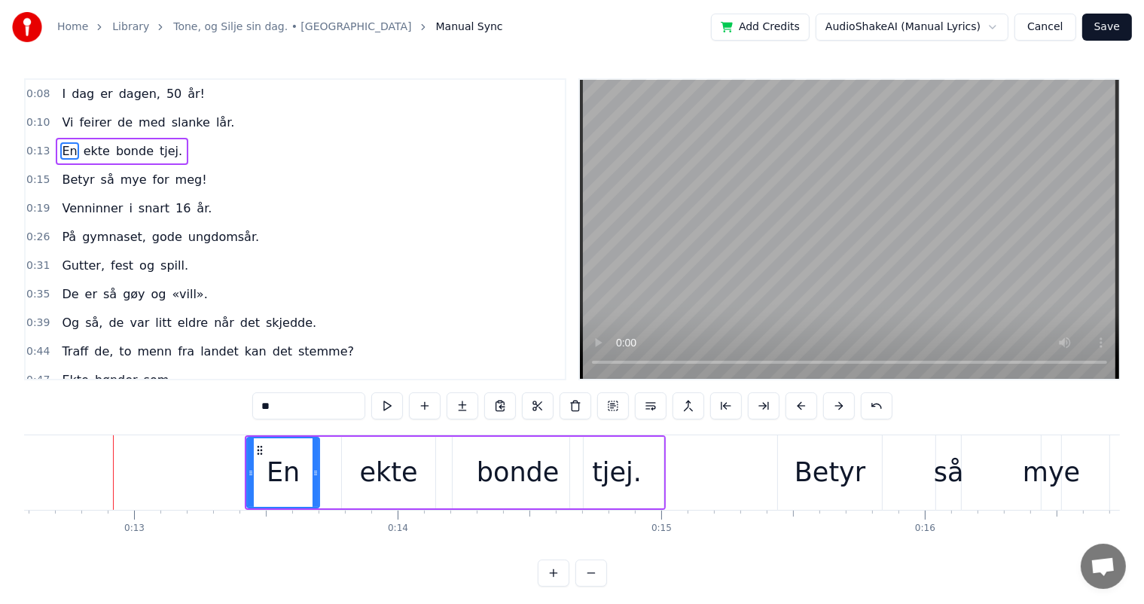
click at [826, 407] on button at bounding box center [839, 405] width 32 height 27
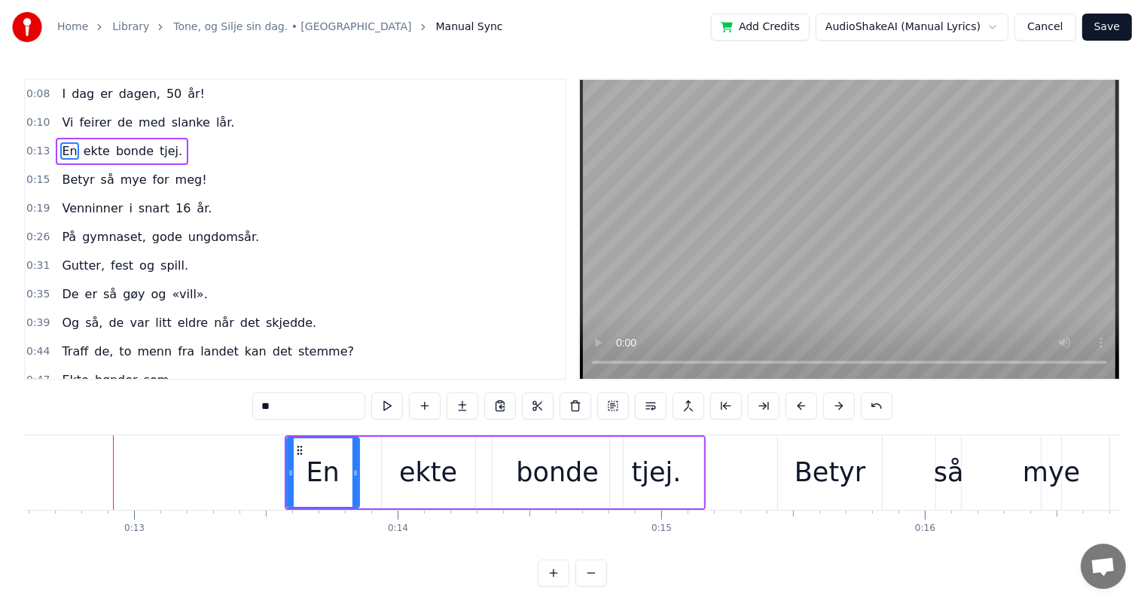
click at [826, 407] on button at bounding box center [839, 405] width 32 height 27
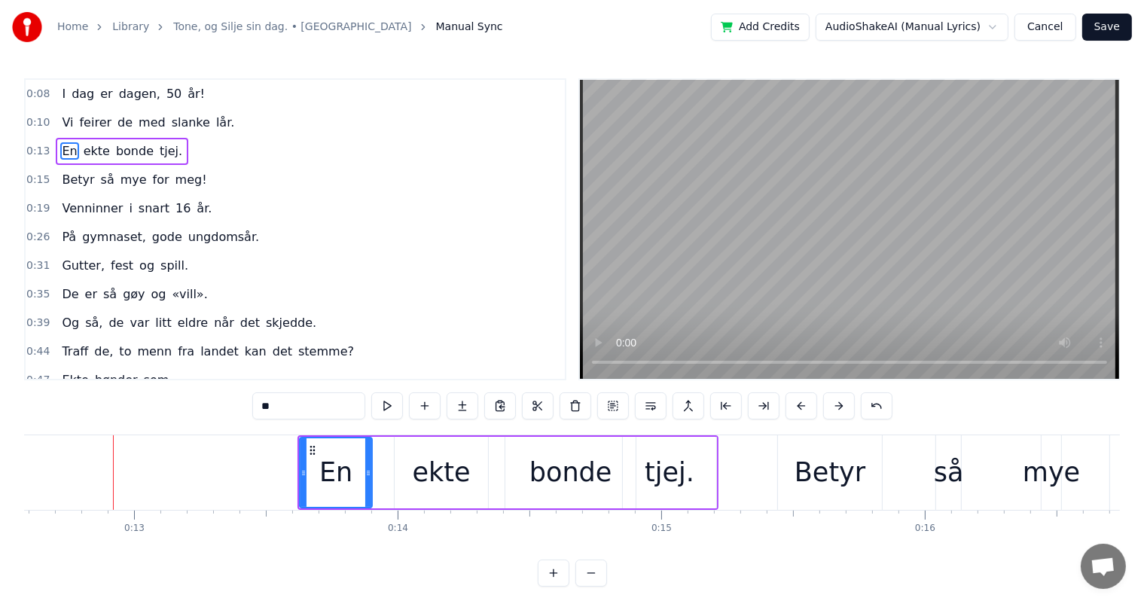
click at [826, 407] on button at bounding box center [839, 405] width 32 height 27
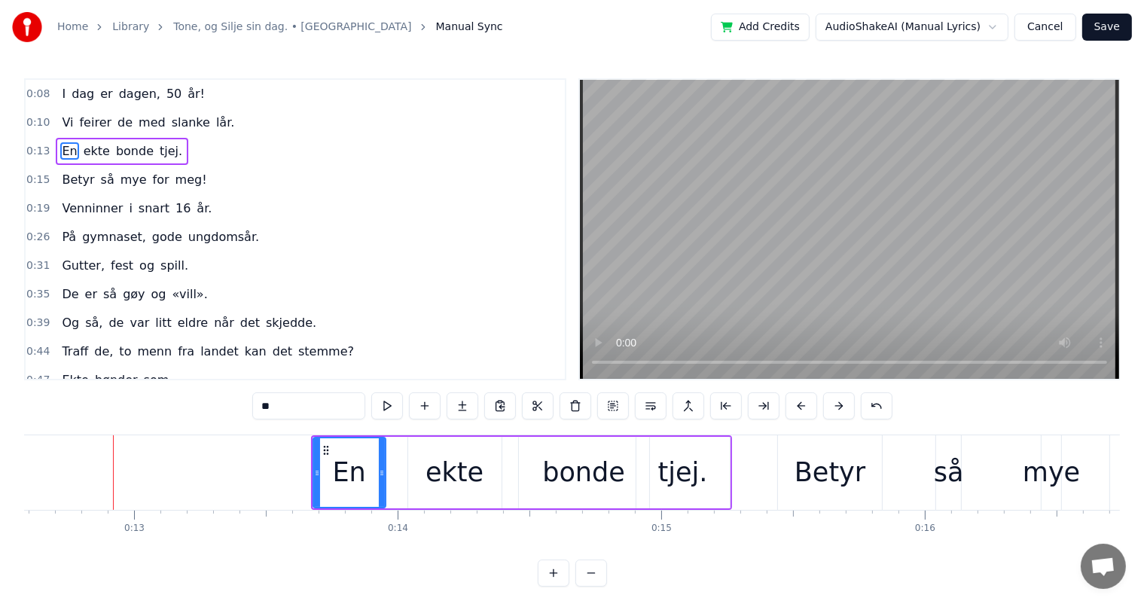
click at [826, 407] on button at bounding box center [839, 405] width 32 height 27
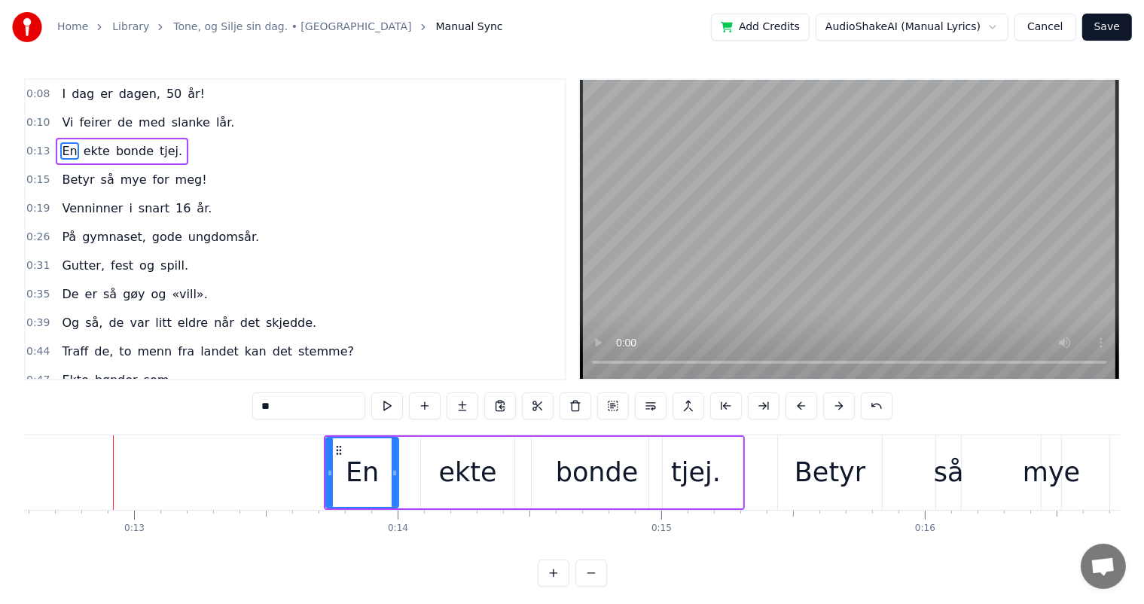
click at [826, 407] on button at bounding box center [839, 405] width 32 height 27
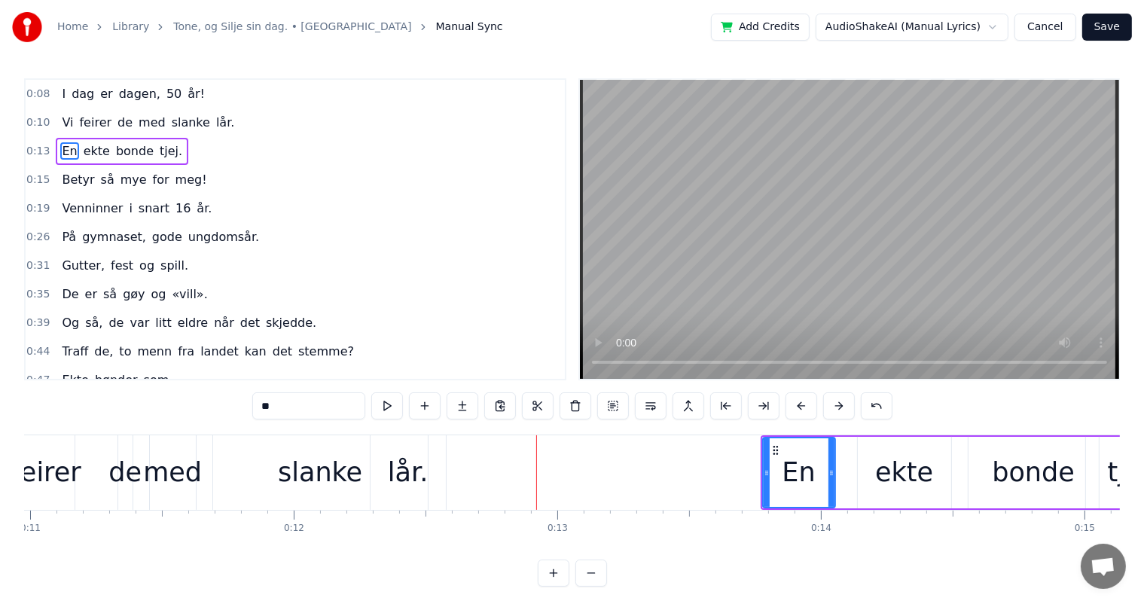
scroll to position [0, 2612]
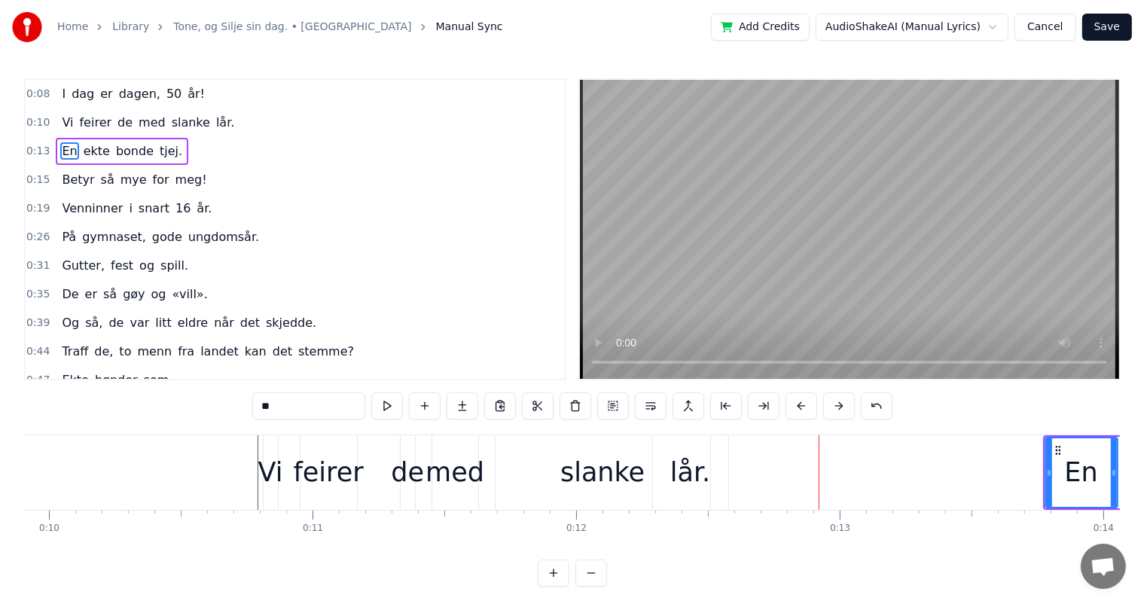
click at [268, 466] on div "Vi" at bounding box center [270, 473] width 25 height 40
type input "**"
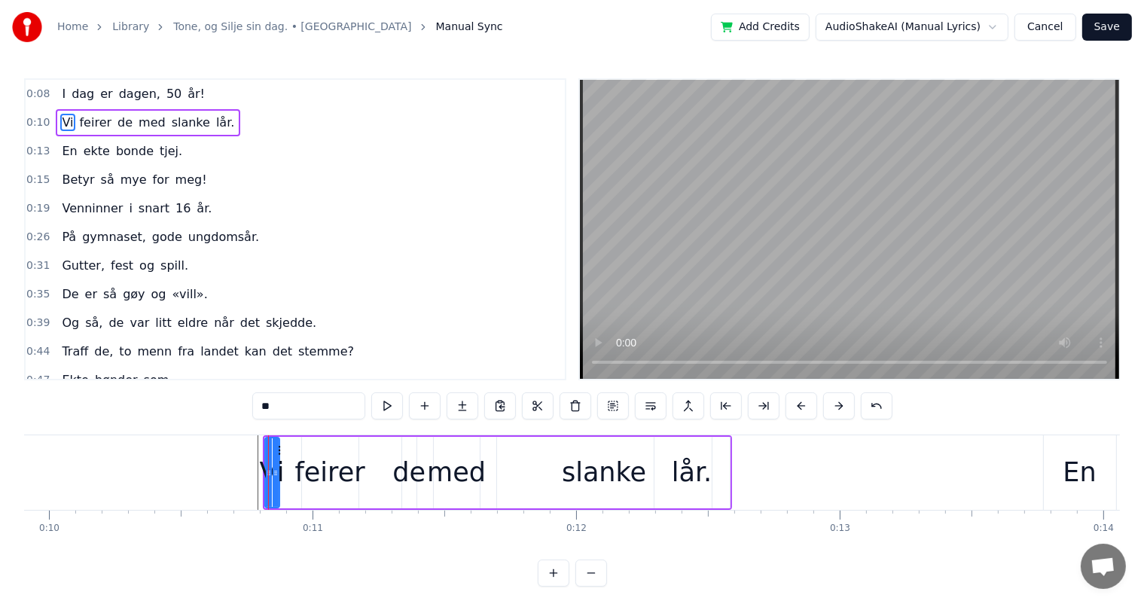
click at [844, 417] on button at bounding box center [839, 405] width 32 height 27
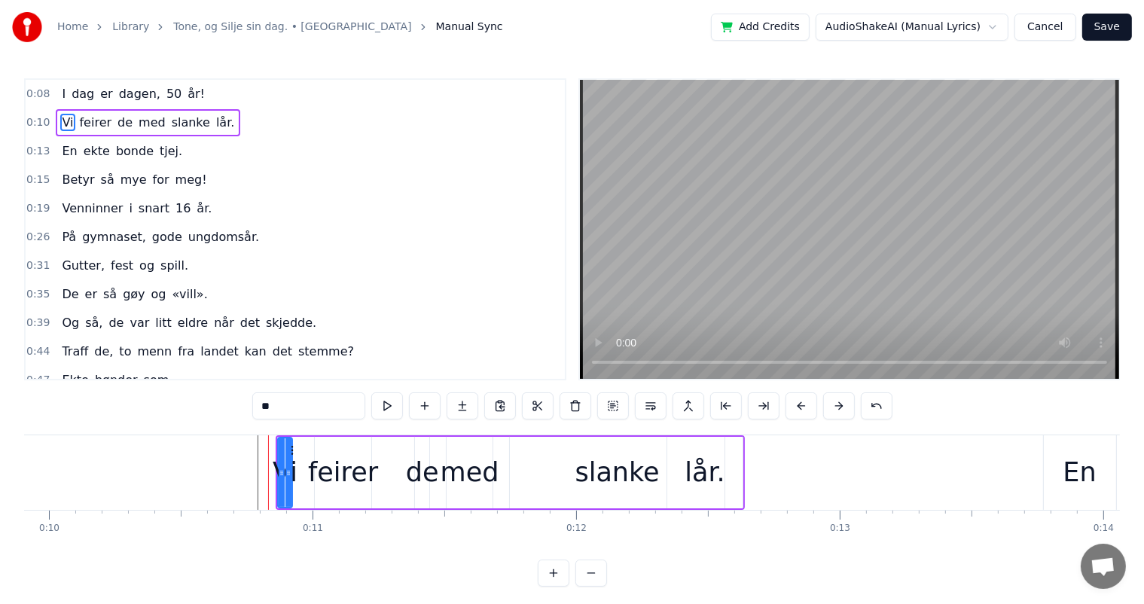
click at [844, 417] on button at bounding box center [839, 405] width 32 height 27
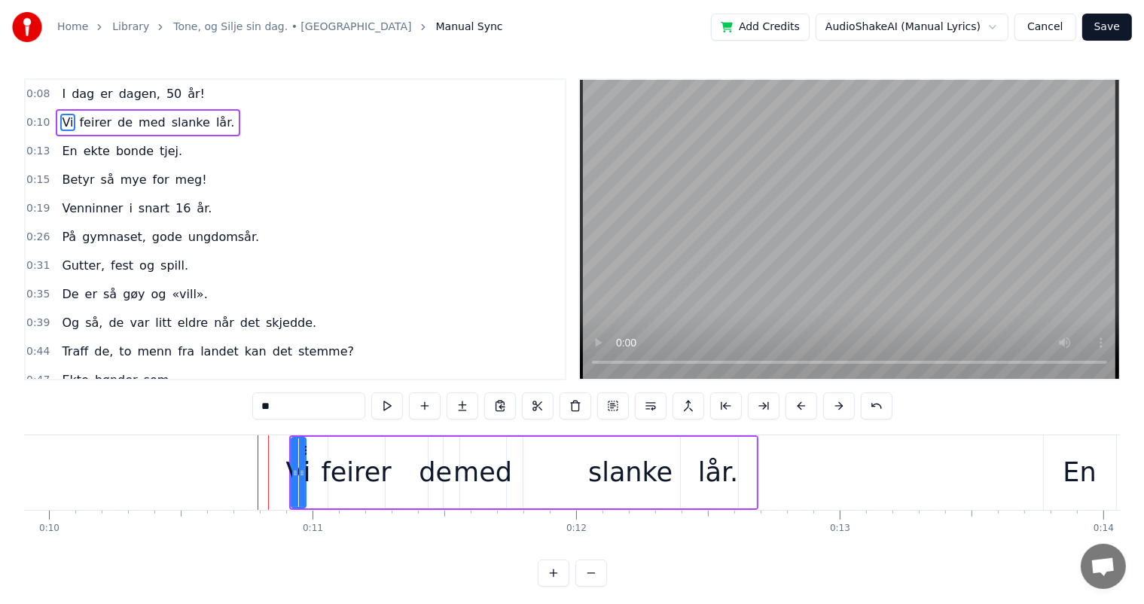
click at [844, 417] on button at bounding box center [839, 405] width 32 height 27
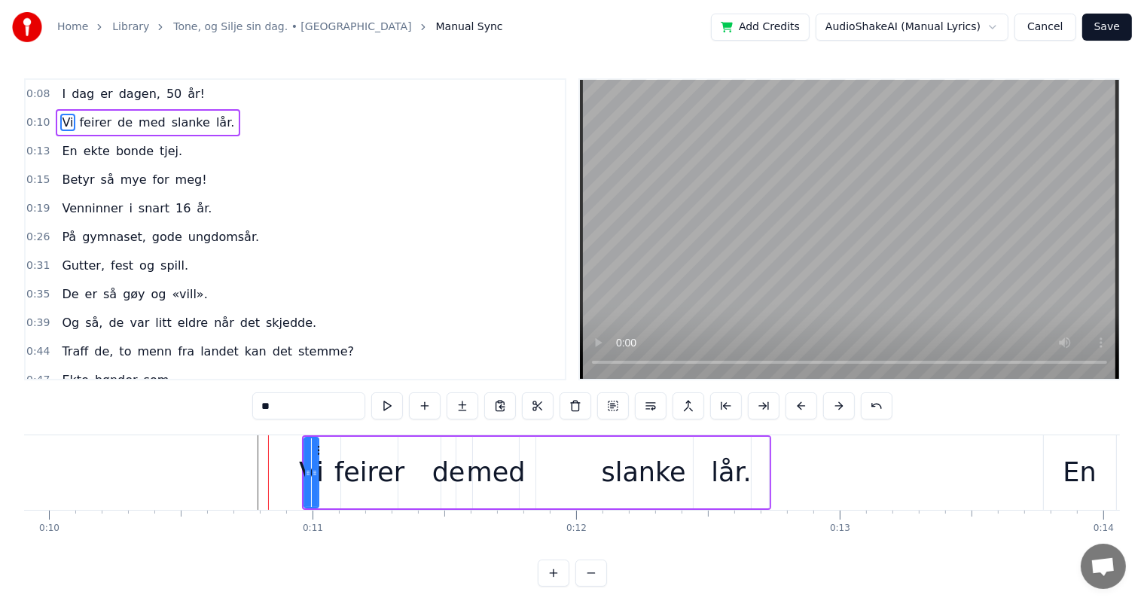
click at [844, 417] on button at bounding box center [839, 405] width 32 height 27
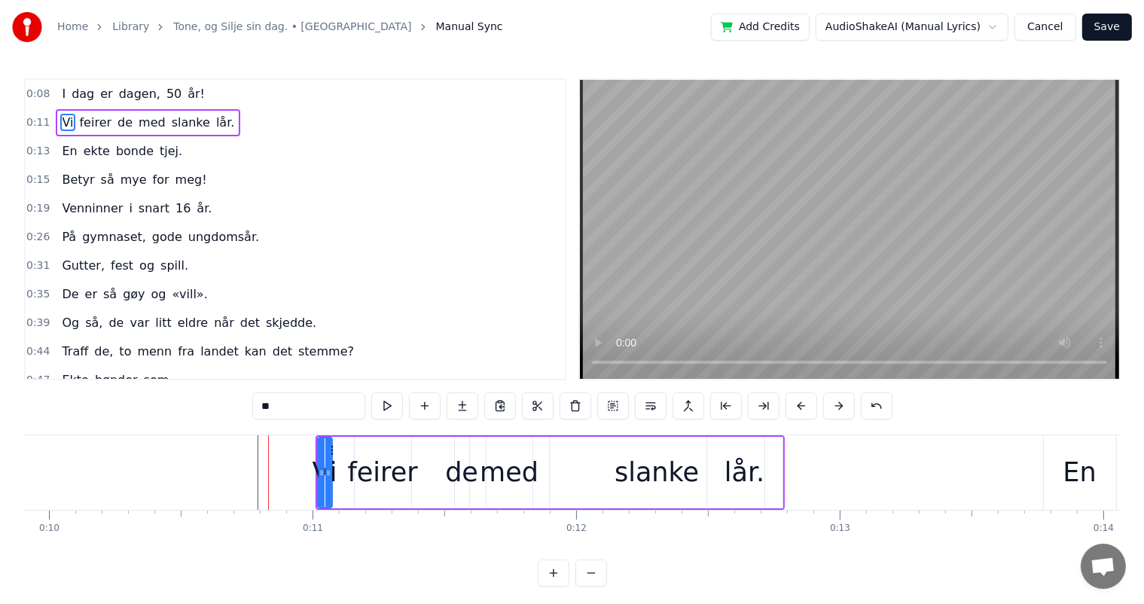
click at [844, 417] on button at bounding box center [839, 405] width 32 height 27
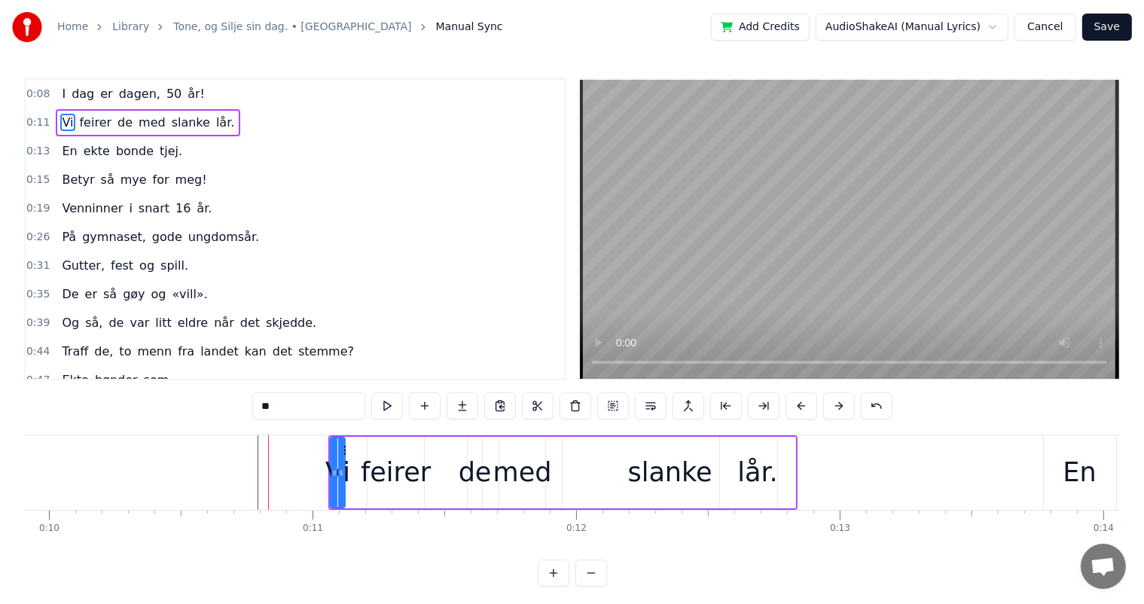
click at [844, 417] on button at bounding box center [839, 405] width 32 height 27
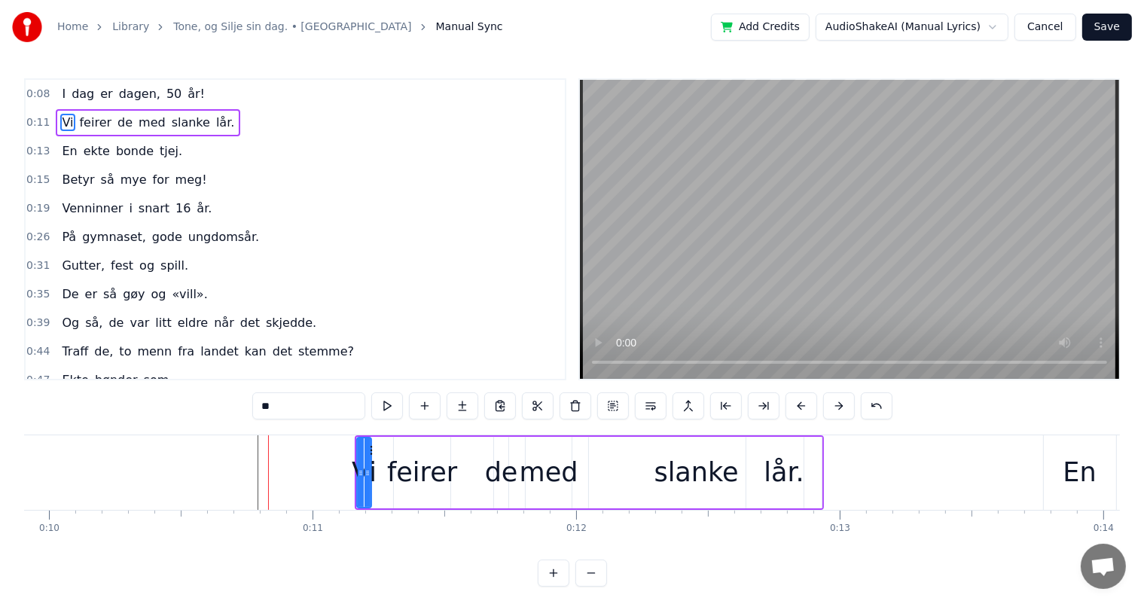
click at [844, 417] on button at bounding box center [839, 405] width 32 height 27
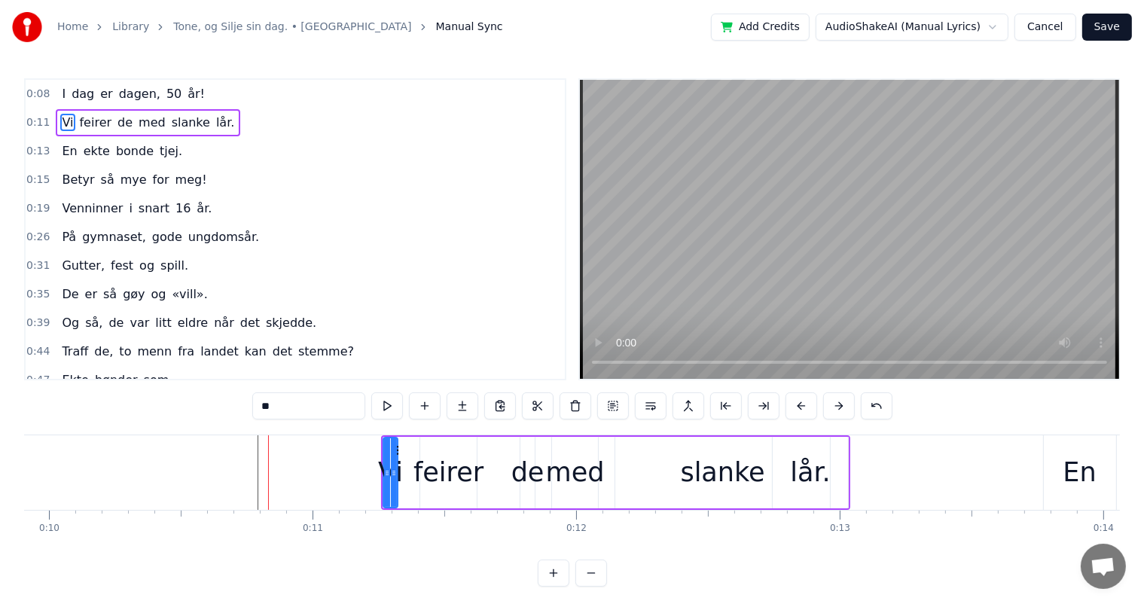
click at [844, 417] on button at bounding box center [839, 405] width 32 height 27
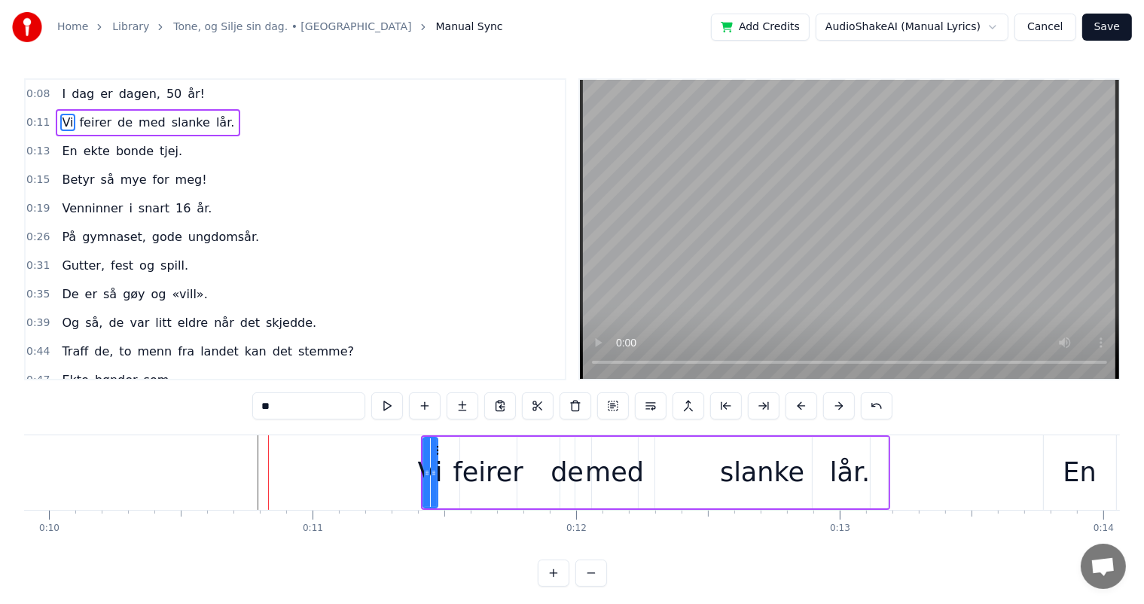
click at [844, 417] on button at bounding box center [839, 405] width 32 height 27
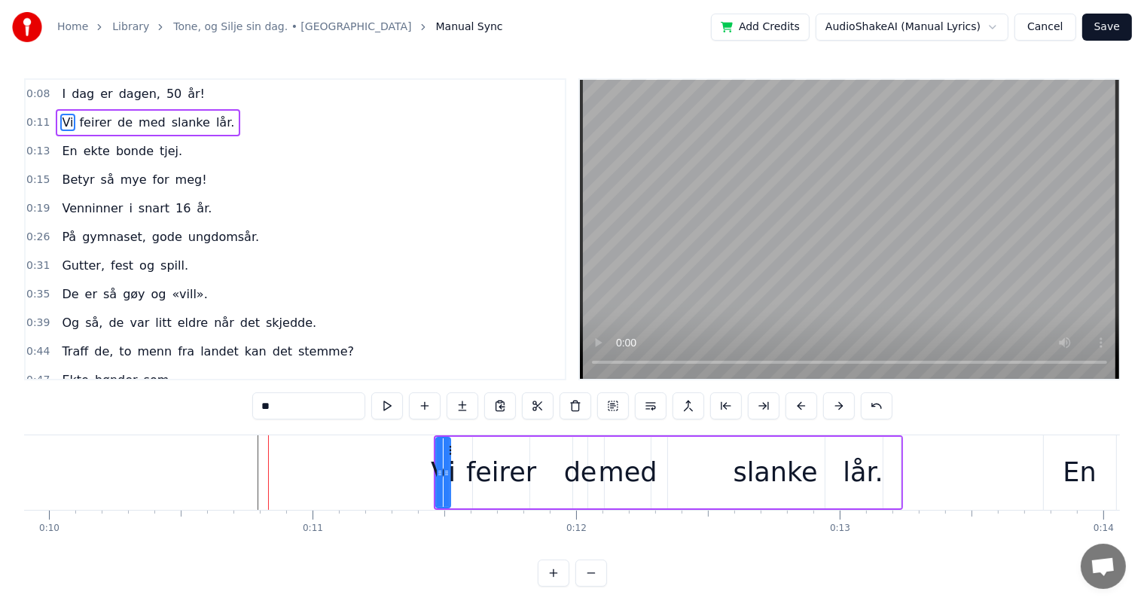
click at [844, 417] on button at bounding box center [839, 405] width 32 height 27
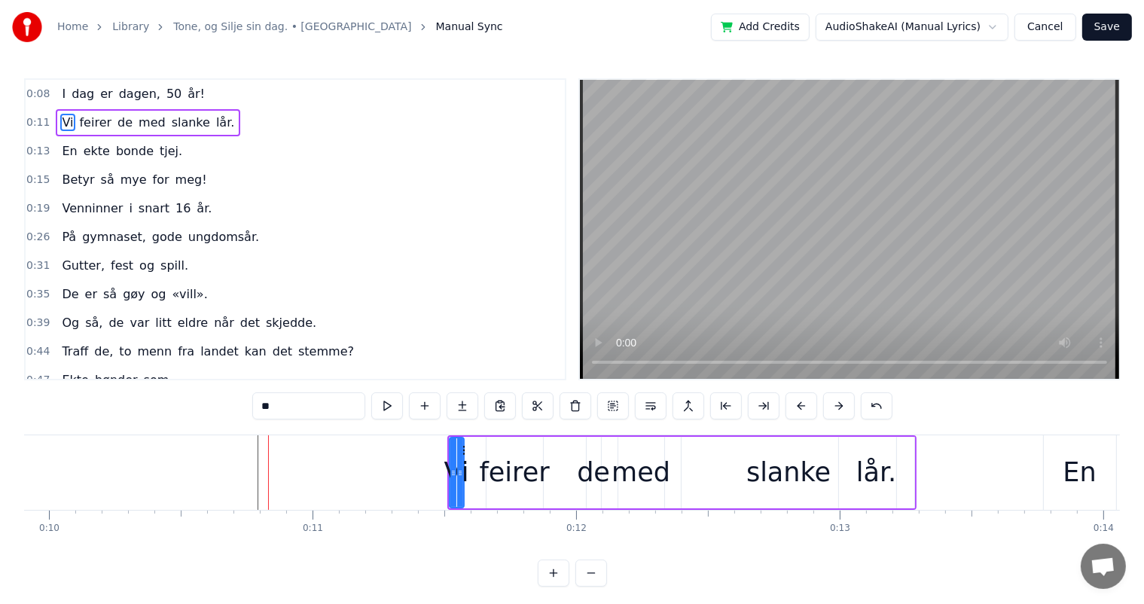
click at [844, 417] on button at bounding box center [839, 405] width 32 height 27
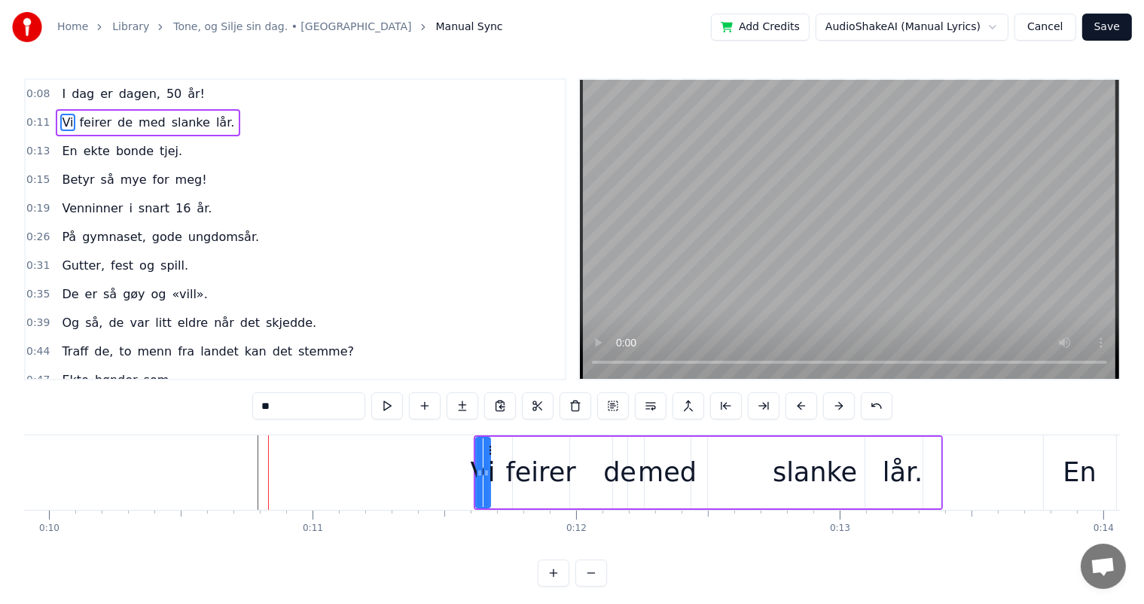
click at [844, 417] on button at bounding box center [839, 405] width 32 height 27
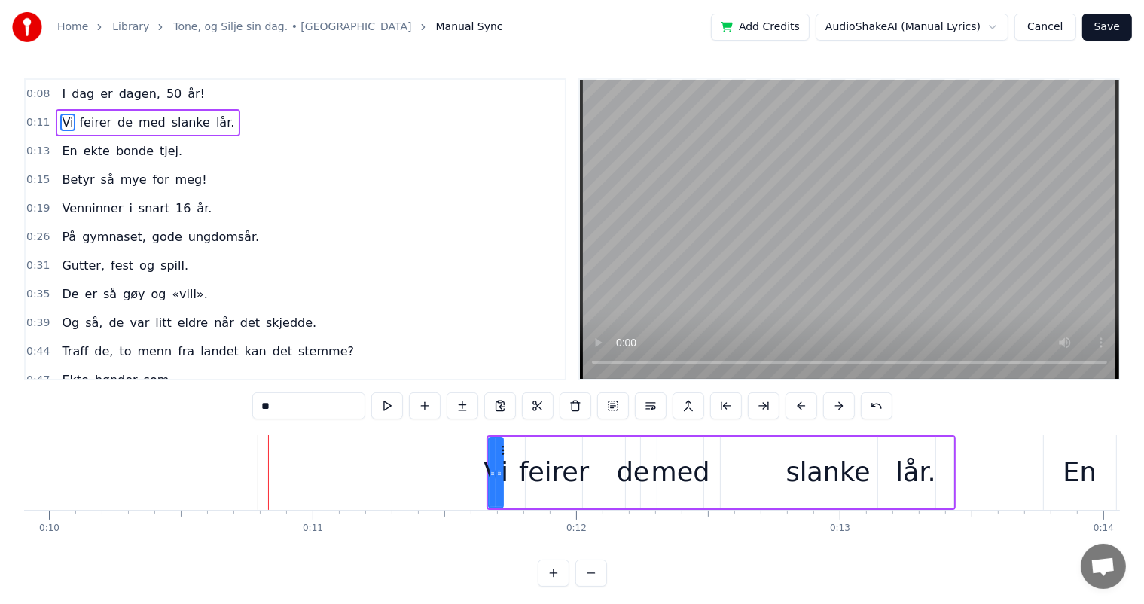
click at [844, 417] on button at bounding box center [839, 405] width 32 height 27
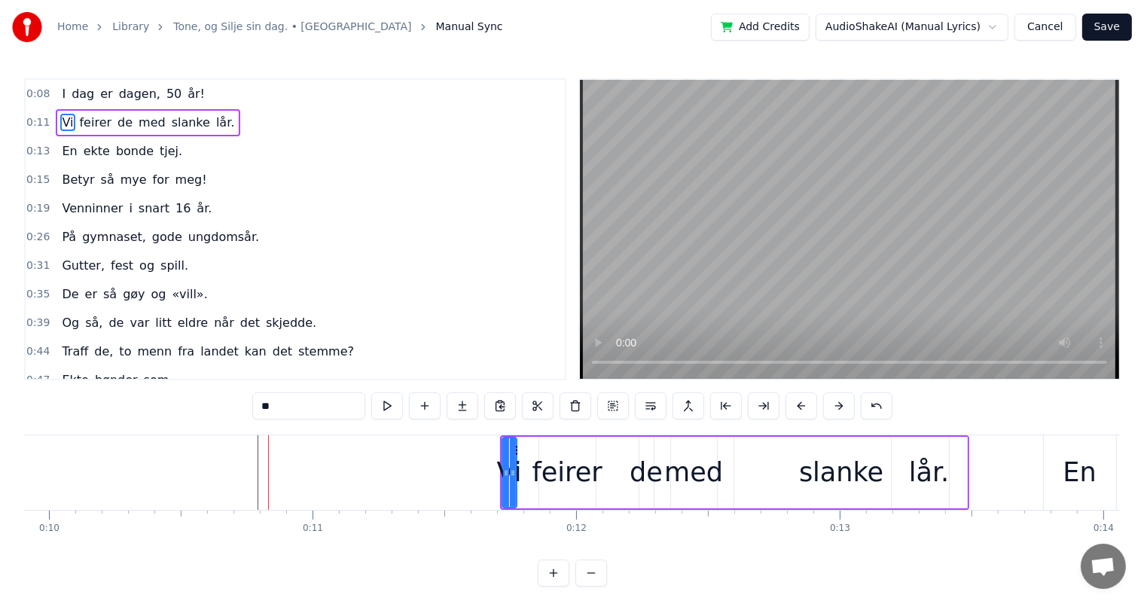
click at [844, 417] on button at bounding box center [839, 405] width 32 height 27
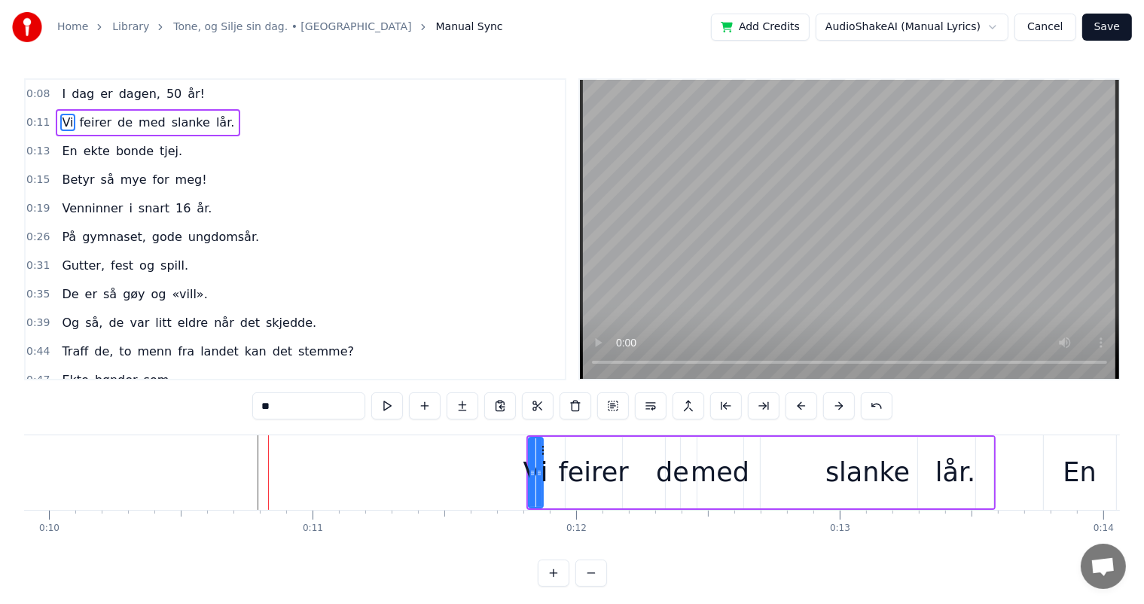
click at [844, 417] on button at bounding box center [839, 405] width 32 height 27
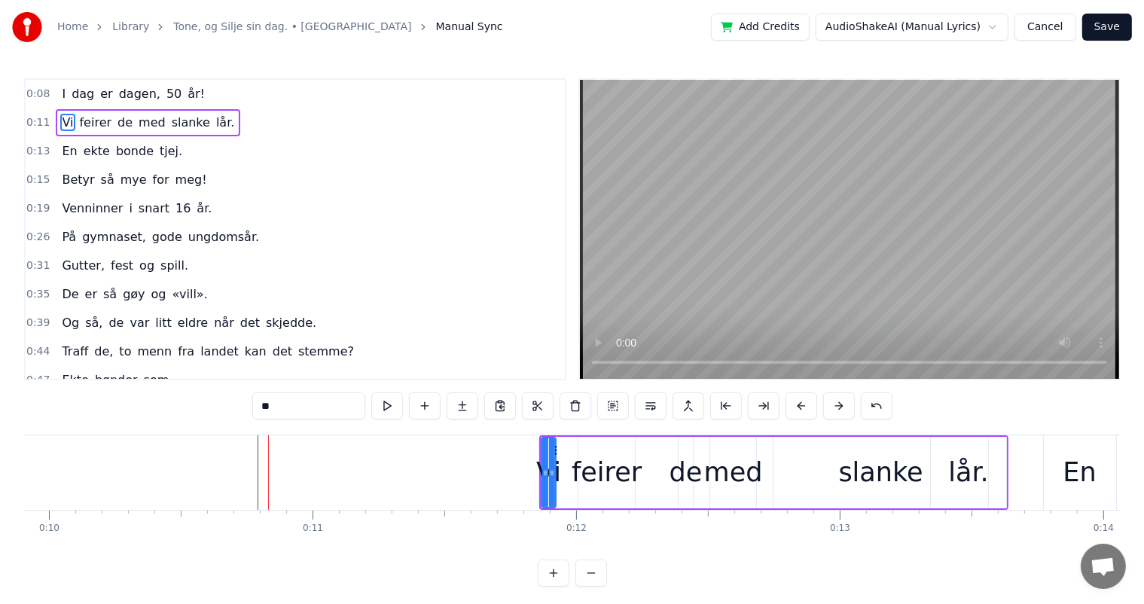
click at [844, 417] on button at bounding box center [839, 405] width 32 height 27
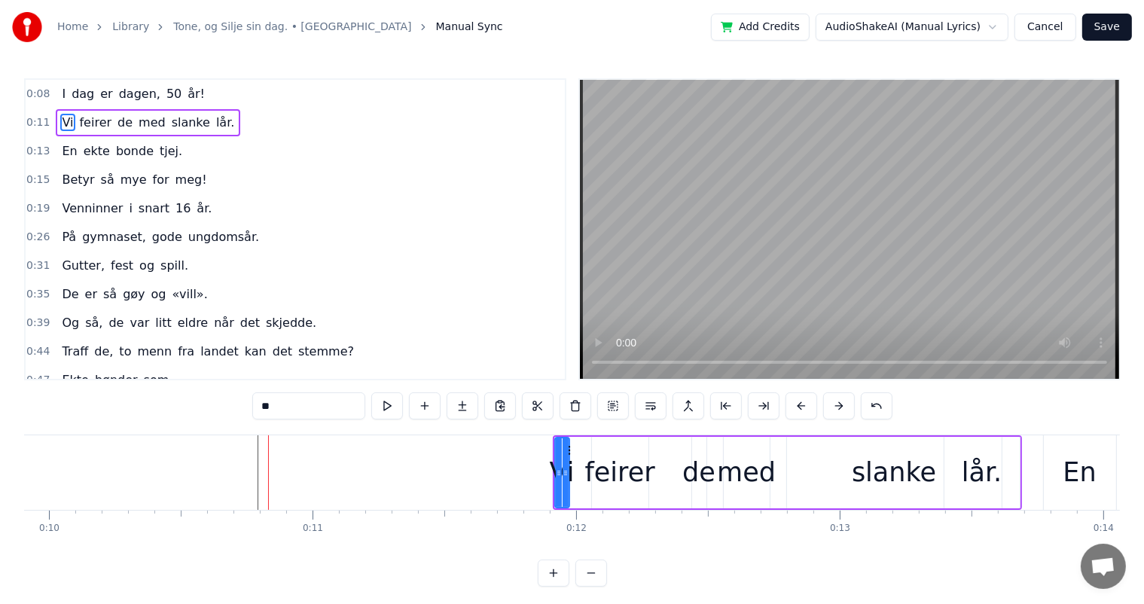
click at [844, 417] on button at bounding box center [839, 405] width 32 height 27
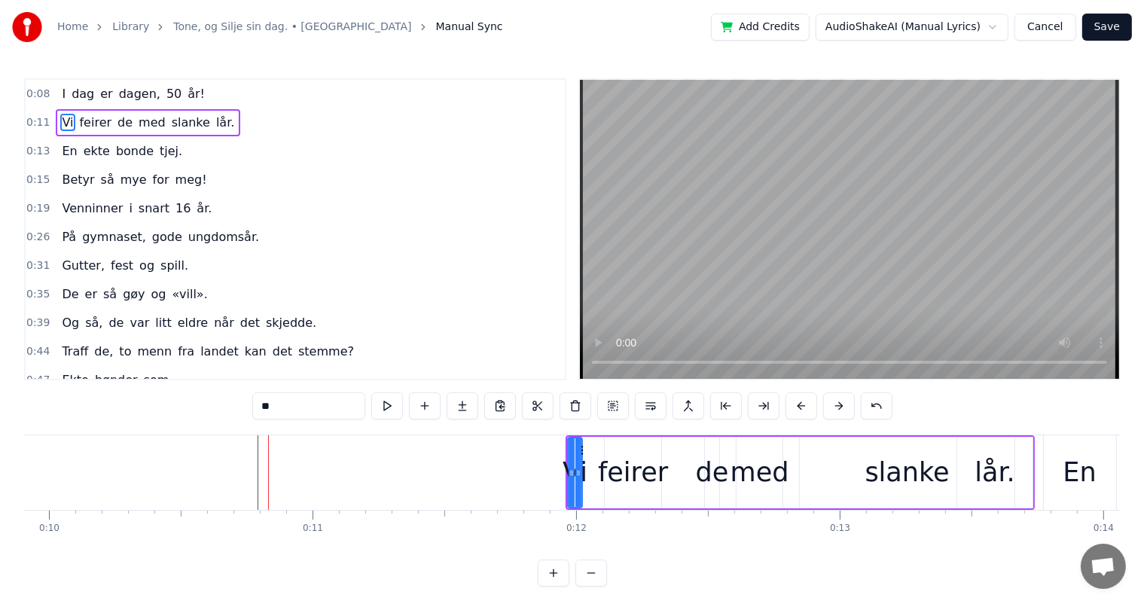
click at [844, 417] on button at bounding box center [839, 405] width 32 height 27
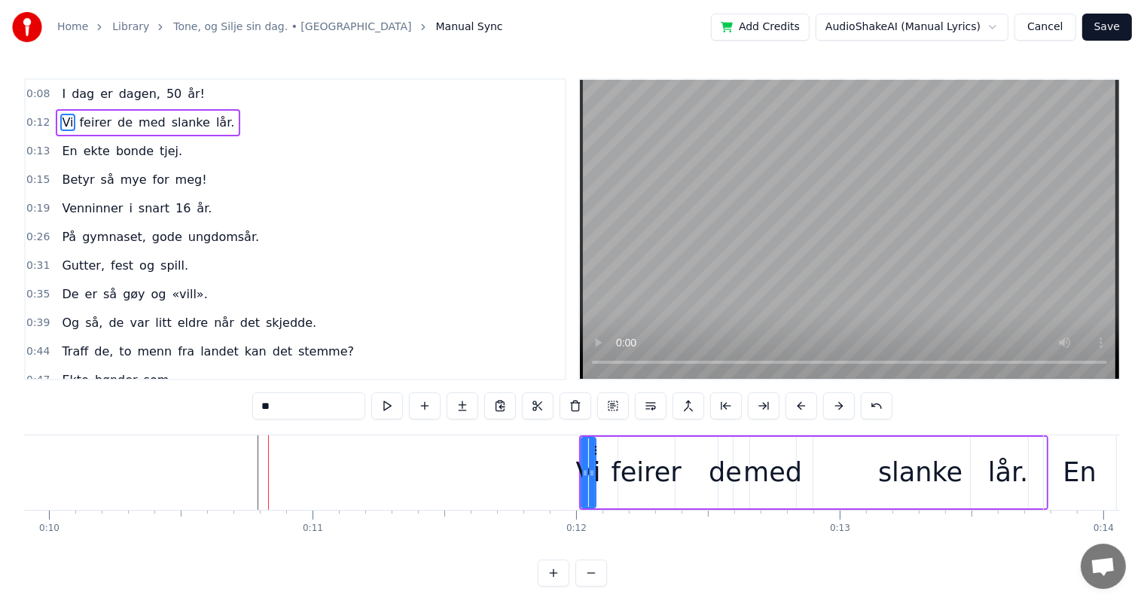
click at [844, 417] on button at bounding box center [839, 405] width 32 height 27
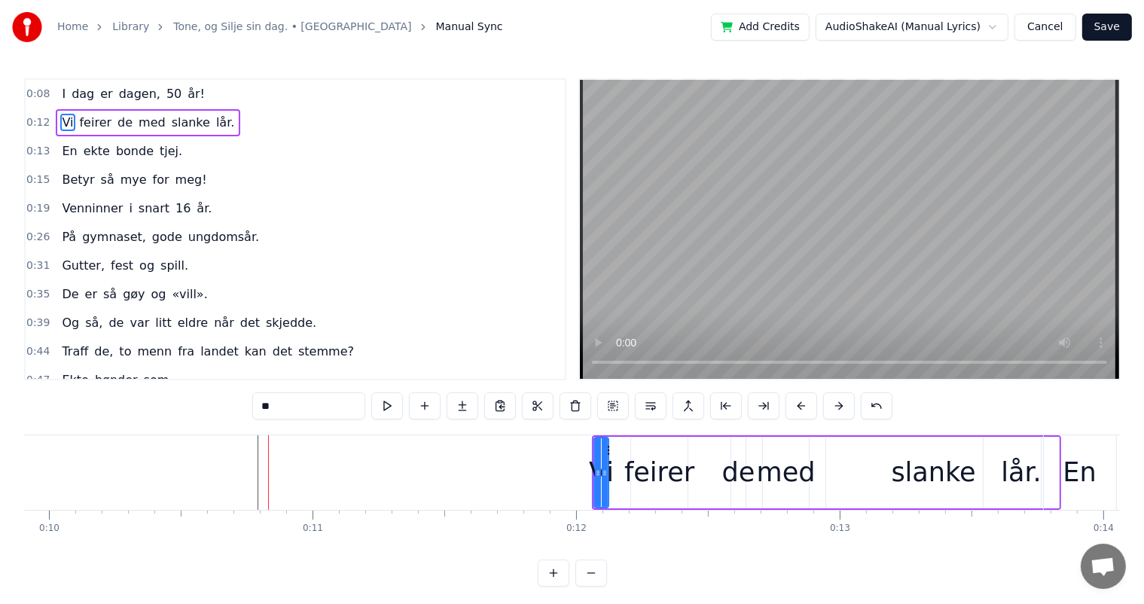
click at [844, 417] on button at bounding box center [839, 405] width 32 height 27
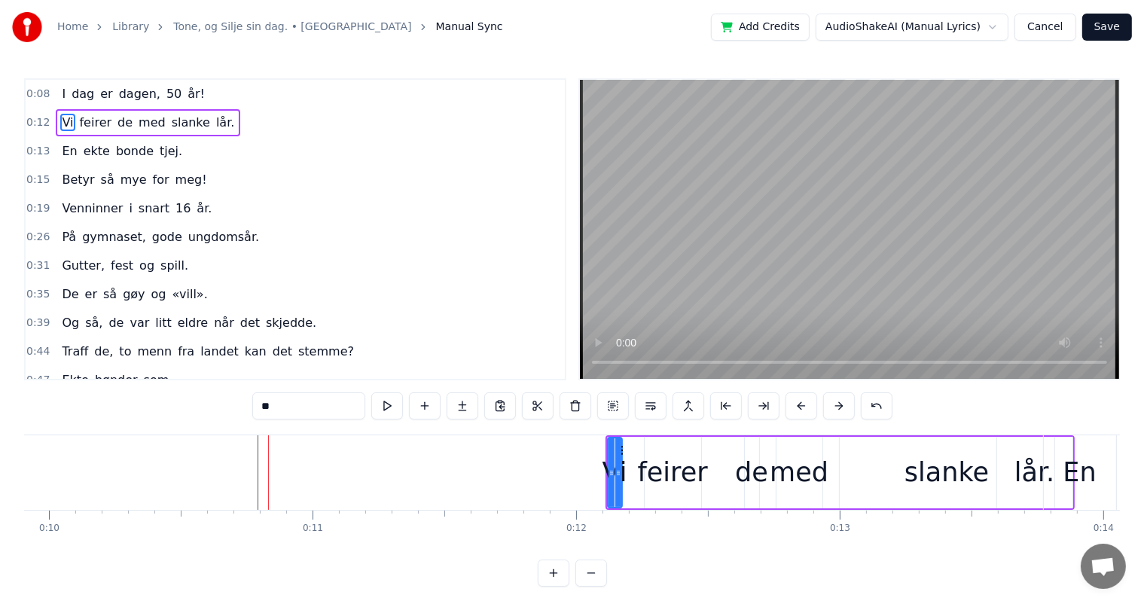
click at [844, 417] on button at bounding box center [839, 405] width 32 height 27
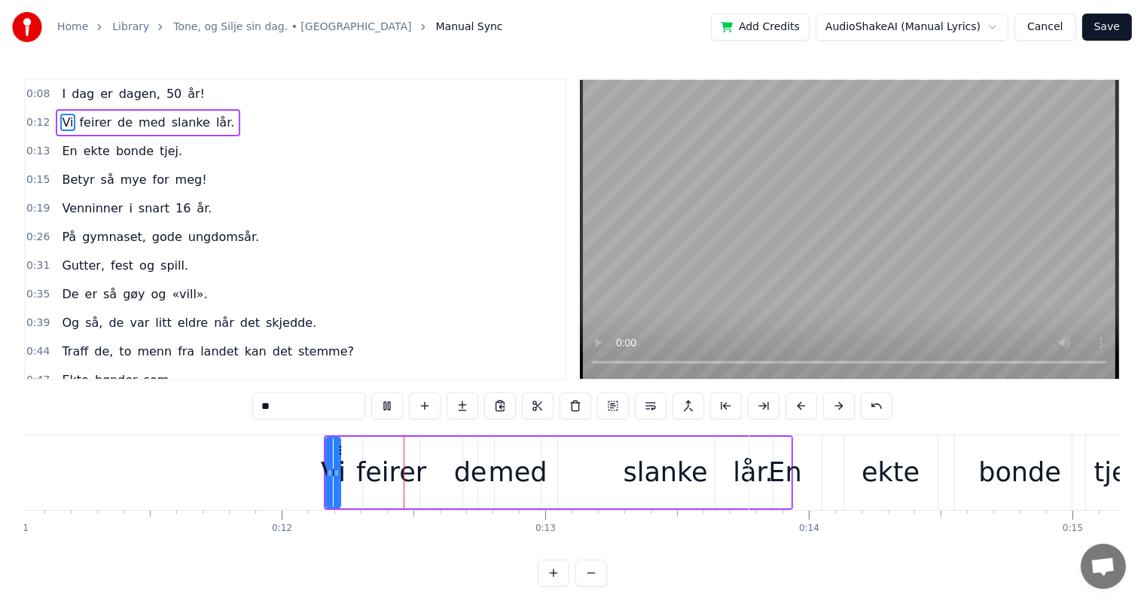
scroll to position [0, 3049]
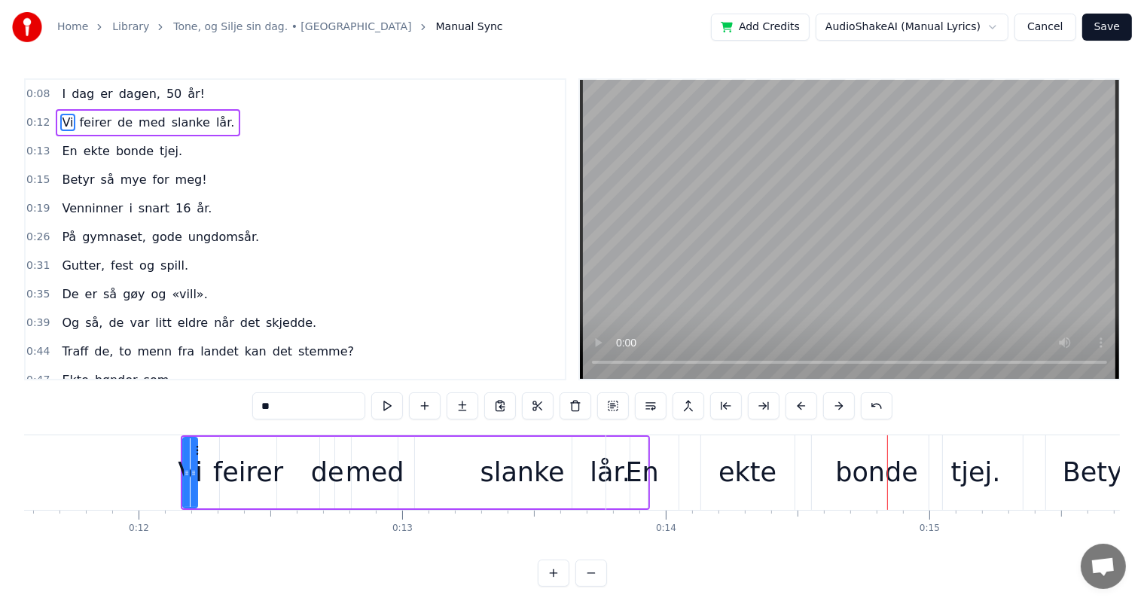
click at [114, 154] on span "bonde" at bounding box center [134, 150] width 41 height 17
type input "*****"
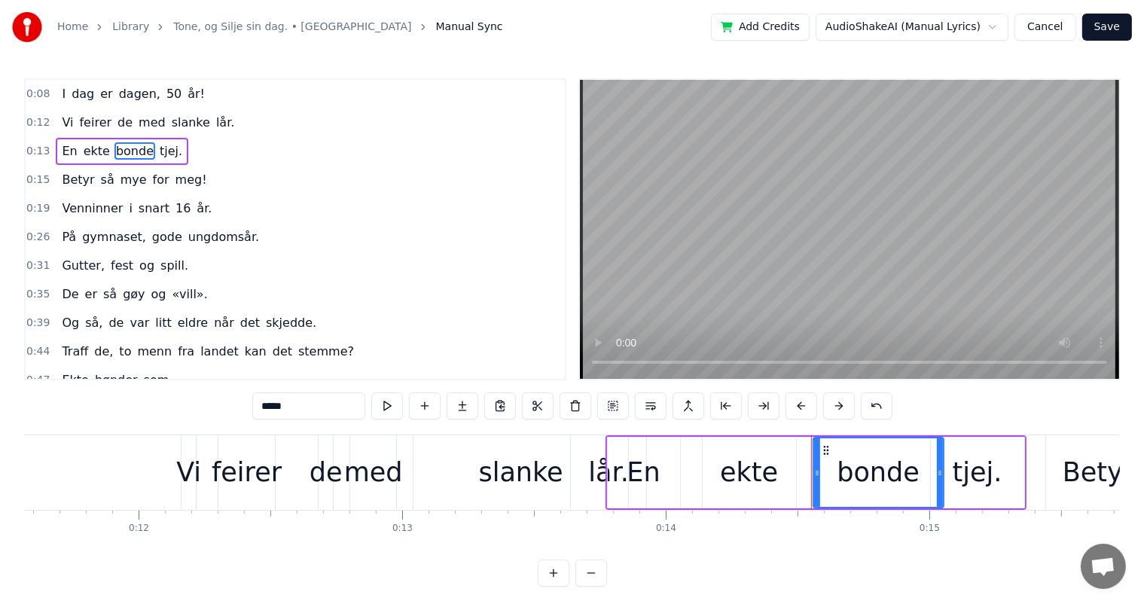
click at [66, 153] on div "En ekte bonde tjej." at bounding box center [122, 151] width 133 height 27
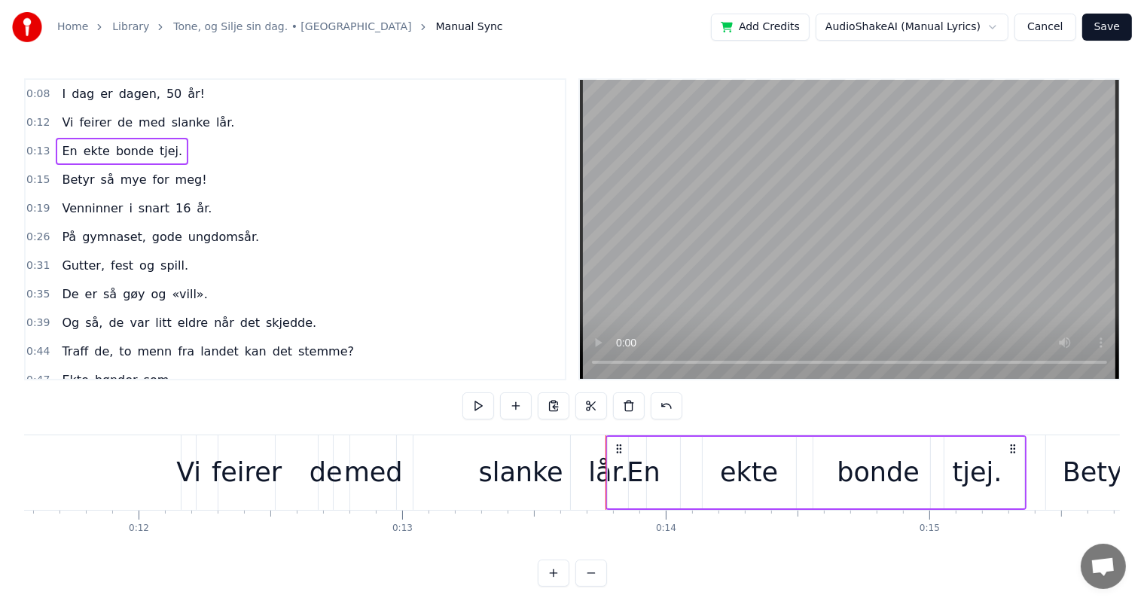
click at [64, 160] on div "En ekte bonde tjej." at bounding box center [122, 151] width 133 height 27
click at [39, 153] on span "0:13" at bounding box center [37, 151] width 23 height 15
click at [76, 180] on span "Betyr" at bounding box center [77, 179] width 35 height 17
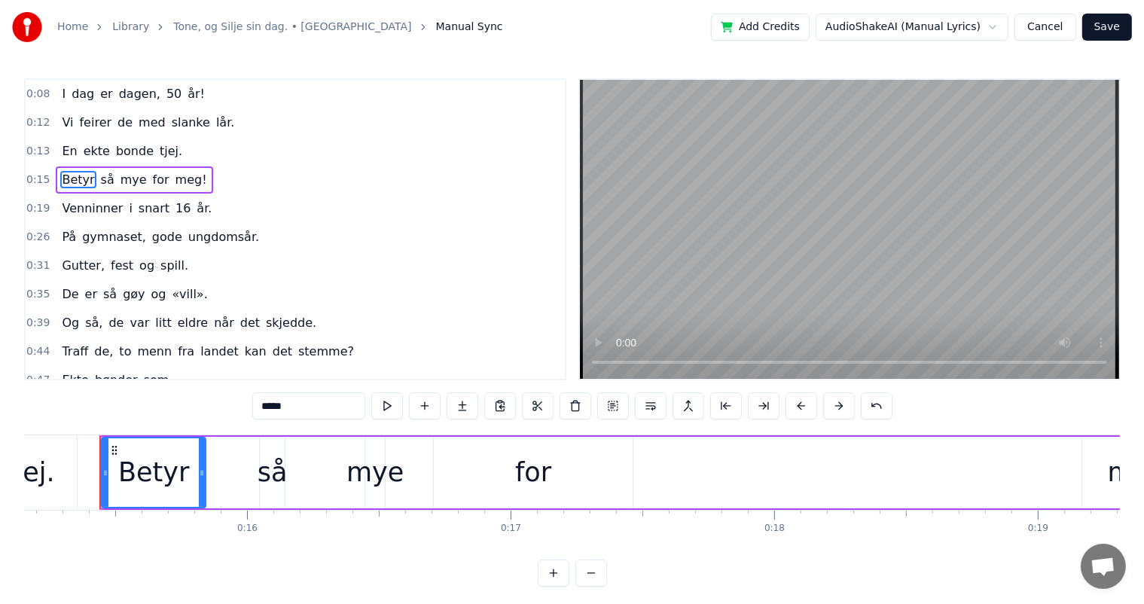
click at [71, 154] on div "En ekte bonde tjej." at bounding box center [122, 151] width 133 height 27
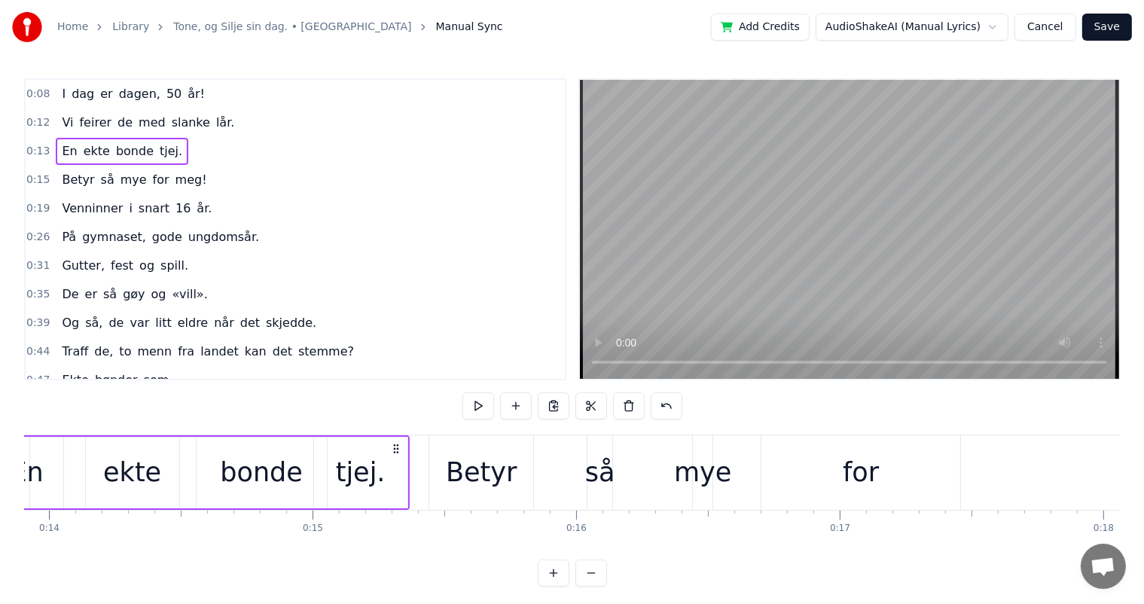
scroll to position [0, 3555]
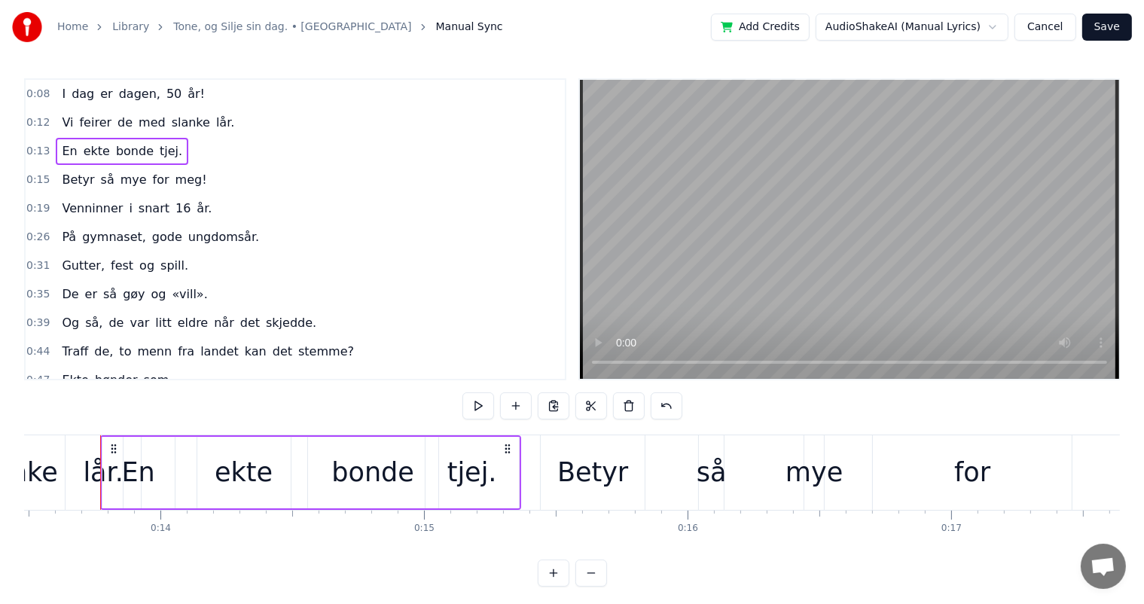
click at [72, 154] on div "En ekte bonde tjej." at bounding box center [122, 151] width 133 height 27
click at [181, 493] on div "En ekte bonde tjej." at bounding box center [310, 472] width 421 height 75
click at [151, 484] on div "En" at bounding box center [137, 473] width 33 height 40
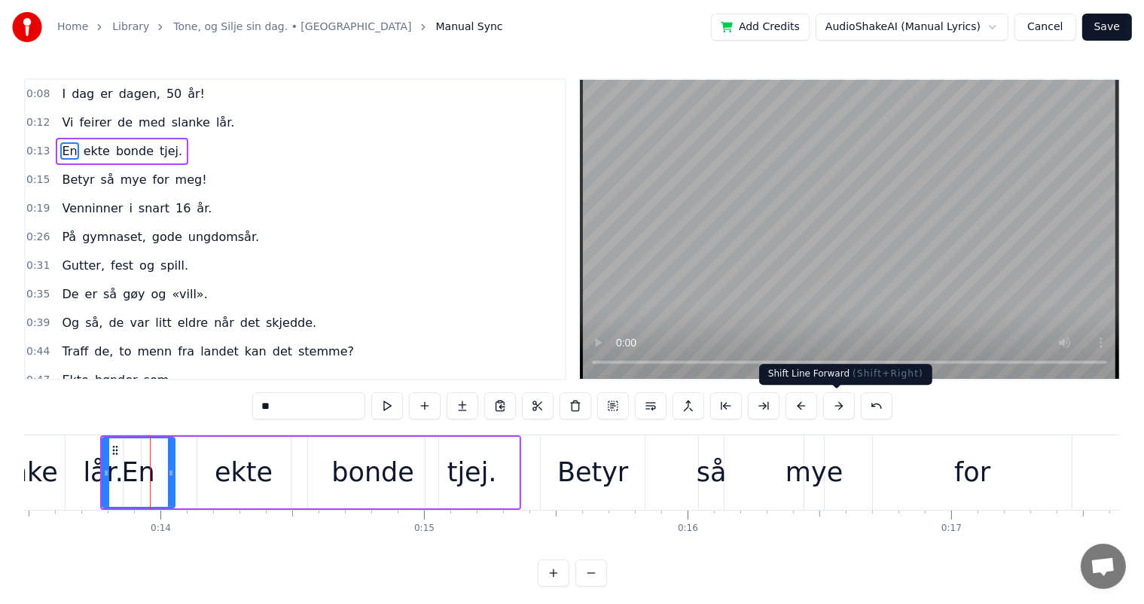
click at [826, 408] on button at bounding box center [839, 405] width 32 height 27
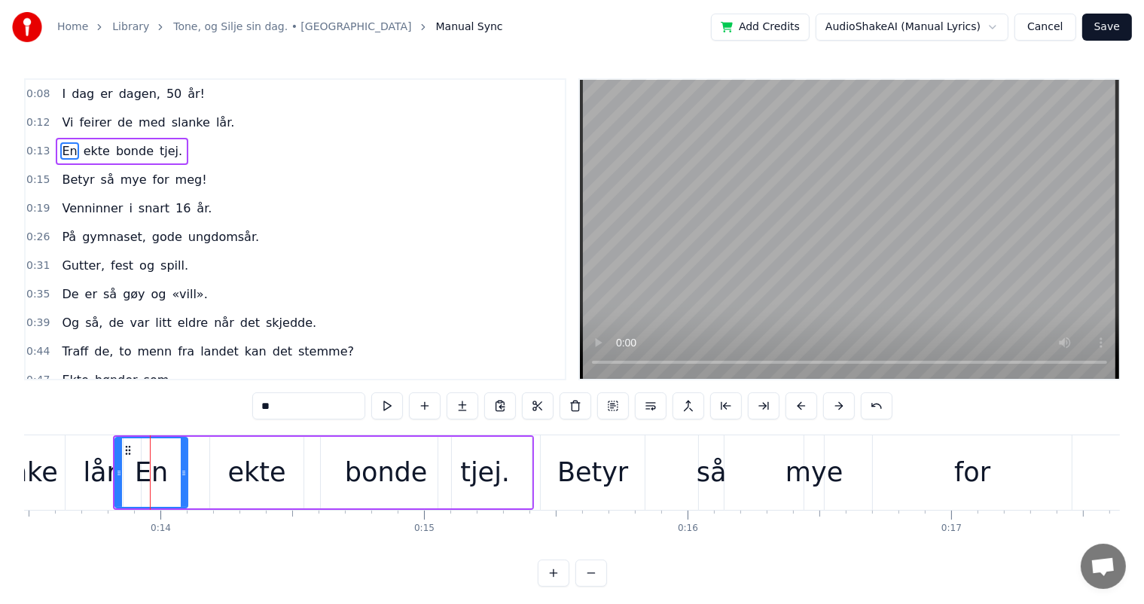
click at [826, 408] on button at bounding box center [839, 405] width 32 height 27
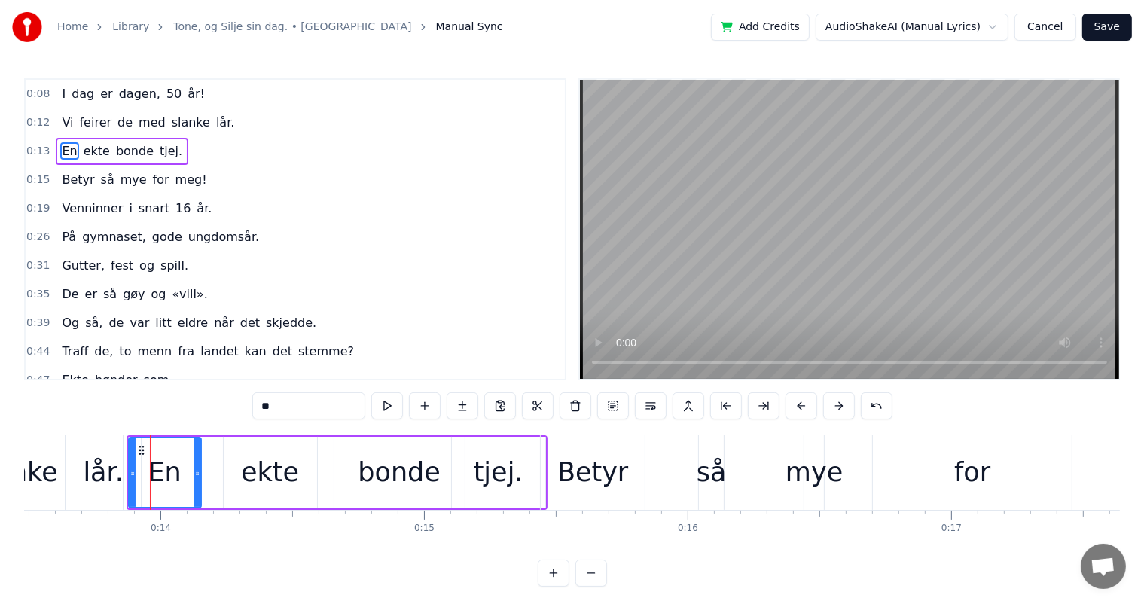
click at [826, 408] on button at bounding box center [839, 405] width 32 height 27
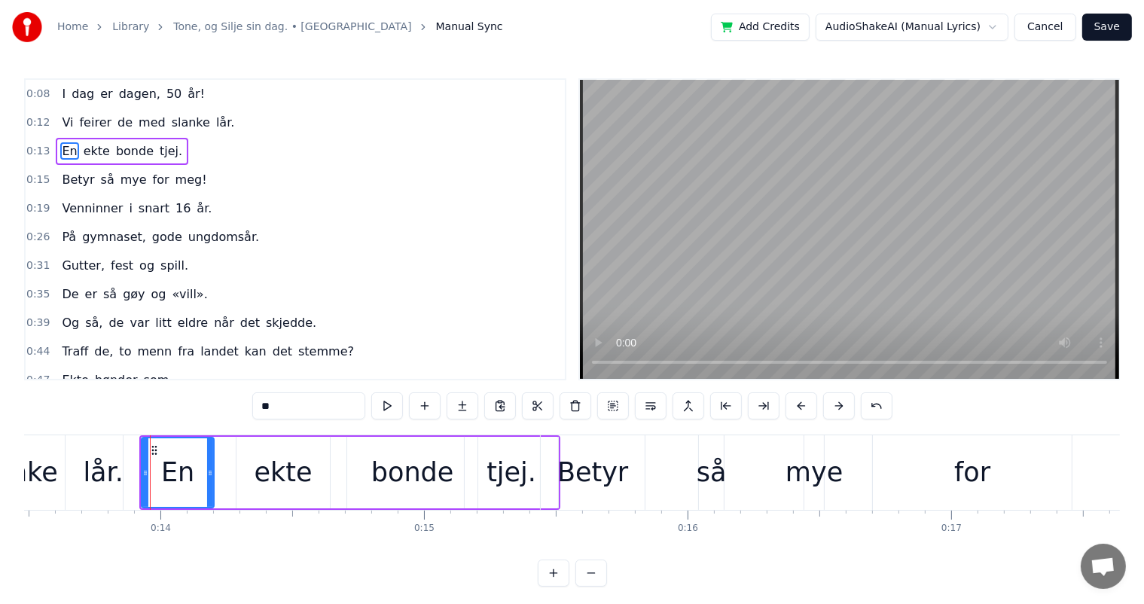
click at [826, 408] on button at bounding box center [839, 405] width 32 height 27
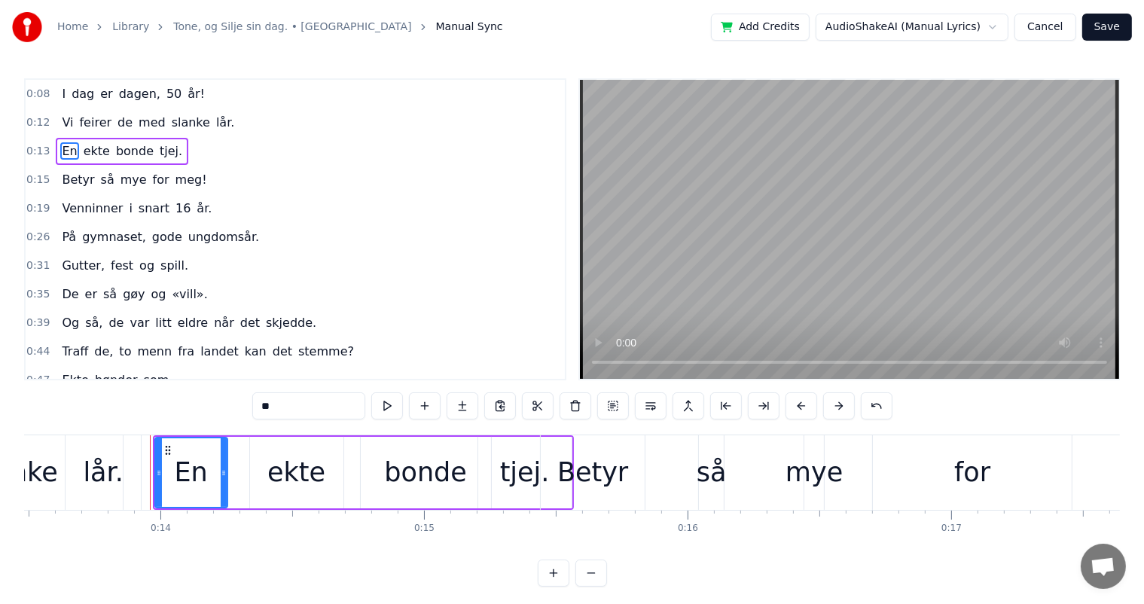
click at [826, 408] on button at bounding box center [839, 405] width 32 height 27
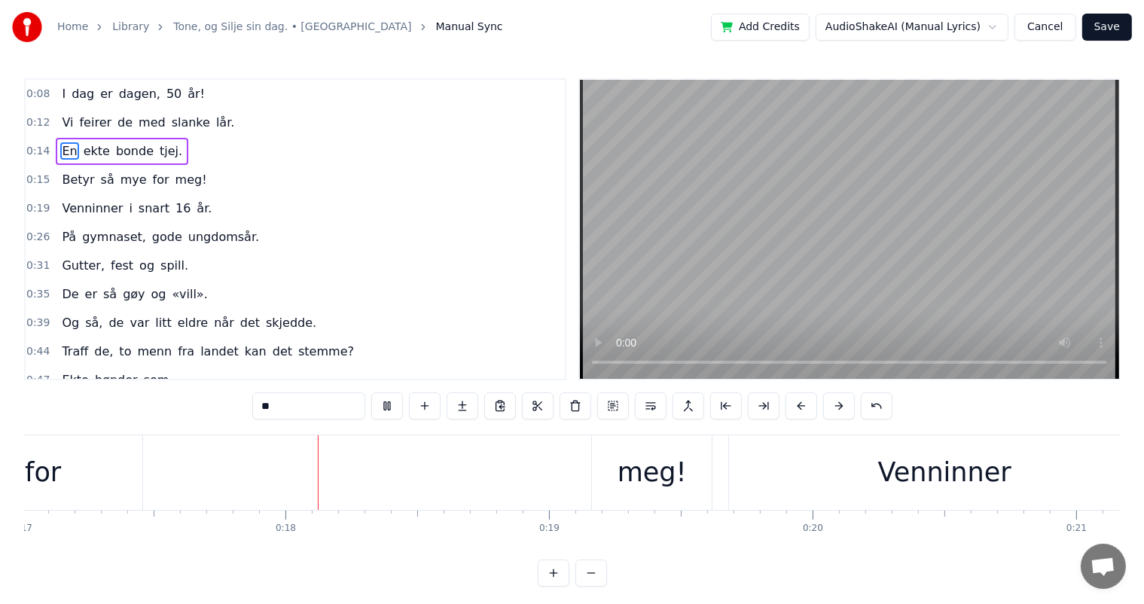
scroll to position [0, 4514]
click at [513, 366] on div "0:47 Ekte bønder som," at bounding box center [295, 380] width 539 height 29
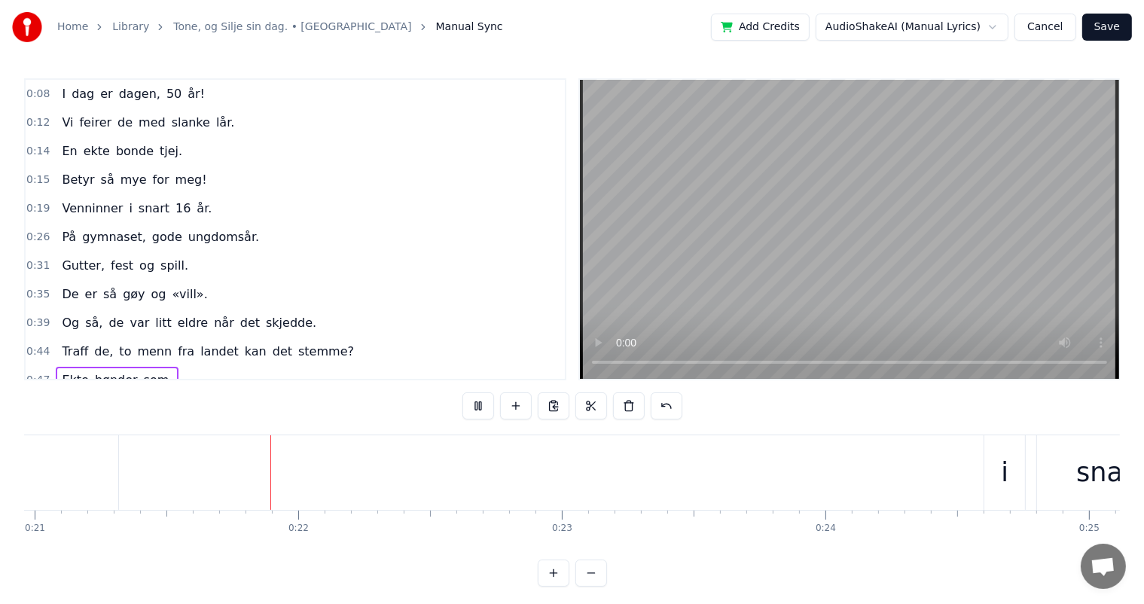
scroll to position [0, 5538]
click at [835, 249] on video at bounding box center [849, 229] width 539 height 299
click at [124, 171] on span "mye" at bounding box center [133, 179] width 29 height 17
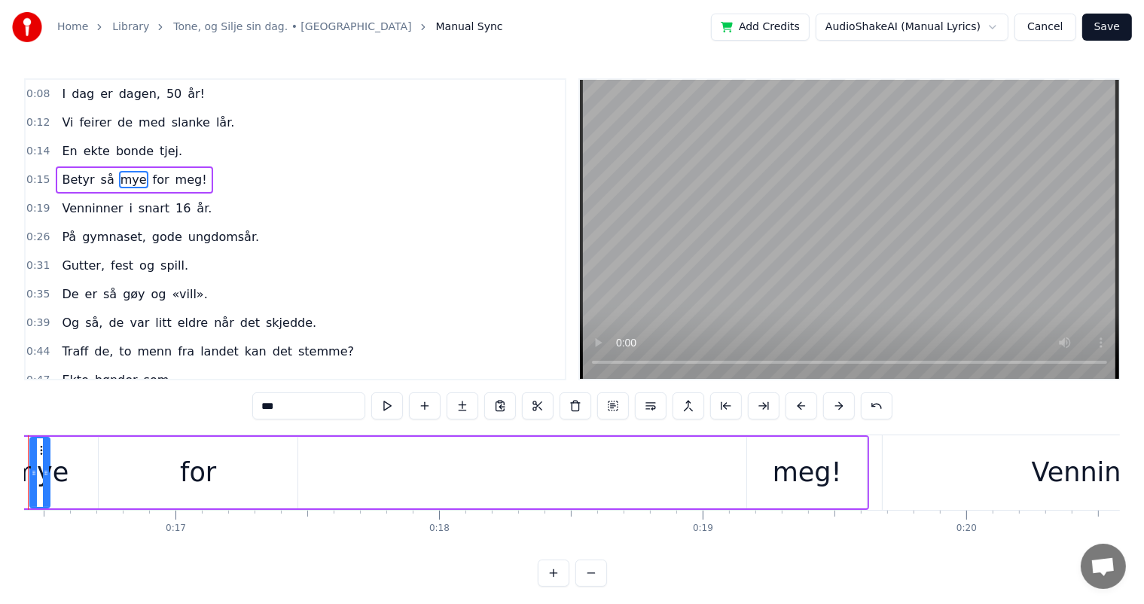
scroll to position [0, 4258]
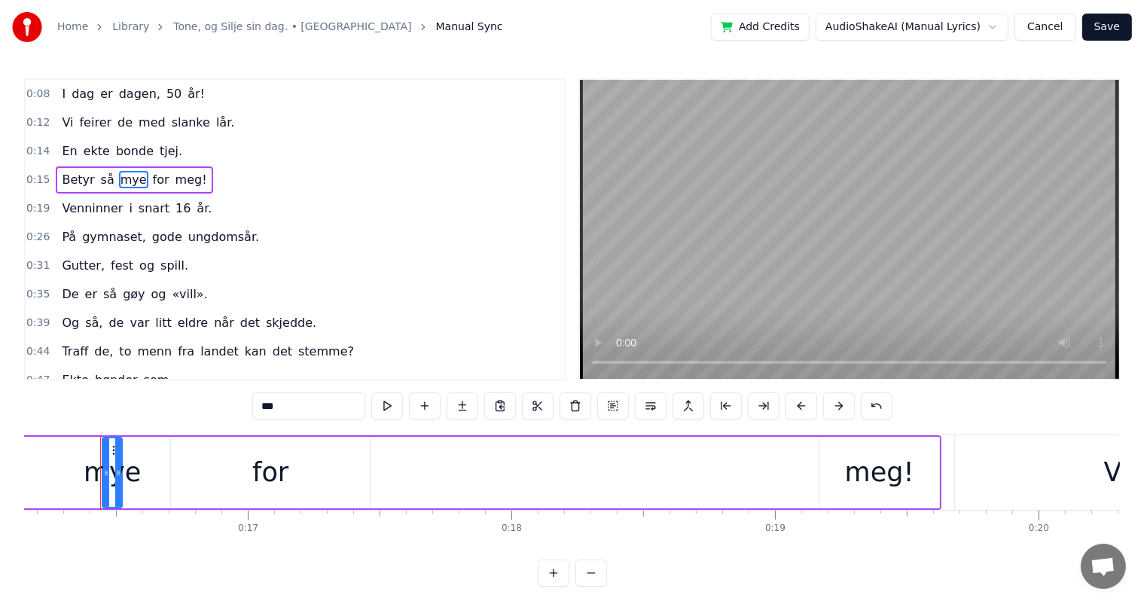
click at [935, 476] on div "meg!" at bounding box center [880, 473] width 120 height 72
type input "****"
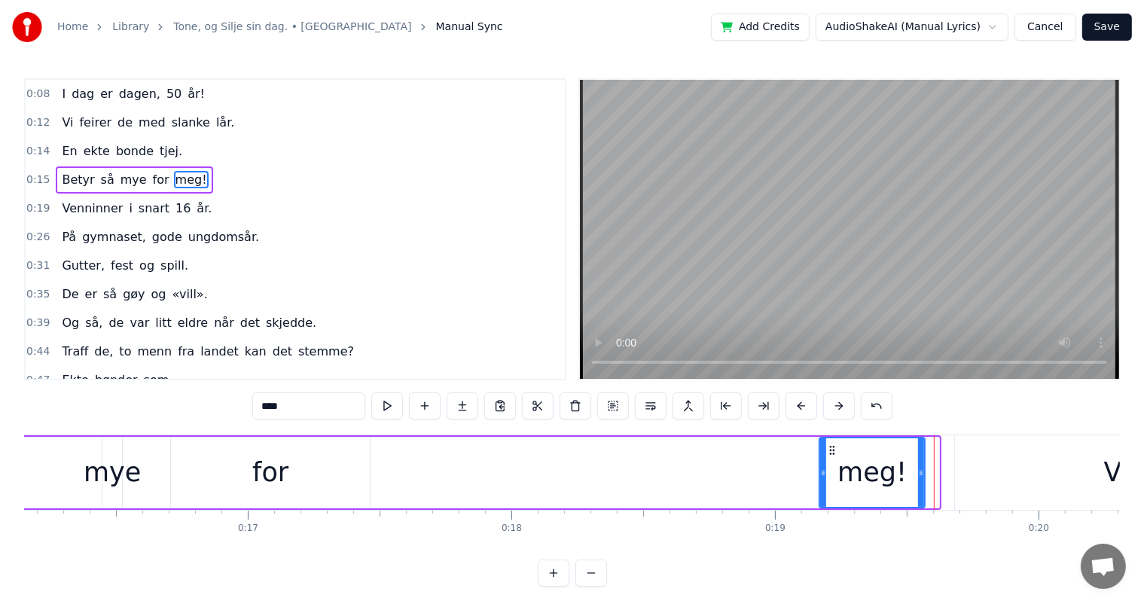
drag, startPoint x: 935, startPoint y: 474, endPoint x: 921, endPoint y: 481, distance: 16.2
click at [921, 481] on div at bounding box center [921, 472] width 6 height 69
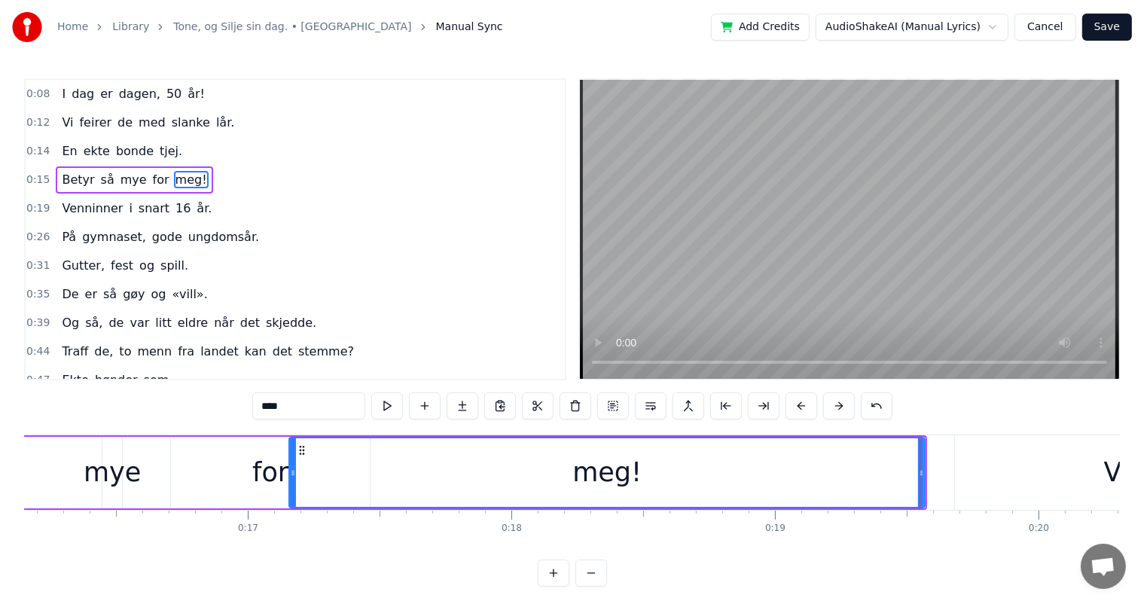
drag, startPoint x: 823, startPoint y: 472, endPoint x: 292, endPoint y: 506, distance: 531.4
click at [292, 506] on div at bounding box center [293, 472] width 6 height 69
click at [926, 475] on div "Betyr så mye for meg!" at bounding box center [382, 472] width 1091 height 75
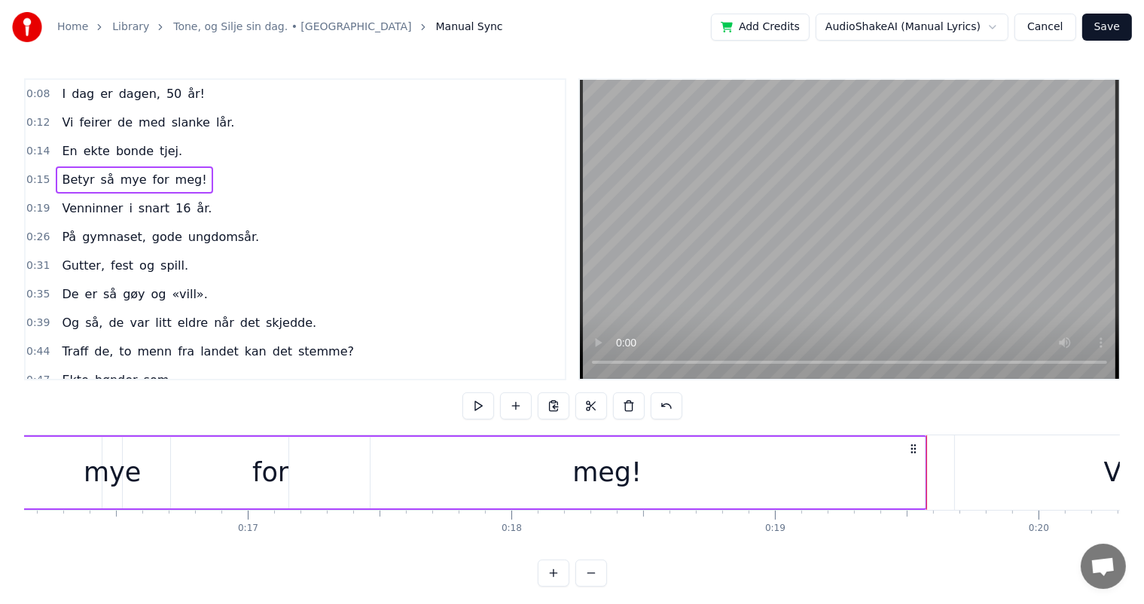
click at [921, 475] on div "meg!" at bounding box center [607, 473] width 636 height 72
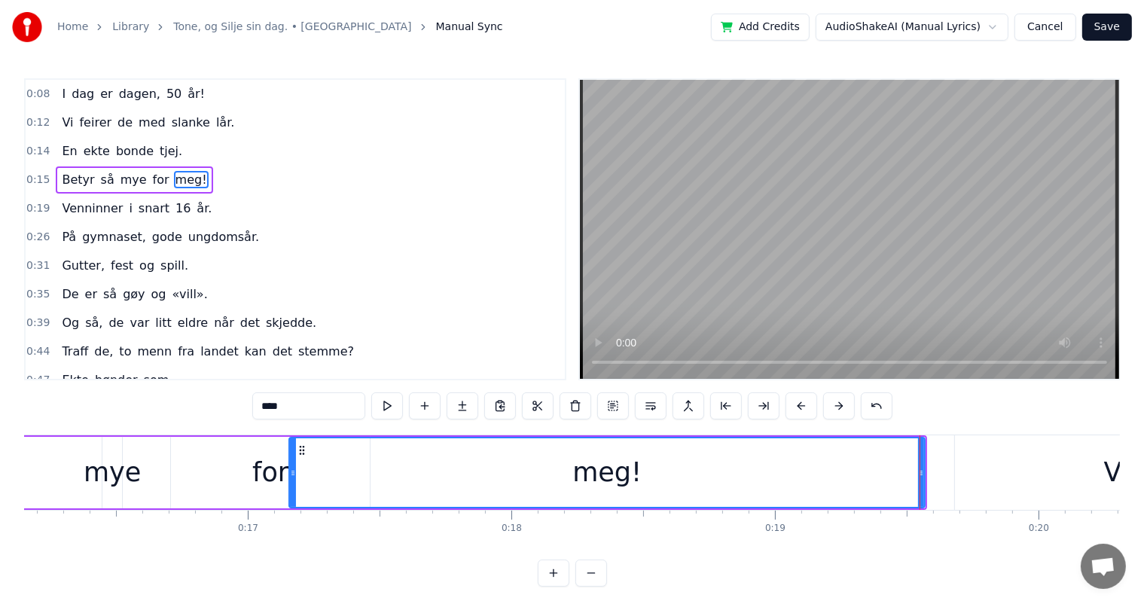
click at [924, 476] on div "meg!" at bounding box center [607, 473] width 637 height 72
drag, startPoint x: 922, startPoint y: 476, endPoint x: 892, endPoint y: 476, distance: 30.1
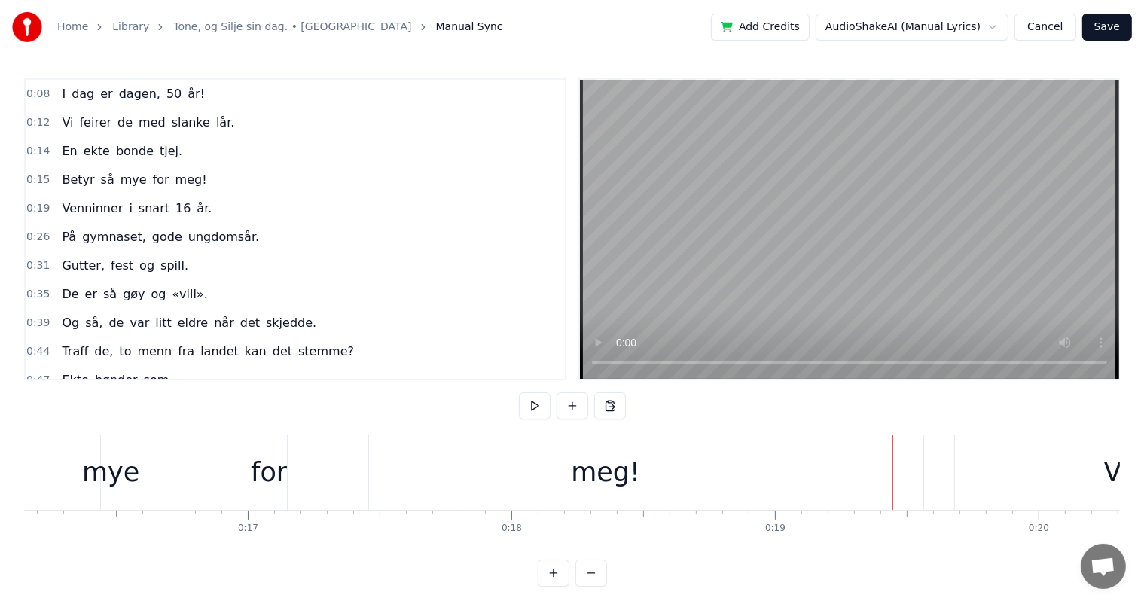
click at [902, 474] on div "meg!" at bounding box center [606, 472] width 636 height 75
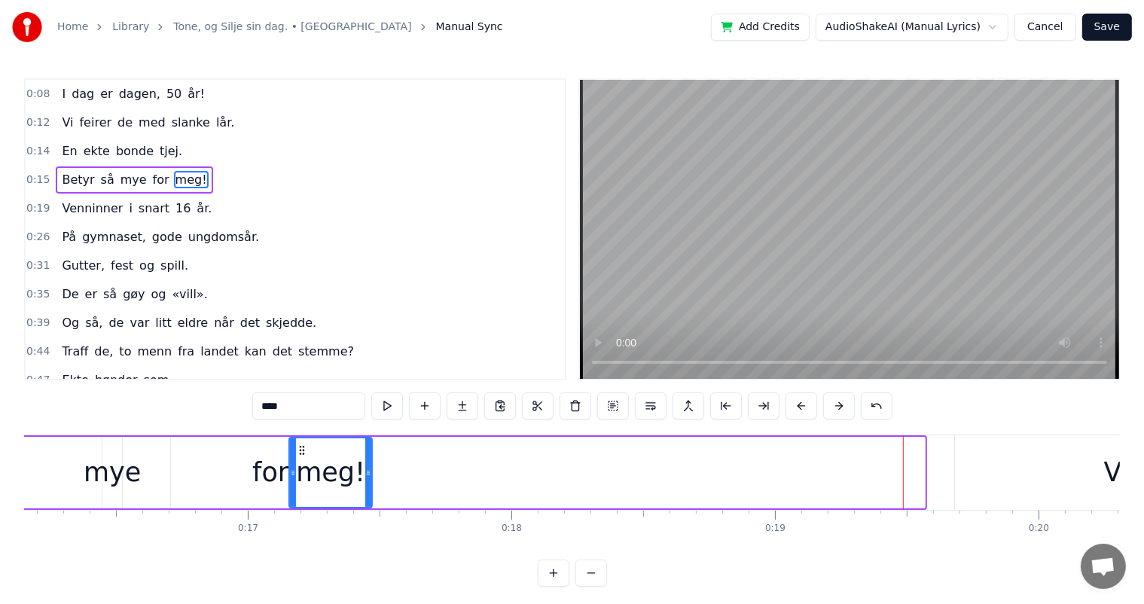
drag, startPoint x: 921, startPoint y: 473, endPoint x: 368, endPoint y: 524, distance: 555.3
click at [368, 524] on div "I dag er dagen, 50 år! Vi feirer de med slanke lår. En ekte bonde tjej. Betyr s…" at bounding box center [572, 491] width 1096 height 113
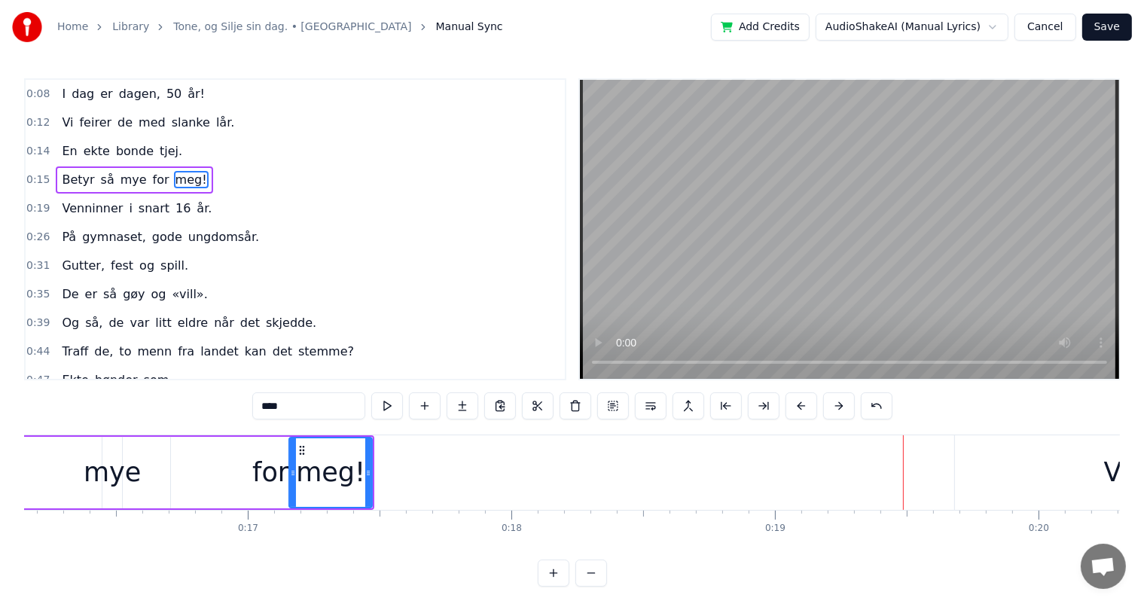
scroll to position [0, 3812]
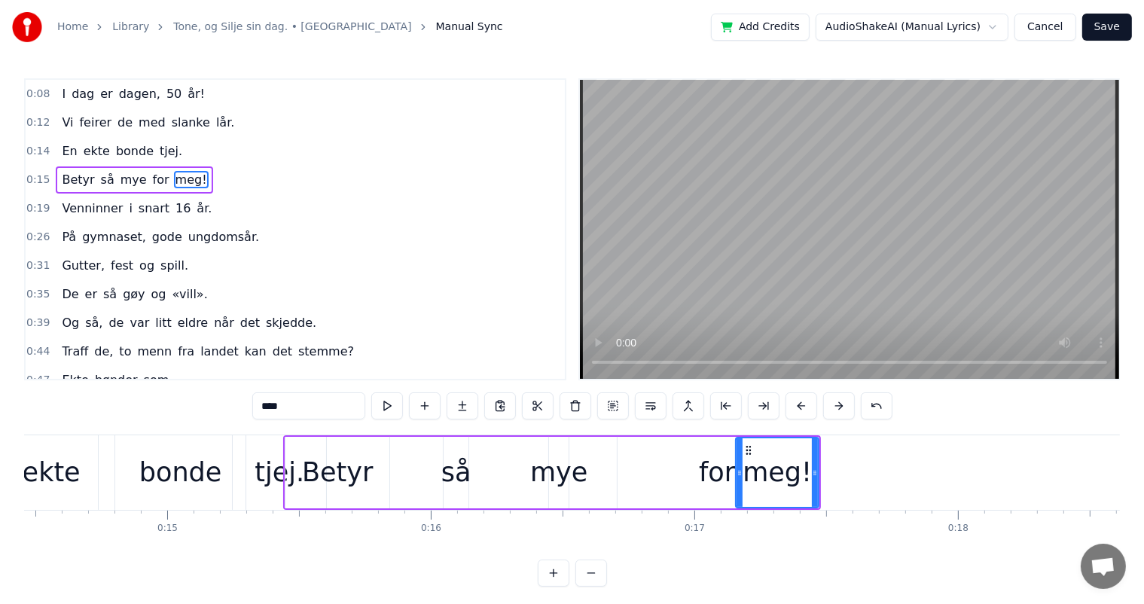
click at [195, 475] on div "bonde" at bounding box center [180, 473] width 83 height 40
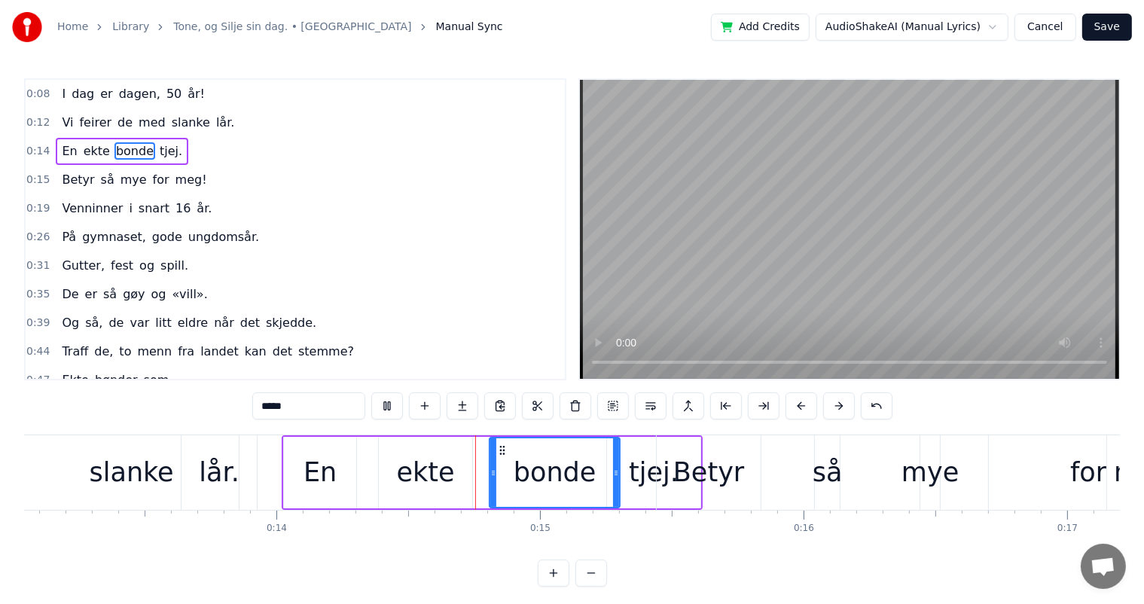
scroll to position [0, 3675]
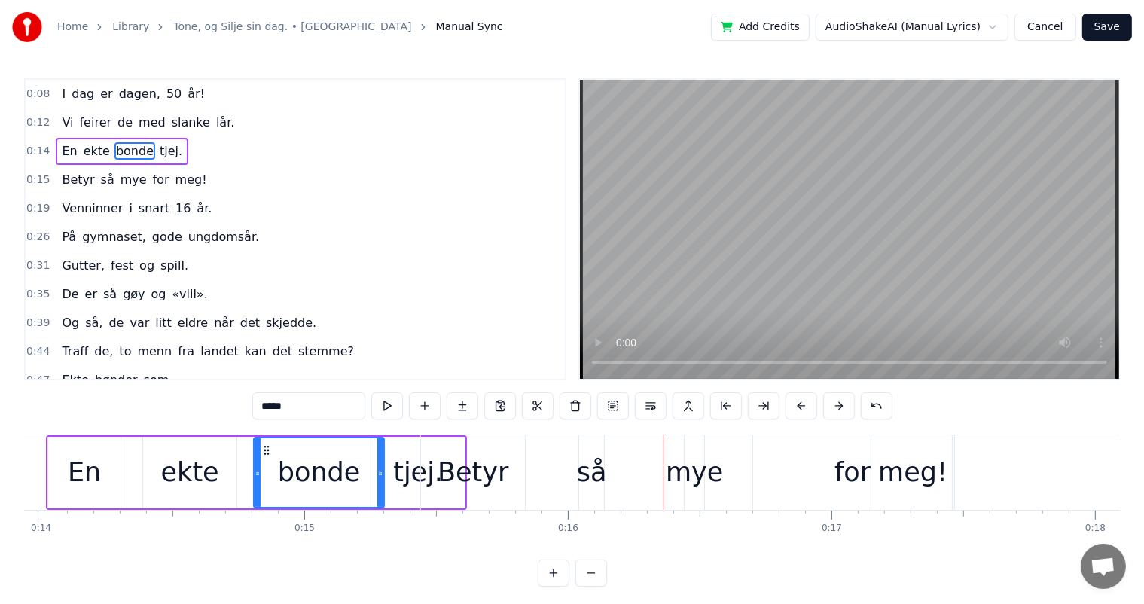
click at [496, 478] on div "Betyr" at bounding box center [473, 473] width 71 height 40
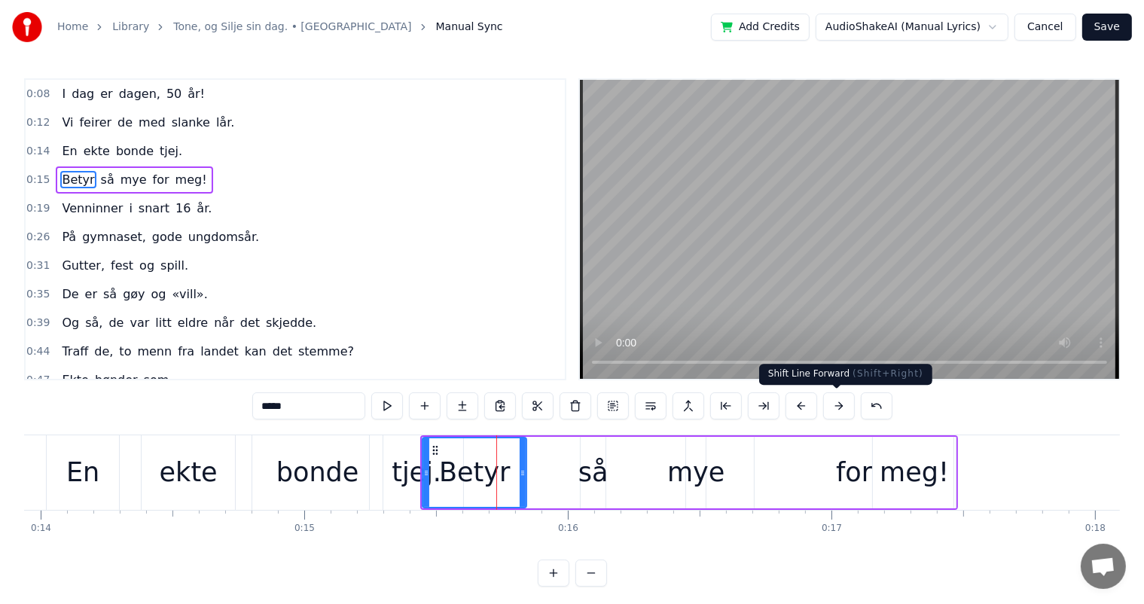
click at [829, 411] on button at bounding box center [839, 405] width 32 height 27
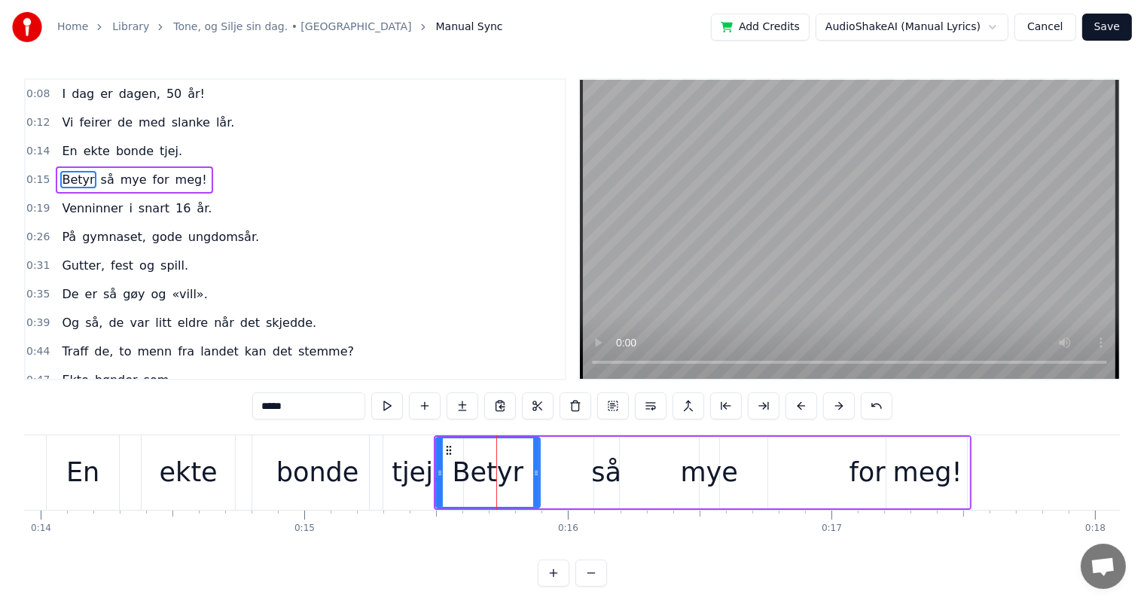
click at [829, 411] on button at bounding box center [839, 405] width 32 height 27
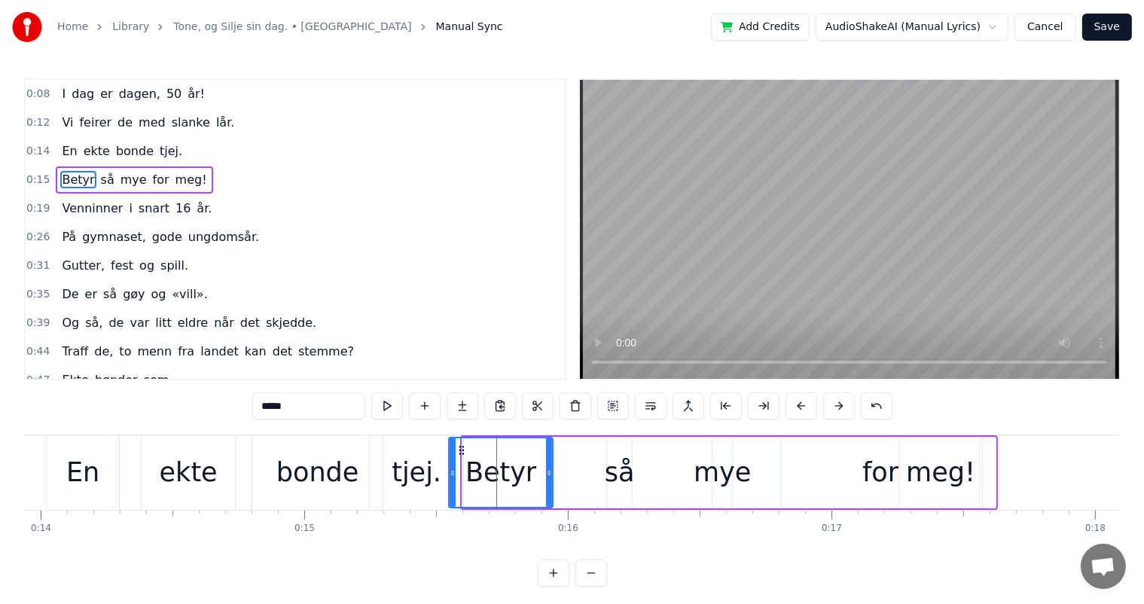
click at [829, 411] on button at bounding box center [839, 405] width 32 height 27
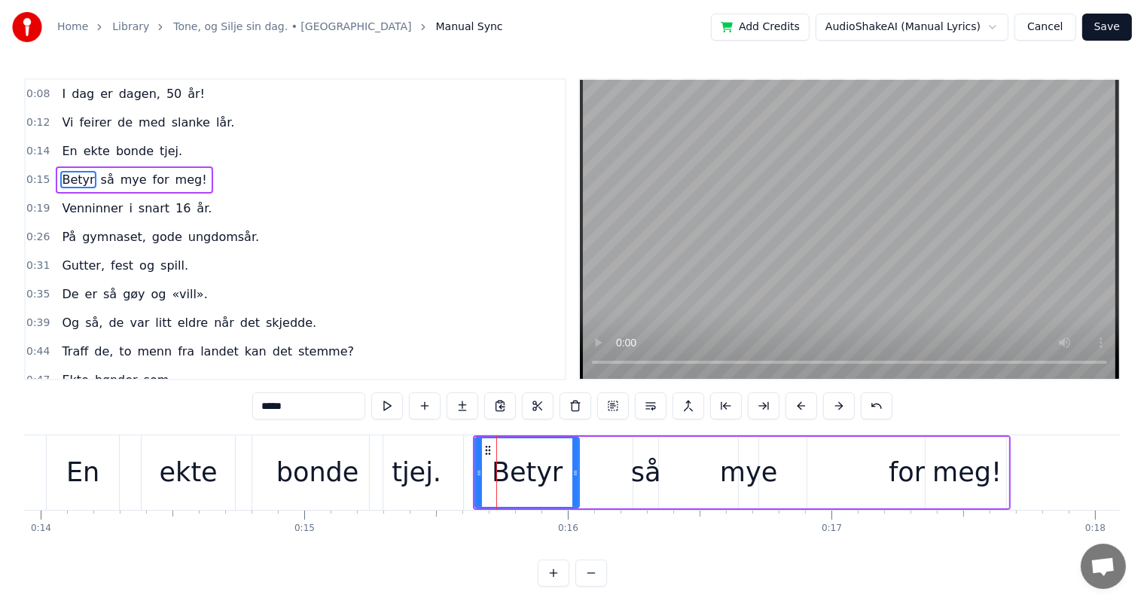
click at [829, 411] on button at bounding box center [839, 405] width 32 height 27
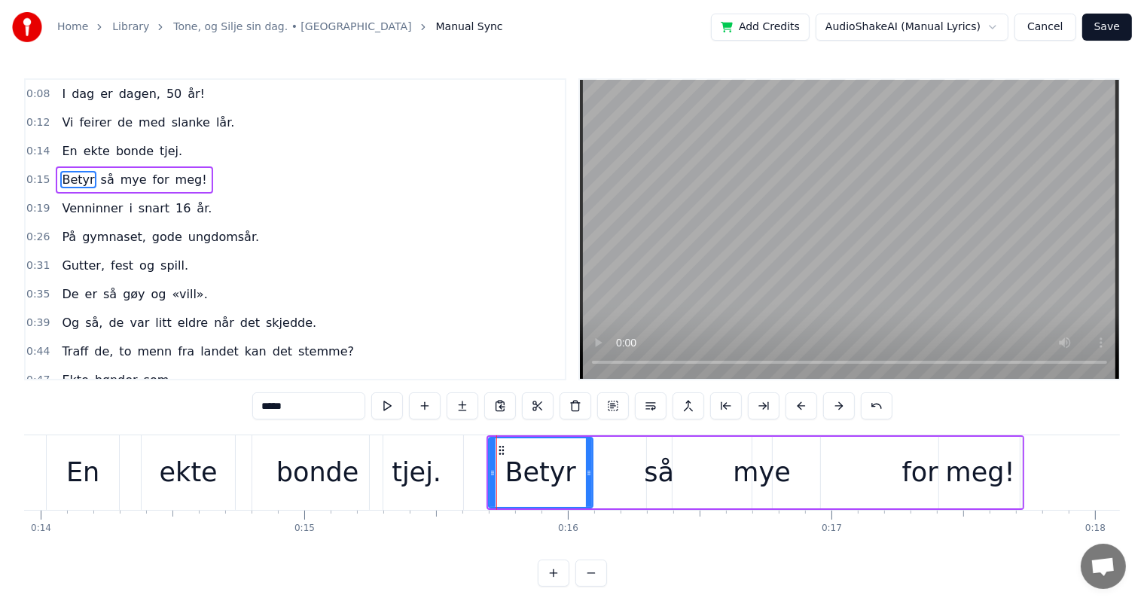
click at [829, 411] on button at bounding box center [839, 405] width 32 height 27
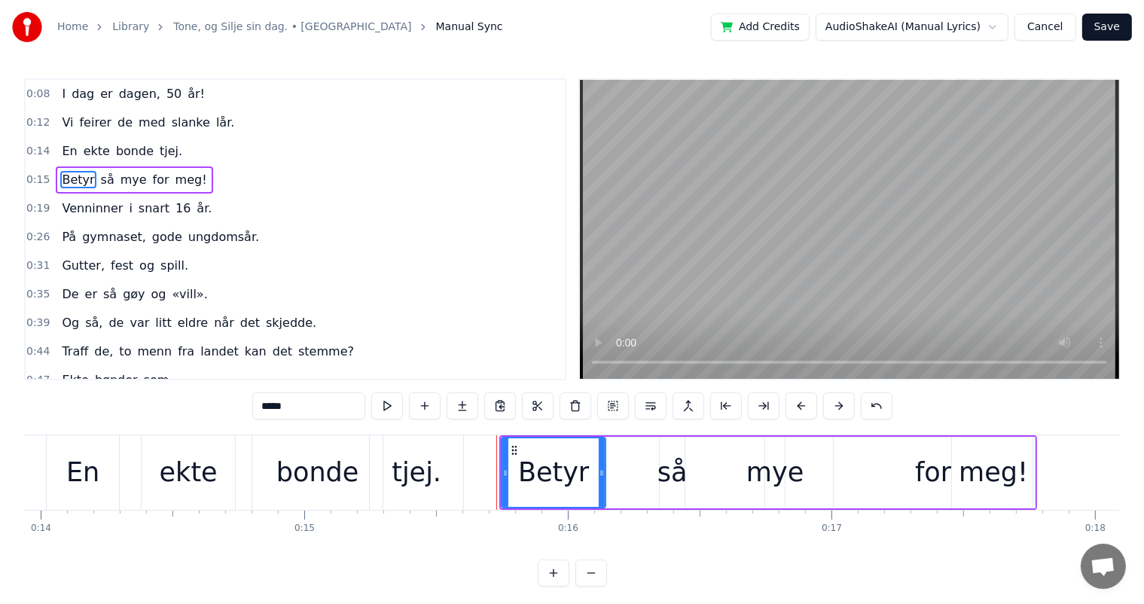
click at [829, 411] on button at bounding box center [839, 405] width 32 height 27
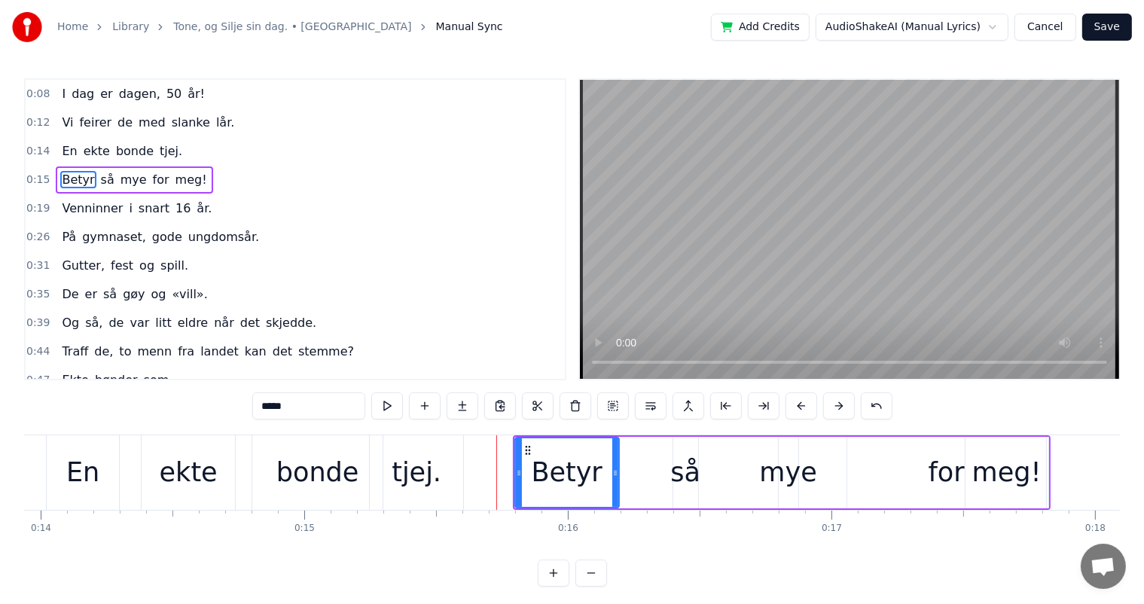
click at [829, 411] on button at bounding box center [839, 405] width 32 height 27
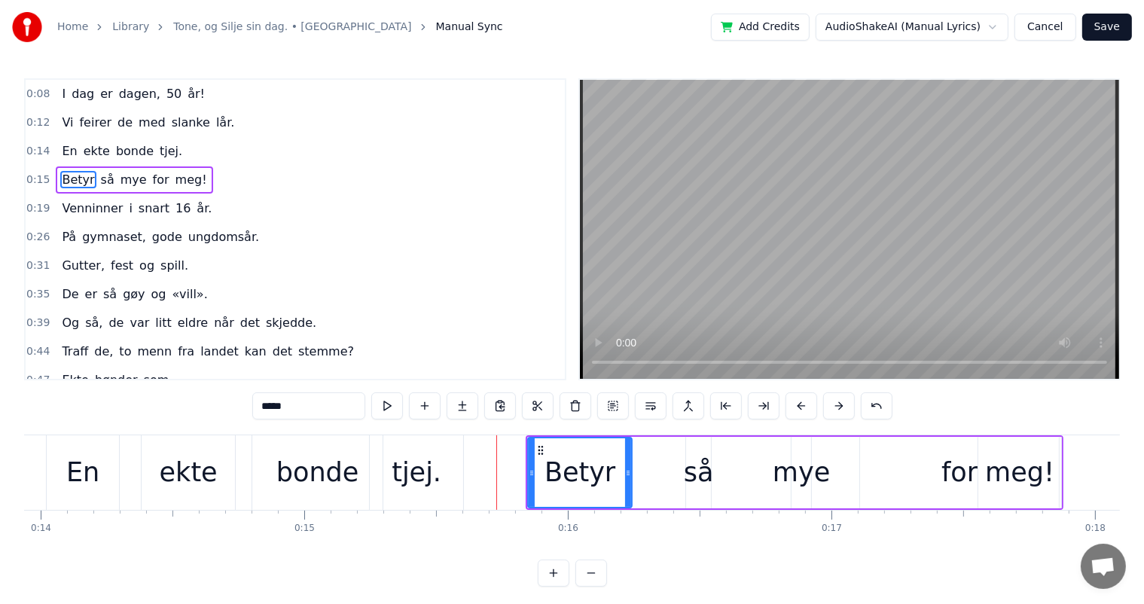
click at [829, 411] on button at bounding box center [839, 405] width 32 height 27
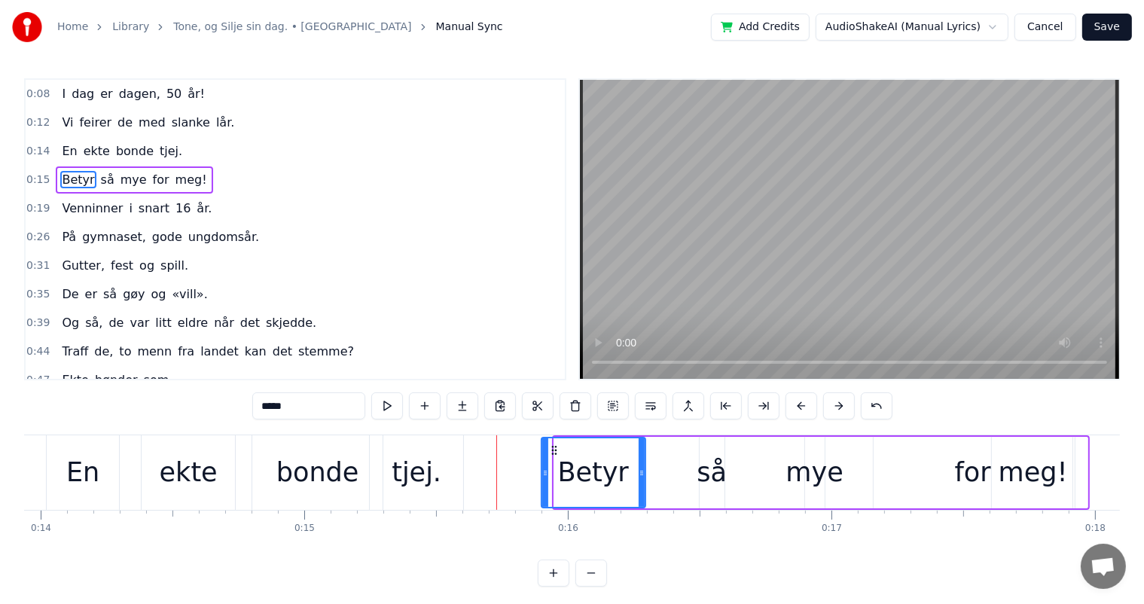
click at [829, 411] on button at bounding box center [839, 405] width 32 height 27
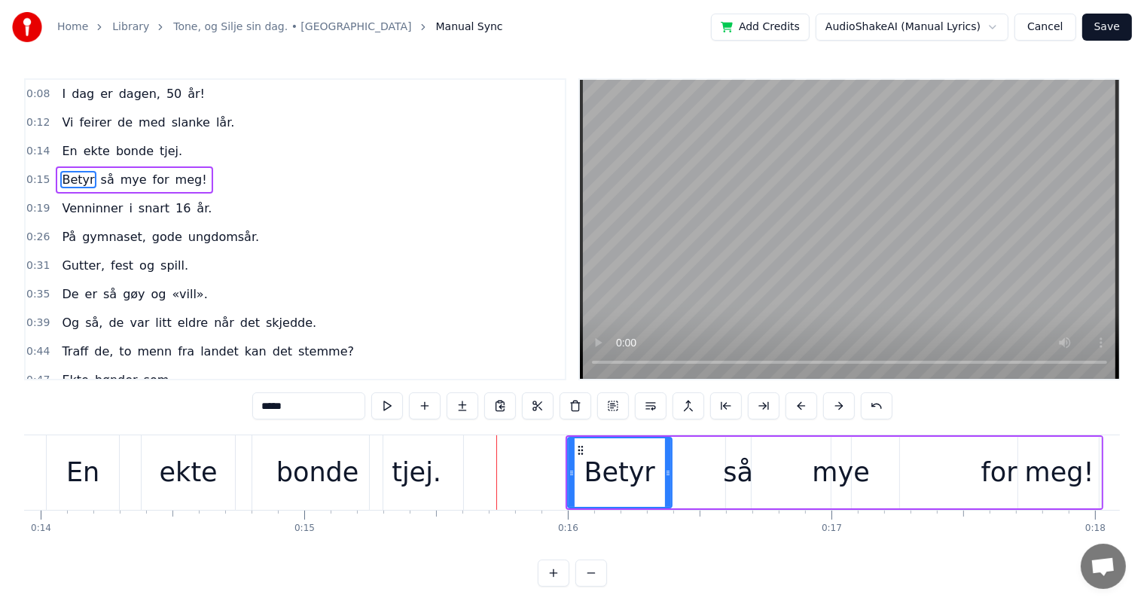
click at [829, 411] on button at bounding box center [839, 405] width 32 height 27
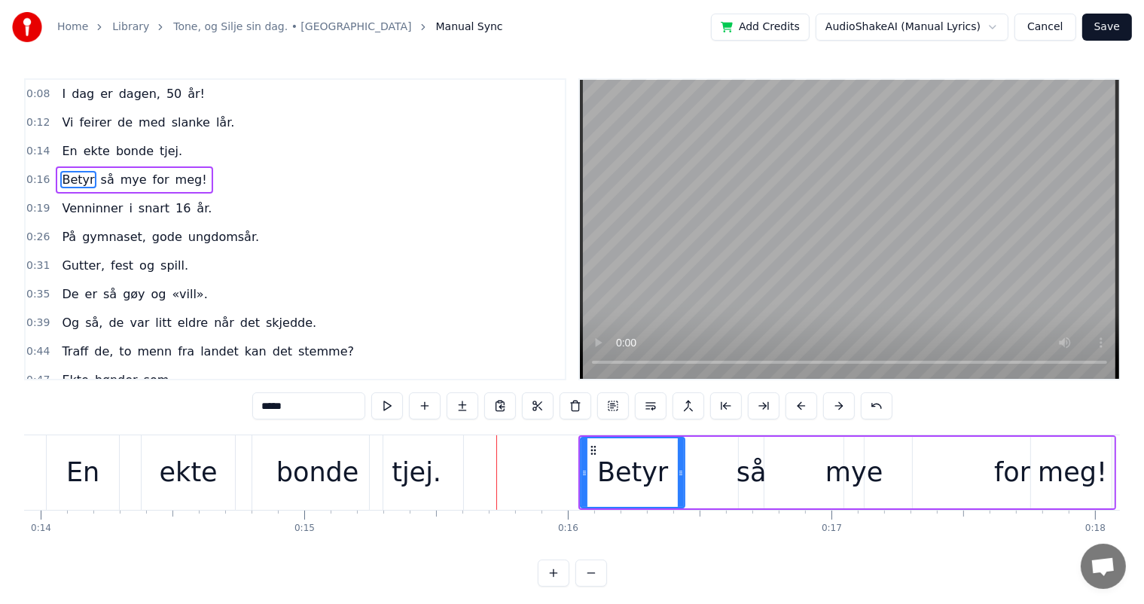
click at [829, 411] on button at bounding box center [839, 405] width 32 height 27
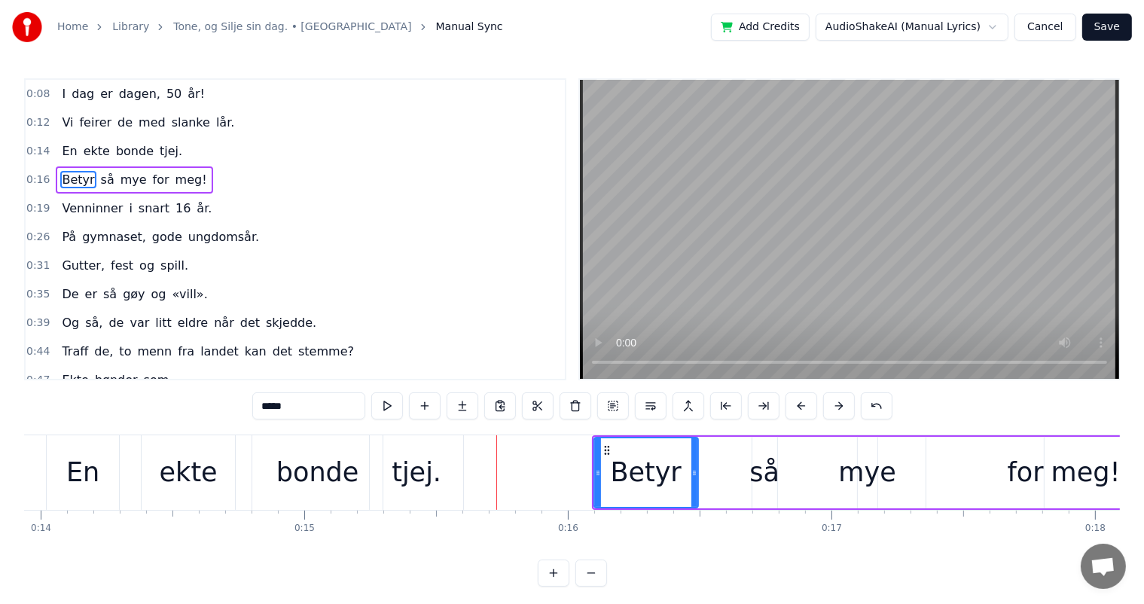
click at [829, 411] on button at bounding box center [839, 405] width 32 height 27
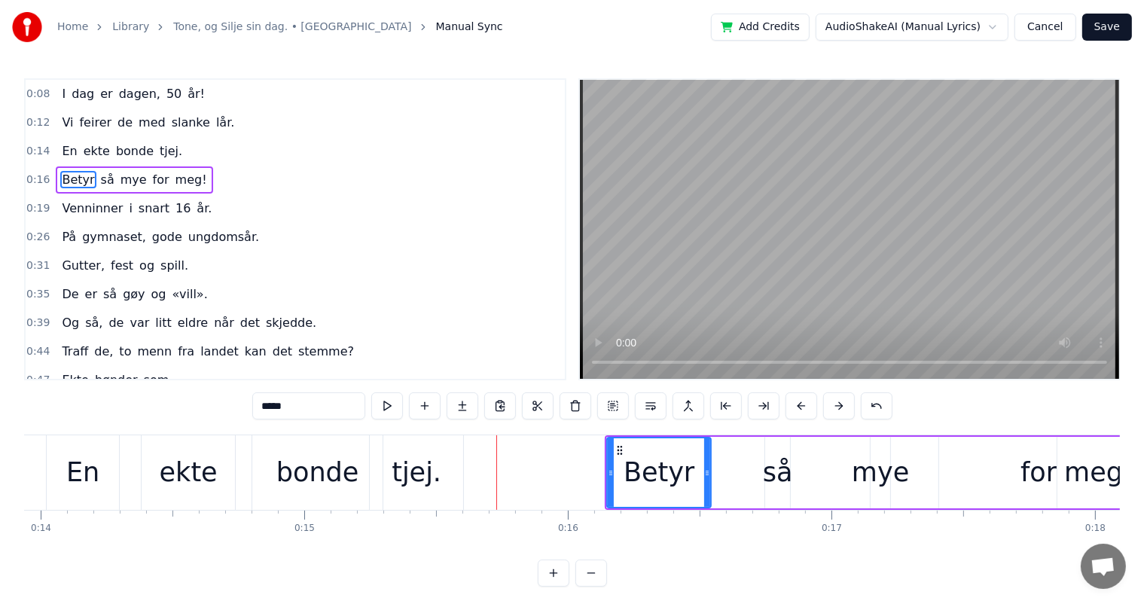
click at [318, 490] on div "bonde" at bounding box center [317, 473] width 83 height 40
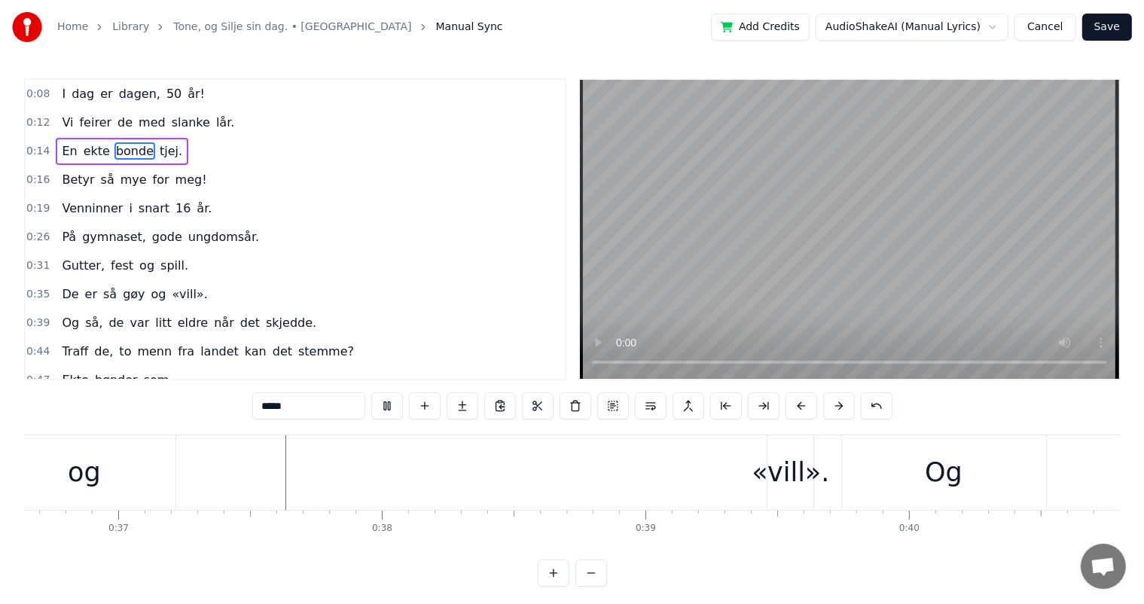
scroll to position [0, 9664]
click at [769, 495] on div "«vill»." at bounding box center [788, 472] width 46 height 75
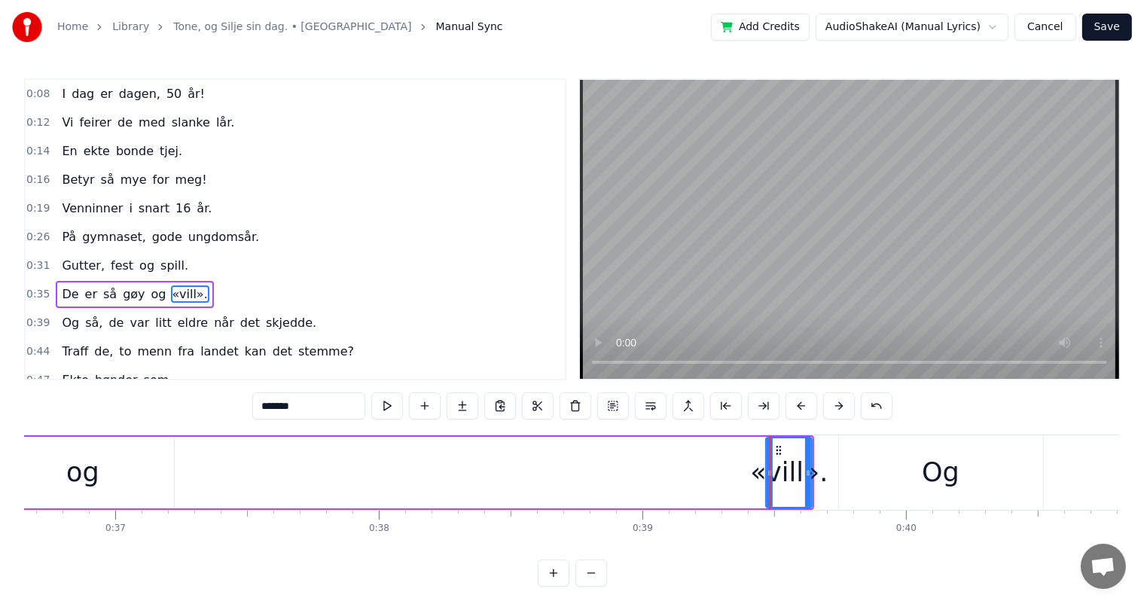
scroll to position [57, 0]
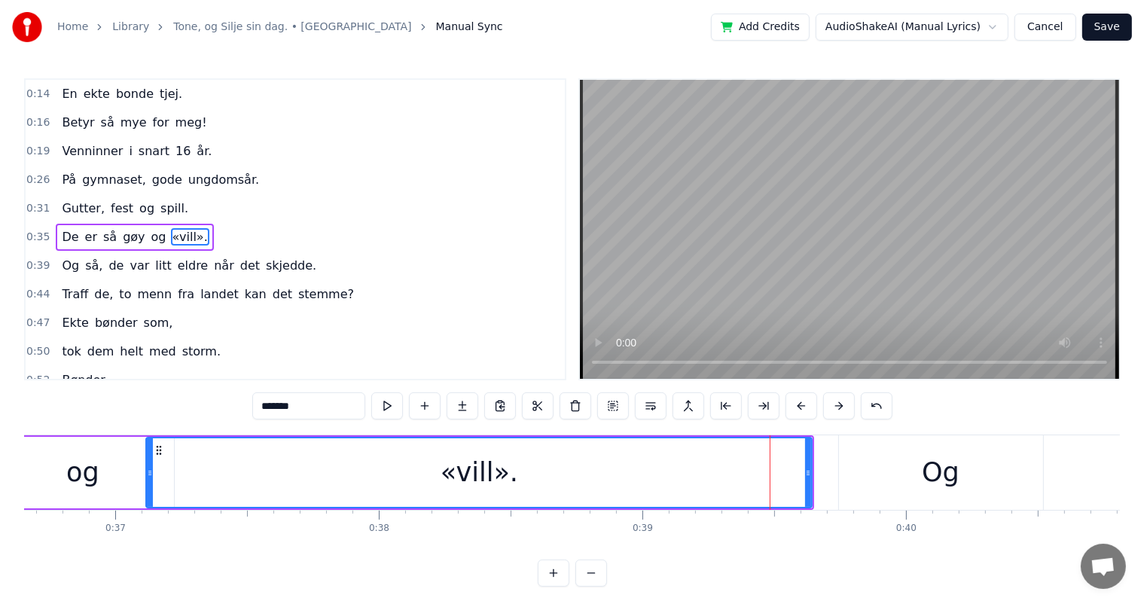
drag, startPoint x: 770, startPoint y: 475, endPoint x: 150, endPoint y: 504, distance: 620.6
click at [150, 504] on div at bounding box center [150, 472] width 6 height 69
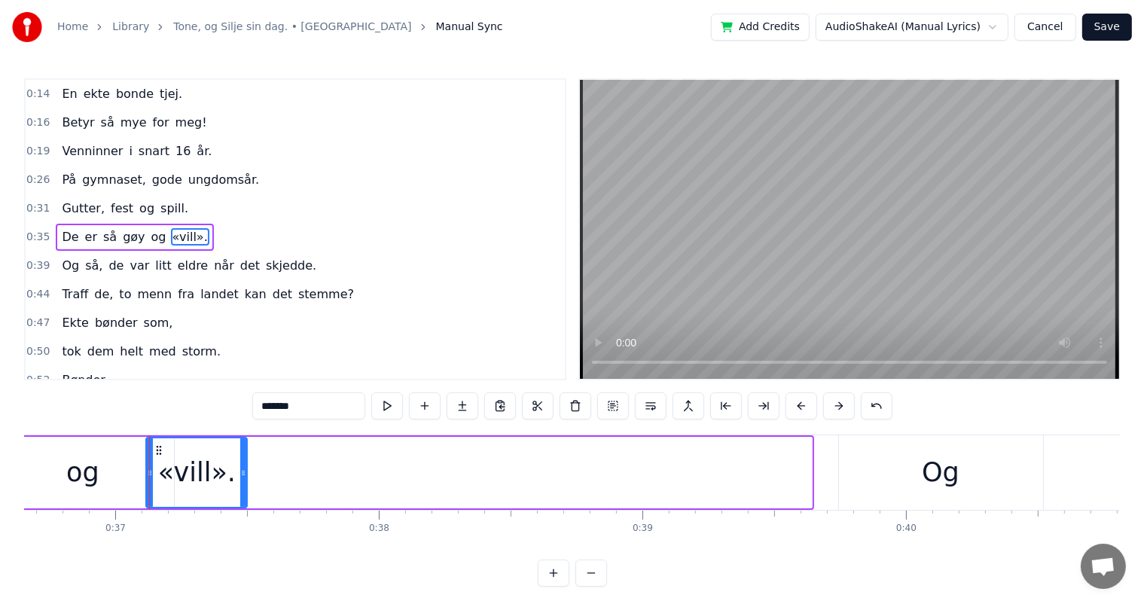
drag, startPoint x: 806, startPoint y: 466, endPoint x: 241, endPoint y: 480, distance: 565.1
click at [241, 480] on div at bounding box center [243, 472] width 6 height 69
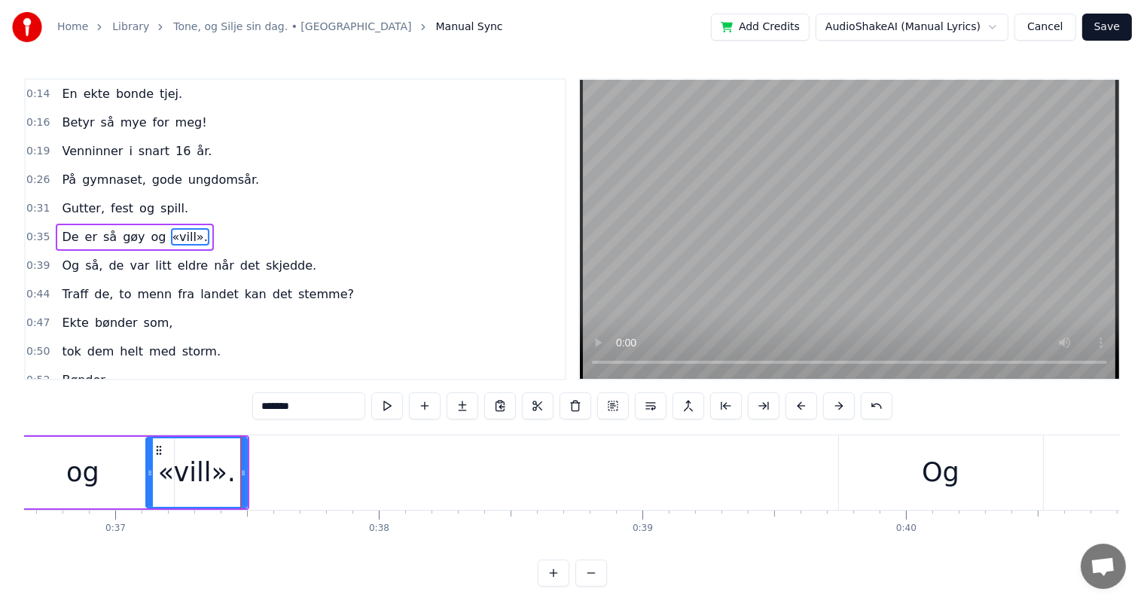
click at [957, 460] on div "Og" at bounding box center [941, 473] width 38 height 40
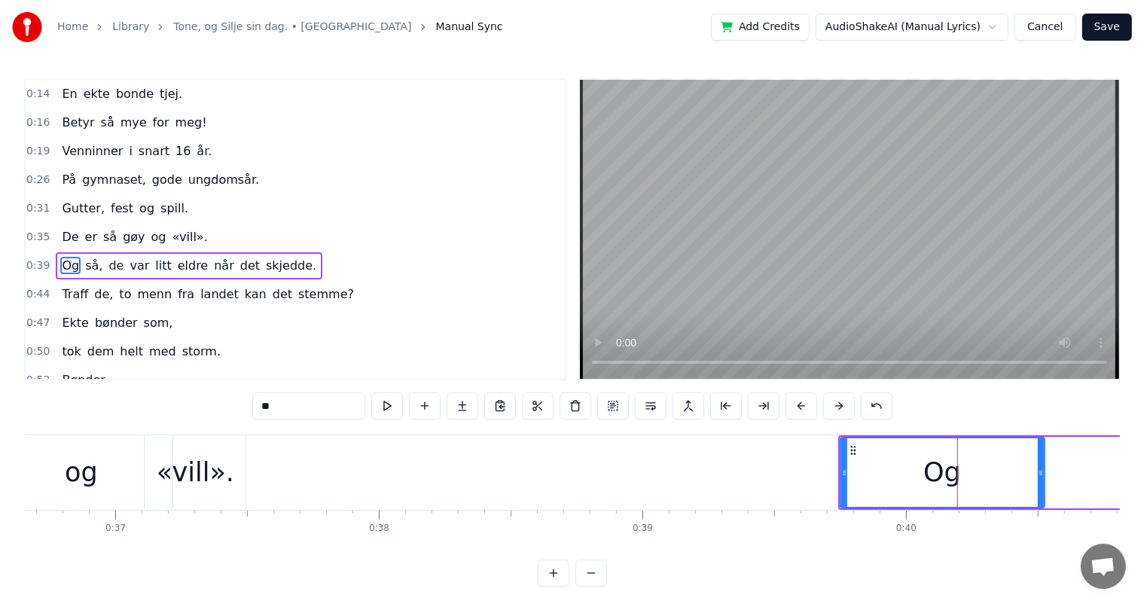
scroll to position [85, 0]
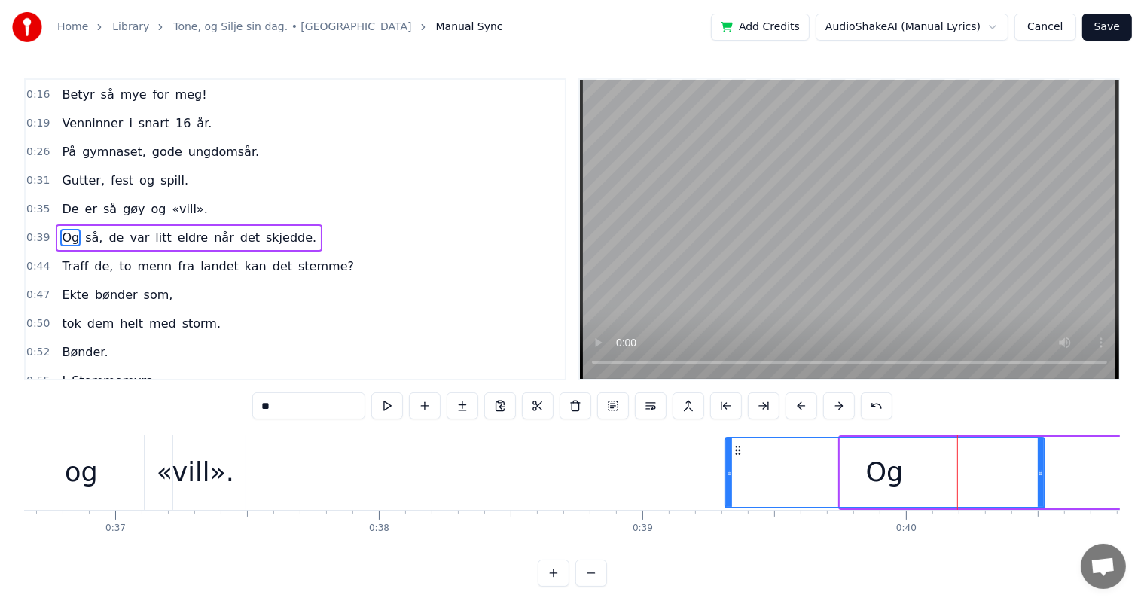
click at [726, 477] on icon at bounding box center [729, 473] width 6 height 12
click at [85, 481] on div "og" at bounding box center [81, 473] width 33 height 40
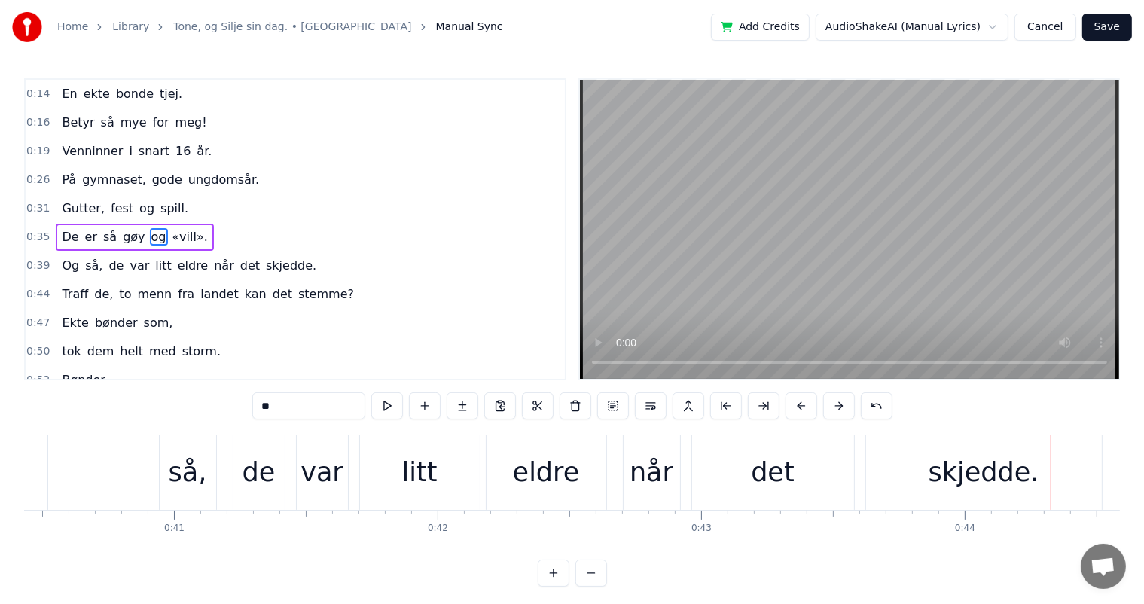
scroll to position [0, 10377]
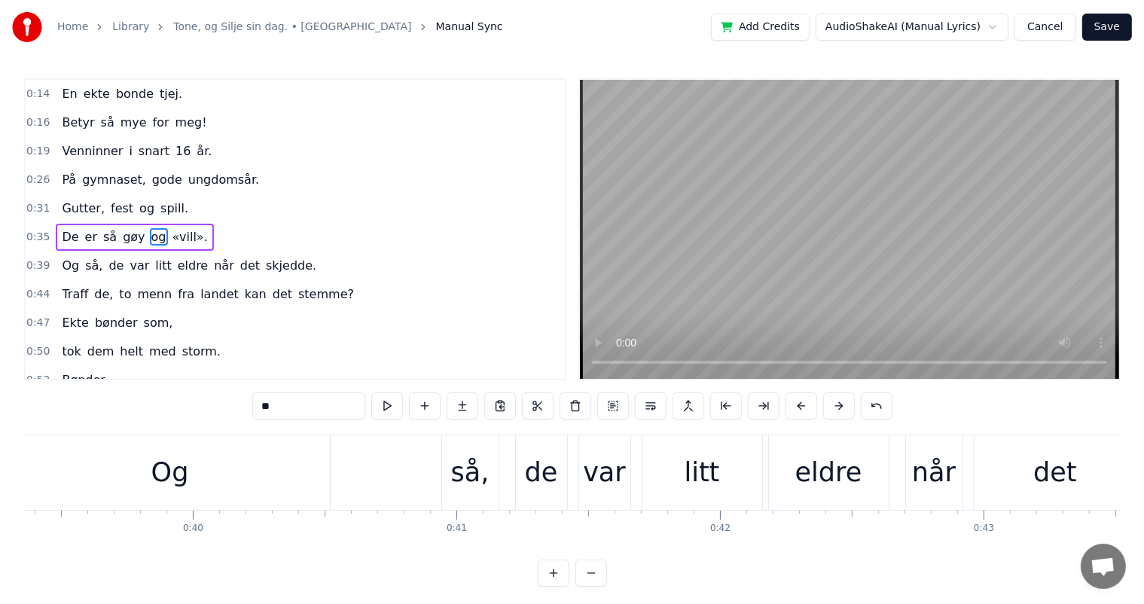
click at [473, 483] on div "så," at bounding box center [470, 473] width 38 height 40
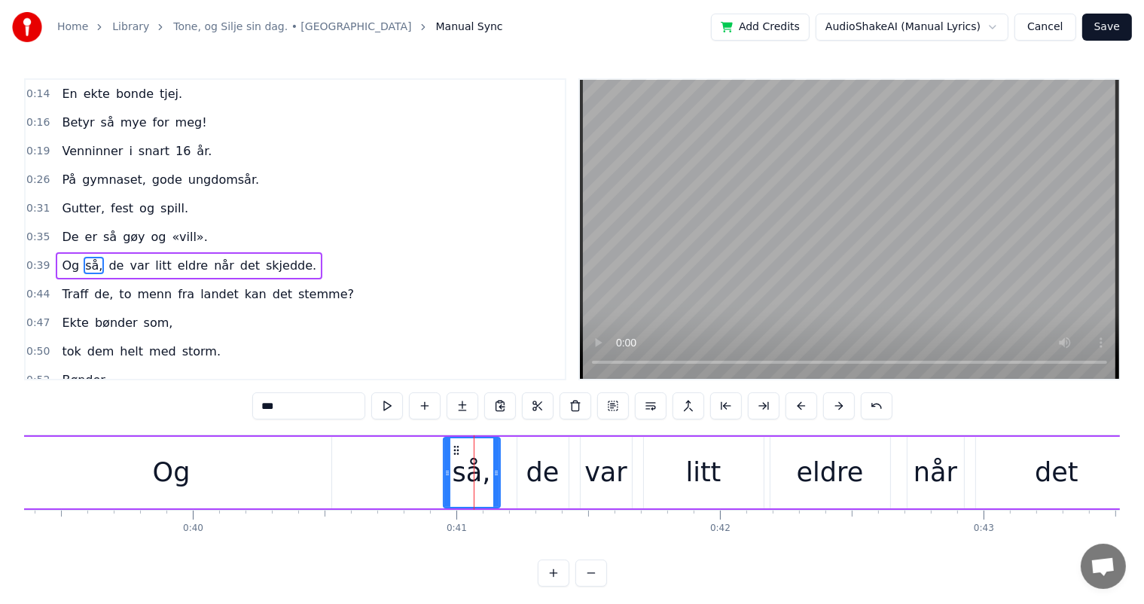
scroll to position [85, 0]
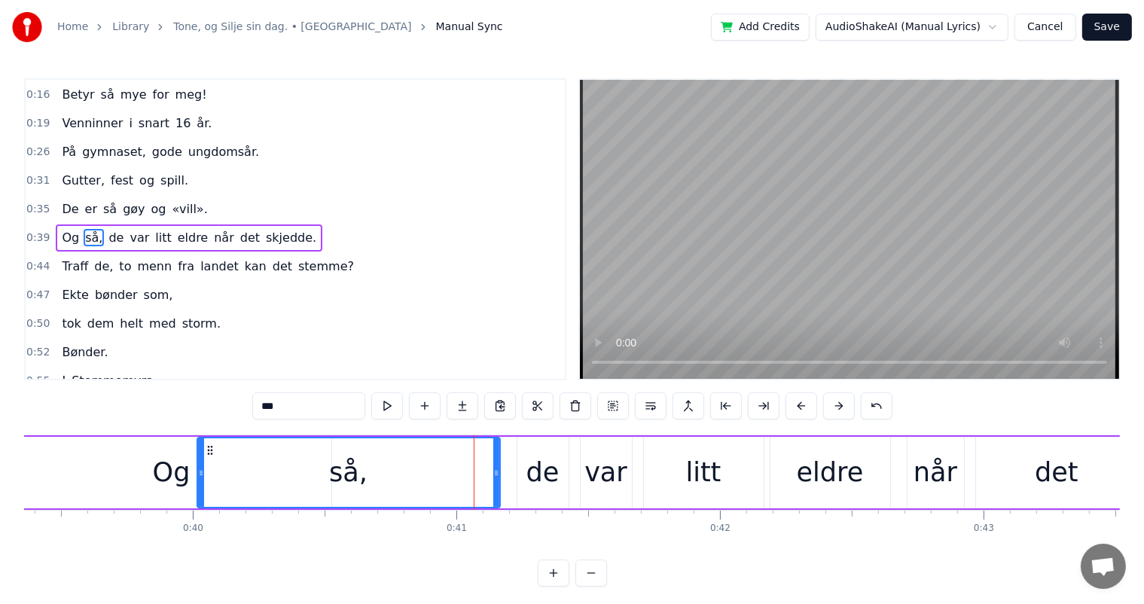
drag, startPoint x: 446, startPoint y: 478, endPoint x: 200, endPoint y: 502, distance: 247.5
click at [200, 502] on div at bounding box center [201, 472] width 6 height 69
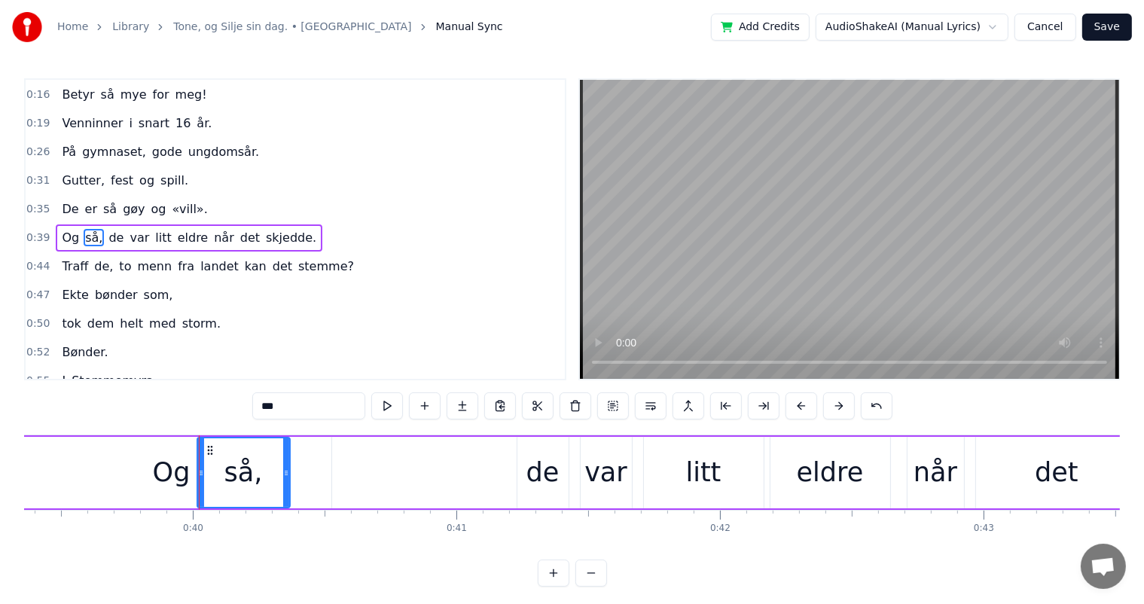
drag, startPoint x: 498, startPoint y: 473, endPoint x: 288, endPoint y: 476, distance: 210.2
click at [288, 476] on icon at bounding box center [286, 473] width 6 height 12
click at [96, 496] on div "Og" at bounding box center [171, 473] width 319 height 72
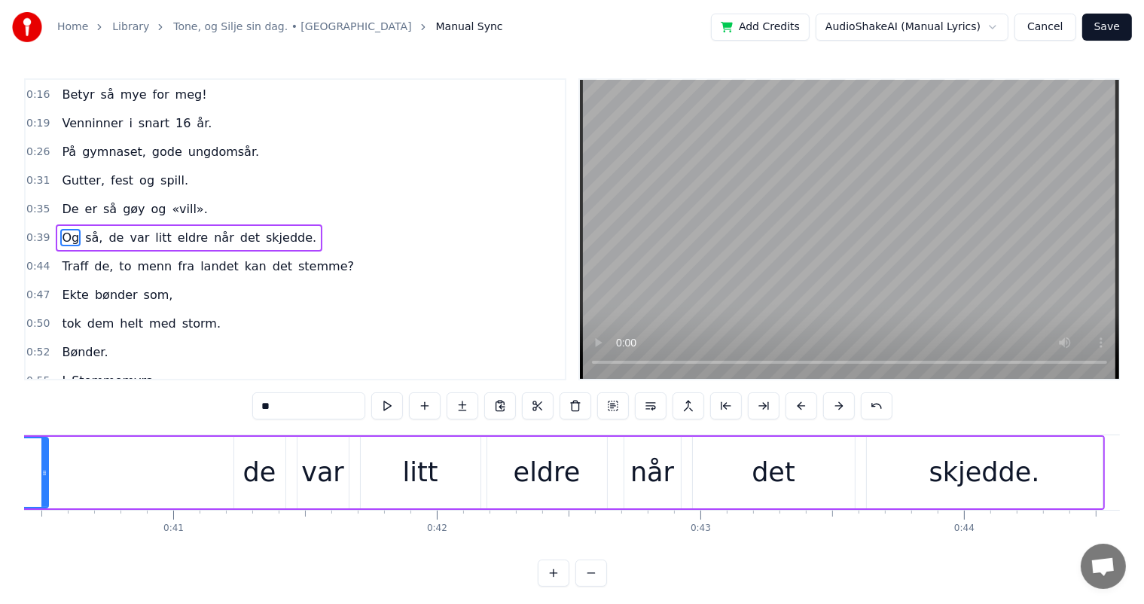
scroll to position [0, 10589]
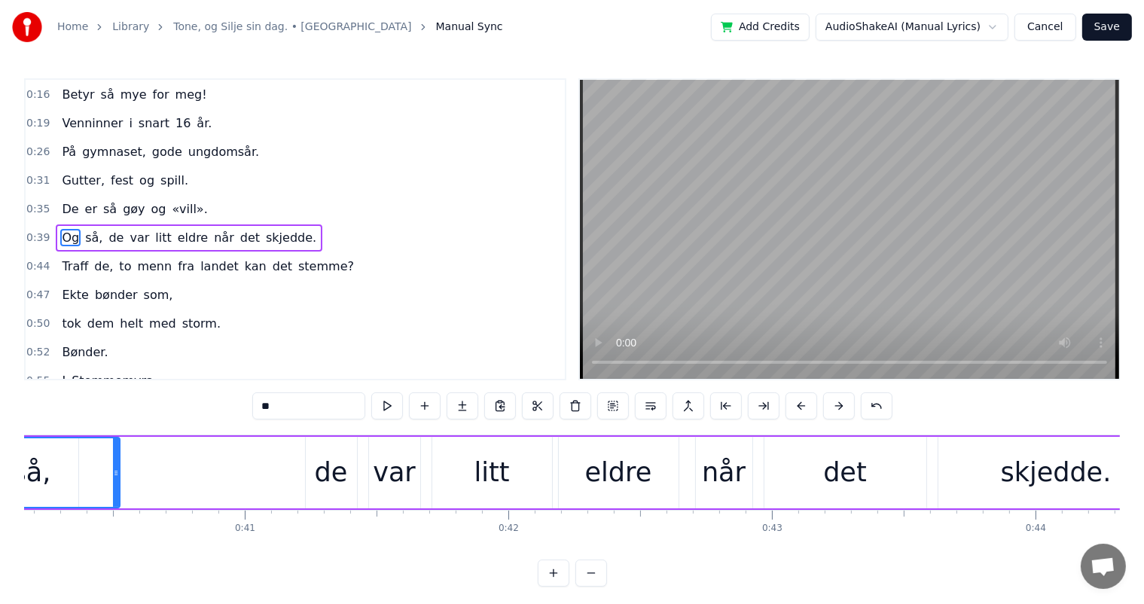
click at [948, 475] on div "skjedde." at bounding box center [1057, 473] width 236 height 72
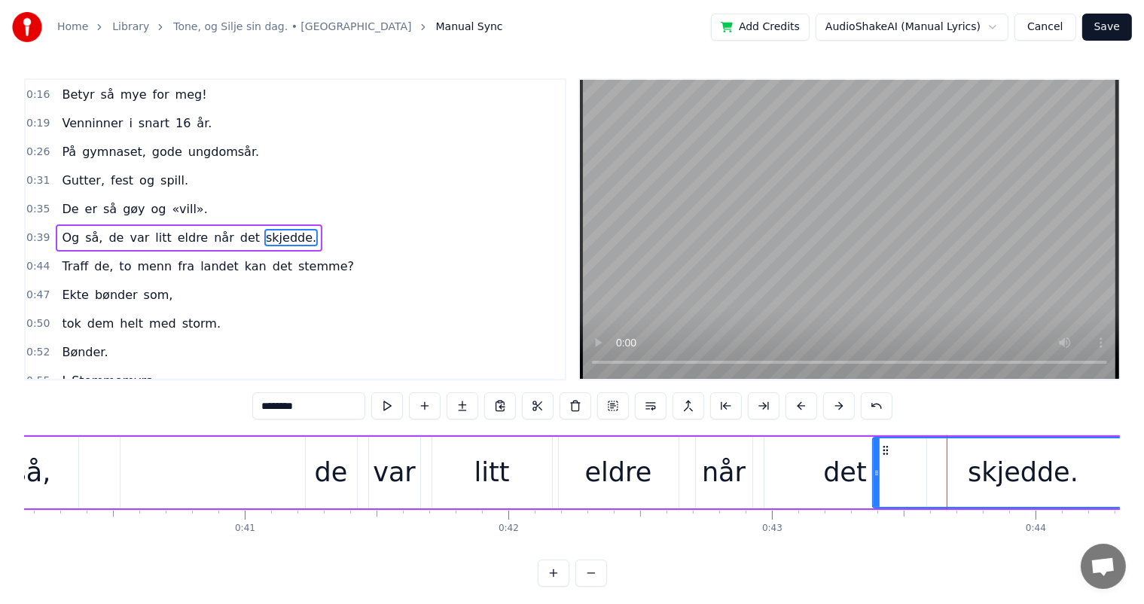
drag, startPoint x: 938, startPoint y: 472, endPoint x: 872, endPoint y: 482, distance: 66.4
click at [874, 482] on div at bounding box center [877, 472] width 6 height 69
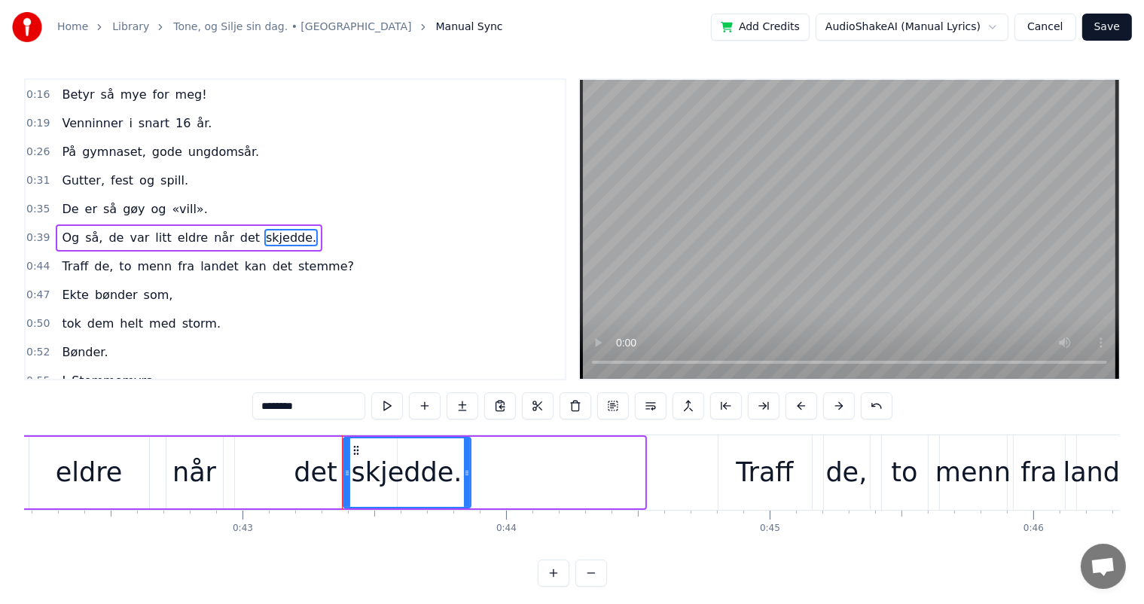
drag, startPoint x: 642, startPoint y: 478, endPoint x: 468, endPoint y: 482, distance: 174.1
click at [468, 482] on div at bounding box center [467, 472] width 6 height 69
click at [131, 493] on div "eldre" at bounding box center [89, 473] width 120 height 72
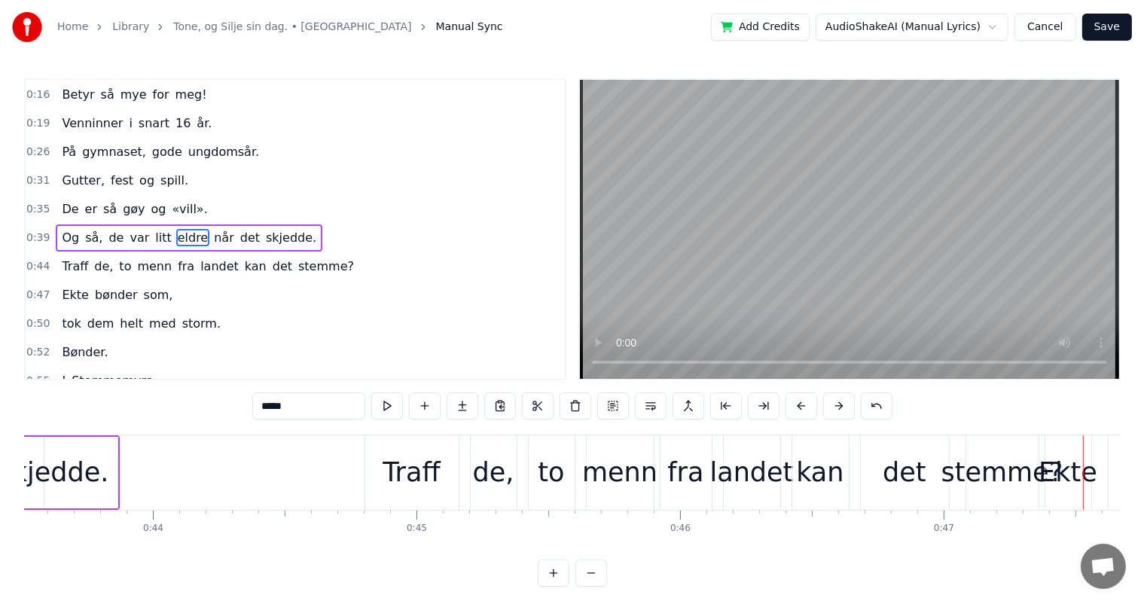
scroll to position [0, 11436]
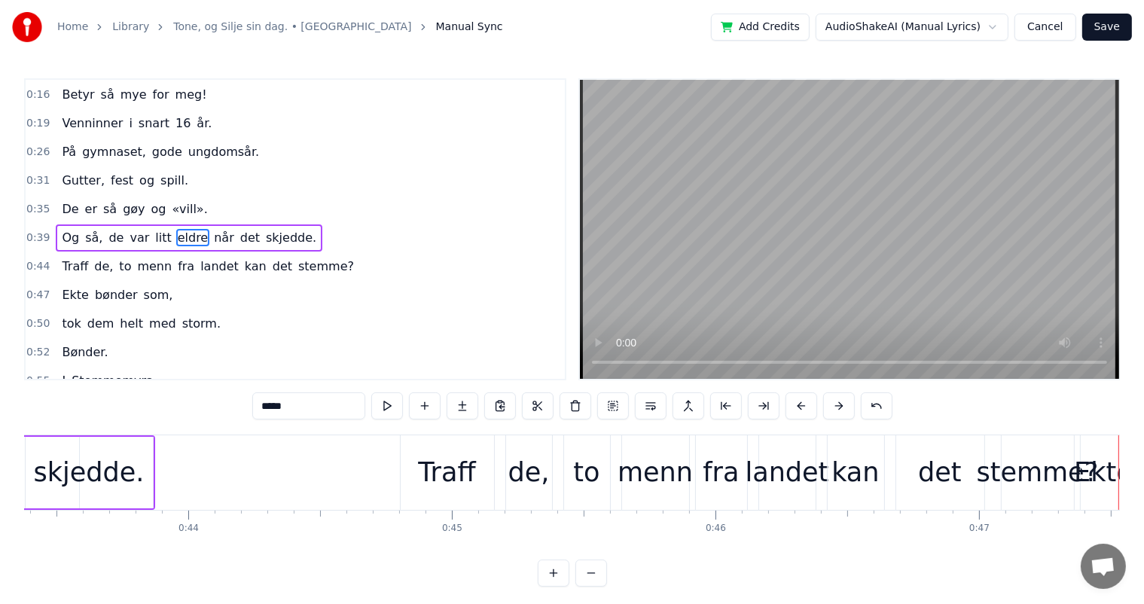
click at [423, 467] on div "Traff" at bounding box center [446, 473] width 57 height 40
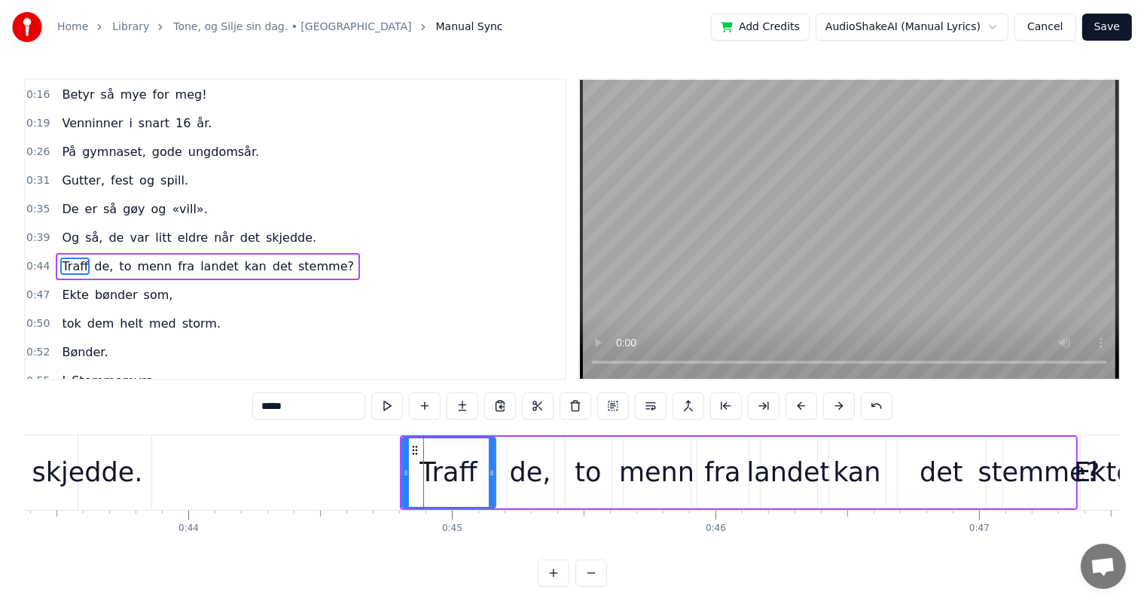
scroll to position [113, 0]
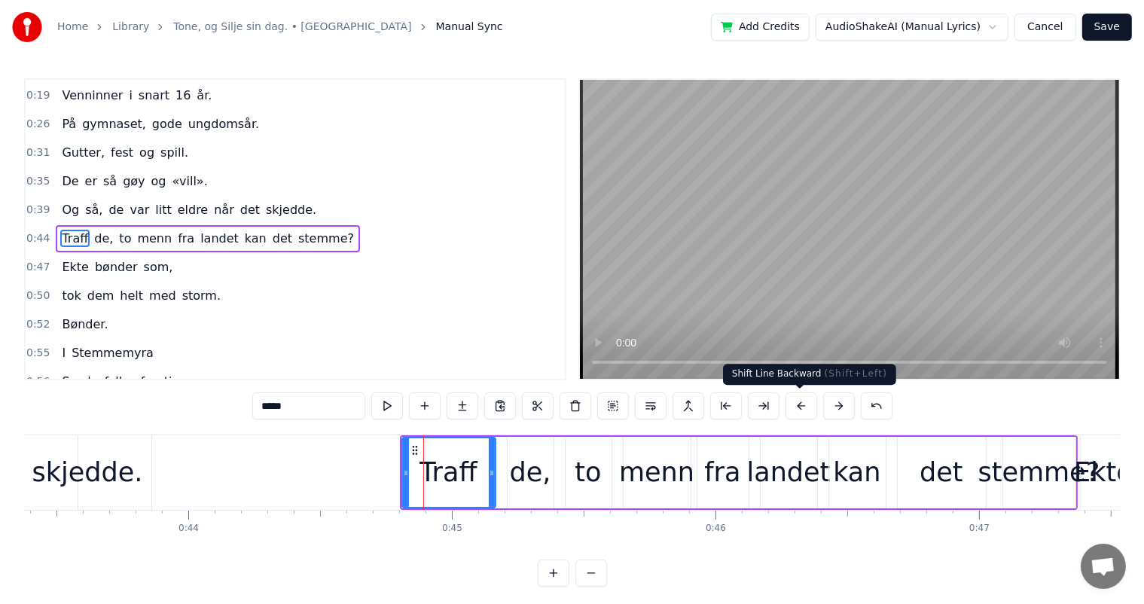
click at [792, 401] on button at bounding box center [802, 405] width 32 height 27
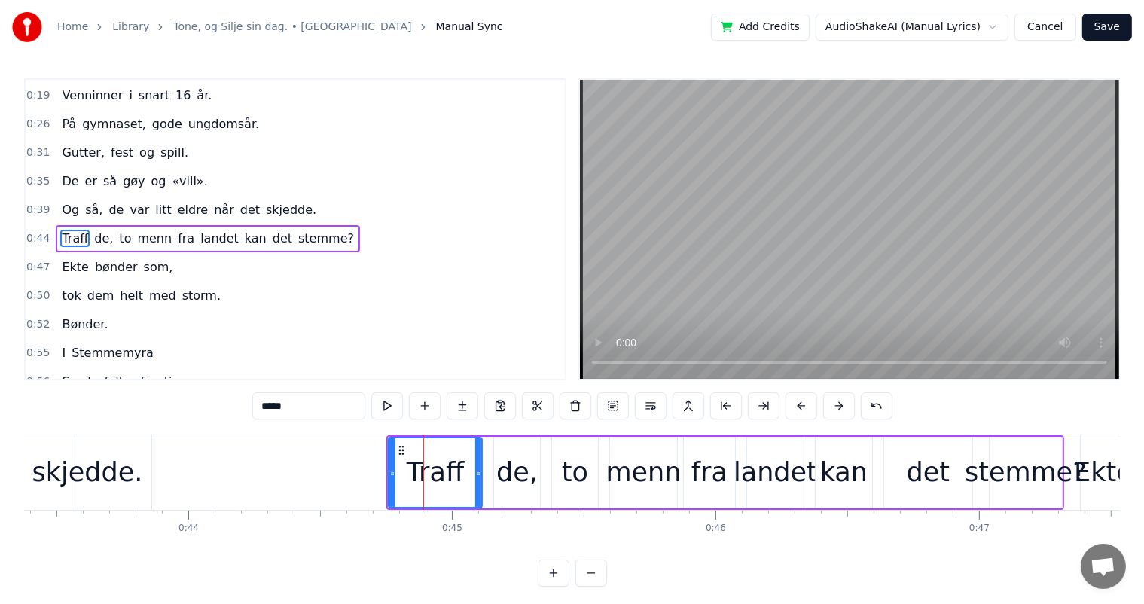
click at [792, 401] on button at bounding box center [802, 405] width 32 height 27
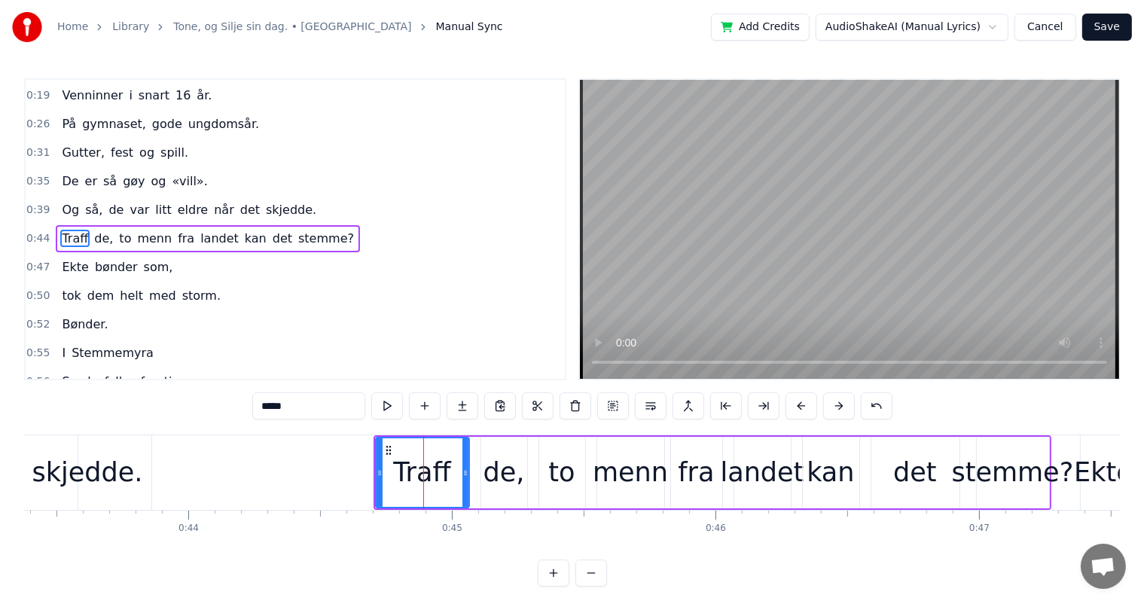
click at [792, 401] on button at bounding box center [802, 405] width 32 height 27
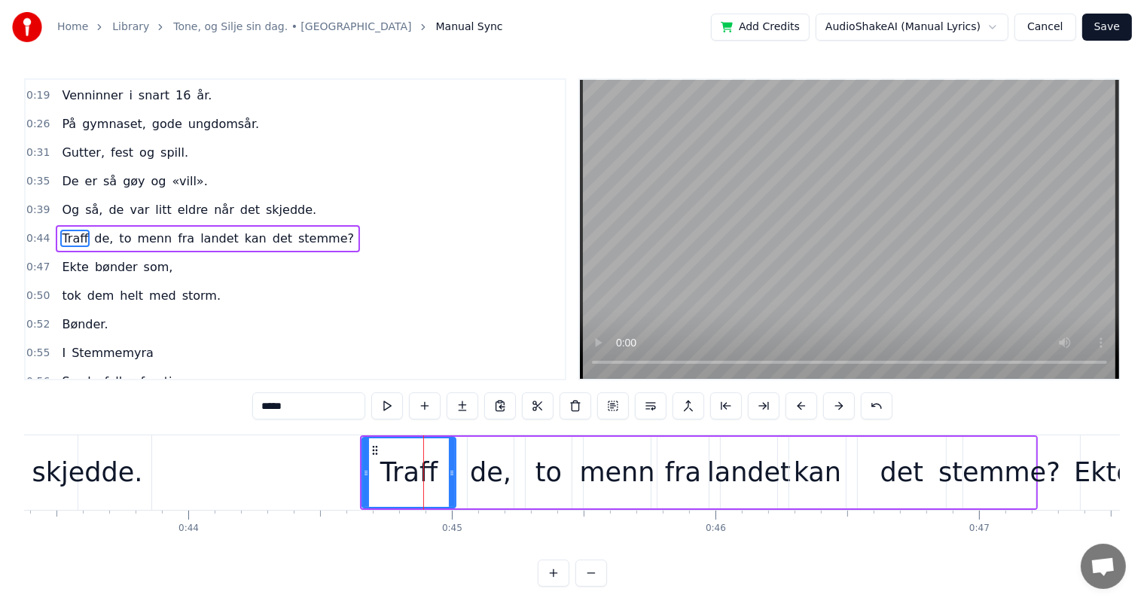
click at [792, 401] on button at bounding box center [802, 405] width 32 height 27
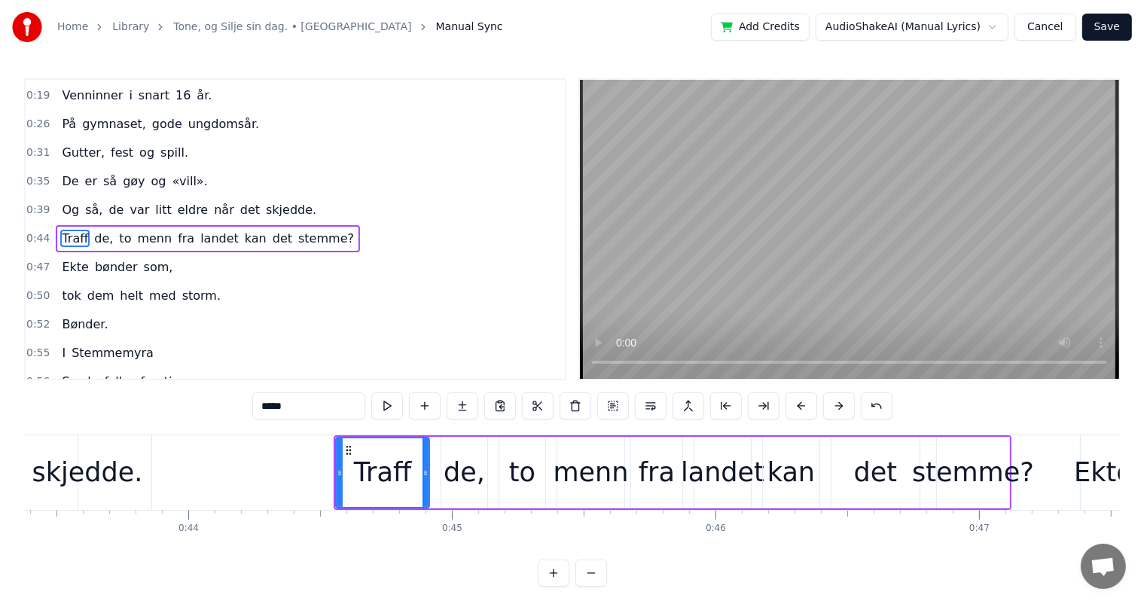
click at [792, 401] on button at bounding box center [802, 405] width 32 height 27
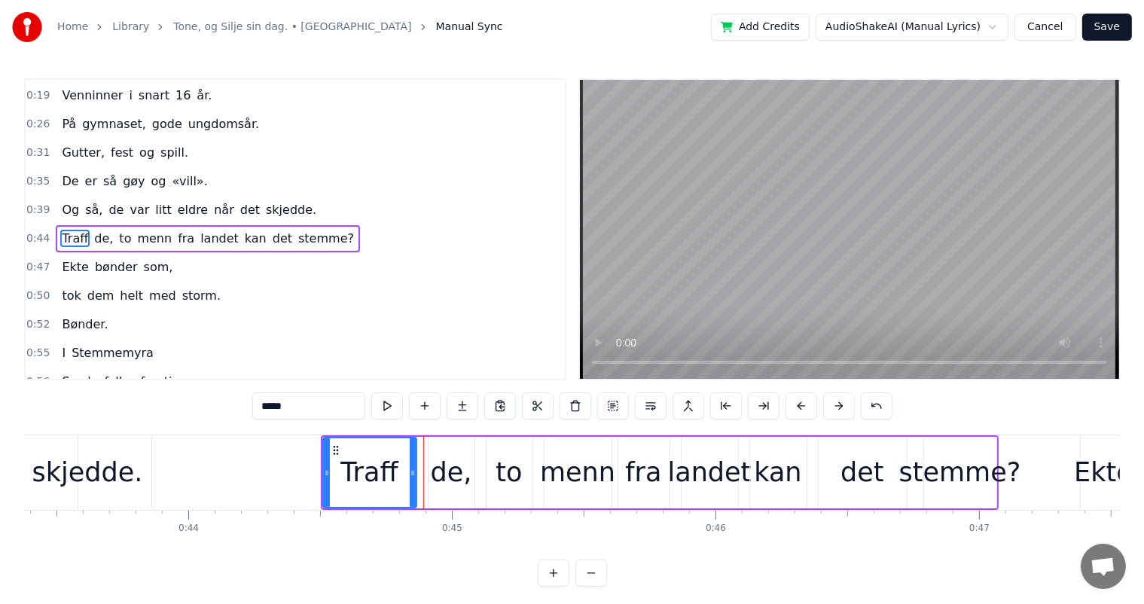
click at [792, 401] on button at bounding box center [802, 405] width 32 height 27
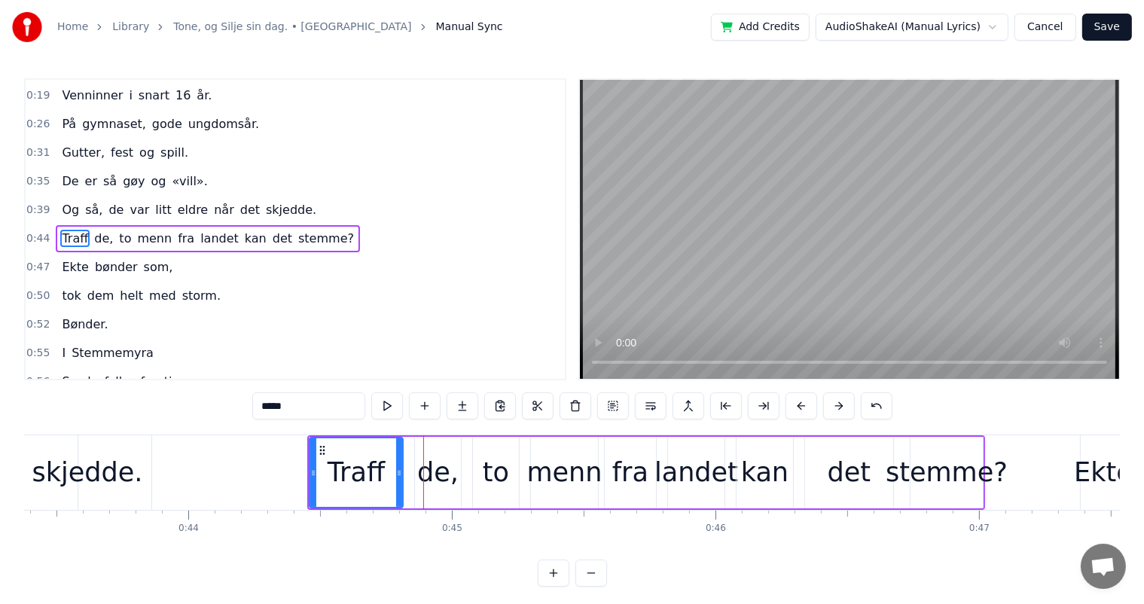
click at [792, 401] on button at bounding box center [802, 405] width 32 height 27
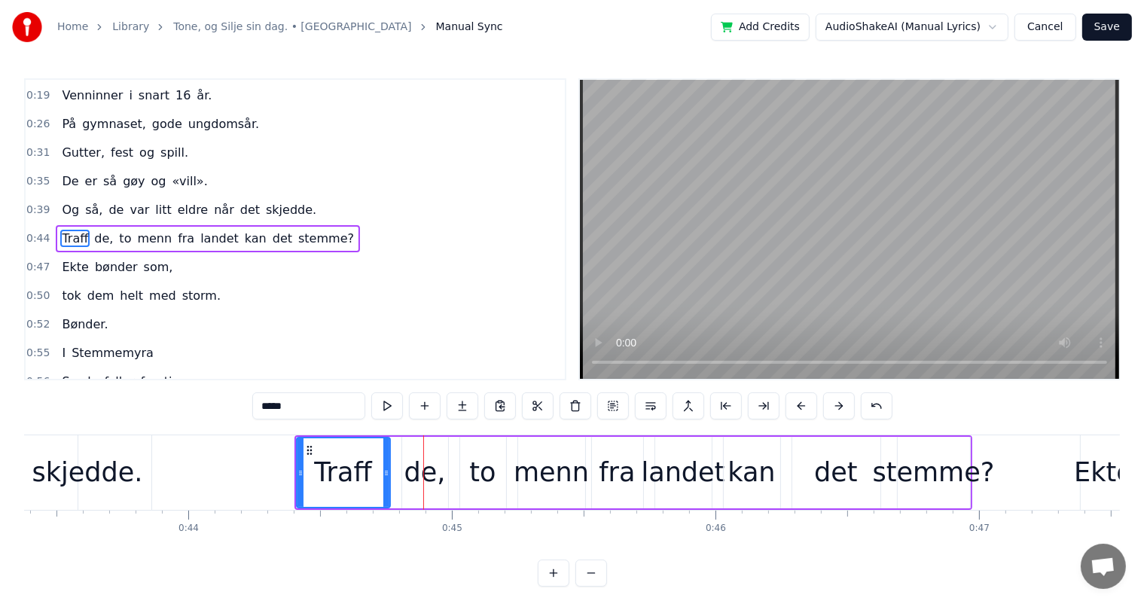
click at [792, 401] on button at bounding box center [802, 405] width 32 height 27
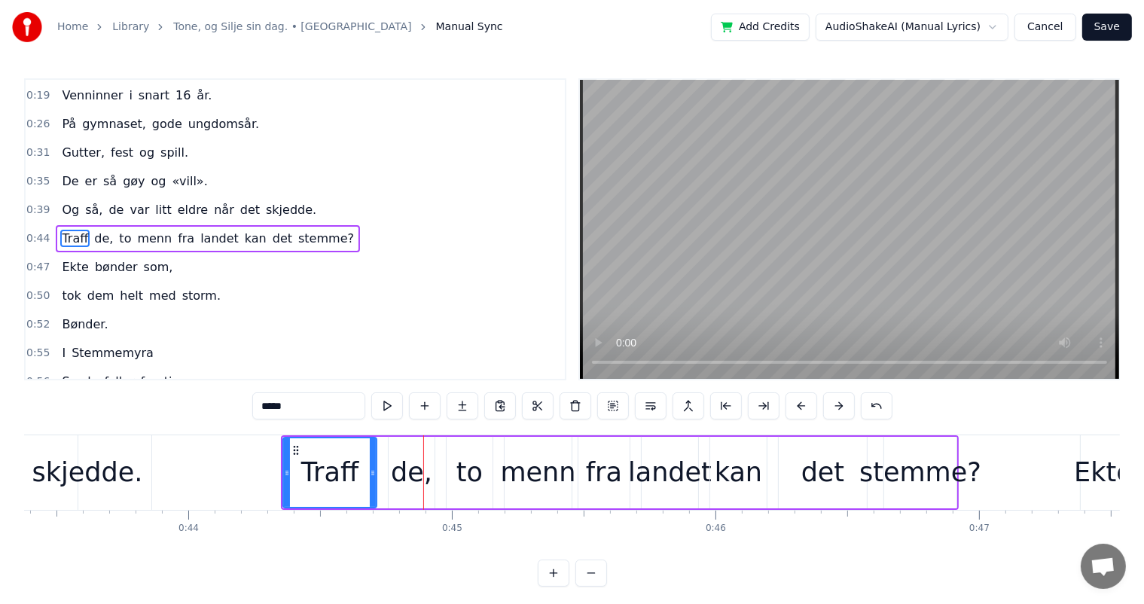
click at [792, 401] on button at bounding box center [802, 405] width 32 height 27
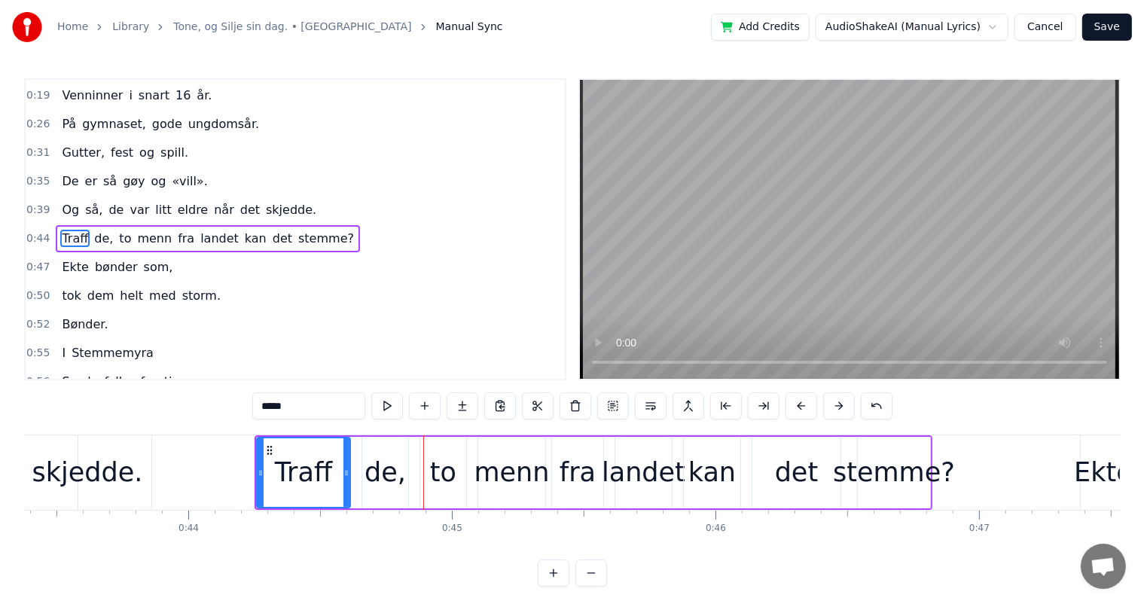
click at [792, 401] on button at bounding box center [802, 405] width 32 height 27
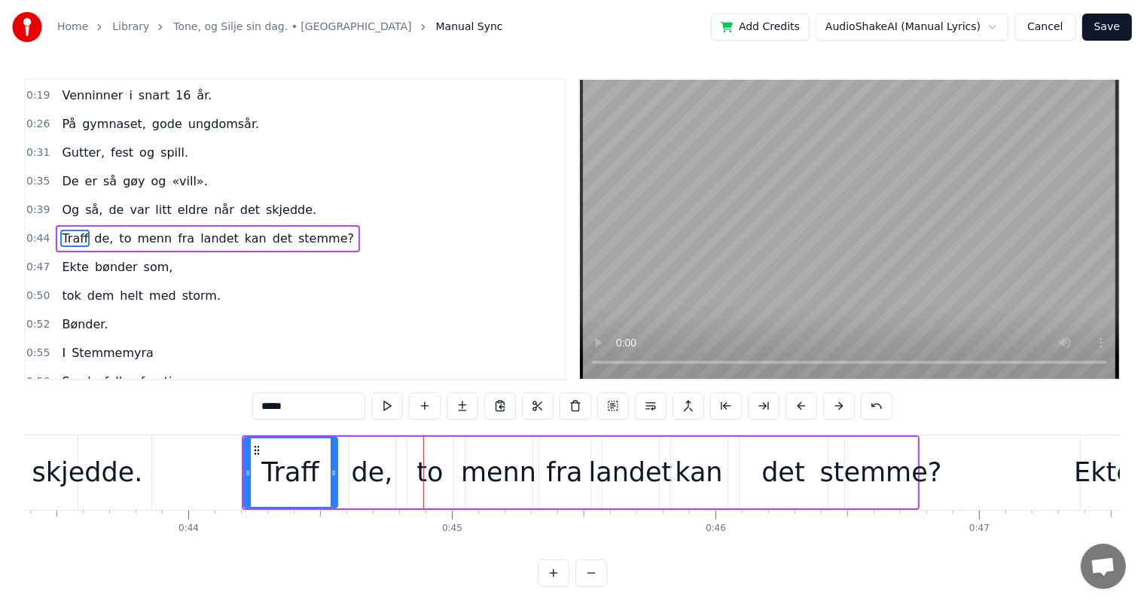
click at [99, 472] on div "skjedde." at bounding box center [87, 473] width 111 height 40
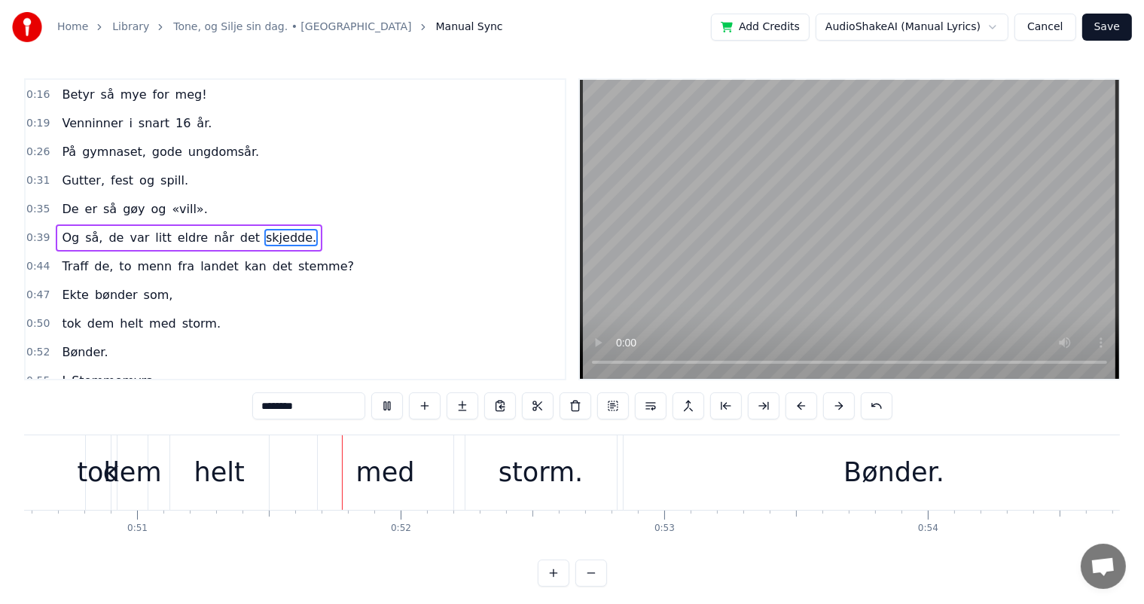
scroll to position [0, 13411]
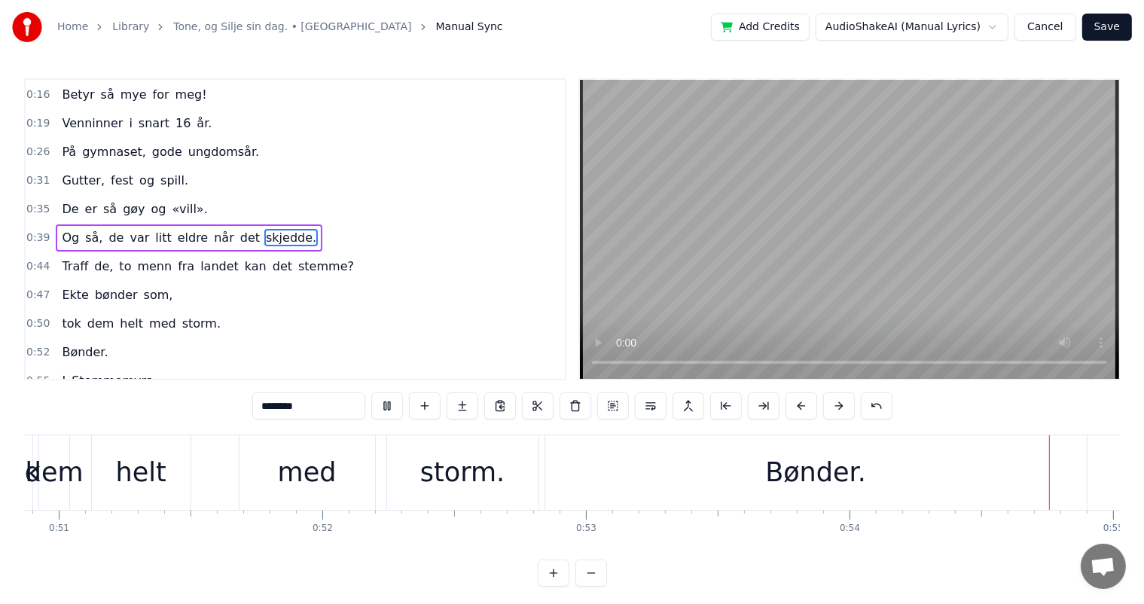
click at [786, 491] on div "Bønder." at bounding box center [815, 473] width 101 height 40
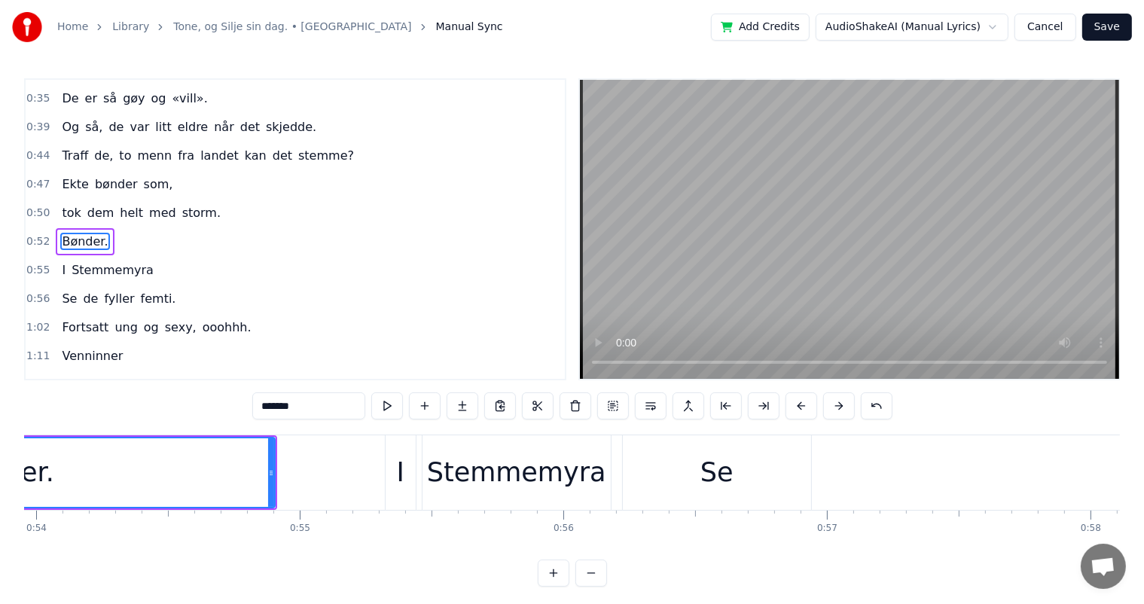
scroll to position [0, 13943]
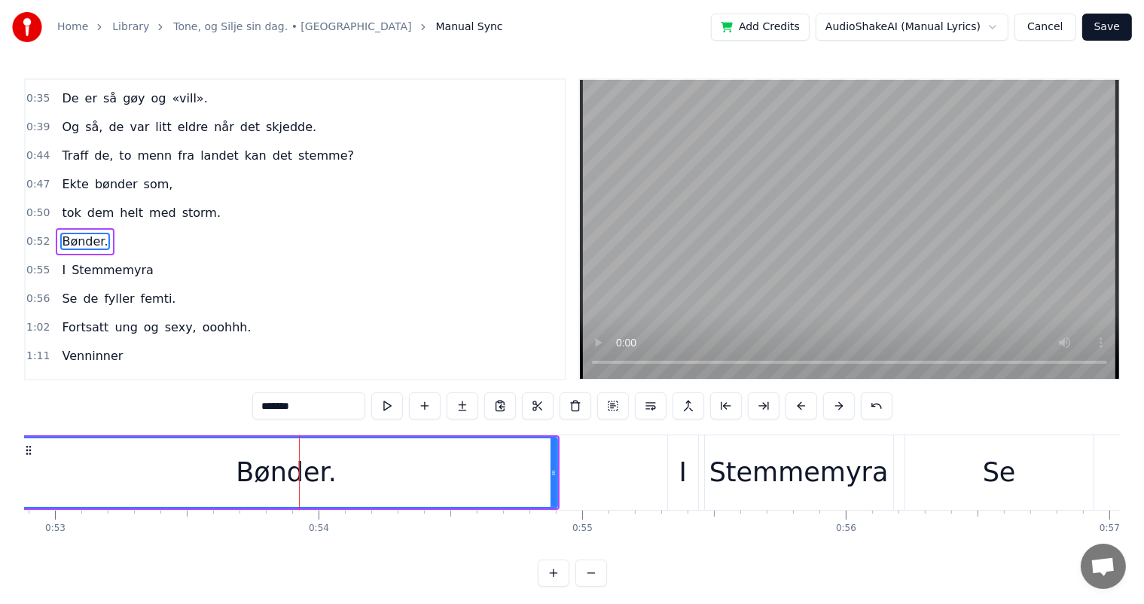
click at [262, 480] on div "Bønder." at bounding box center [286, 473] width 101 height 40
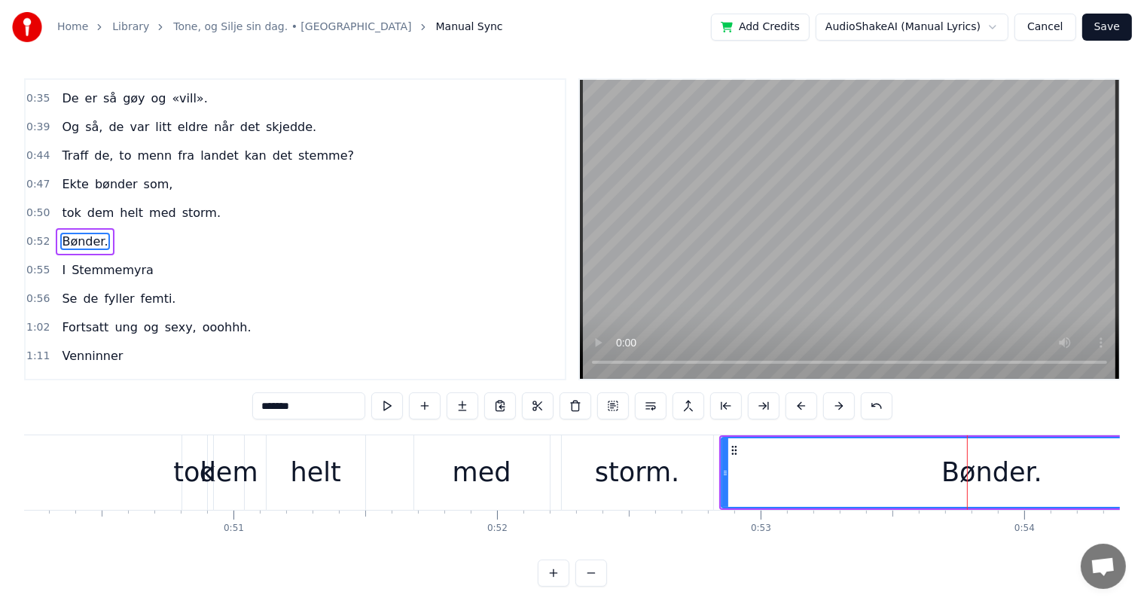
scroll to position [0, 12277]
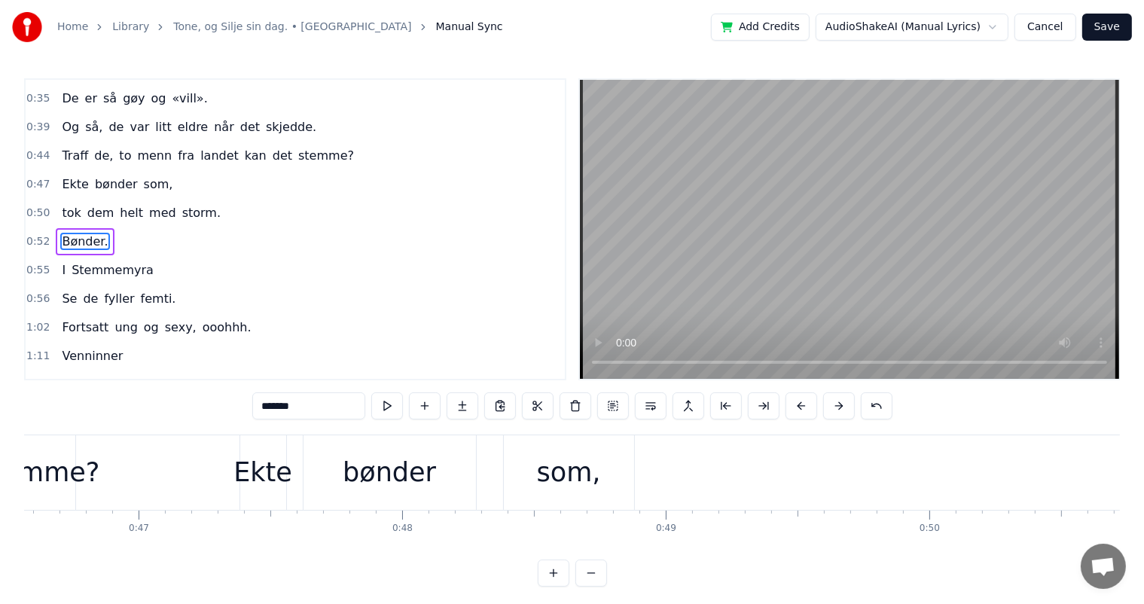
click at [579, 585] on button at bounding box center [592, 573] width 32 height 27
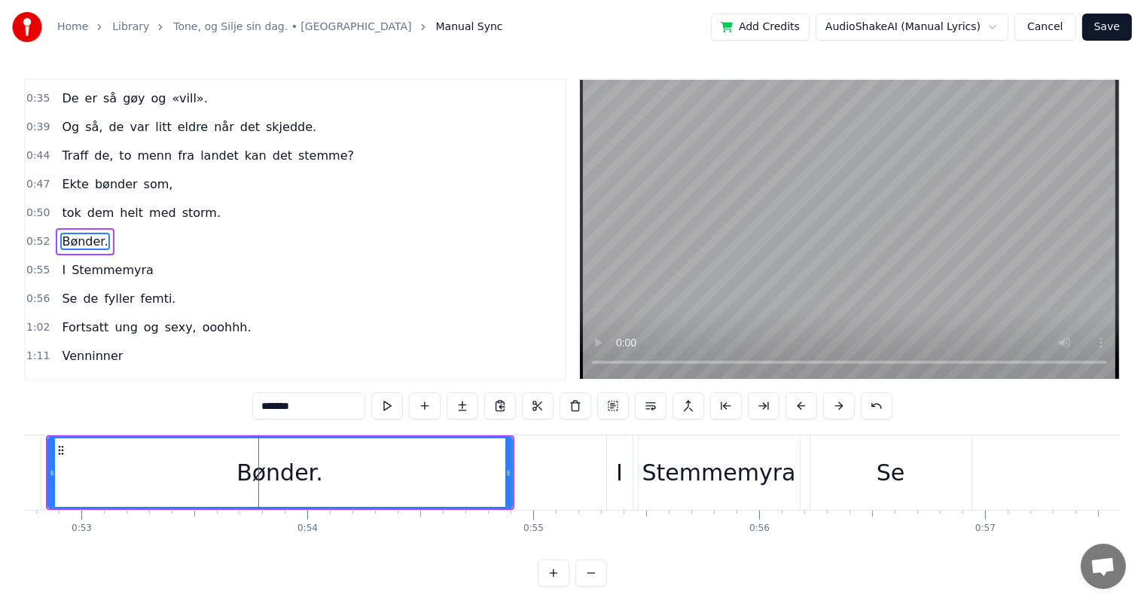
scroll to position [0, 11526]
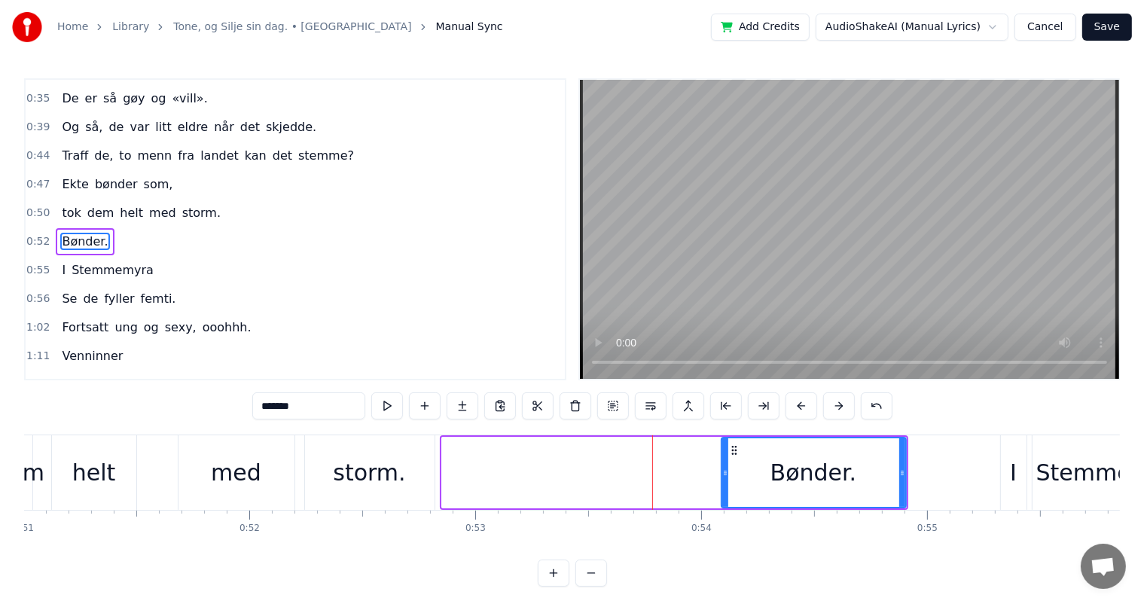
drag, startPoint x: 446, startPoint y: 475, endPoint x: 725, endPoint y: 452, distance: 280.4
click at [725, 452] on div at bounding box center [725, 472] width 6 height 69
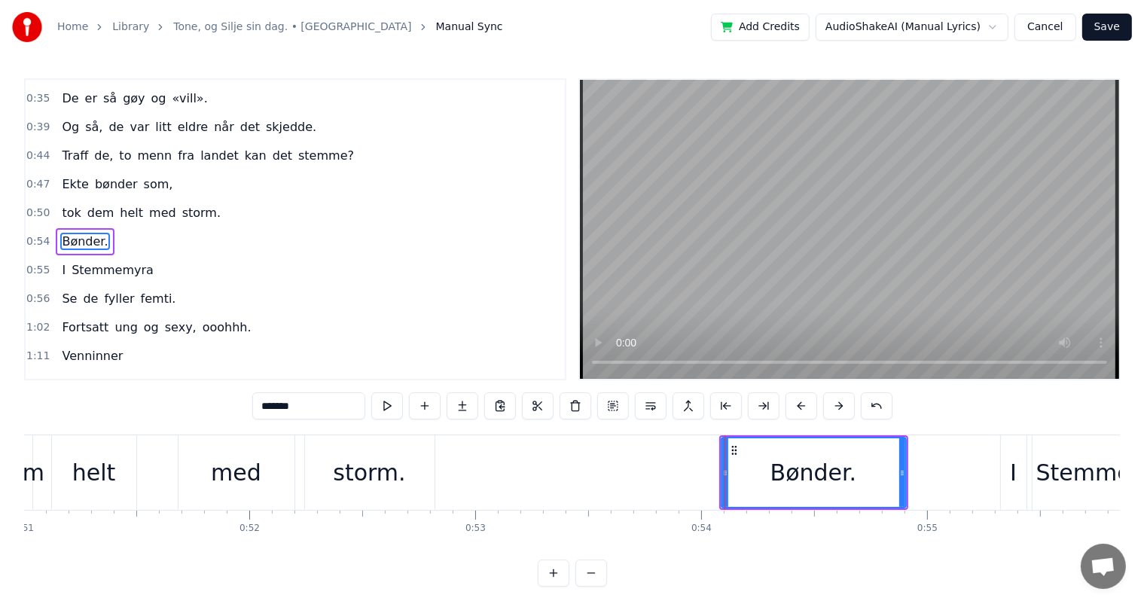
click at [339, 476] on div "storm." at bounding box center [369, 473] width 72 height 34
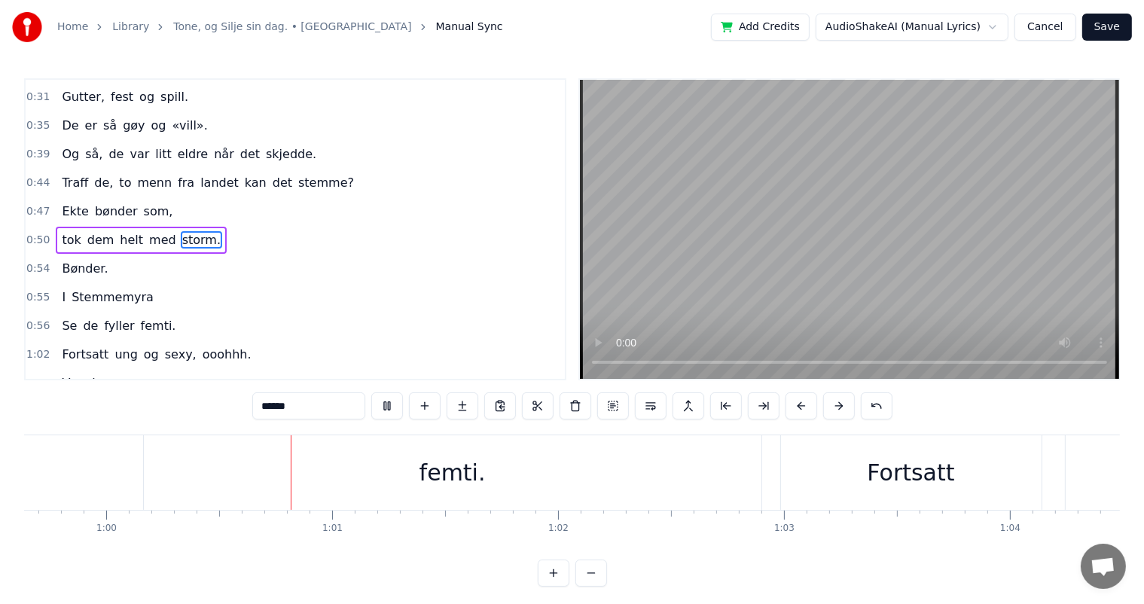
scroll to position [0, 13530]
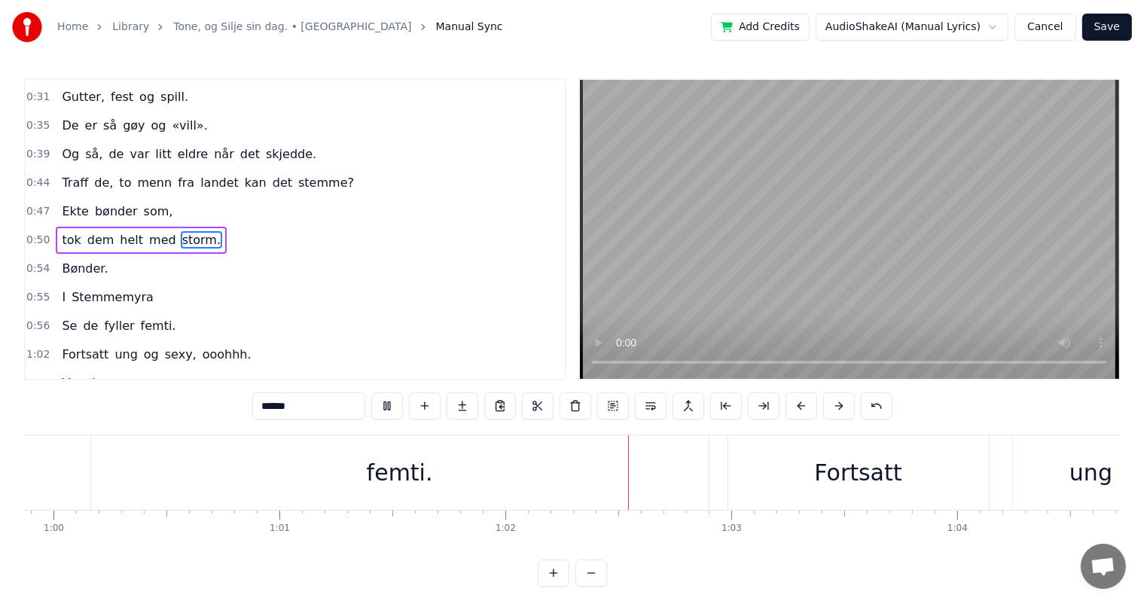
click at [805, 284] on video at bounding box center [849, 229] width 539 height 299
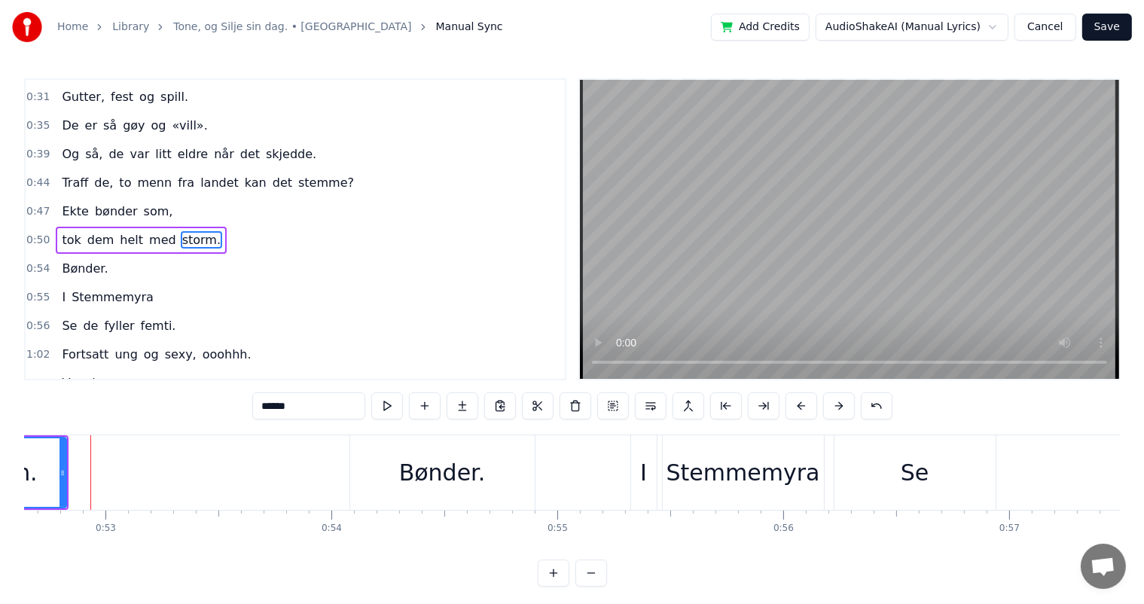
scroll to position [0, 11886]
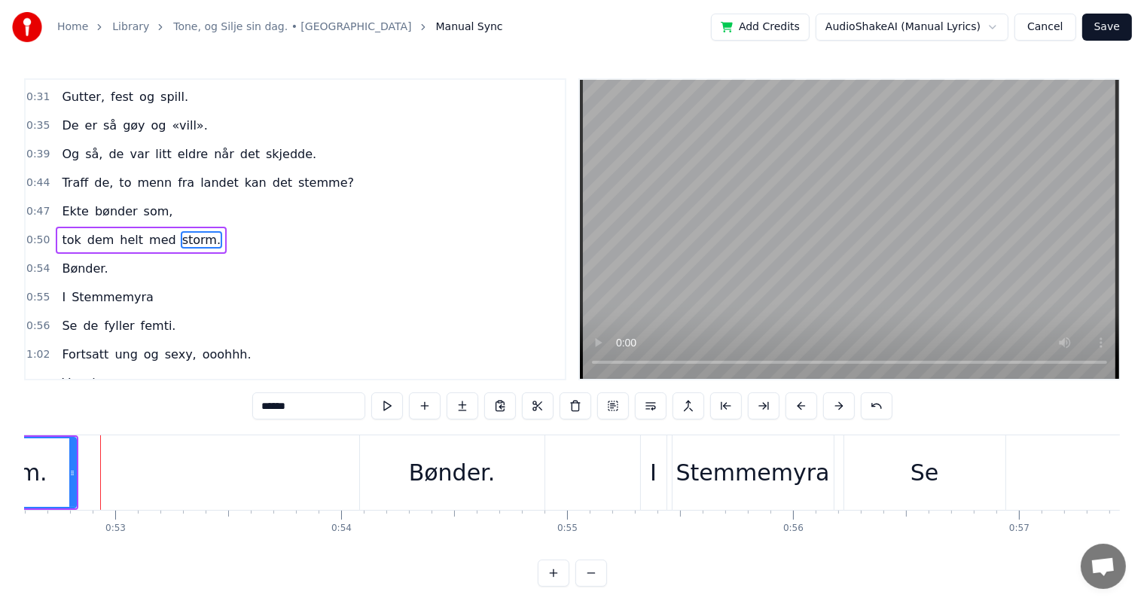
click at [419, 478] on div "Bønder." at bounding box center [452, 473] width 87 height 34
type input "*******"
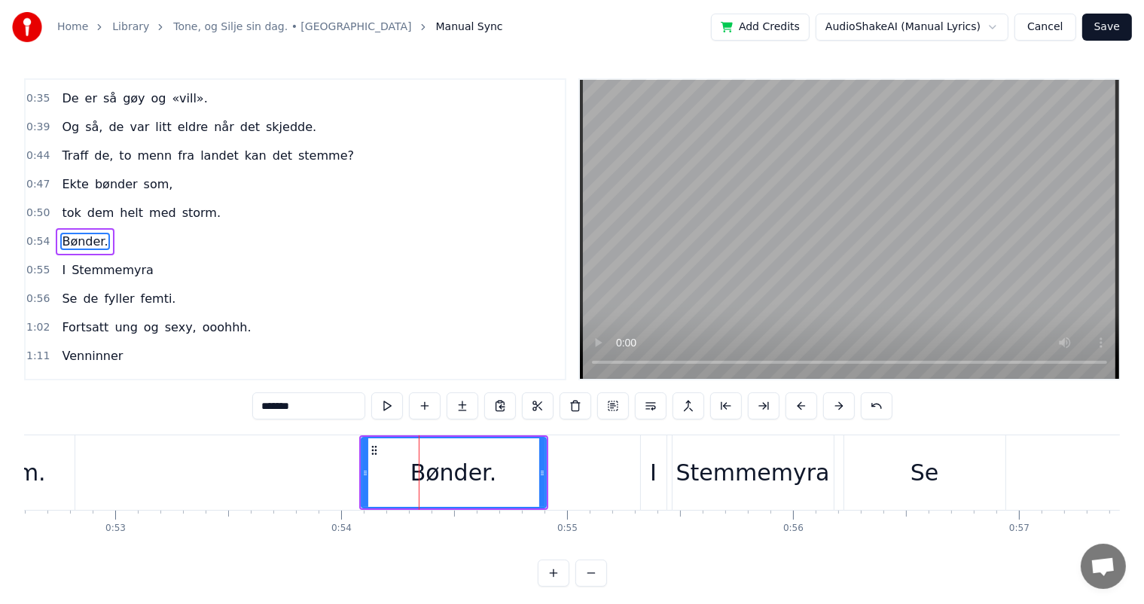
click at [63, 233] on span "Bønder." at bounding box center [84, 241] width 49 height 17
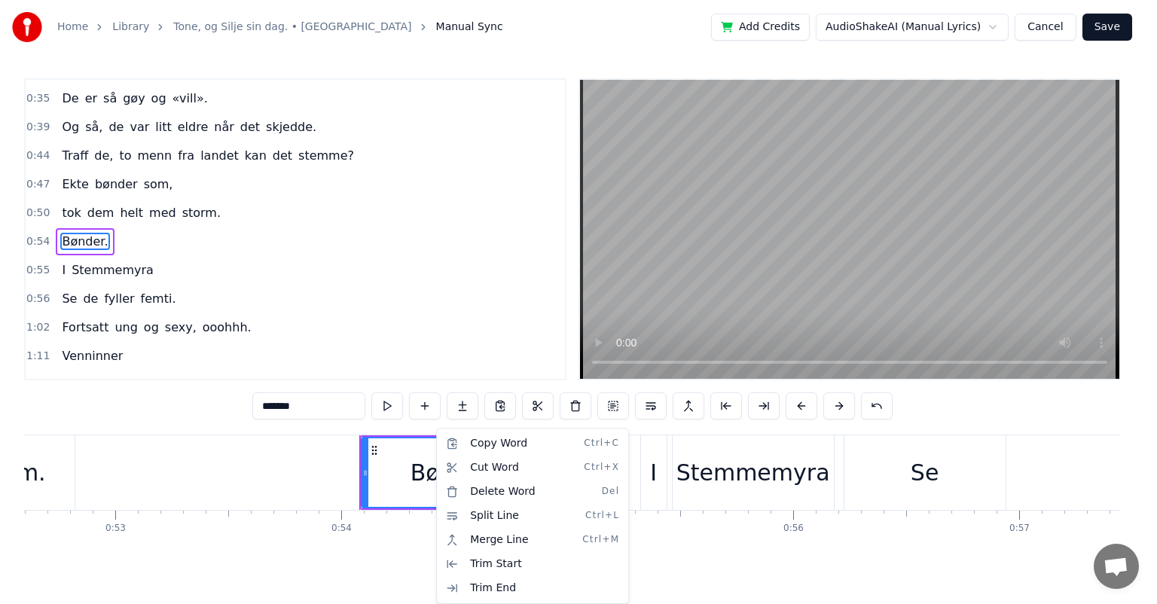
click at [430, 462] on div "Bønder." at bounding box center [454, 473] width 87 height 34
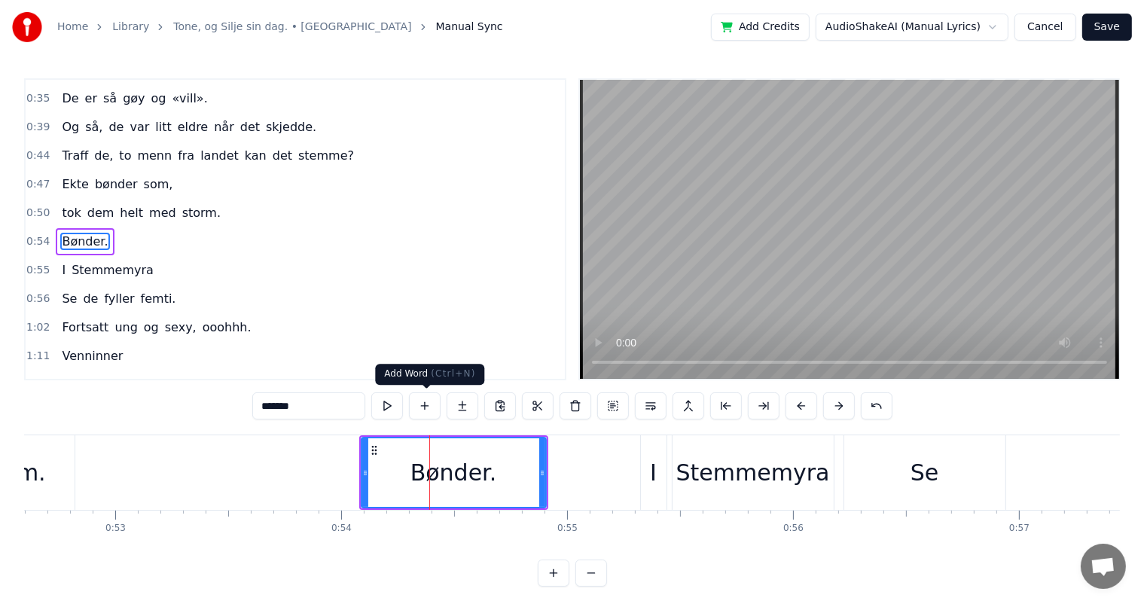
click at [429, 411] on button at bounding box center [425, 405] width 32 height 27
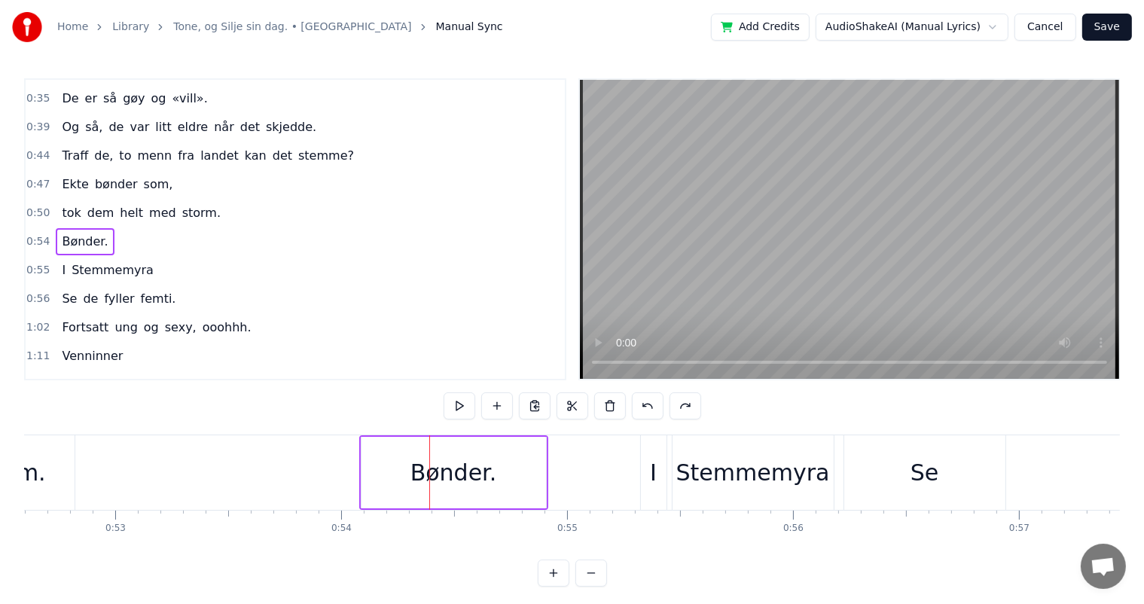
click at [417, 475] on div "Bønder." at bounding box center [454, 473] width 87 height 34
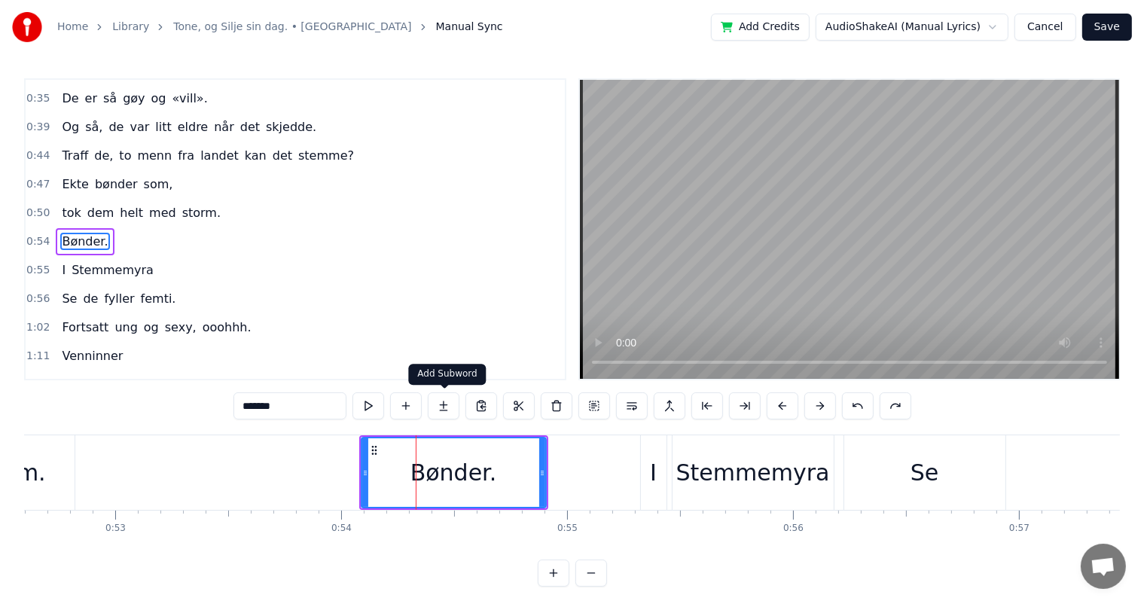
click at [446, 403] on button at bounding box center [444, 405] width 32 height 27
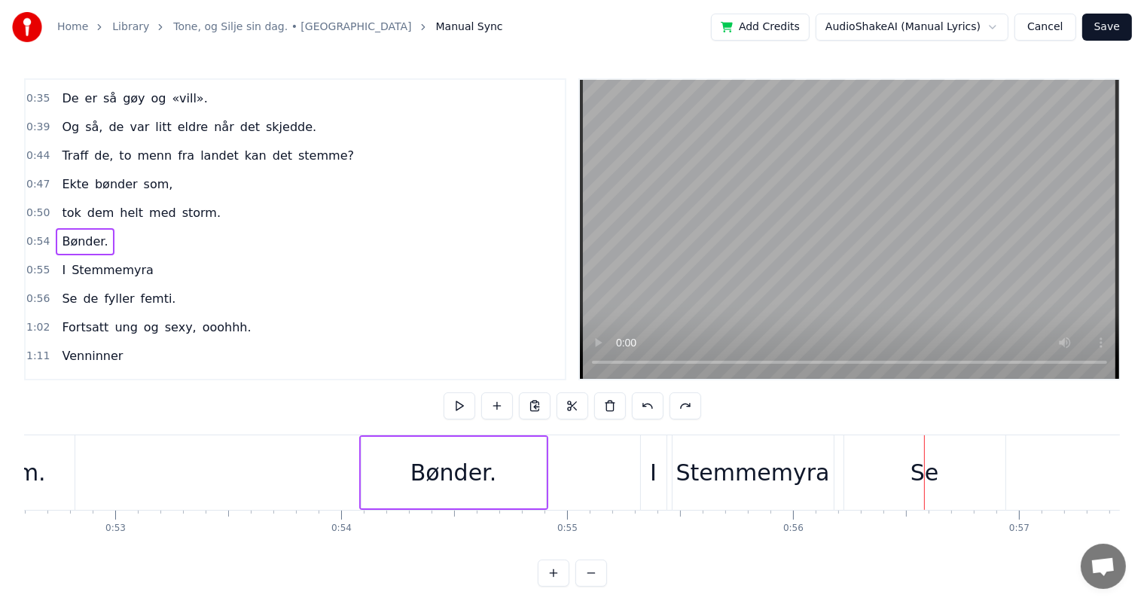
click at [417, 466] on div "Bønder." at bounding box center [454, 473] width 87 height 34
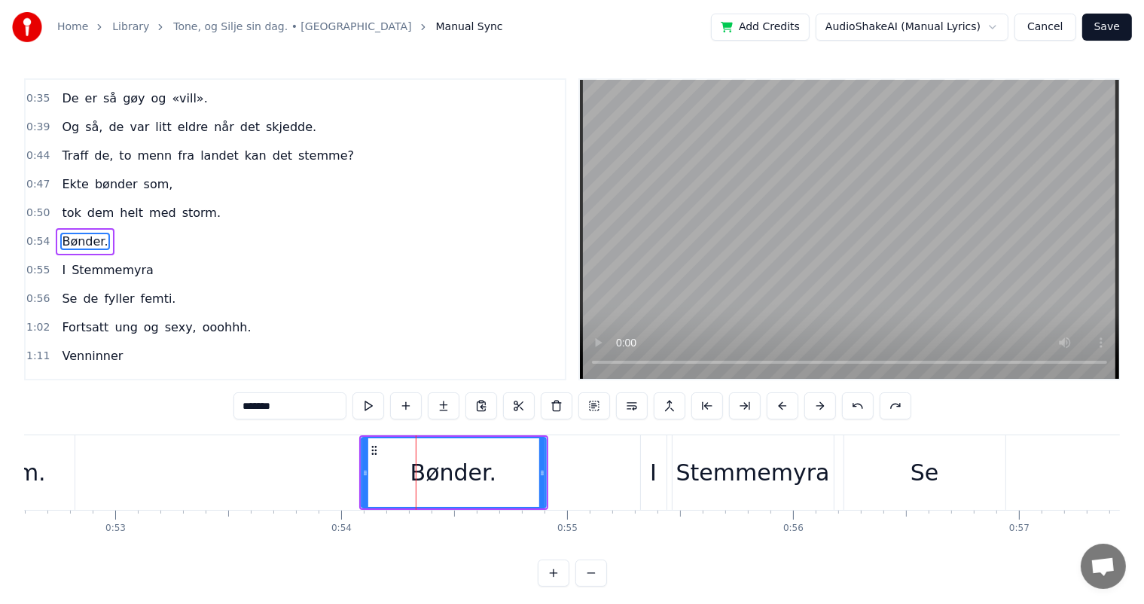
click at [369, 450] on icon at bounding box center [374, 450] width 12 height 12
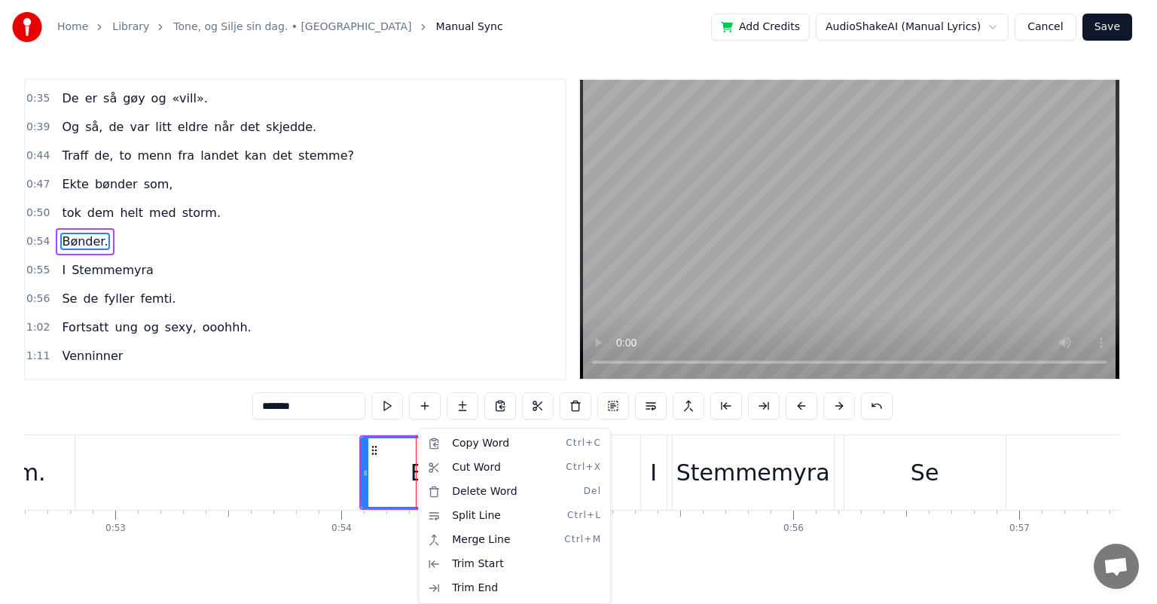
click at [340, 465] on html "Home Library Tone, og Silje sin dag. • Bønder Manual Sync Add Credits AudioShak…" at bounding box center [578, 305] width 1157 height 611
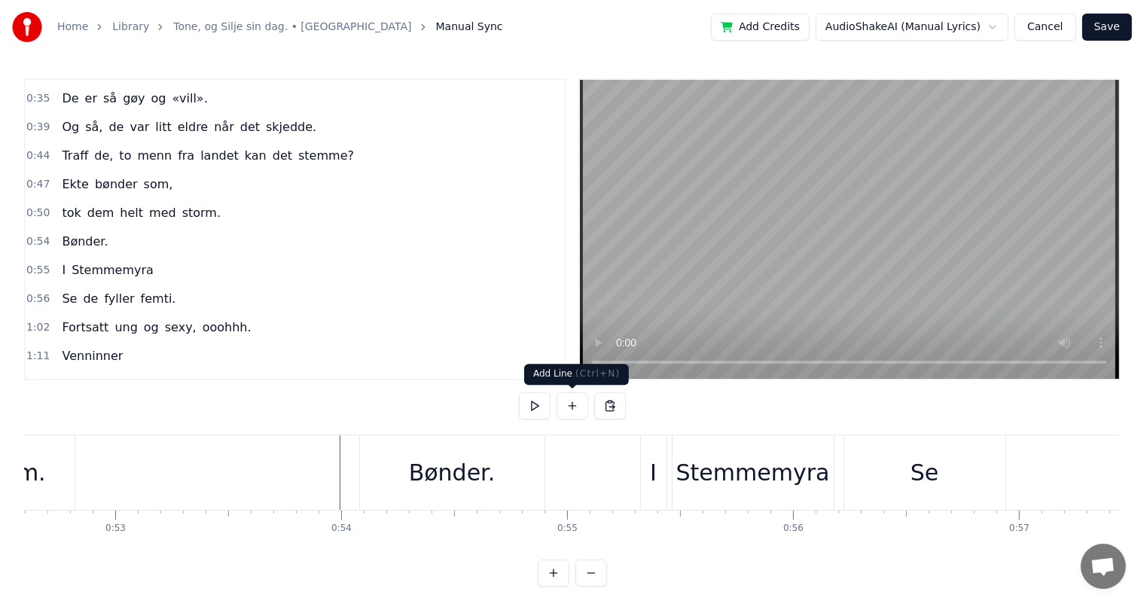
click at [582, 404] on button at bounding box center [573, 405] width 32 height 27
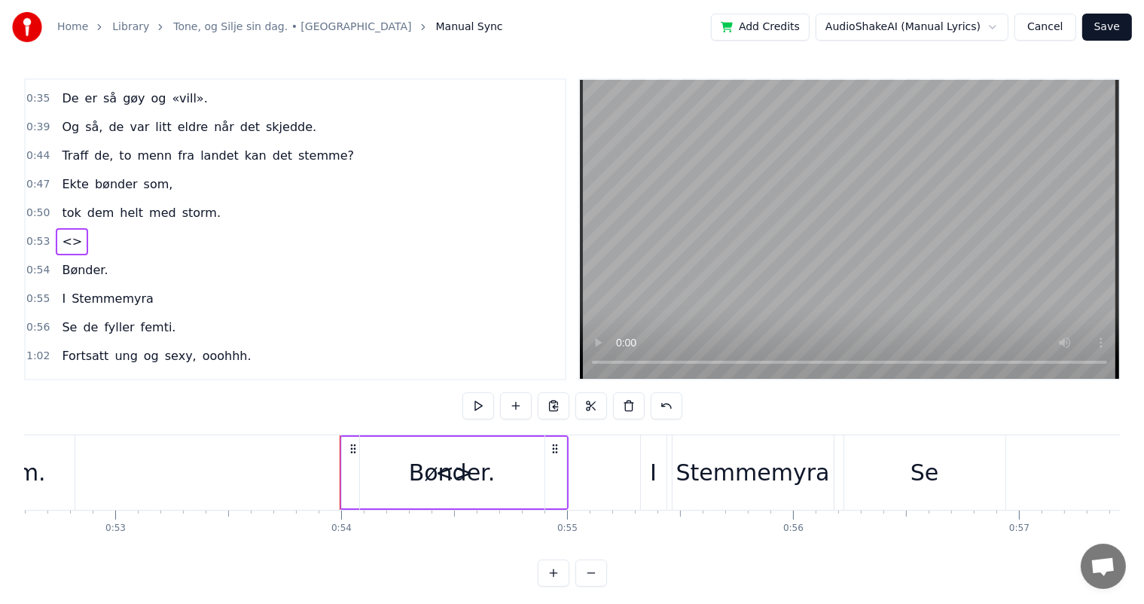
click at [66, 233] on span "<>" at bounding box center [71, 241] width 23 height 17
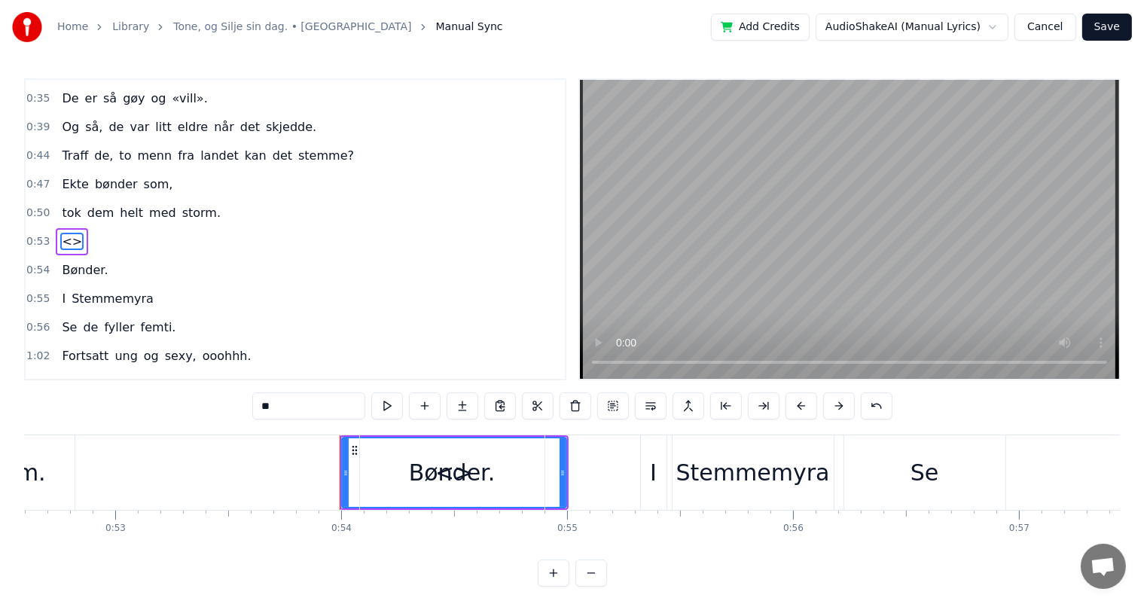
click at [66, 233] on span "<>" at bounding box center [71, 241] width 23 height 17
click at [440, 484] on div "Bønder." at bounding box center [452, 473] width 87 height 34
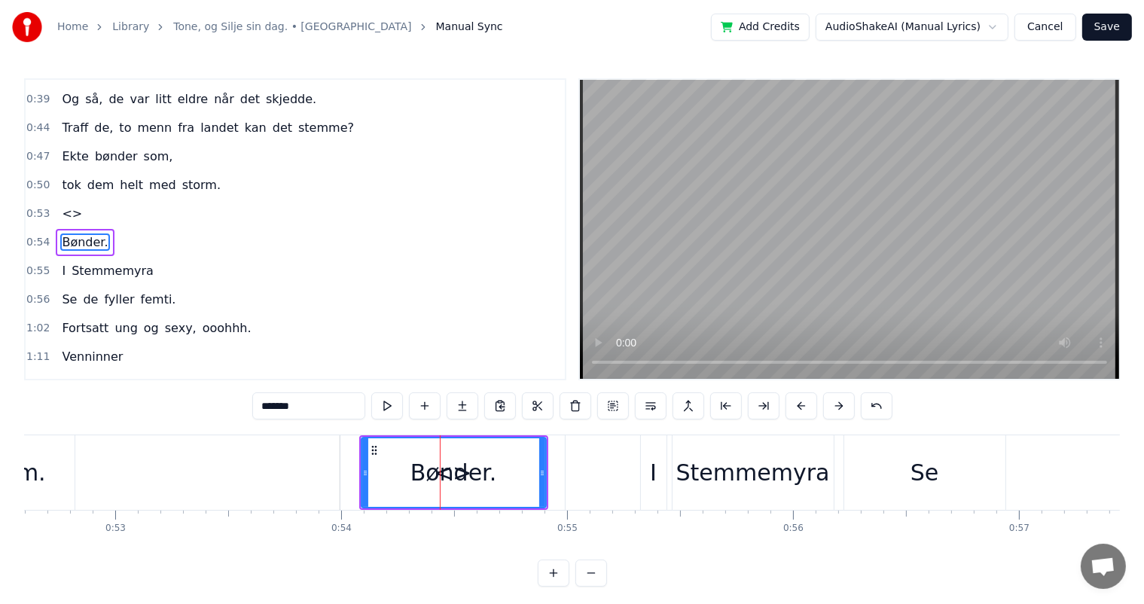
click at [67, 205] on span "<>" at bounding box center [71, 213] width 23 height 17
type input "**"
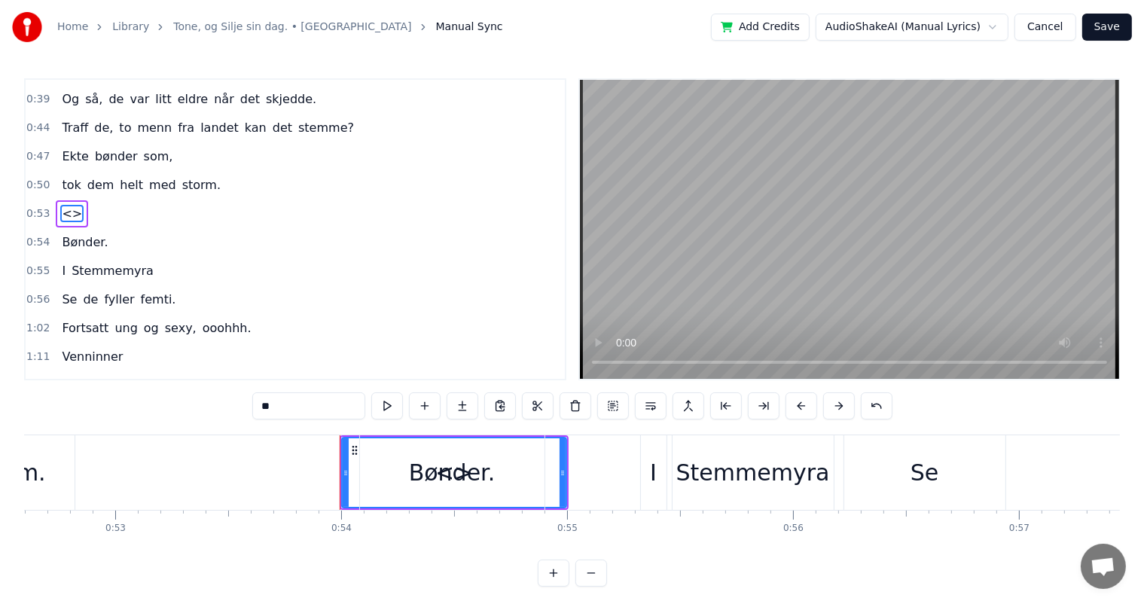
scroll to position [196, 0]
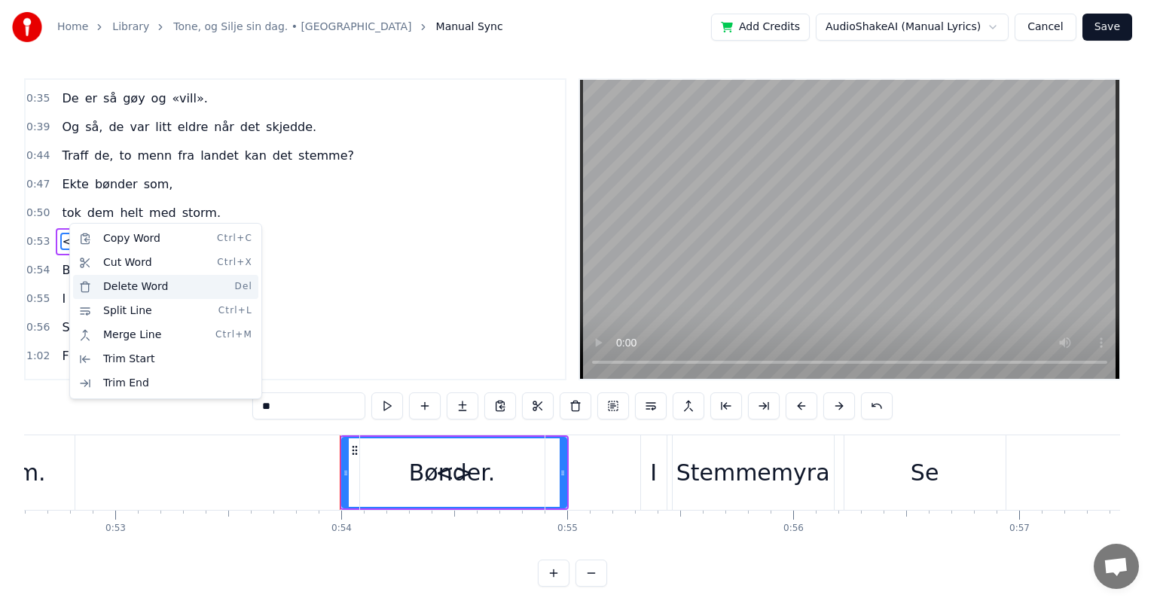
click at [169, 289] on div "Delete Word Del" at bounding box center [165, 287] width 185 height 24
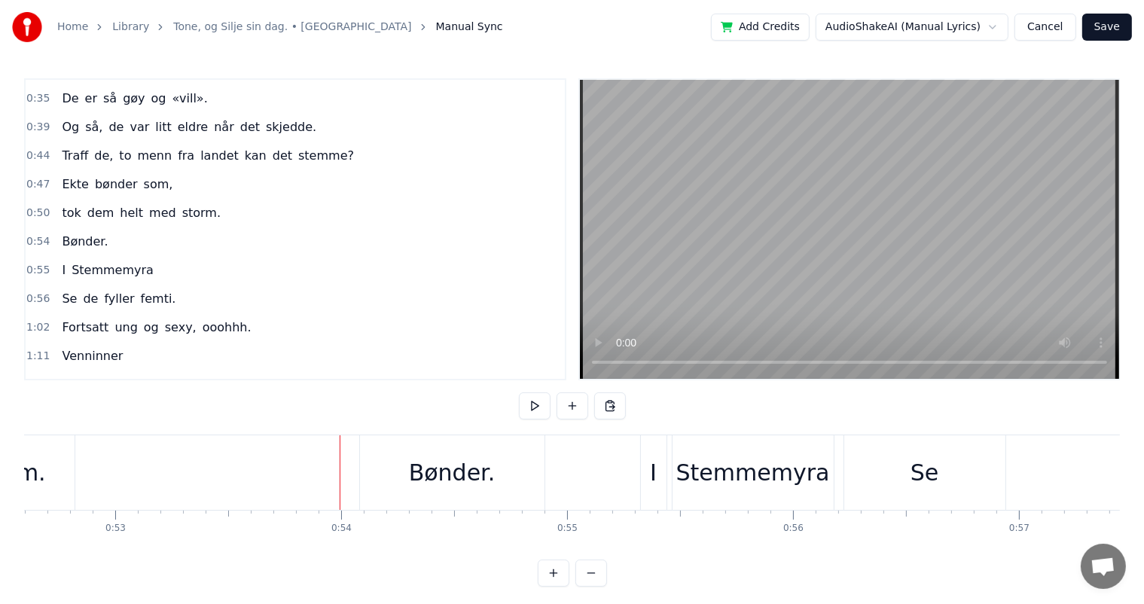
click at [72, 236] on span "Bønder." at bounding box center [84, 241] width 49 height 17
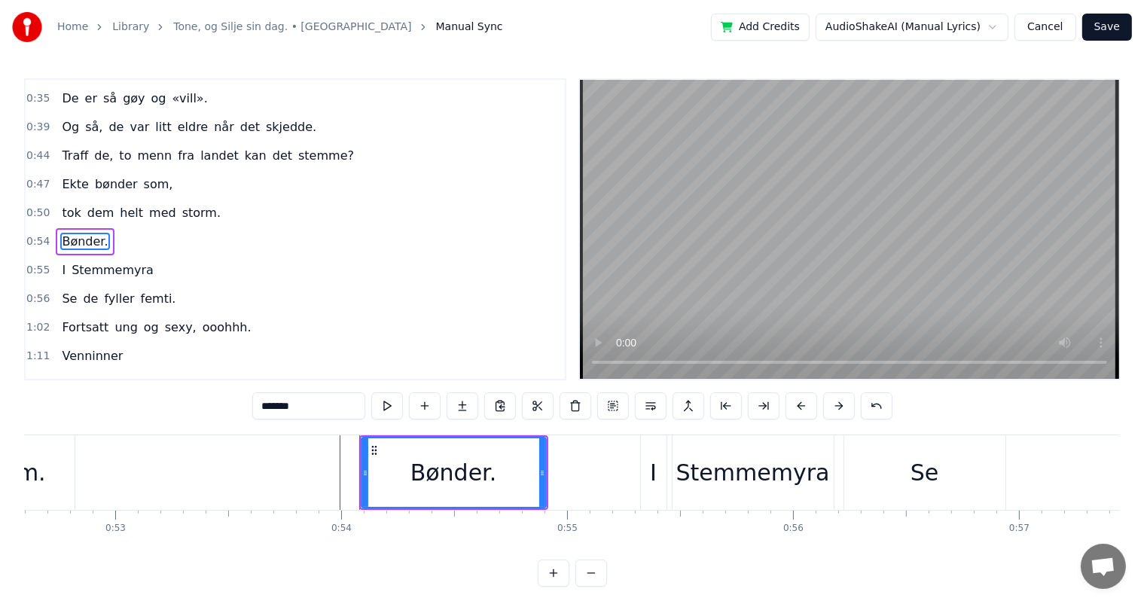
click at [72, 236] on span "Bønder." at bounding box center [84, 241] width 49 height 17
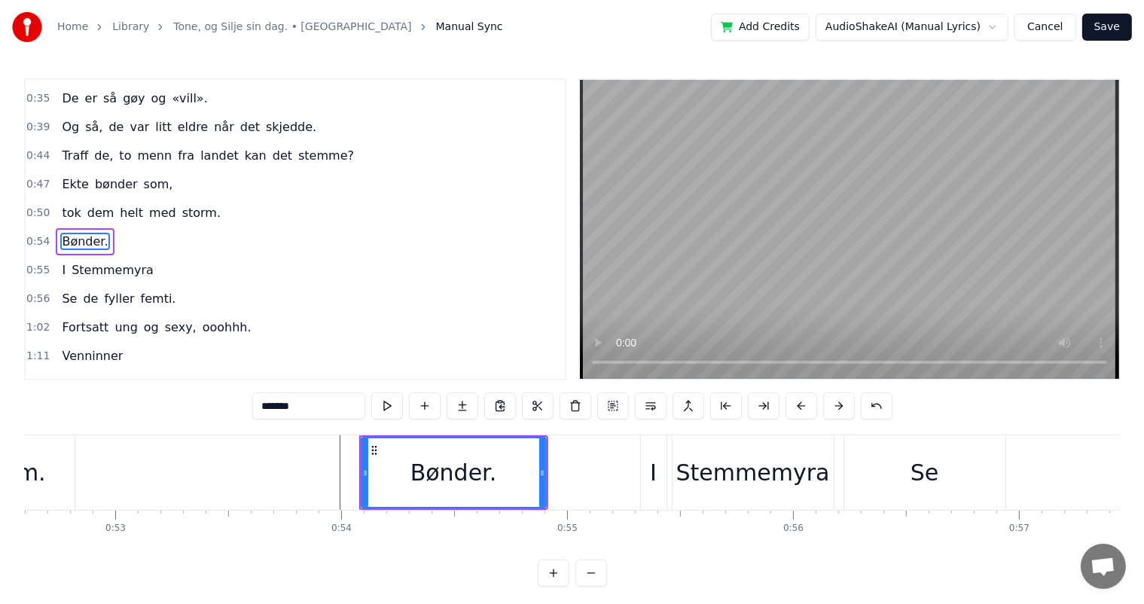
click at [72, 236] on span "Bønder." at bounding box center [84, 241] width 49 height 17
click at [398, 410] on button at bounding box center [387, 405] width 32 height 27
click at [825, 410] on button at bounding box center [839, 405] width 32 height 27
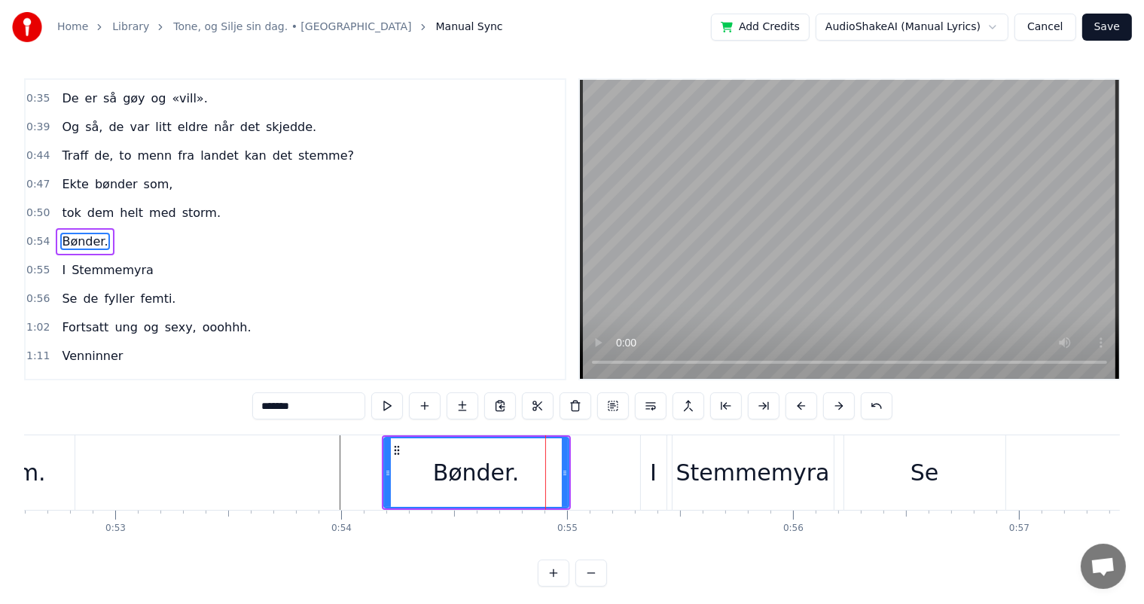
click at [825, 410] on button at bounding box center [839, 405] width 32 height 27
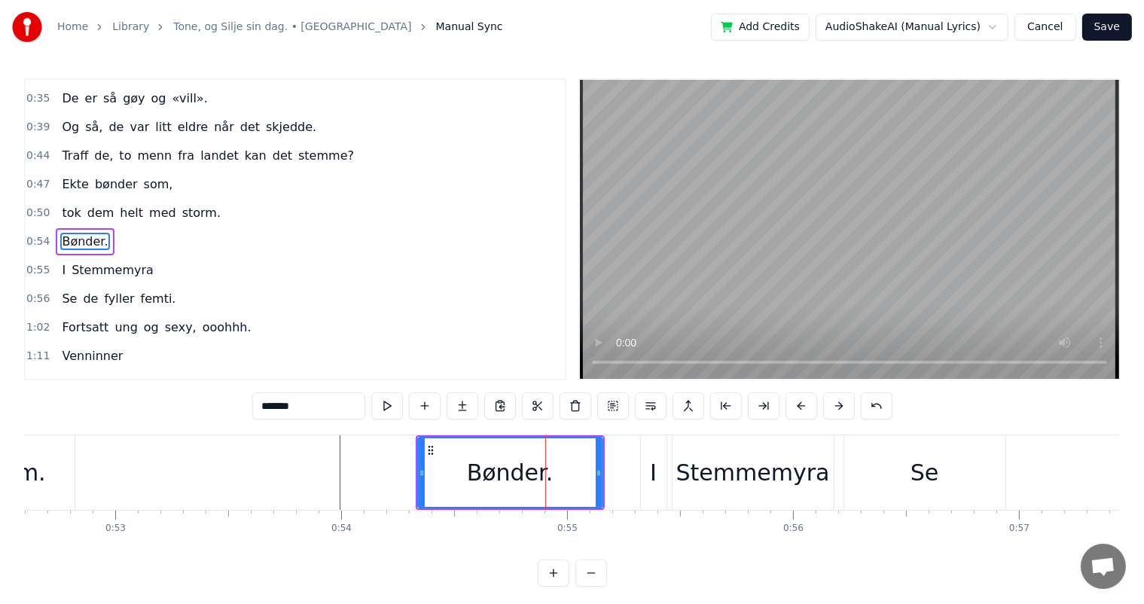
click at [825, 410] on button at bounding box center [839, 405] width 32 height 27
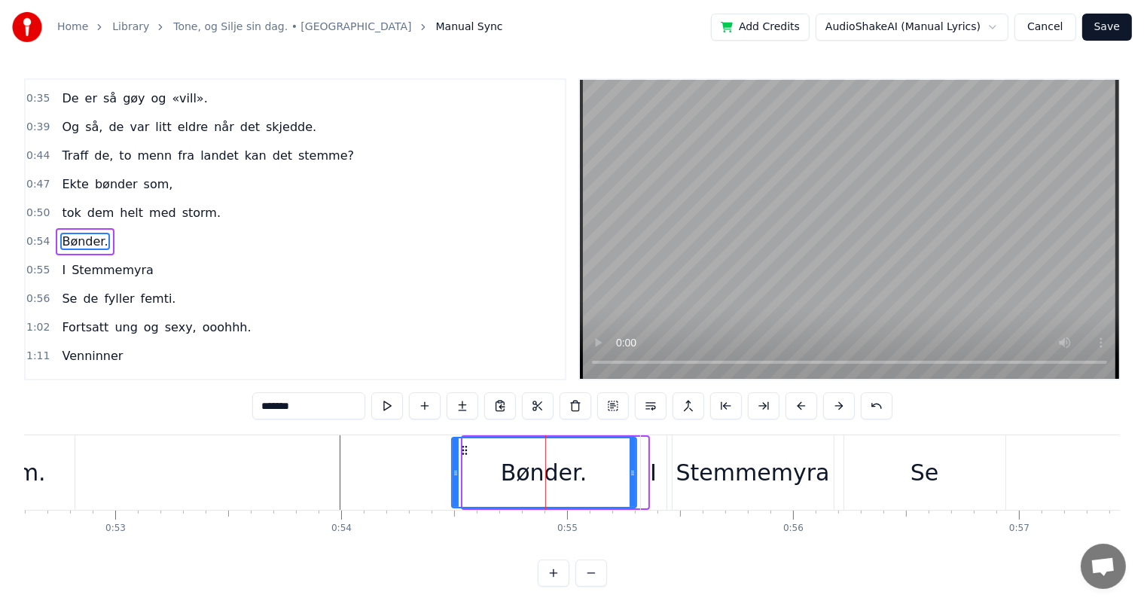
click at [825, 410] on button at bounding box center [839, 405] width 32 height 27
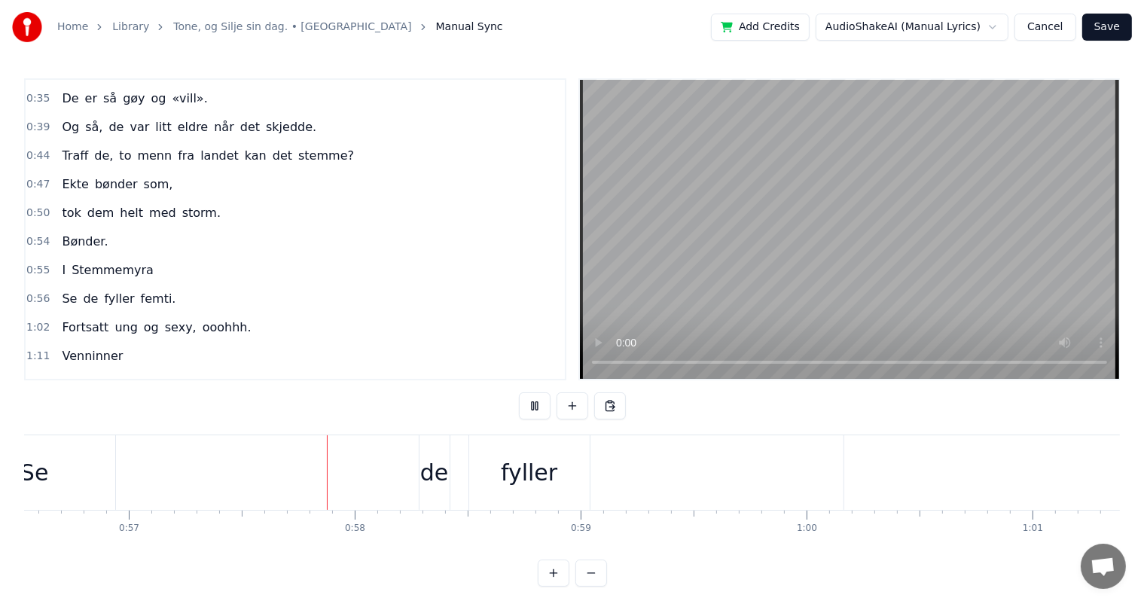
scroll to position [0, 12859]
click at [627, 501] on div "Se de fyller femti." at bounding box center [626, 472] width 1513 height 75
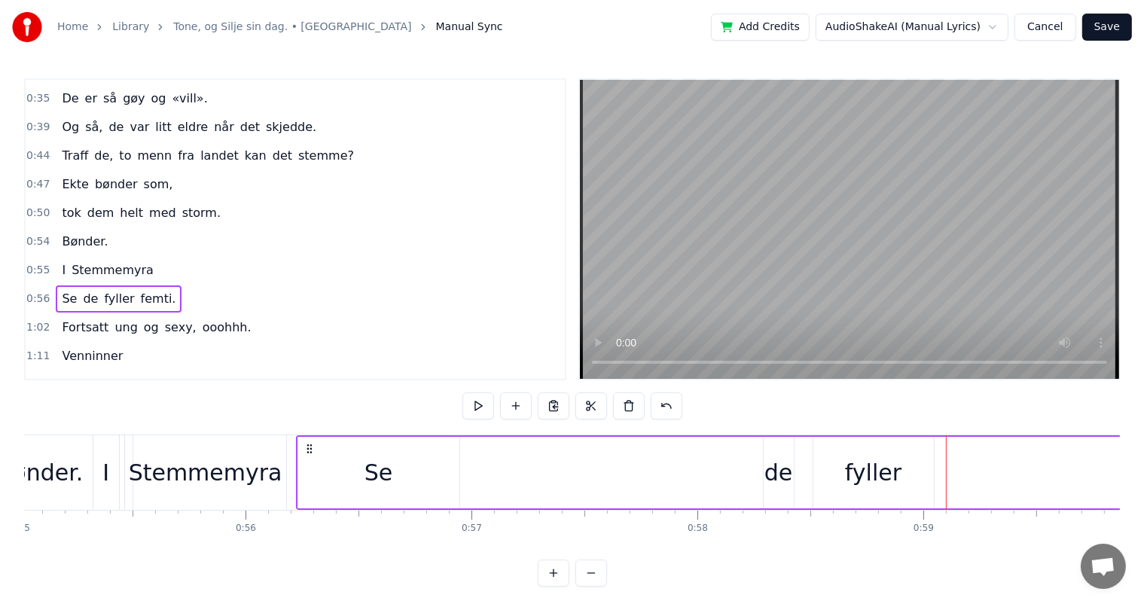
scroll to position [0, 12040]
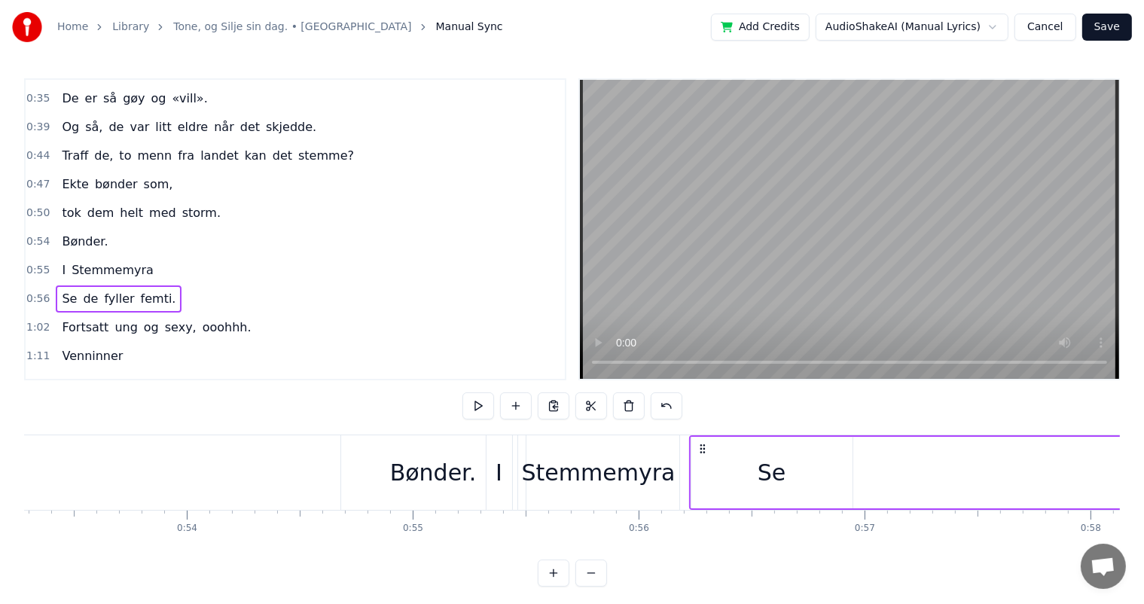
click at [768, 468] on div "Se" at bounding box center [772, 473] width 29 height 34
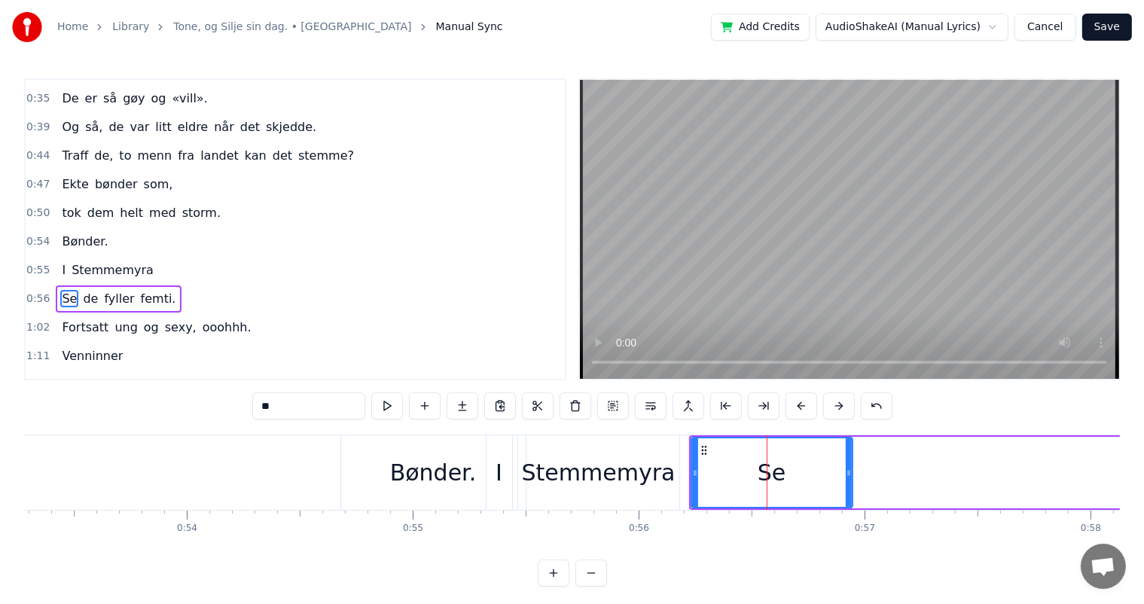
scroll to position [252, 0]
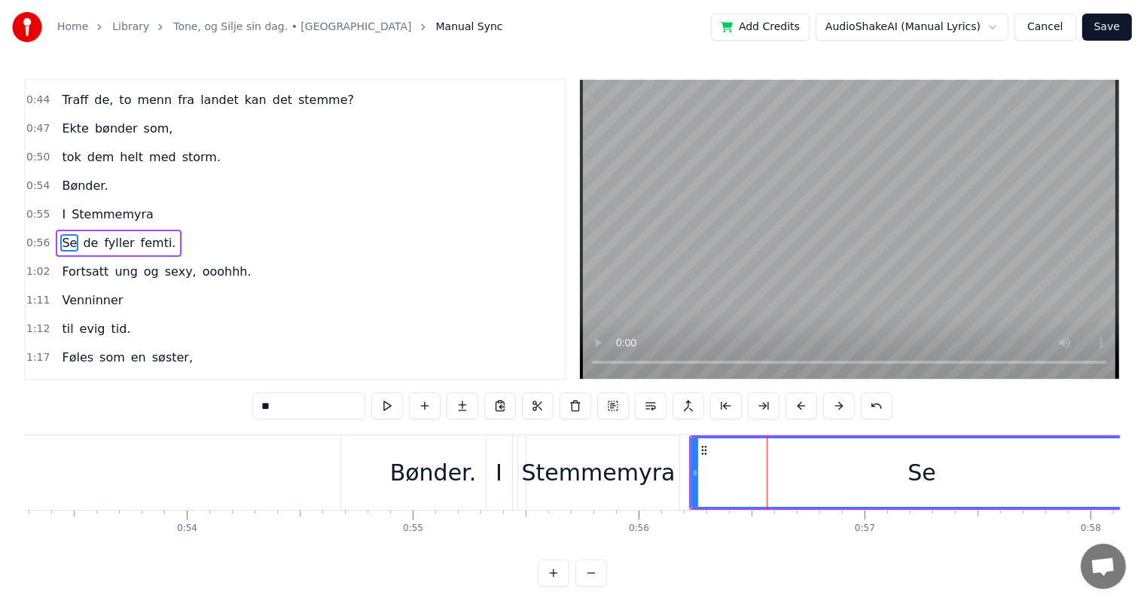
drag, startPoint x: 847, startPoint y: 472, endPoint x: 1148, endPoint y: 445, distance: 301.8
click at [1144, 445] on html "Home Library Tone, og Silje sin dag. • Bønder Manual Sync Add Credits AudioShak…" at bounding box center [572, 305] width 1144 height 611
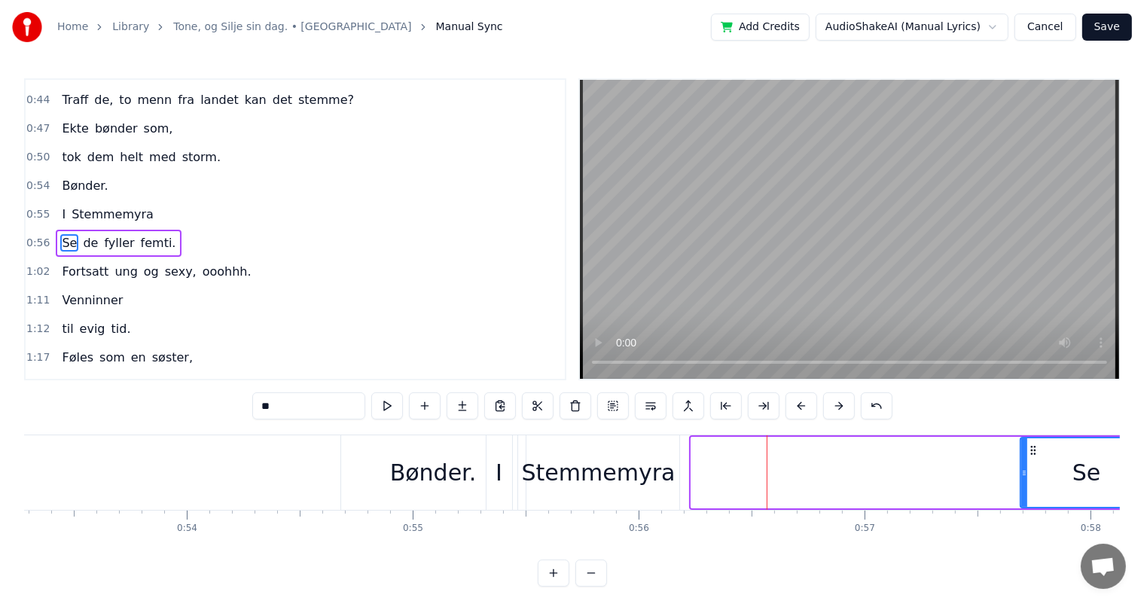
drag, startPoint x: 695, startPoint y: 470, endPoint x: 1024, endPoint y: 466, distance: 329.2
click at [1024, 466] on div at bounding box center [1024, 472] width 6 height 69
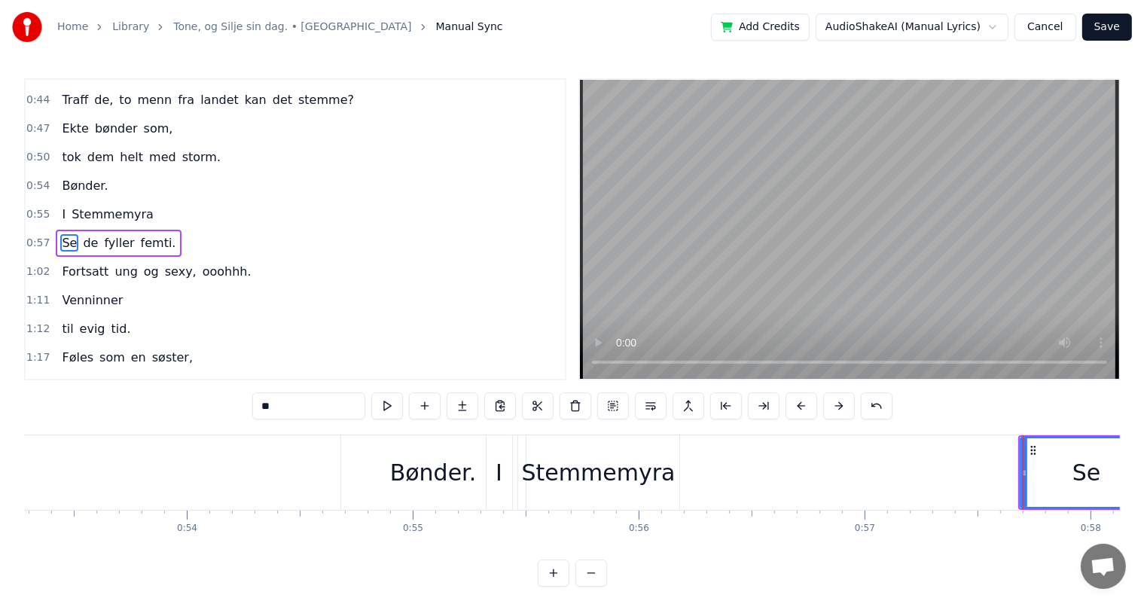
click at [505, 467] on div "I" at bounding box center [500, 472] width 26 height 75
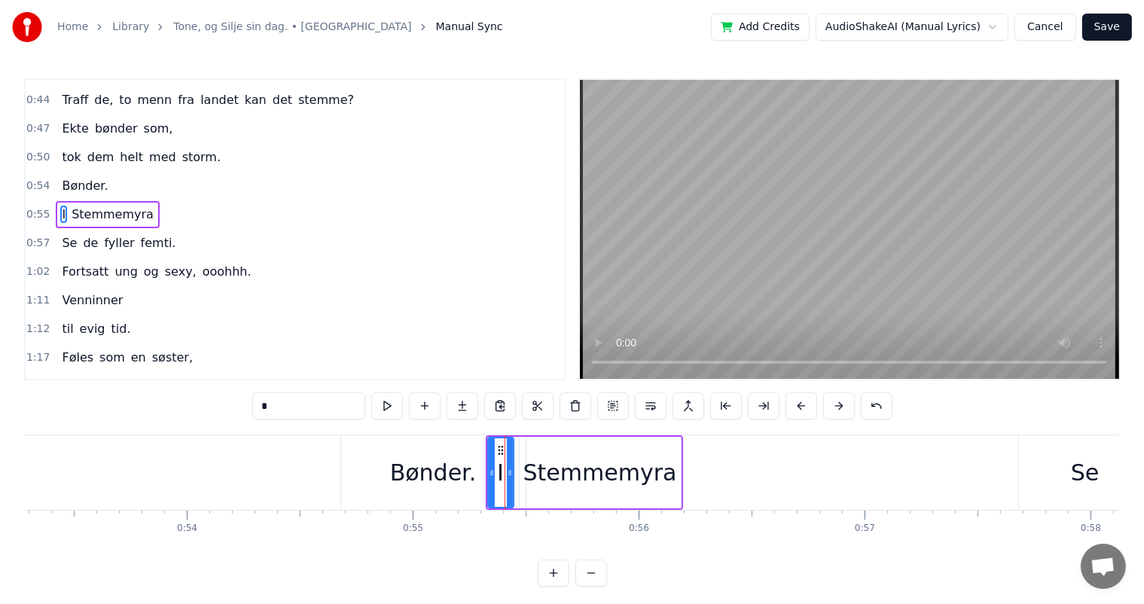
scroll to position [224, 0]
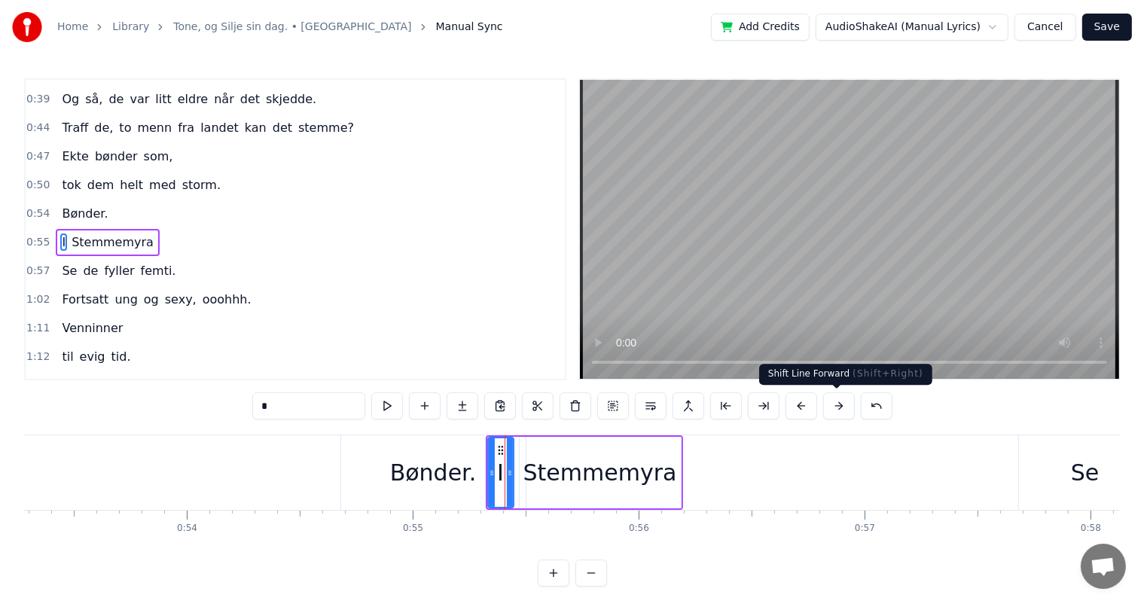
click at [839, 407] on button at bounding box center [839, 405] width 32 height 27
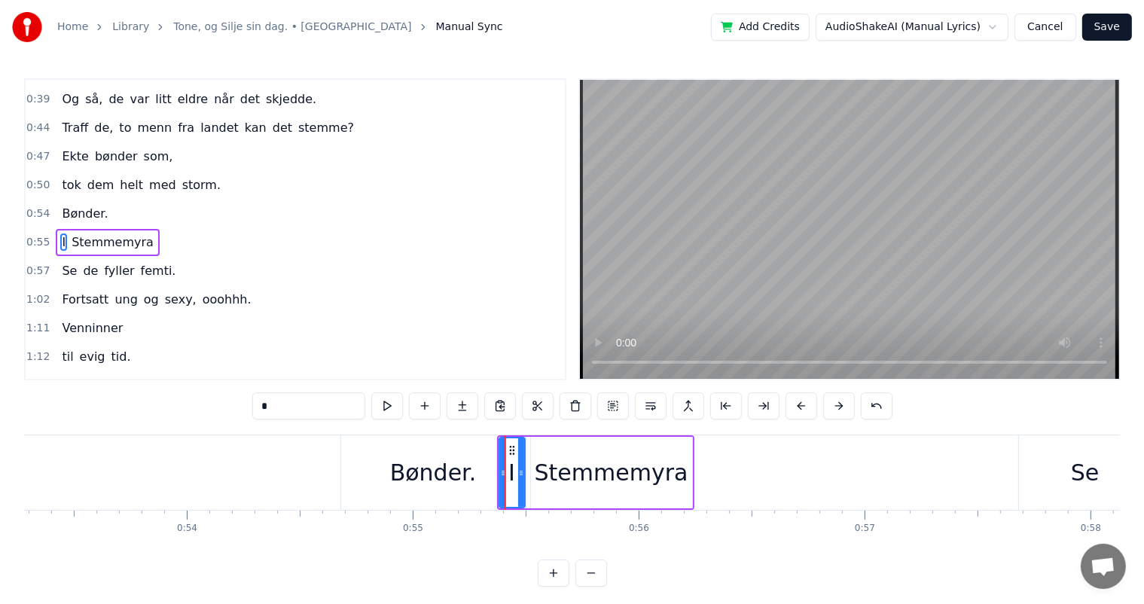
click at [839, 407] on button at bounding box center [839, 405] width 32 height 27
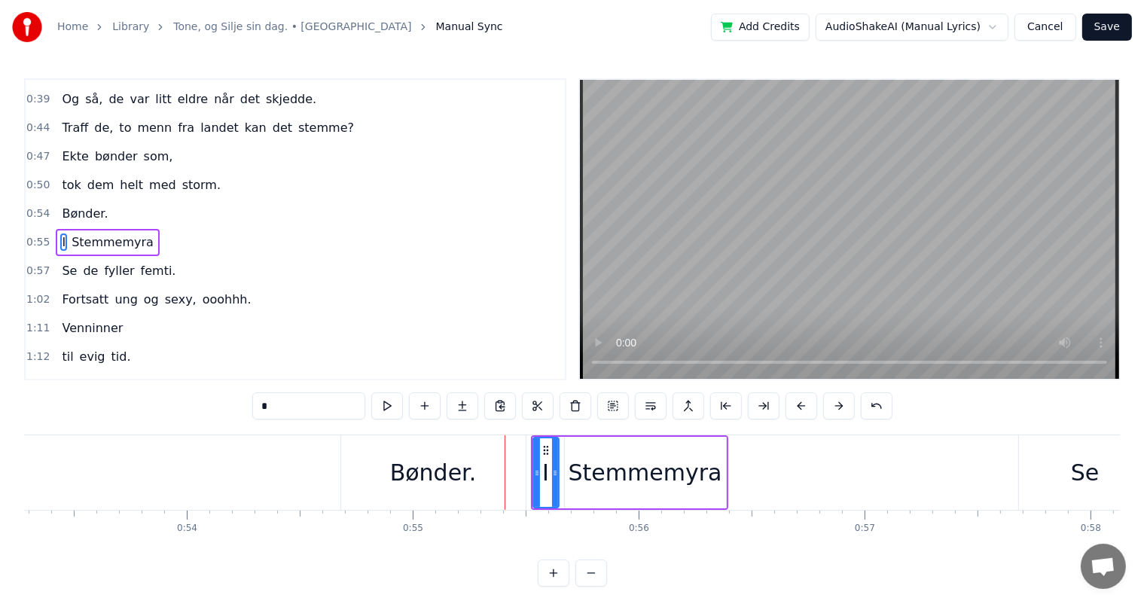
click at [839, 407] on button at bounding box center [839, 405] width 32 height 27
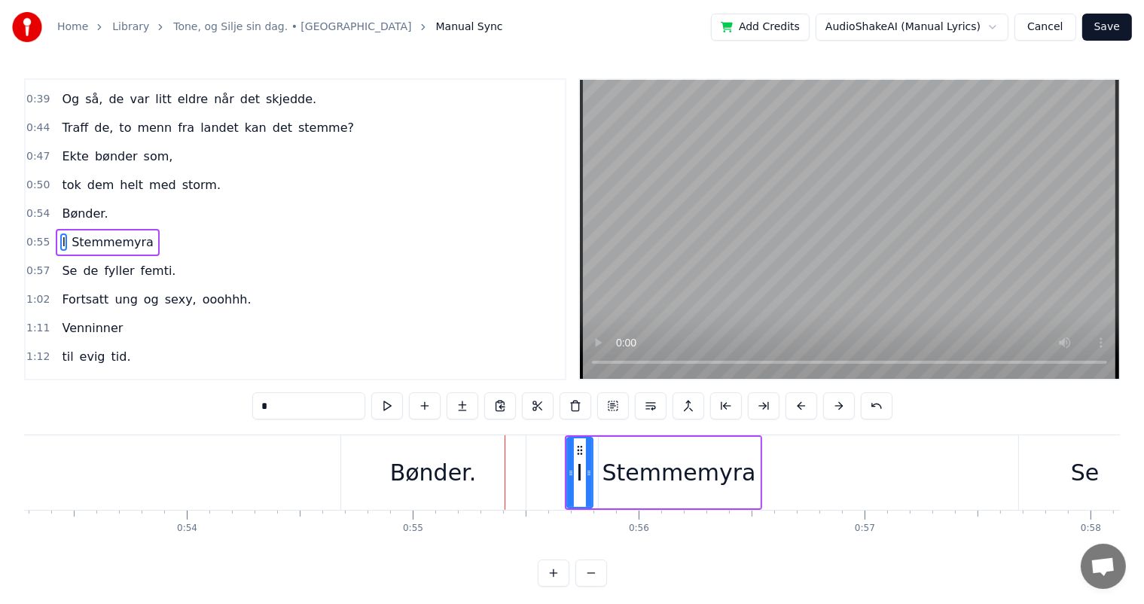
click at [839, 407] on button at bounding box center [839, 405] width 32 height 27
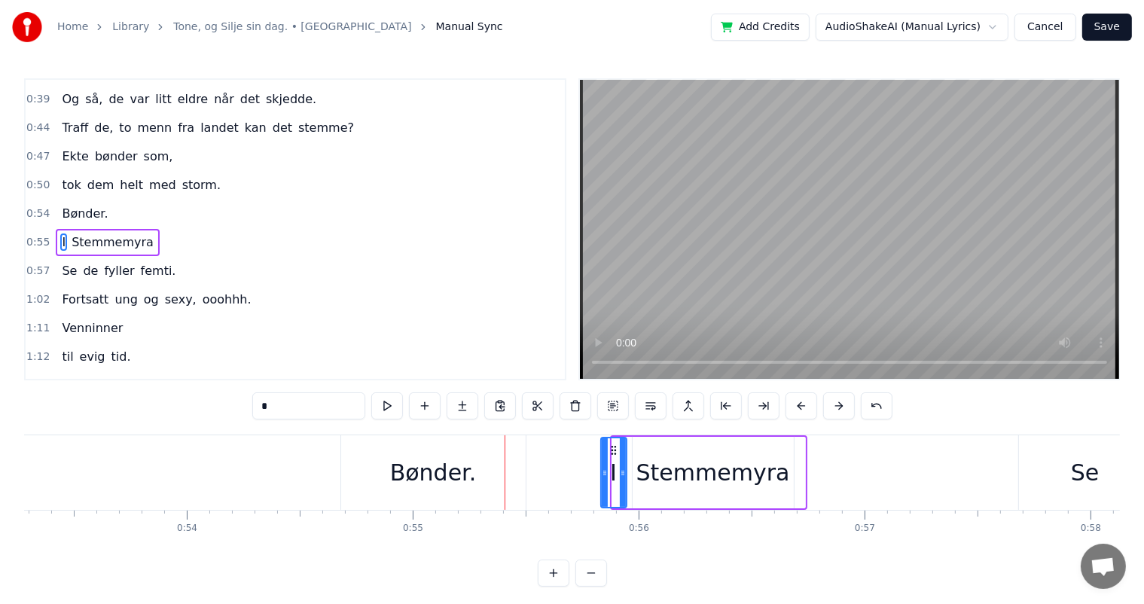
click at [839, 407] on button at bounding box center [839, 405] width 32 height 27
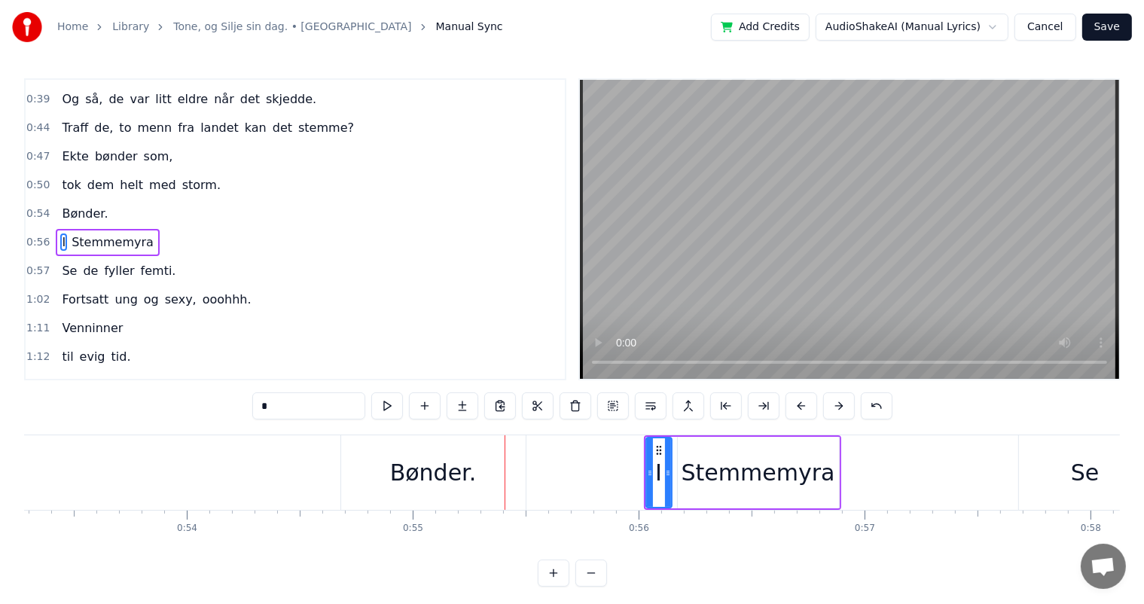
click at [839, 407] on button at bounding box center [839, 405] width 32 height 27
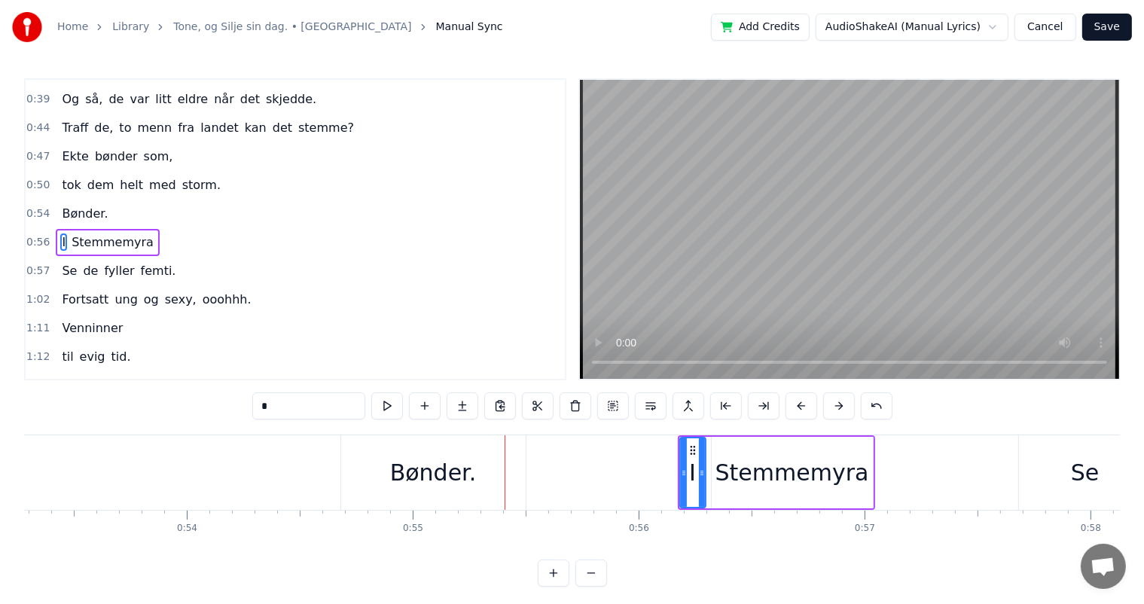
click at [839, 407] on button at bounding box center [839, 405] width 32 height 27
click at [370, 476] on div "Bønder." at bounding box center [433, 472] width 185 height 75
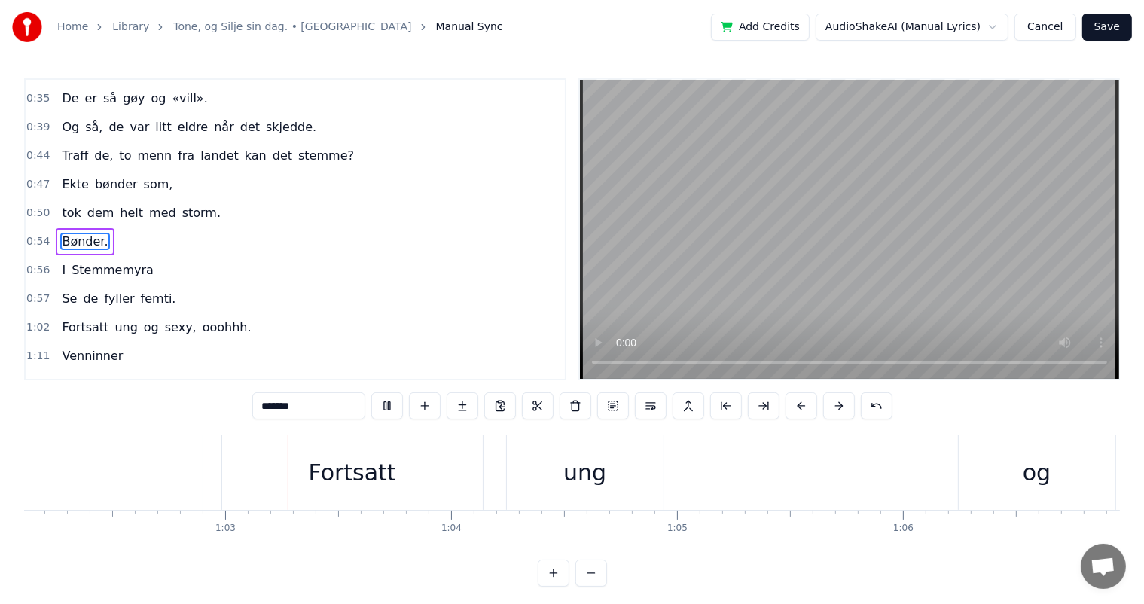
scroll to position [0, 14068]
click at [635, 306] on video at bounding box center [849, 229] width 539 height 299
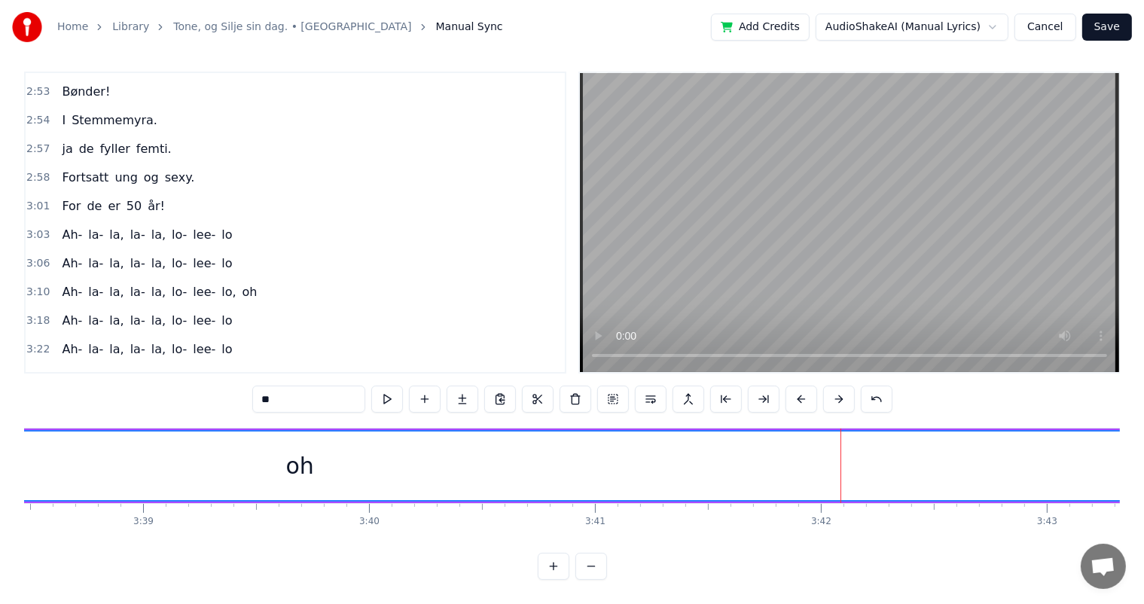
scroll to position [0, 49099]
click at [576, 457] on div "oh" at bounding box center [572, 466] width 28 height 34
click at [594, 567] on button at bounding box center [592, 566] width 32 height 27
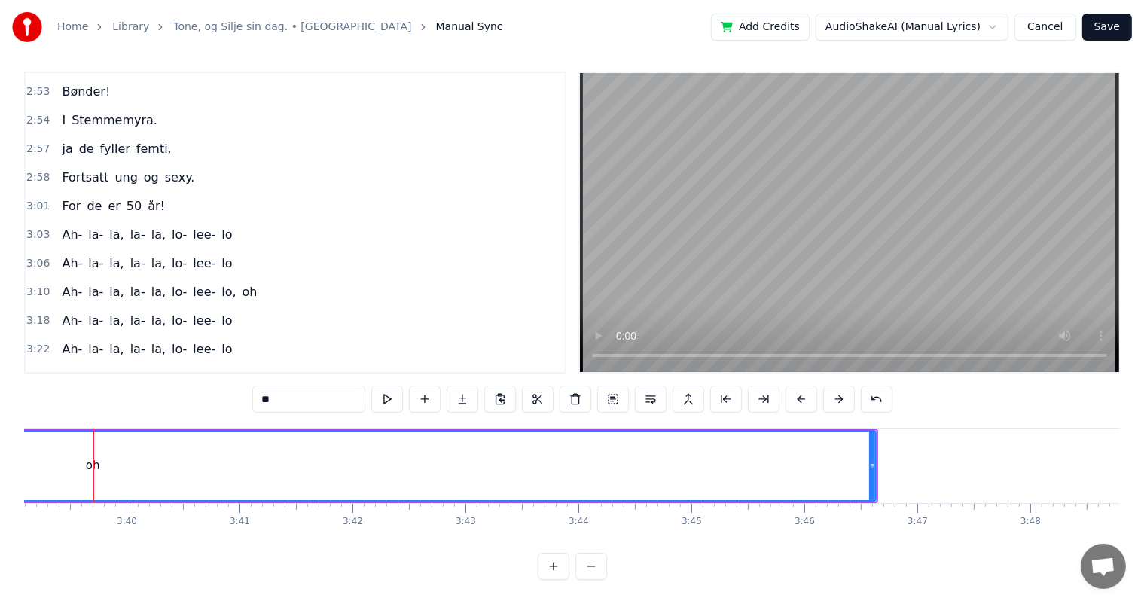
scroll to position [0, 24749]
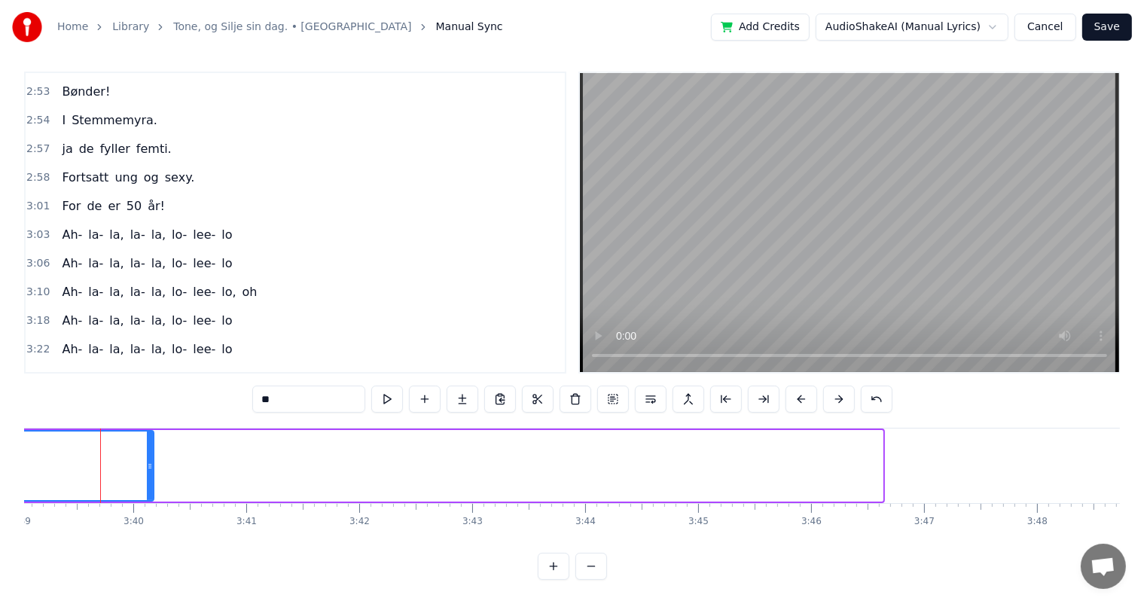
drag, startPoint x: 881, startPoint y: 450, endPoint x: 151, endPoint y: 481, distance: 729.8
click at [151, 481] on div at bounding box center [150, 466] width 6 height 69
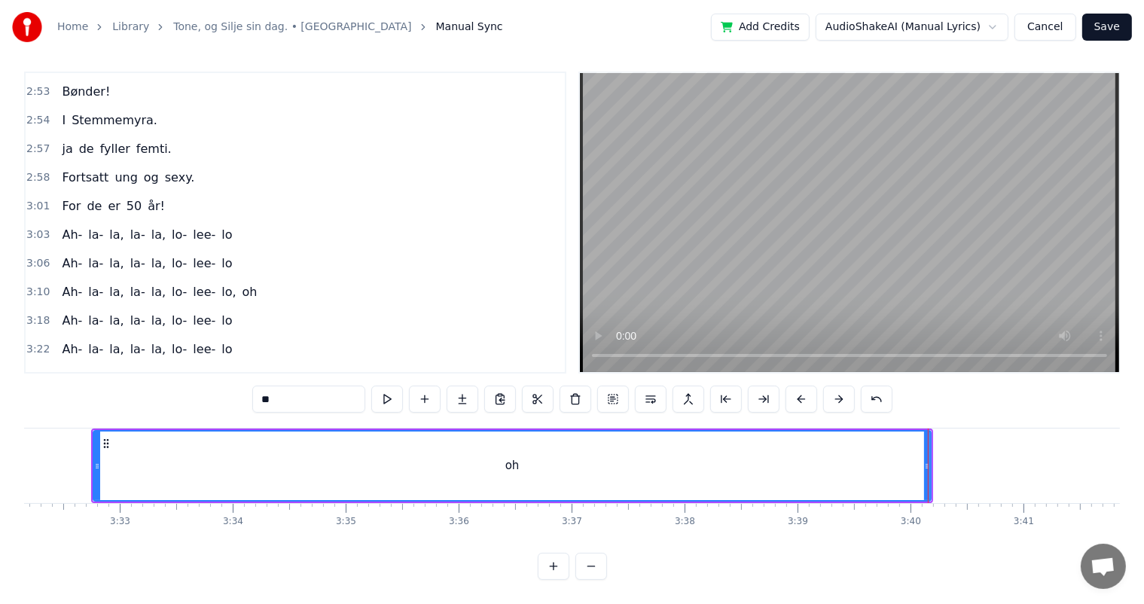
scroll to position [0, 23820]
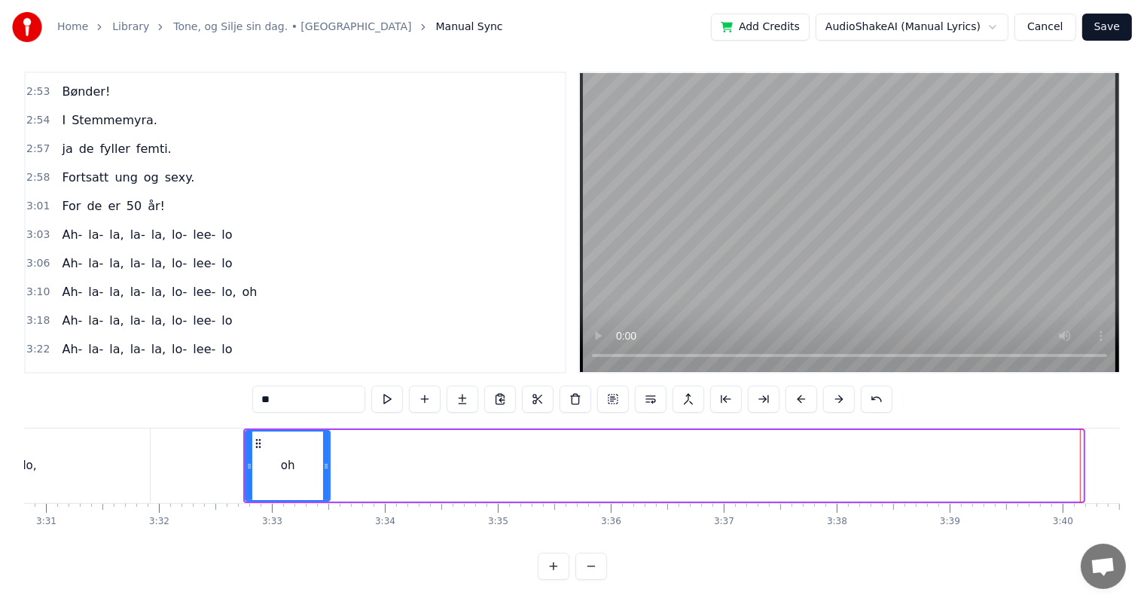
drag, startPoint x: 1081, startPoint y: 451, endPoint x: 328, endPoint y: 518, distance: 756.3
click at [328, 518] on div "I dag er dagen, 50 år! Vi feirer de med slanke lår. En ekte bonde tjej. Betyr s…" at bounding box center [572, 484] width 1096 height 113
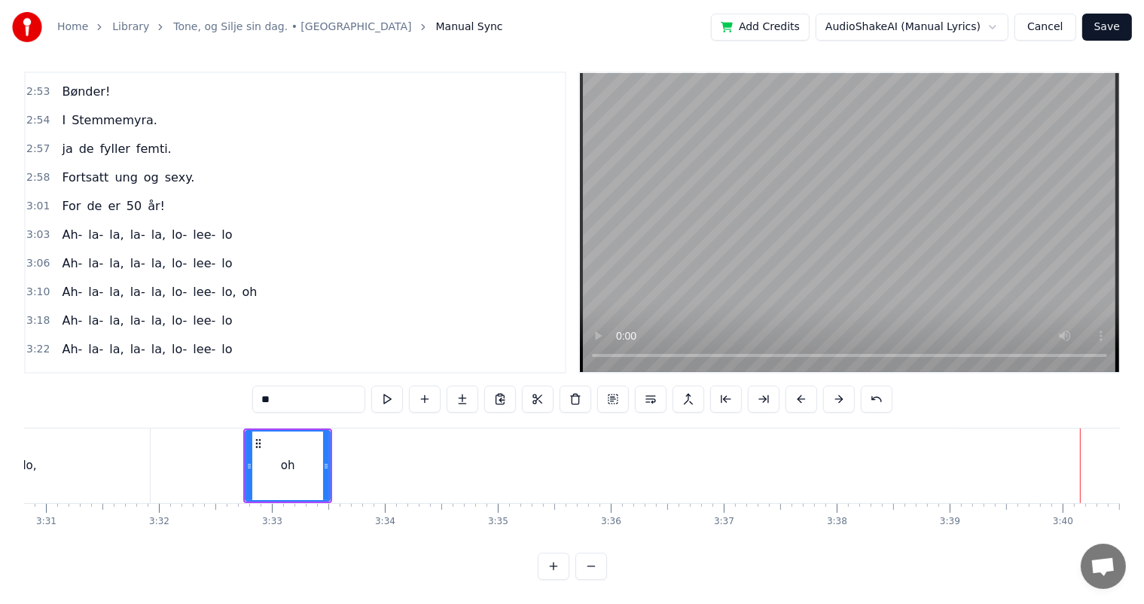
click at [118, 461] on div "lo," at bounding box center [30, 466] width 240 height 75
type input "***"
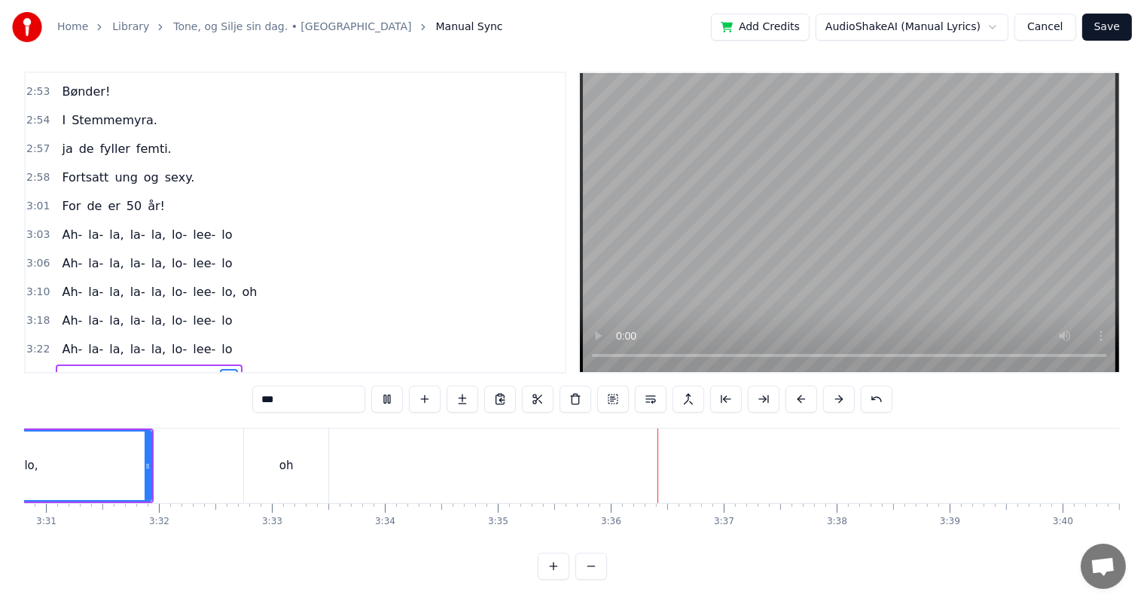
click at [1102, 29] on button "Save" at bounding box center [1107, 27] width 50 height 27
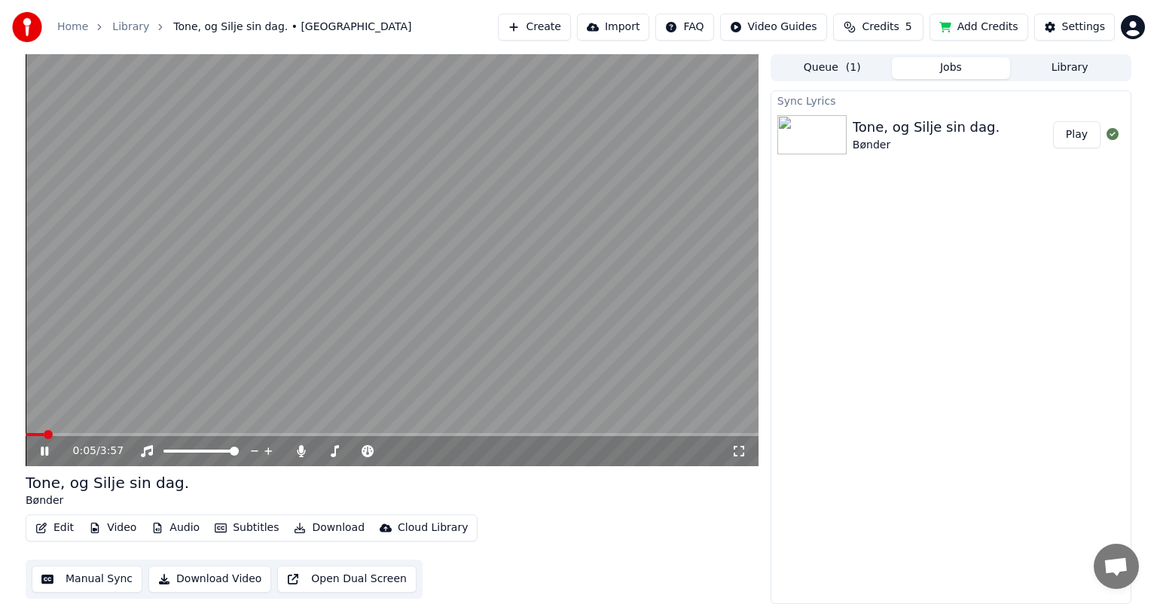
click at [38, 453] on icon at bounding box center [55, 451] width 35 height 12
